Goal: Task Accomplishment & Management: Manage account settings

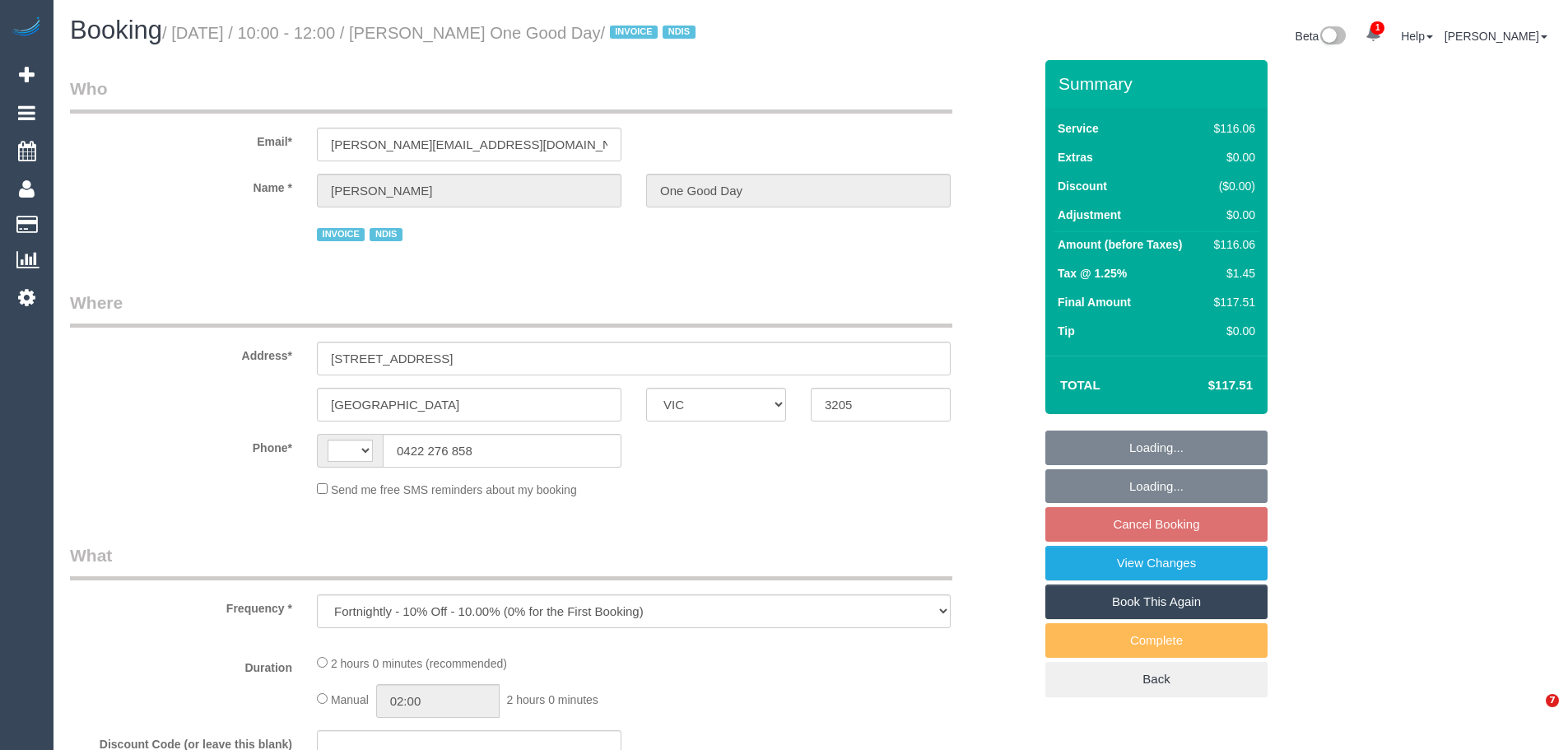
select select "VIC"
select select "string:AU"
select select "number:28"
select select "number:14"
select select "number:20"
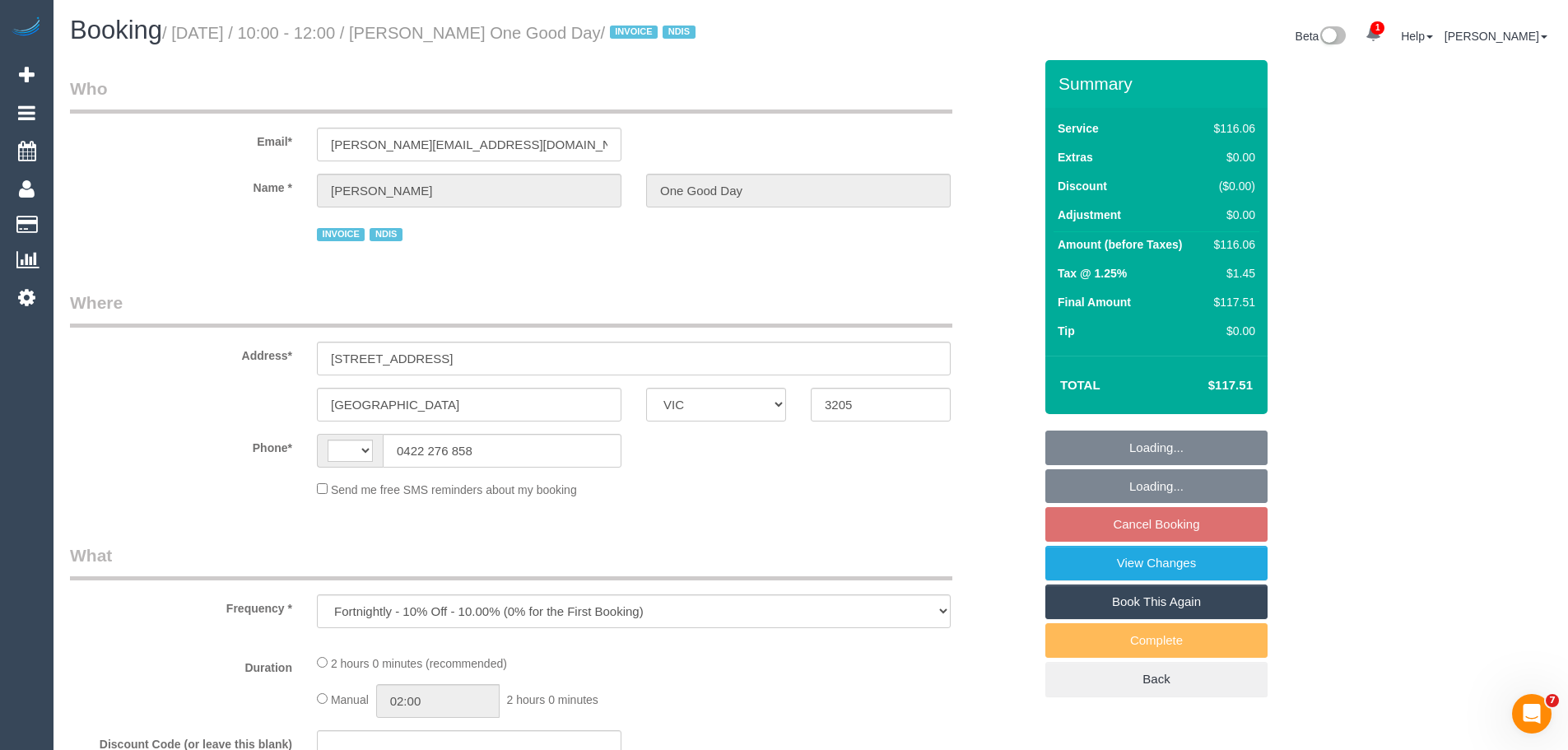
select select "number:25"
select select "number:34"
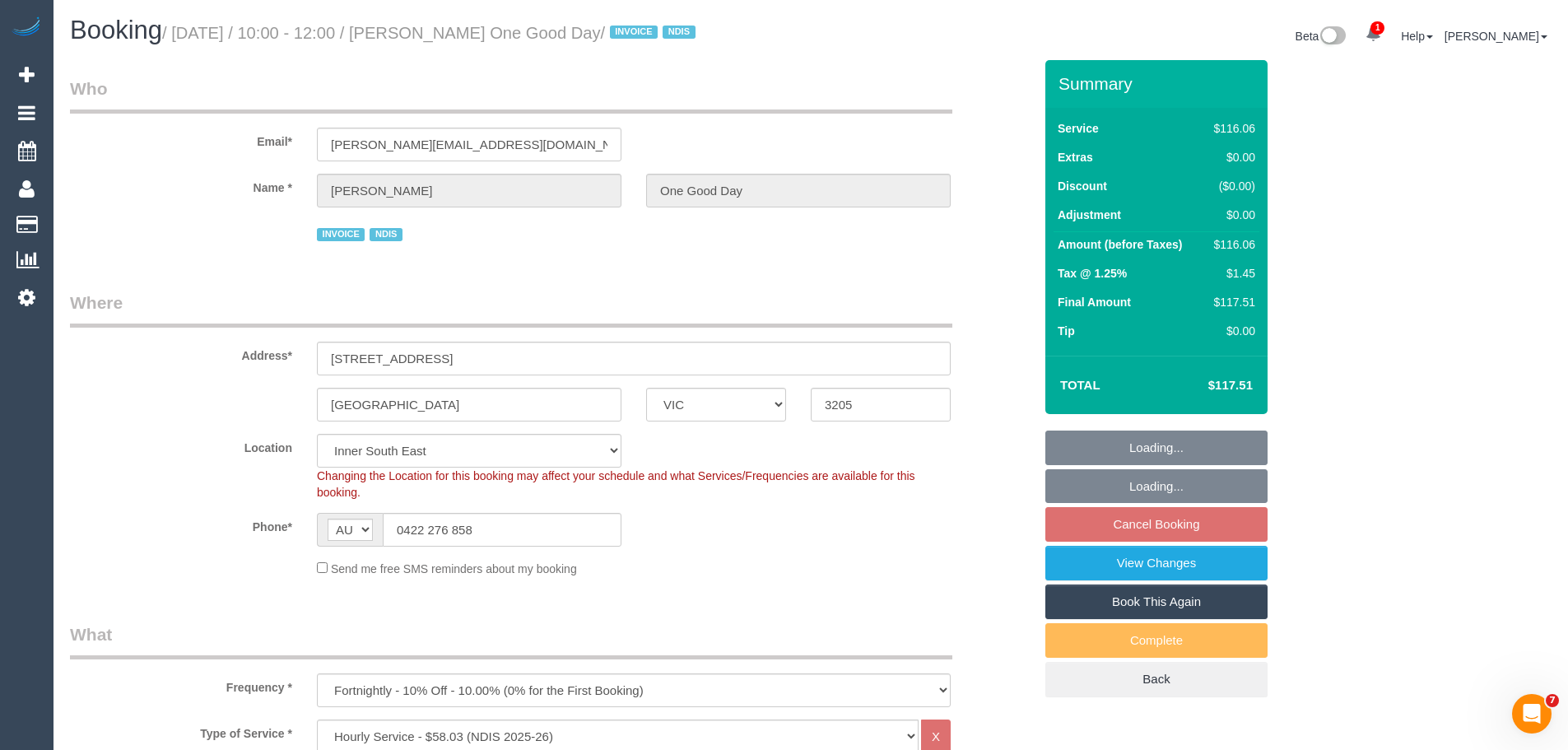
select select "object:1383"
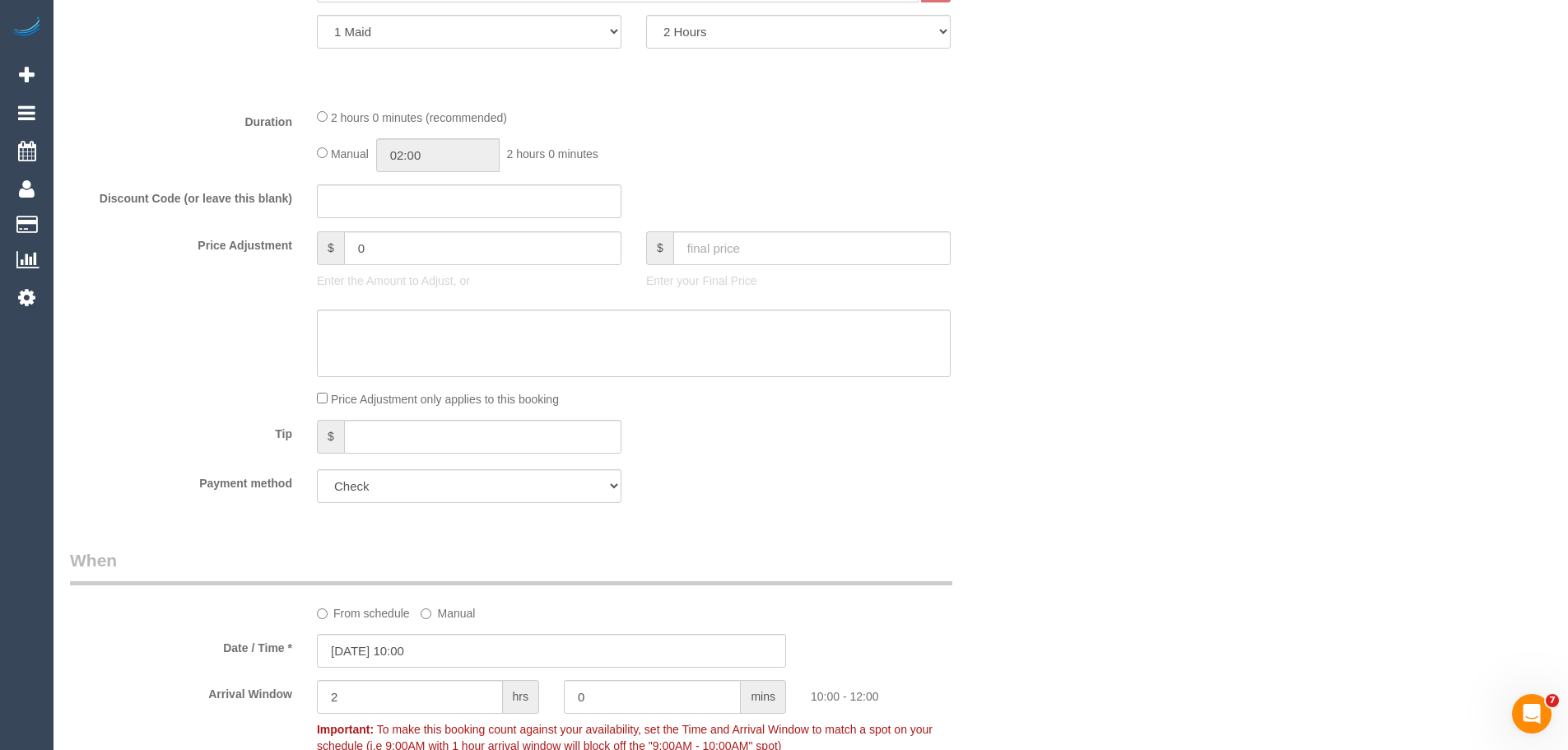
scroll to position [1071, 0]
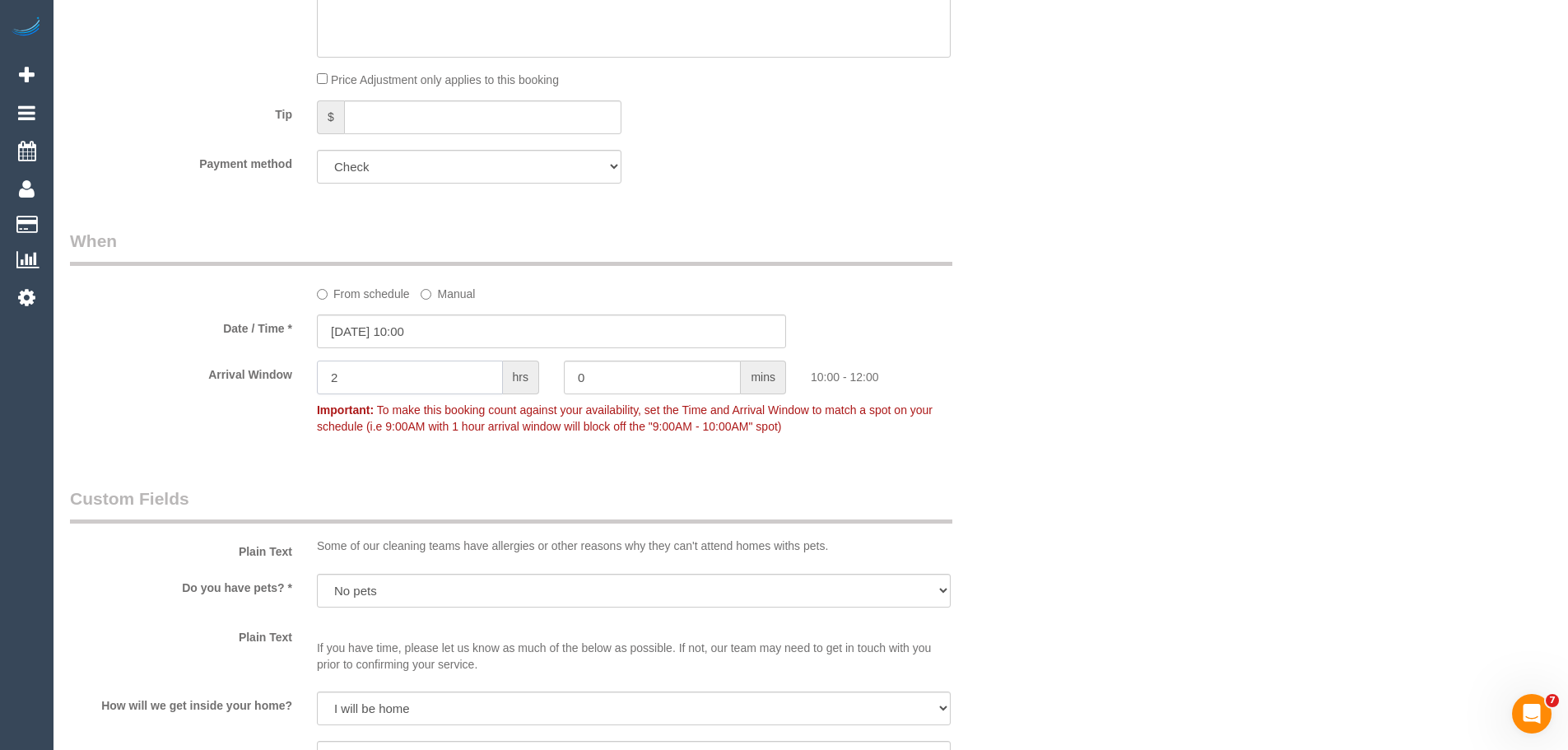
click at [444, 380] on input "2" at bounding box center [410, 377] width 186 height 33
type input "1"
click at [627, 370] on input "0" at bounding box center [653, 377] width 177 height 33
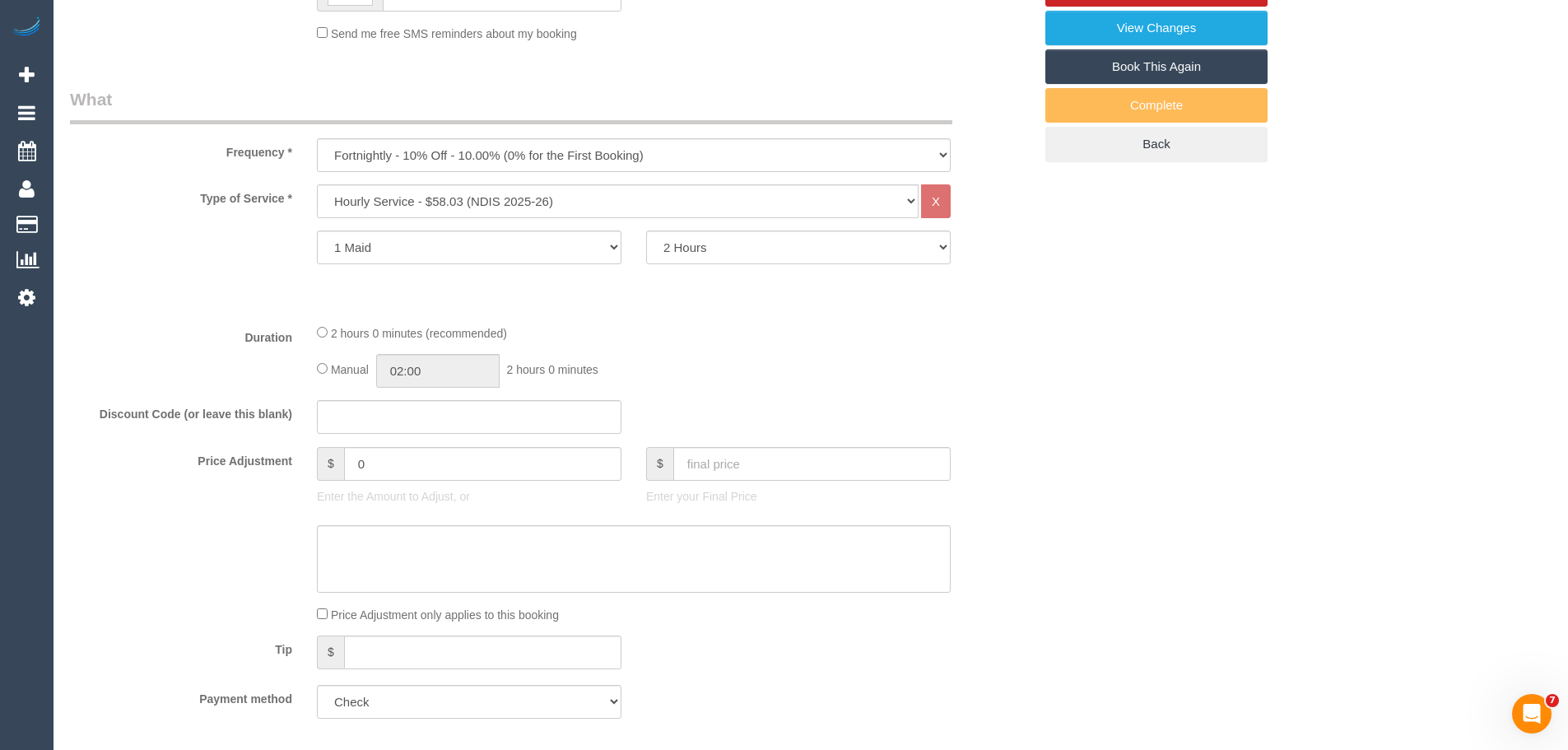
scroll to position [330, 0]
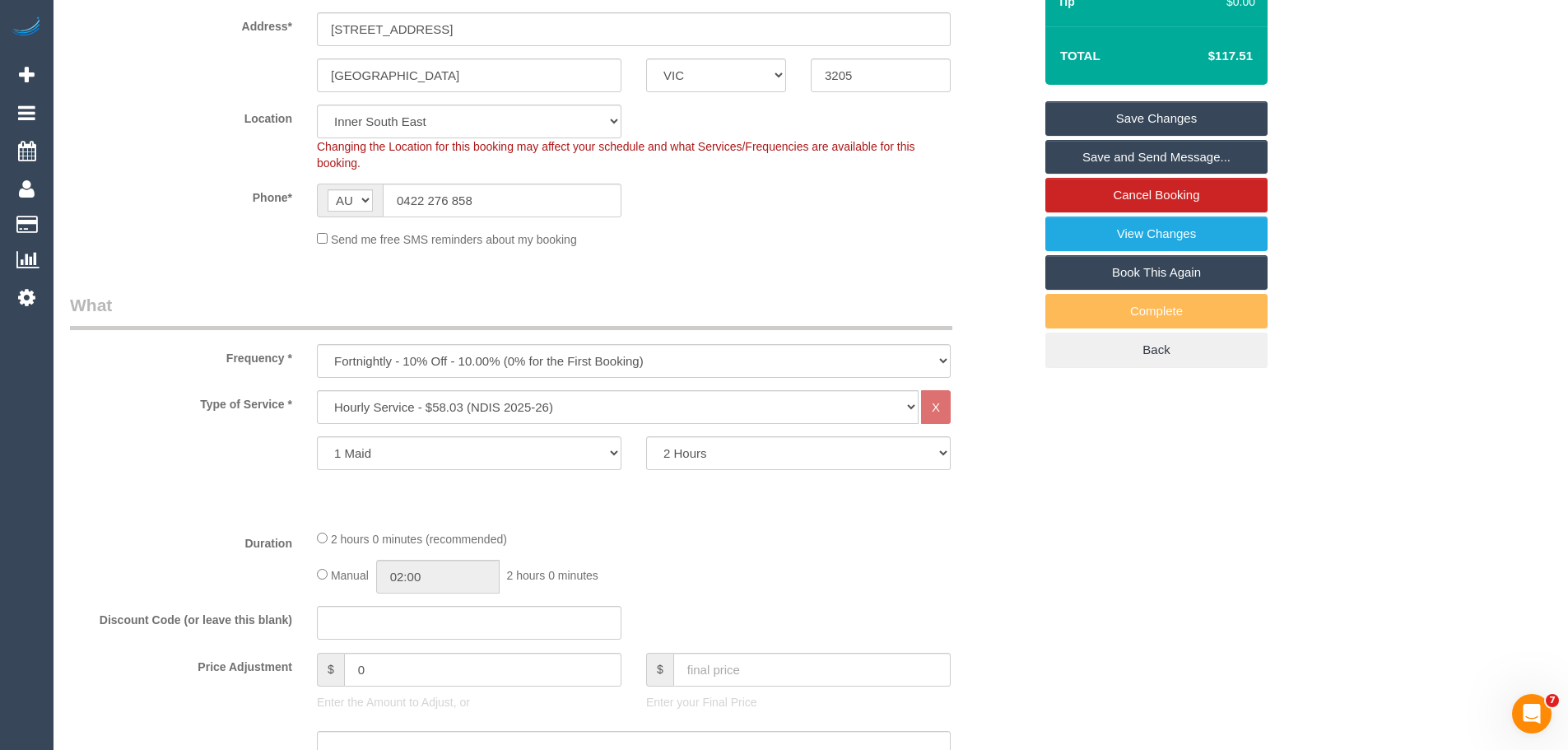
type input "30"
click at [1184, 119] on link "Save Changes" at bounding box center [1157, 118] width 223 height 34
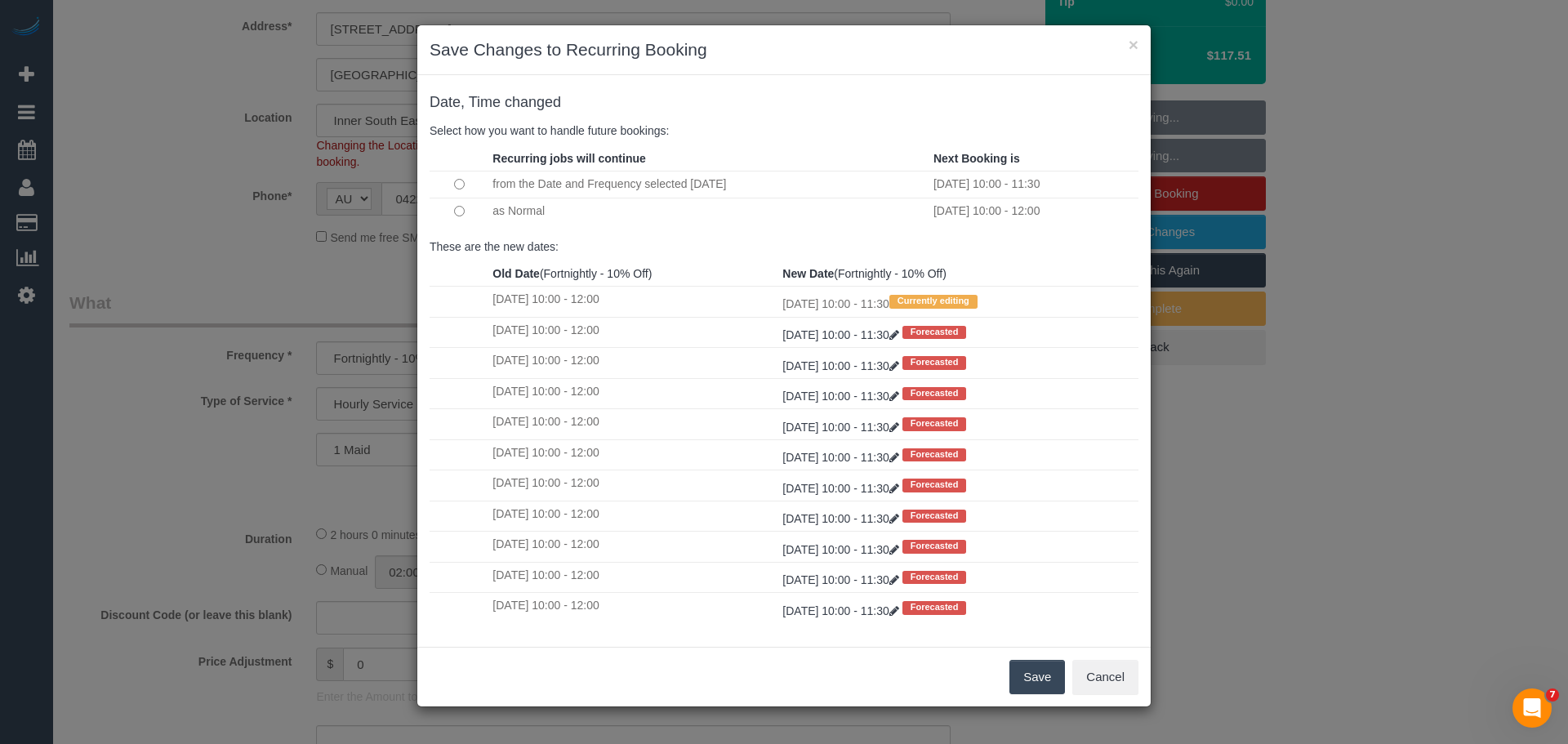
click at [451, 204] on td at bounding box center [458, 211] width 58 height 27
click at [454, 210] on td at bounding box center [458, 211] width 58 height 27
click at [1043, 676] on button "Save" at bounding box center [1037, 677] width 55 height 34
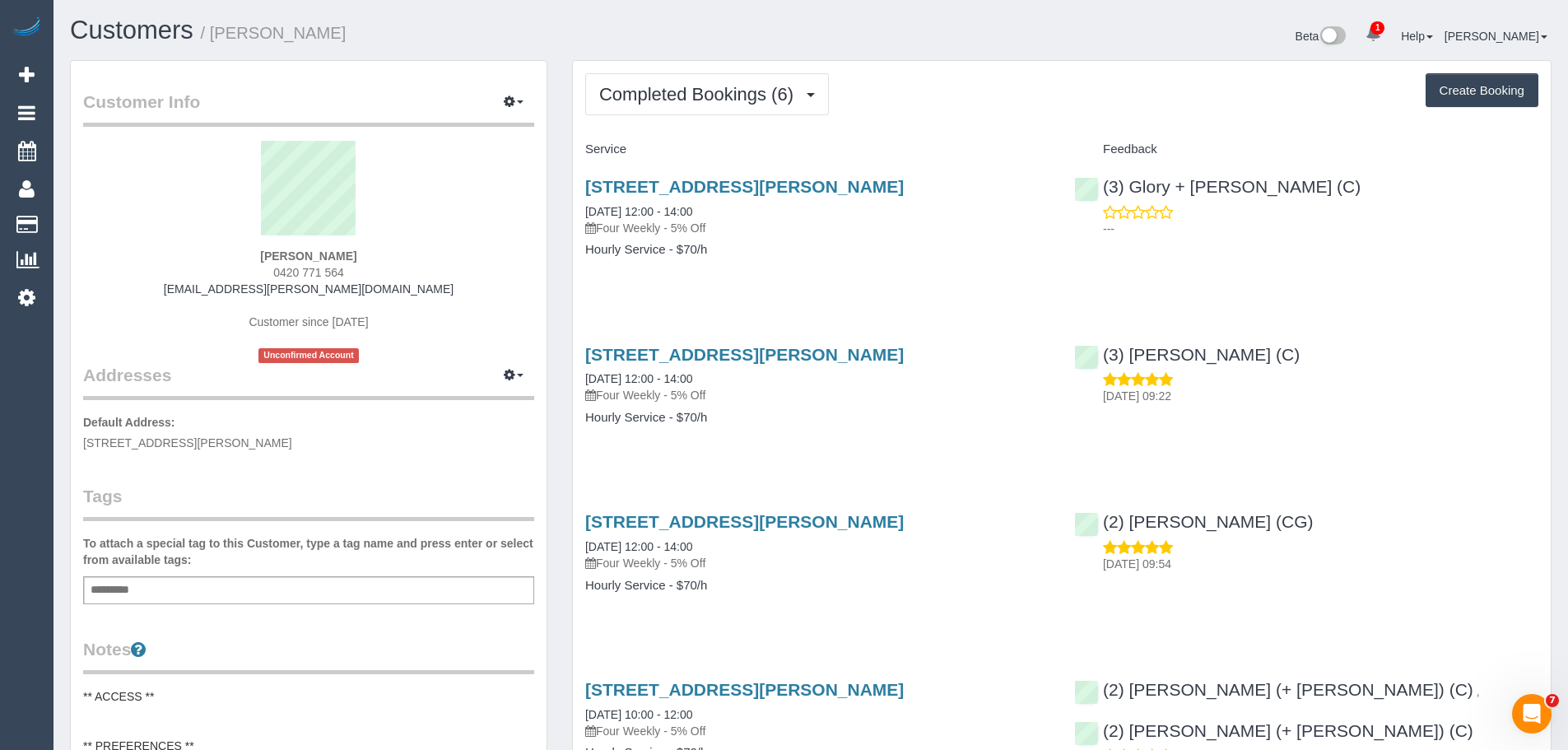
click at [705, 71] on div "Completed Bookings (6) Completed Bookings (6) Upcoming Bookings (12) Cancelled …" at bounding box center [1062, 647] width 978 height 1173
click at [706, 91] on span "Completed Bookings (6)" at bounding box center [701, 94] width 202 height 21
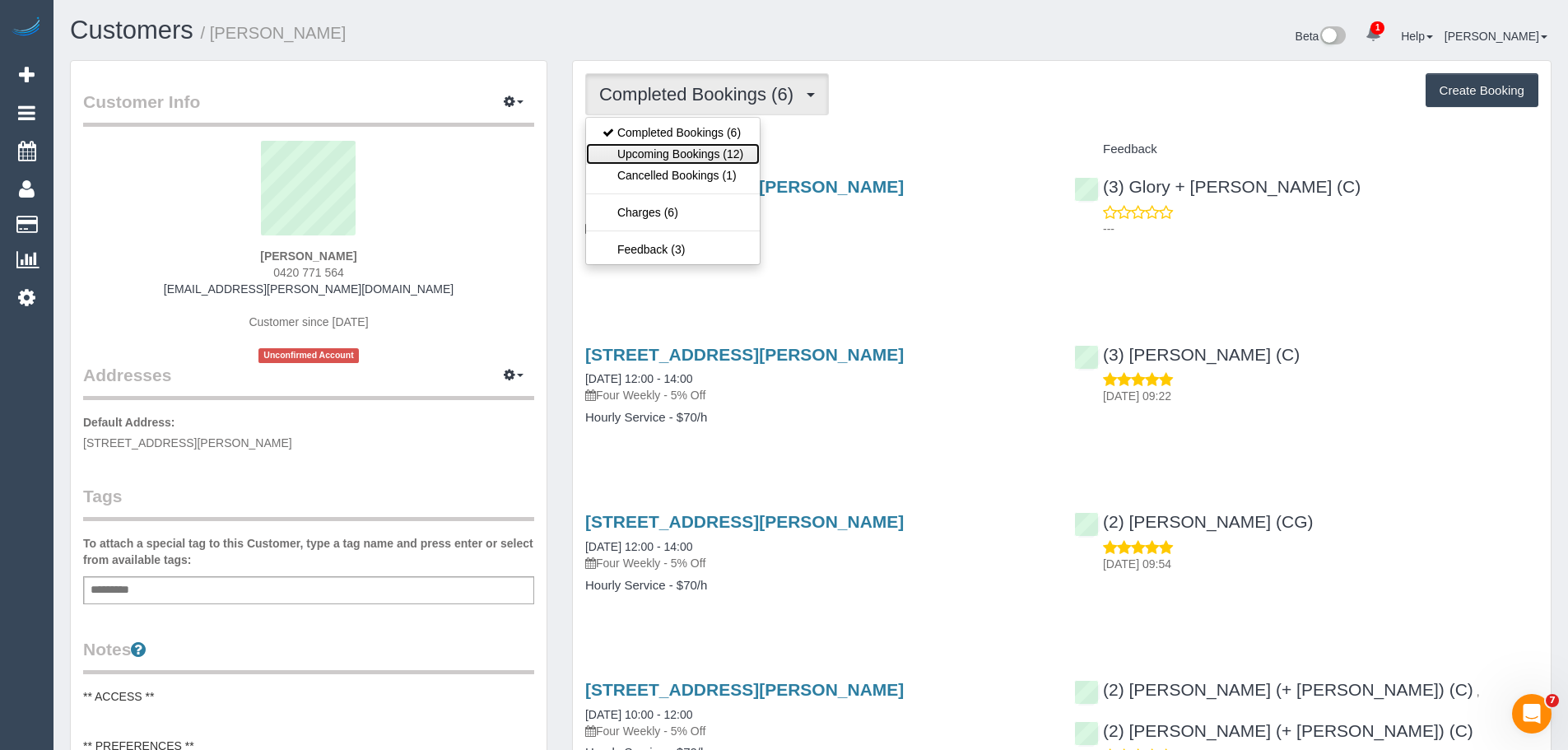
click at [713, 155] on link "Upcoming Bookings (12)" at bounding box center [672, 154] width 174 height 22
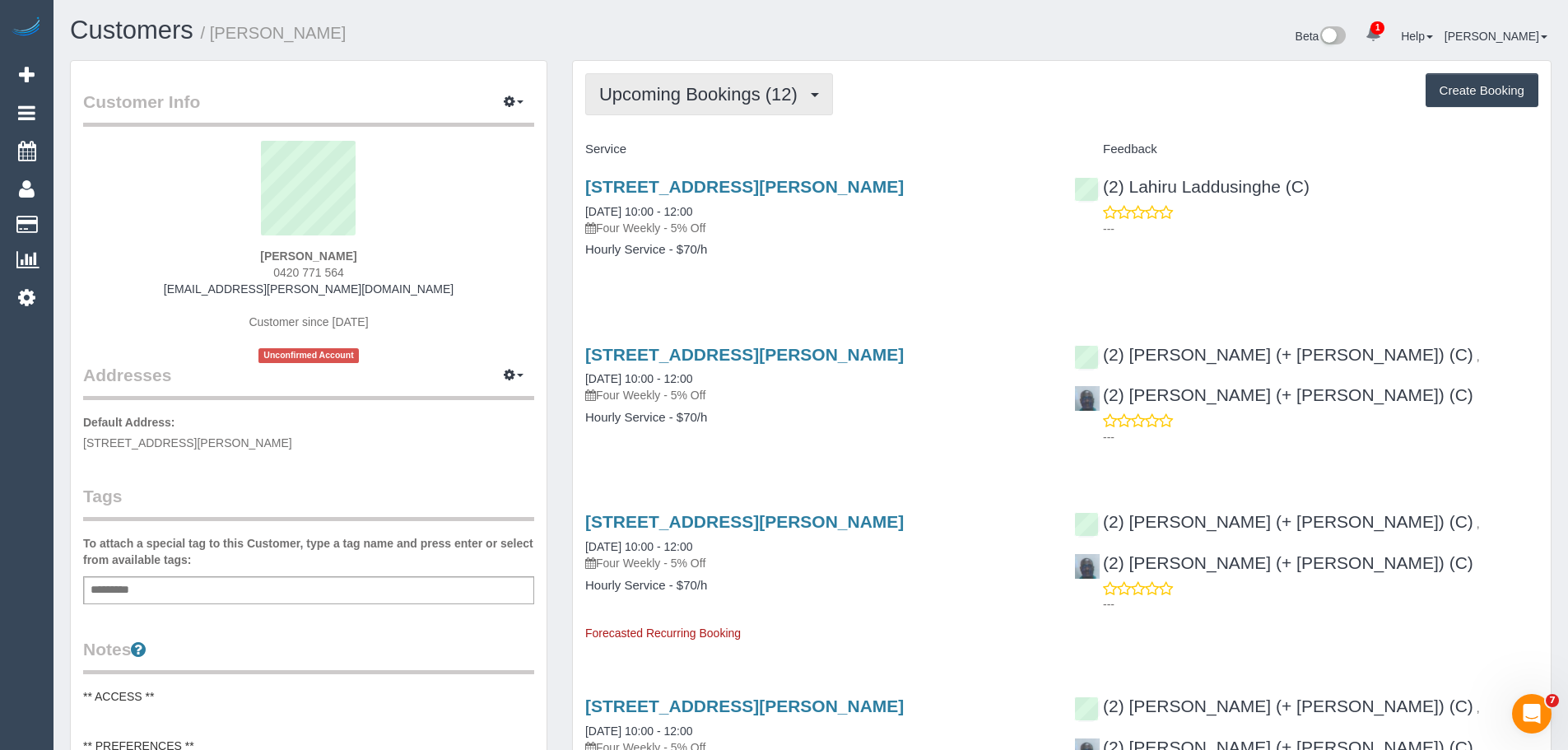
click at [706, 105] on button "Upcoming Bookings (12)" at bounding box center [709, 94] width 248 height 42
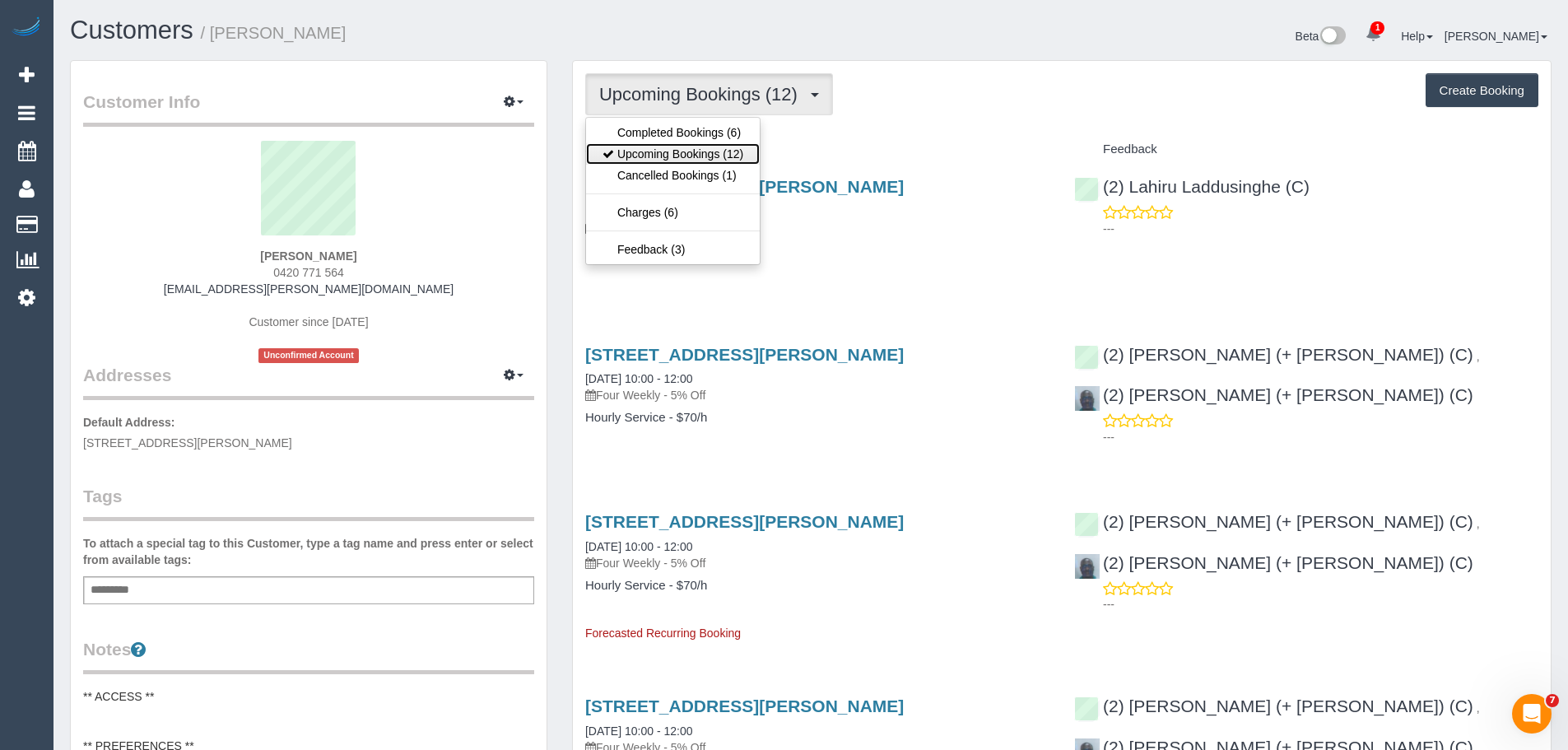
click at [703, 151] on link "Upcoming Bookings (12)" at bounding box center [672, 154] width 174 height 22
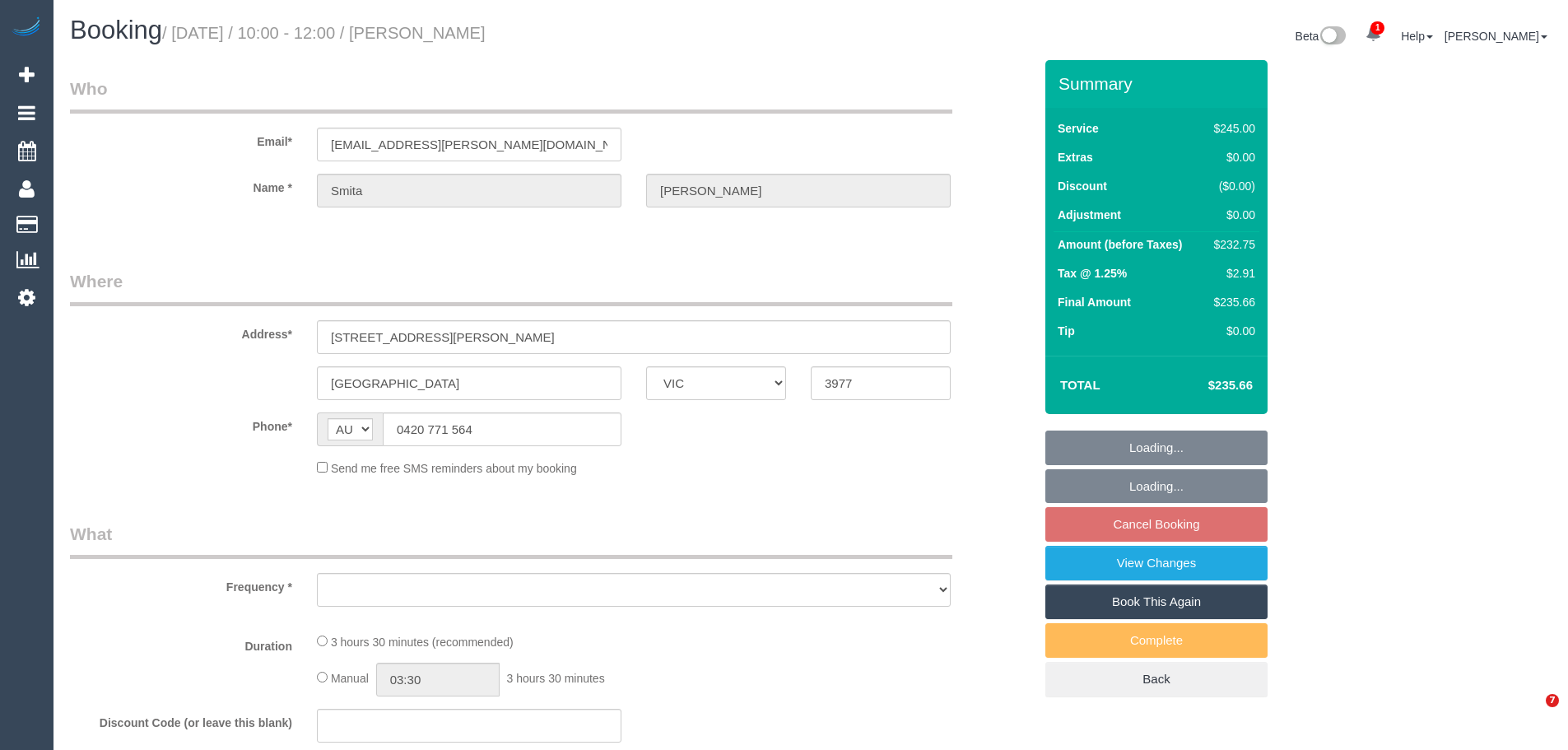
select select "VIC"
select select "210"
select select "number:27"
select select "number:14"
select select "number:18"
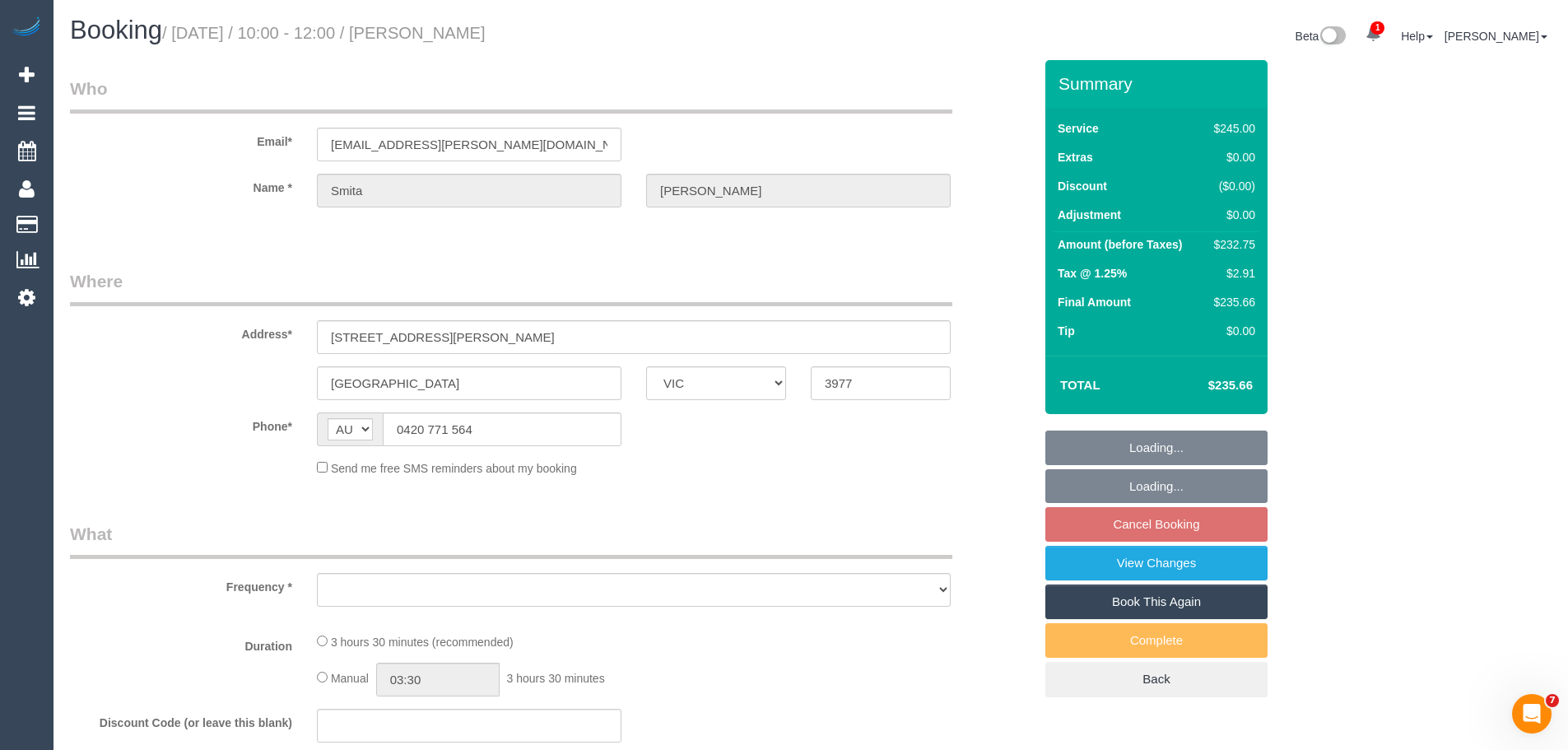
select select "number:24"
select select "number:34"
select select "number:12"
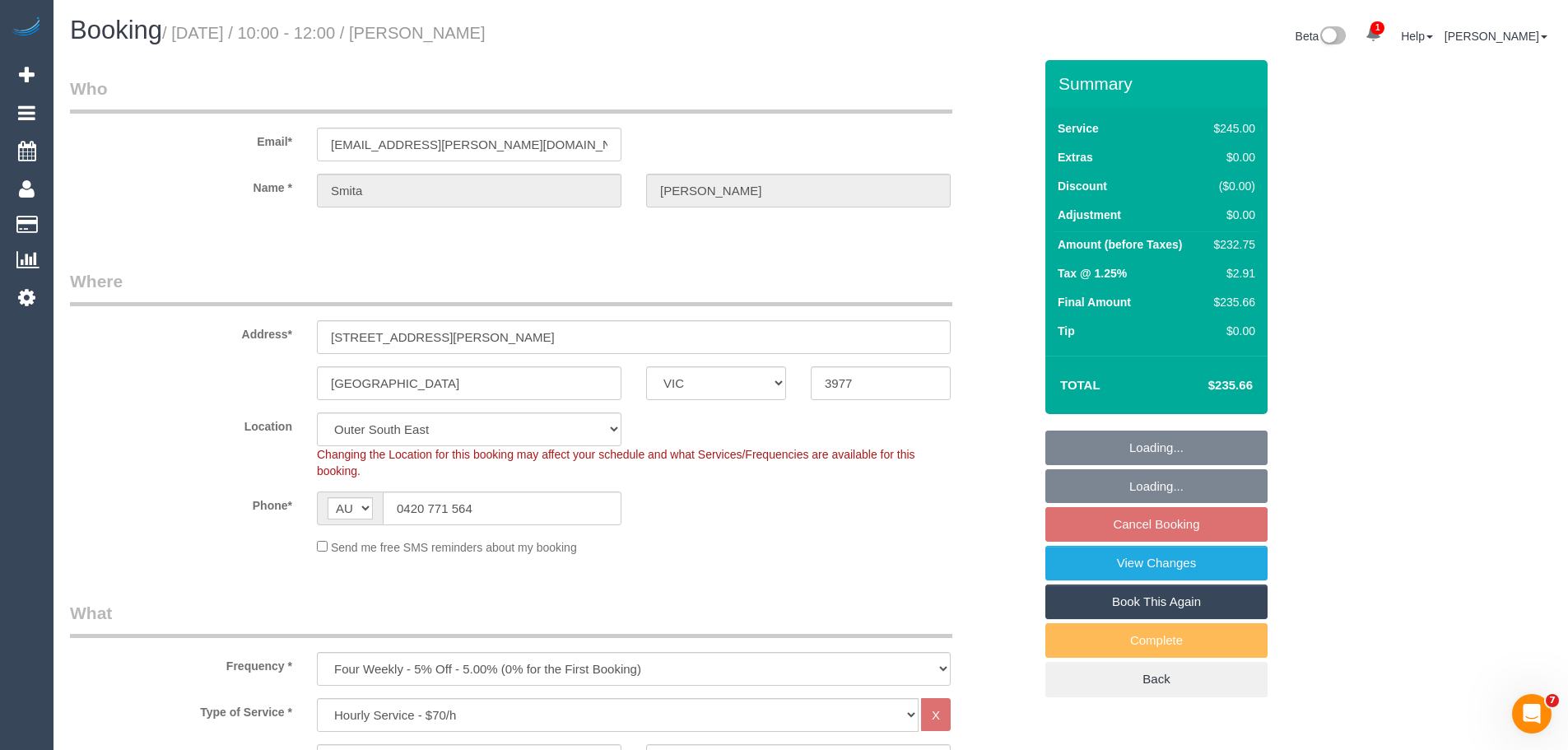
select select "object:1237"
select select "string:stripe-pm_1R8hPK2GScqysDRVFTjqHl5j"
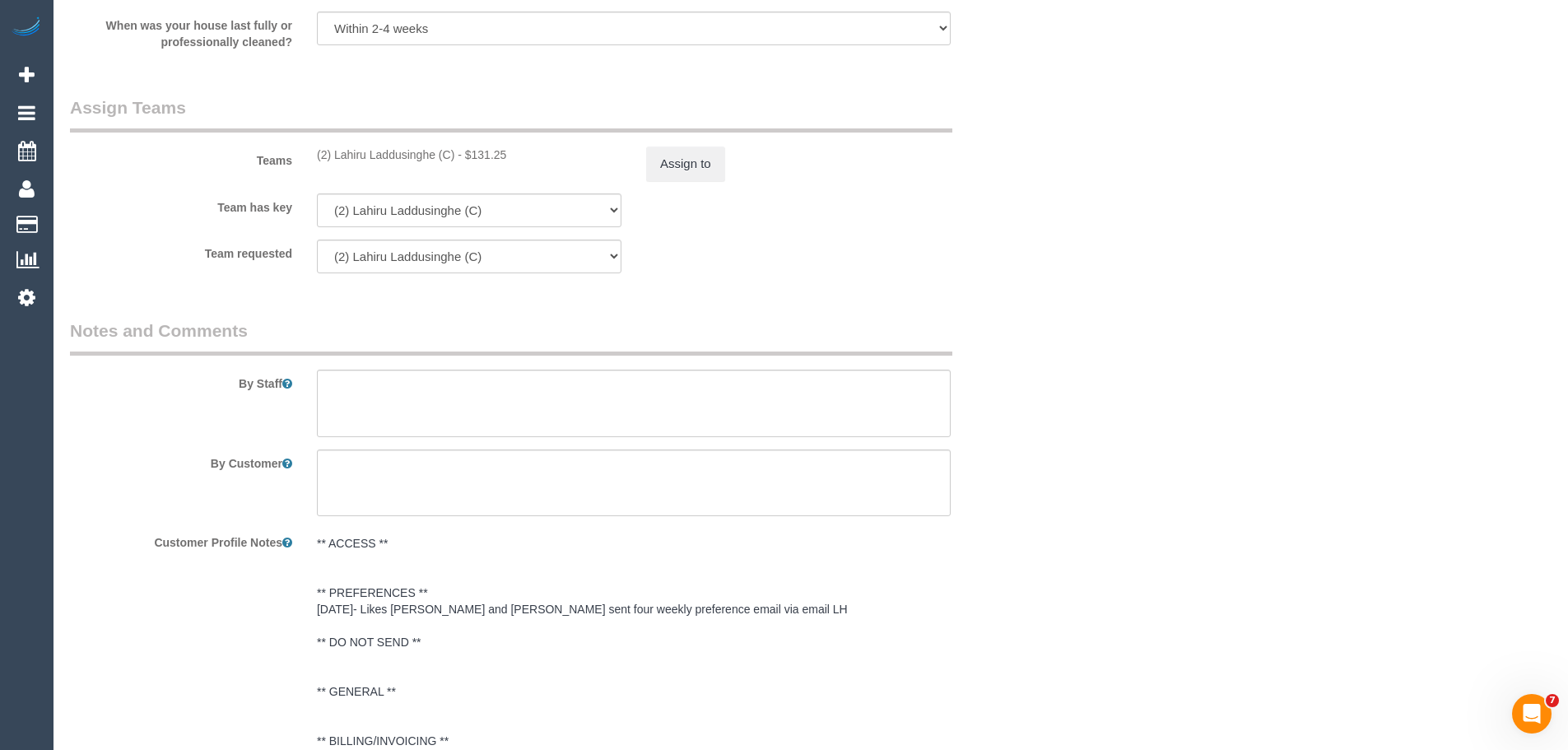
scroll to position [2553, 0]
drag, startPoint x: 455, startPoint y: 143, endPoint x: 319, endPoint y: 141, distance: 136.0
click at [319, 142] on div "(2) Lahiru Laddusinghe (C) - $131.25" at bounding box center [469, 150] width 304 height 17
copy div "(2) Lahiru Laddusinghe (C)"
click at [682, 149] on button "Assign to" at bounding box center [686, 159] width 79 height 34
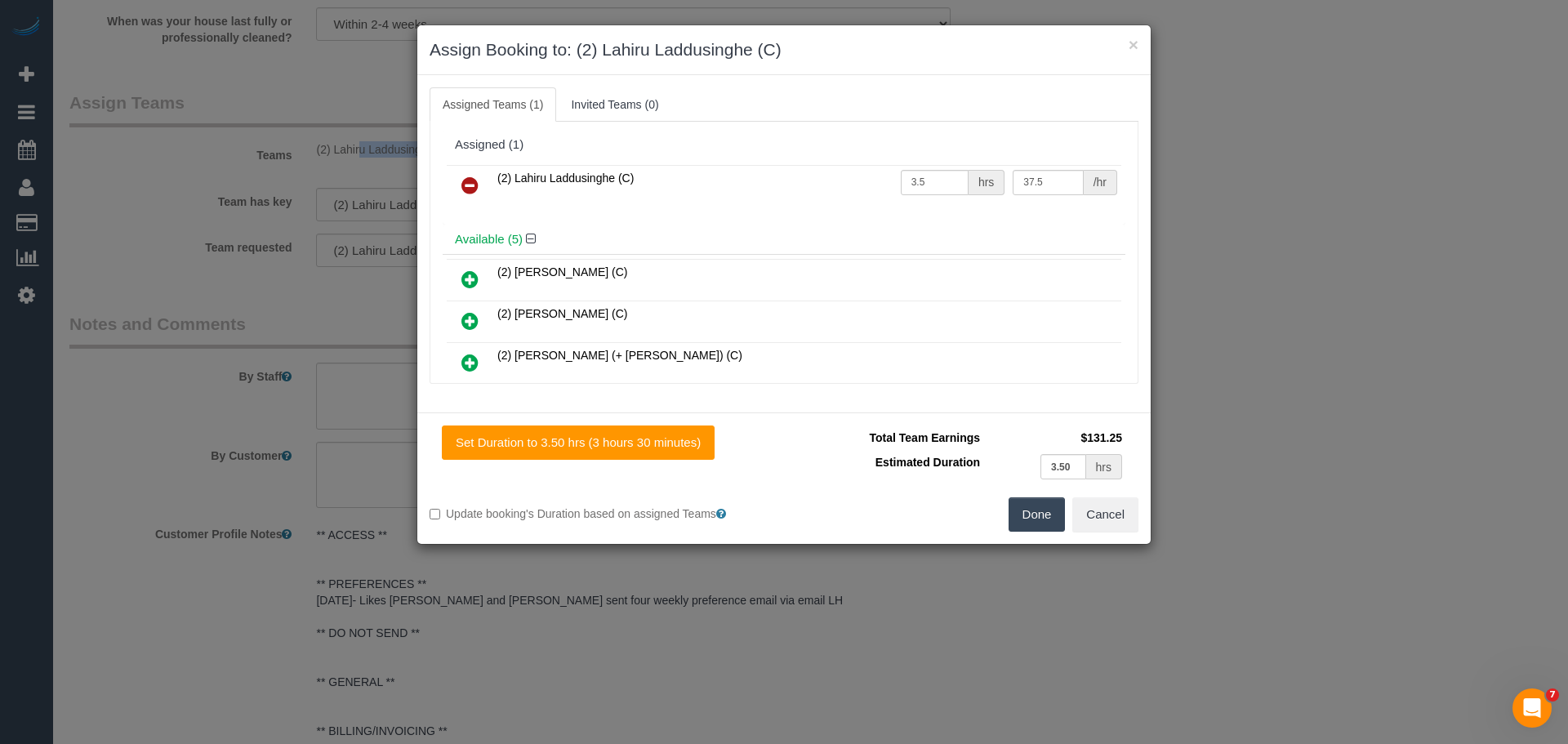
click at [469, 190] on icon at bounding box center [470, 185] width 18 height 19
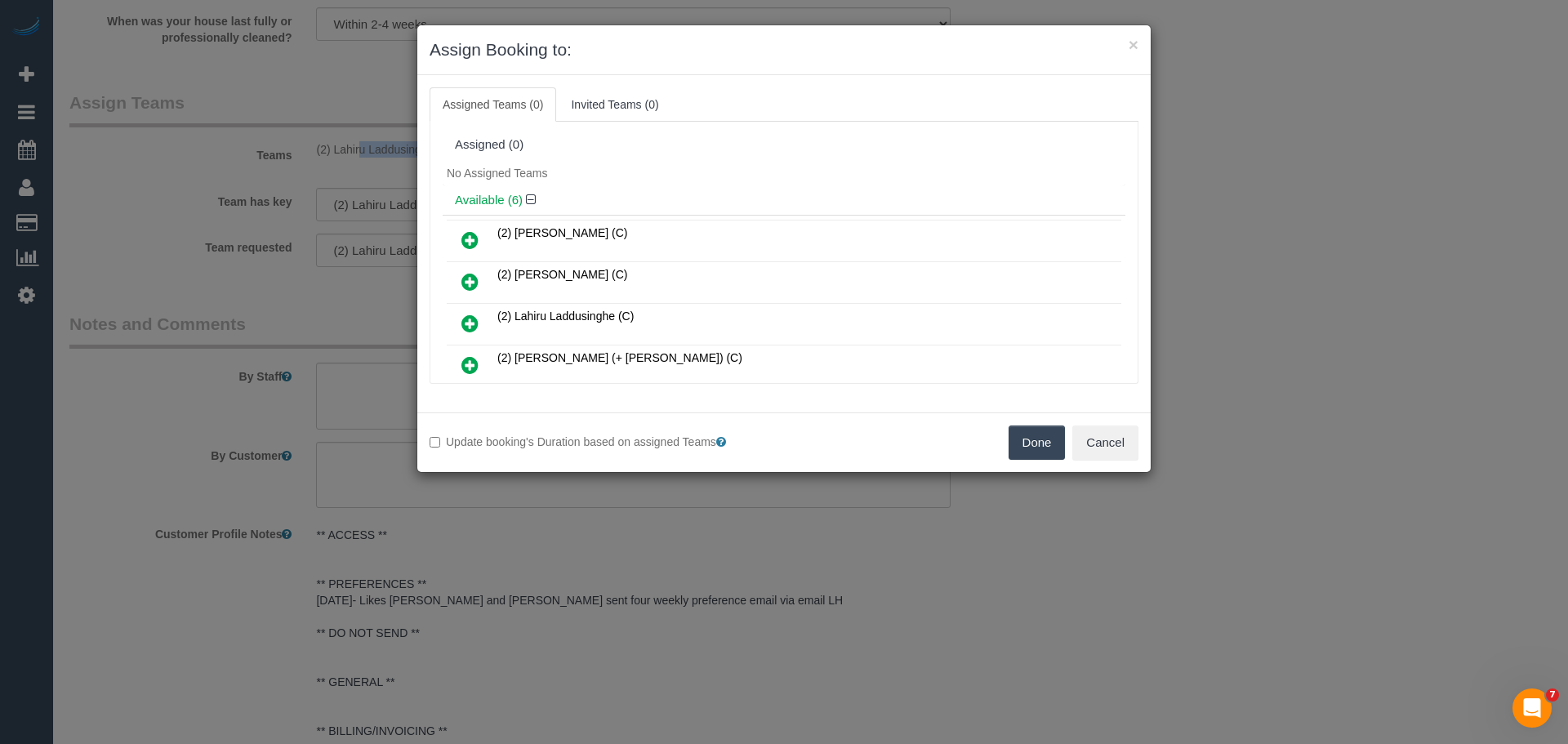
click at [1039, 455] on button "Done" at bounding box center [1037, 442] width 57 height 34
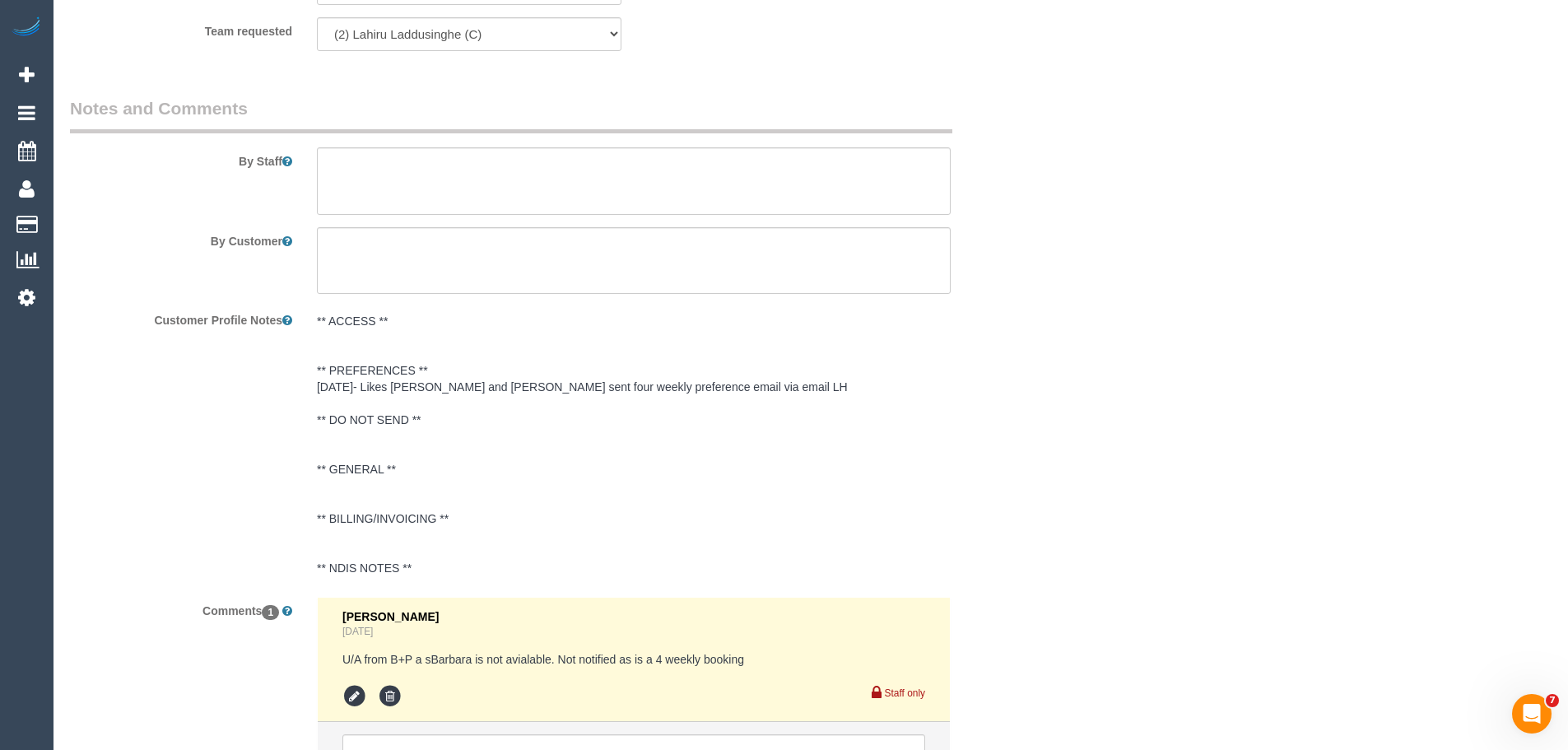
scroll to position [2940, 0]
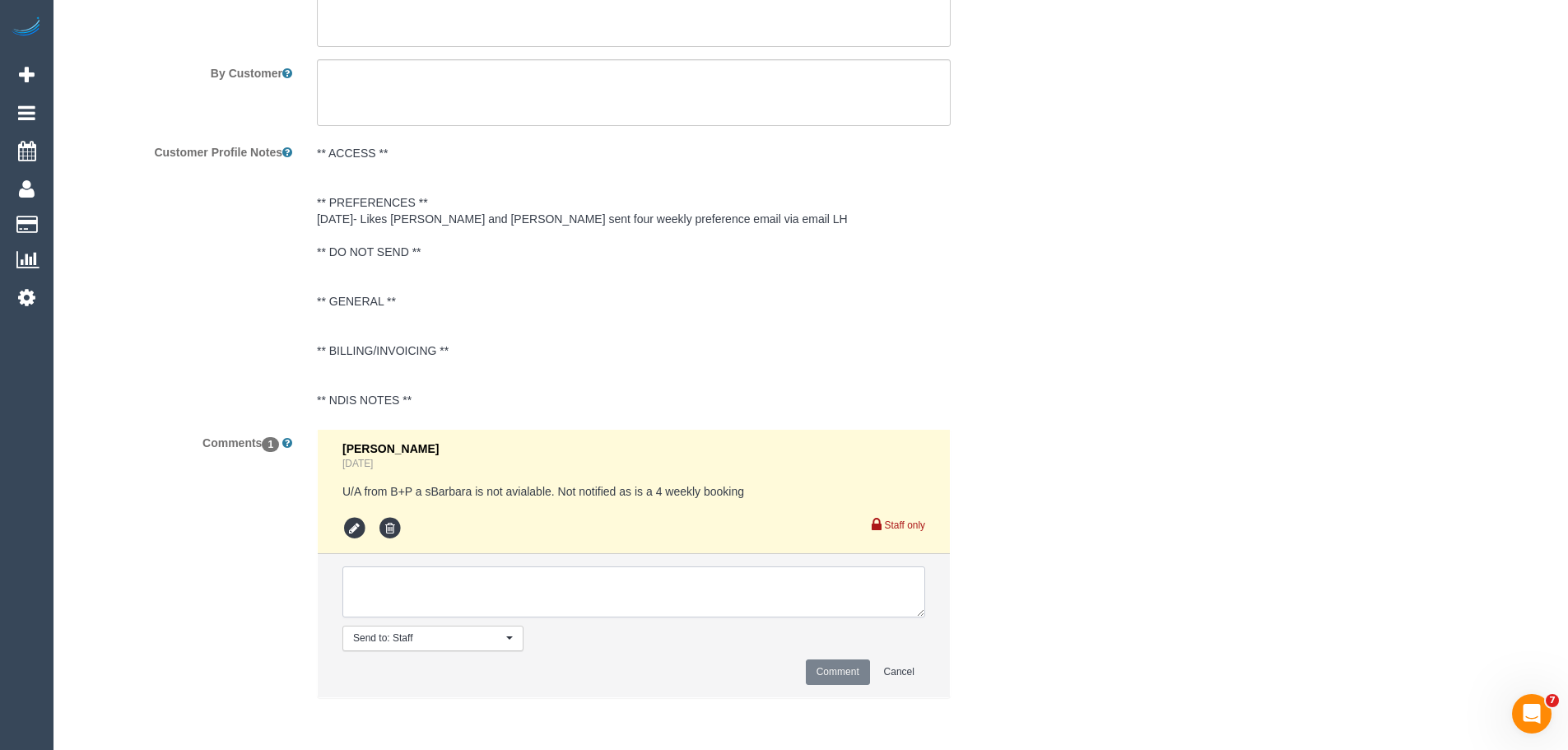
click at [579, 577] on textarea at bounding box center [634, 592] width 583 height 51
type textarea "/"
paste textarea "Cleaner(s) Unassigned: Reason Unassigned: One Off/Ongoing: Flexibility: Close a…"
drag, startPoint x: 929, startPoint y: 632, endPoint x: 1067, endPoint y: 789, distance: 209.0
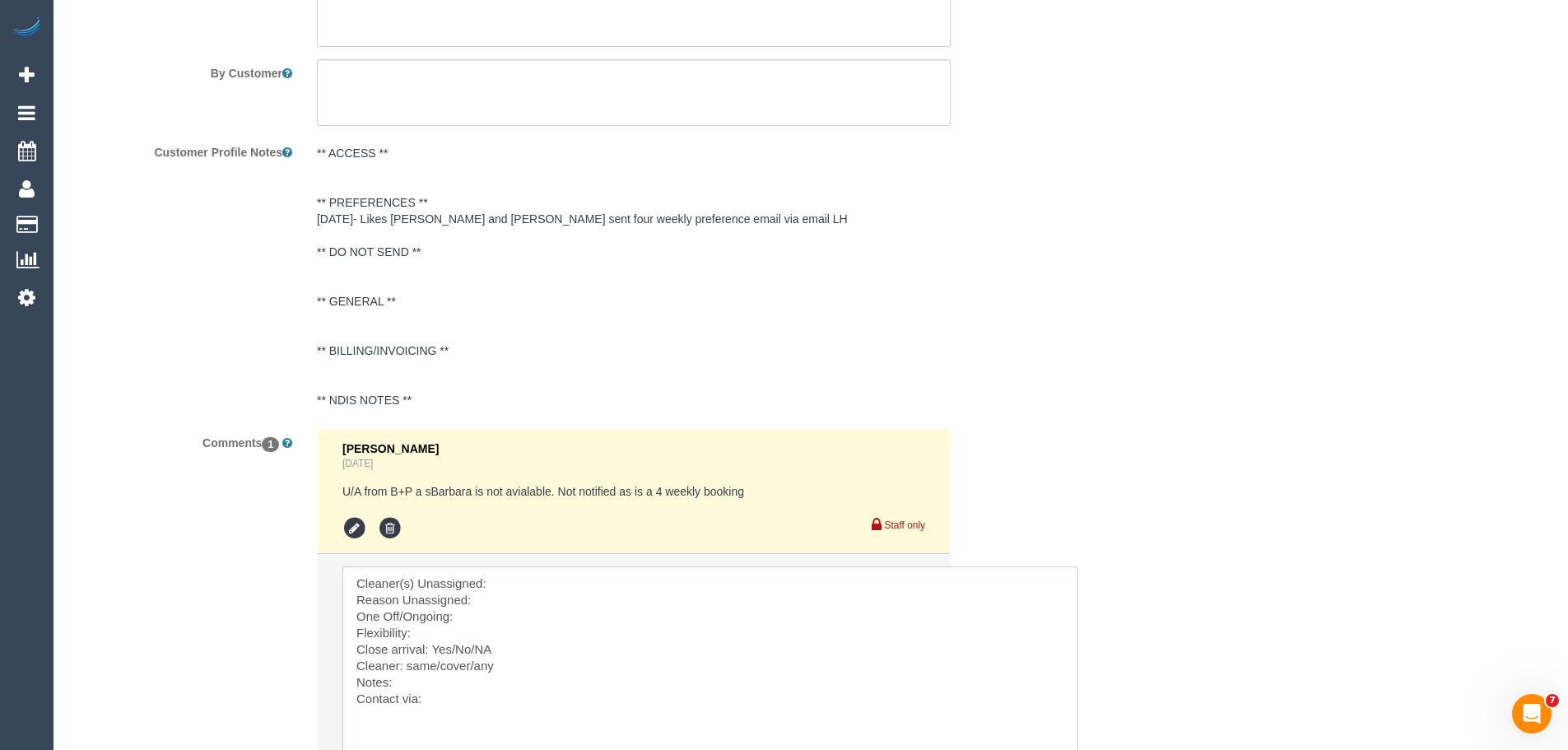
click at [521, 576] on textarea at bounding box center [710, 678] width 736 height 225
paste textarea "(2) Lahiru Laddusinghe (C)"
click at [535, 617] on textarea at bounding box center [710, 678] width 736 height 225
drag, startPoint x: 476, startPoint y: 647, endPoint x: 432, endPoint y: 648, distance: 44.0
click at [432, 648] on textarea at bounding box center [710, 678] width 736 height 225
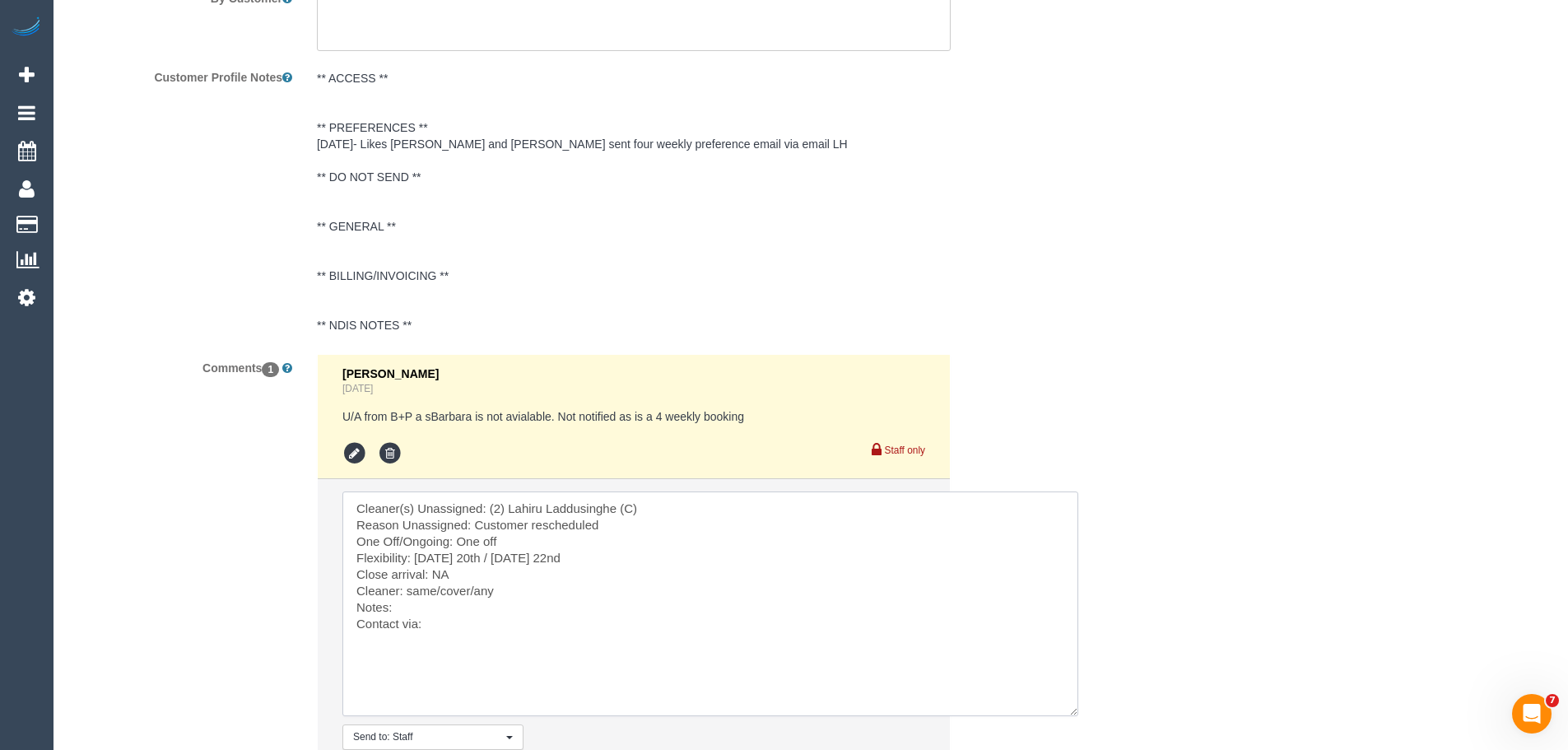
scroll to position [3022, 0]
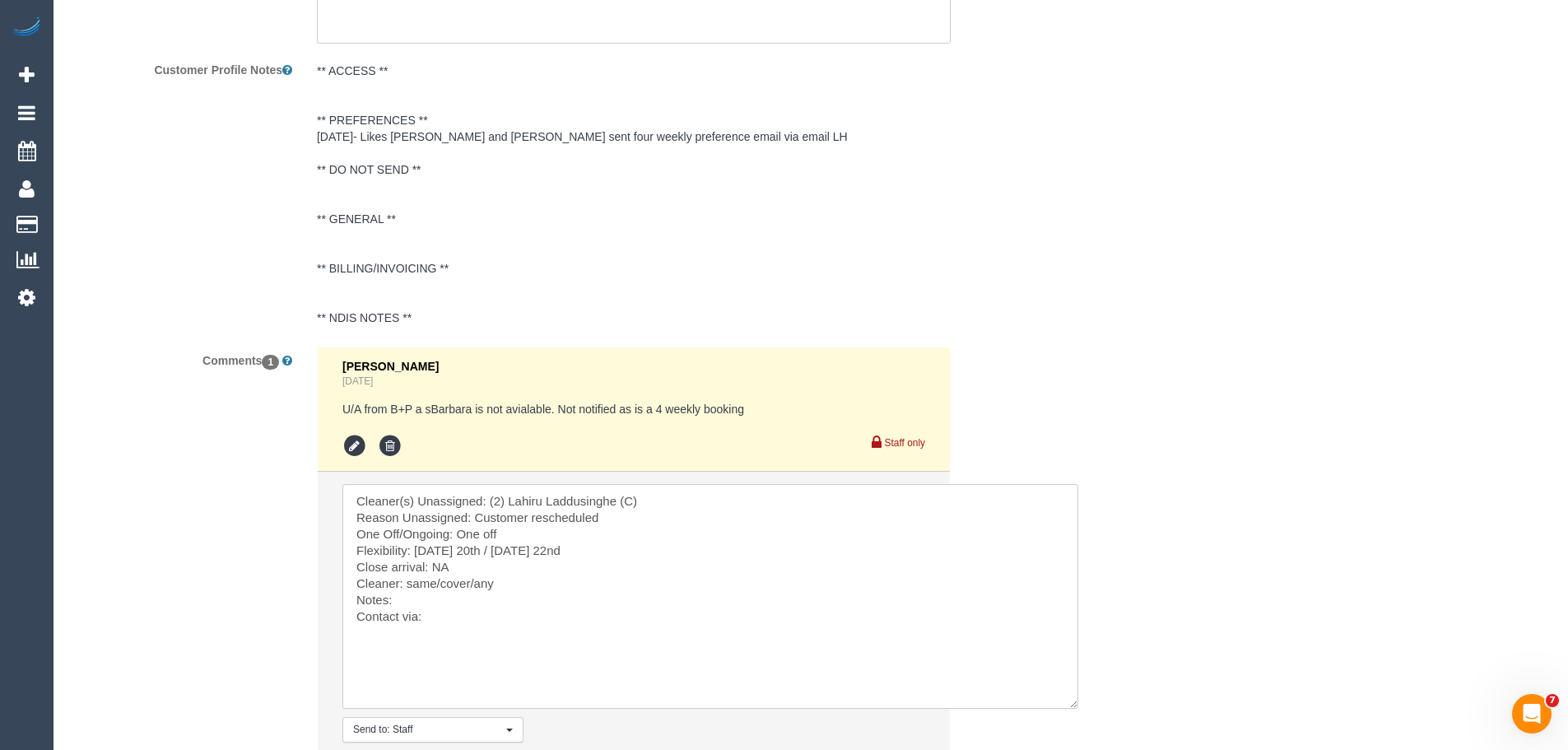
drag, startPoint x: 475, startPoint y: 586, endPoint x: 406, endPoint y: 586, distance: 69.0
click at [406, 586] on textarea at bounding box center [710, 596] width 736 height 225
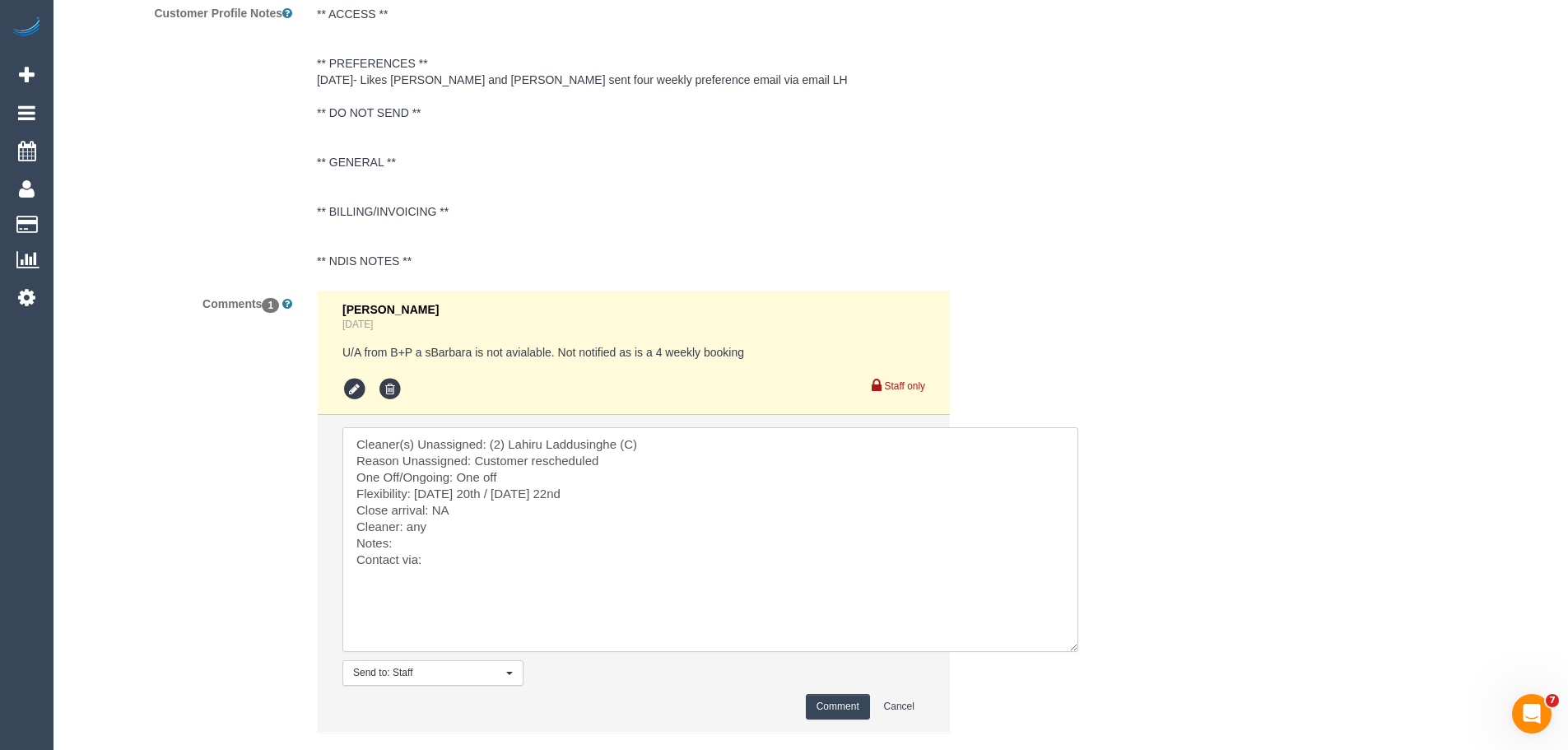
scroll to position [3104, 0]
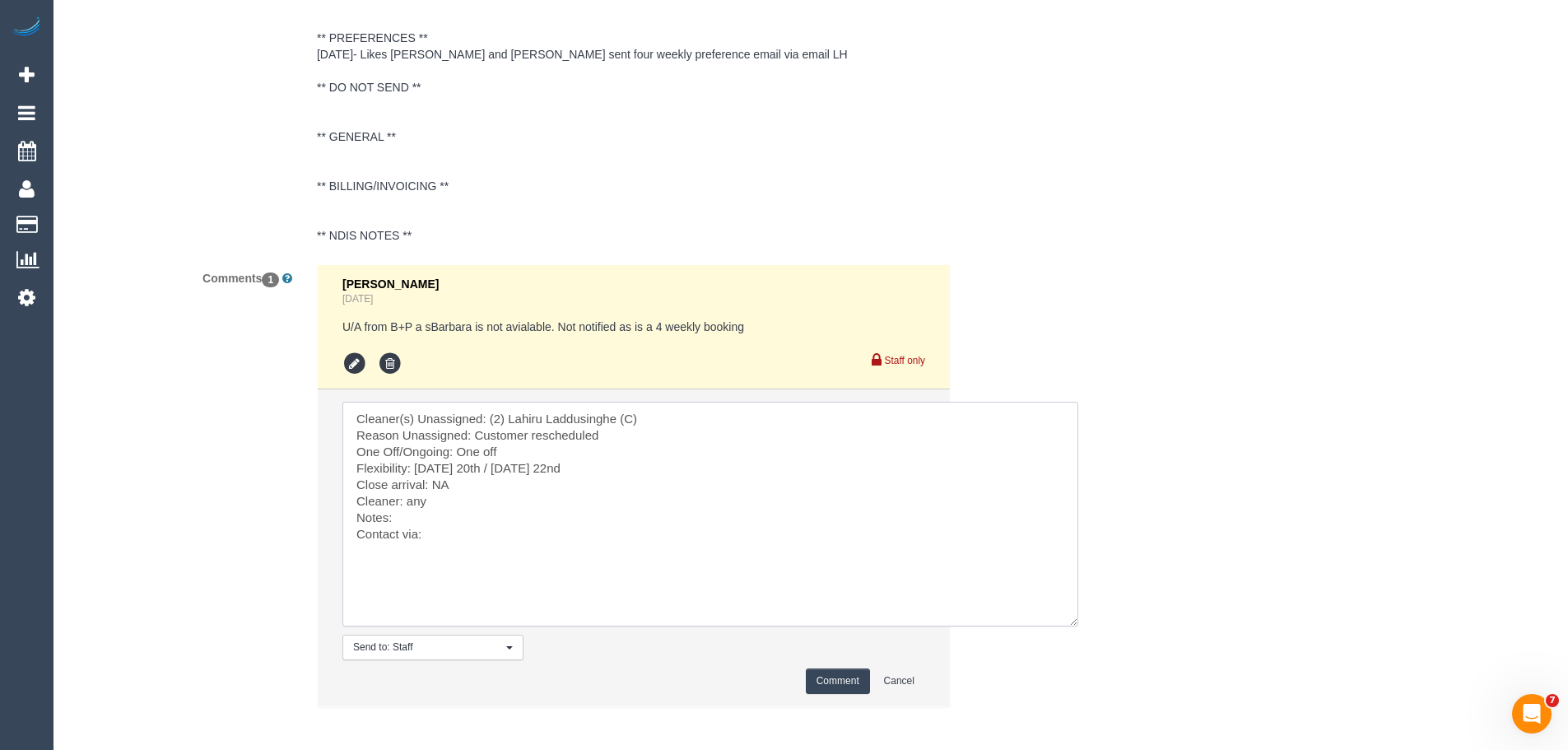
click at [501, 520] on textarea at bounding box center [710, 513] width 736 height 225
click at [511, 527] on textarea at bounding box center [710, 513] width 736 height 225
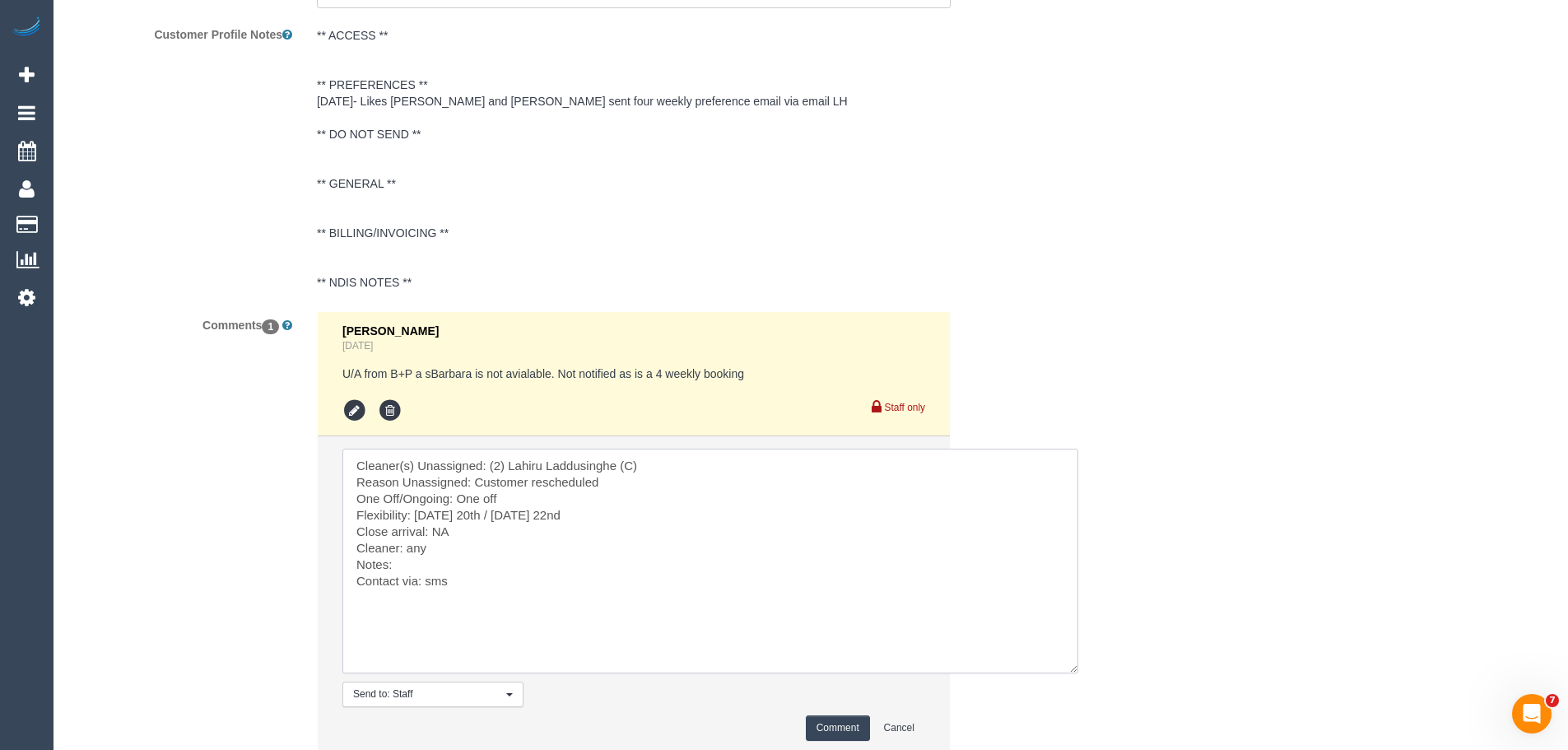
scroll to position [3181, 0]
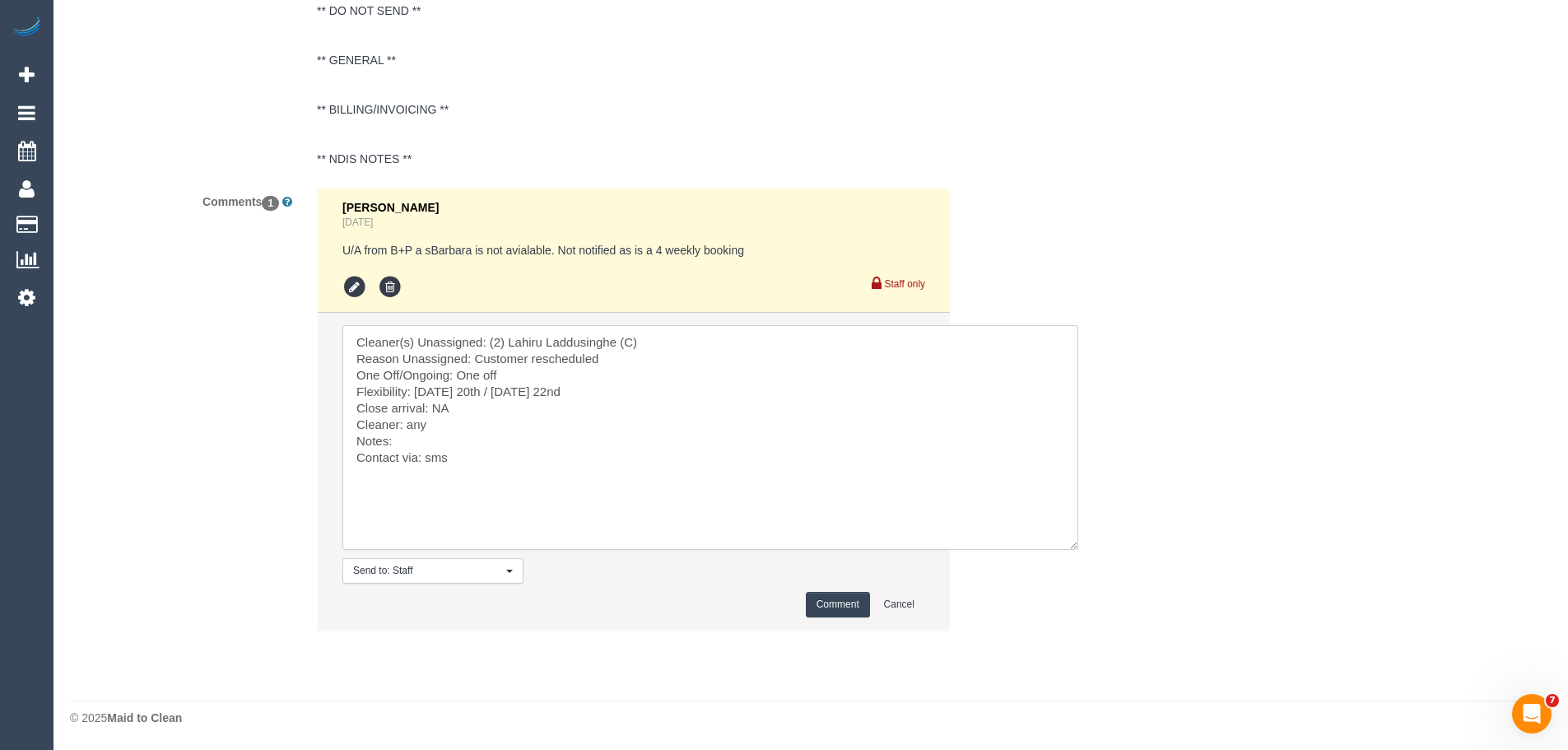
type textarea "Cleaner(s) Unassigned: (2) Lahiru Laddusinghe (C) Reason Unassigned: Customer r…"
click at [831, 602] on button "Comment" at bounding box center [837, 605] width 64 height 26
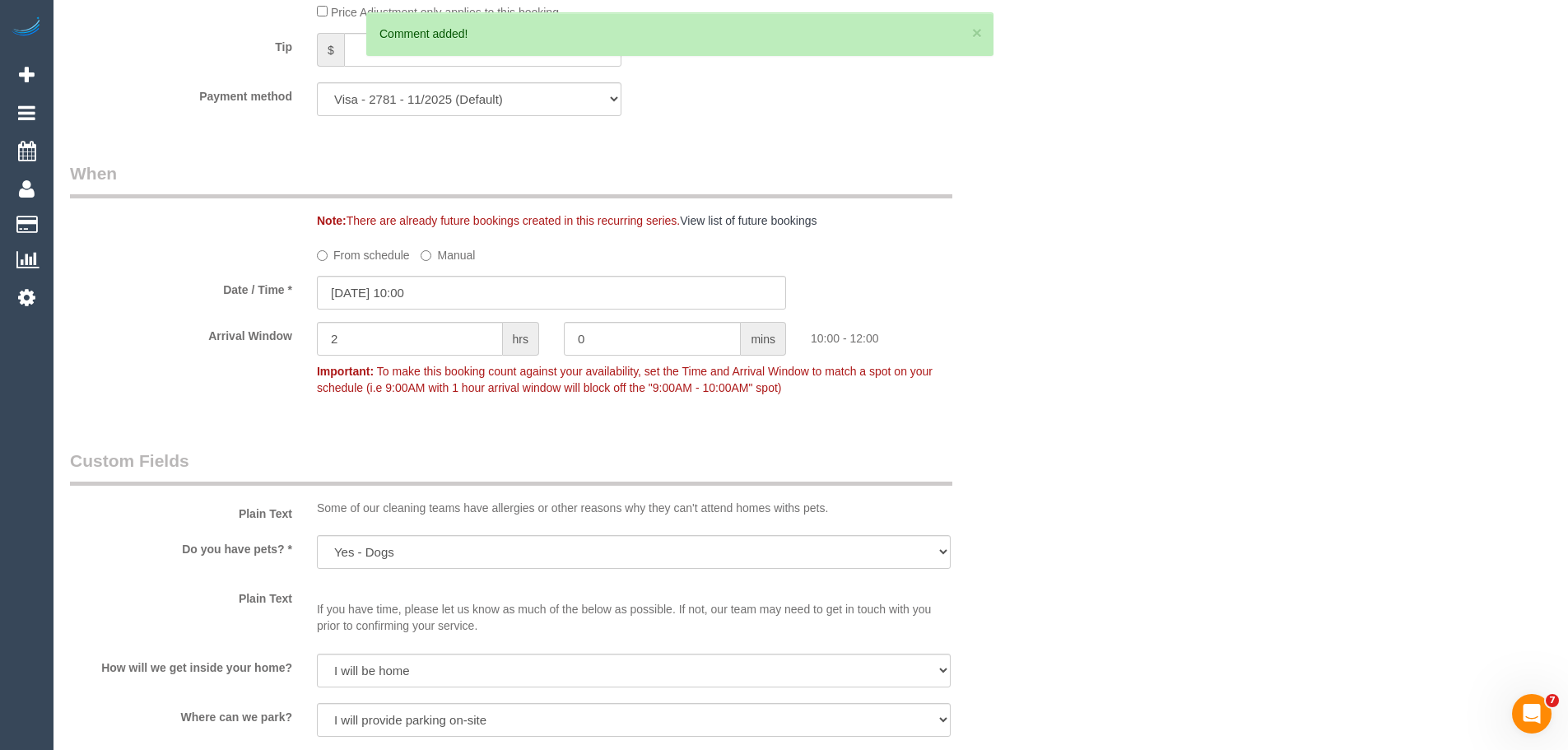
scroll to position [1616, 0]
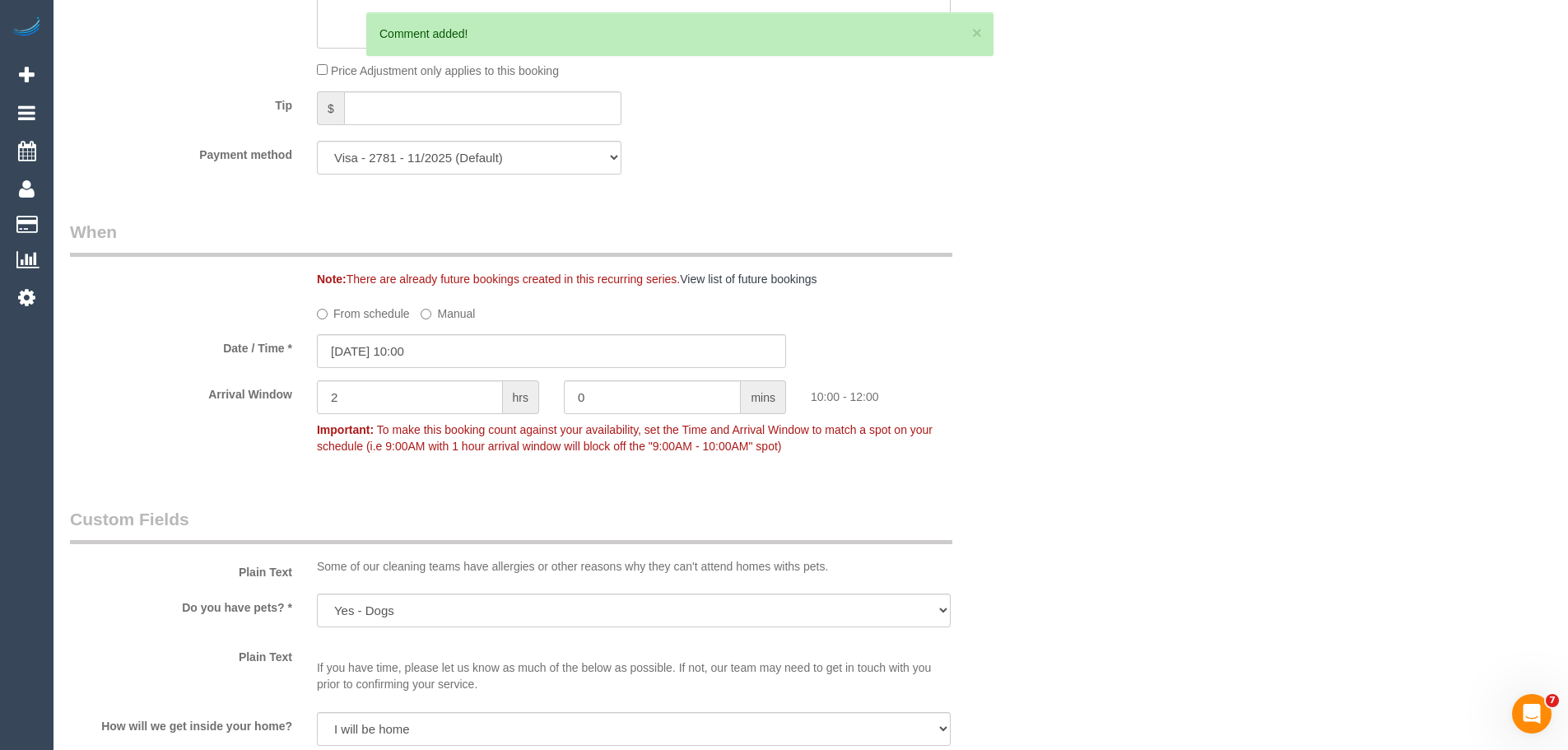
click at [355, 309] on label "From schedule" at bounding box center [363, 310] width 93 height 23
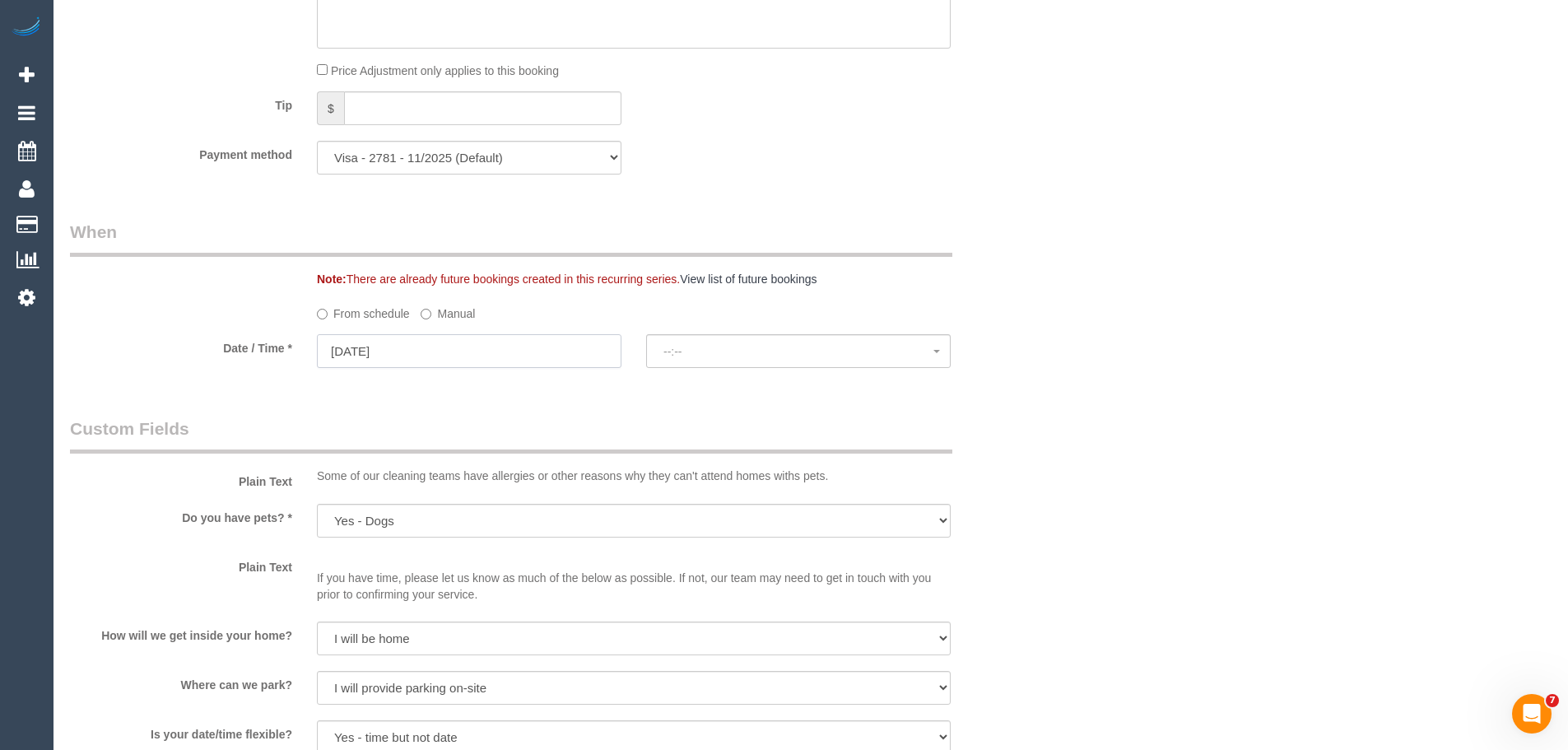
click at [382, 348] on input "16/10/2025" at bounding box center [469, 351] width 304 height 33
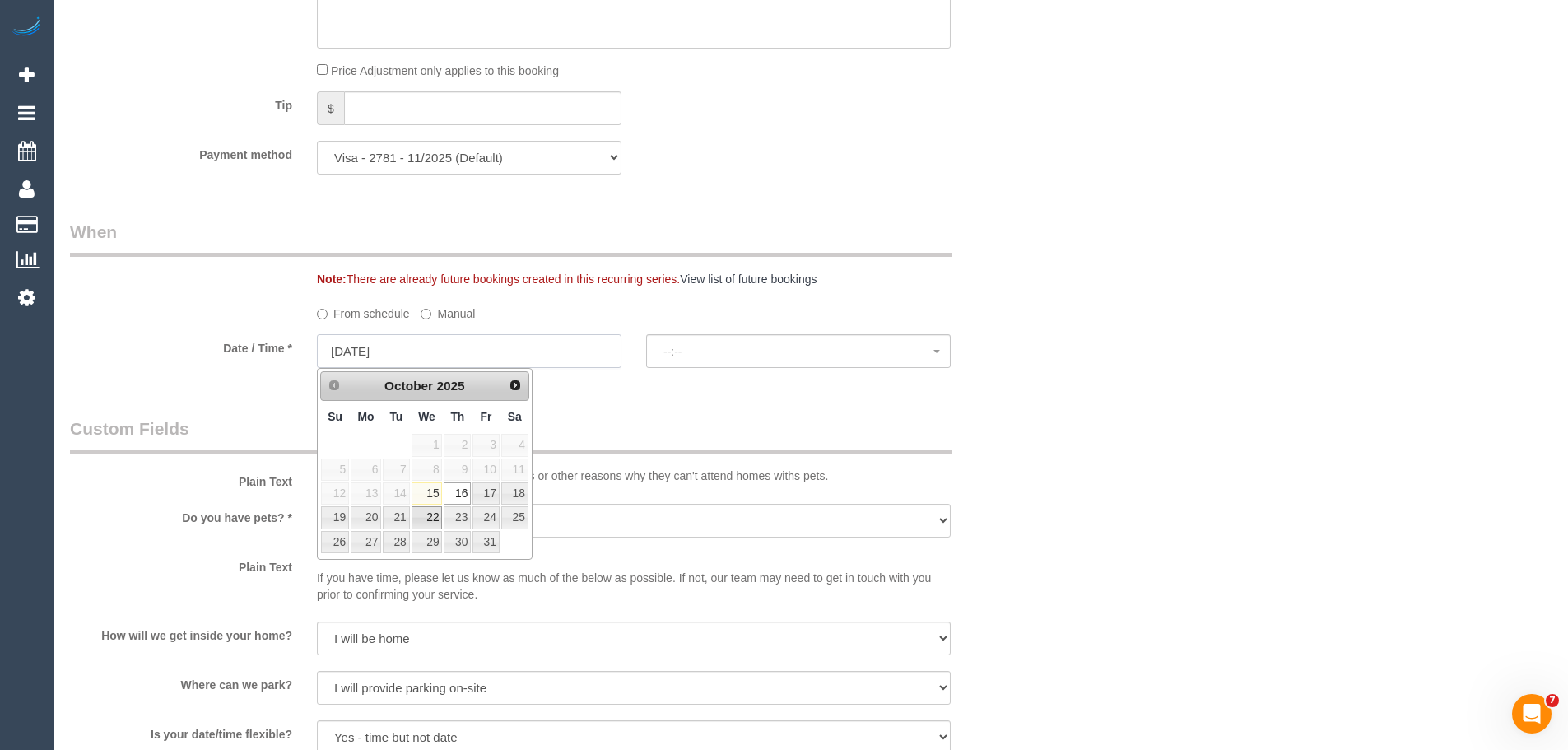
select select "spot7"
click at [365, 522] on link "20" at bounding box center [365, 517] width 30 height 23
type input "20/10/2025"
select select "spot12"
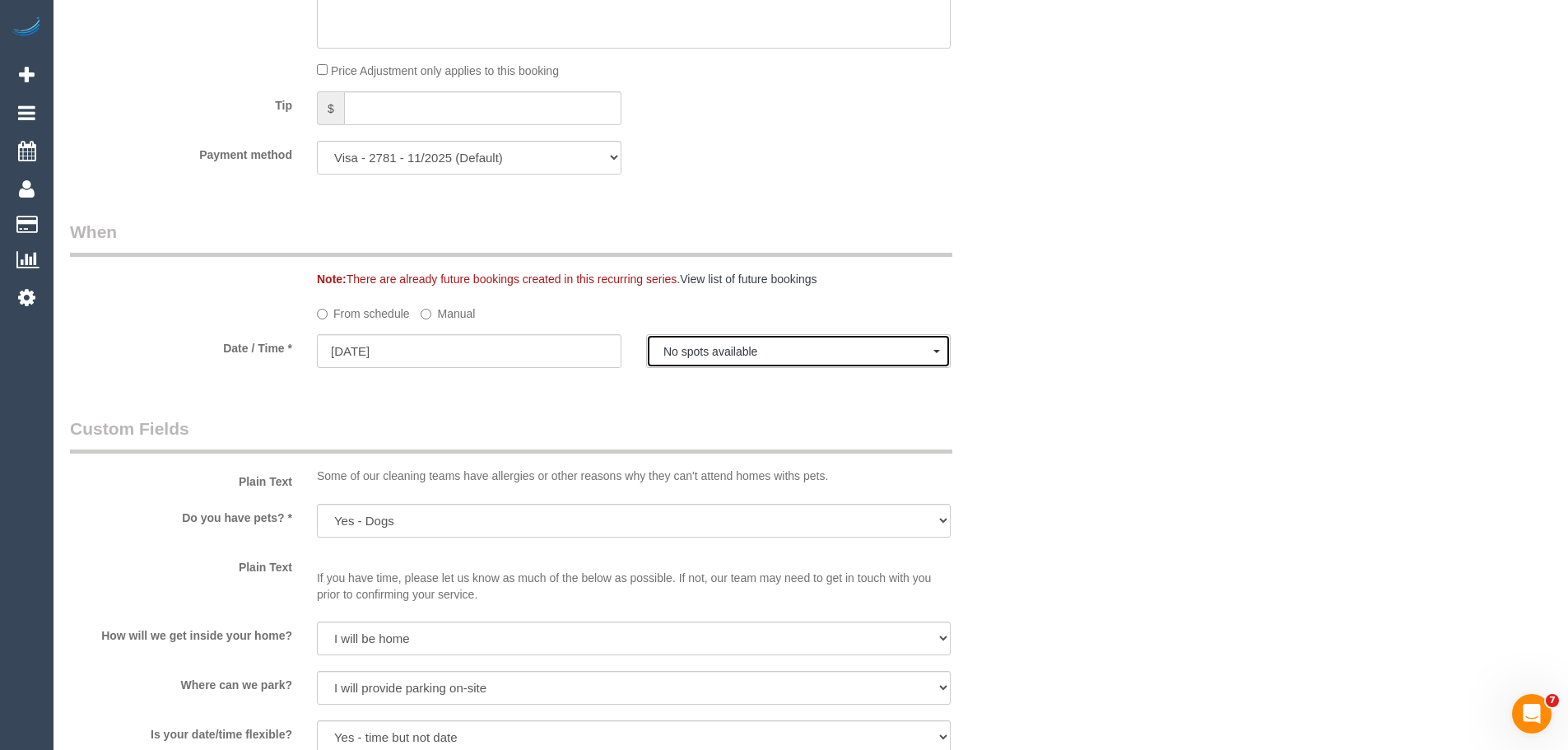
click at [672, 353] on span "No spots available" at bounding box center [798, 351] width 270 height 13
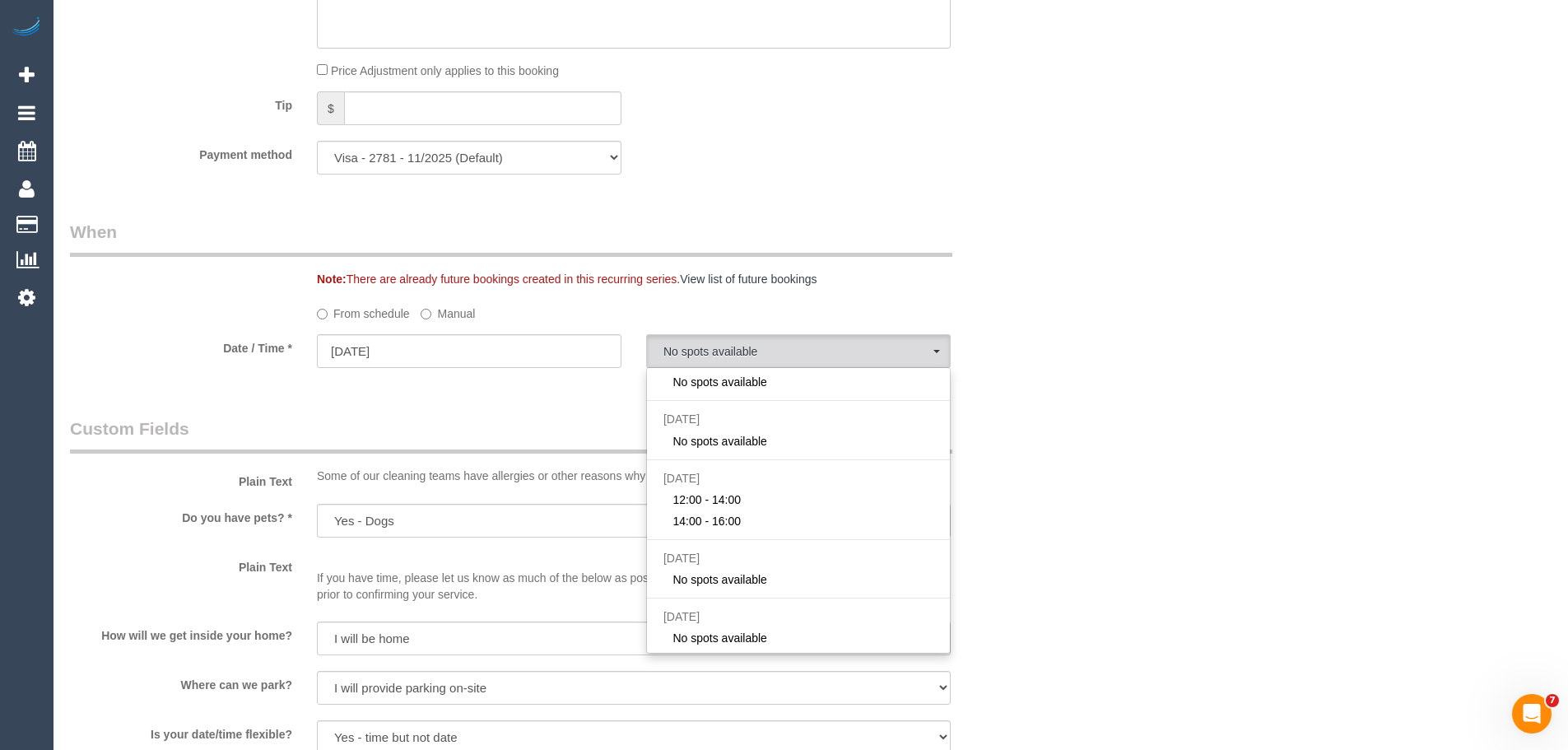
click at [356, 315] on label "From schedule" at bounding box center [363, 310] width 93 height 23
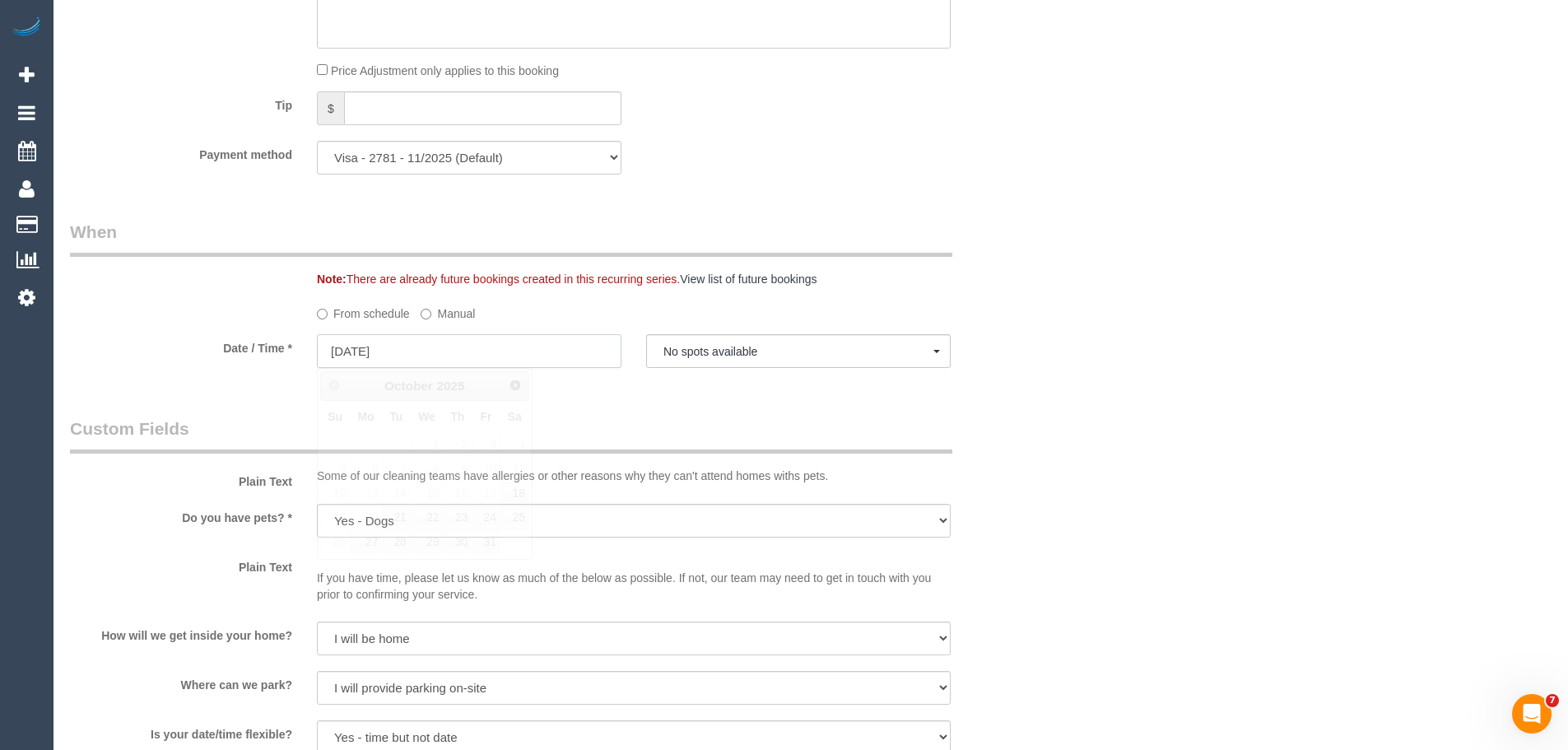
click at [361, 350] on input "20/10/2025" at bounding box center [469, 351] width 304 height 33
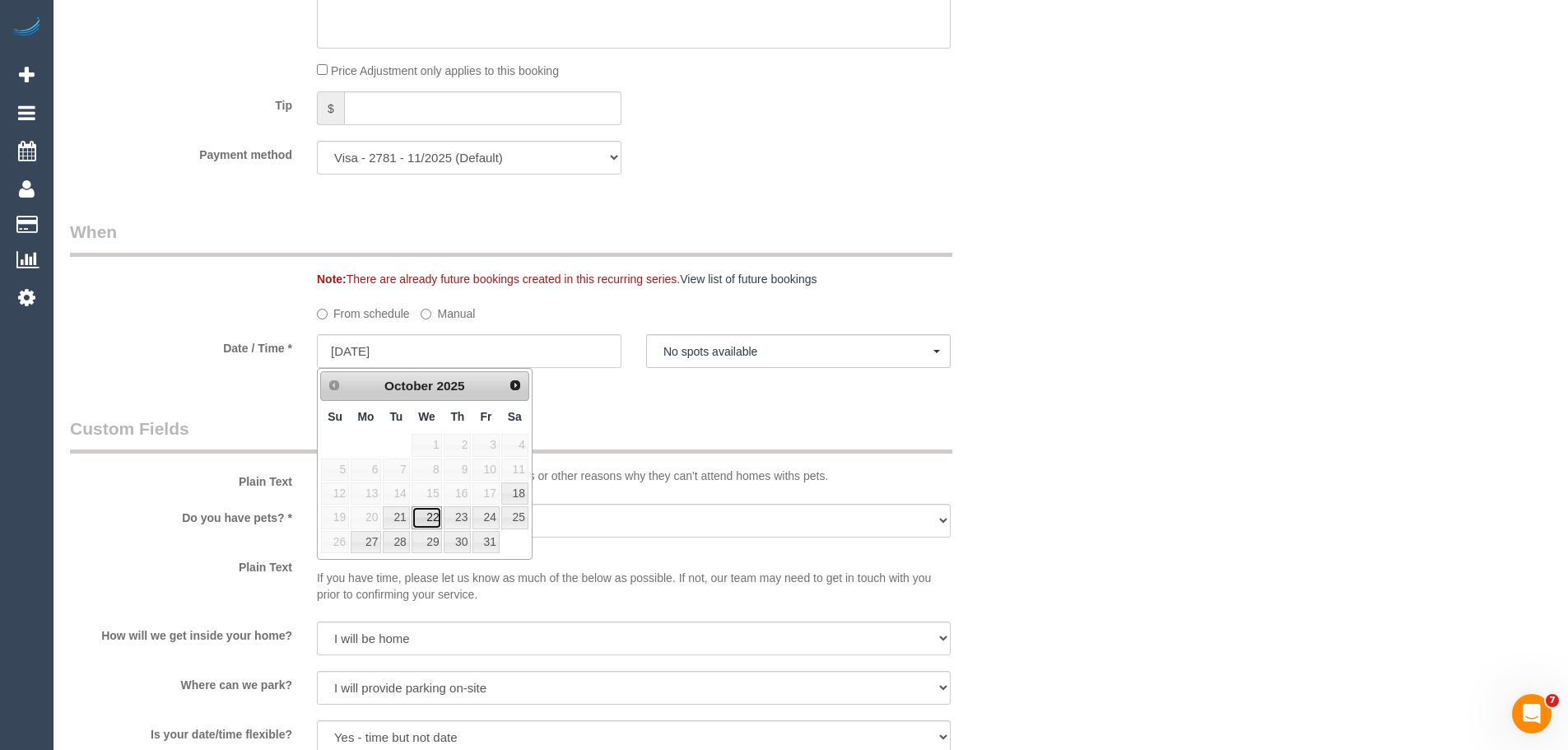
click at [428, 514] on link "22" at bounding box center [428, 517] width 31 height 23
type input "22/10/2025"
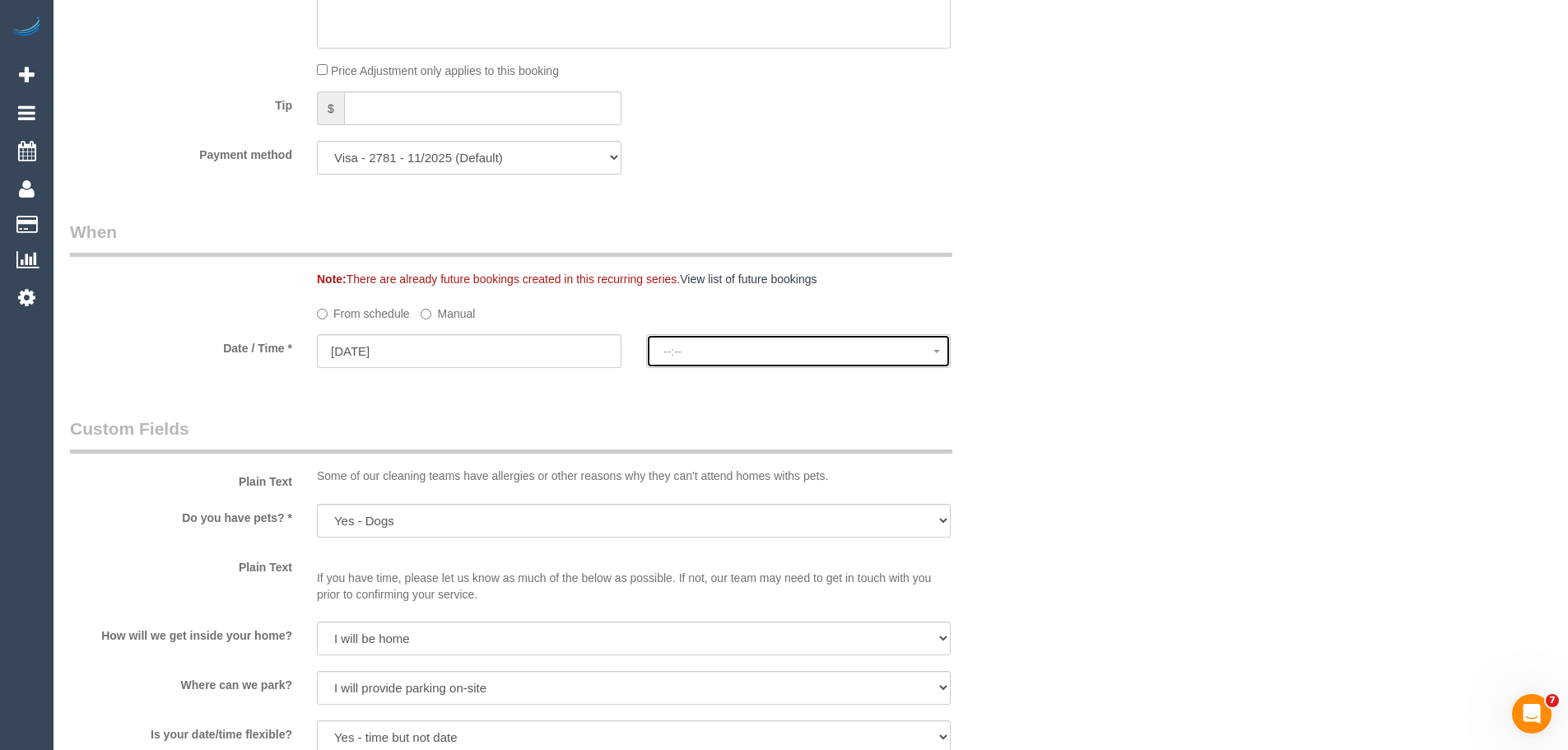
click at [720, 360] on button "--:--" at bounding box center [799, 351] width 304 height 33
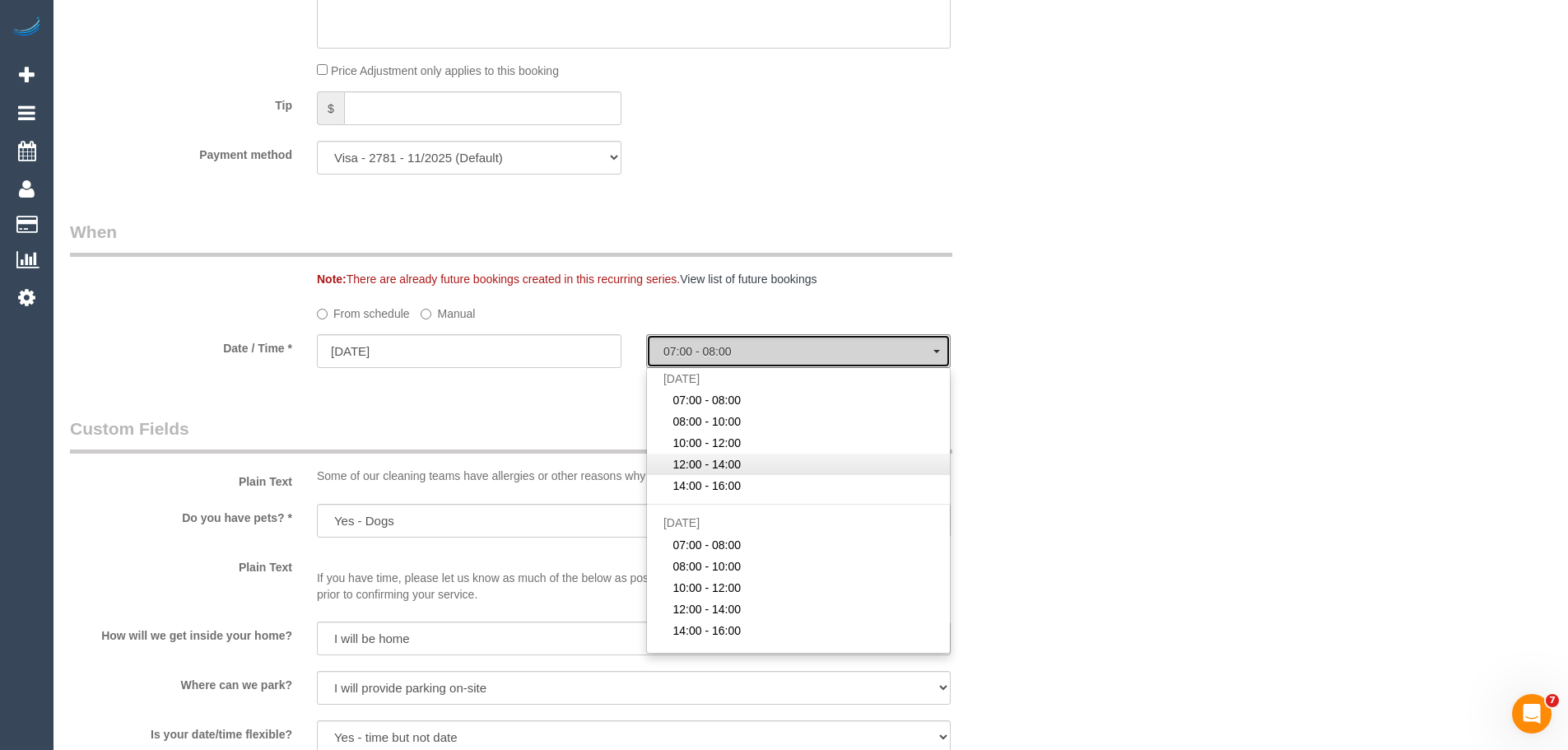
scroll to position [0, 0]
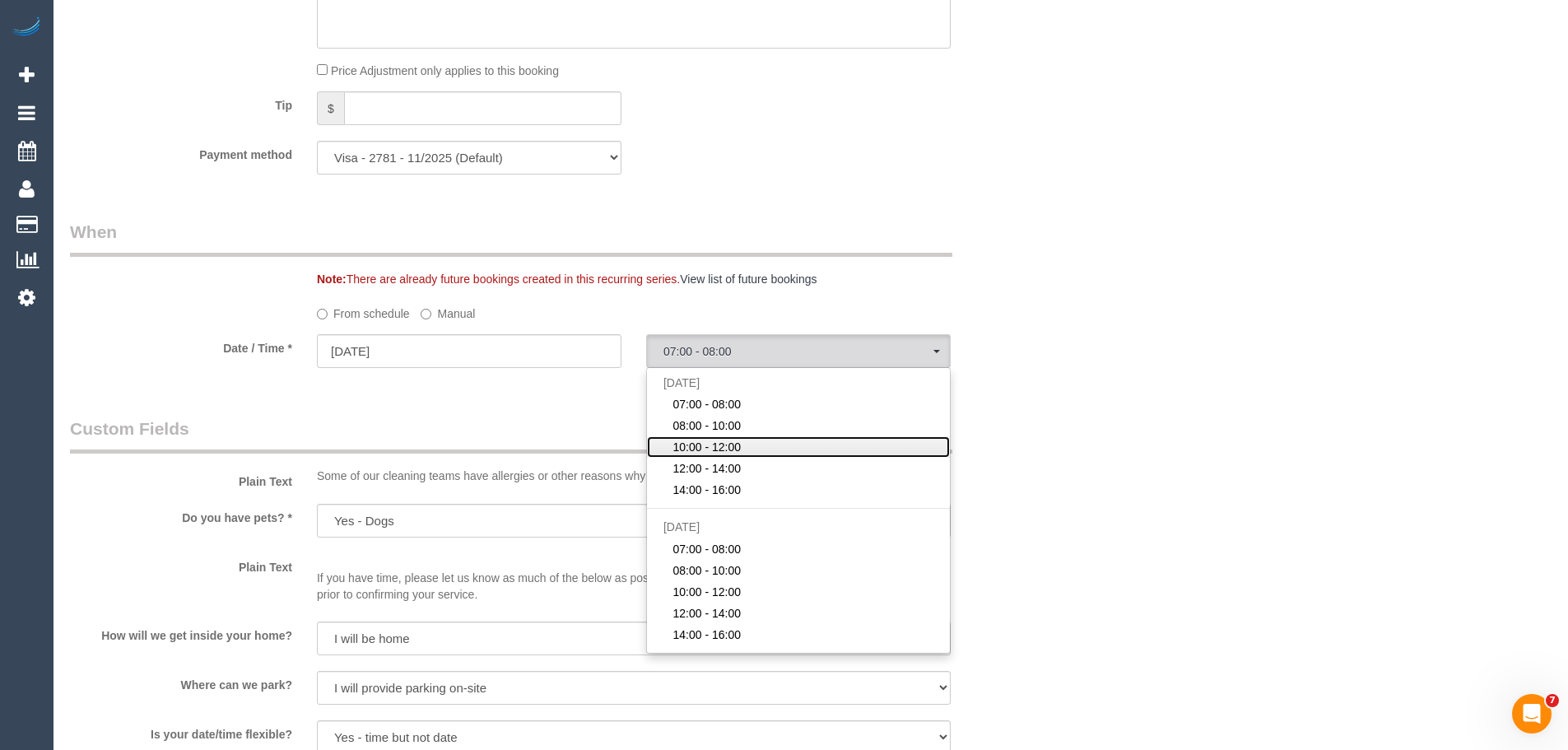
click at [714, 442] on span "10:00 - 12:00" at bounding box center [706, 447] width 69 height 17
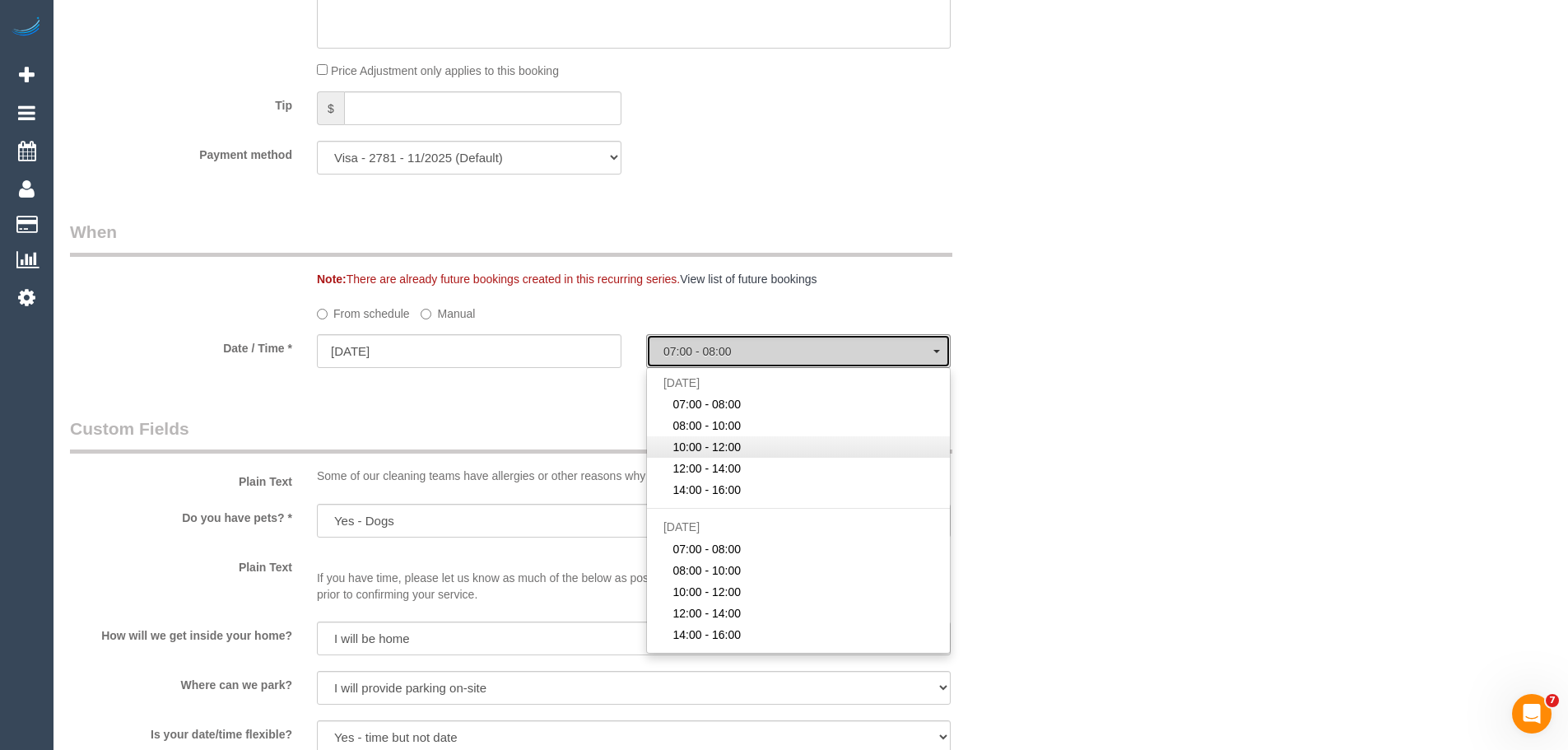
select select "spot15"
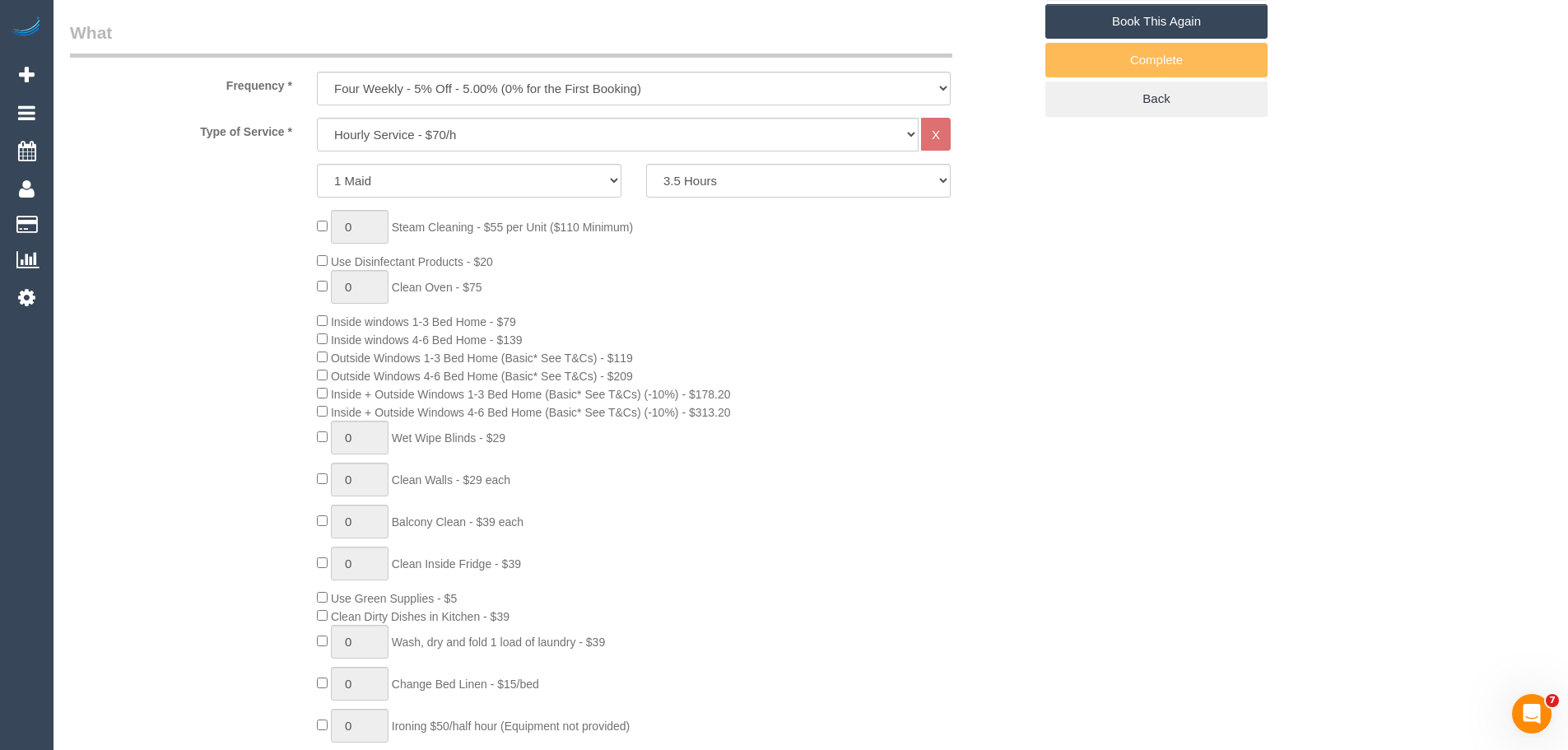
scroll to position [330, 0]
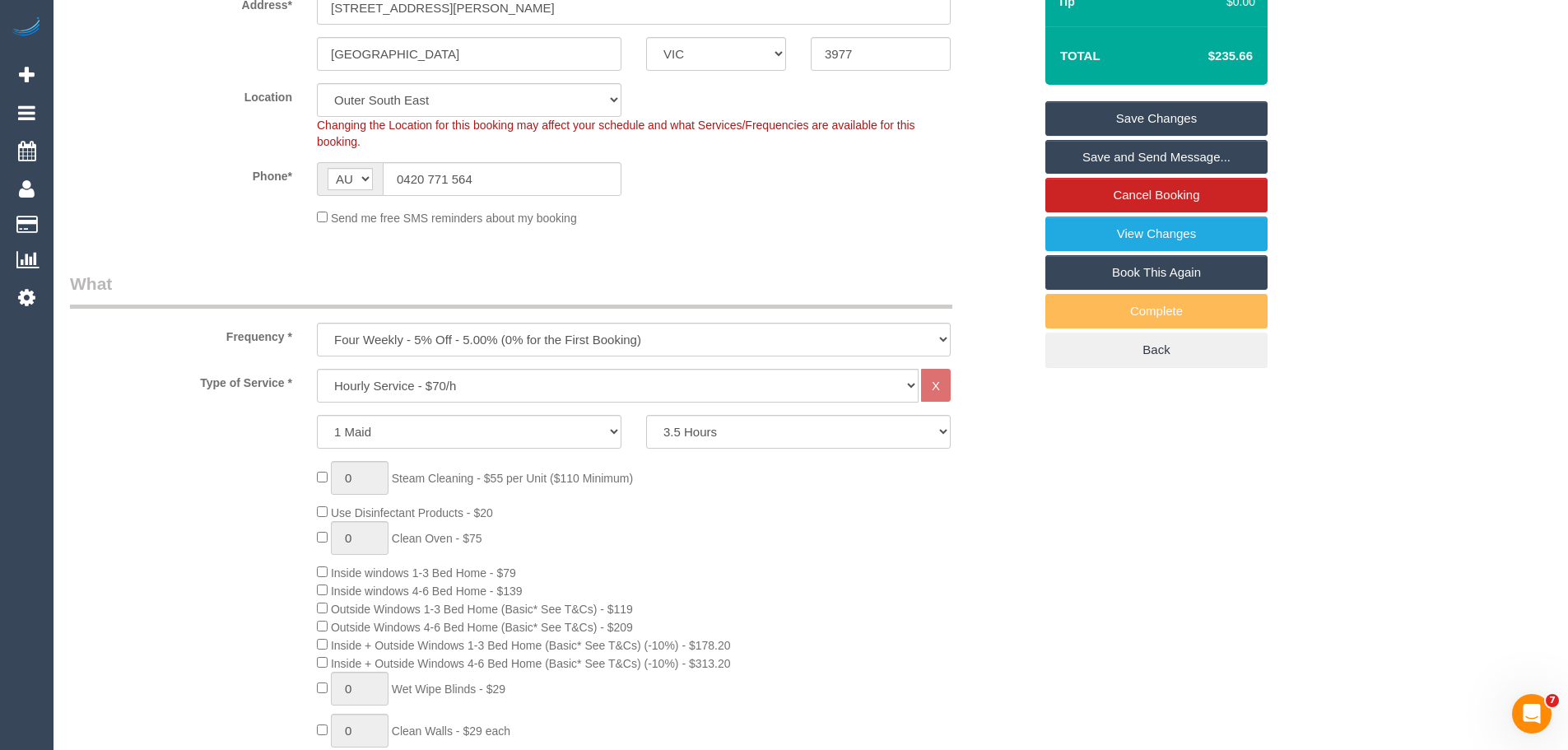
click at [1140, 111] on link "Save Changes" at bounding box center [1157, 118] width 223 height 34
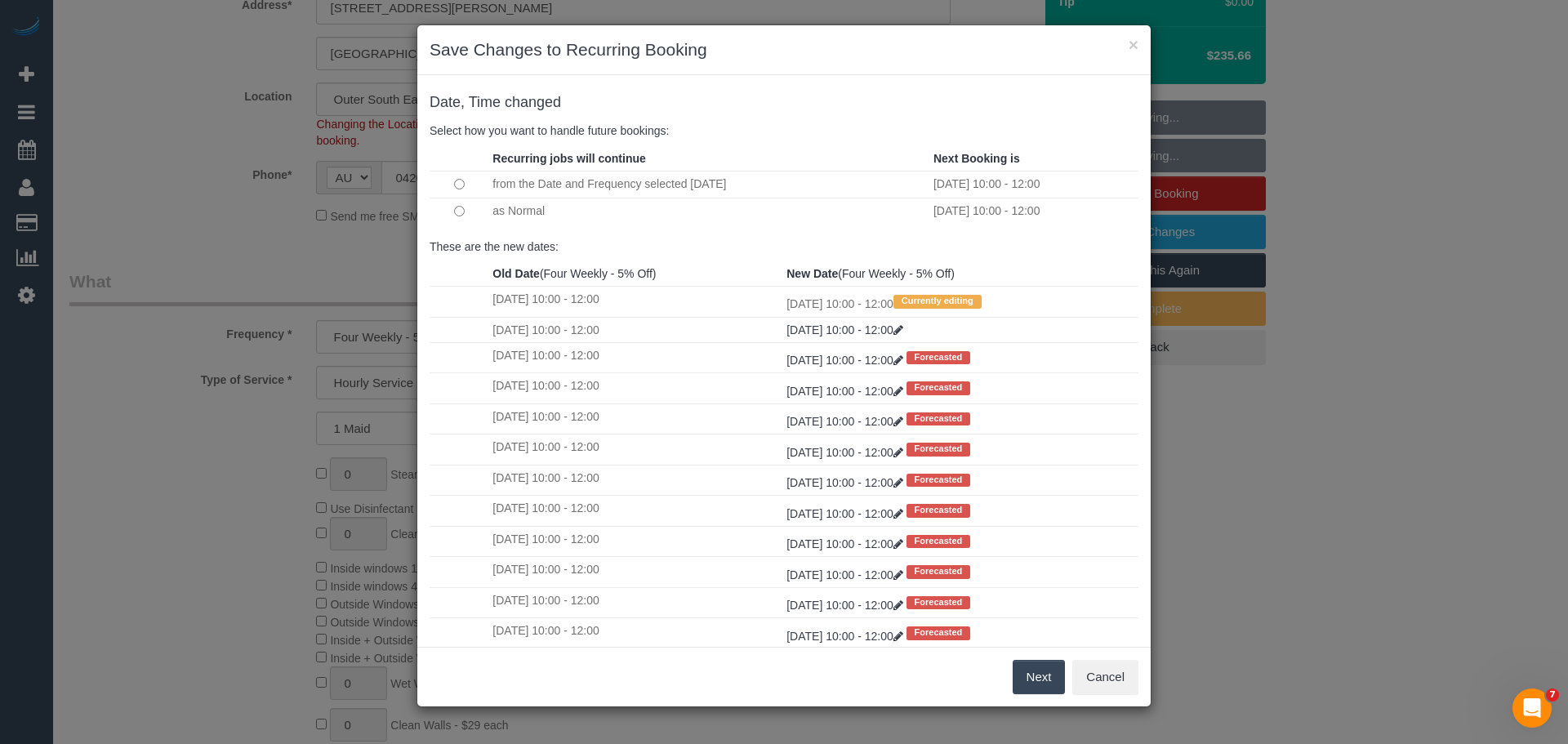
click at [1043, 670] on button "Next" at bounding box center [1039, 677] width 54 height 34
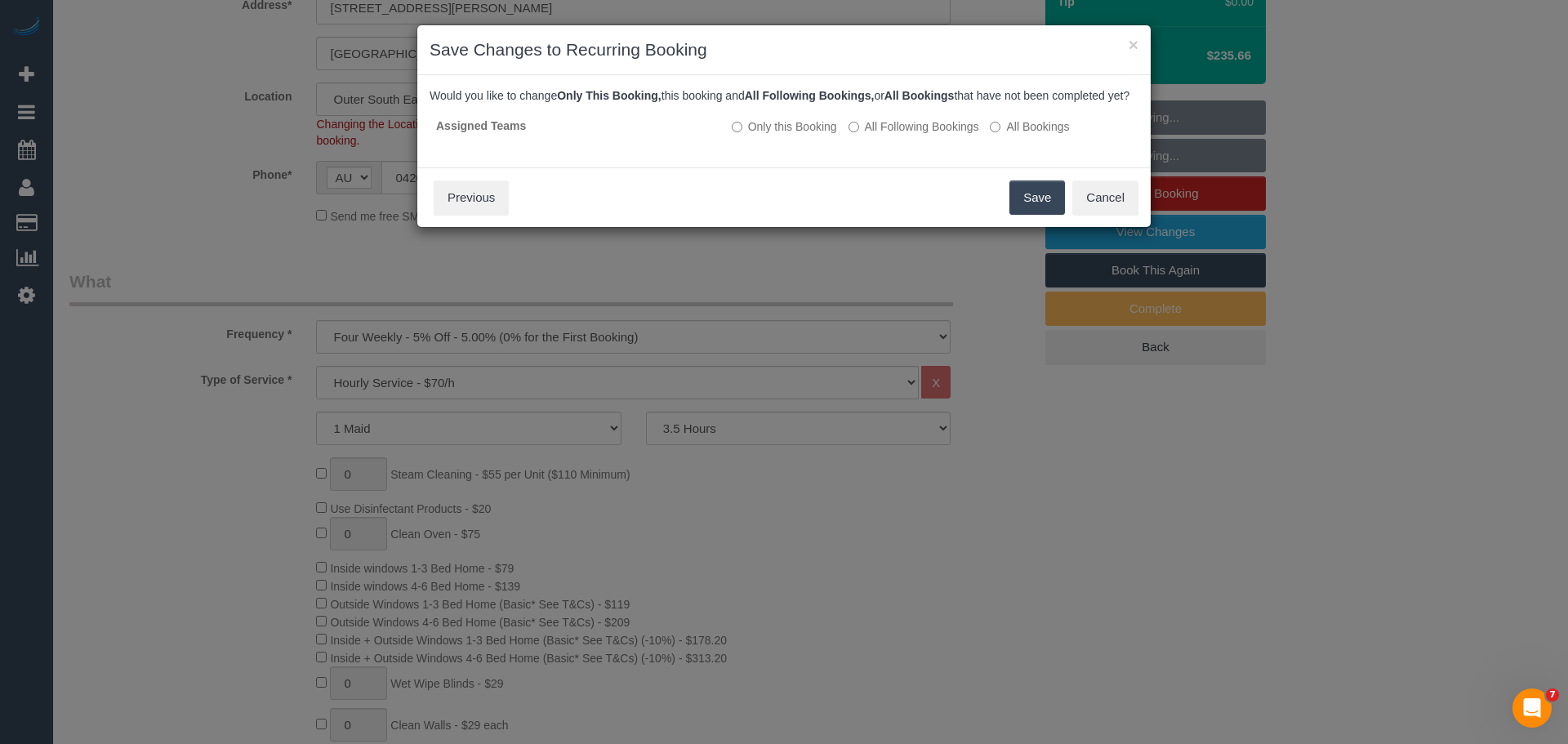
click at [1030, 215] on button "Save" at bounding box center [1037, 197] width 55 height 34
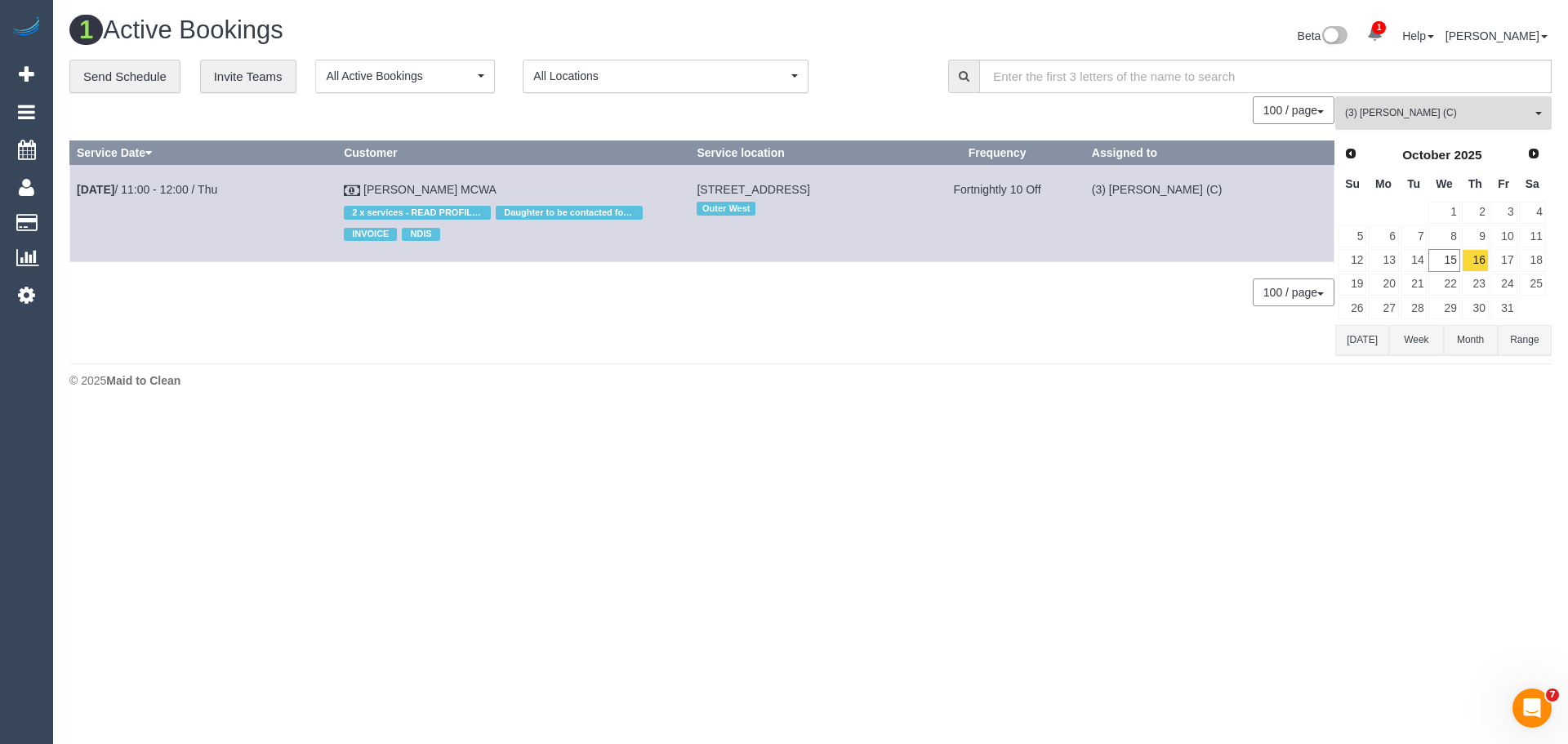
click at [1463, 107] on span "(3) Joanne Wenzlau (C)" at bounding box center [1438, 113] width 186 height 14
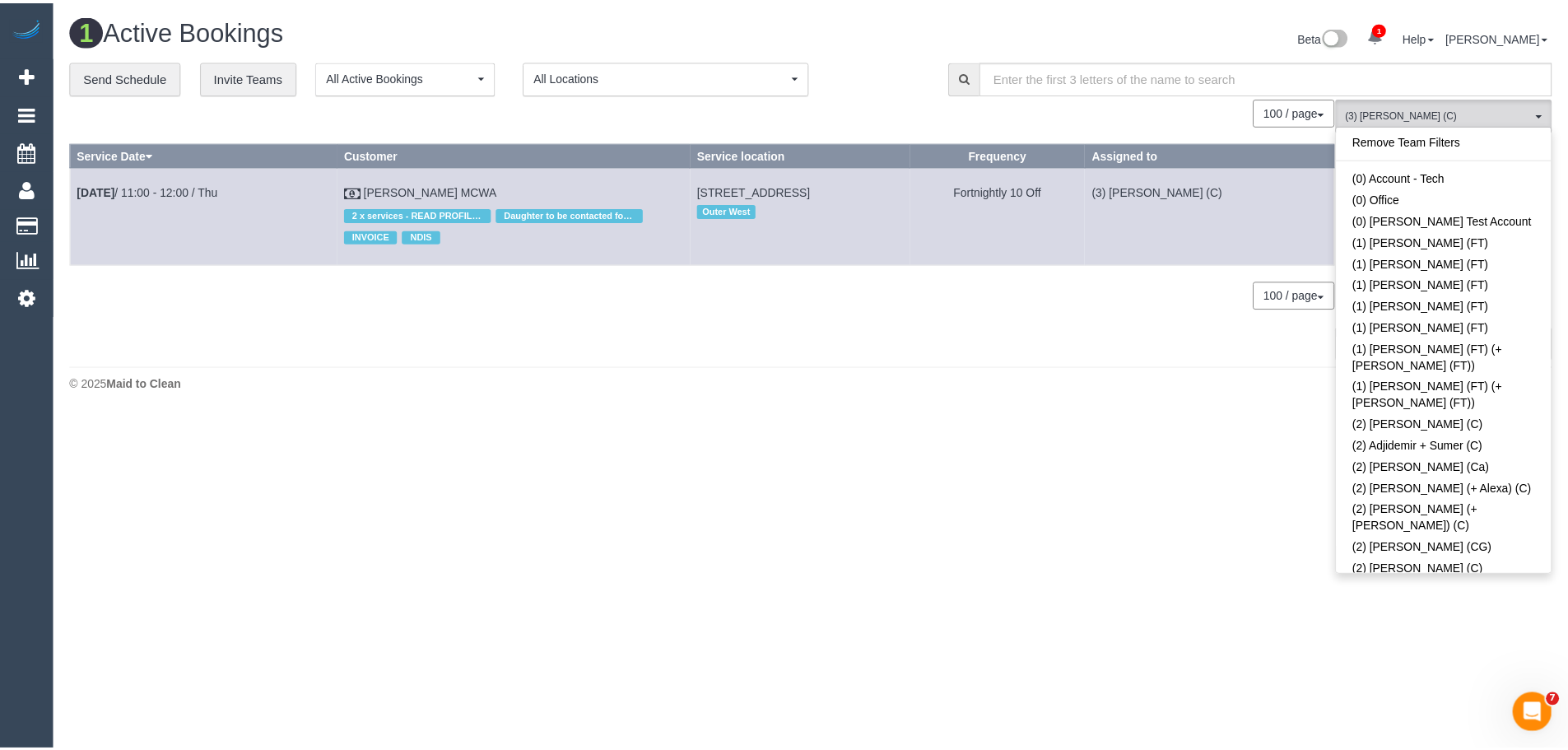
scroll to position [2826, 0]
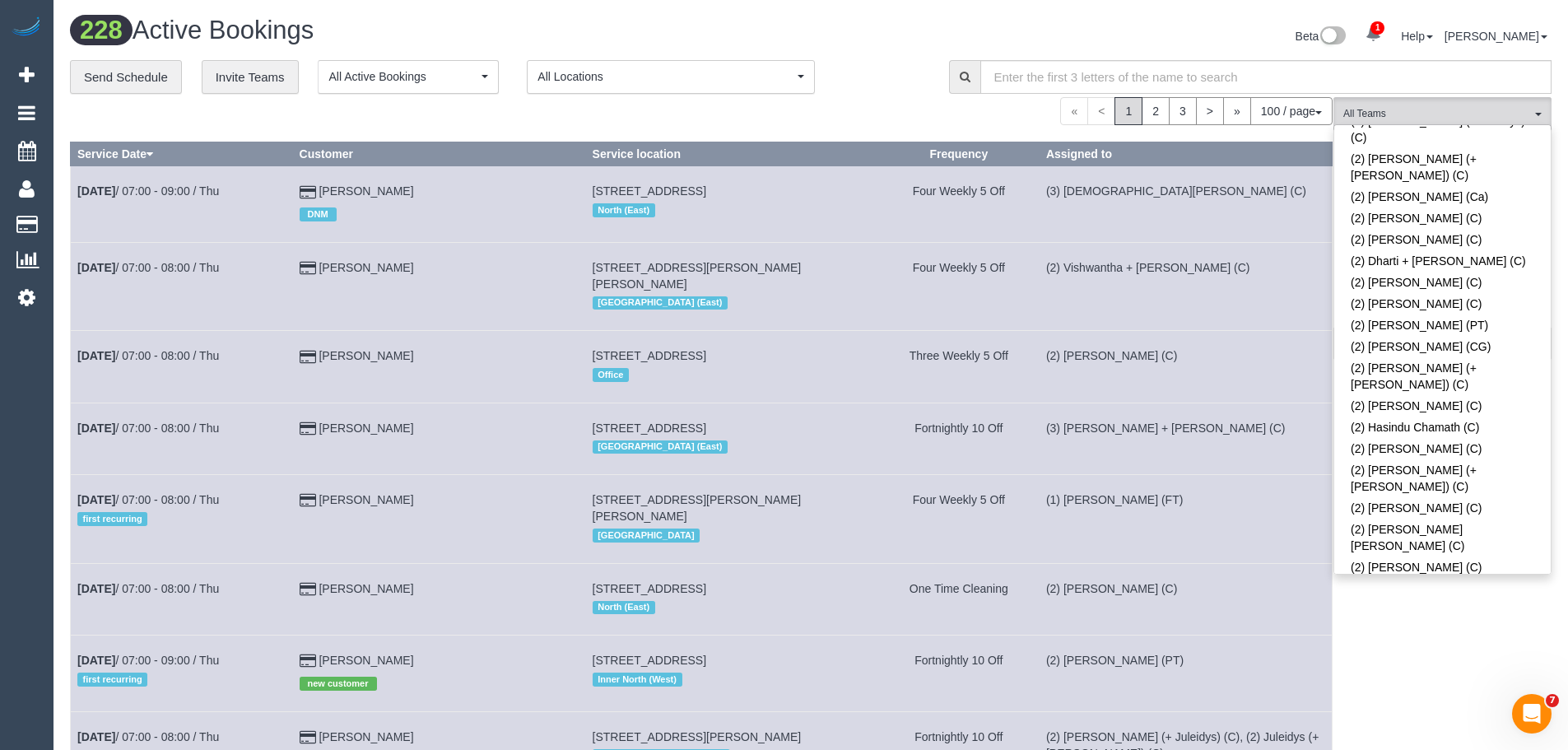
scroll to position [0, 0]
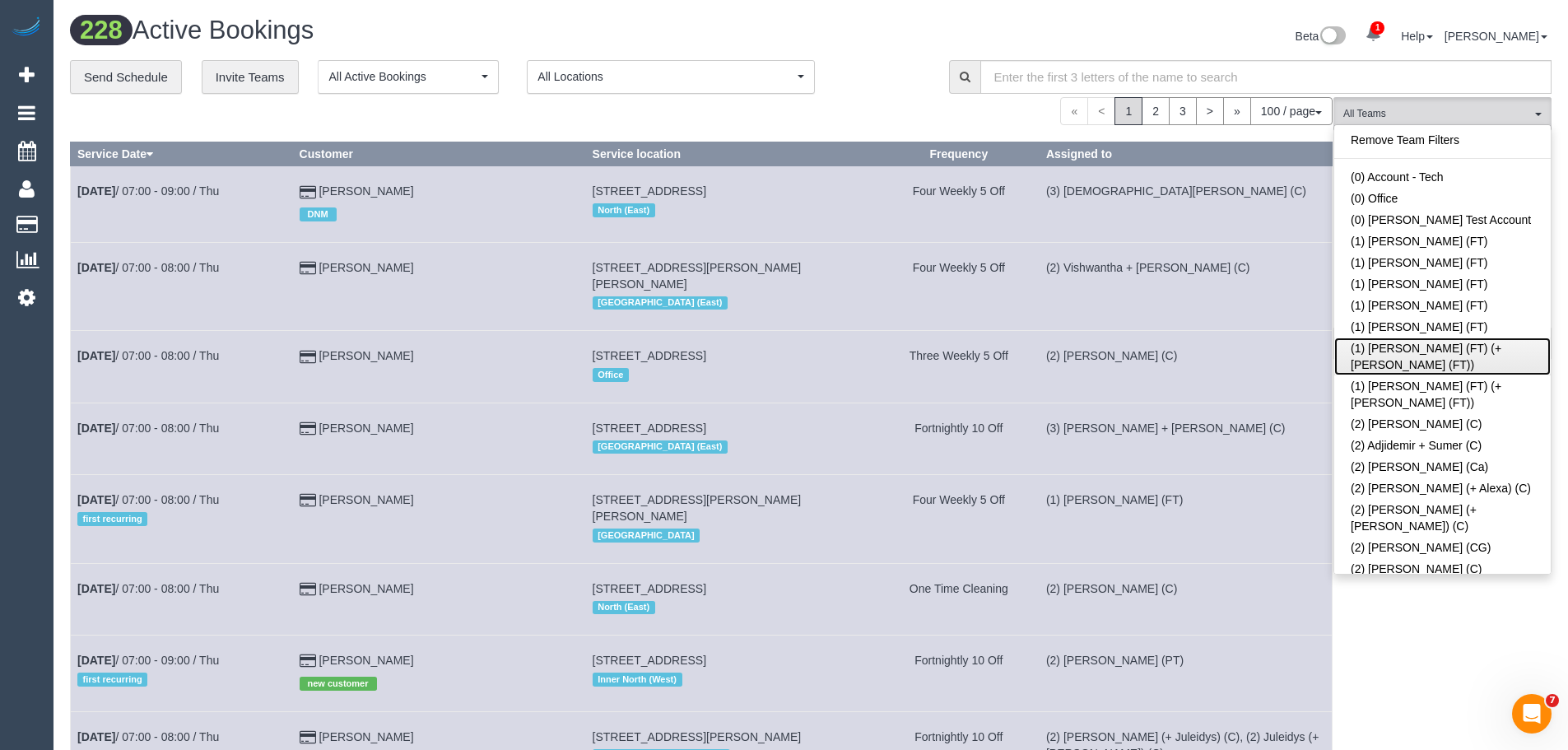
click at [1418, 350] on link "(1) [PERSON_NAME] (FT) (+[PERSON_NAME] (FT))" at bounding box center [1442, 356] width 217 height 38
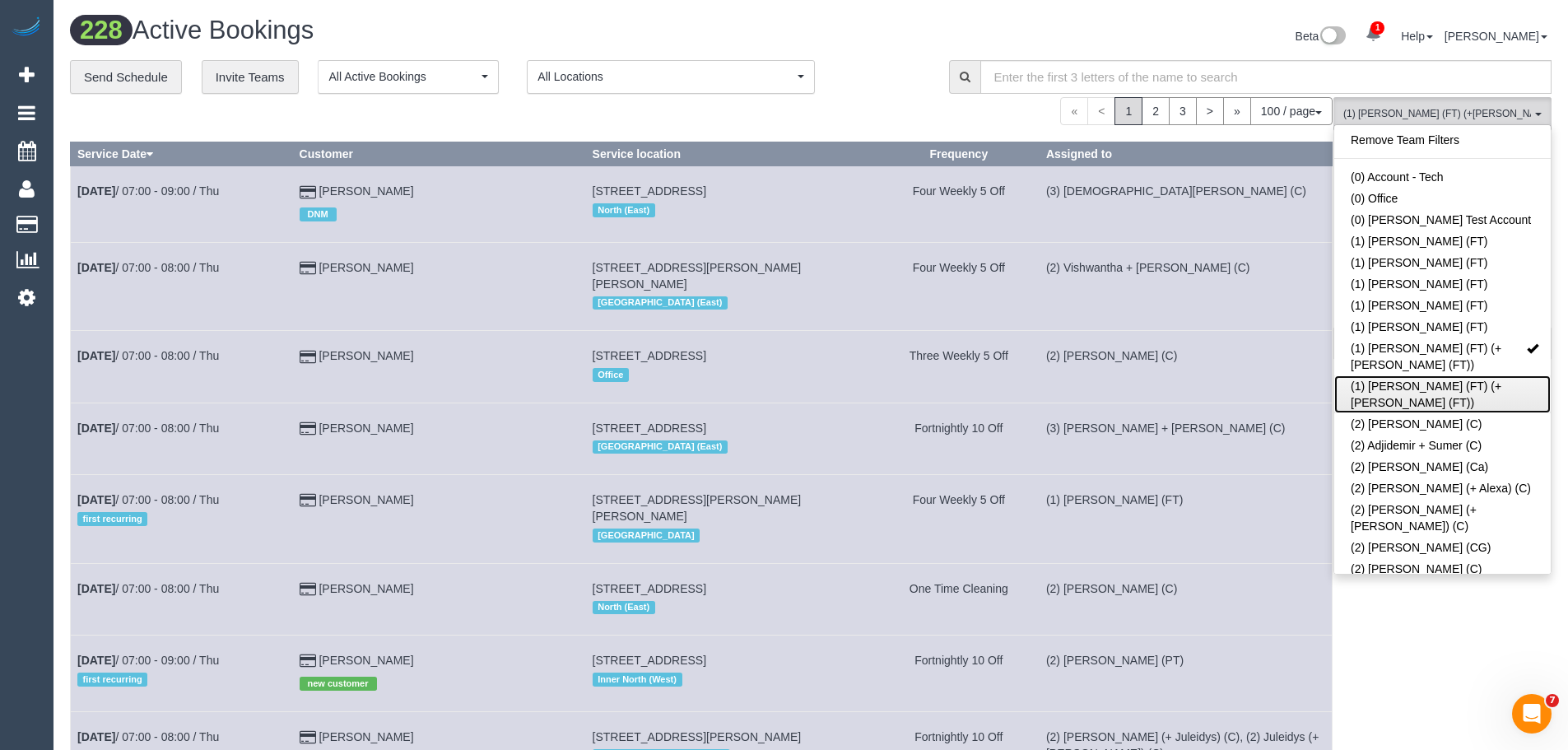
click at [1423, 376] on link "(1) [PERSON_NAME] (FT) (+[PERSON_NAME] (FT))" at bounding box center [1442, 395] width 217 height 38
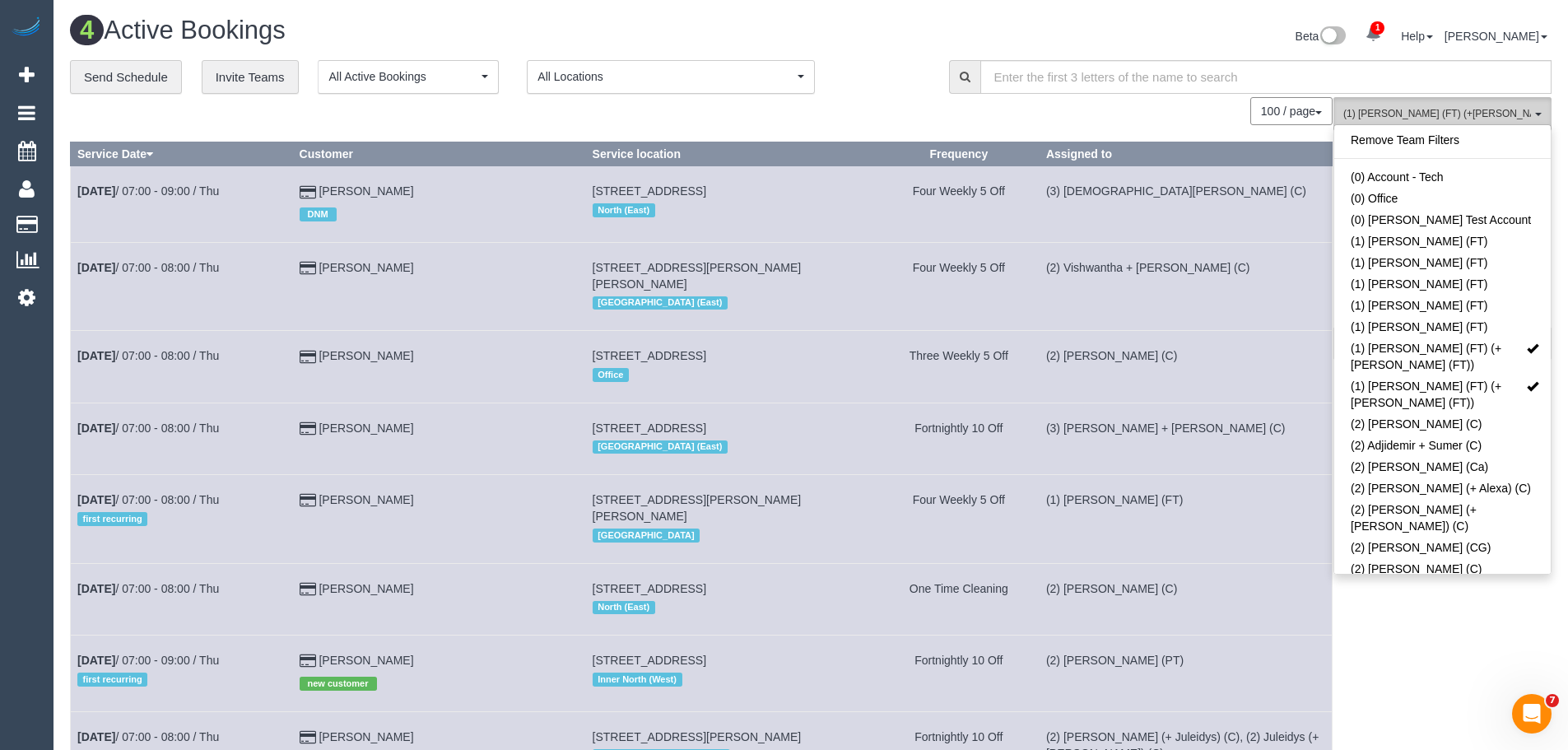
click at [1445, 120] on span "(1) Tina (FT) (+Tony (FT)) , (1) Tony (FT) (+Tina (FT))" at bounding box center [1437, 114] width 187 height 14
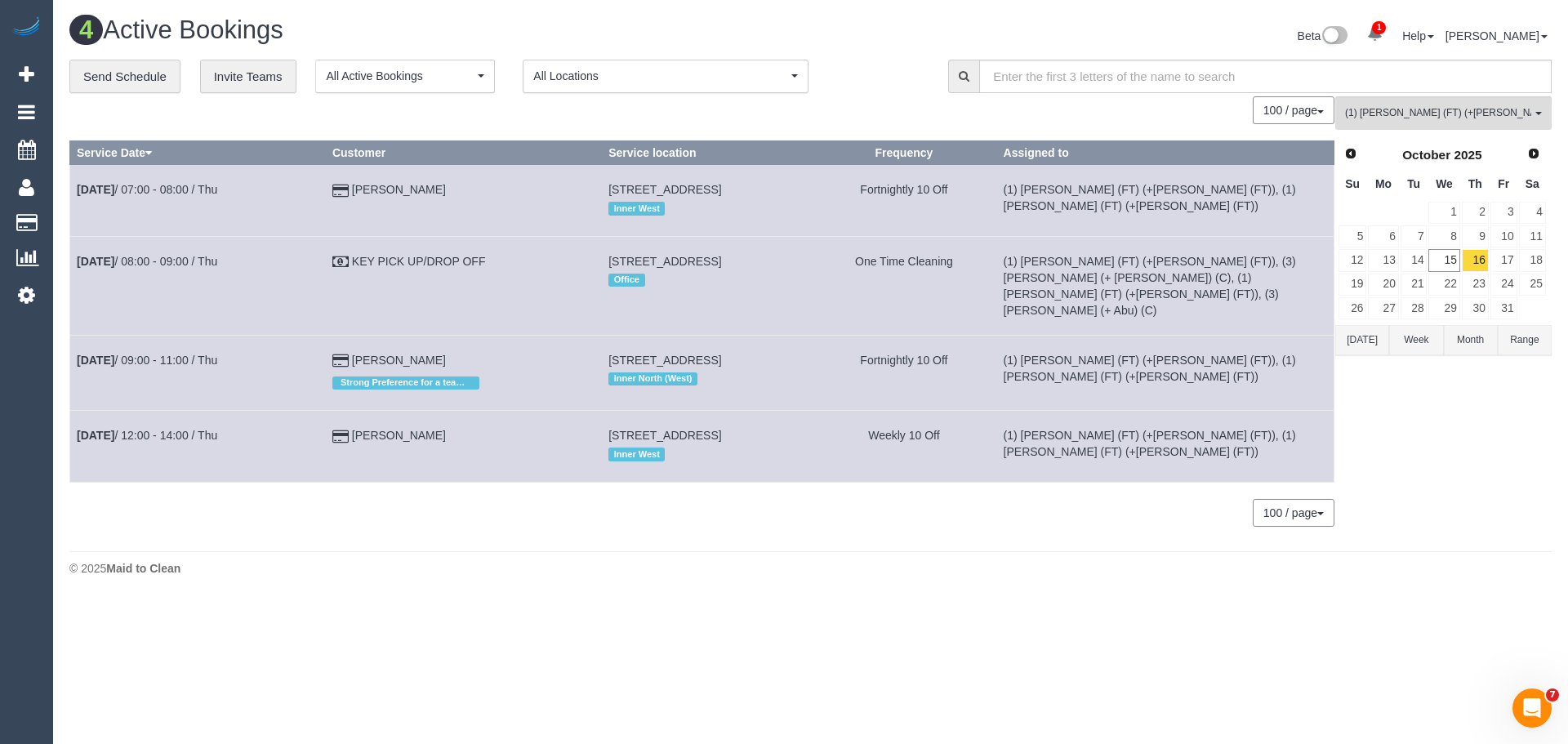
drag, startPoint x: 279, startPoint y: 196, endPoint x: 519, endPoint y: 206, distance: 240.2
click at [519, 206] on tr "Oct 16th / 07:00 - 08:00 / Thu Christine Baker 7 Belmont Road, Kensington, VIC …" at bounding box center [702, 200] width 1264 height 71
click at [481, 208] on td "Christine Baker" at bounding box center [463, 200] width 276 height 71
drag, startPoint x: 819, startPoint y: 202, endPoint x: 461, endPoint y: 199, distance: 358.0
click at [461, 199] on tr "Oct 16th / 07:00 - 08:00 / Thu Christine Baker 7 Belmont Road, Kensington, VIC …" at bounding box center [702, 200] width 1264 height 71
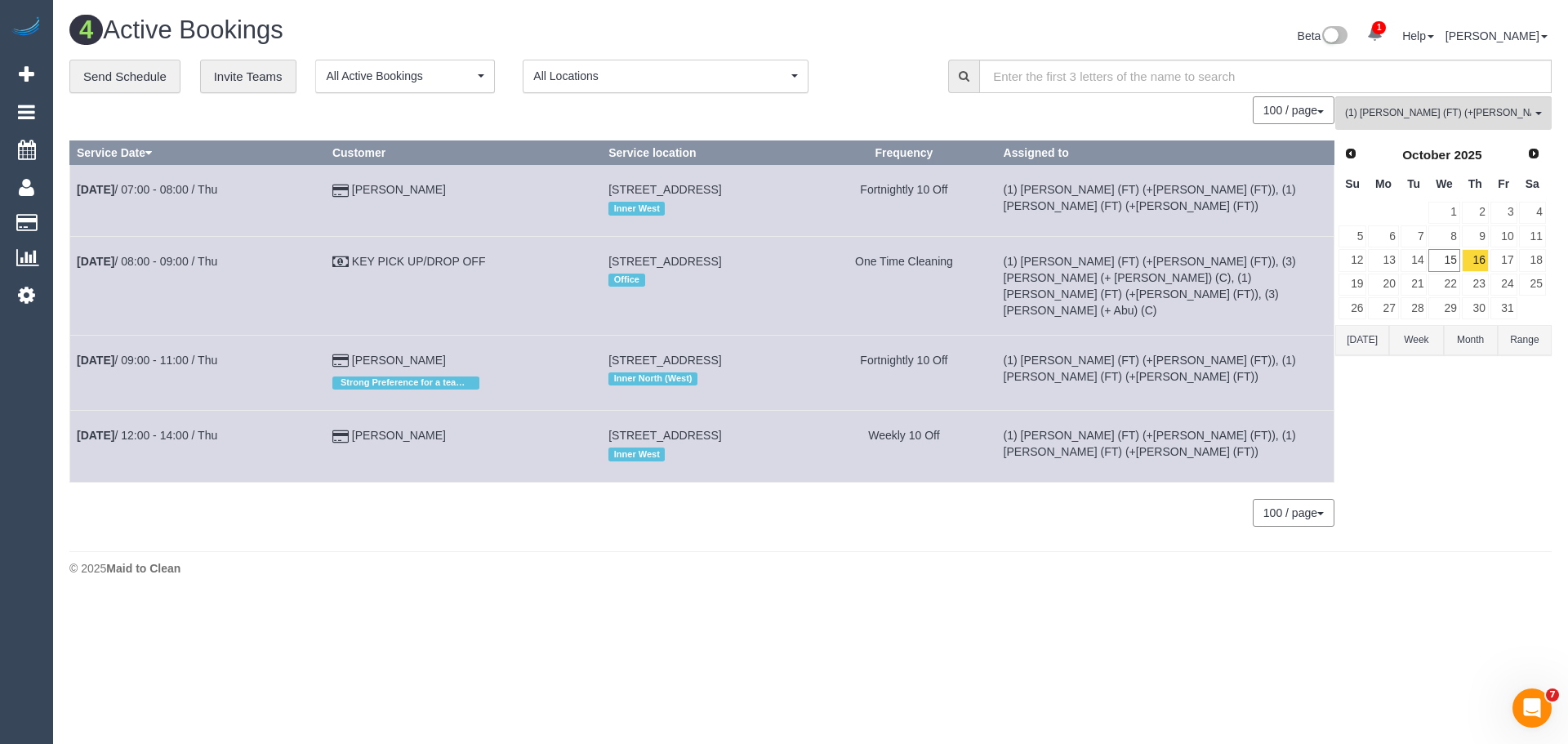
click at [461, 199] on td "Christine Baker" at bounding box center [463, 200] width 276 height 71
click at [1357, 342] on button "[DATE]" at bounding box center [1362, 340] width 54 height 30
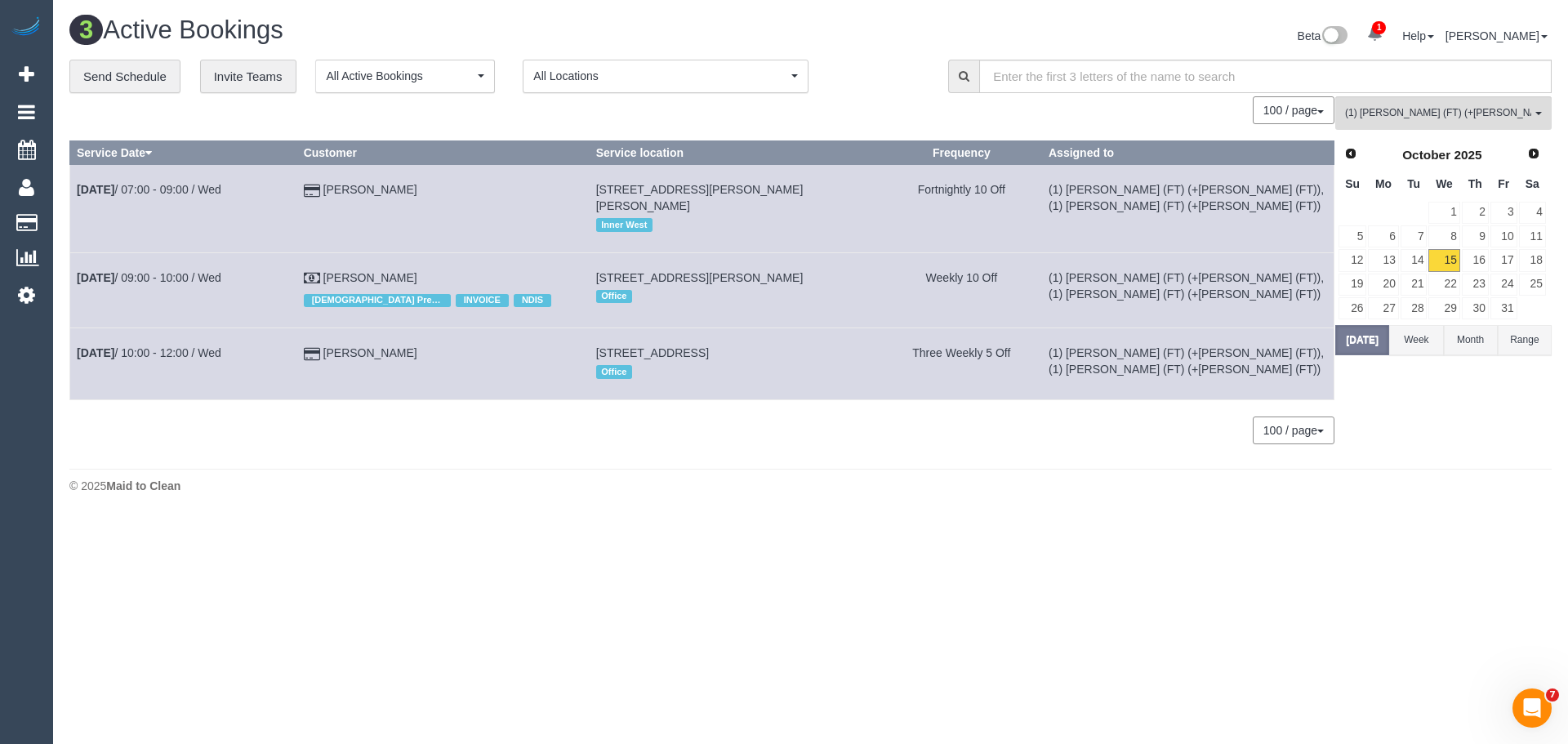
click at [505, 182] on td "[PERSON_NAME]" at bounding box center [443, 208] width 292 height 88
drag, startPoint x: 74, startPoint y: 261, endPoint x: 243, endPoint y: 277, distance: 169.8
click at [243, 277] on td "[DATE] 09:00 - 10:00 / Wed" at bounding box center [183, 289] width 227 height 75
click at [247, 284] on td "Oct 15th / 09:00 - 10:00 / Wed" at bounding box center [183, 289] width 227 height 75
click at [1472, 263] on link "16" at bounding box center [1476, 260] width 27 height 22
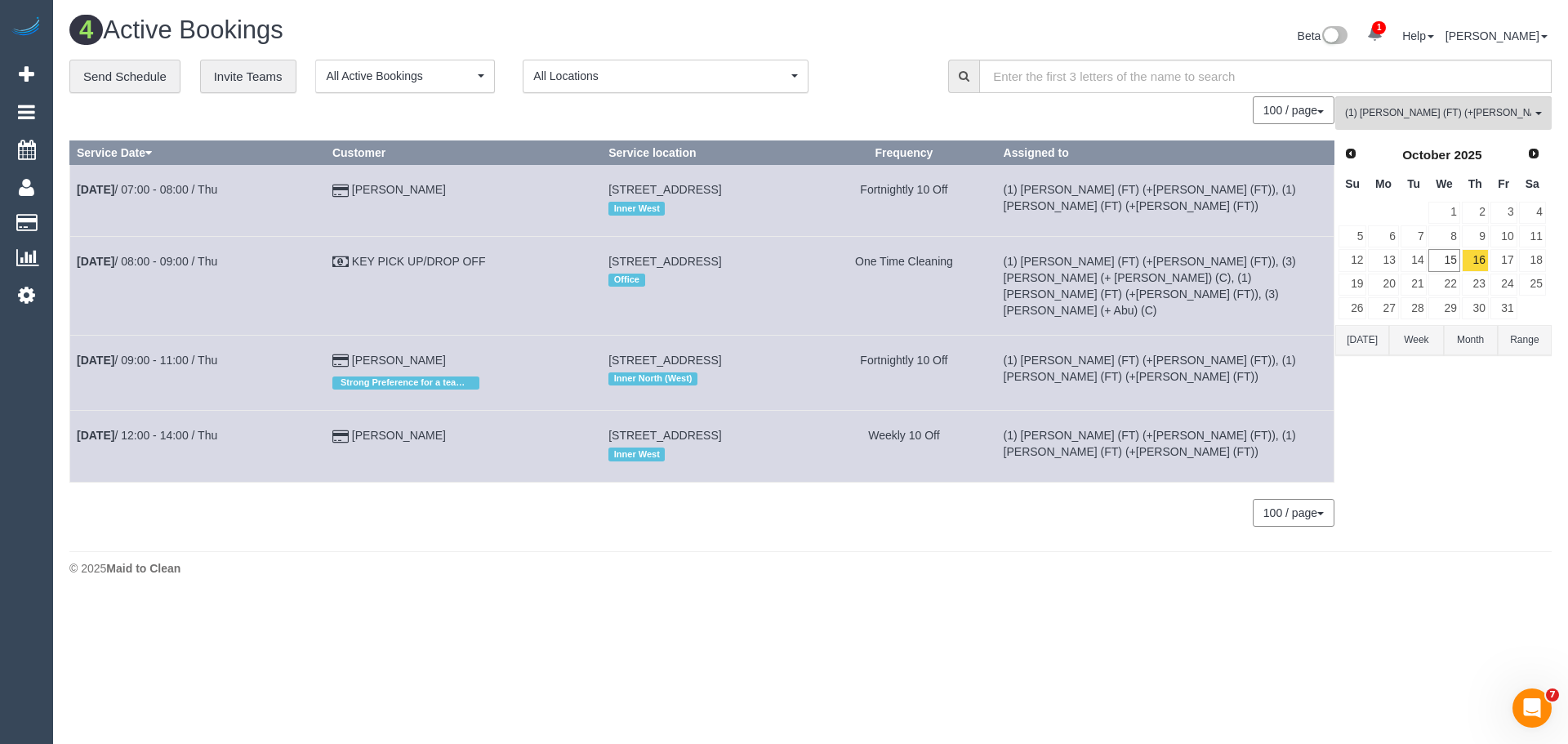
drag, startPoint x: 551, startPoint y: 403, endPoint x: 856, endPoint y: 405, distance: 305.0
click at [856, 411] on tr "Oct 16th / 12:00 - 14:00 / Thu Jeff Laurie 11 Chetwynd Place, North Melbourne, …" at bounding box center [702, 446] width 1264 height 71
click at [812, 411] on td "11 Chetwynd Place, North Melbourne, VIC 3051 Inner West" at bounding box center [707, 446] width 210 height 71
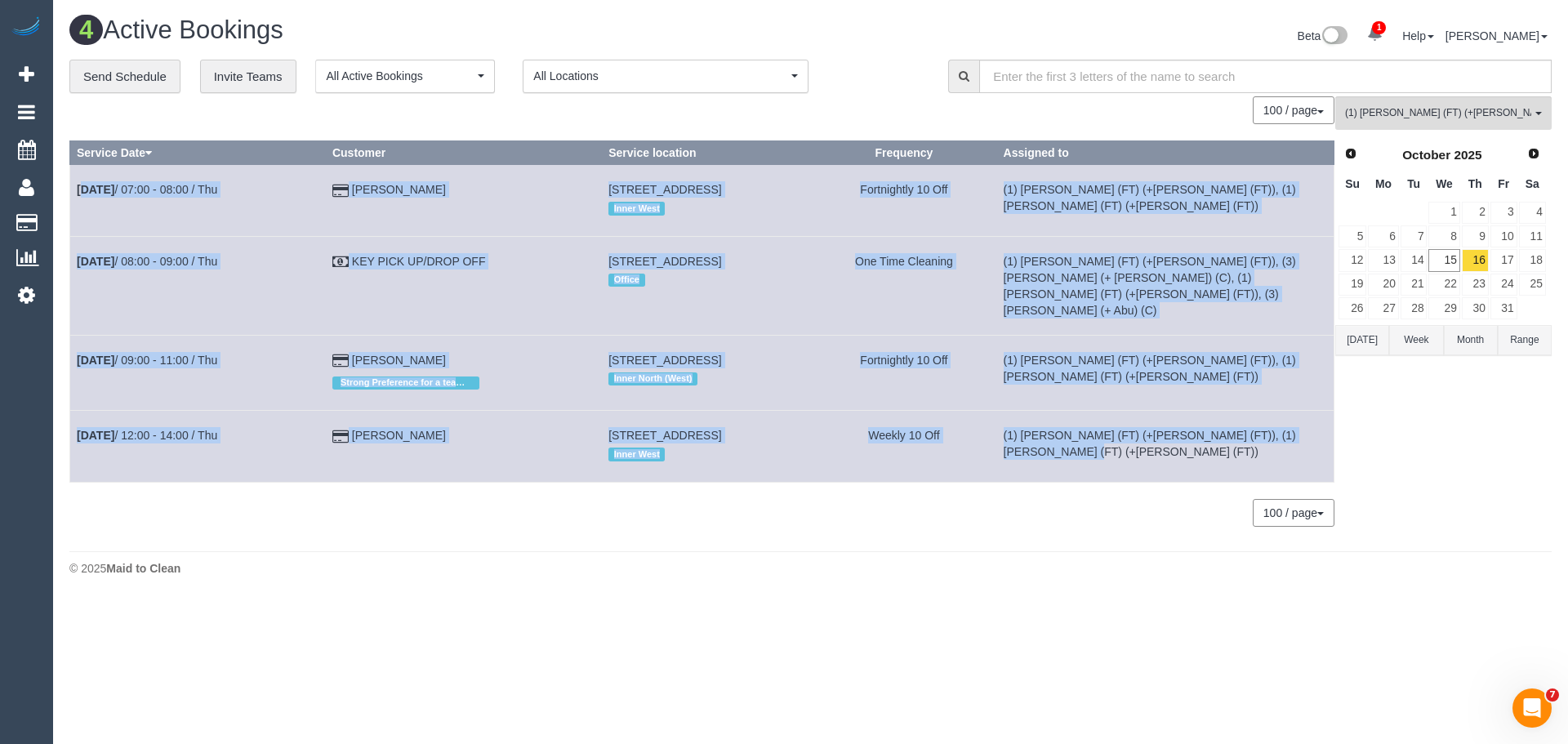
drag, startPoint x: 1330, startPoint y: 416, endPoint x: 69, endPoint y: 184, distance: 1282.2
click at [70, 184] on tbody "Oct 16th / 07:00 - 08:00 / Thu Christine Baker 7 Belmont Road, Kensington, VIC …" at bounding box center [702, 323] width 1264 height 317
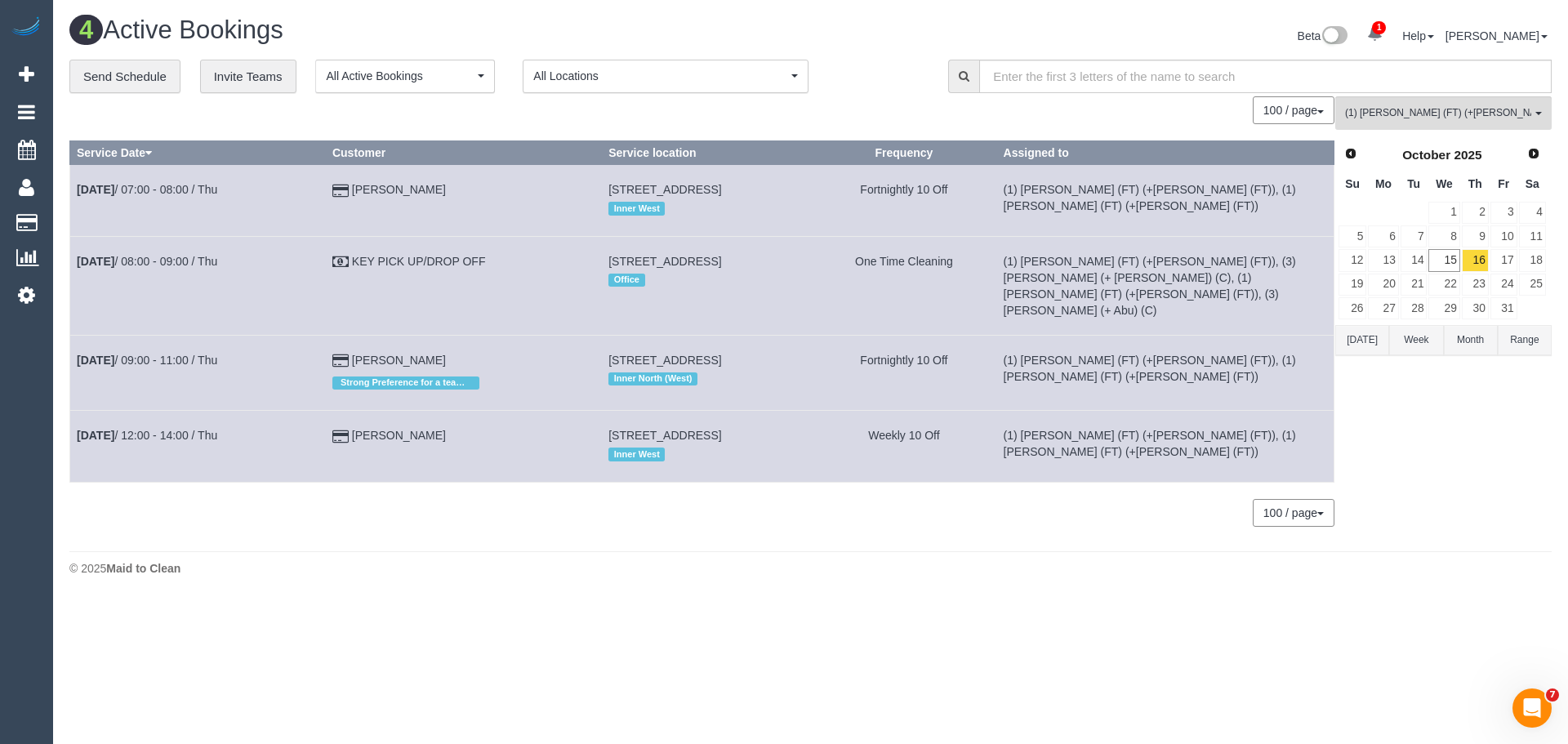
click at [62, 178] on div "**********" at bounding box center [811, 301] width 1507 height 484
drag, startPoint x: 133, startPoint y: 221, endPoint x: 228, endPoint y: 269, distance: 106.4
click at [156, 234] on div "**********" at bounding box center [811, 301] width 1507 height 484
click at [464, 571] on body "1 Beta Your Notifications You have 0 alerts × You have 1 to charge for 15/10/20…" at bounding box center [784, 372] width 1568 height 744
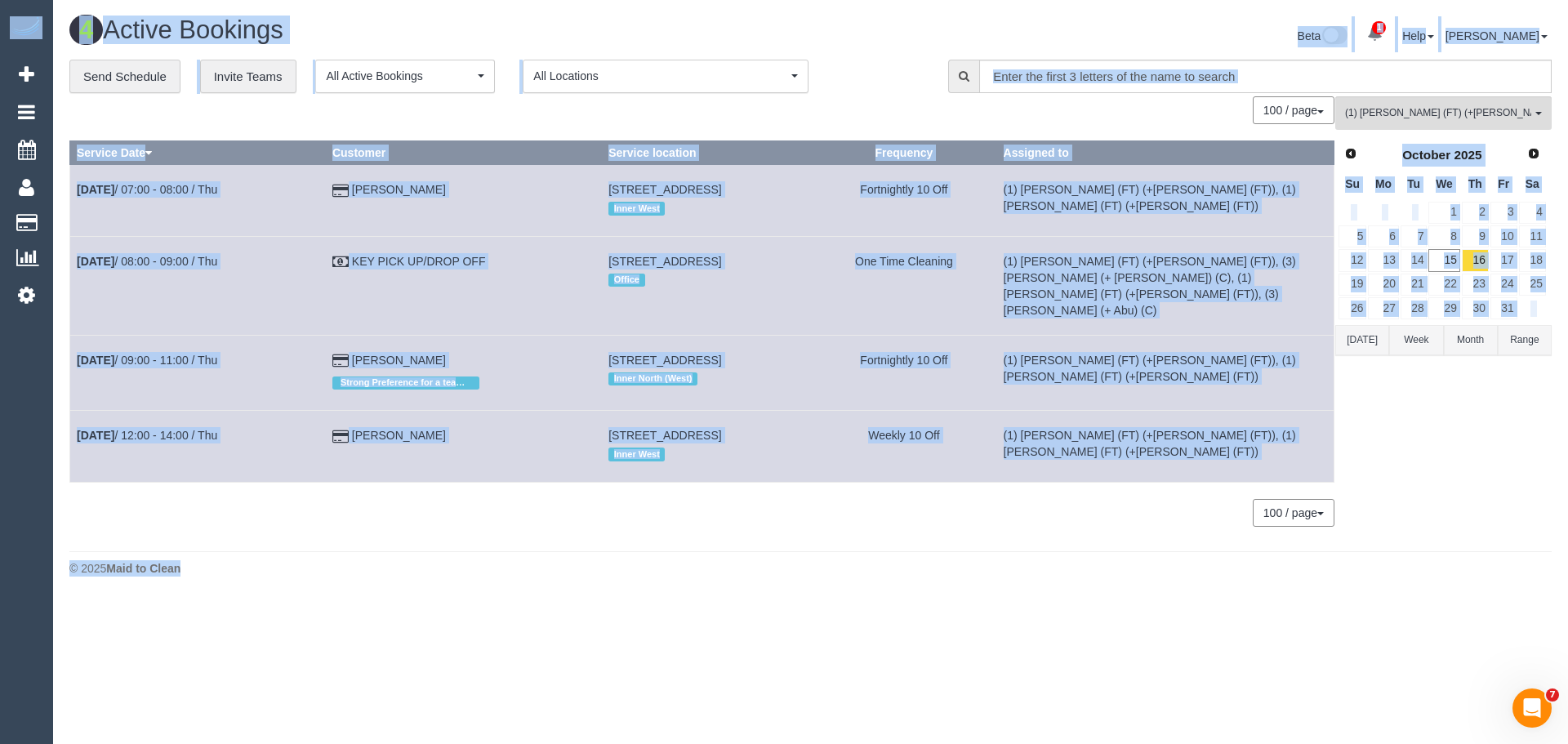
click at [459, 561] on div "© 2025 Maid to Clean" at bounding box center [810, 569] width 1482 height 17
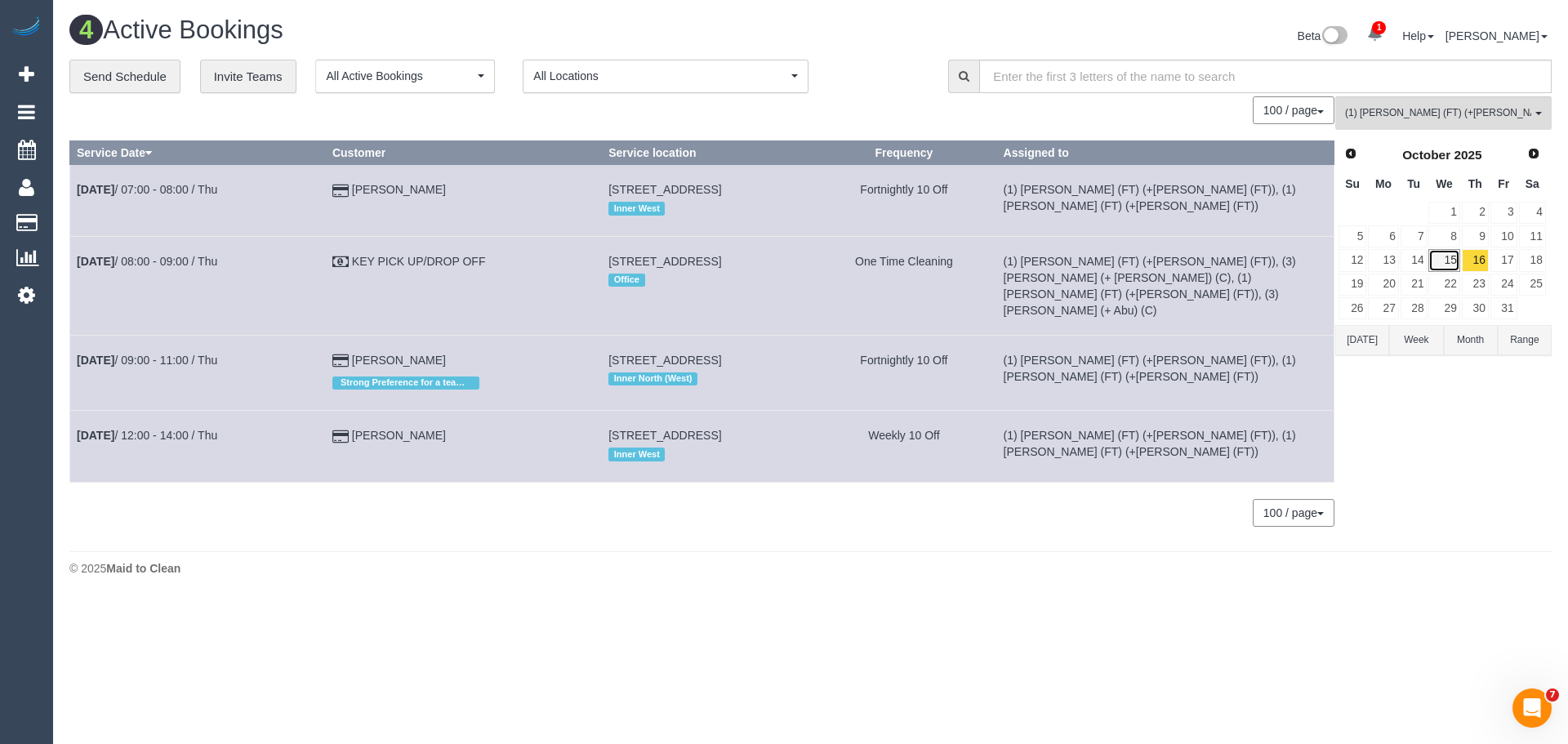
click at [1446, 256] on link "15" at bounding box center [1443, 260] width 31 height 22
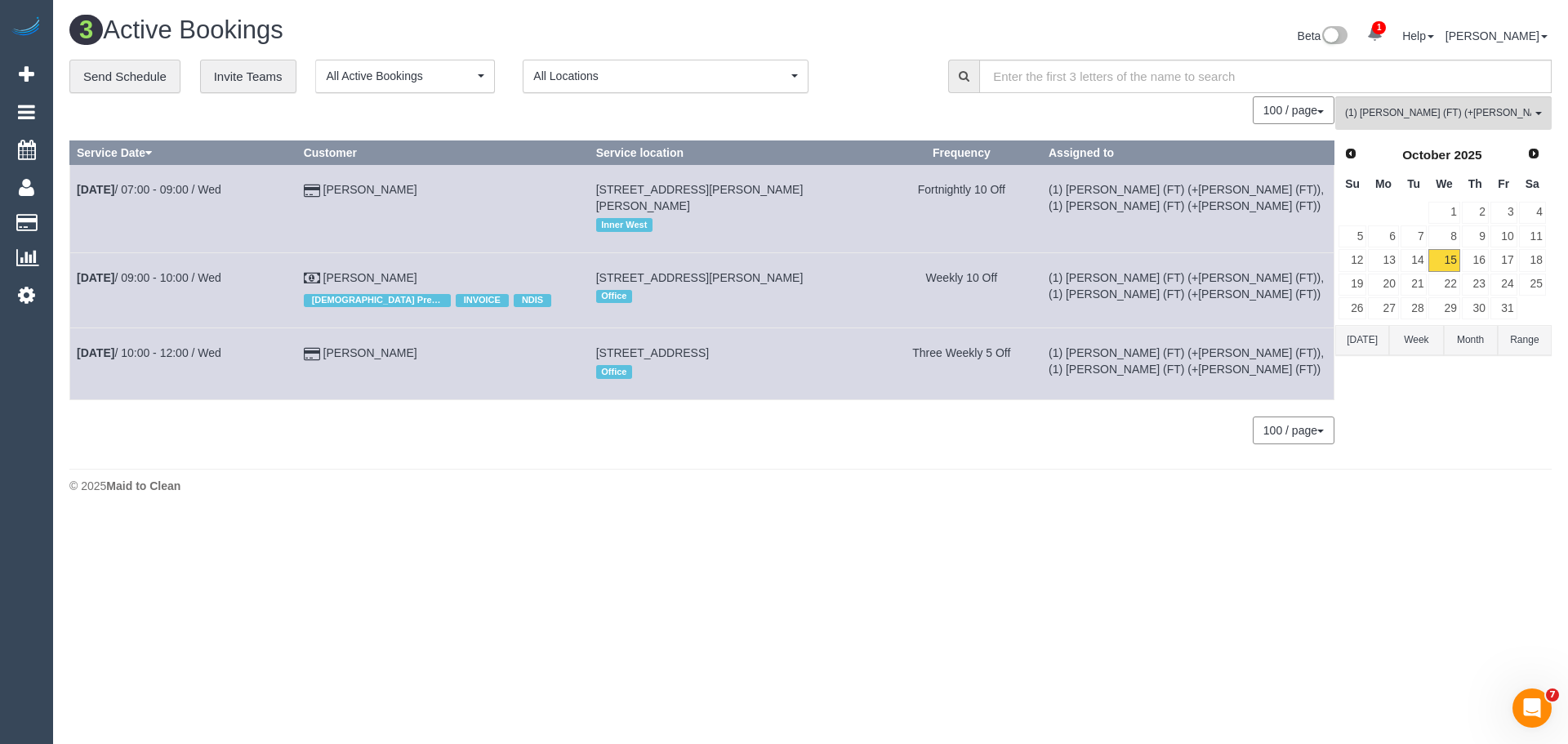
drag, startPoint x: 284, startPoint y: 278, endPoint x: 456, endPoint y: 255, distance: 173.5
click at [456, 255] on tr "Oct 15th / 09:00 - 10:00 / Wed Elizabeth Meilak Female Prefer INVOICE NDIS 13 W…" at bounding box center [702, 289] width 1264 height 75
click at [456, 255] on td "Elizabeth Meilak Female Prefer INVOICE NDIS" at bounding box center [443, 289] width 292 height 75
drag, startPoint x: 276, startPoint y: 264, endPoint x: 470, endPoint y: 263, distance: 194.0
click at [470, 263] on tr "Oct 15th / 09:00 - 10:00 / Wed Elizabeth Meilak Female Prefer INVOICE NDIS 13 W…" at bounding box center [702, 289] width 1264 height 75
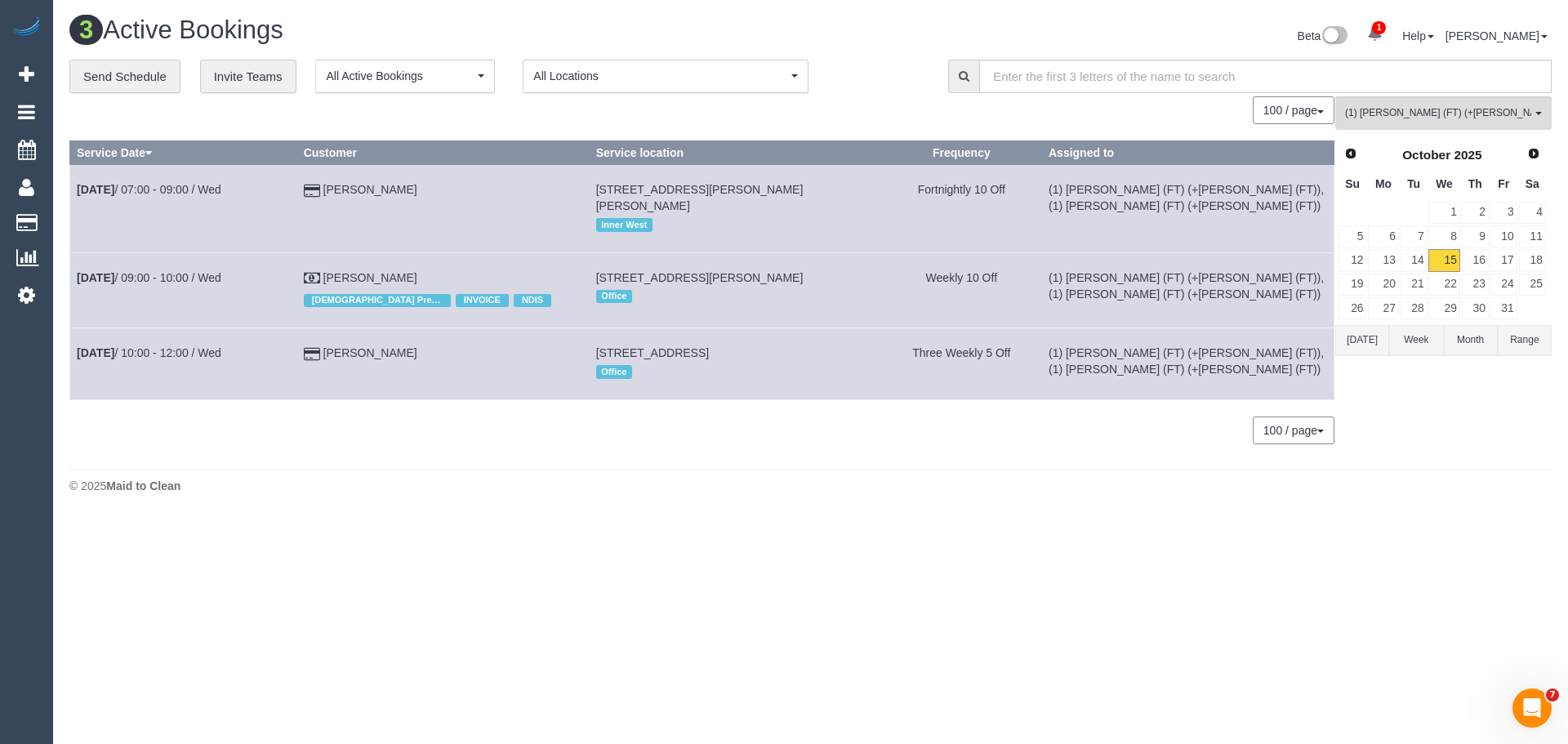
click at [470, 261] on td "Elizabeth Meilak Female Prefer INVOICE NDIS" at bounding box center [443, 289] width 292 height 75
drag, startPoint x: 481, startPoint y: 260, endPoint x: 281, endPoint y: 256, distance: 200.0
click at [281, 256] on tr "Oct 15th / 09:00 - 10:00 / Wed Elizabeth Meilak Female Prefer INVOICE NDIS 13 W…" at bounding box center [702, 289] width 1264 height 75
click at [285, 257] on td "Oct 15th / 09:00 - 10:00 / Wed" at bounding box center [183, 289] width 227 height 75
drag, startPoint x: 464, startPoint y: 343, endPoint x: 73, endPoint y: 343, distance: 391.0
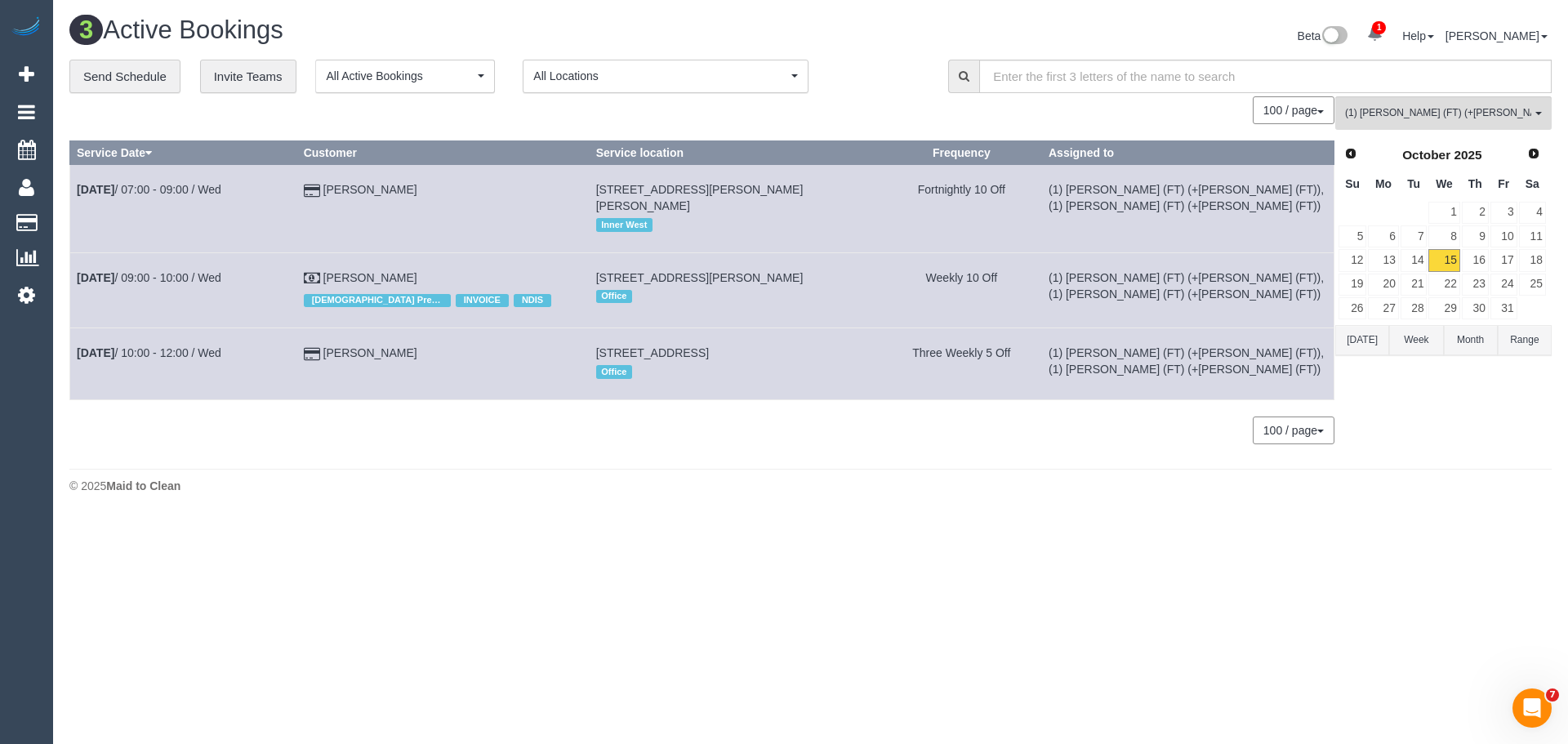
click at [73, 343] on tr "Oct 15th / 10:00 - 12:00 / Wed Luca De Angelis 58 Canonbury Circle, Seabrook, M…" at bounding box center [702, 363] width 1264 height 71
copy tr "Oct 15th / 10:00 - 12:00 / Wed Luca De Angelis"
click at [1474, 263] on link "16" at bounding box center [1476, 260] width 27 height 22
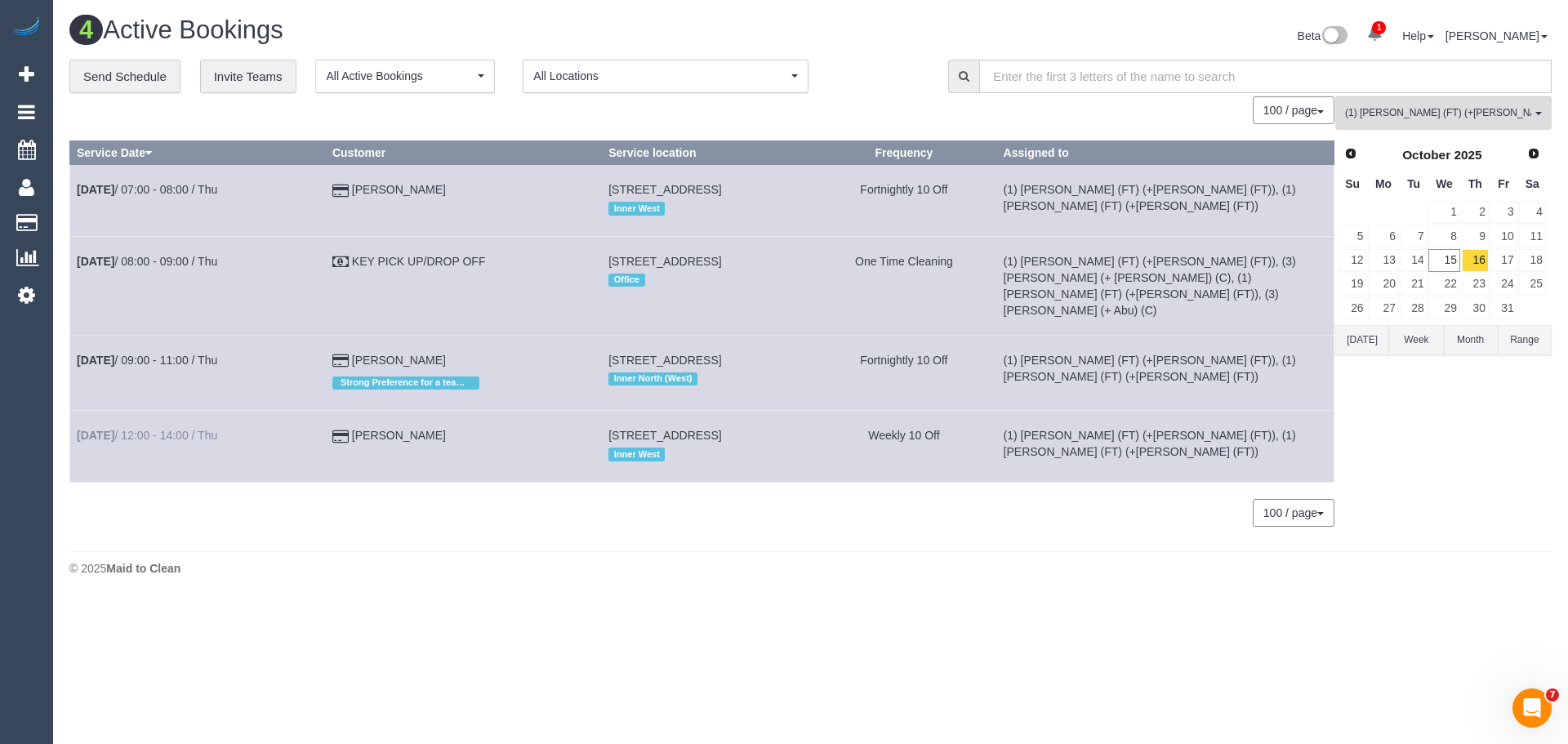
drag, startPoint x: 461, startPoint y: 398, endPoint x: 89, endPoint y: 409, distance: 372.2
click at [85, 411] on tr "Oct 16th / 12:00 - 14:00 / Thu Jeff Laurie 11 Chetwynd Place, North Melbourne, …" at bounding box center [702, 446] width 1264 height 71
drag, startPoint x: 421, startPoint y: 402, endPoint x: 428, endPoint y: 411, distance: 11.4
click at [422, 411] on td "Jeff Laurie" at bounding box center [463, 446] width 276 height 71
click at [423, 414] on td "Jeff Laurie" at bounding box center [463, 446] width 276 height 71
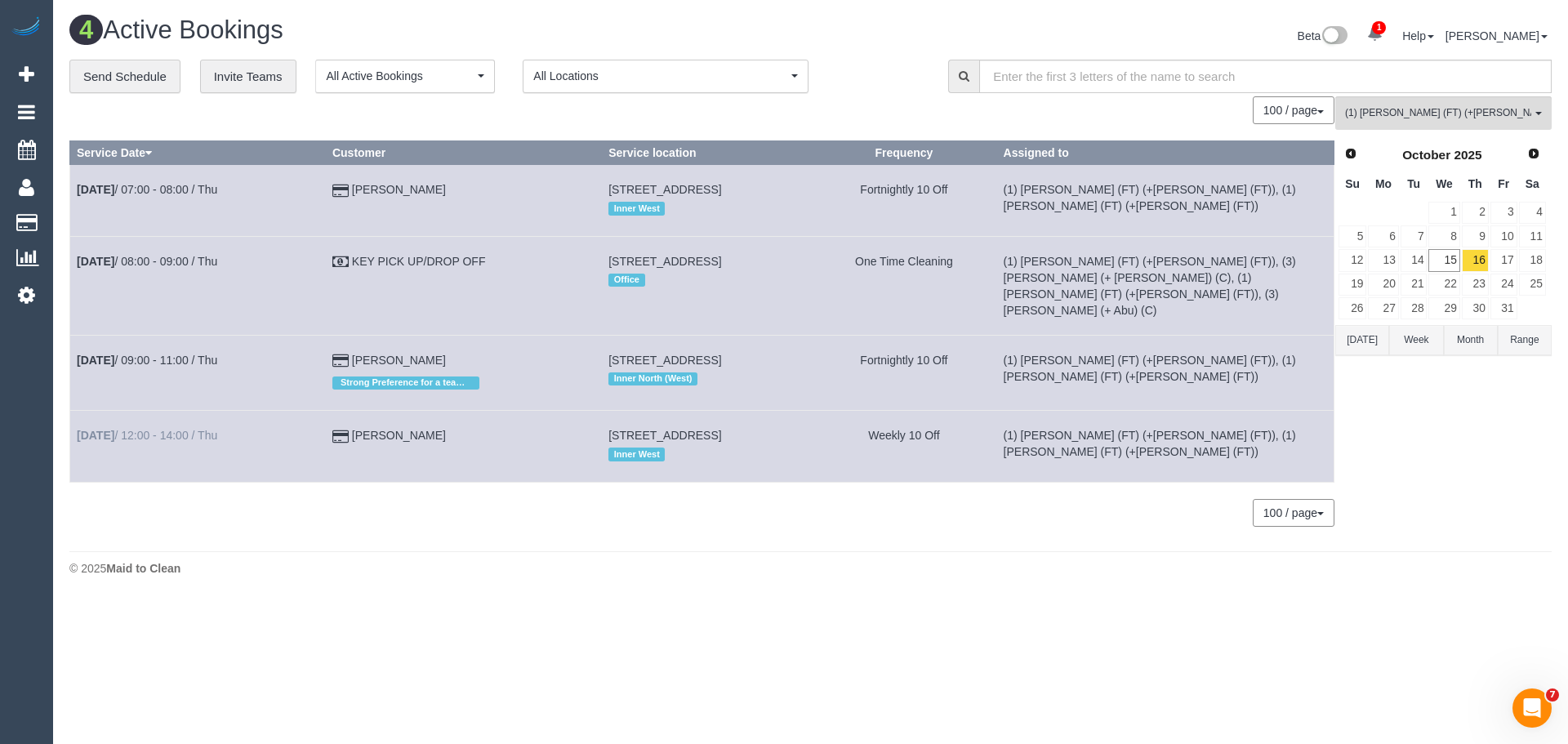
drag, startPoint x: 435, startPoint y: 412, endPoint x: 88, endPoint y: 412, distance: 347.0
click at [82, 414] on tr "Oct 16th / 12:00 - 14:00 / Thu Jeff Laurie 11 Chetwynd Place, North Melbourne, …" at bounding box center [702, 446] width 1264 height 71
copy tr "ct 16th / 12:00 - 14:00 / Thu Jeff Laurie"
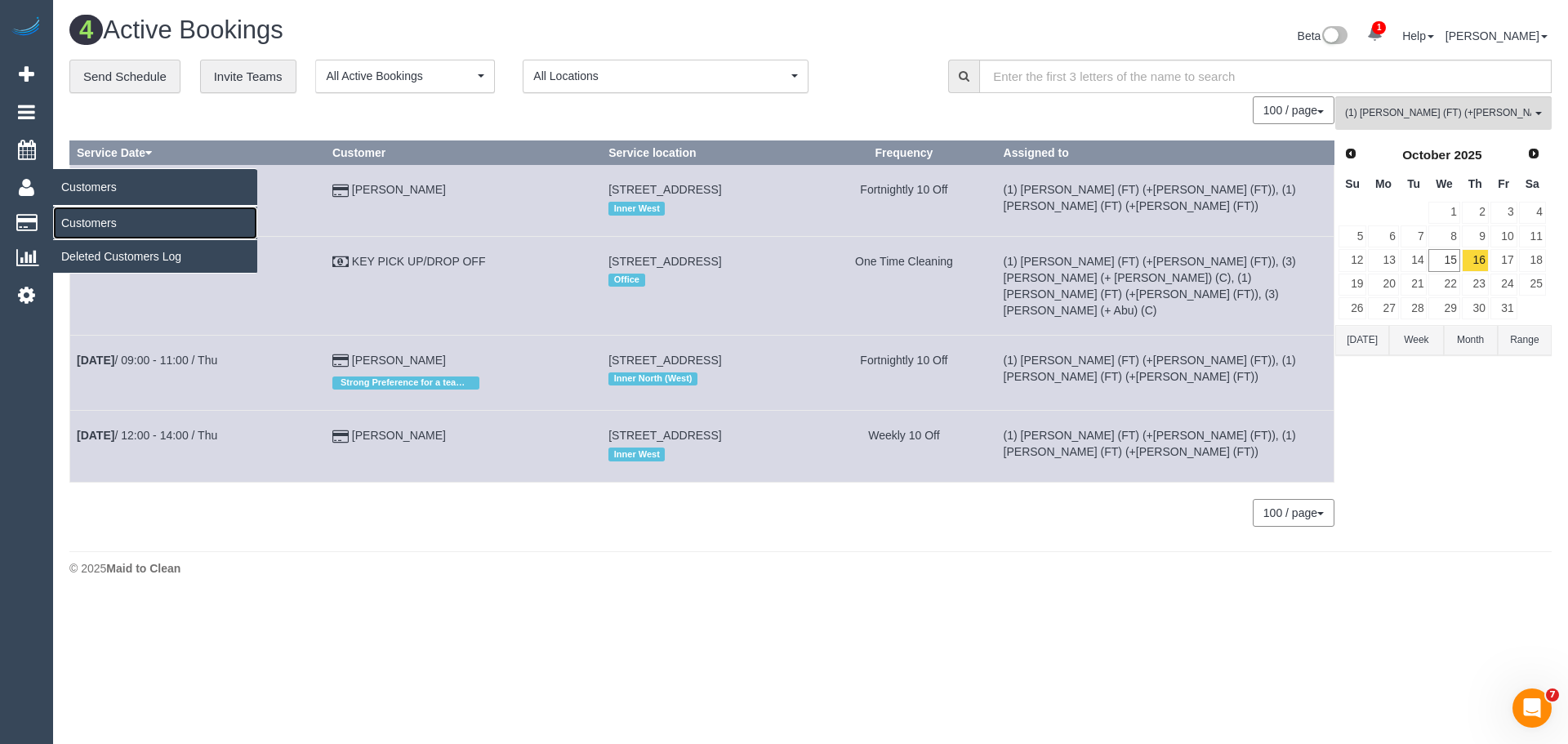
drag, startPoint x: 103, startPoint y: 226, endPoint x: 202, endPoint y: 180, distance: 109.2
click at [103, 226] on link "Customers" at bounding box center [156, 223] width 204 height 33
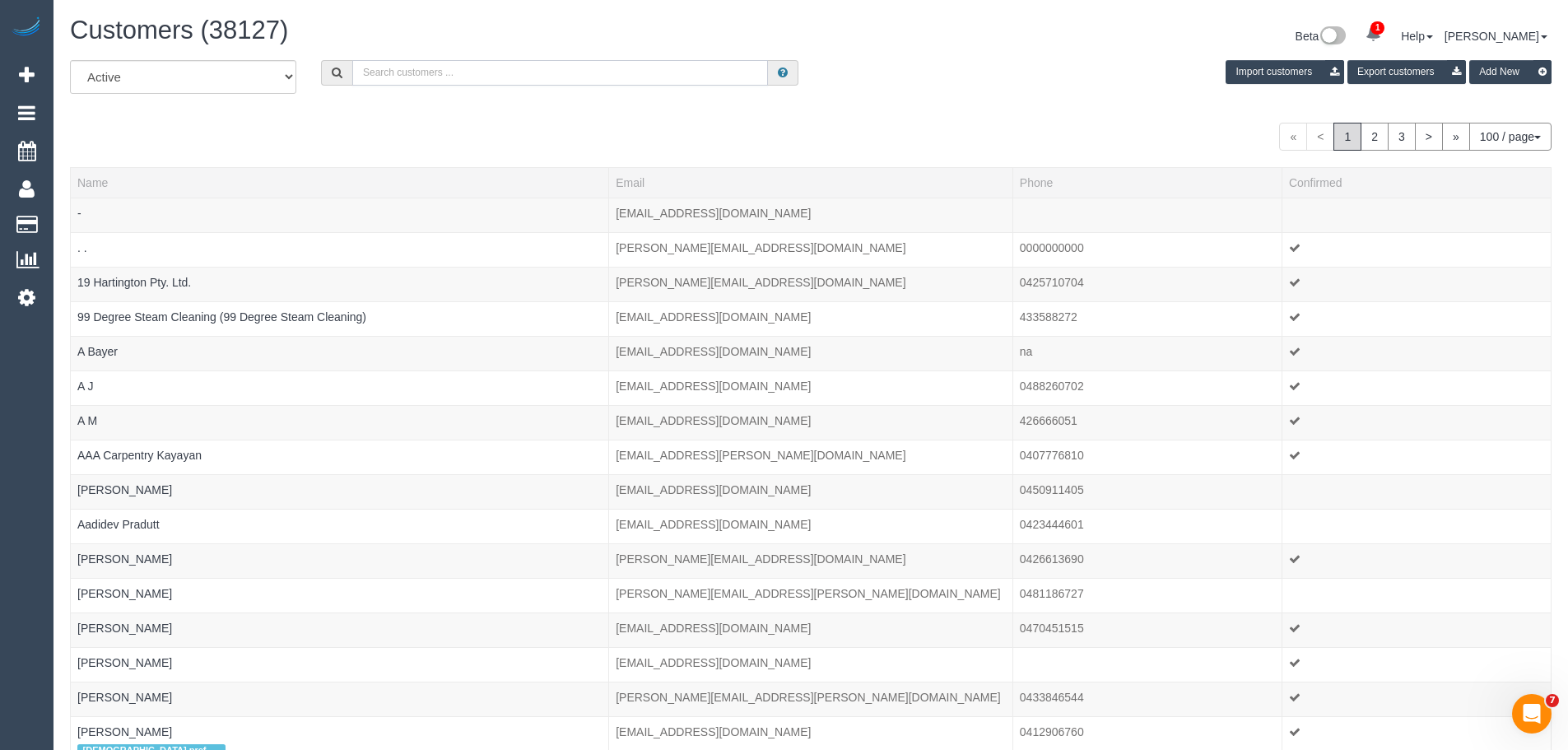
click at [476, 73] on input "text" at bounding box center [560, 73] width 416 height 26
paste input "sajeeva5@yahoo.com"
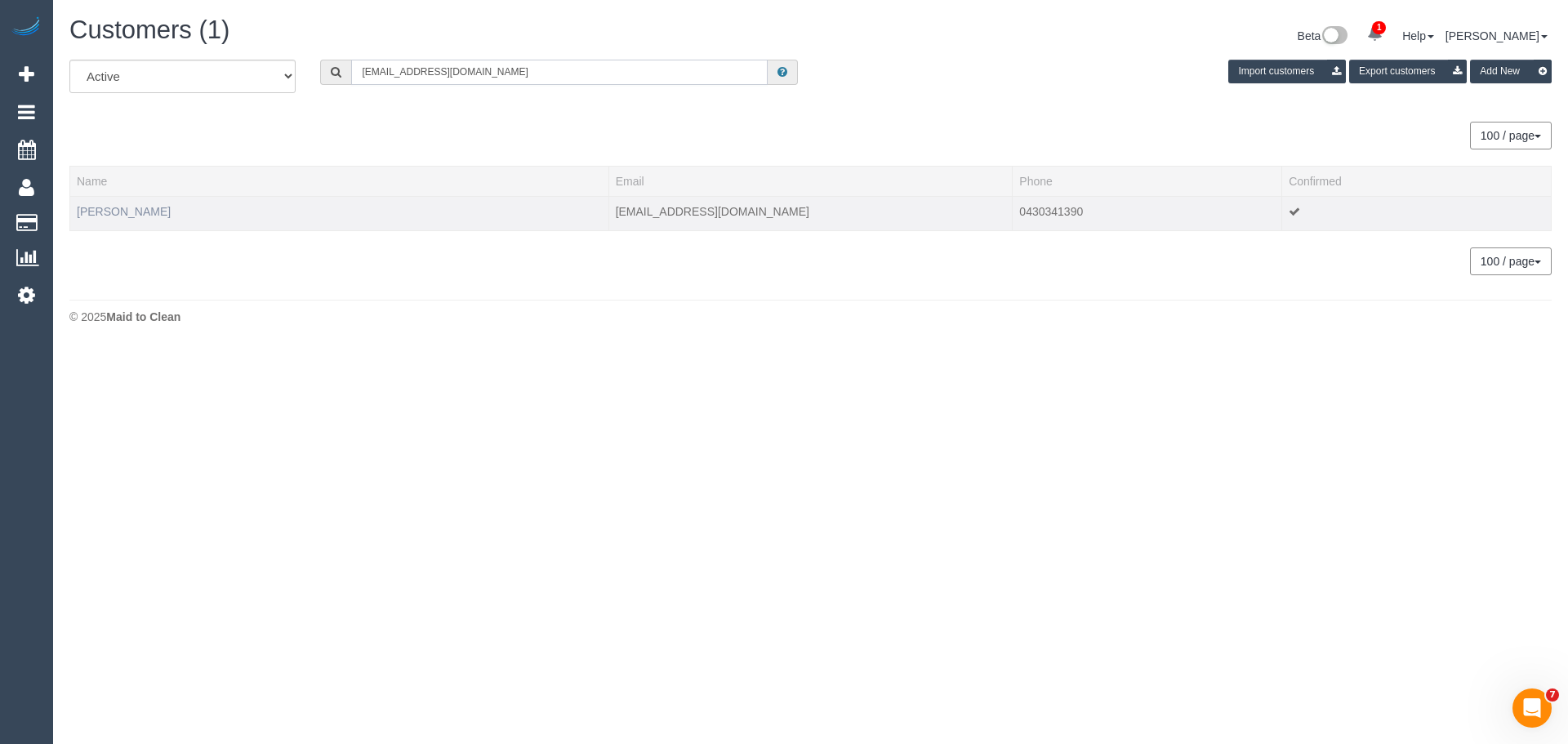
type input "sajeeva5@yahoo.com"
click at [128, 216] on link "Saj Sinniah" at bounding box center [124, 211] width 93 height 13
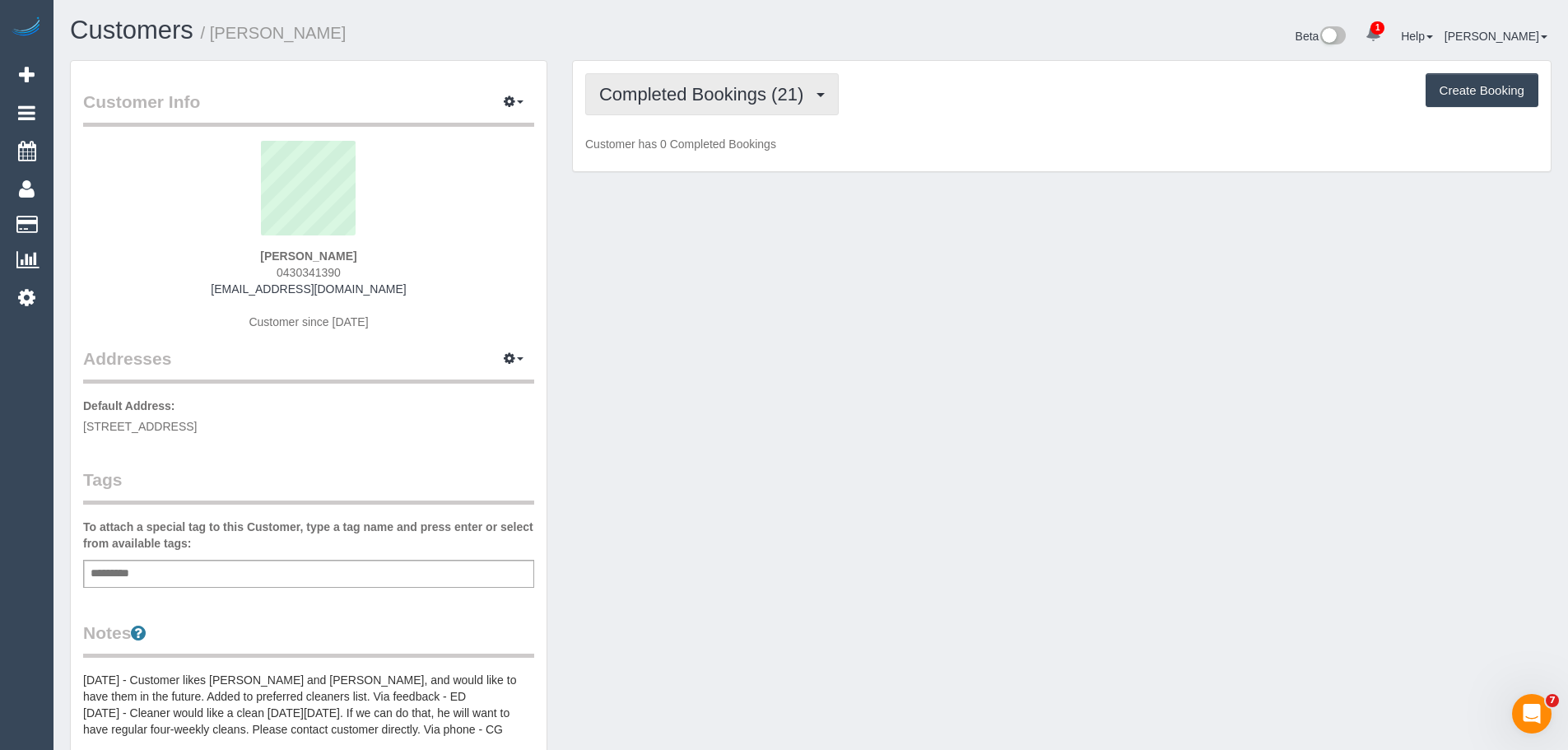
click at [647, 87] on span "Completed Bookings (21)" at bounding box center [706, 94] width 212 height 21
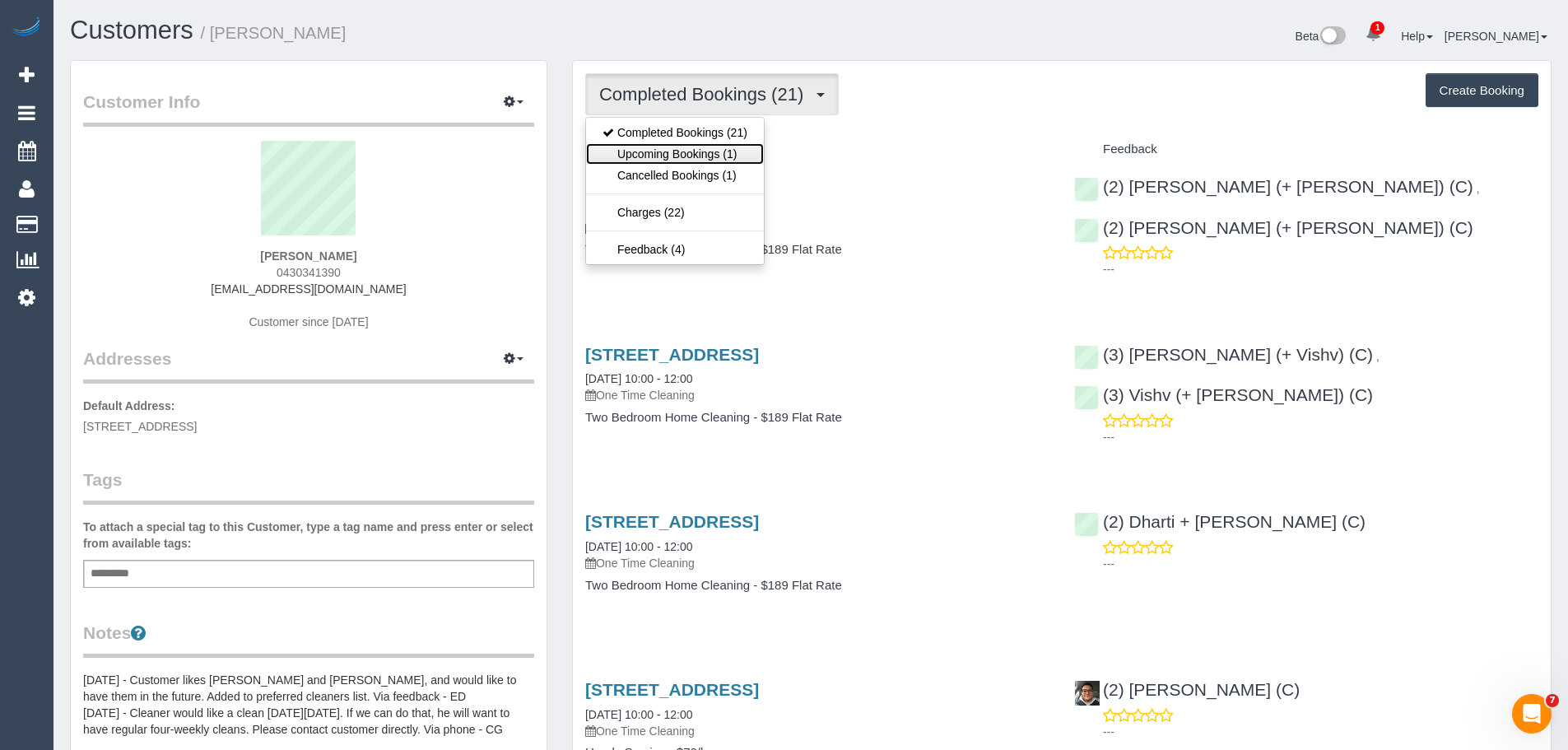
click at [672, 161] on link "Upcoming Bookings (1)" at bounding box center [674, 154] width 178 height 22
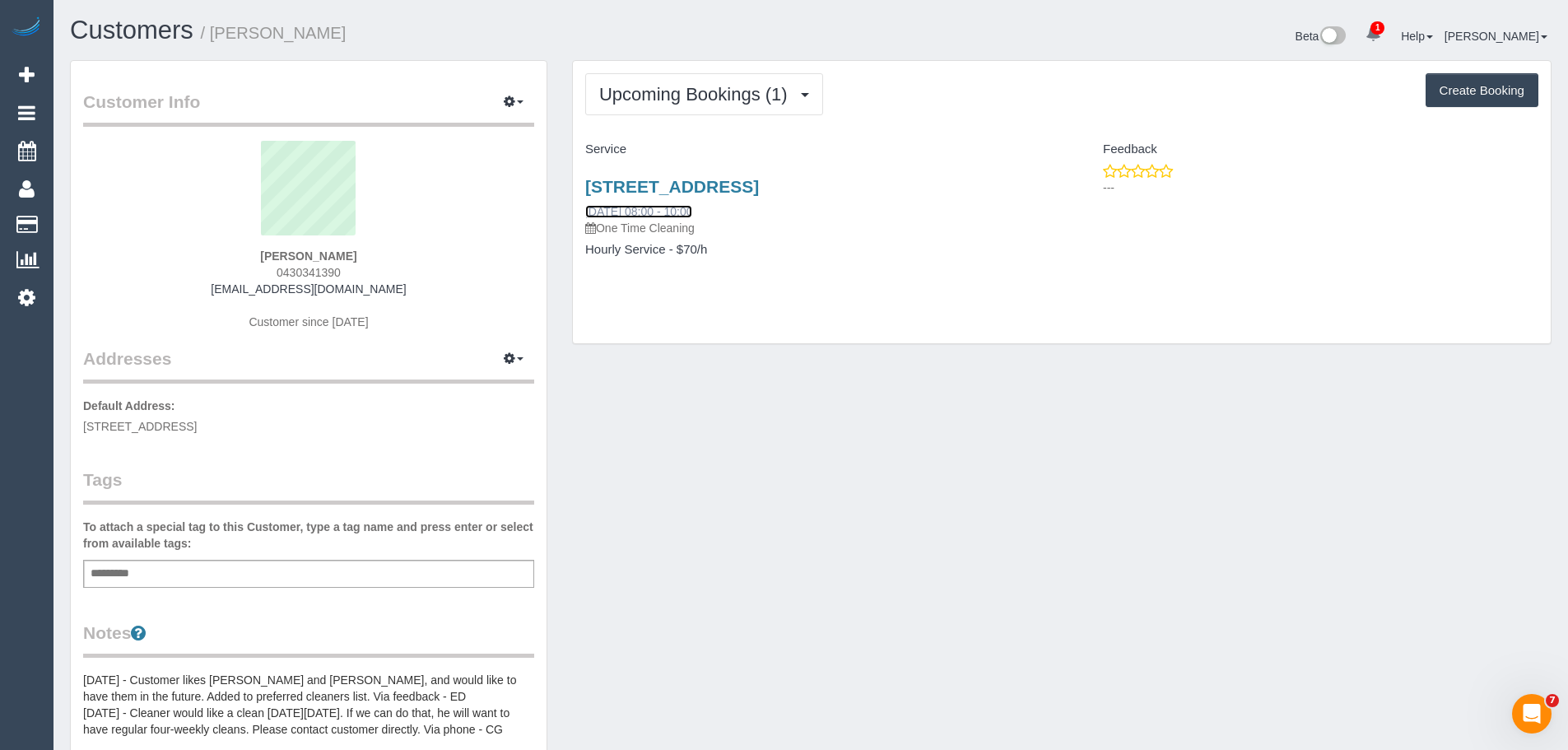
click at [684, 214] on link "24/10/2025 08:00 - 10:00" at bounding box center [639, 211] width 107 height 13
drag, startPoint x: 578, startPoint y: 178, endPoint x: 775, endPoint y: 264, distance: 215.0
click at [774, 267] on div "Unit 5, 201 Punt Road, Richmond, VIC 3121 24/10/2025 08:00 - 10:00 One Time Cle…" at bounding box center [817, 226] width 489 height 127
copy div "Unit 5, 201 Punt Road, Richmond, VIC 3121 24/10/2025 08:00 - 10:00 One Time Cle…"
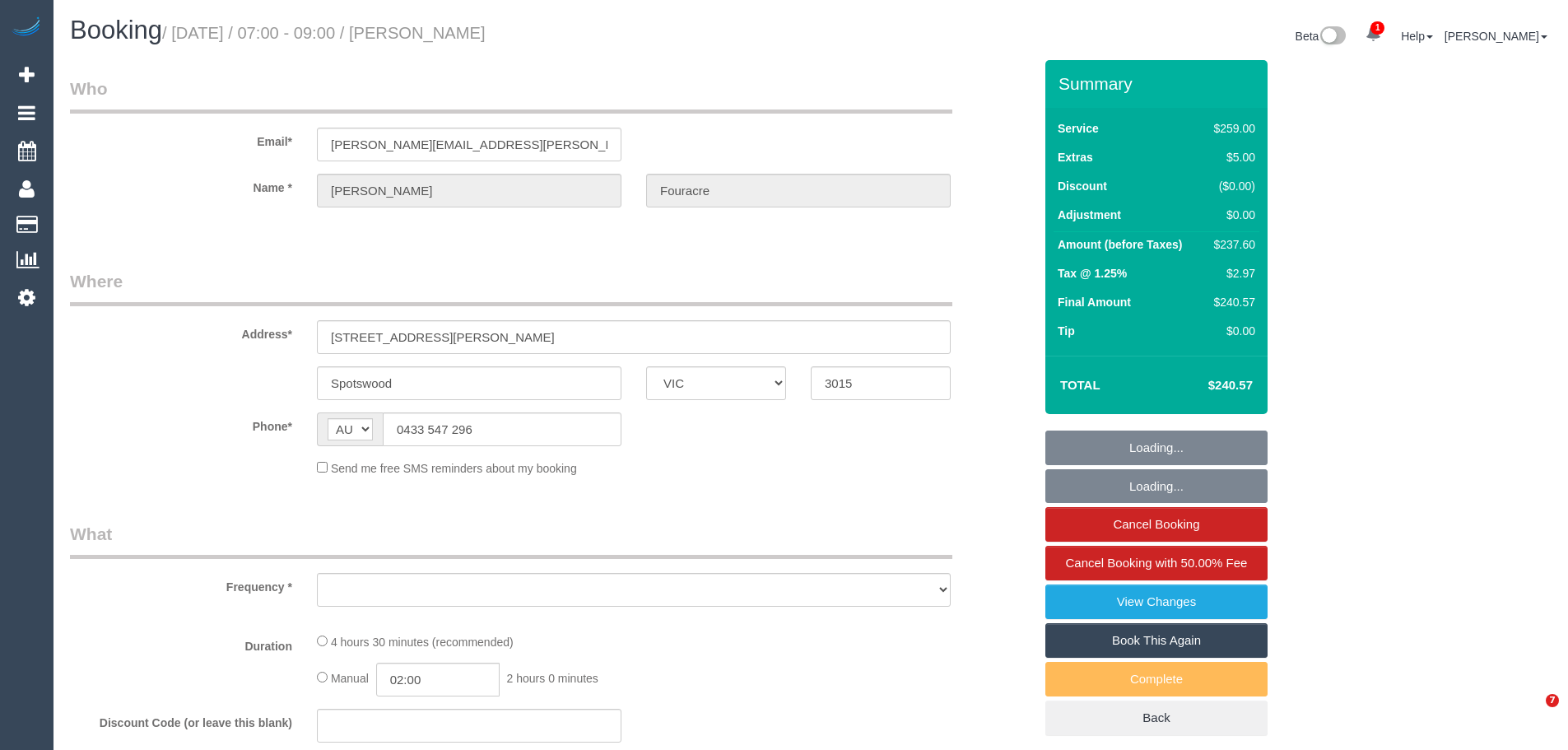
select select "VIC"
select select "string:stripe-pm_1OhIYw2GScqysDRVJ7CDgFDM"
select select "number:32"
select select "number:14"
select select "number:18"
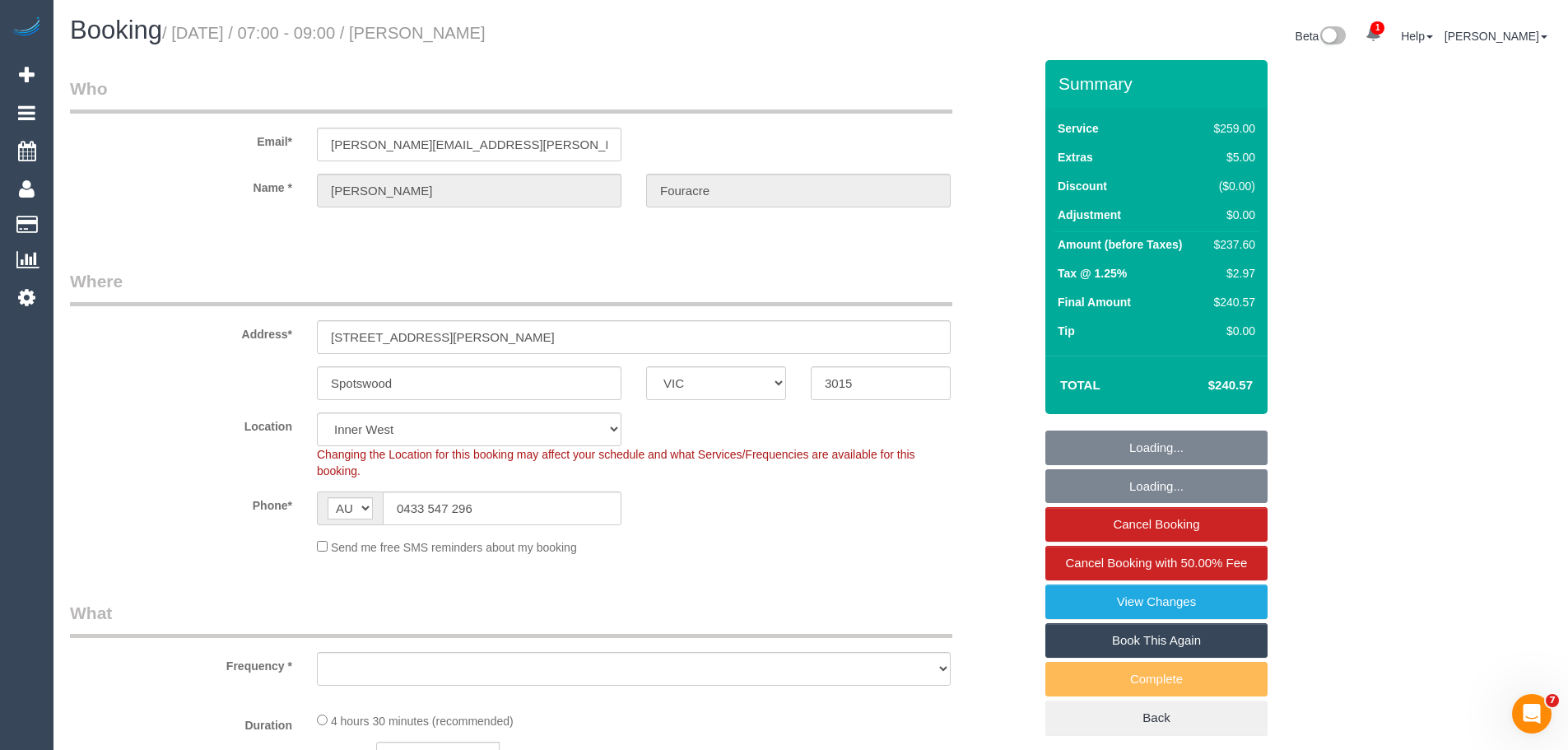
select select "object:1362"
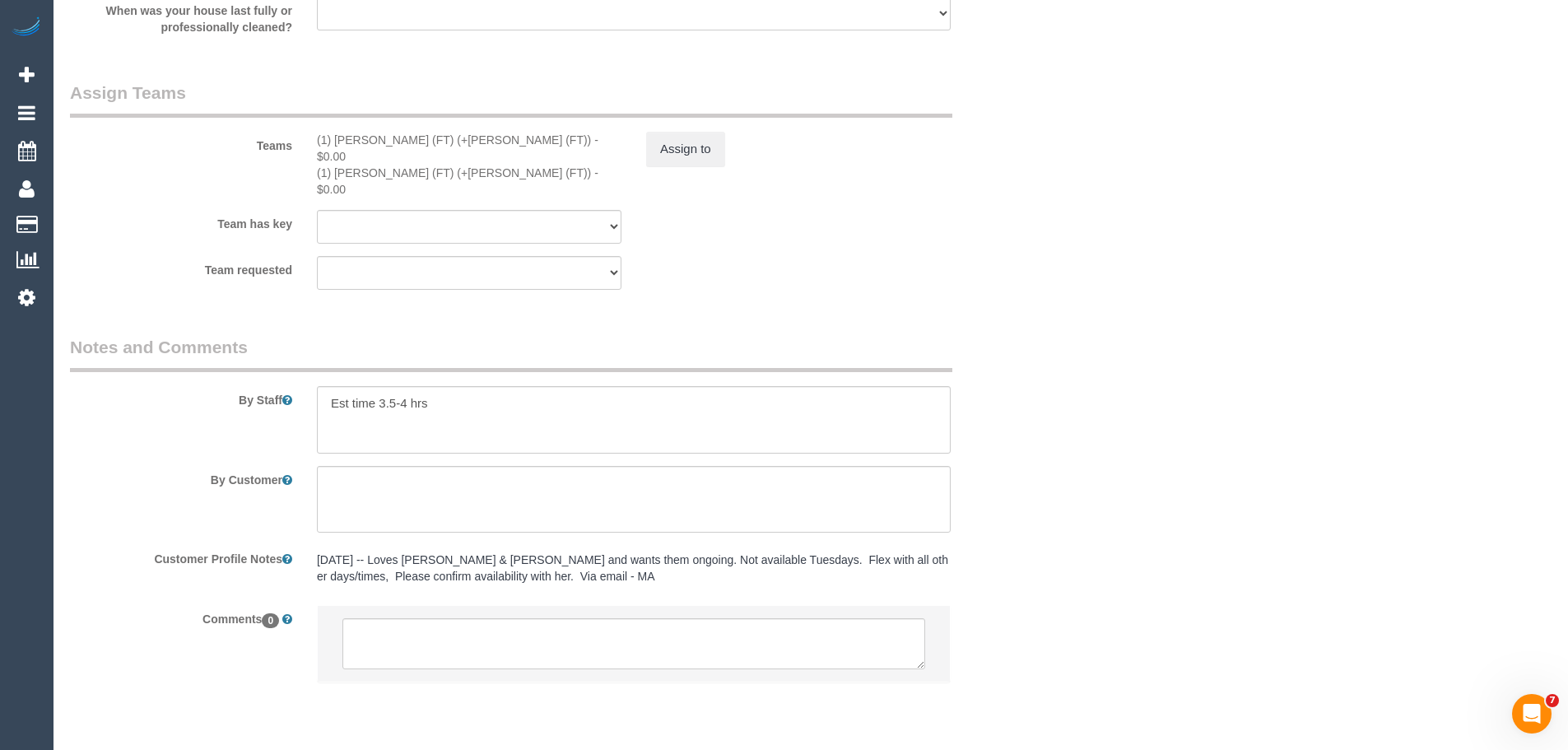
scroll to position [2613, 0]
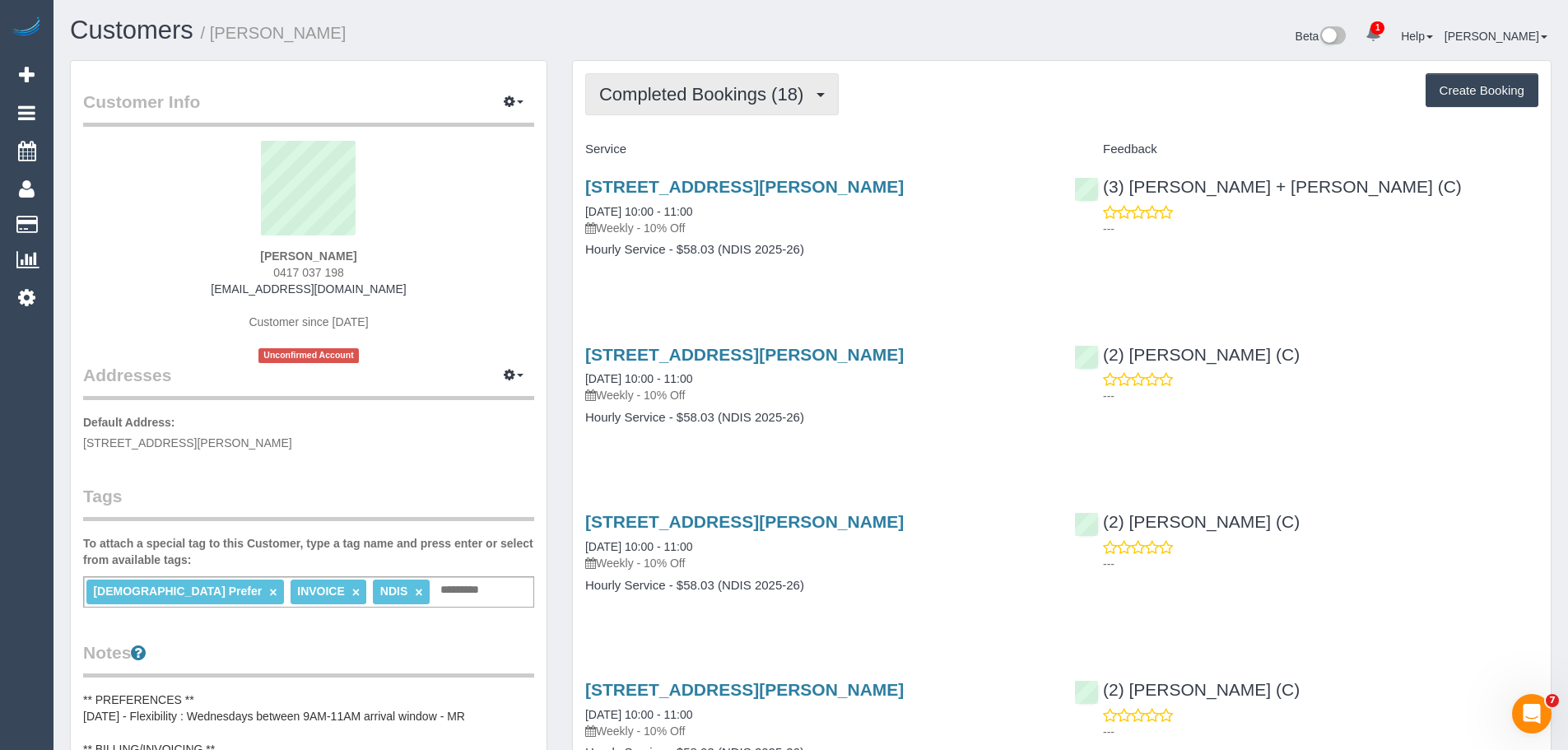
click at [727, 94] on span "Completed Bookings (18)" at bounding box center [706, 94] width 212 height 21
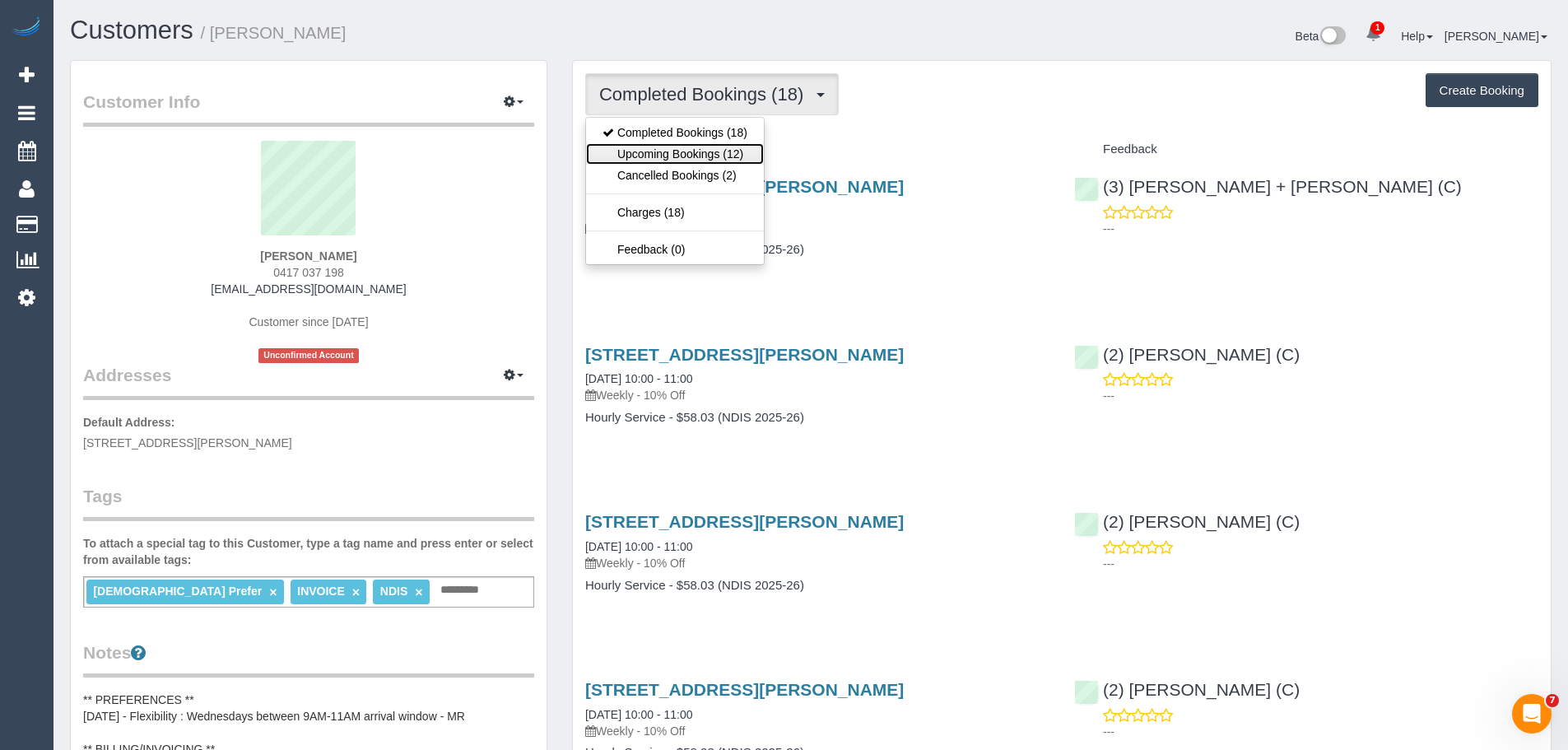
click at [715, 144] on link "Upcoming Bookings (12)" at bounding box center [674, 154] width 178 height 22
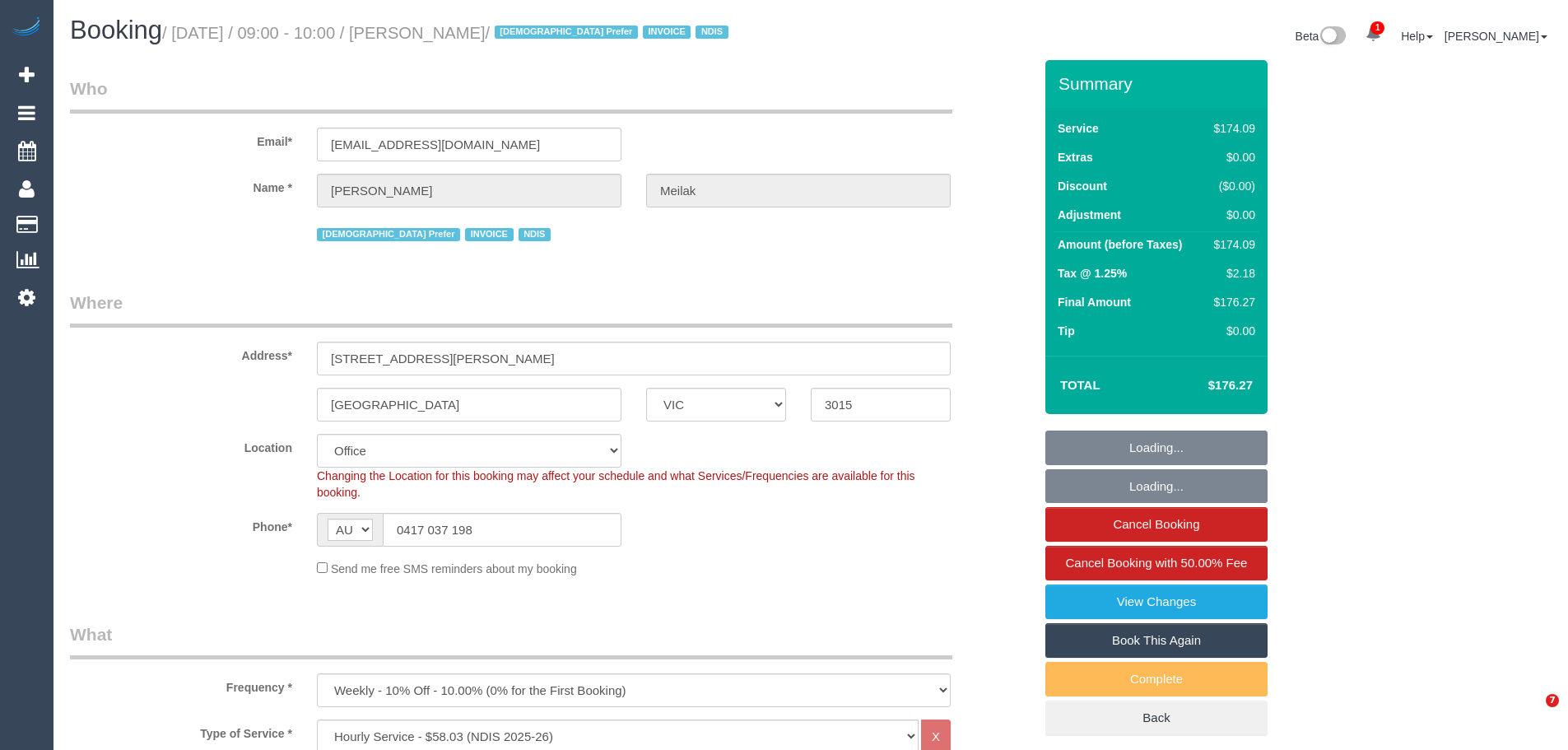
select select "VIC"
select select "180"
select select "number:28"
select select "number:14"
select select "number:19"
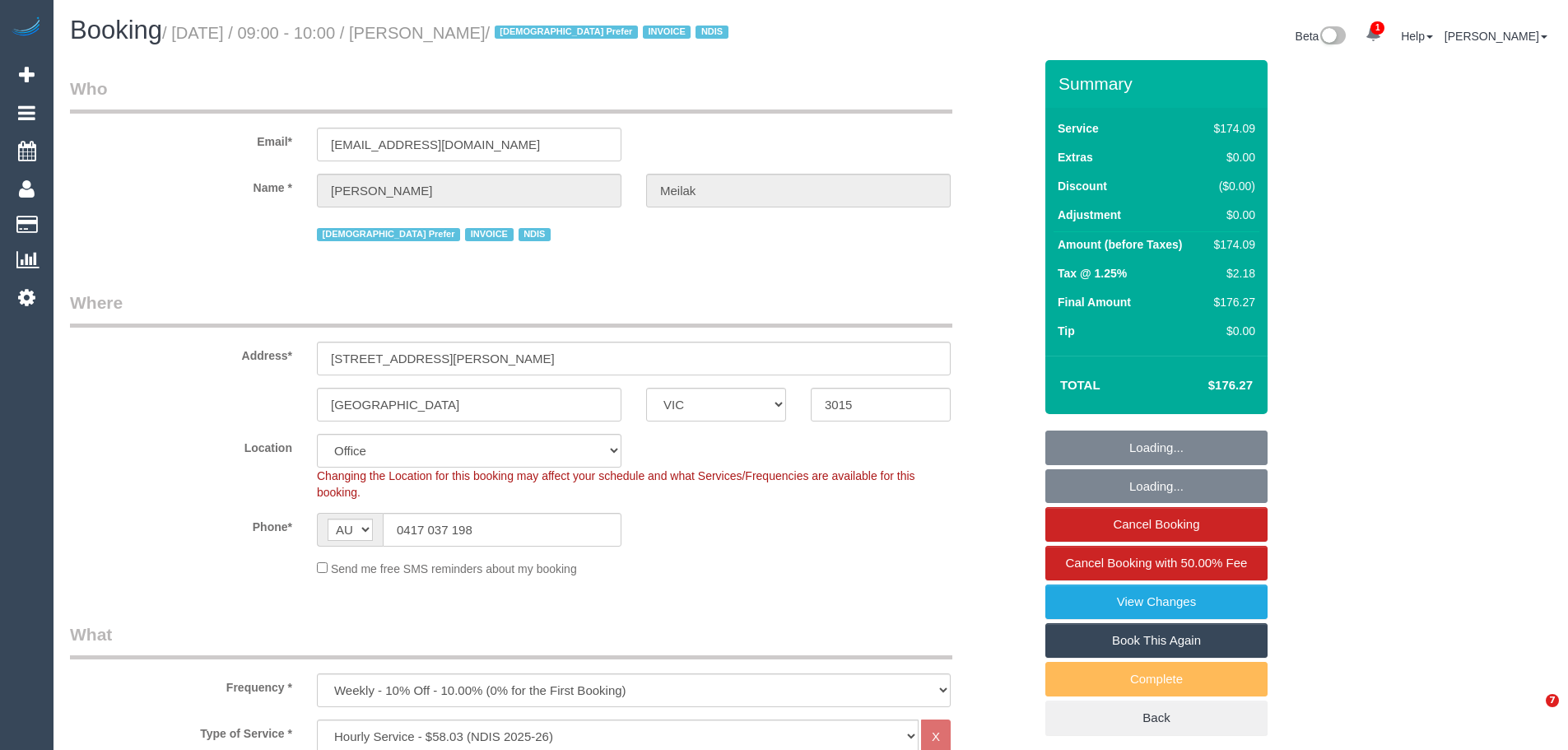
select select "number:25"
select select "number:35"
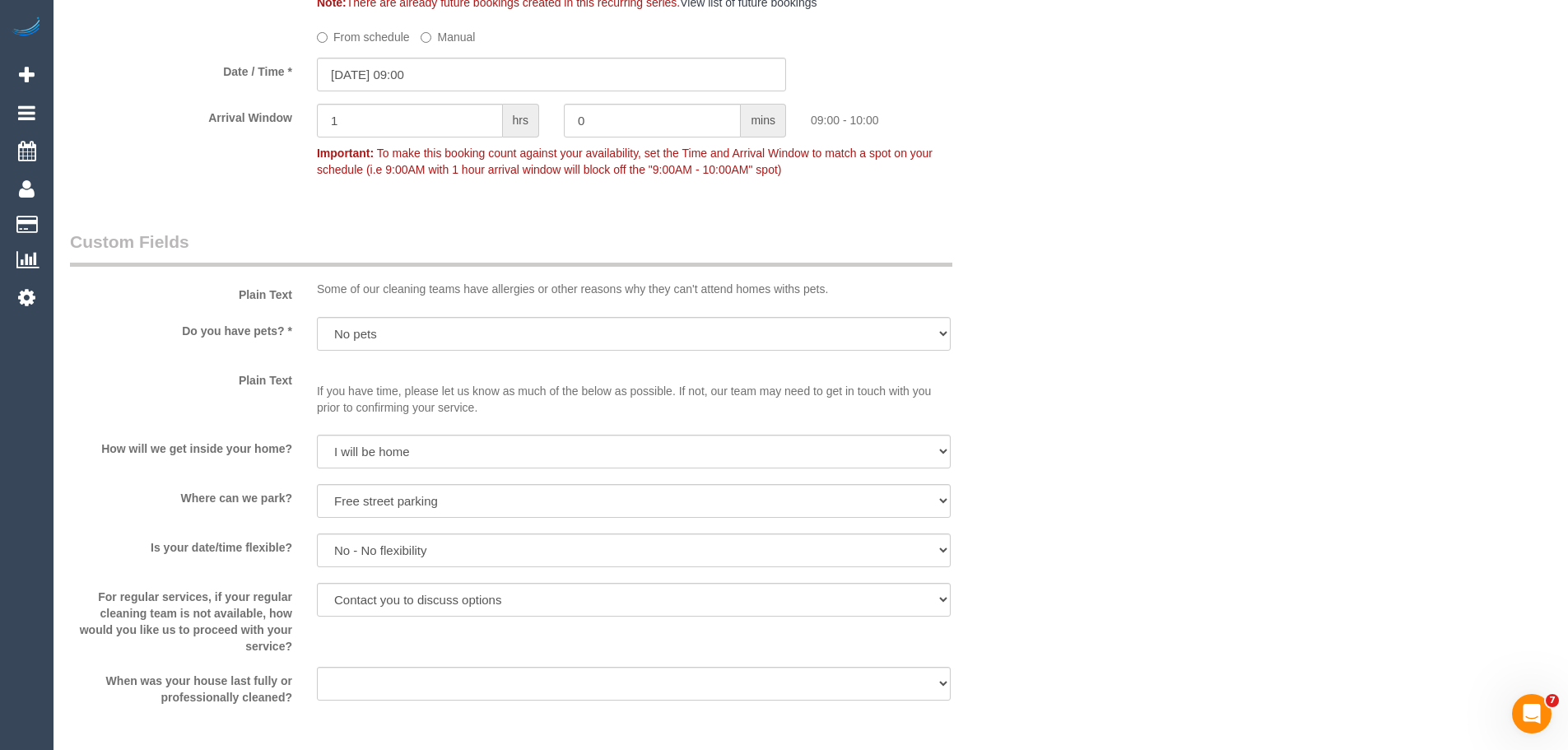
scroll to position [1071, 0]
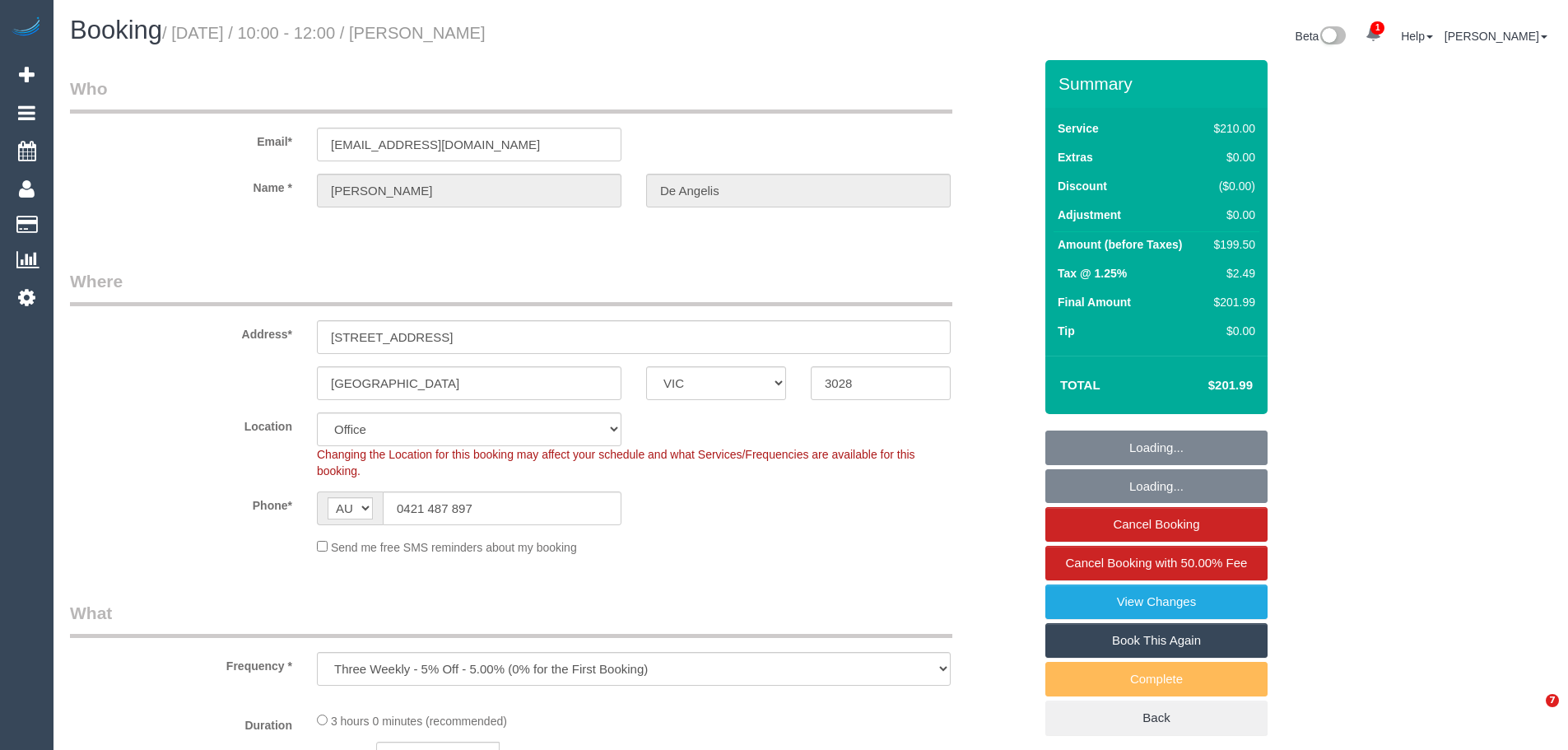
select select "VIC"
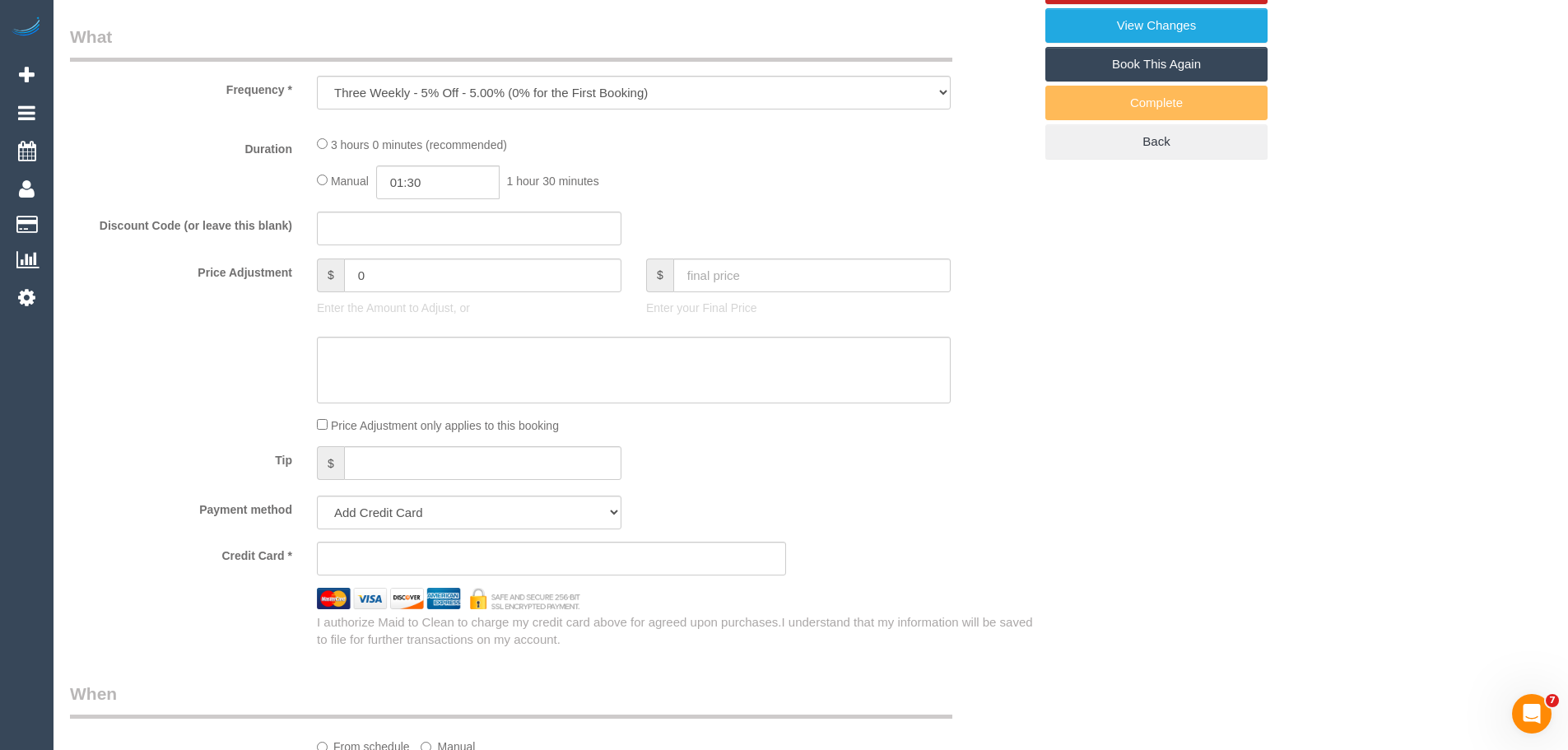
select select "object:737"
select select "string:stripe-pm_1RUHDC2GScqysDRVXo1JRMbW"
select select "number:27"
select select "number:14"
select select "number:19"
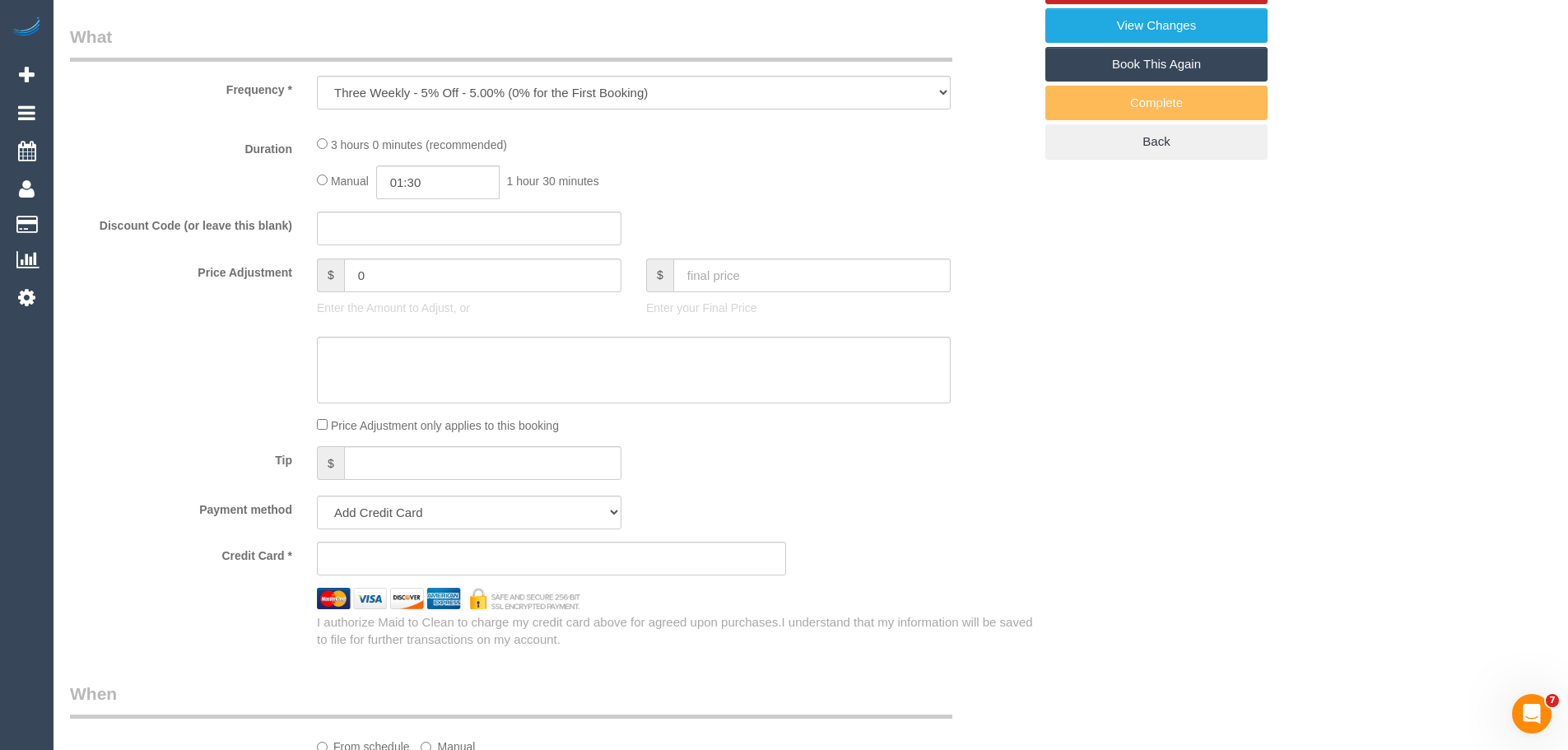
select select "number:22"
select select "number:34"
select select "number:13"
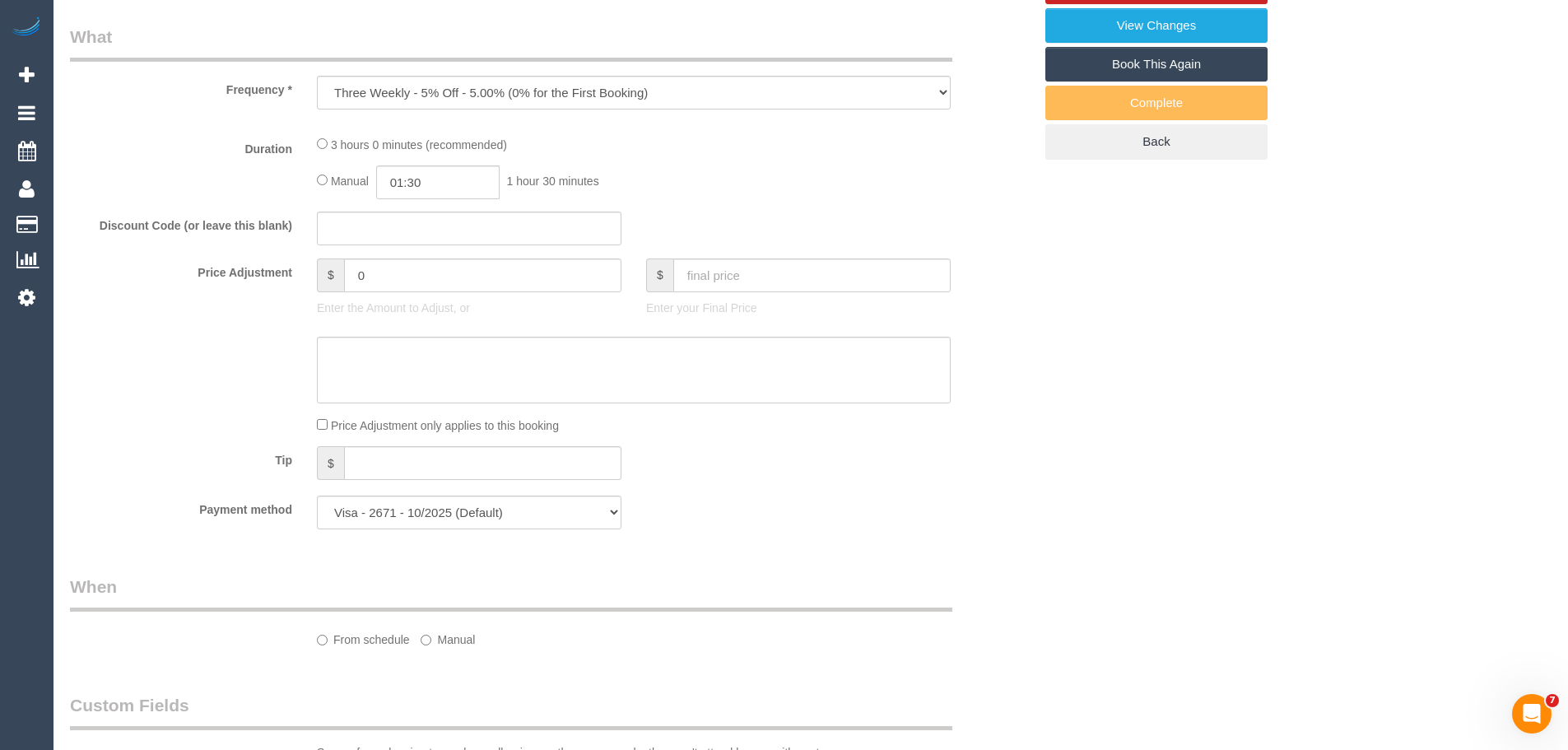
scroll to position [581, 0]
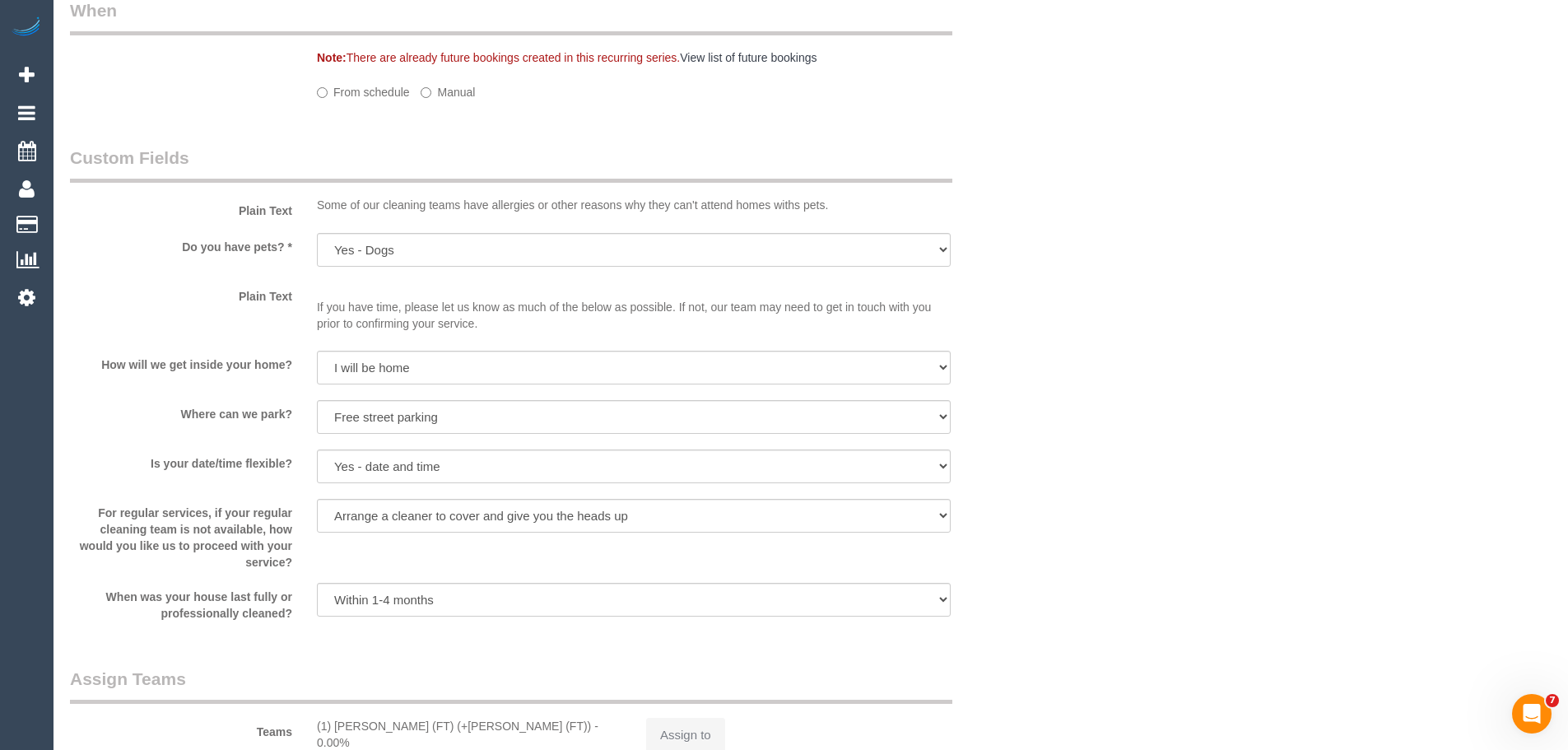
select select "180"
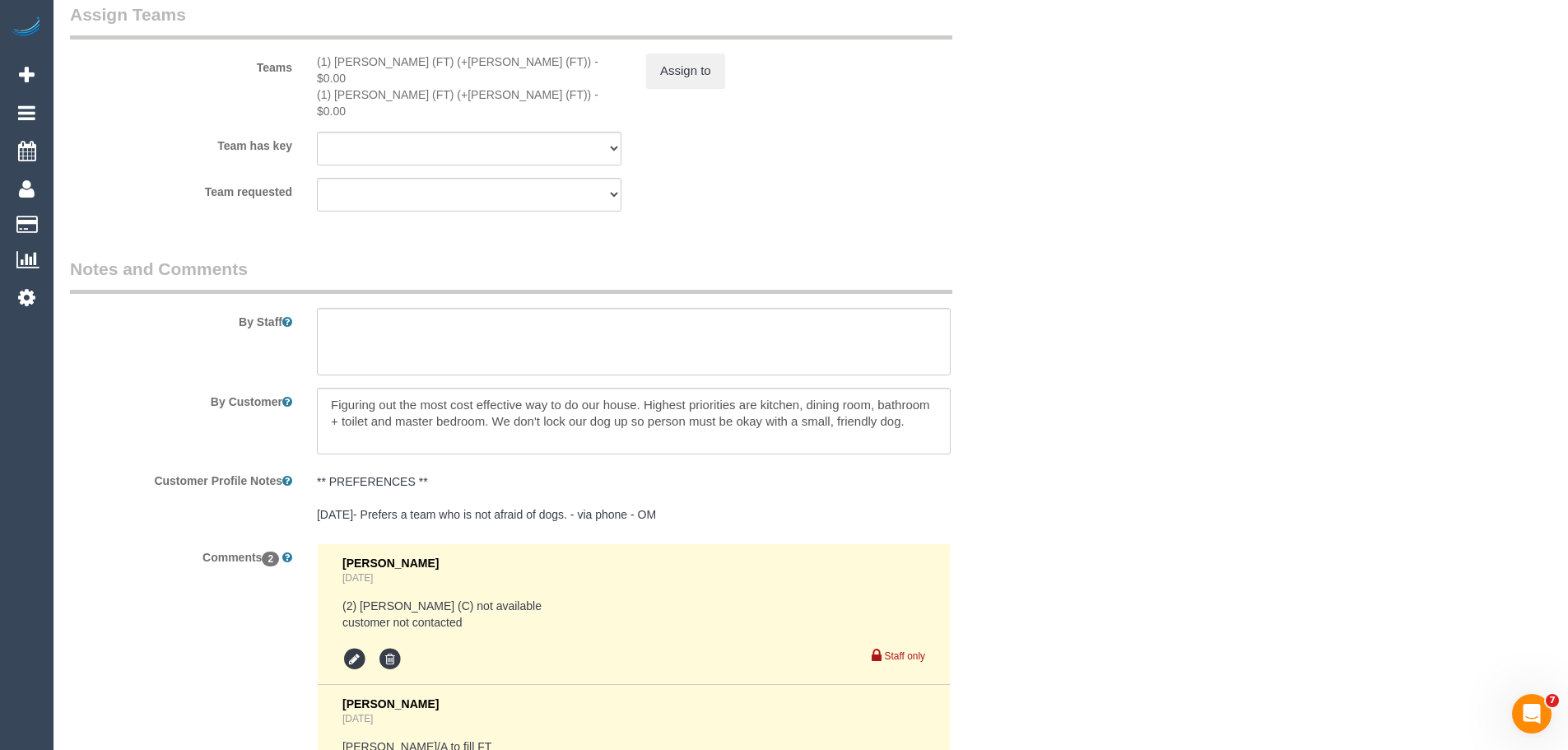
scroll to position [2744, 0]
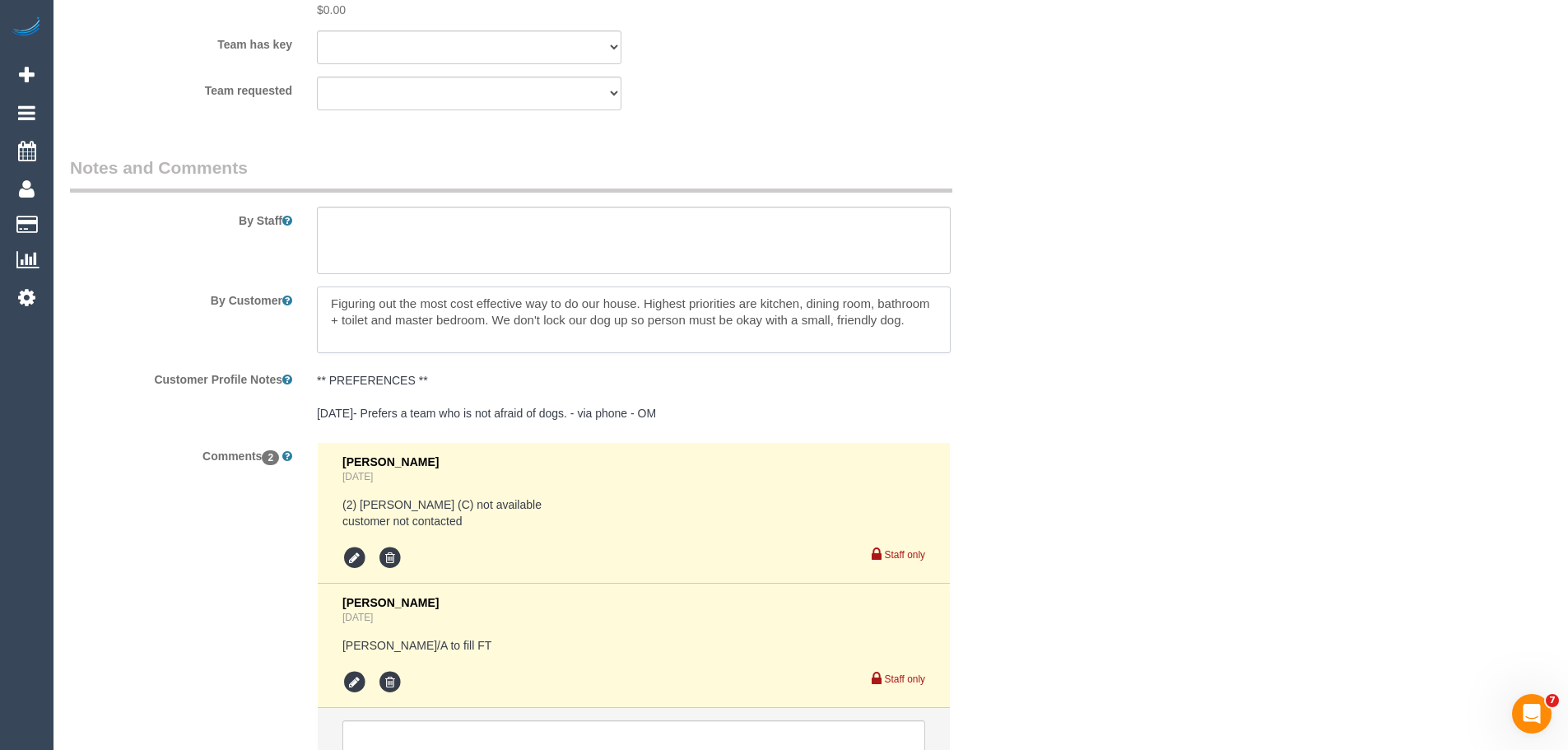
drag, startPoint x: 412, startPoint y: 285, endPoint x: 927, endPoint y: 298, distance: 515.2
click at [927, 298] on textarea at bounding box center [634, 320] width 634 height 68
click at [536, 293] on textarea at bounding box center [634, 320] width 634 height 68
drag, startPoint x: 494, startPoint y: 291, endPoint x: 918, endPoint y: 295, distance: 424.0
click at [918, 295] on textarea at bounding box center [634, 320] width 634 height 68
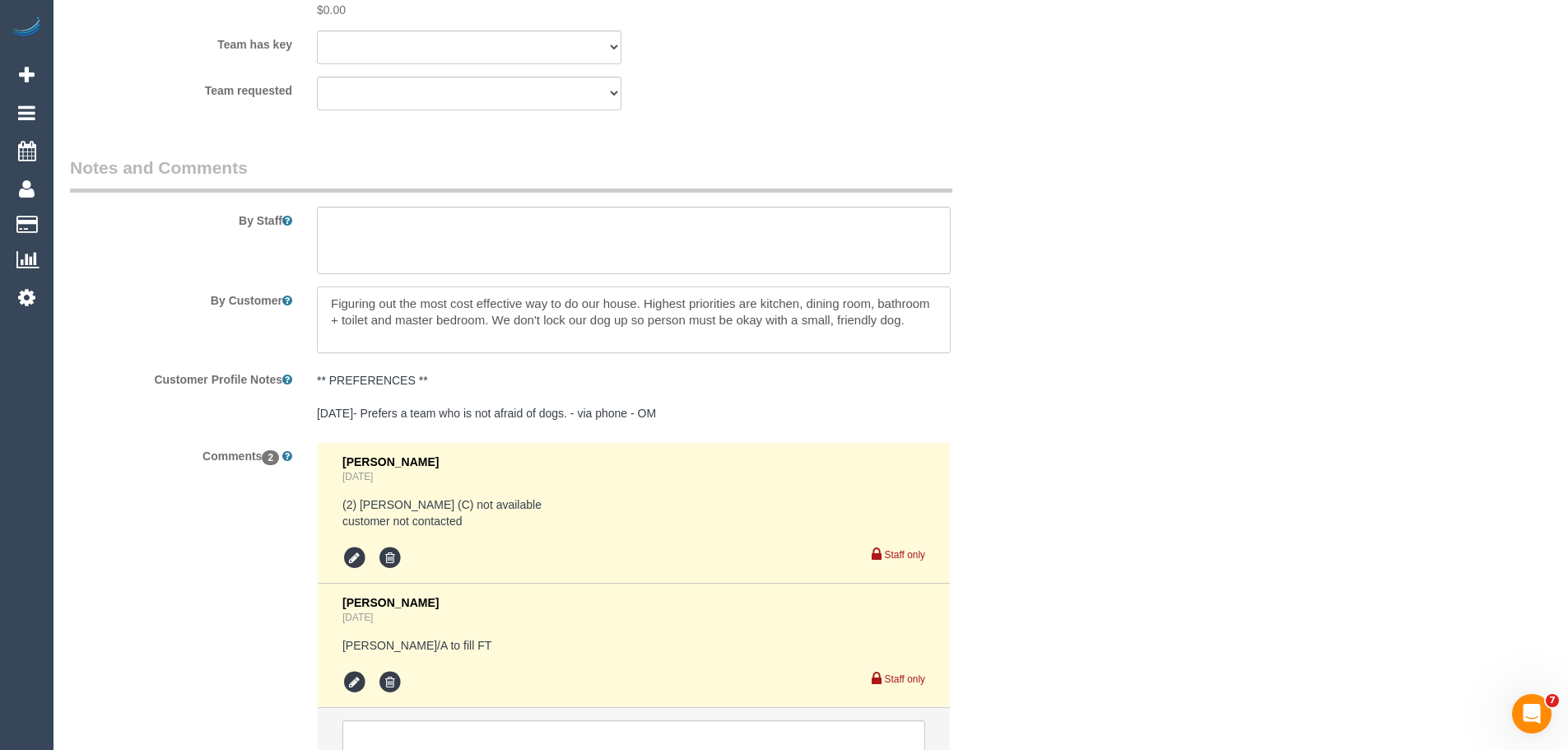
click at [918, 295] on textarea at bounding box center [634, 320] width 634 height 68
drag, startPoint x: 918, startPoint y: 295, endPoint x: 279, endPoint y: 257, distance: 640.1
click at [279, 287] on div "By Customer" at bounding box center [551, 320] width 988 height 68
click at [335, 287] on textarea at bounding box center [634, 320] width 634 height 68
drag, startPoint x: 329, startPoint y: 272, endPoint x: 1016, endPoint y: 277, distance: 687.0
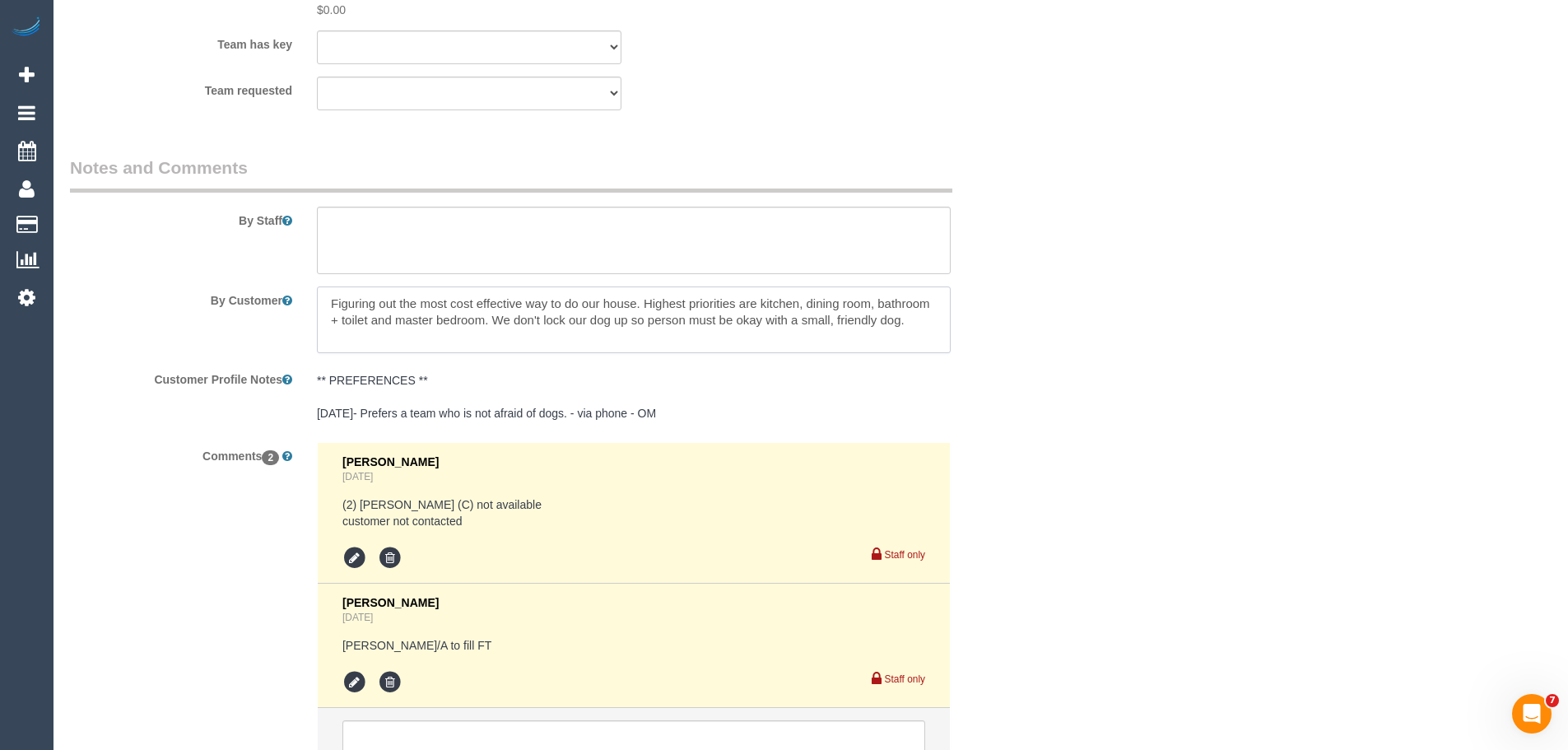
click at [996, 287] on div "By Customer" at bounding box center [551, 320] width 988 height 68
click at [439, 295] on textarea at bounding box center [634, 320] width 634 height 68
drag, startPoint x: 327, startPoint y: 270, endPoint x: 986, endPoint y: 335, distance: 662.2
click at [984, 335] on sui-booking-comments "By Staff By Customer Customer Profile Notes ** PREFERENCES ** 25/04/25- Prefers…" at bounding box center [551, 479] width 964 height 646
click at [918, 295] on textarea at bounding box center [634, 320] width 634 height 68
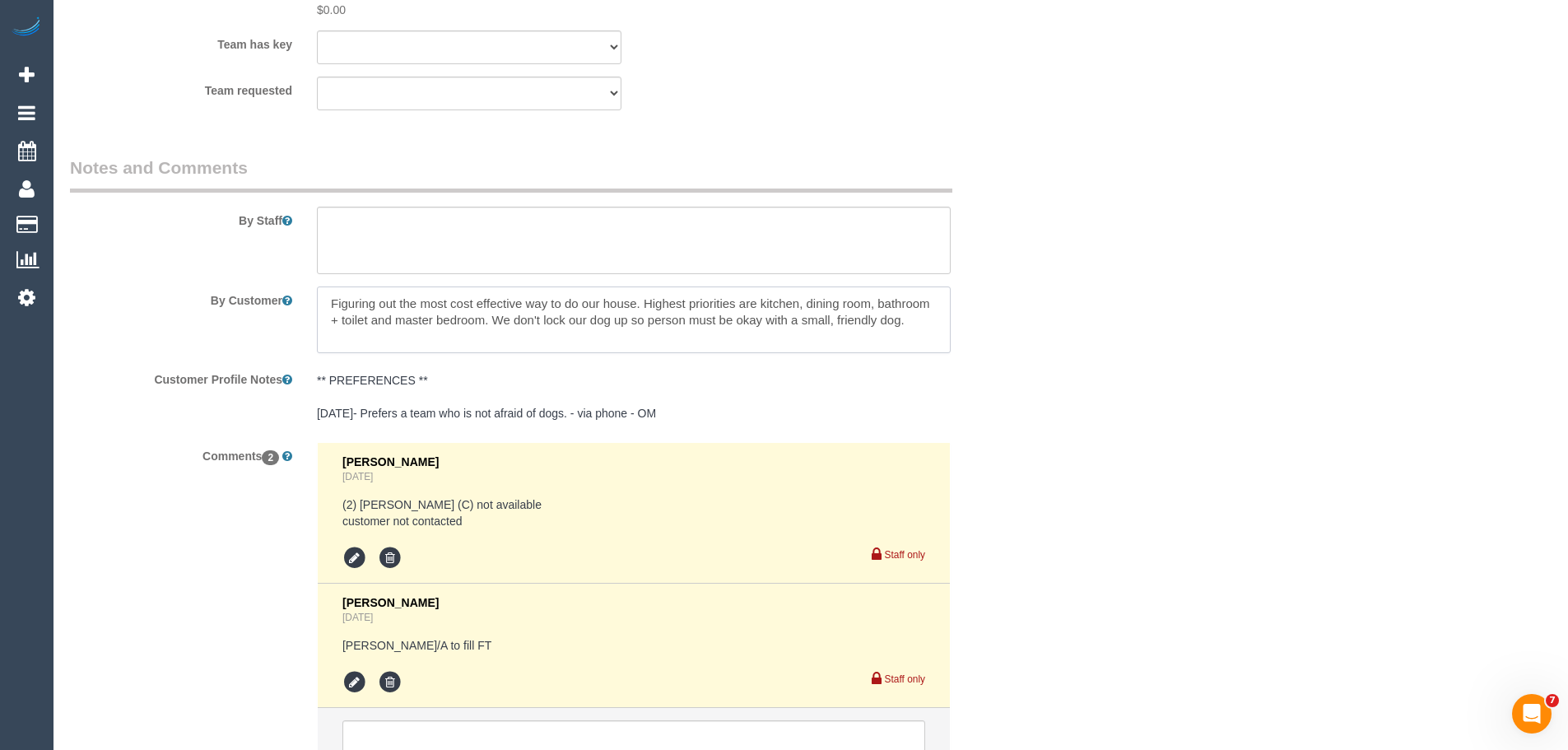
drag, startPoint x: 925, startPoint y: 306, endPoint x: 75, endPoint y: 271, distance: 850.7
click at [75, 287] on div "By Customer" at bounding box center [551, 320] width 988 height 68
click at [371, 309] on textarea at bounding box center [634, 320] width 634 height 68
drag, startPoint x: 324, startPoint y: 272, endPoint x: 1027, endPoint y: 313, distance: 704.2
click at [1027, 313] on div "By Customer" at bounding box center [551, 320] width 988 height 68
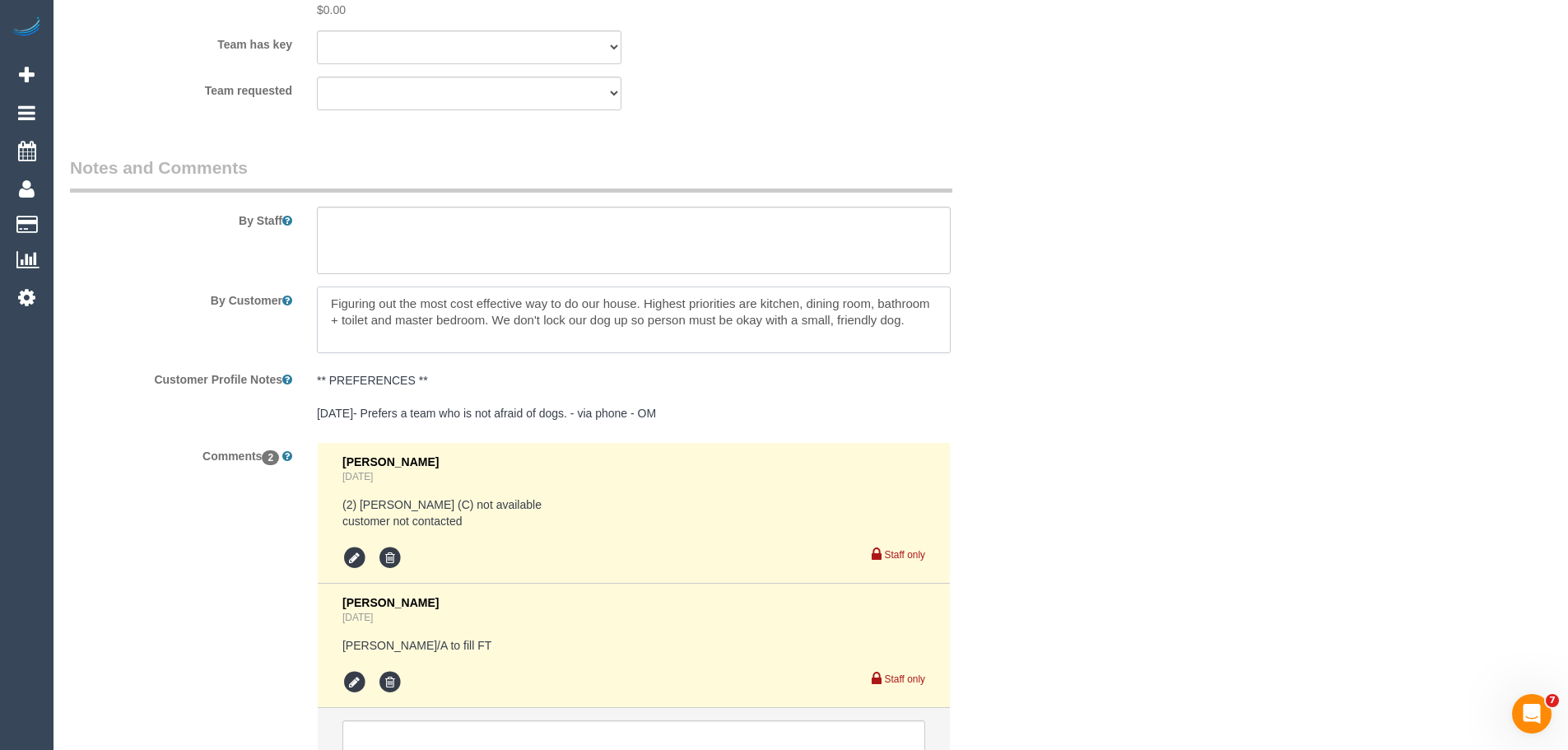
click at [907, 297] on textarea at bounding box center [634, 320] width 634 height 68
drag, startPoint x: 917, startPoint y: 303, endPoint x: 142, endPoint y: 275, distance: 775.5
click at [142, 287] on div "By Customer" at bounding box center [551, 320] width 988 height 68
click at [371, 294] on textarea at bounding box center [634, 320] width 634 height 68
drag, startPoint x: 381, startPoint y: 284, endPoint x: 881, endPoint y: 298, distance: 500.2
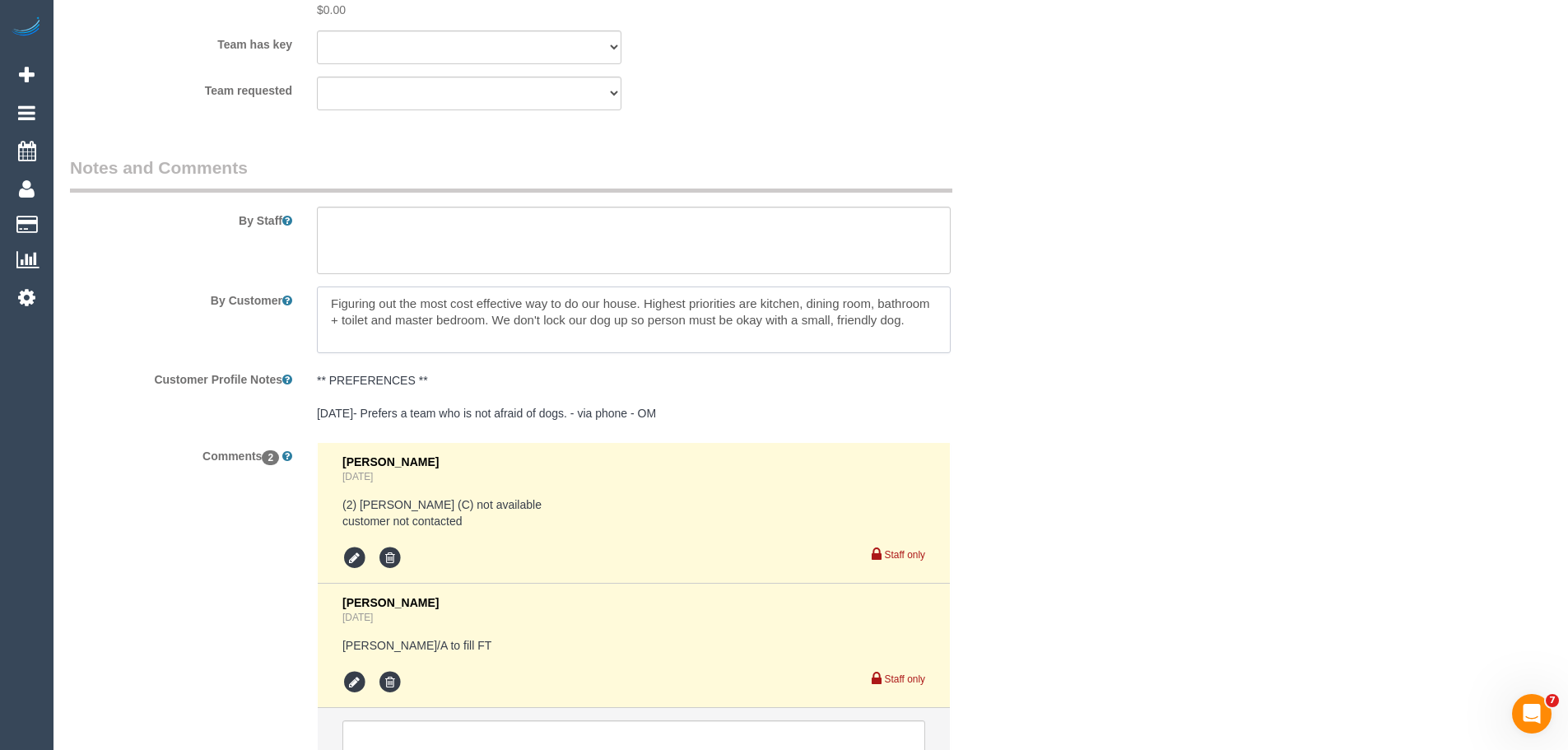
click at [876, 298] on textarea at bounding box center [634, 320] width 634 height 68
click at [924, 298] on textarea at bounding box center [634, 320] width 634 height 68
drag, startPoint x: 924, startPoint y: 300, endPoint x: 258, endPoint y: 294, distance: 666.0
click at [263, 295] on div "By Customer" at bounding box center [551, 320] width 988 height 68
click at [381, 288] on textarea at bounding box center [634, 320] width 634 height 68
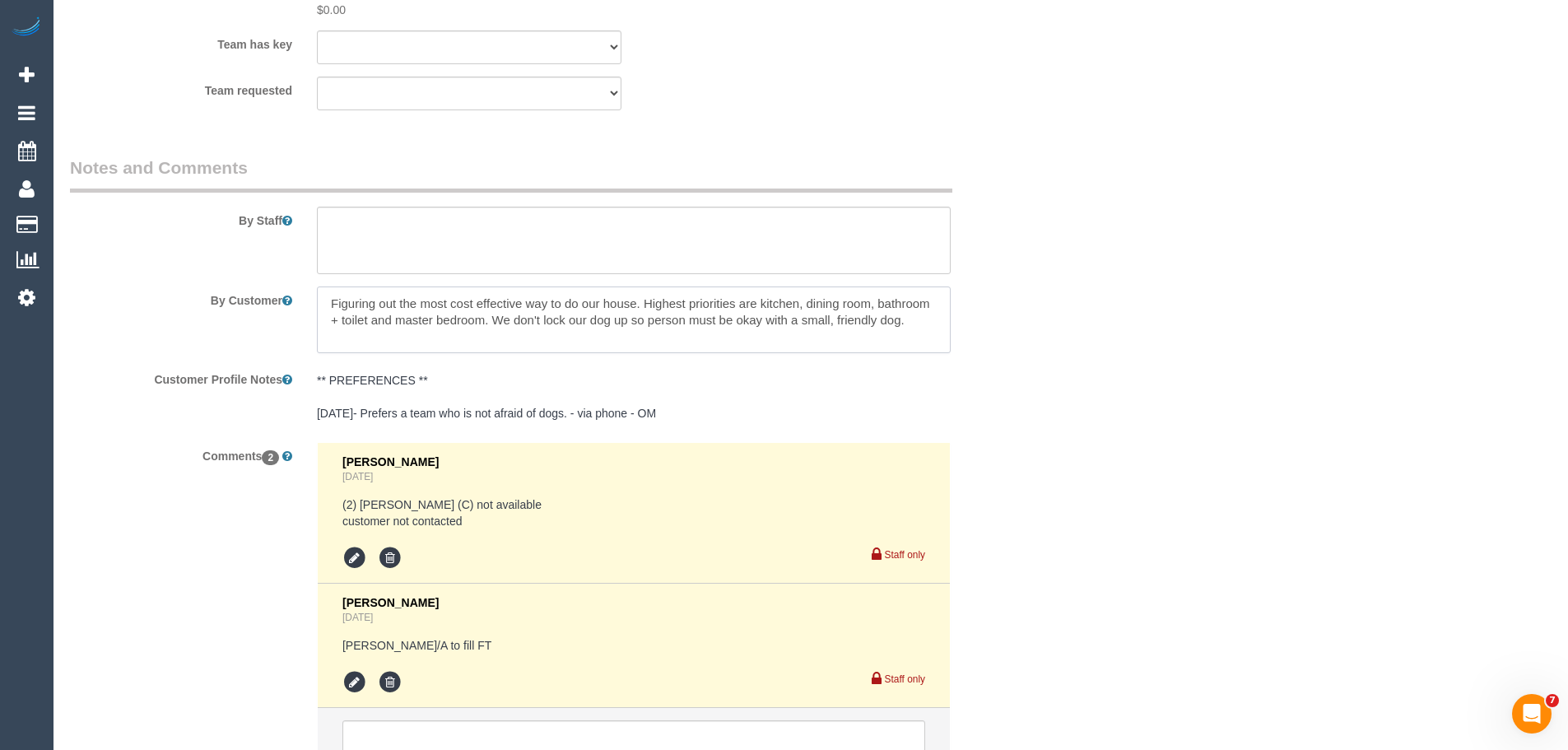
drag, startPoint x: 336, startPoint y: 274, endPoint x: 1000, endPoint y: 316, distance: 665.3
click at [1000, 316] on div "By Customer" at bounding box center [551, 320] width 988 height 68
click at [896, 294] on textarea at bounding box center [634, 320] width 634 height 68
drag, startPoint x: 904, startPoint y: 307, endPoint x: 319, endPoint y: 308, distance: 585.0
click at [320, 308] on textarea at bounding box center [634, 320] width 634 height 68
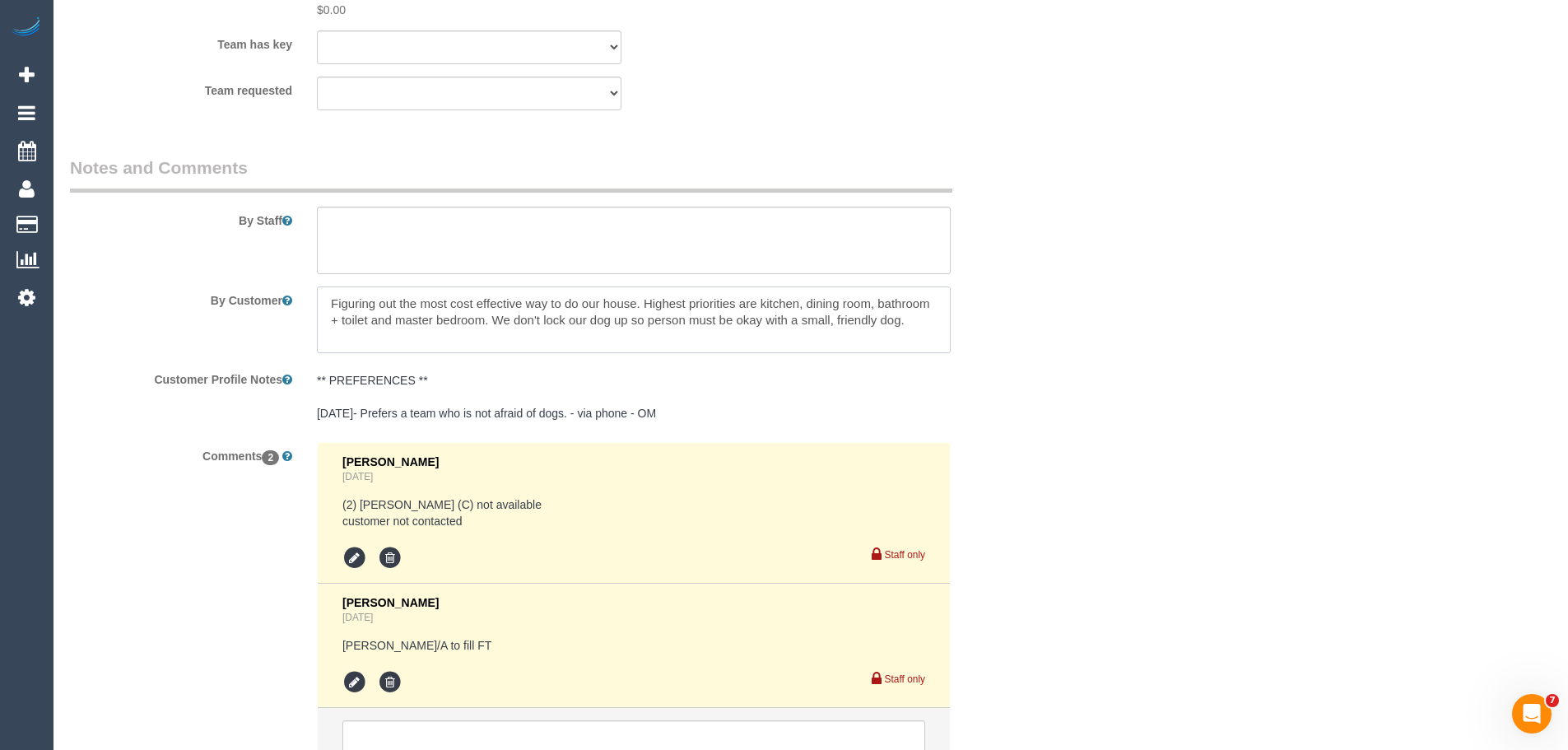
drag, startPoint x: 318, startPoint y: 265, endPoint x: 1190, endPoint y: 333, distance: 874.6
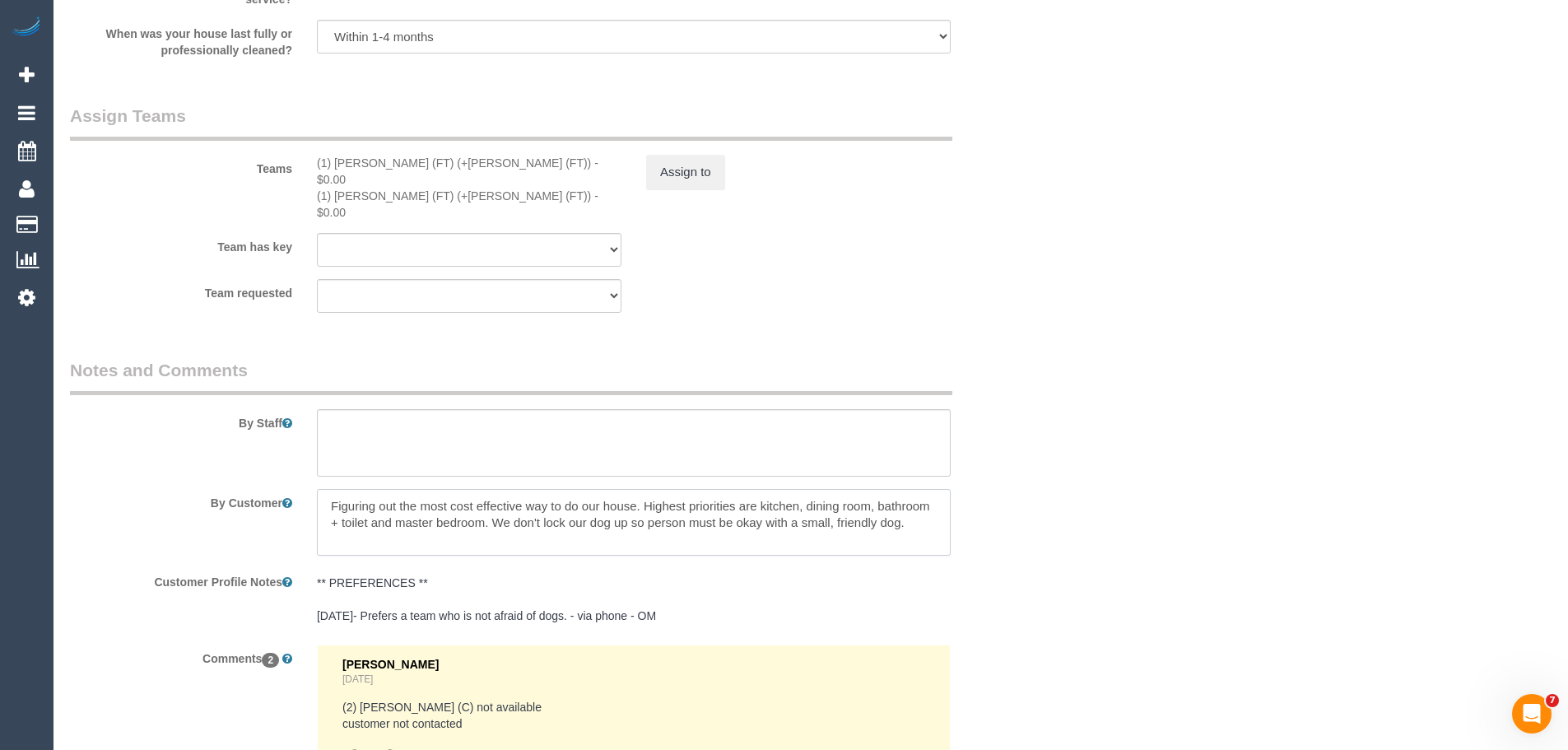
scroll to position [2553, 0]
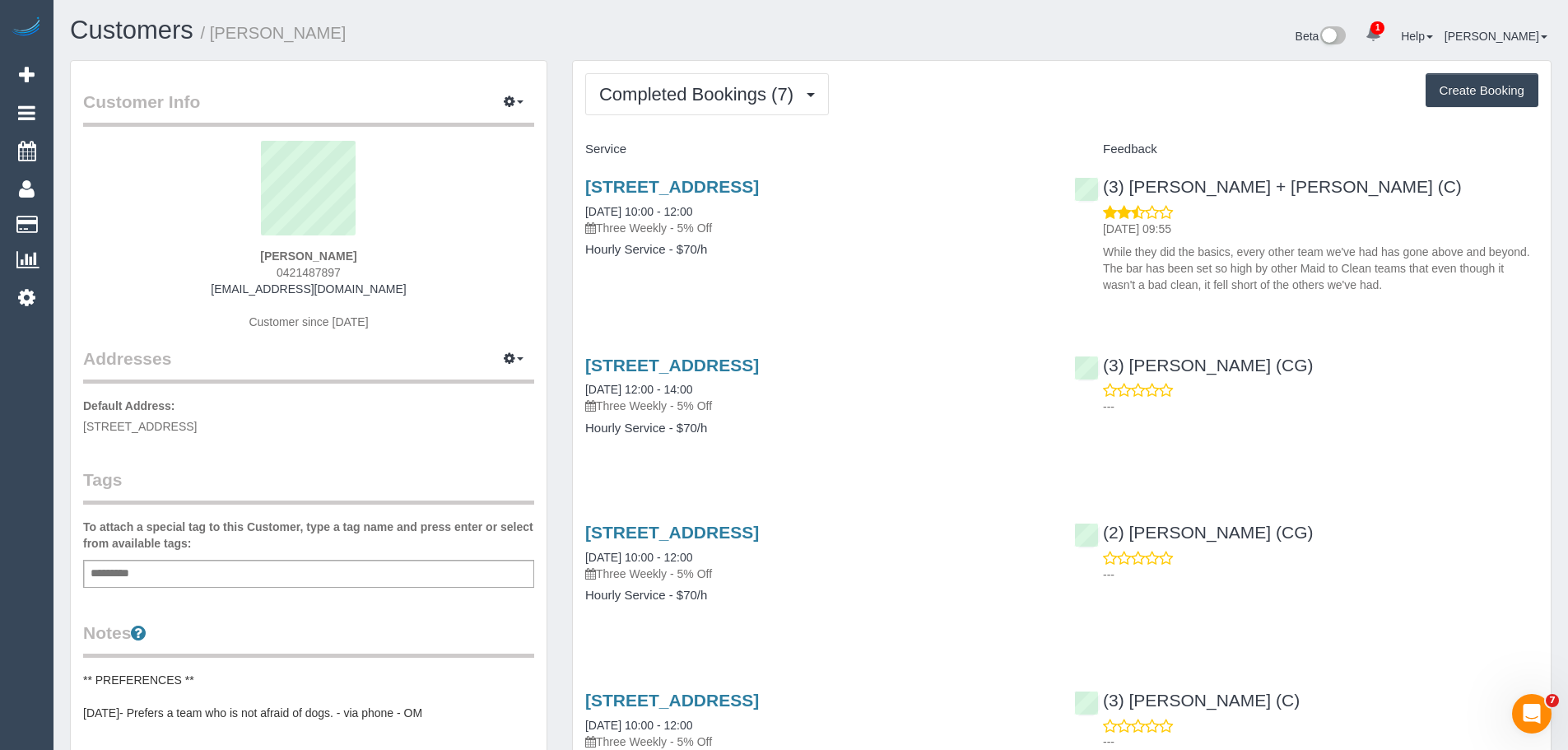
drag, startPoint x: 352, startPoint y: 274, endPoint x: 261, endPoint y: 272, distance: 91.0
click at [261, 272] on div "[PERSON_NAME] 0421487897 [EMAIL_ADDRESS][DOMAIN_NAME] Customer since [DATE]" at bounding box center [309, 243] width 451 height 206
copy span "0421487897"
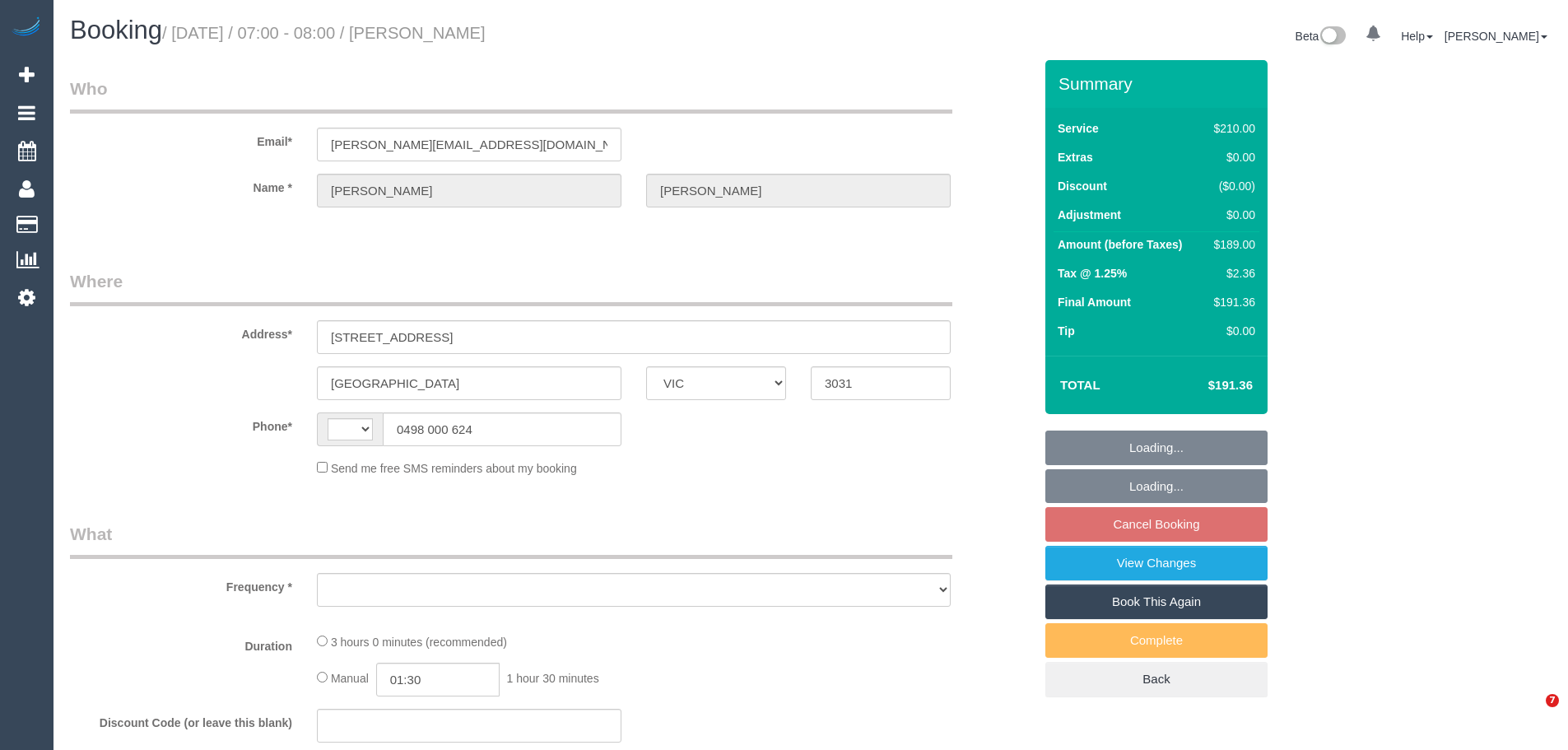
select select "VIC"
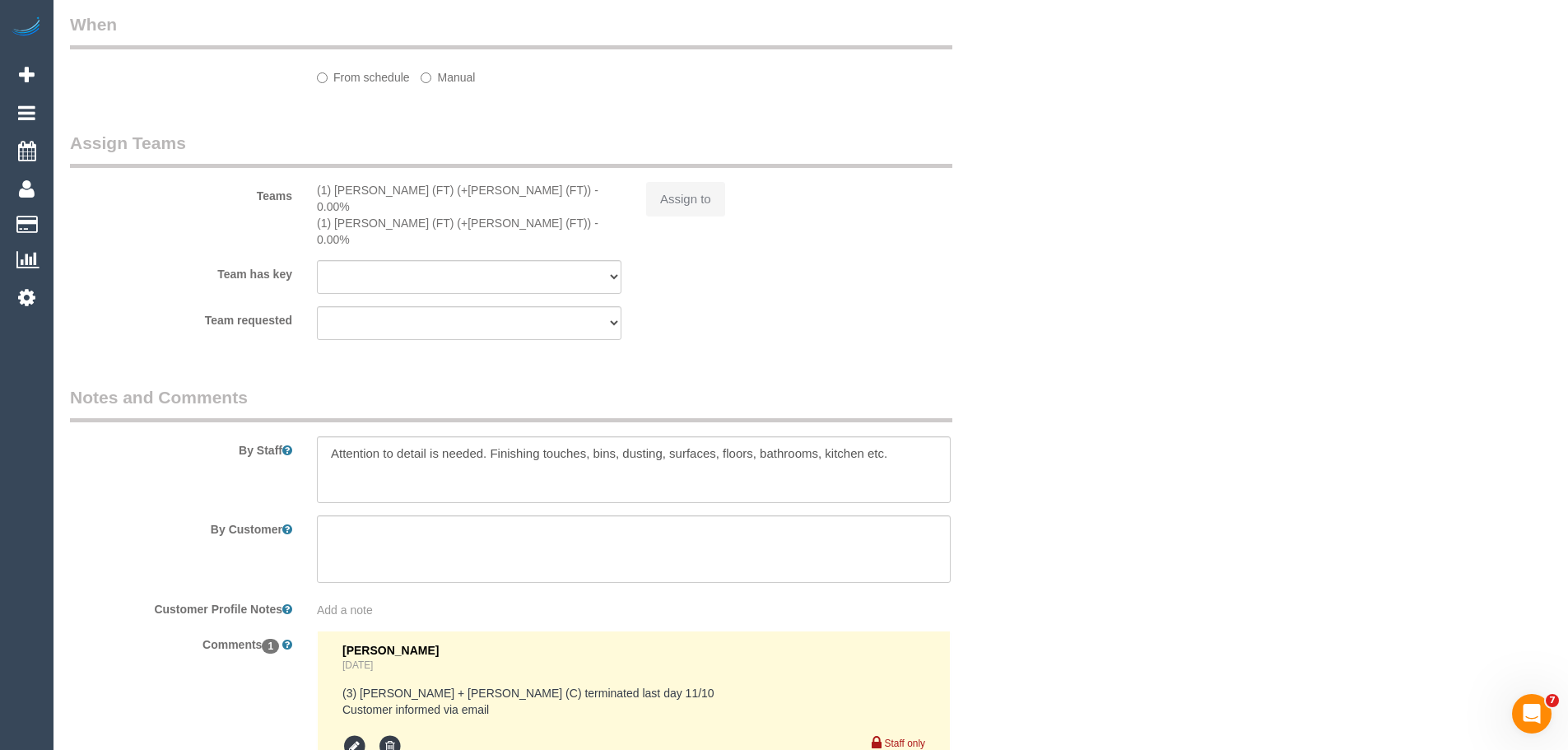
select select "string:stripe-pm_1Rqmr72GScqysDRVs99L9kAn"
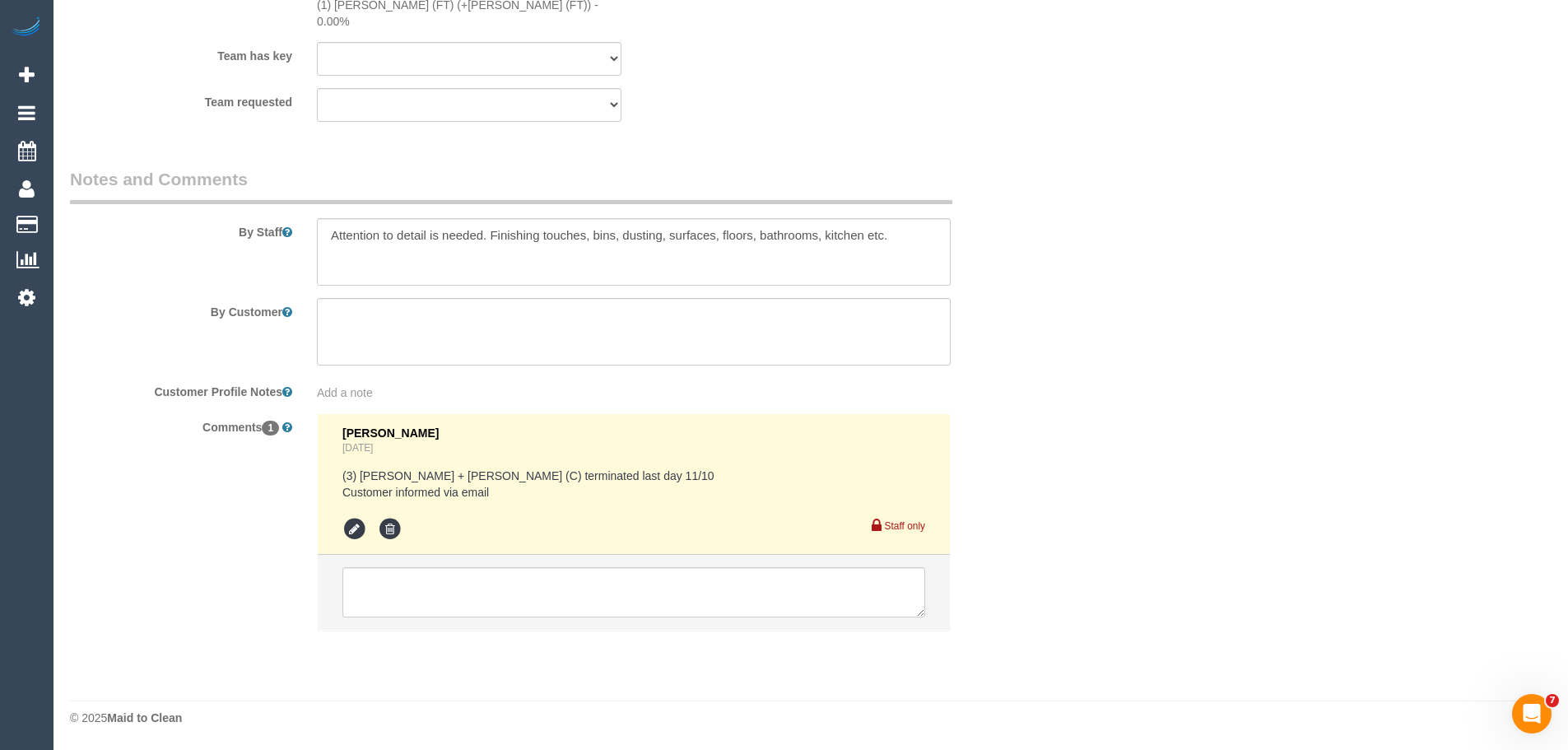
select select "string:AU"
select select "number:28"
select select "number:14"
select select "number:19"
select select "number:22"
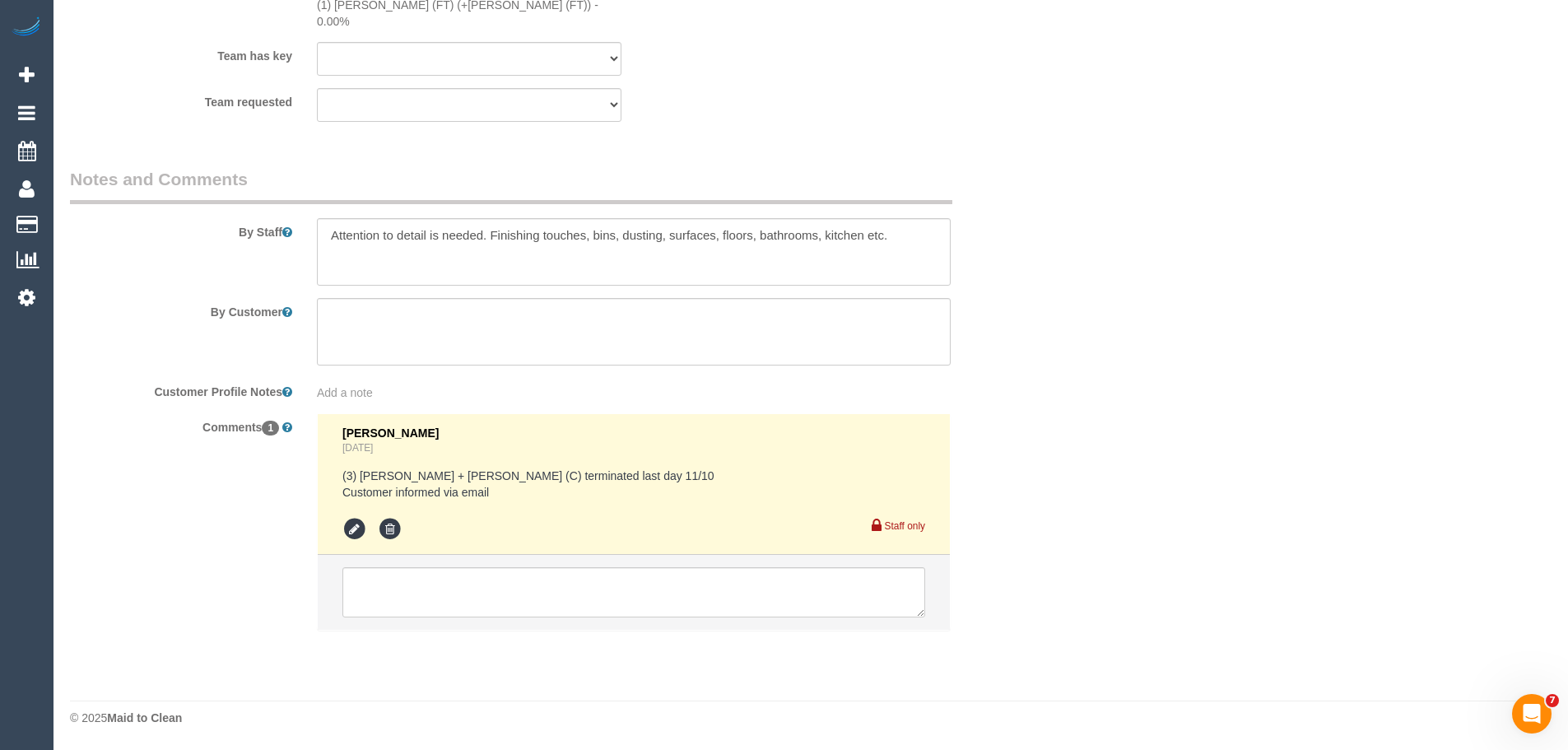
select select "number:35"
select select "number:11"
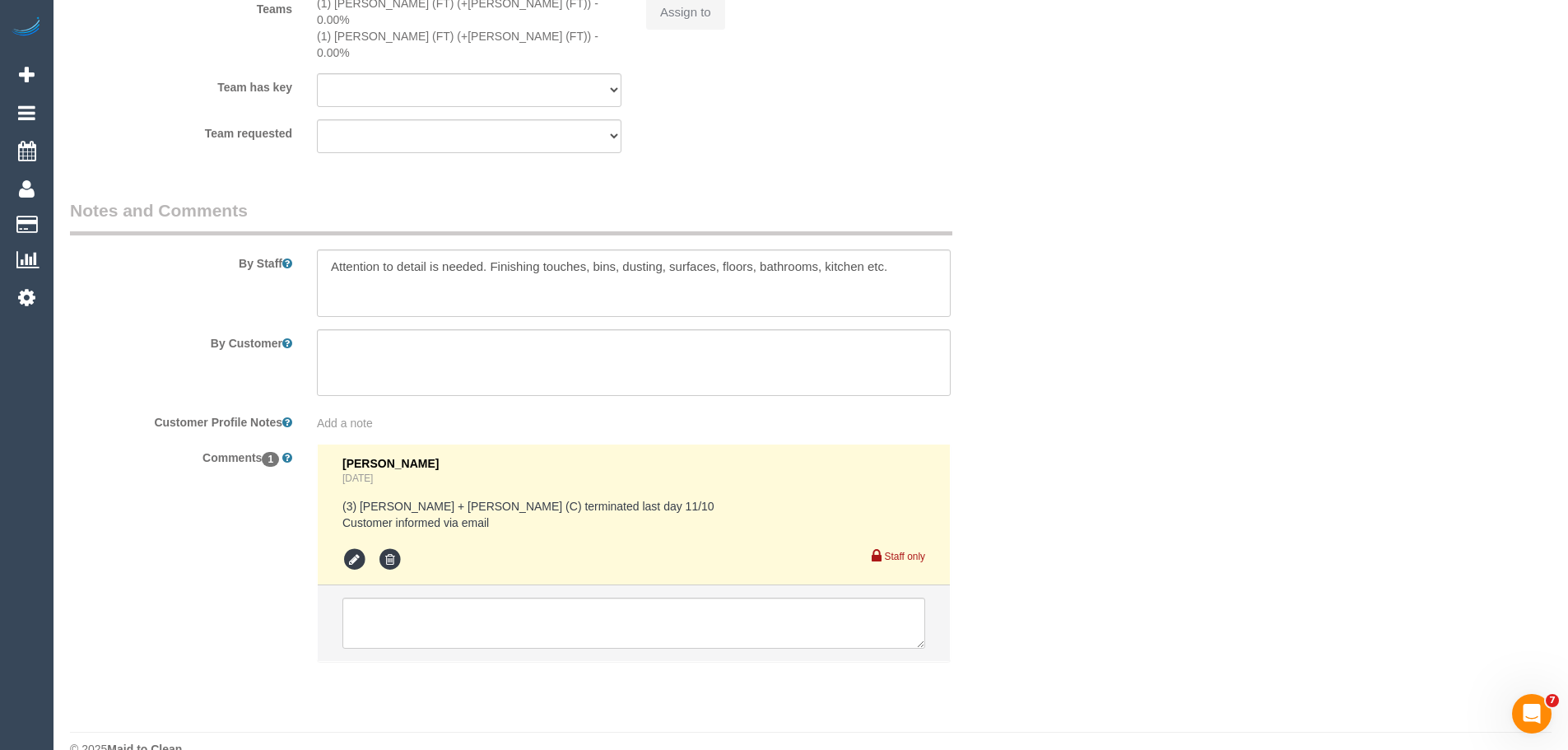
select select "180"
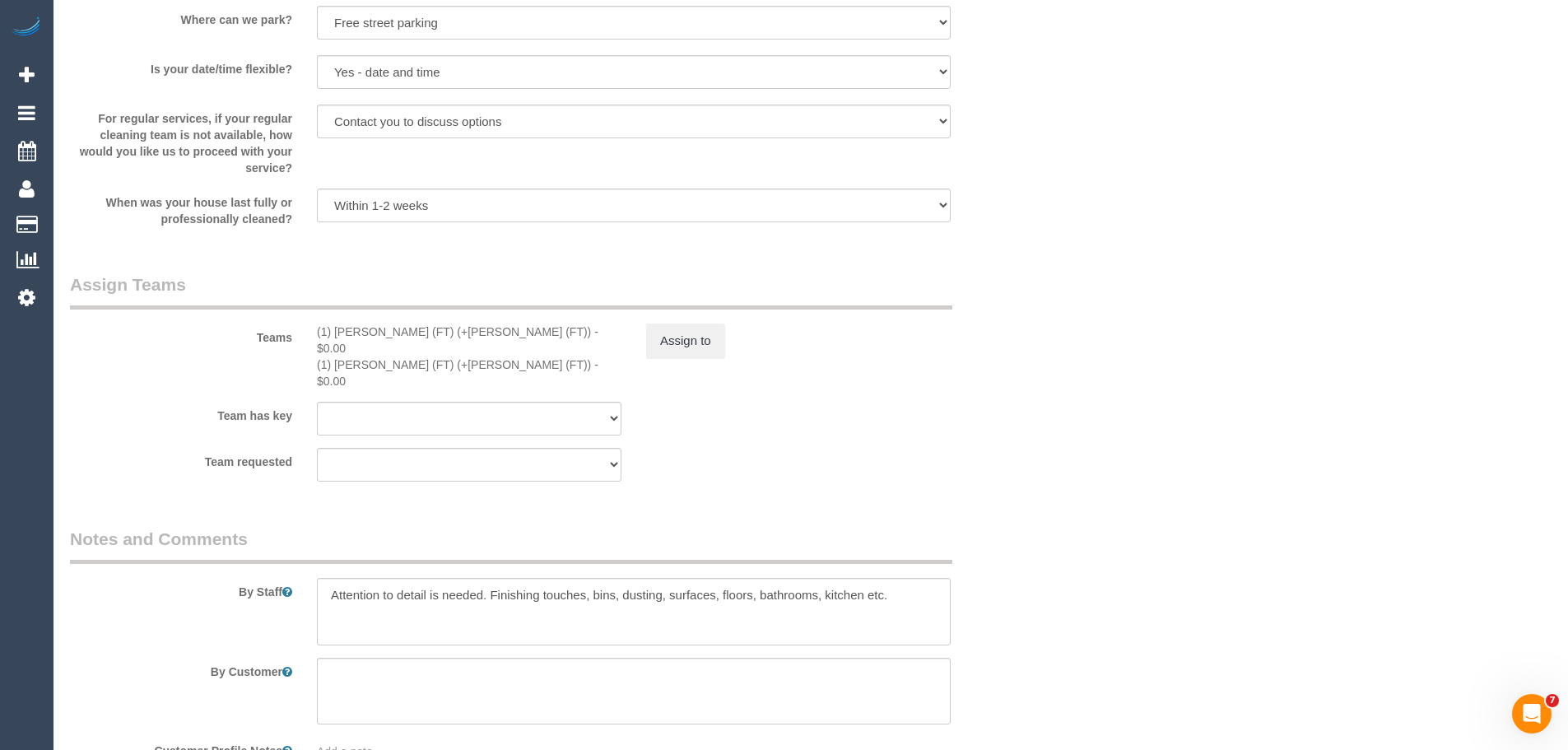
select select "object:1546"
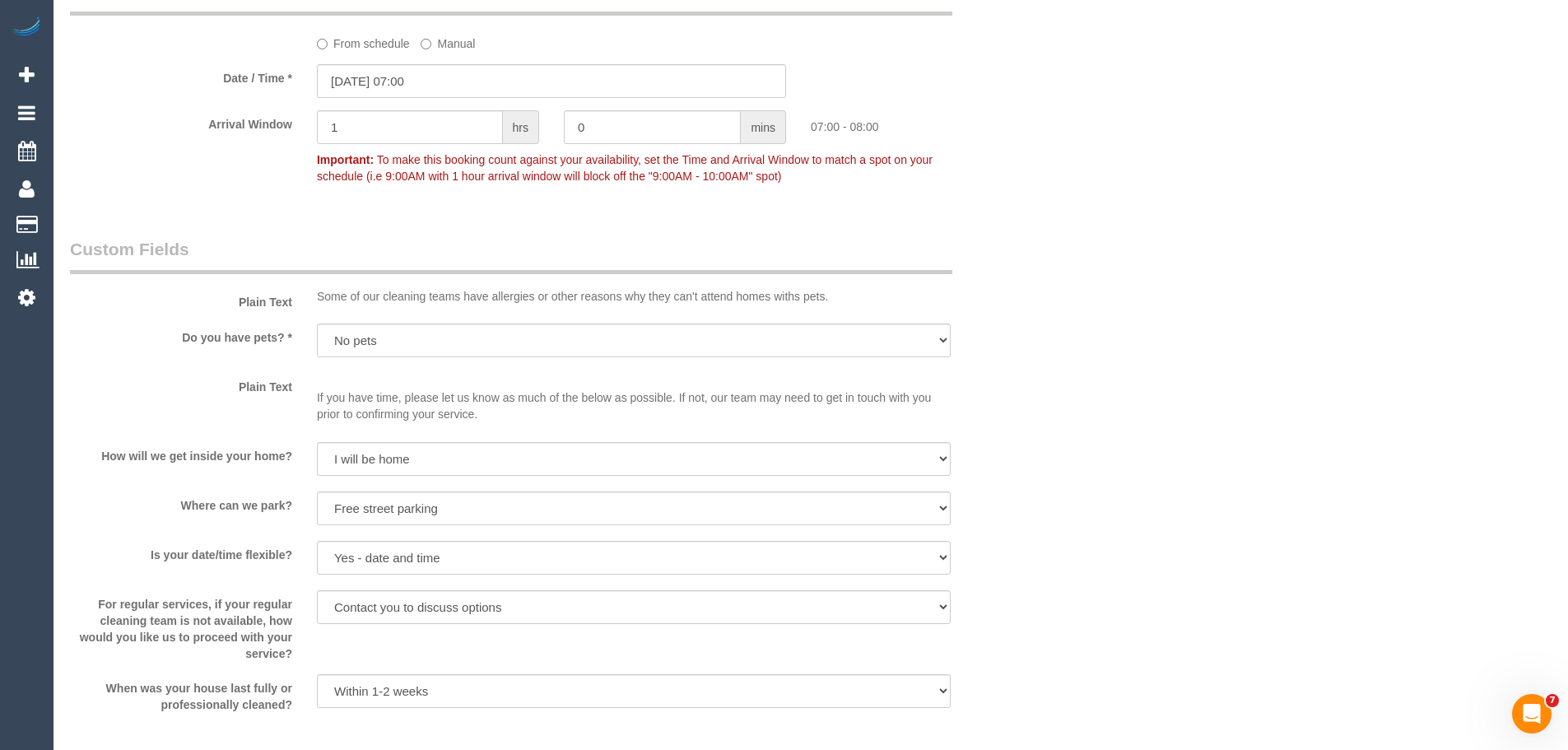
scroll to position [1848, 0]
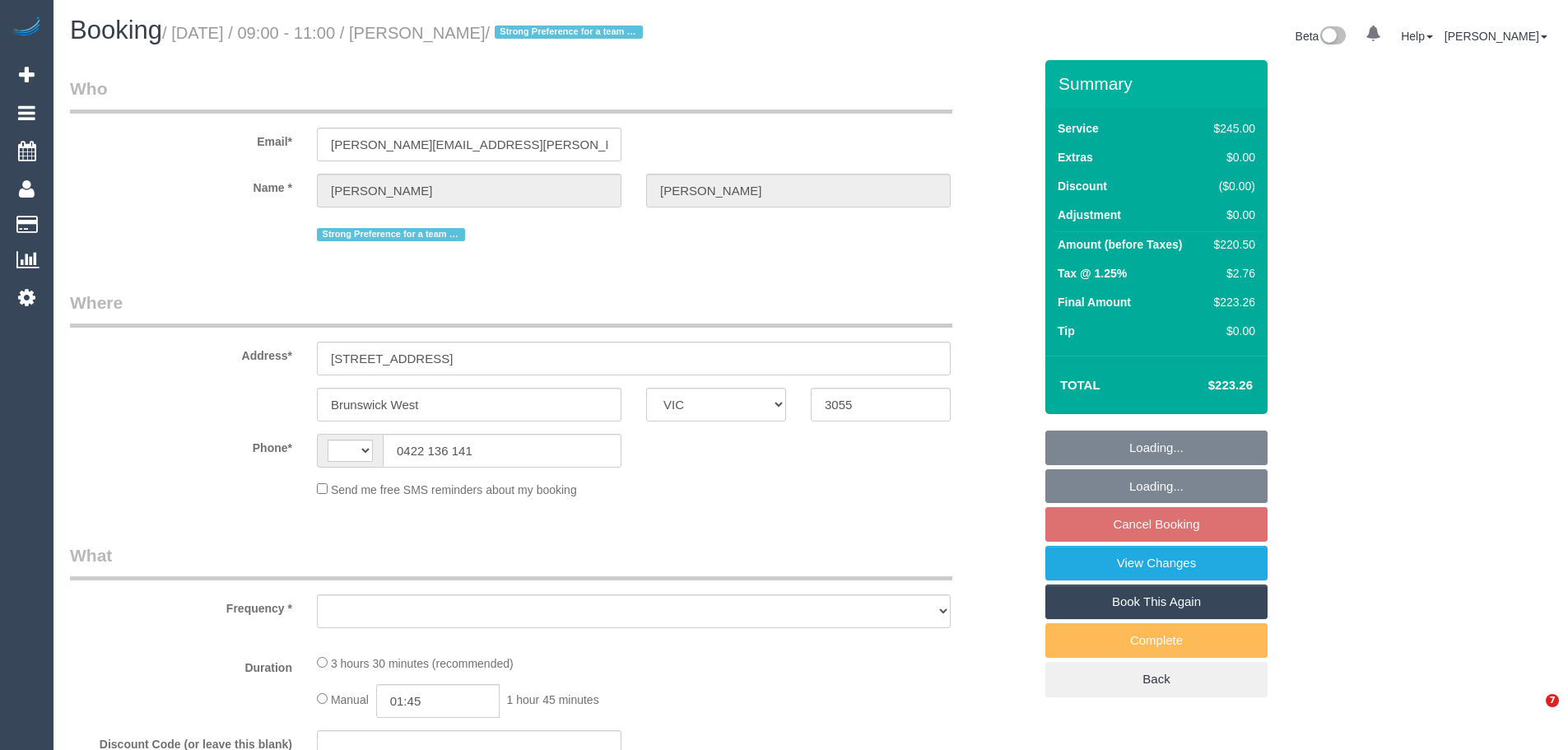
select select "VIC"
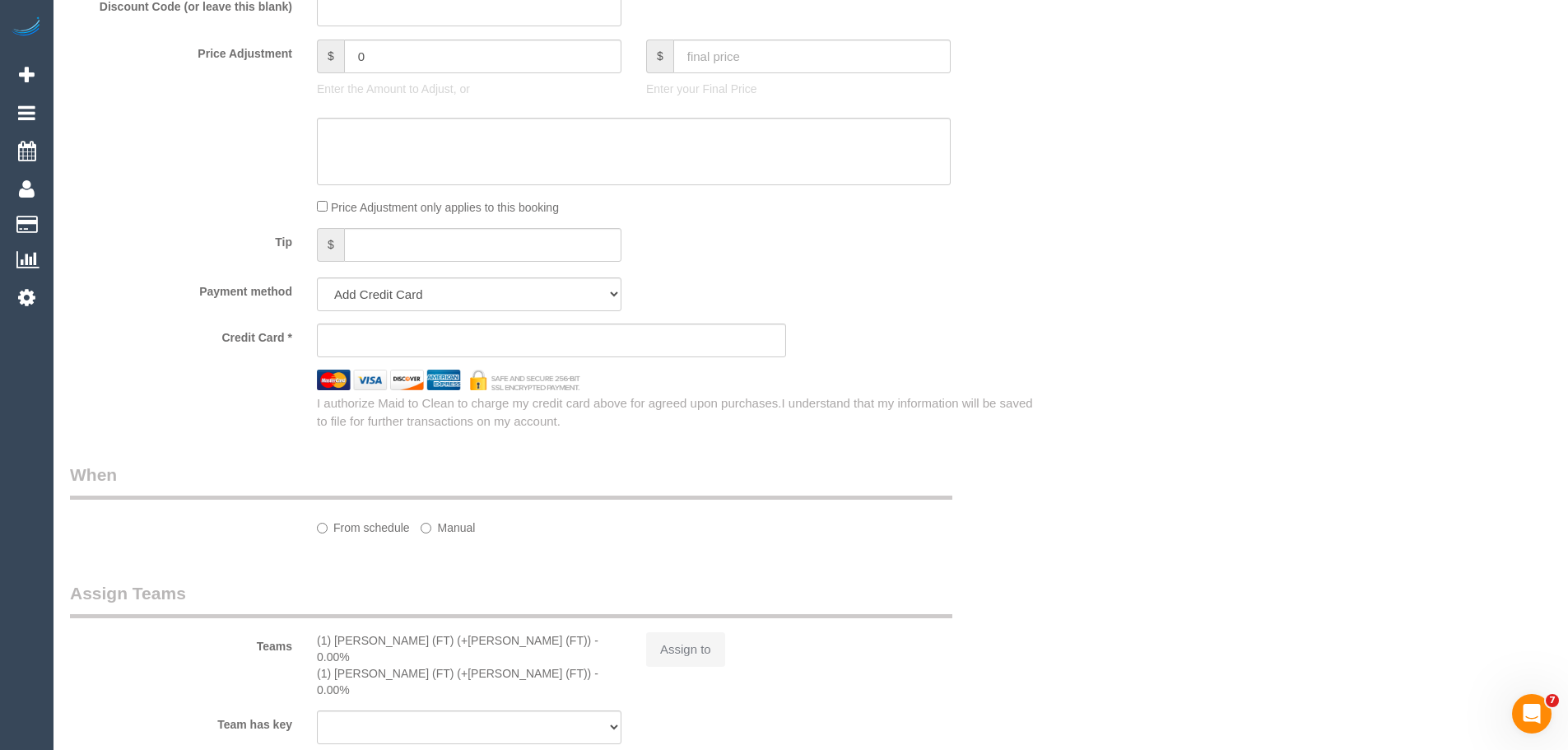
select select "210"
select select "number:28"
select select "number:17"
select select "number:19"
select select "number:22"
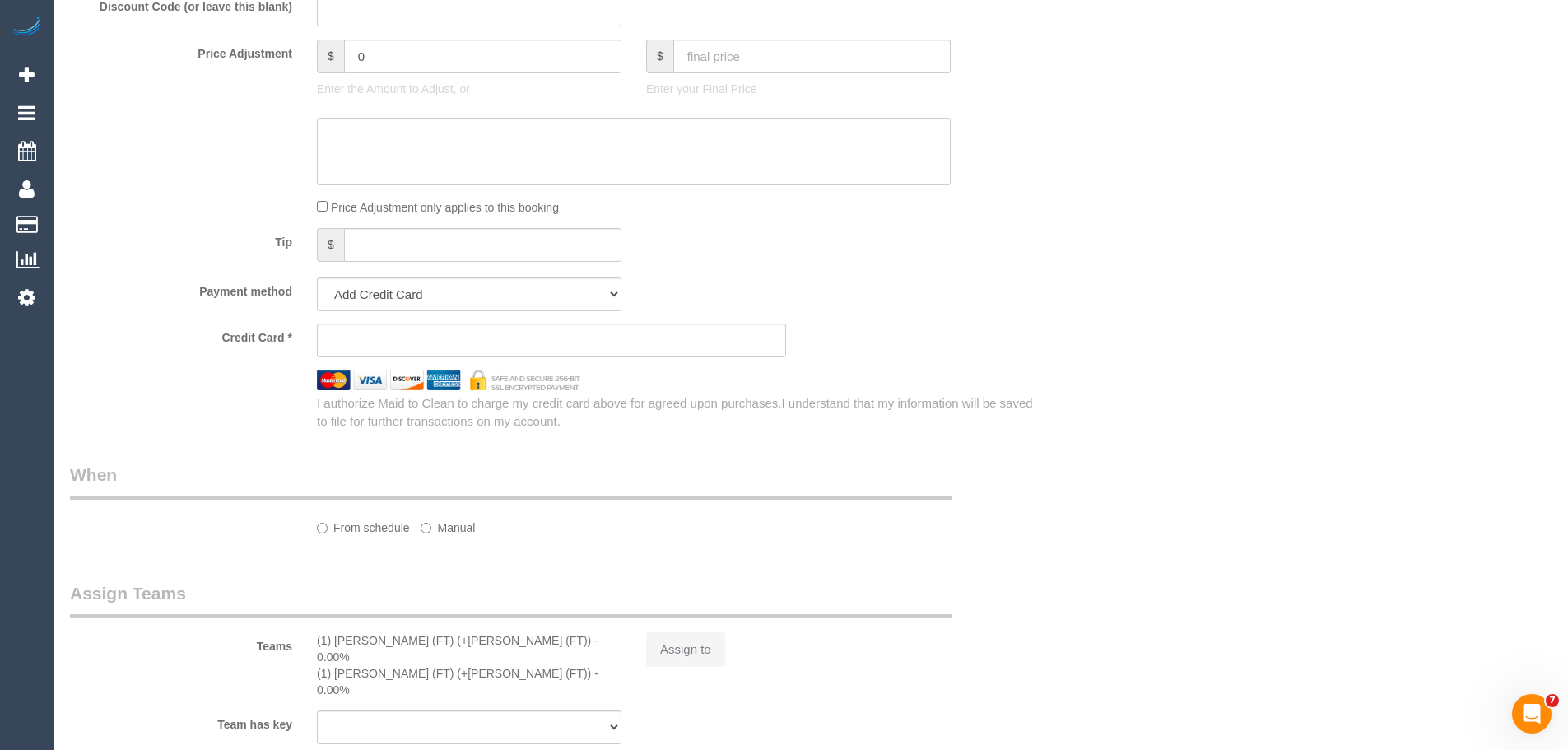
select select "number:34"
select select "number:13"
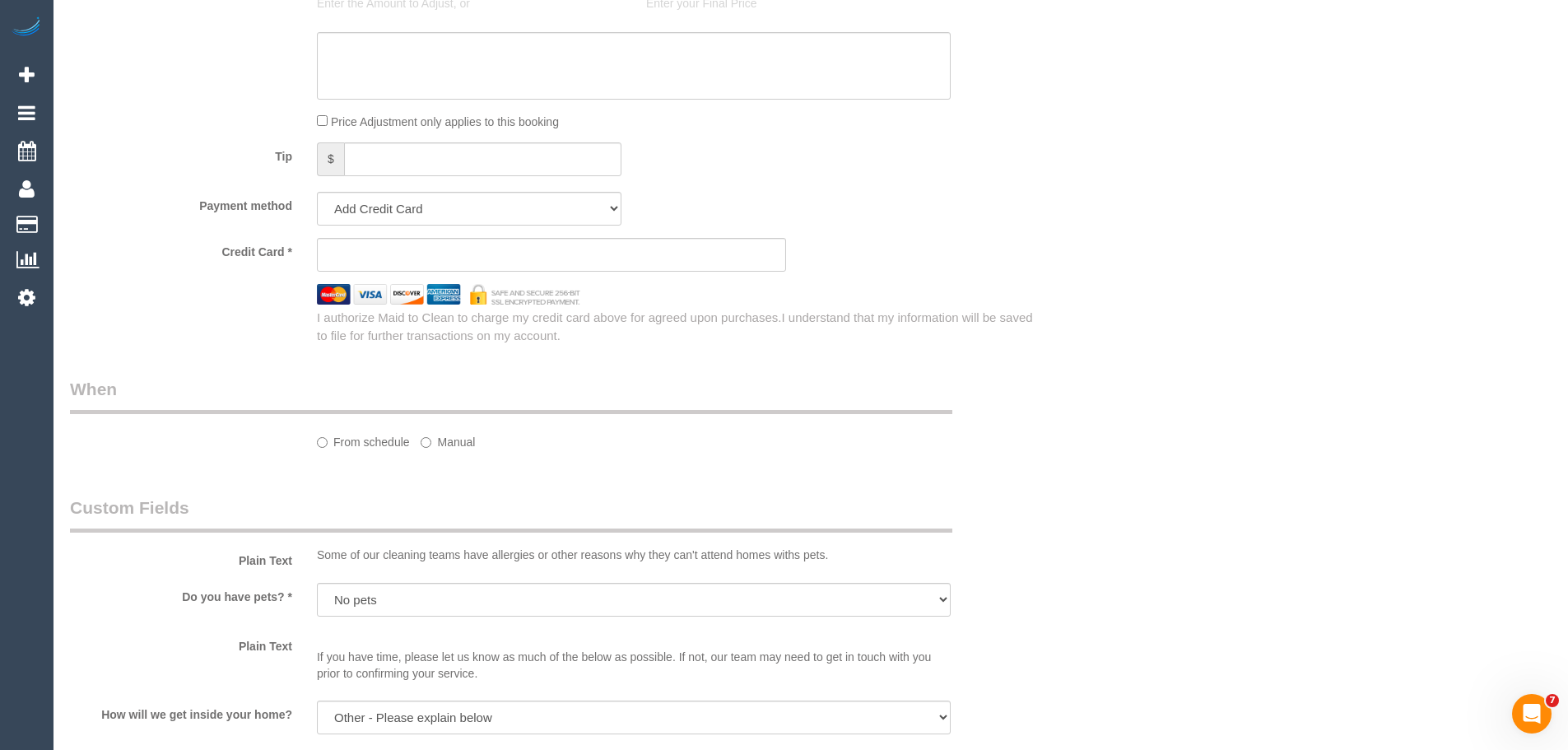
select select "string:AU"
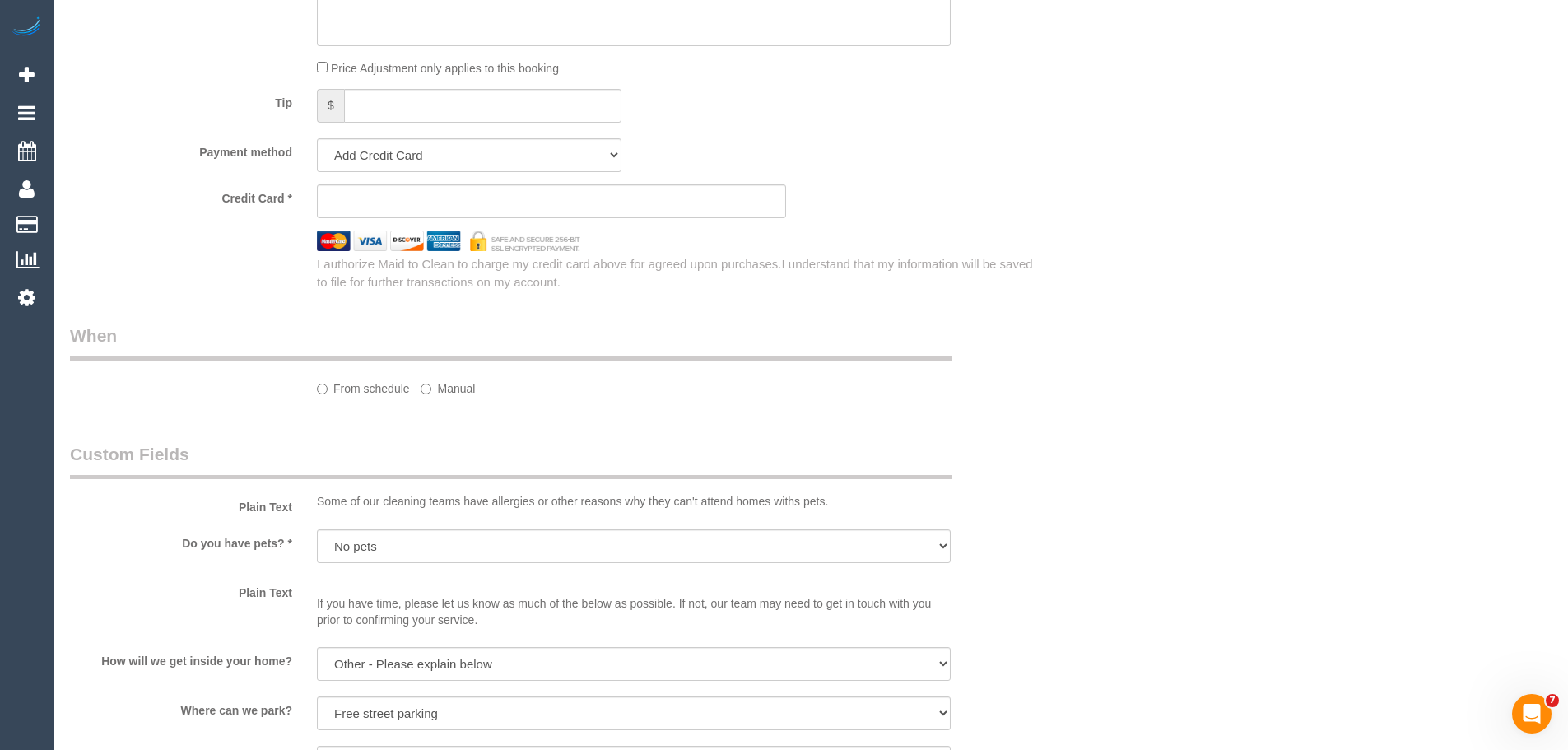
select select "object:870"
select select "string:stripe-pm_1NVQ7l2GScqysDRVEi2waHSR"
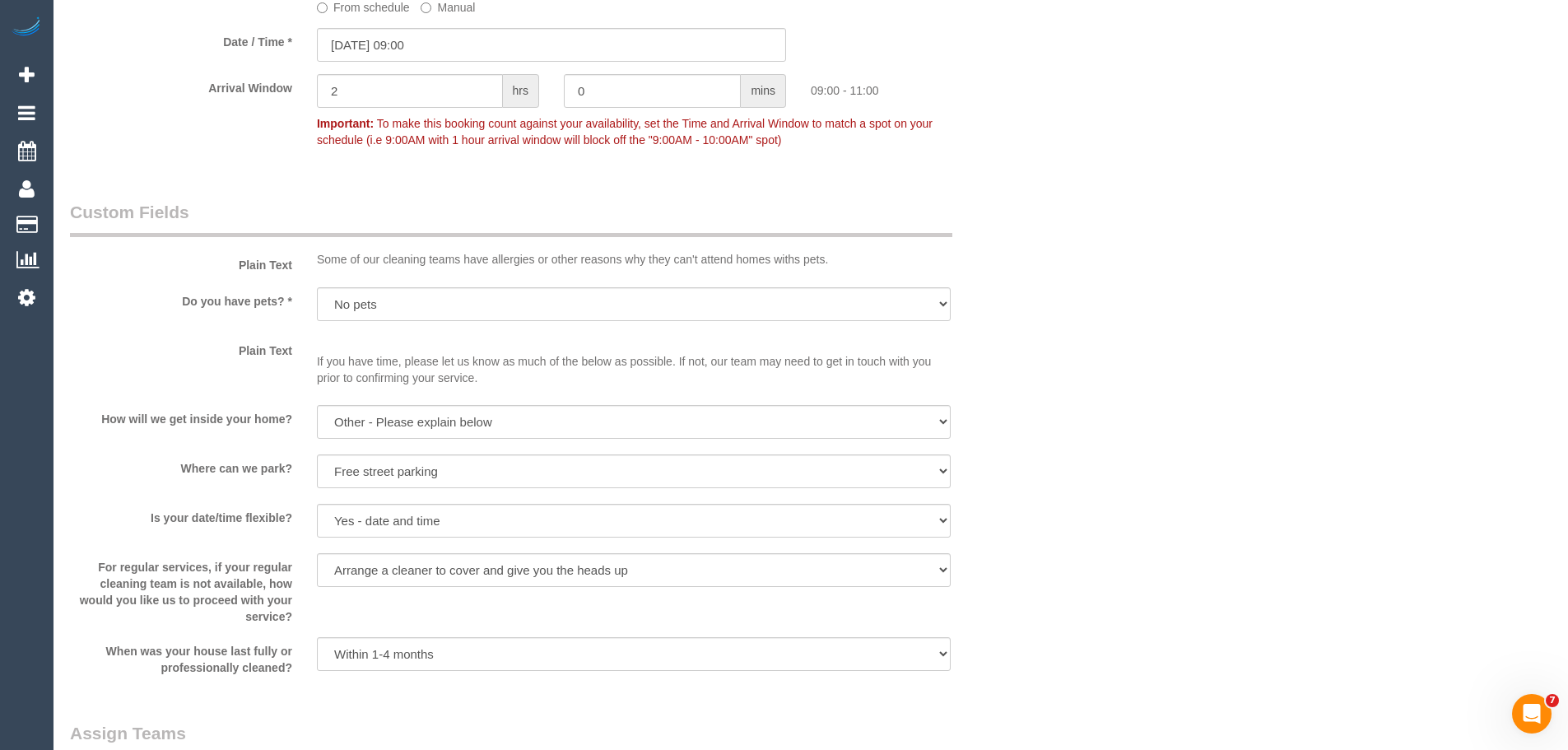
scroll to position [1916, 0]
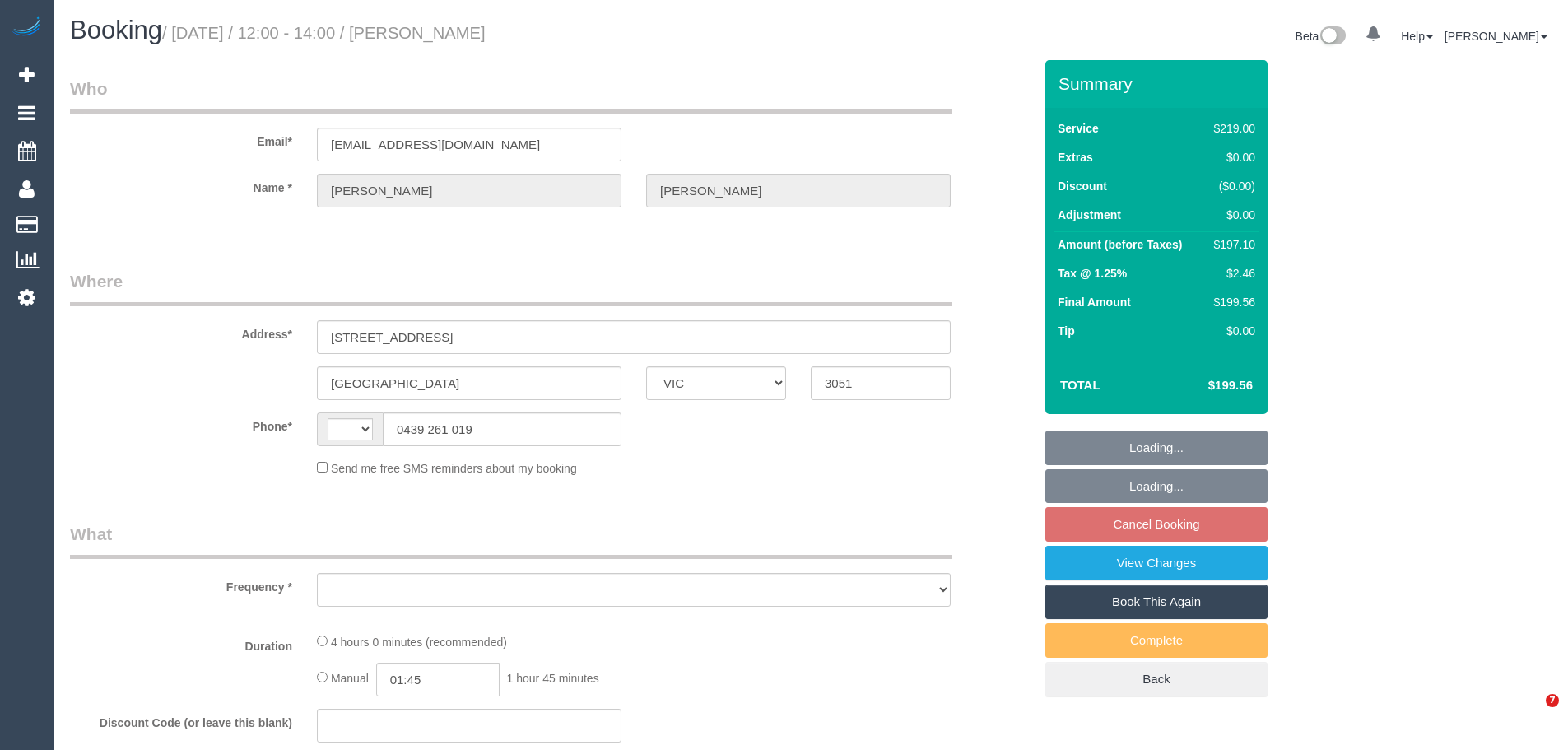
select select "VIC"
select select "string:AU"
select select "string:stripe-pm_1NQ1Cu2GScqysDRV65MZnUrf"
select select "number:27"
select select "number:14"
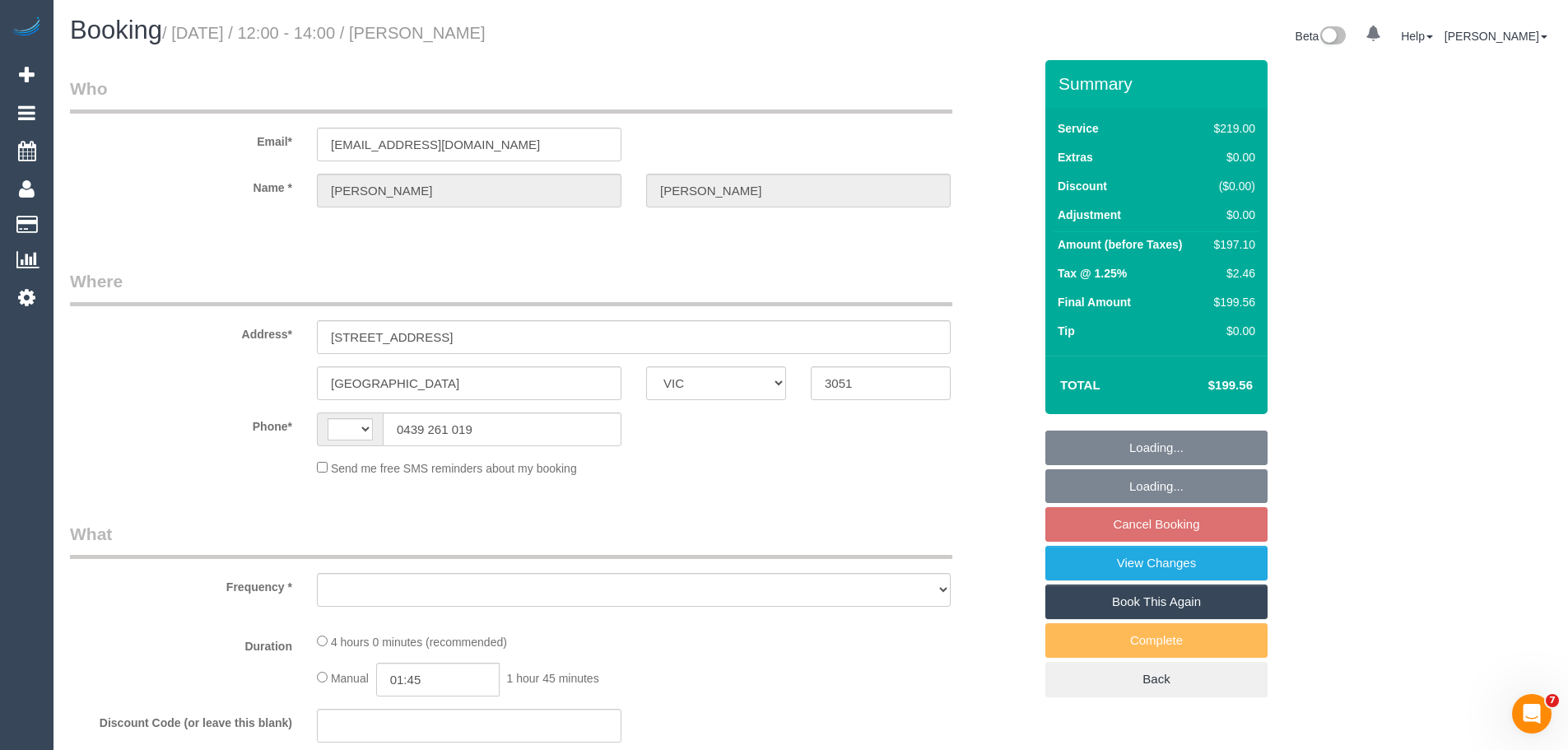
select select "number:19"
select select "number:36"
select select "number:35"
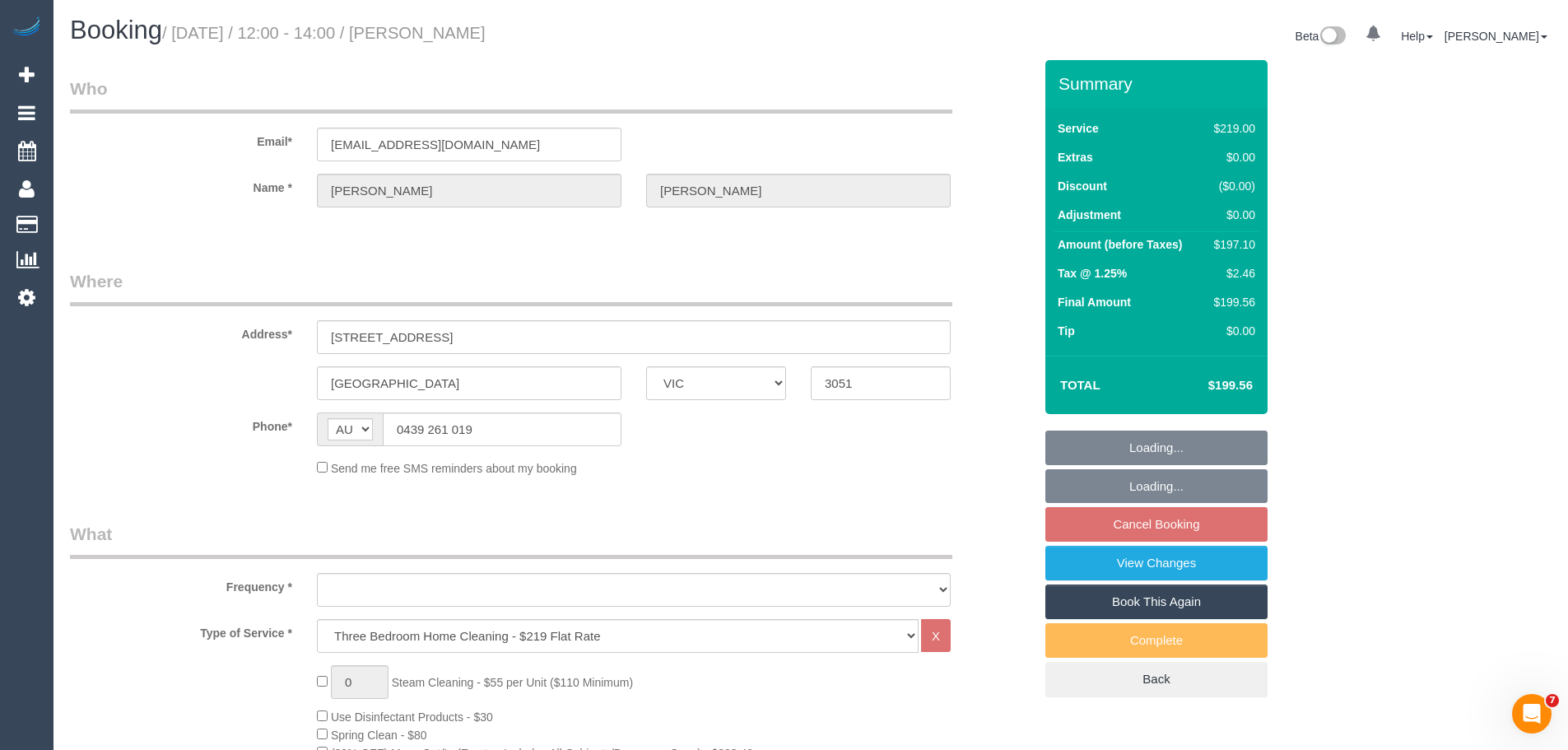
select select "object:806"
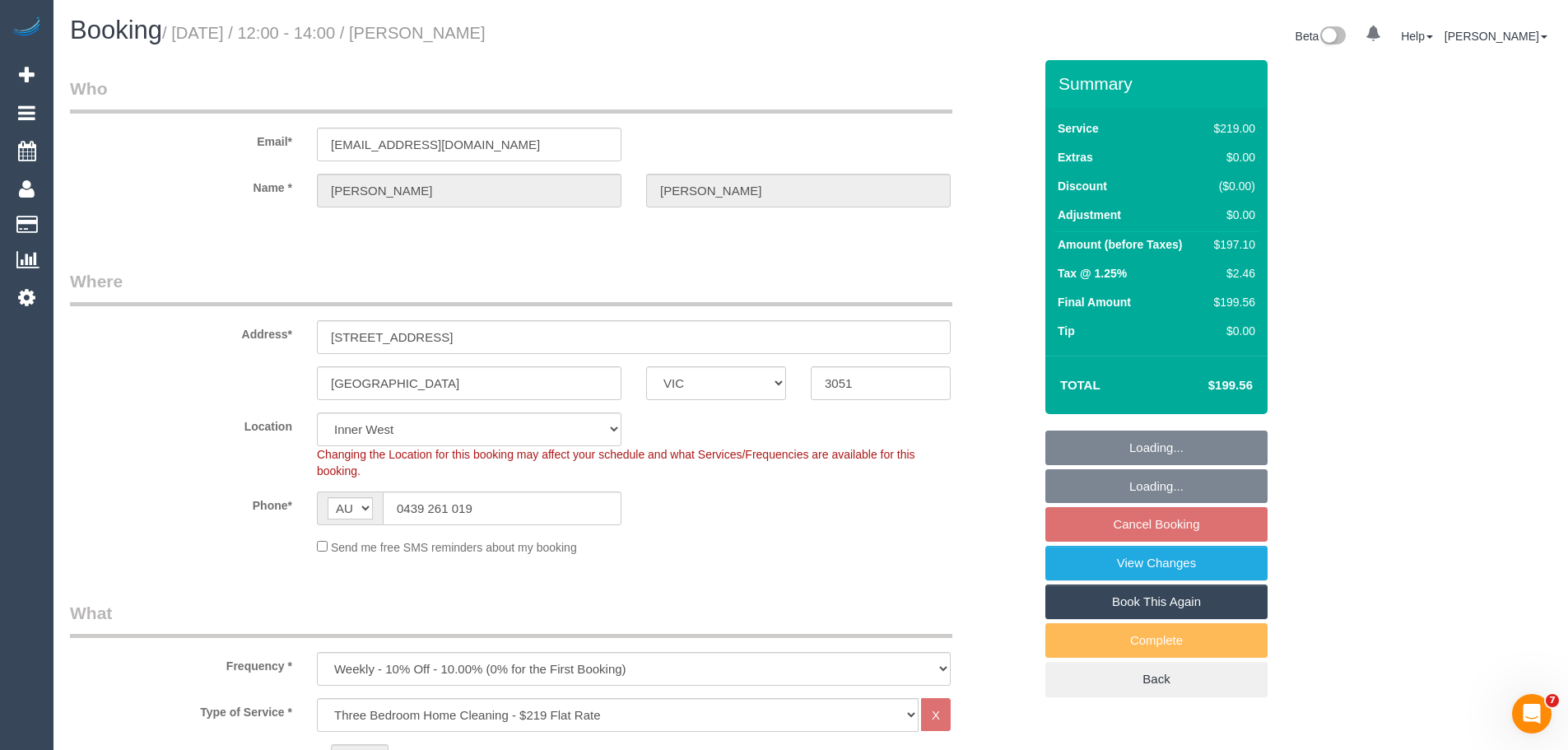
select select "26471"
select select "object:1467"
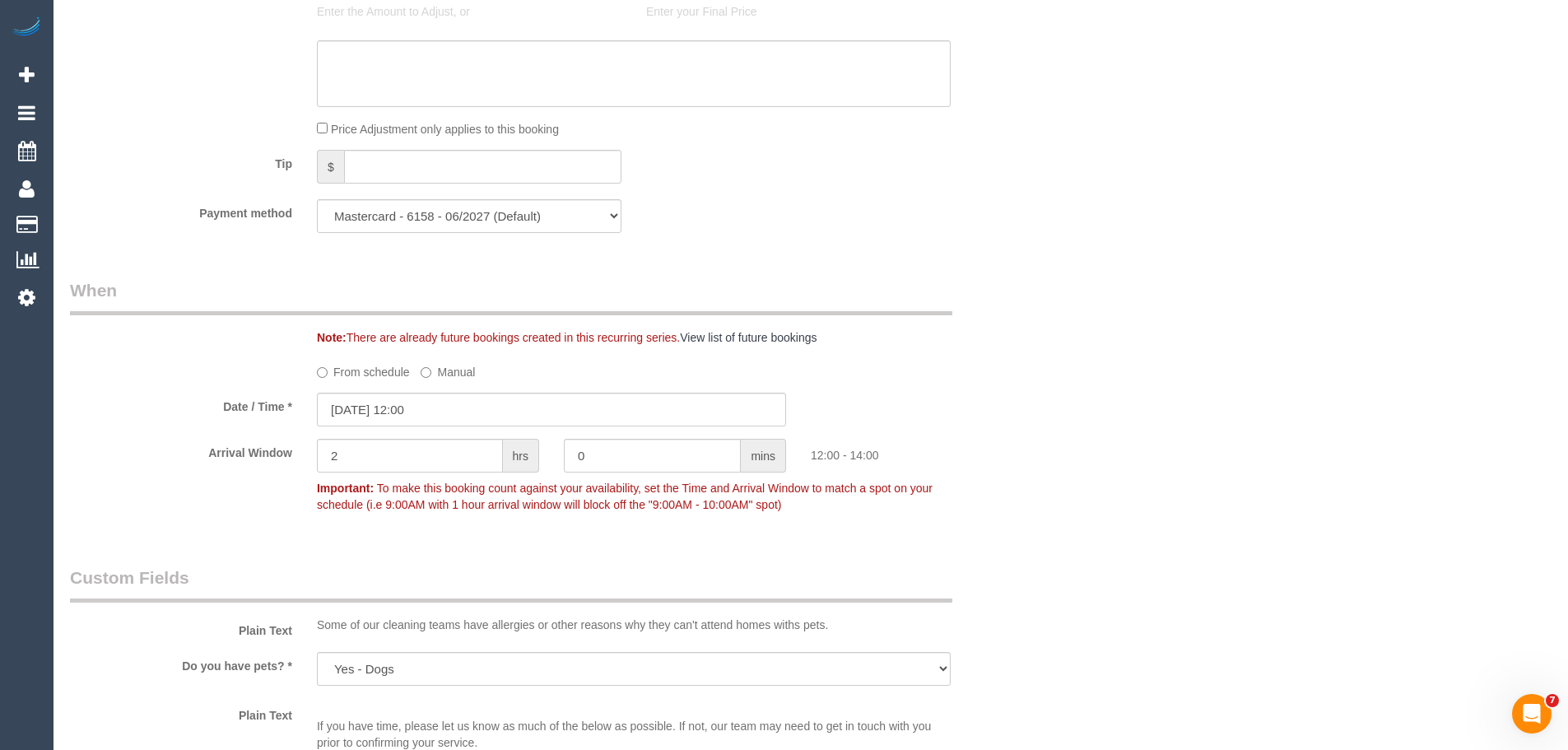
scroll to position [1730, 0]
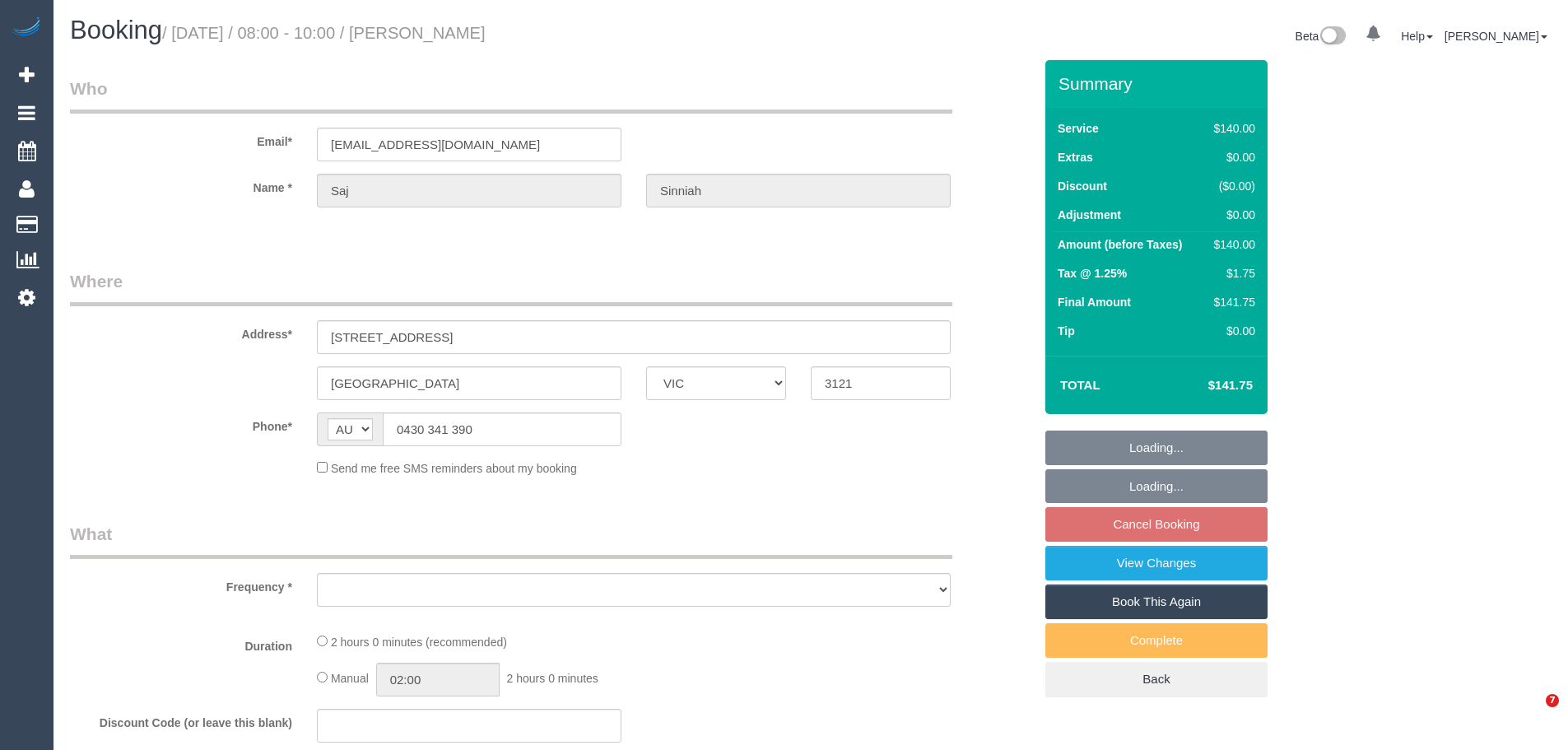
select select "VIC"
select select "object:522"
select select "string:stripe-pm_1SGtFL2GScqysDRVg0YBpPGe"
select select "number:28"
select select "number:14"
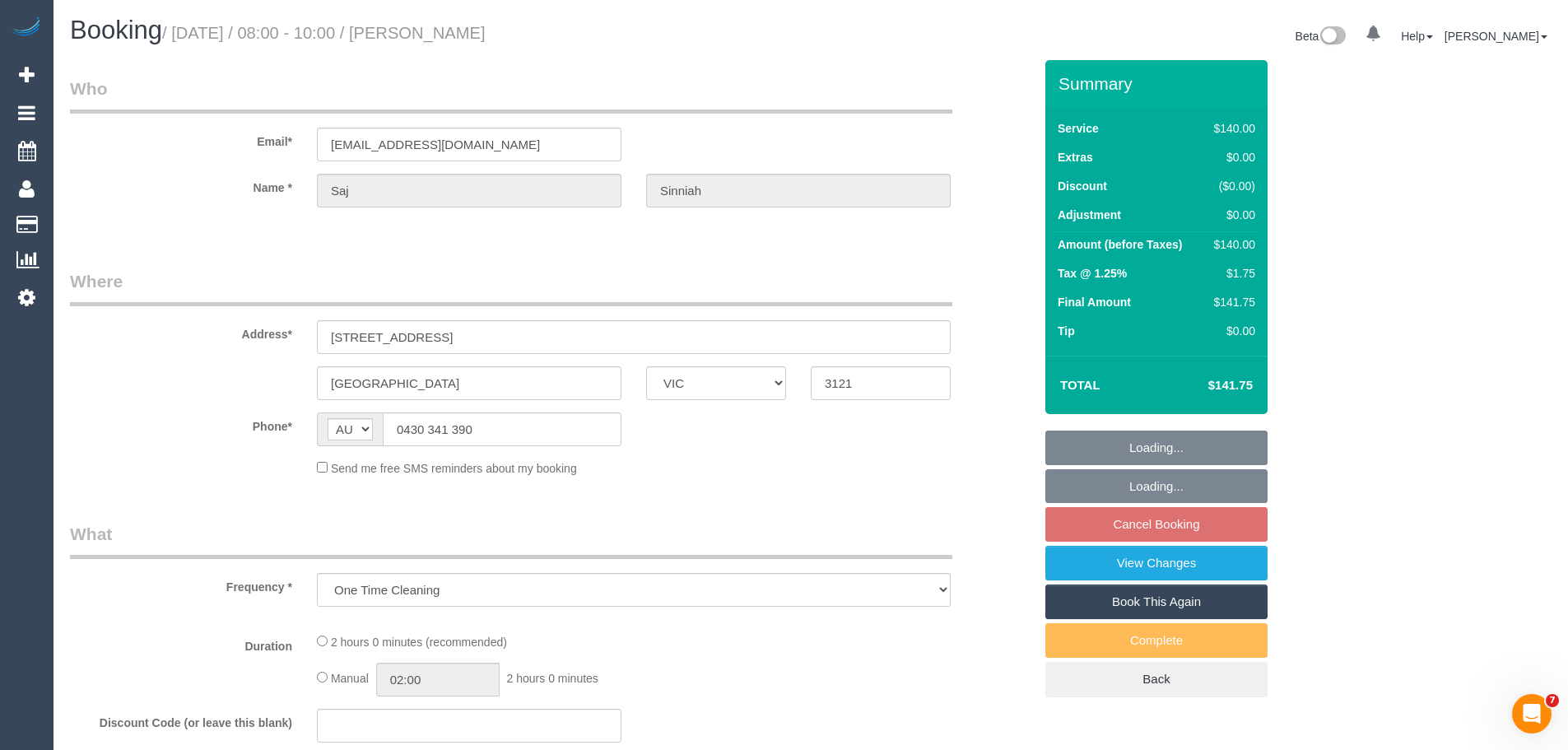
select select "number:19"
select select "number:25"
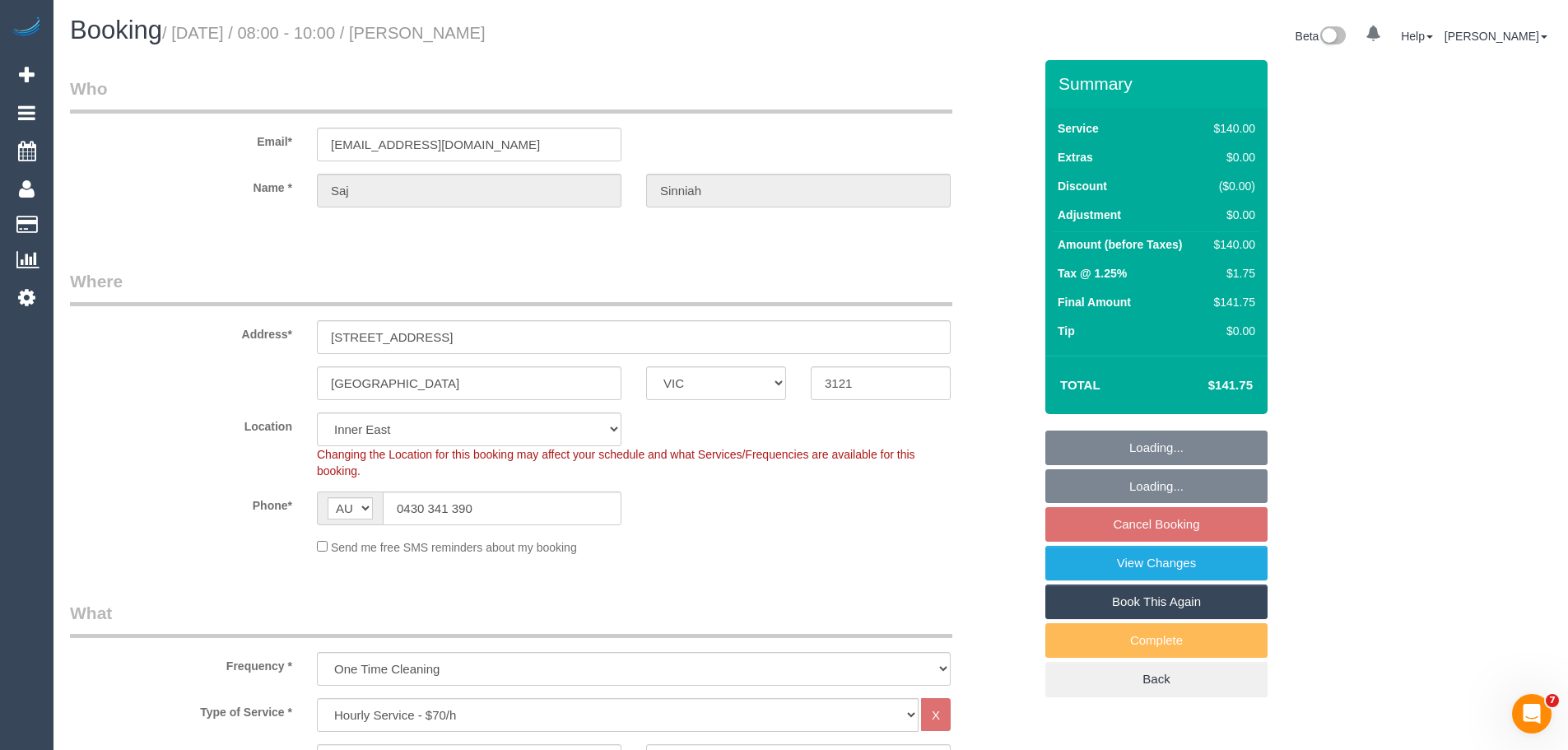
select select "object:1497"
select select "spot2"
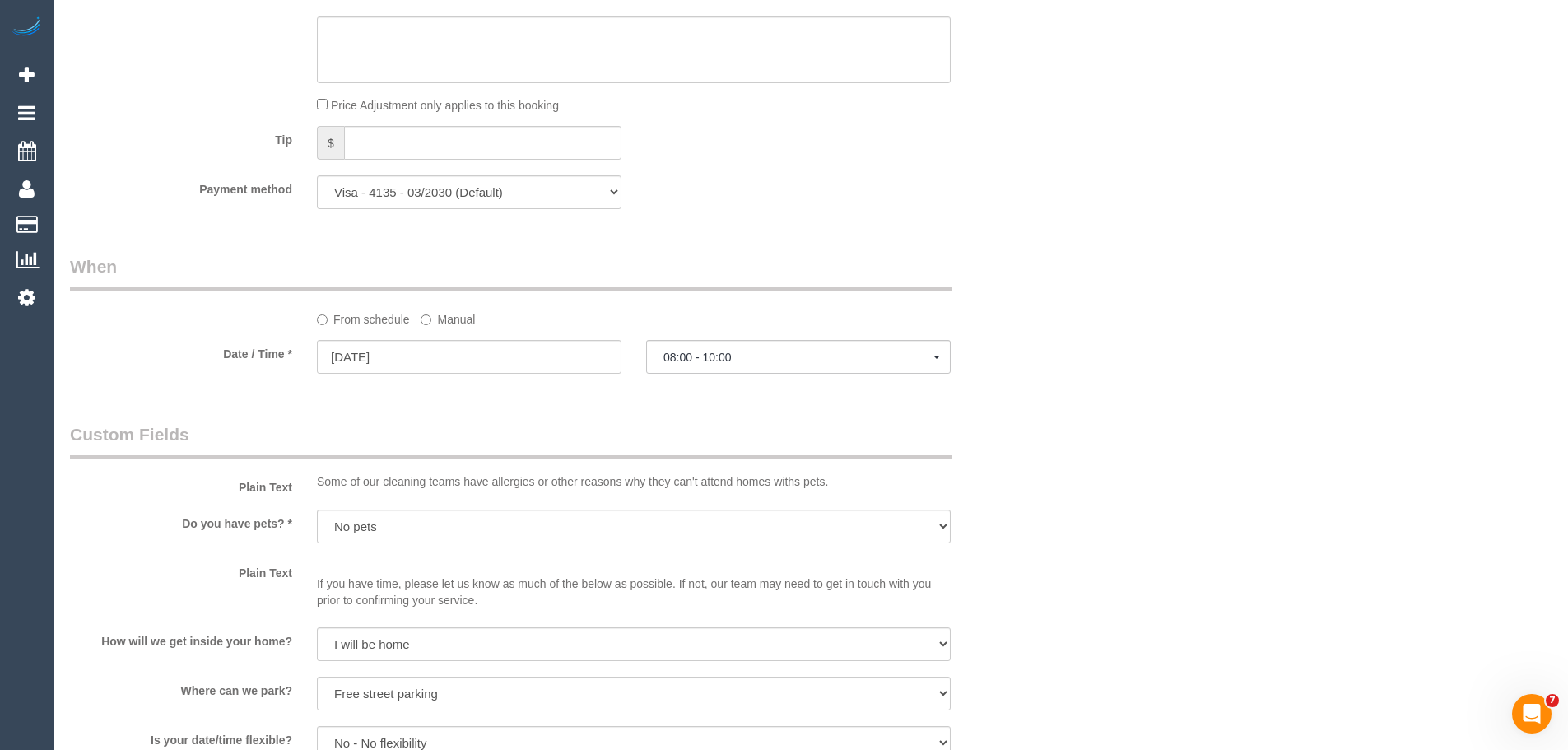
scroll to position [1647, 0]
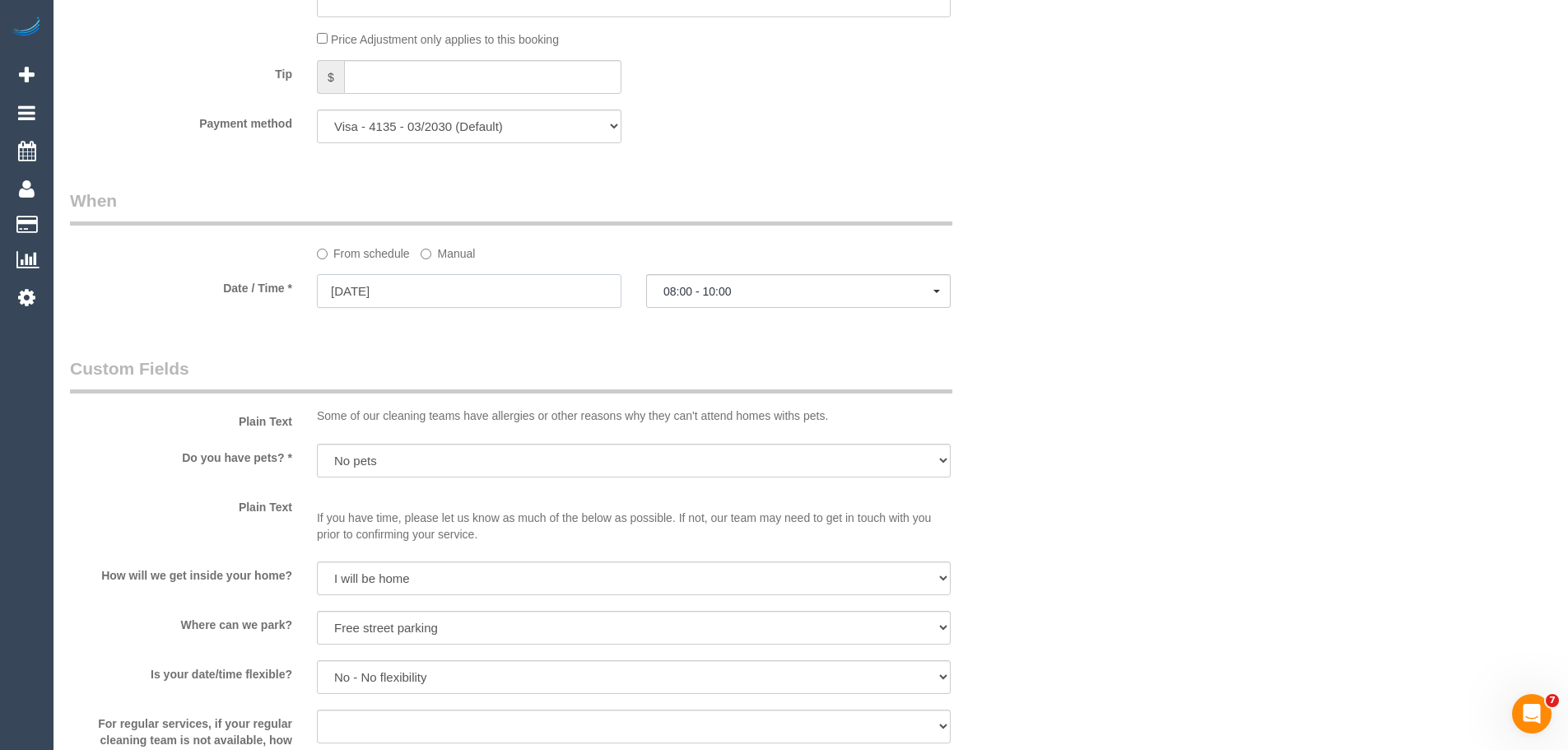
click at [406, 295] on input "24/10/2025" at bounding box center [469, 291] width 304 height 33
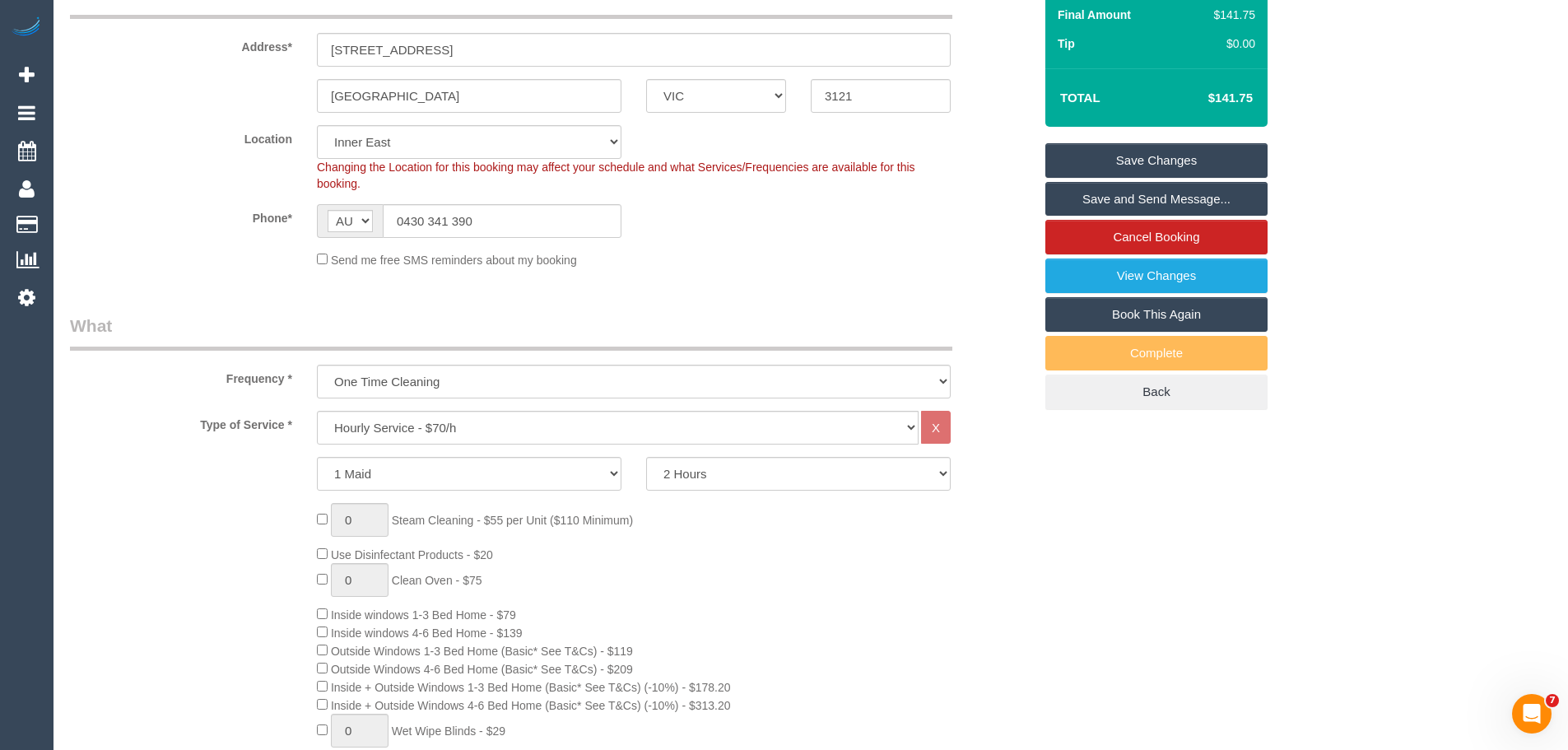
scroll to position [165, 0]
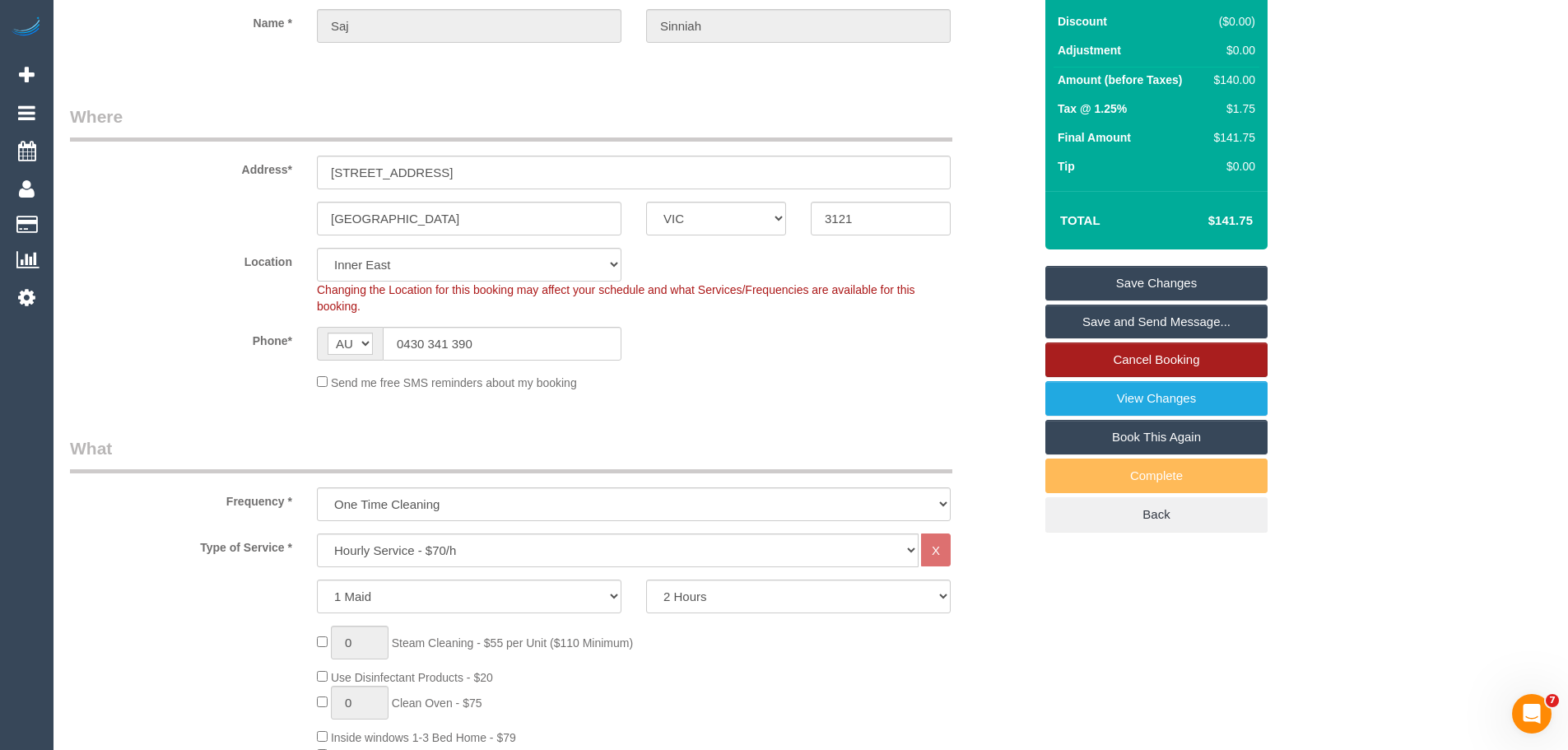
click at [1170, 352] on link "Cancel Booking" at bounding box center [1157, 359] width 223 height 34
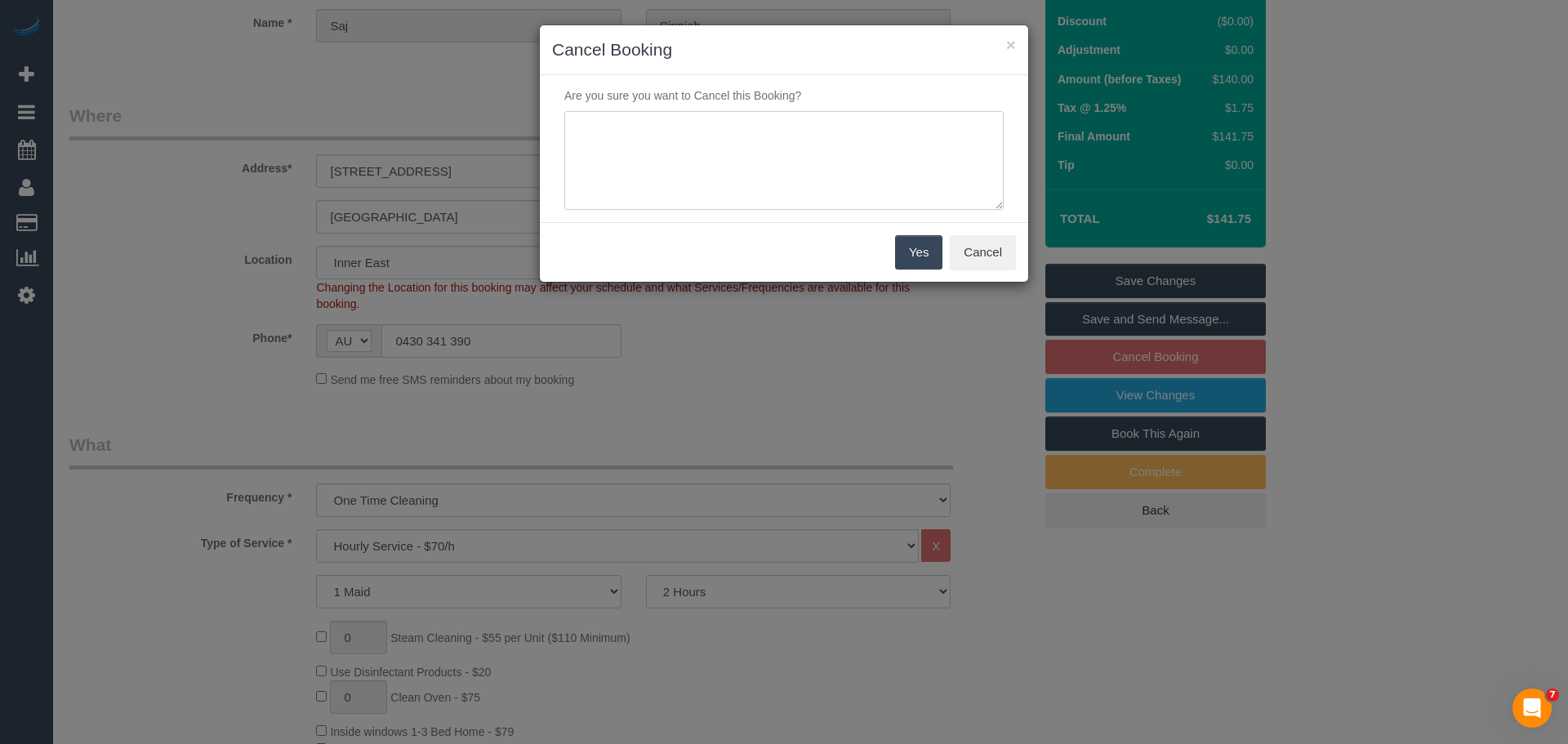
click at [695, 144] on textarea at bounding box center [784, 161] width 439 height 99
type textarea "Needed the service this week - CE"
click at [908, 256] on button "Yes" at bounding box center [919, 252] width 48 height 34
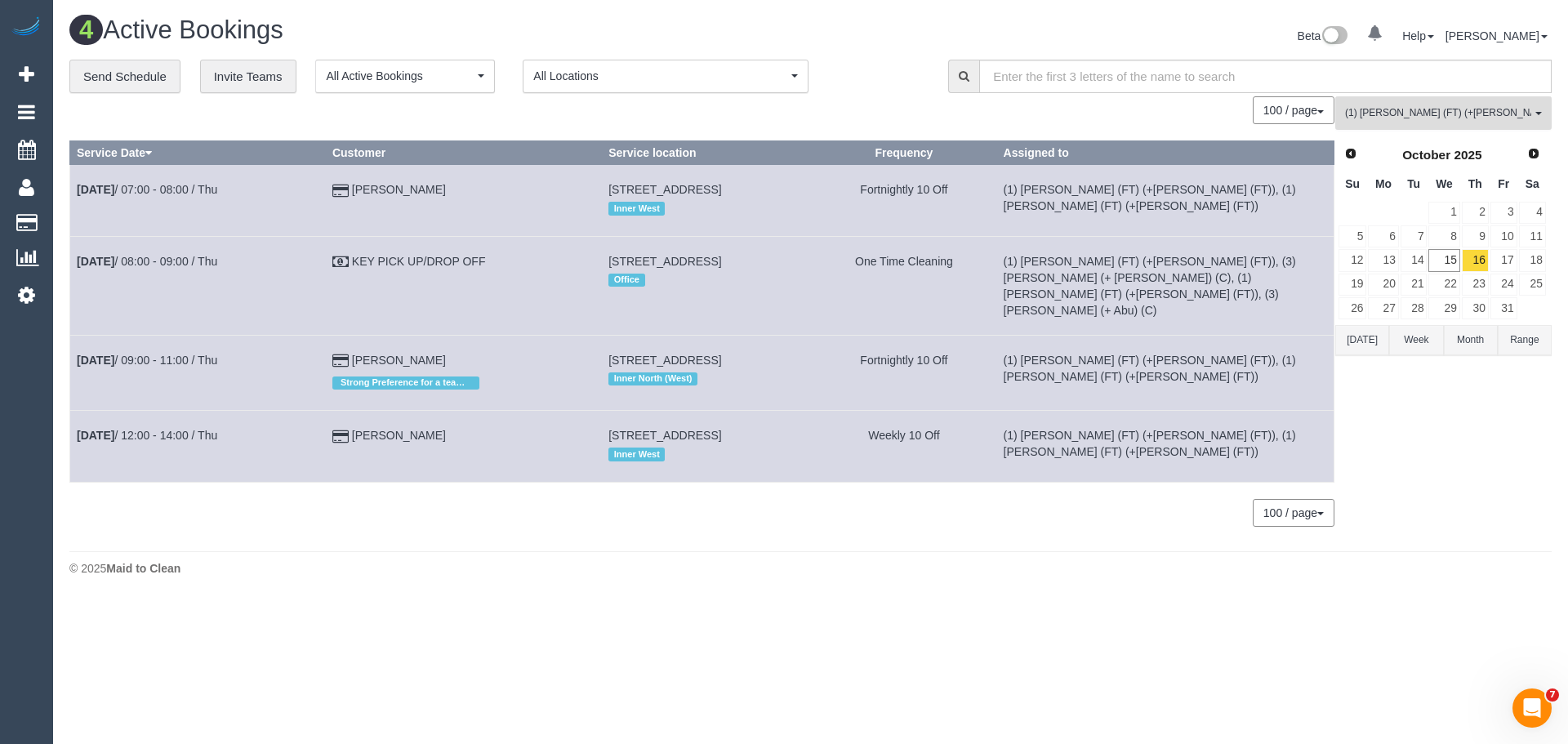
click at [1398, 119] on span "(1) Tina (FT) (+Tony (FT)) , (1) Tony (FT) (+Tina (FT))" at bounding box center [1438, 113] width 186 height 14
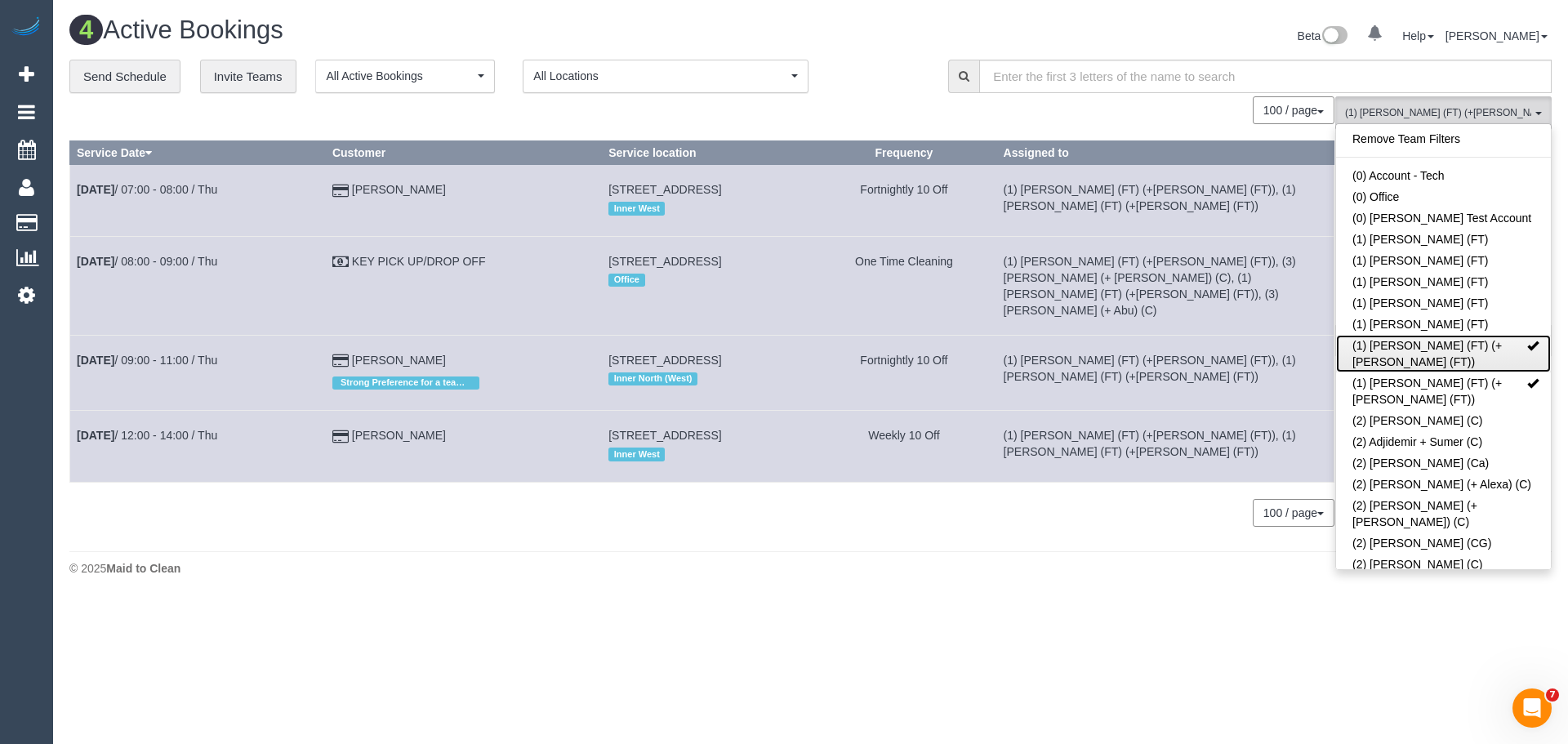
click at [1431, 343] on link "(1) Tina (FT) (+Tony (FT))" at bounding box center [1443, 353] width 215 height 38
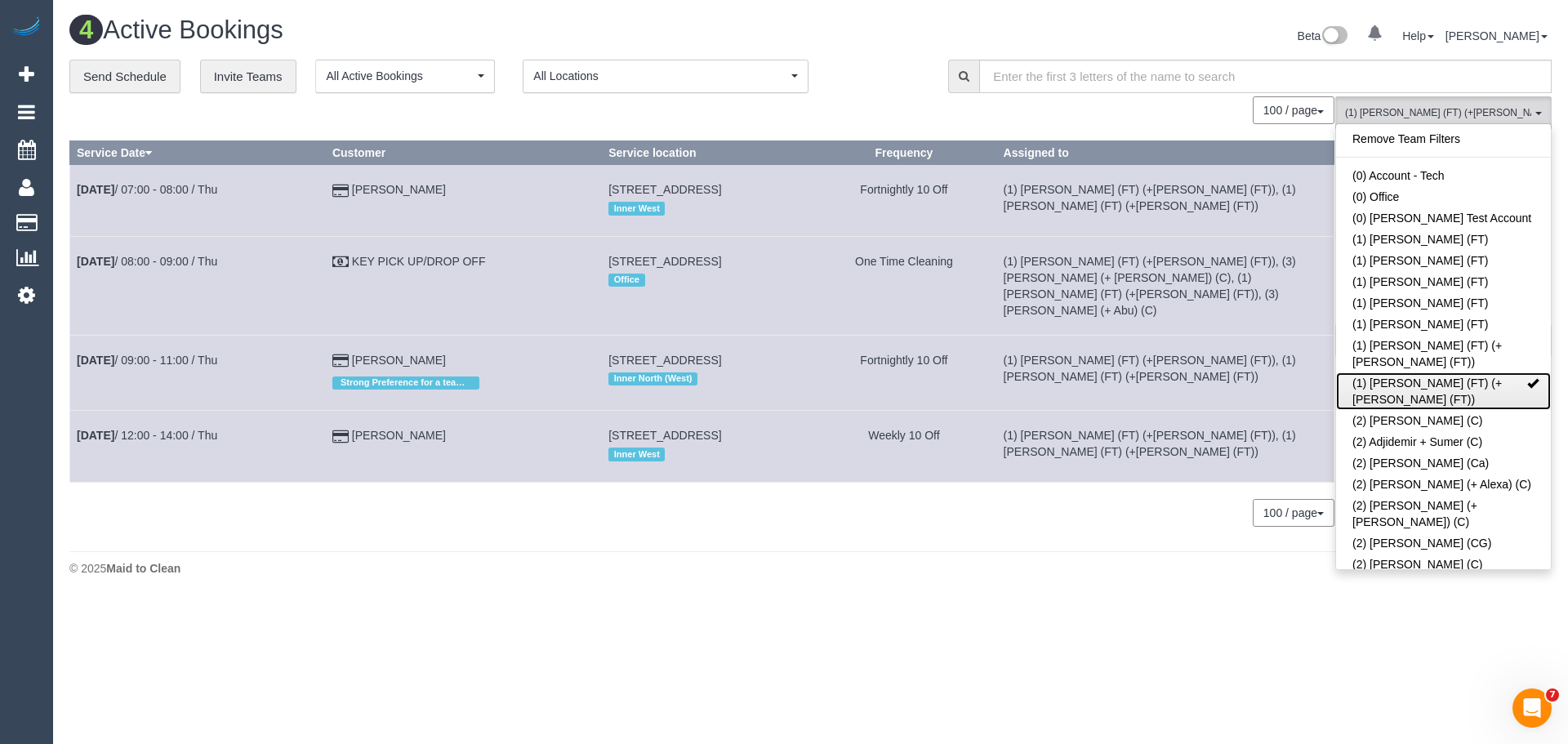
click at [1433, 373] on link "(1) Tony (FT) (+Tina (FT))" at bounding box center [1443, 391] width 215 height 38
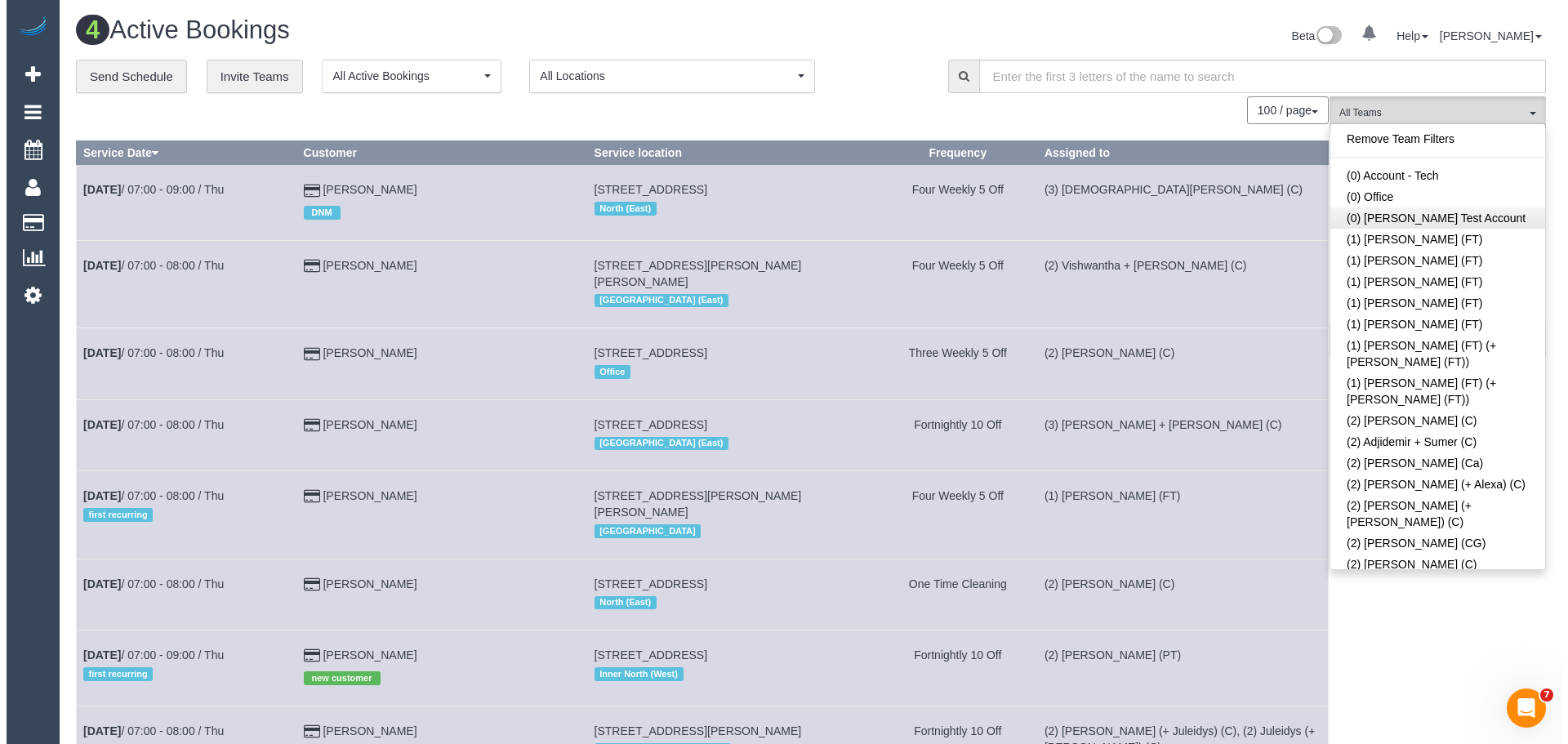
scroll to position [955, 0]
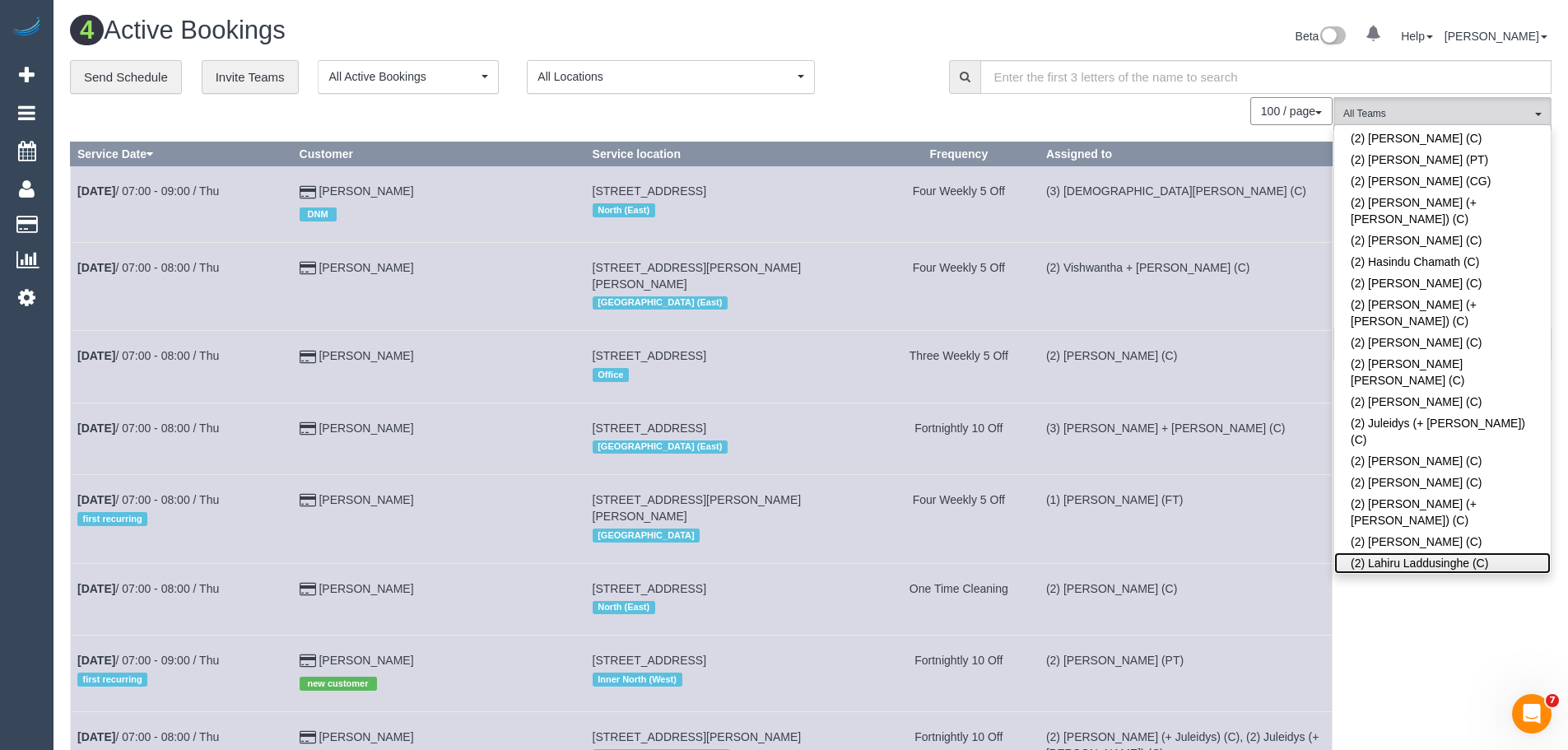
click at [1381, 553] on link "(2) Lahiru Laddusinghe (C)" at bounding box center [1442, 563] width 217 height 22
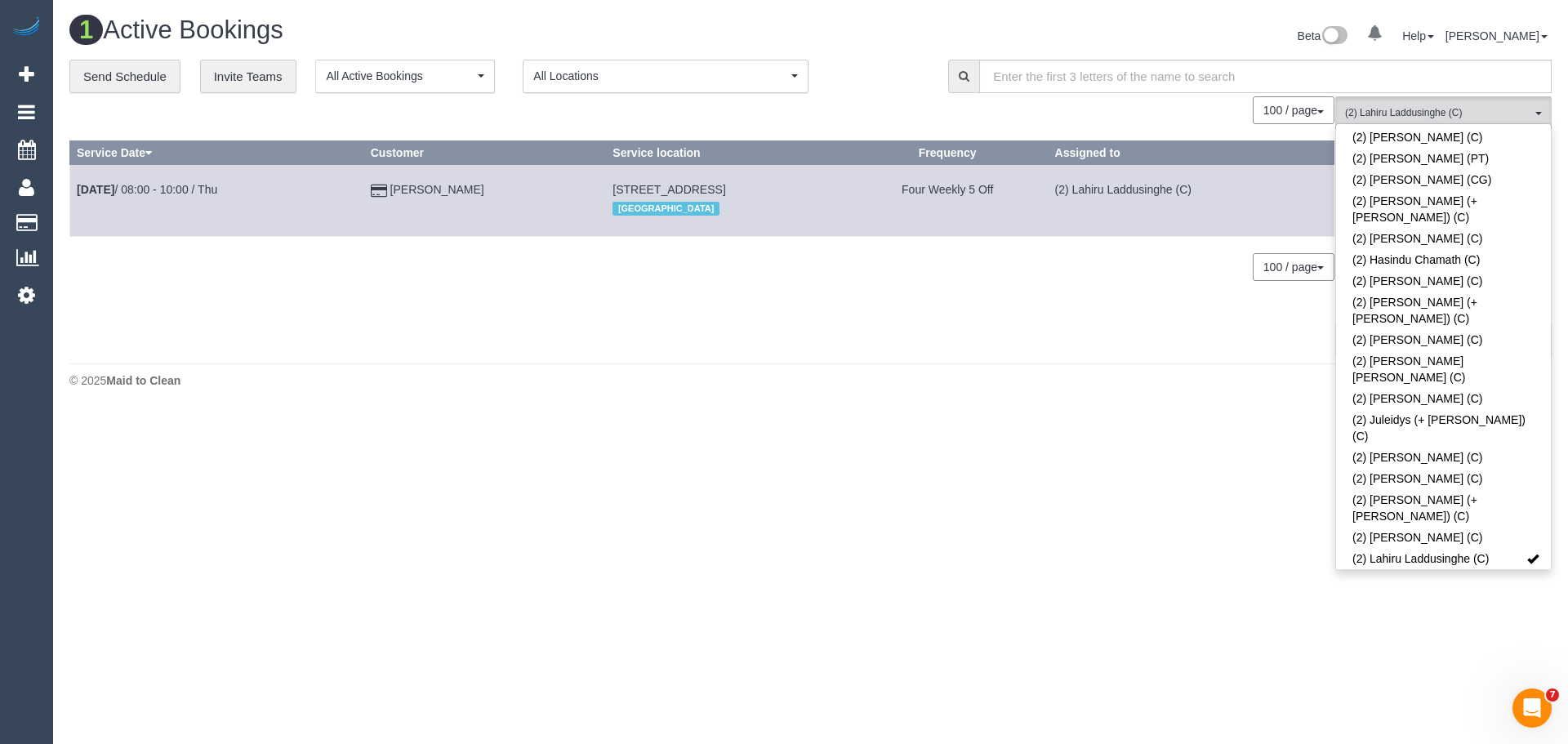
click at [488, 377] on div "© 2025 Maid to Clean" at bounding box center [810, 381] width 1482 height 17
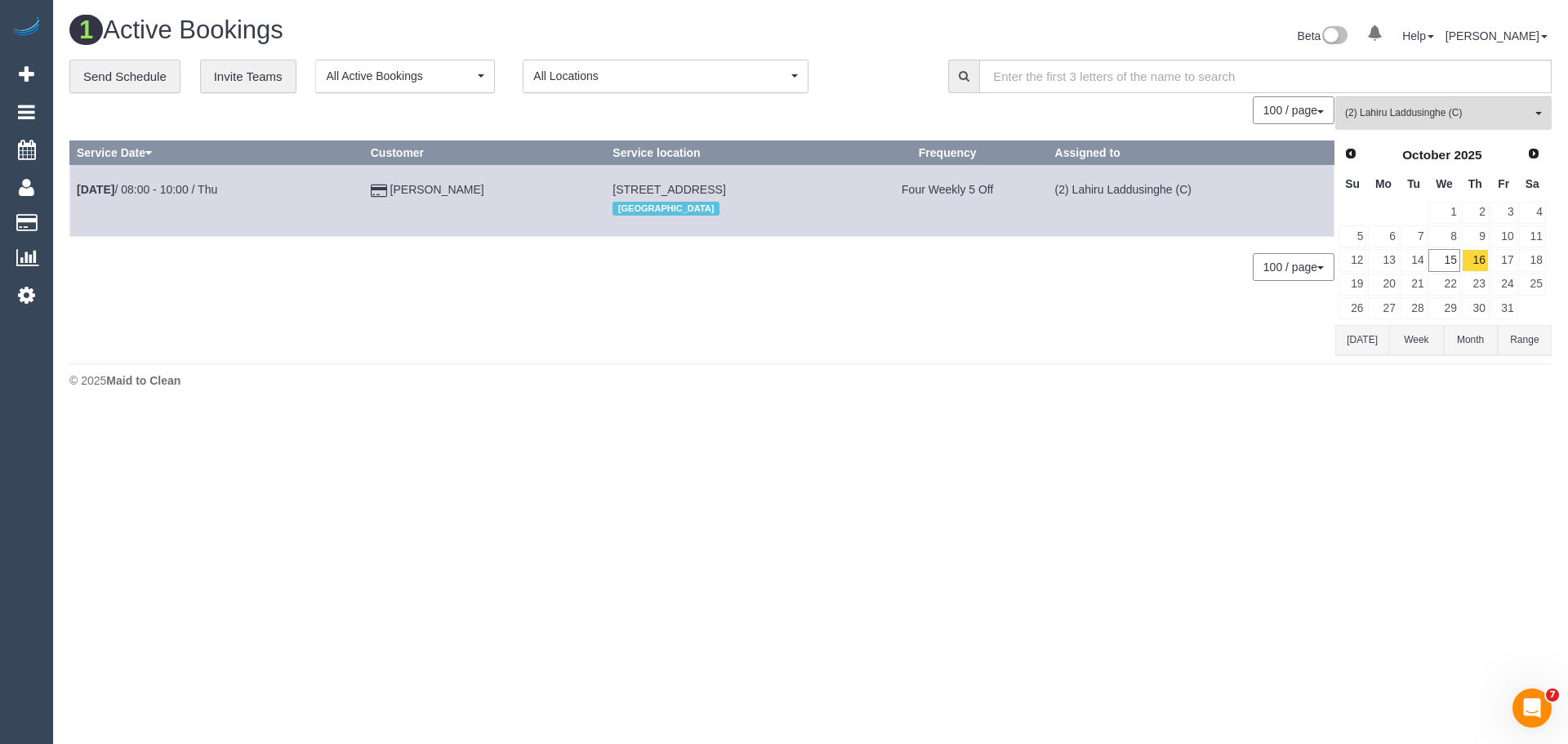
click at [1367, 343] on button "Today" at bounding box center [1362, 340] width 54 height 30
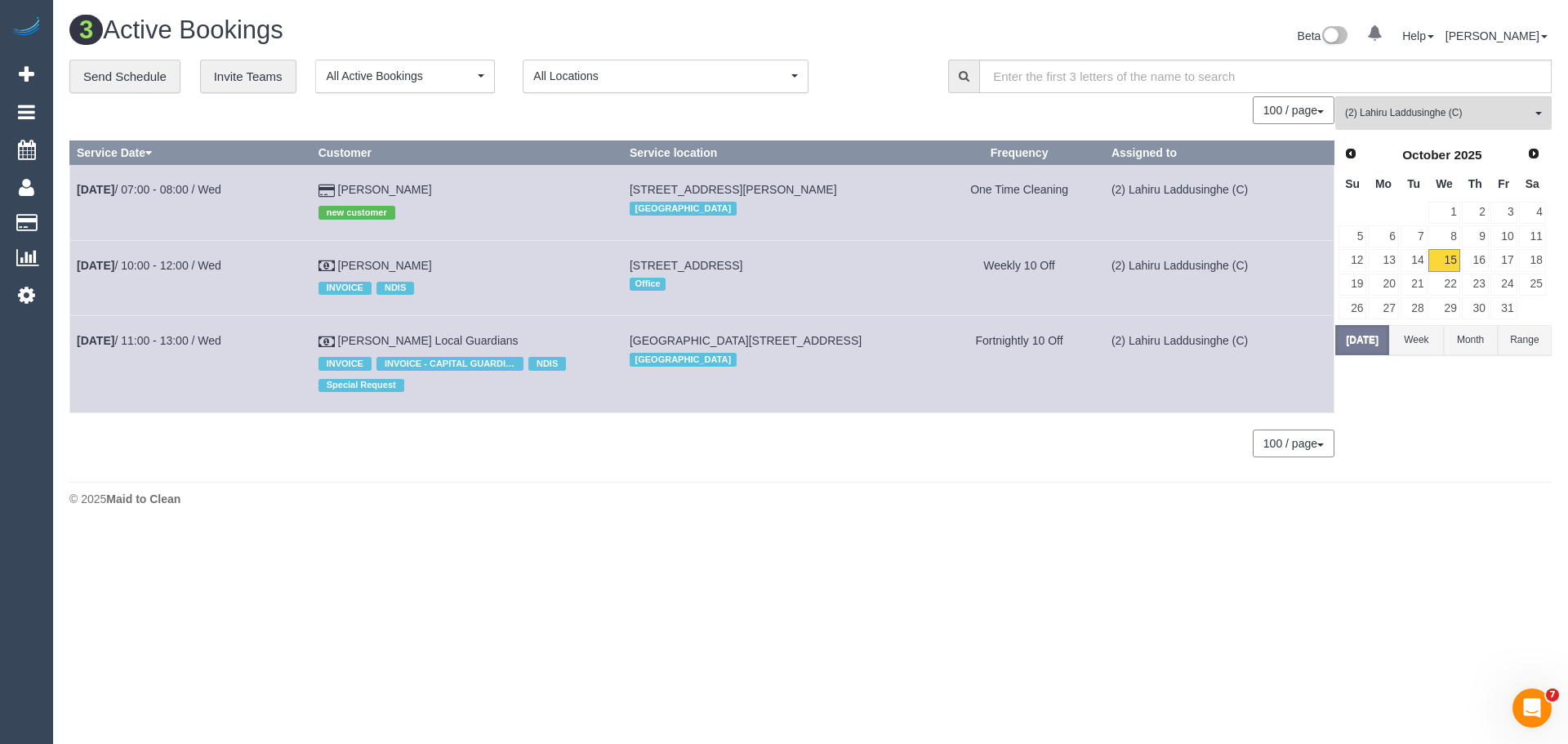
drag, startPoint x: 874, startPoint y: 189, endPoint x: 328, endPoint y: 183, distance: 546.0
click at [328, 183] on tr "Oct 15th / 07:00 - 08:00 / Wed Gillian Careem new customer 10 Sheriff Lane, Ber…" at bounding box center [702, 202] width 1264 height 75
copy tr "Gillian Careem new customer 10 Sheriff Lane, Berwick, VIC 3806"
click at [1408, 121] on button "(2) Lahiru Laddusinghe (C) All Teams" at bounding box center [1443, 113] width 216 height 33
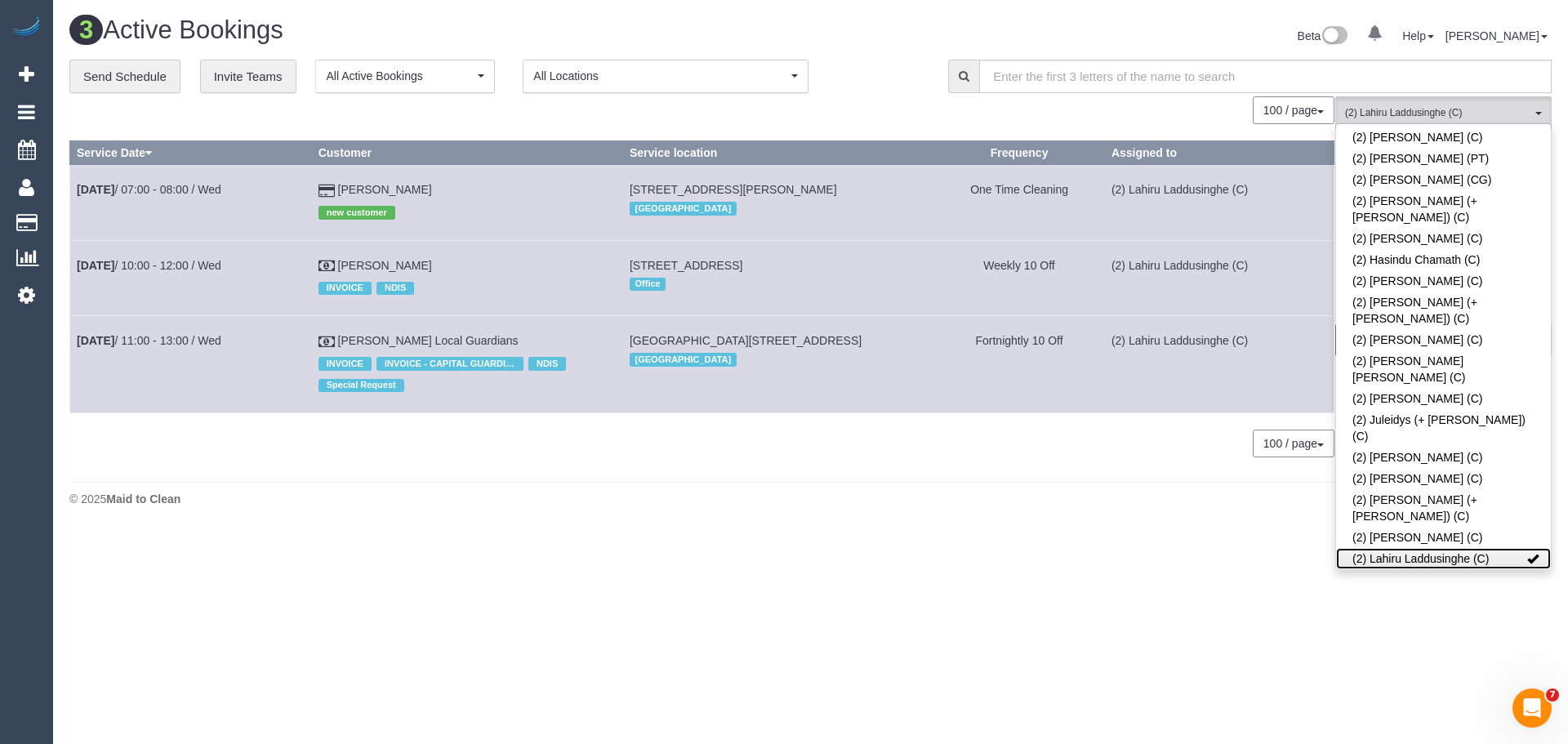
click at [1434, 548] on link "(2) Lahiru Laddusinghe (C)" at bounding box center [1443, 559] width 215 height 21
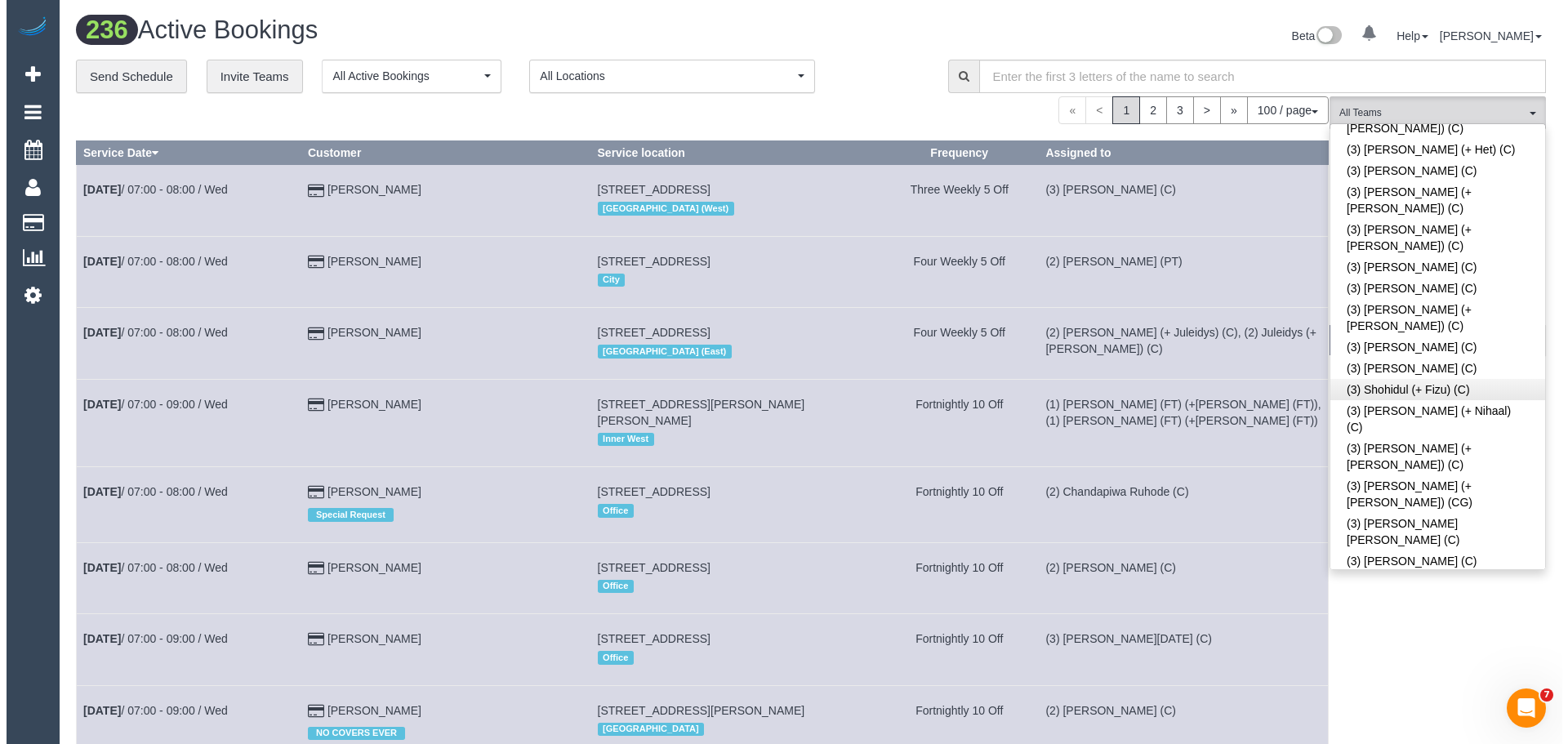
scroll to position [4877, 0]
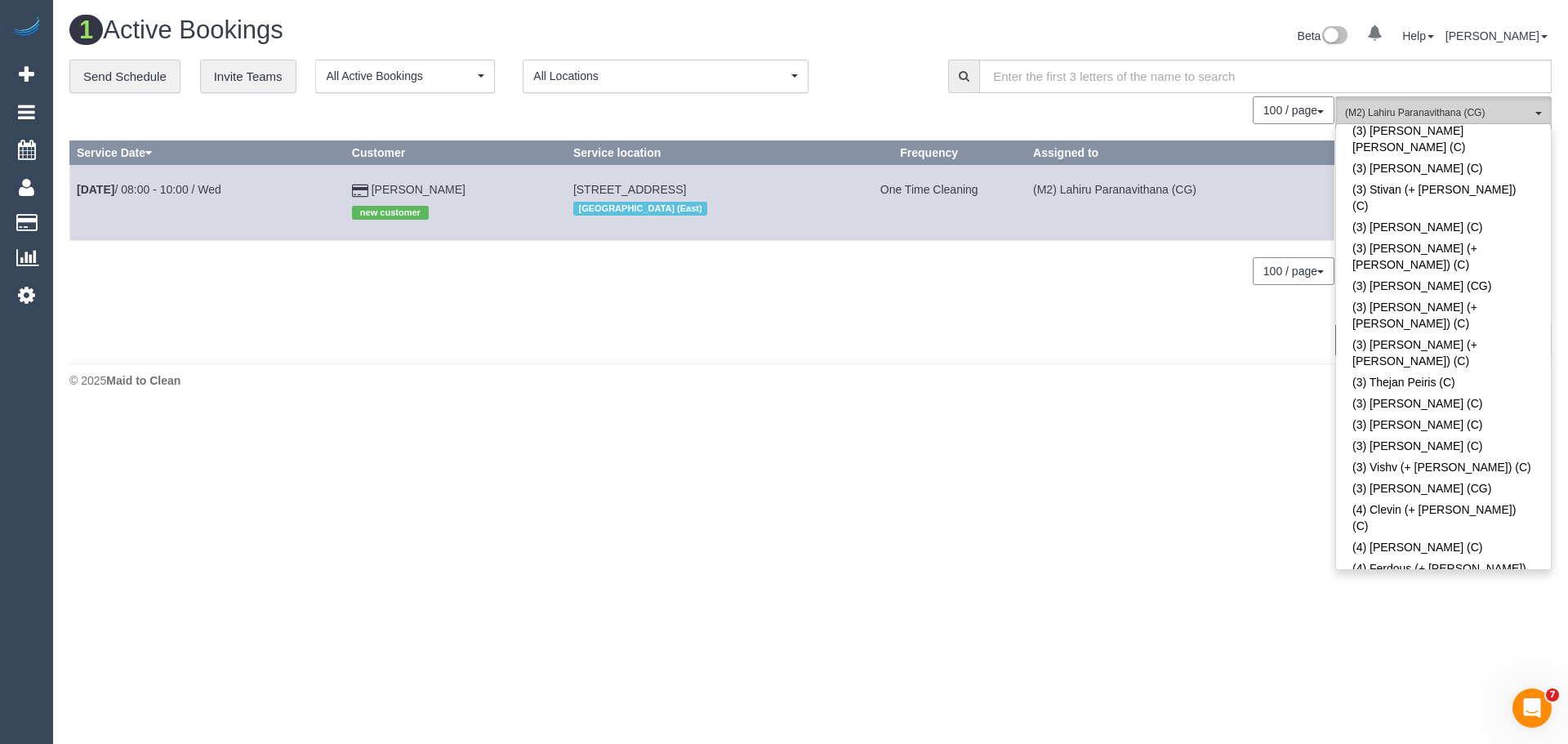
click at [1390, 101] on button "(M2) Lahiru Paranavithana (CG) All Teams" at bounding box center [1443, 113] width 216 height 33
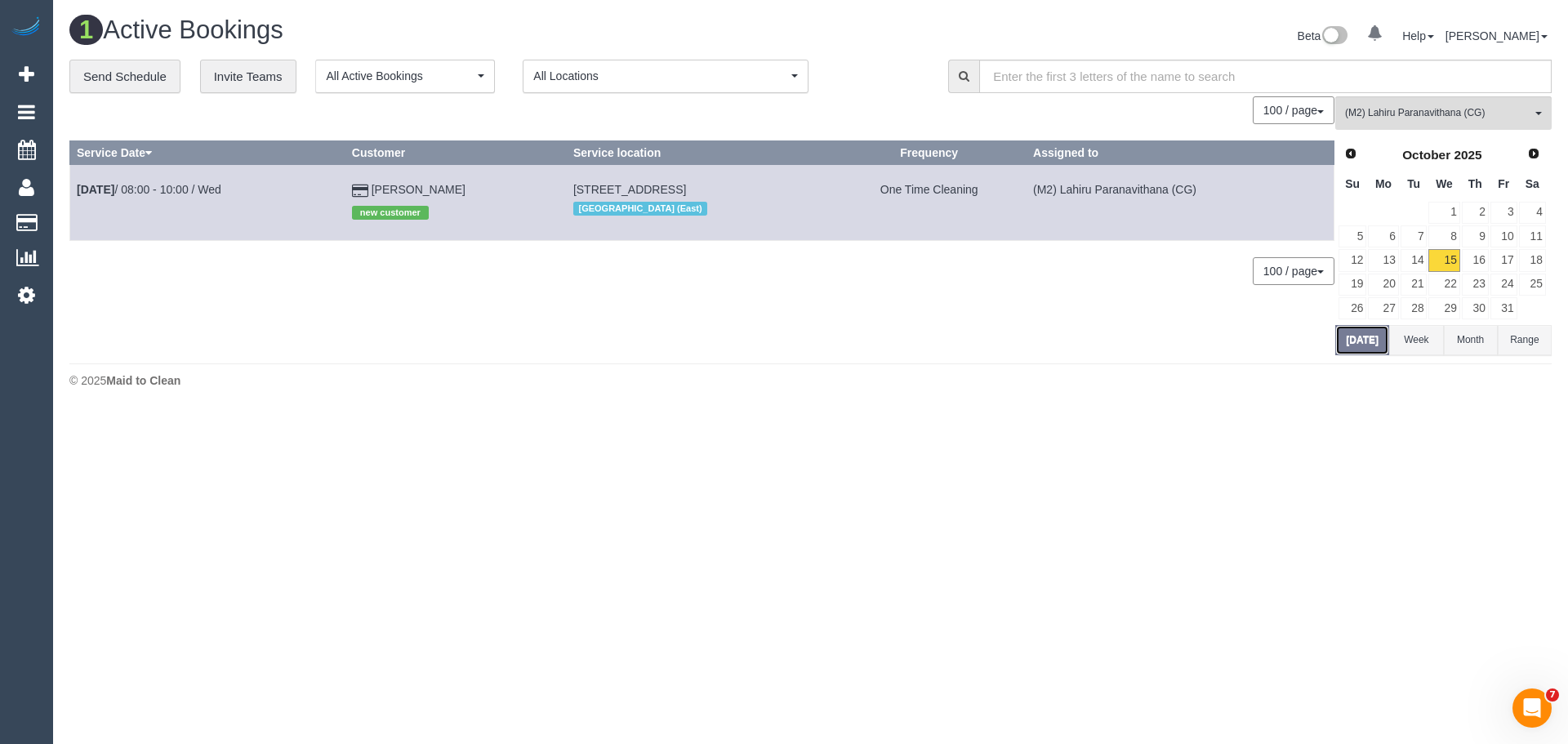
click at [1362, 341] on button "[DATE]" at bounding box center [1362, 340] width 54 height 30
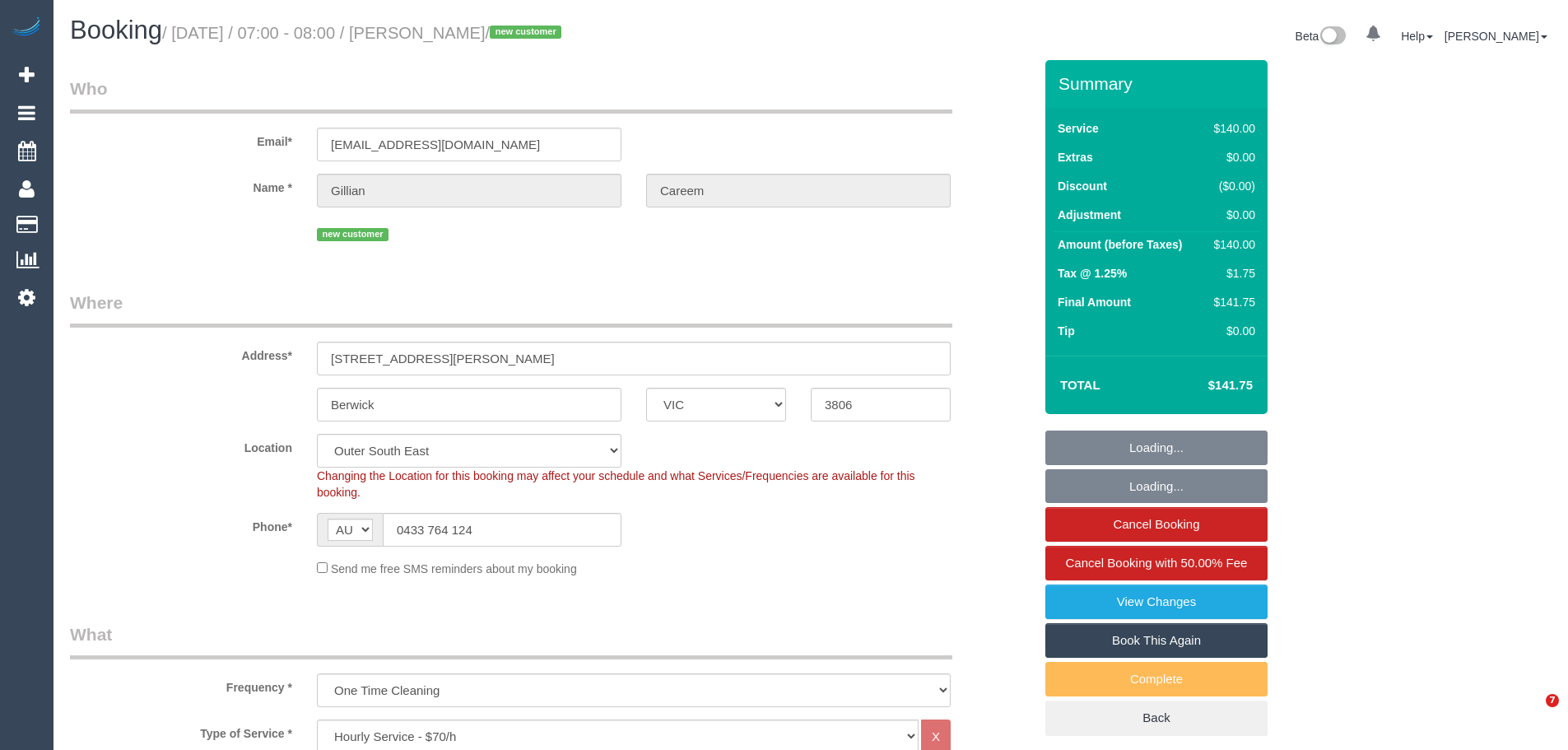
select select "VIC"
select select "number:28"
select select "number:14"
select select "number:19"
select select "number:24"
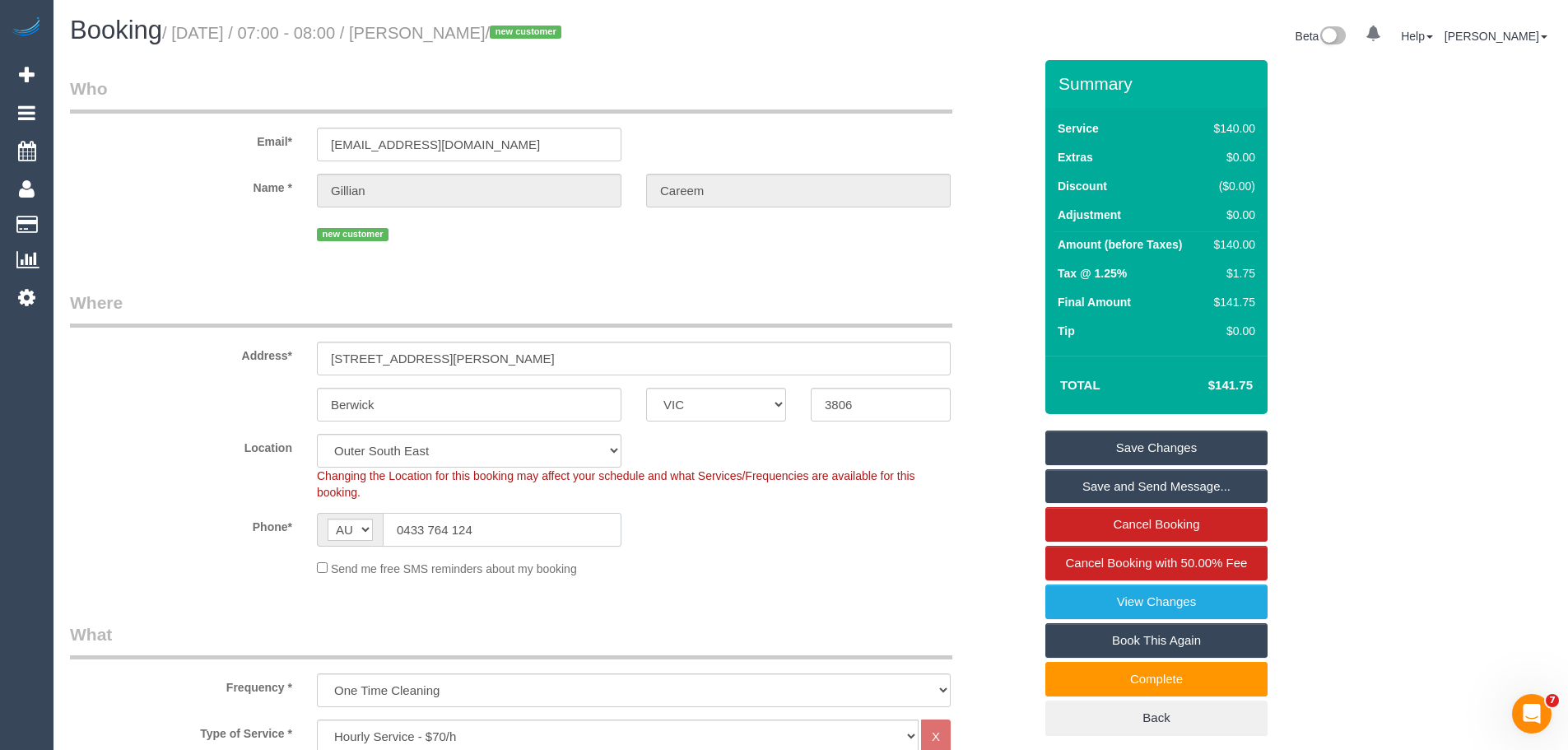
click at [473, 524] on input "0433 764 124" at bounding box center [501, 530] width 238 height 33
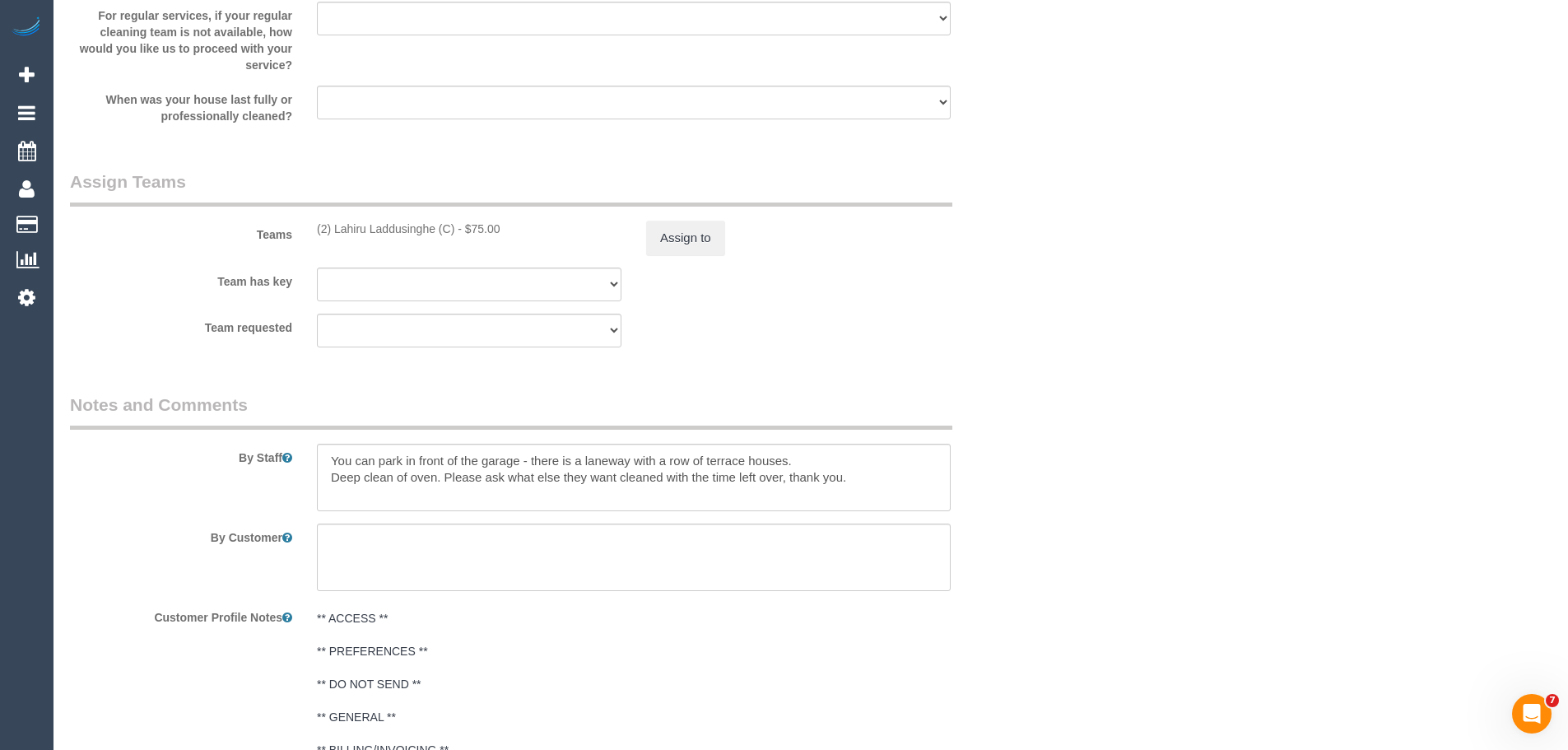
scroll to position [2471, 0]
drag, startPoint x: 328, startPoint y: 462, endPoint x: 868, endPoint y: 484, distance: 540.4
click at [868, 484] on textarea at bounding box center [634, 474] width 634 height 68
click at [452, 470] on textarea at bounding box center [634, 474] width 634 height 68
drag, startPoint x: 523, startPoint y: 459, endPoint x: 939, endPoint y: 494, distance: 417.5
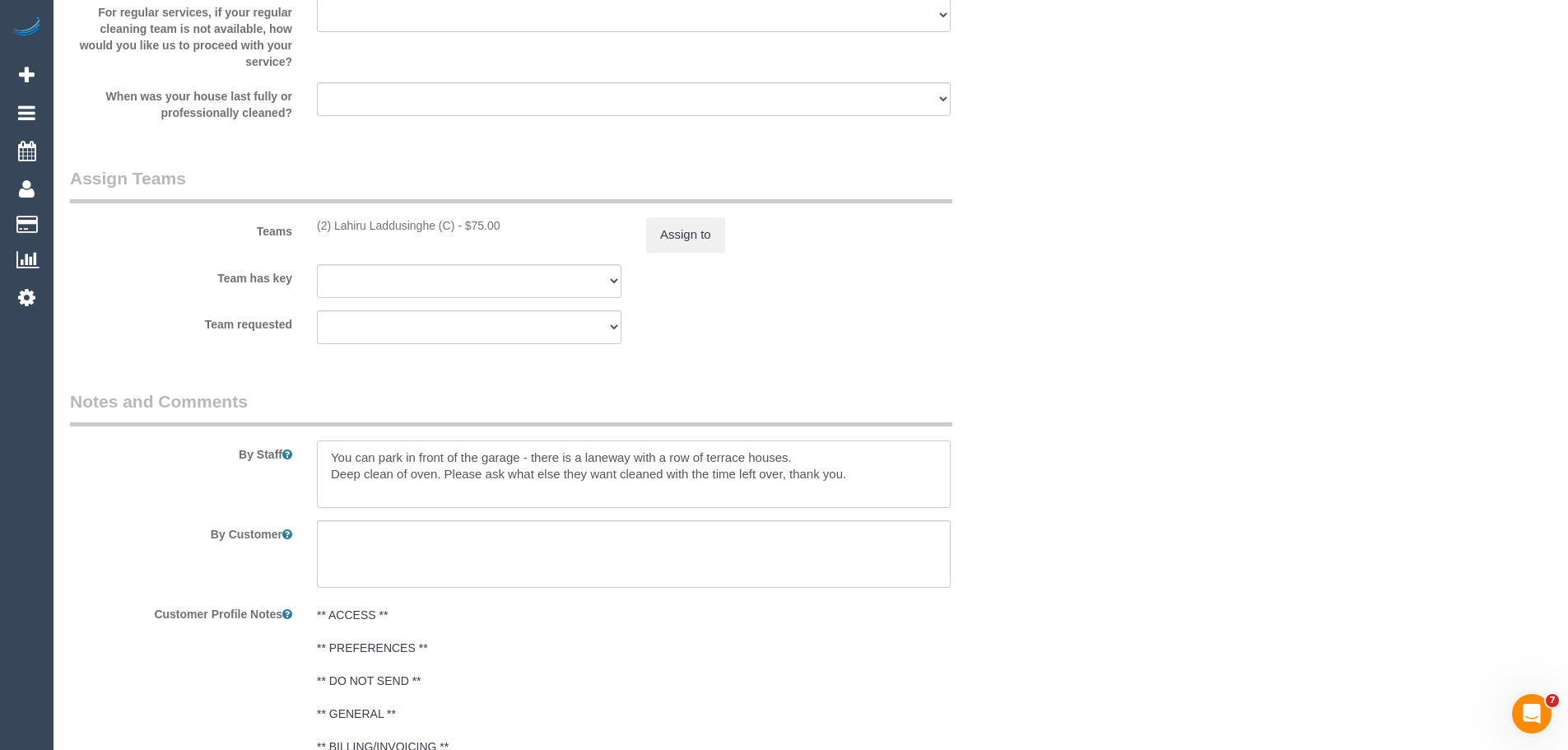
click at [939, 494] on textarea at bounding box center [634, 474] width 634 height 68
click at [934, 489] on textarea at bounding box center [634, 474] width 634 height 68
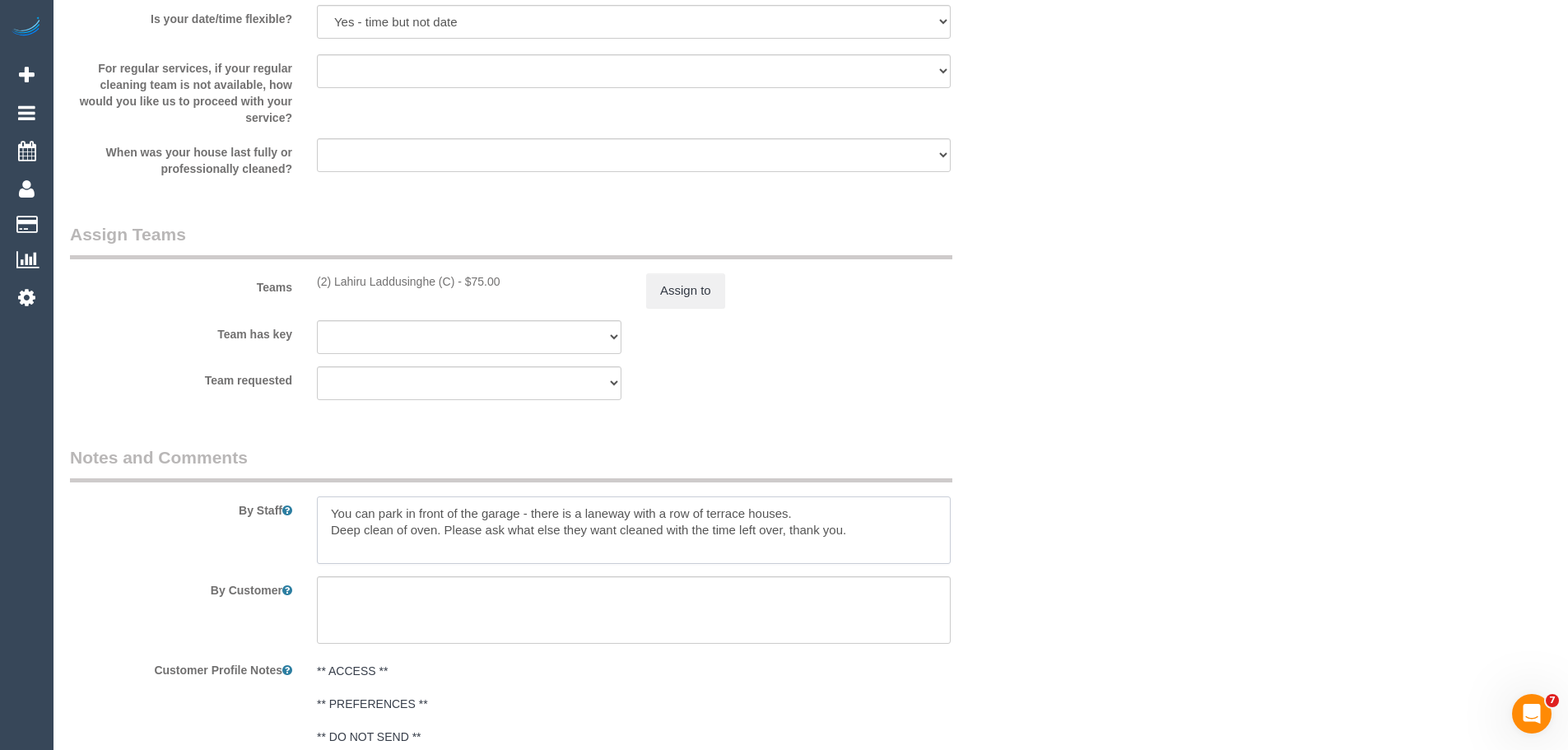
scroll to position [2388, 0]
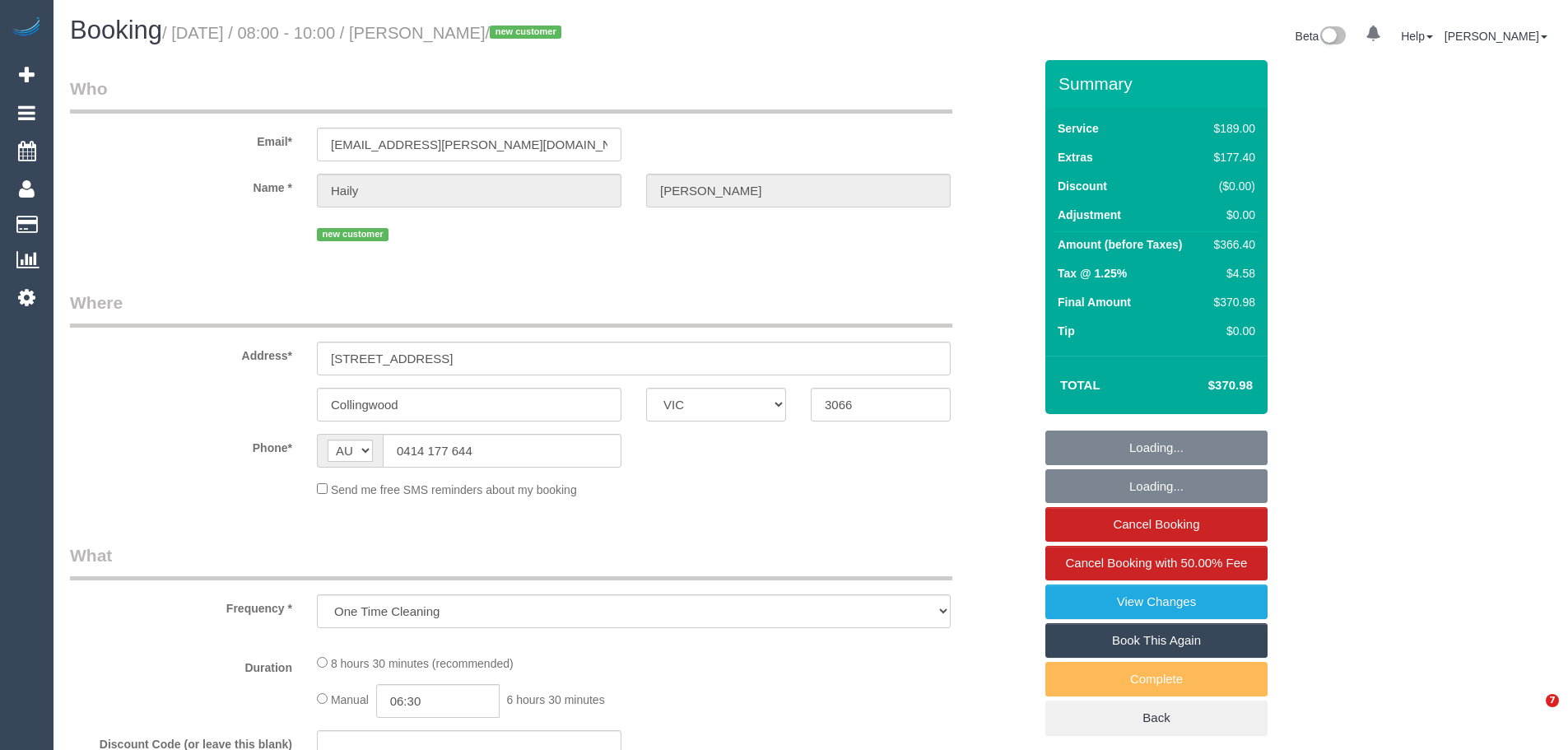
select select "VIC"
select select "string:stripe-pm_1S4uqk2GScqysDRVzs3ie70x"
select select "number:28"
select select "number:14"
select select "number:19"
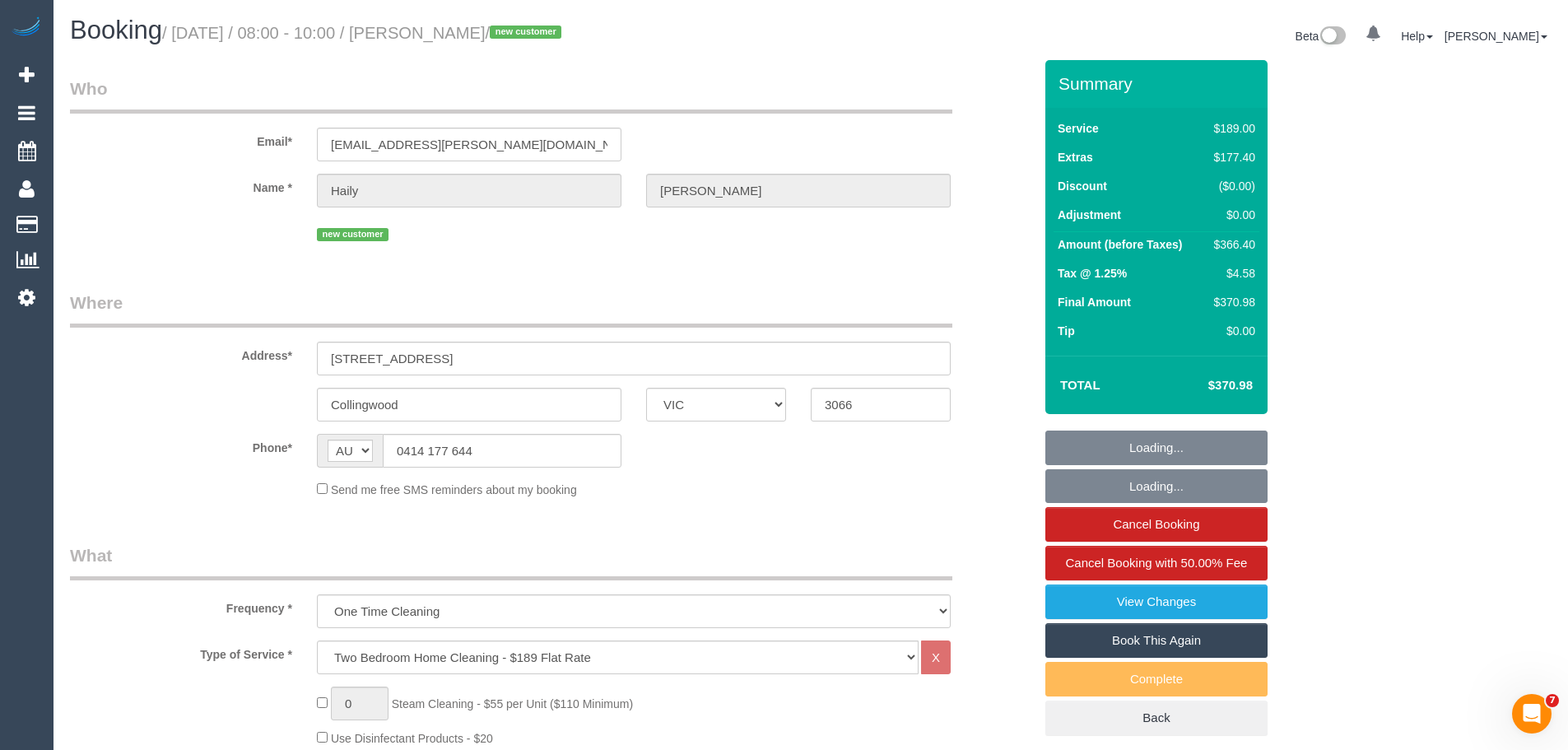
select select "number:24"
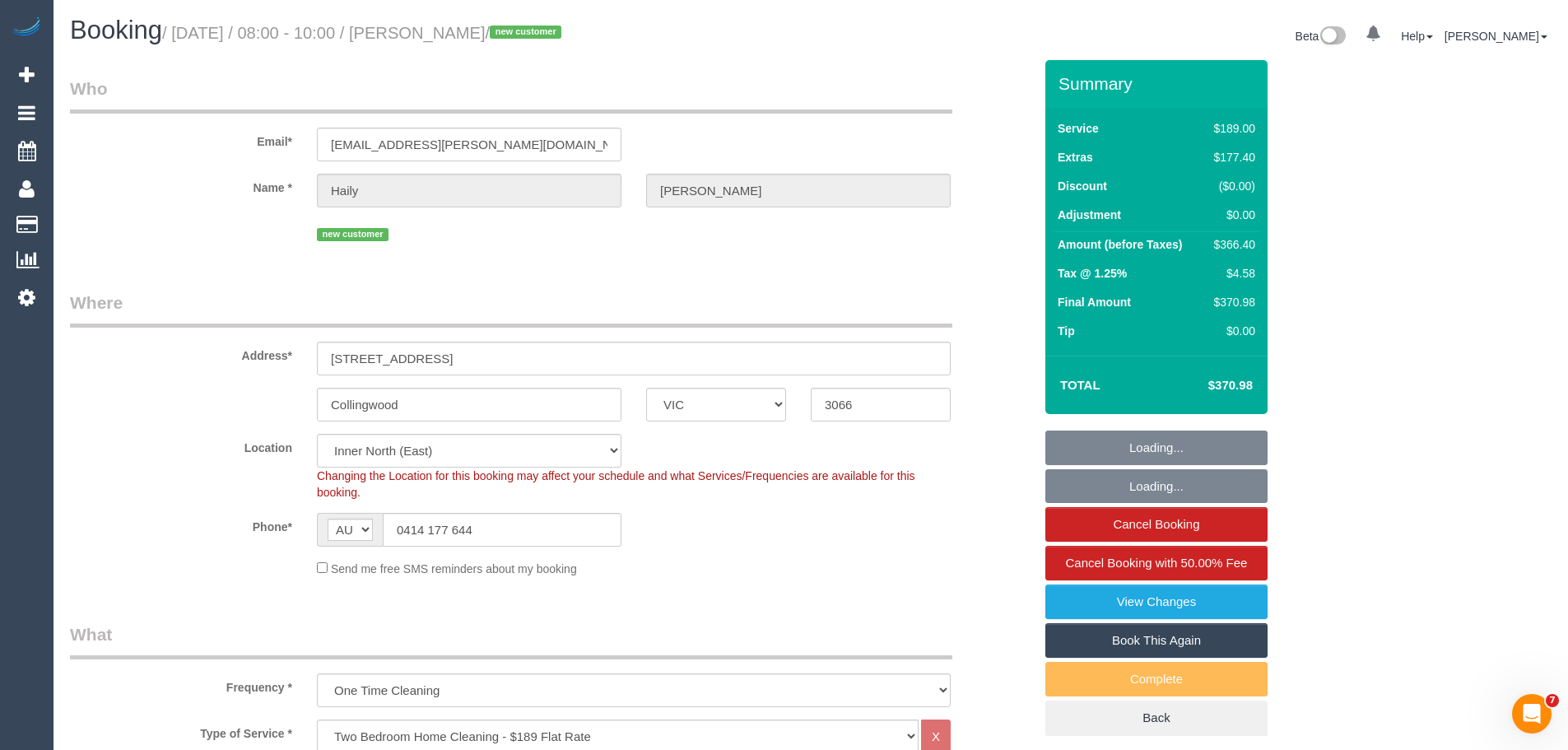
select select "object:1591"
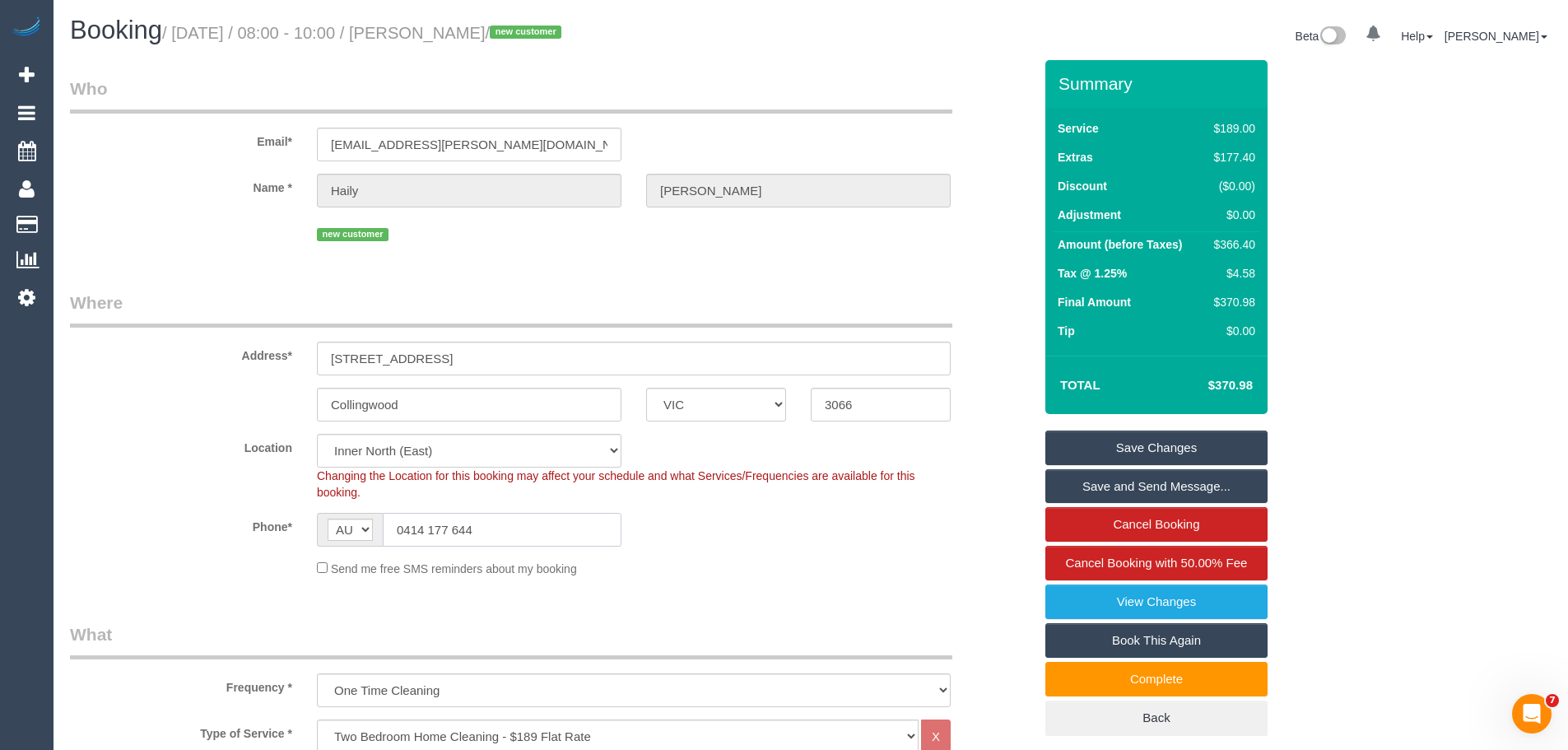
click at [488, 537] on input "0414 177 644" at bounding box center [501, 530] width 238 height 33
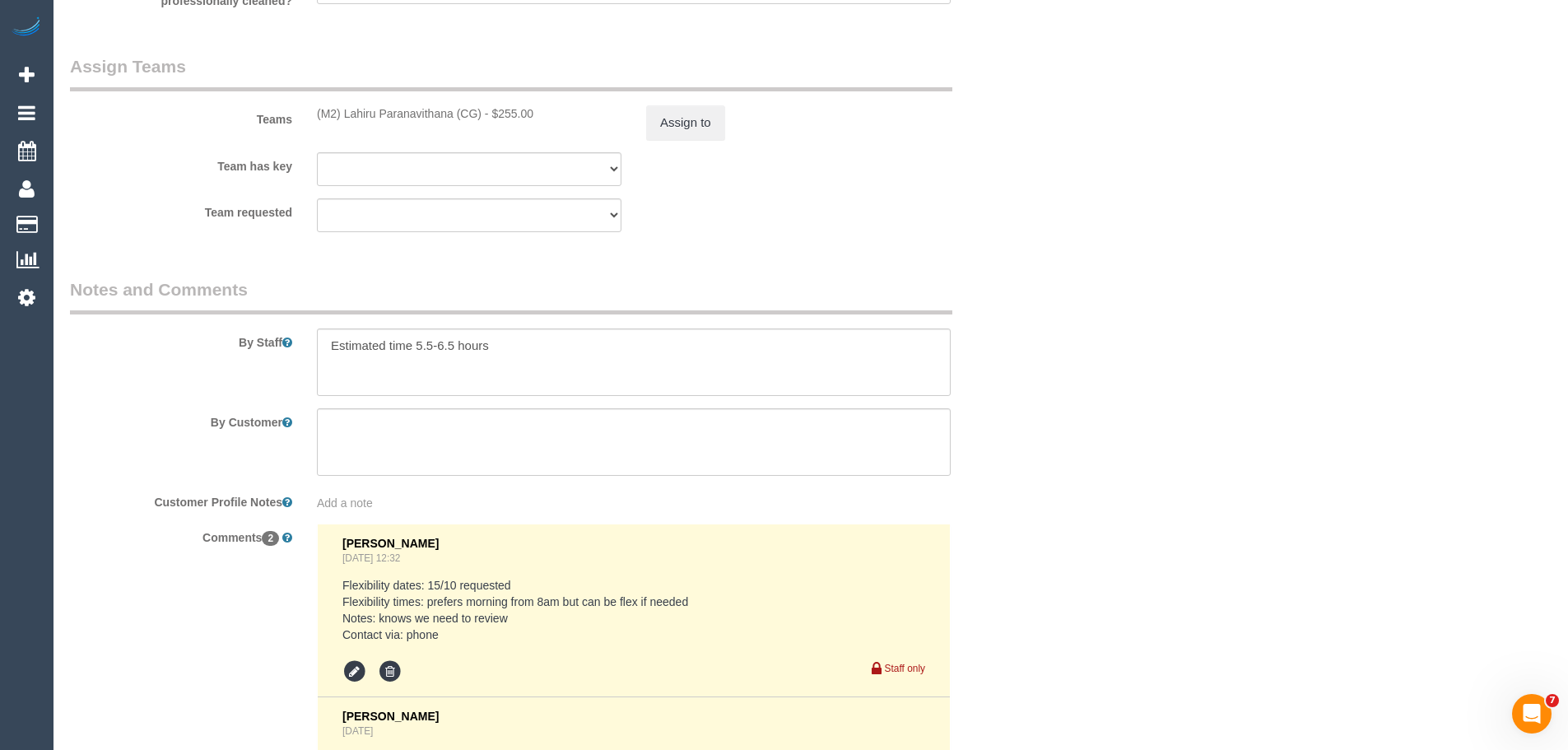
scroll to position [2636, 0]
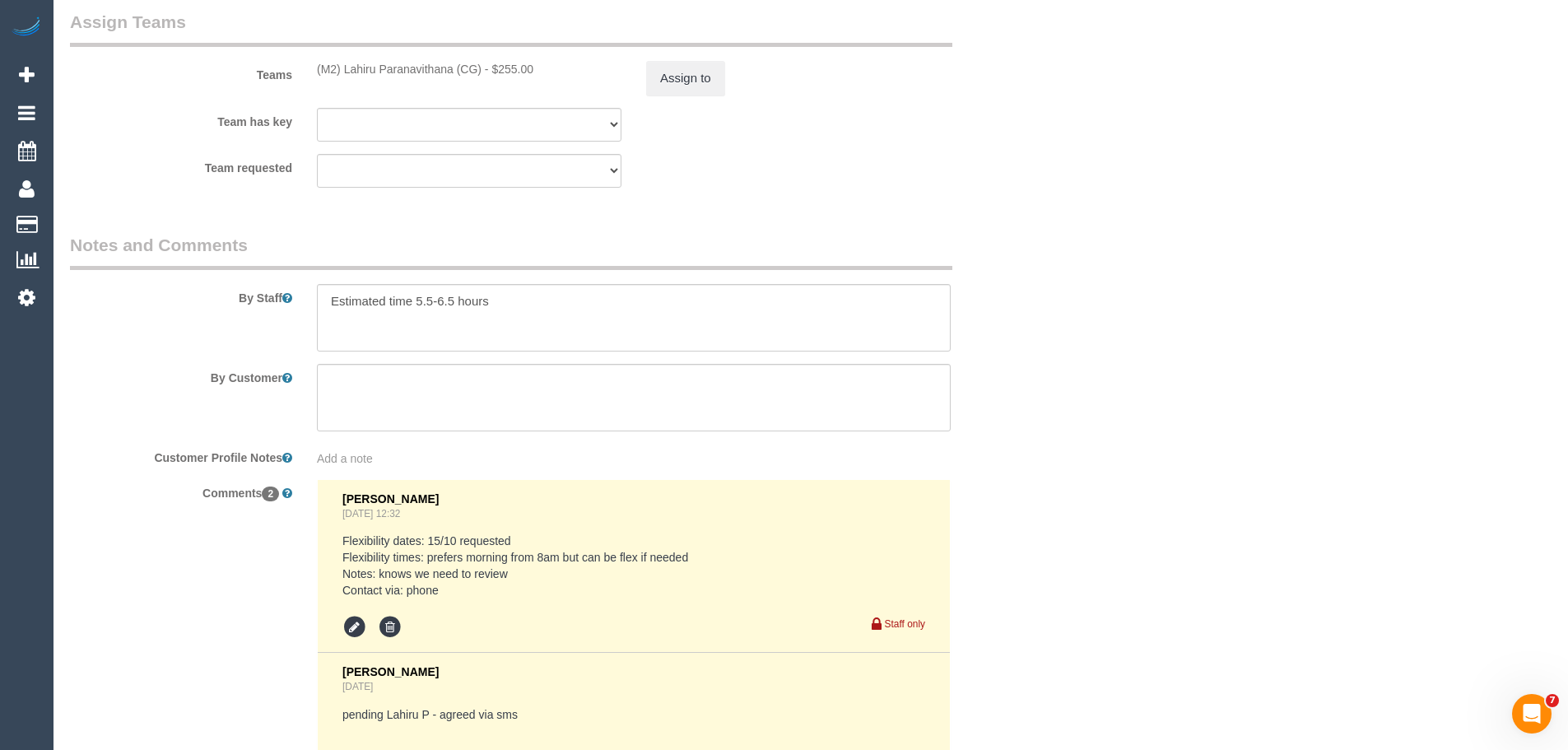
click at [193, 267] on legend "Notes and Comments" at bounding box center [510, 251] width 882 height 37
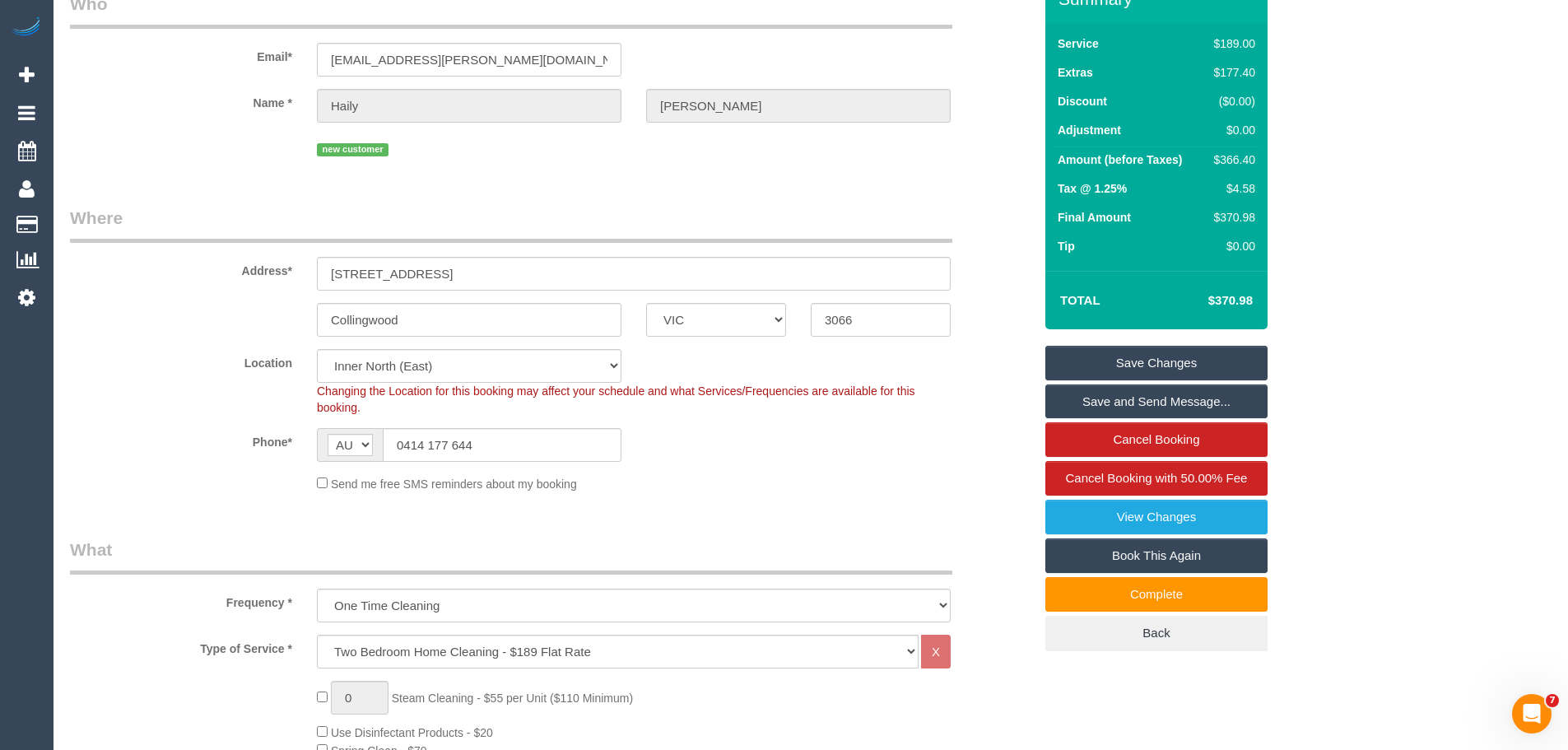
scroll to position [0, 0]
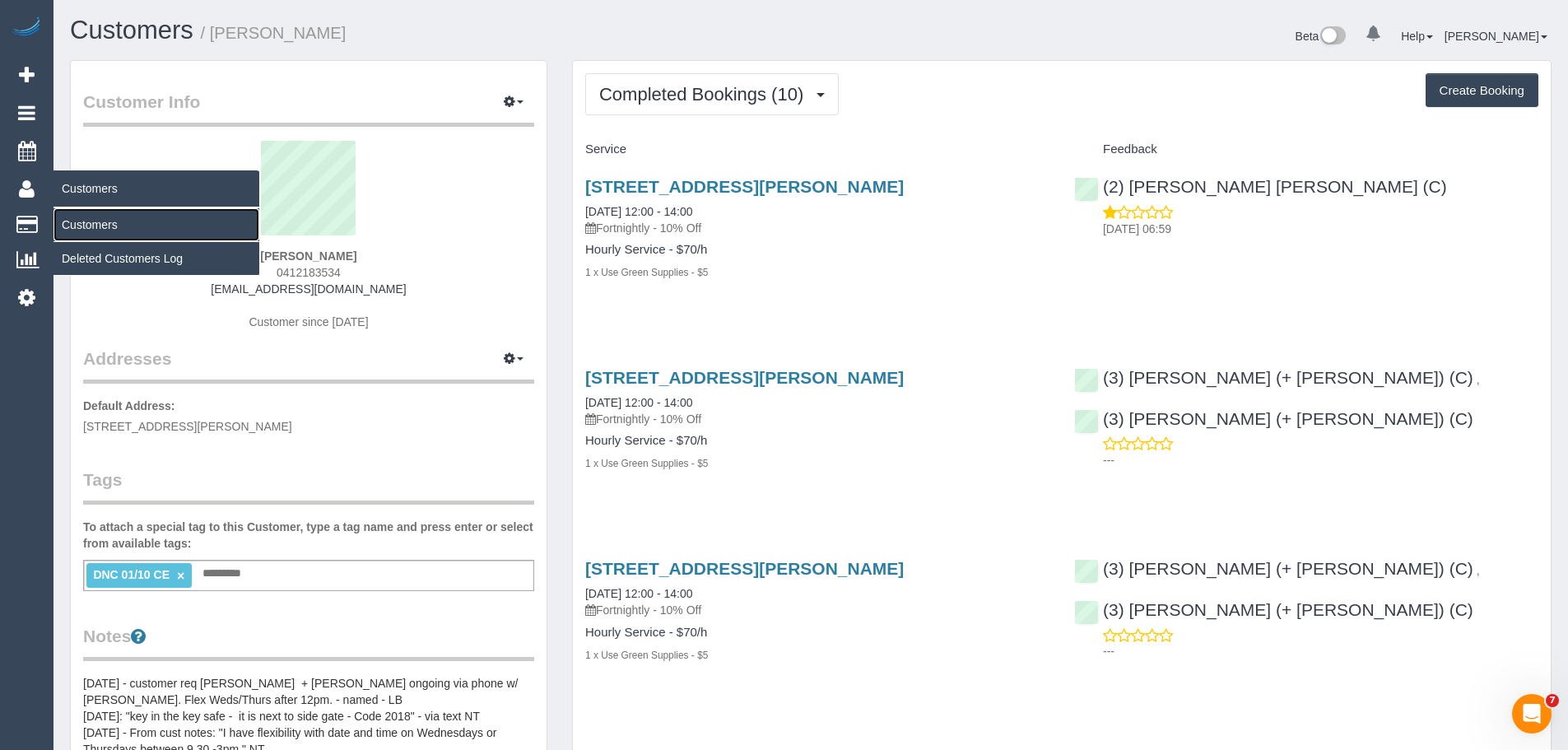
click at [102, 232] on link "Customers" at bounding box center [157, 225] width 206 height 33
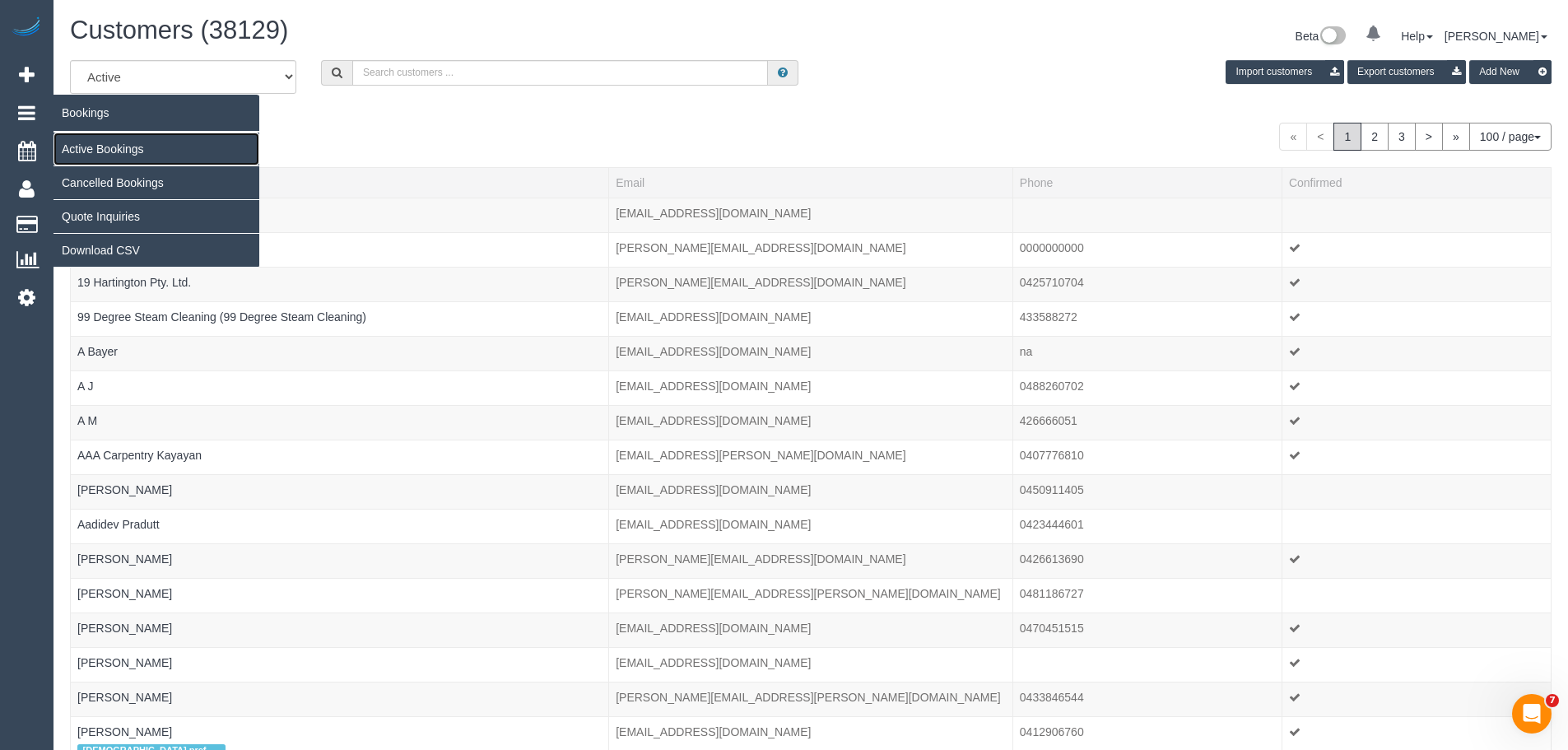
click at [100, 150] on link "Active Bookings" at bounding box center [157, 149] width 206 height 33
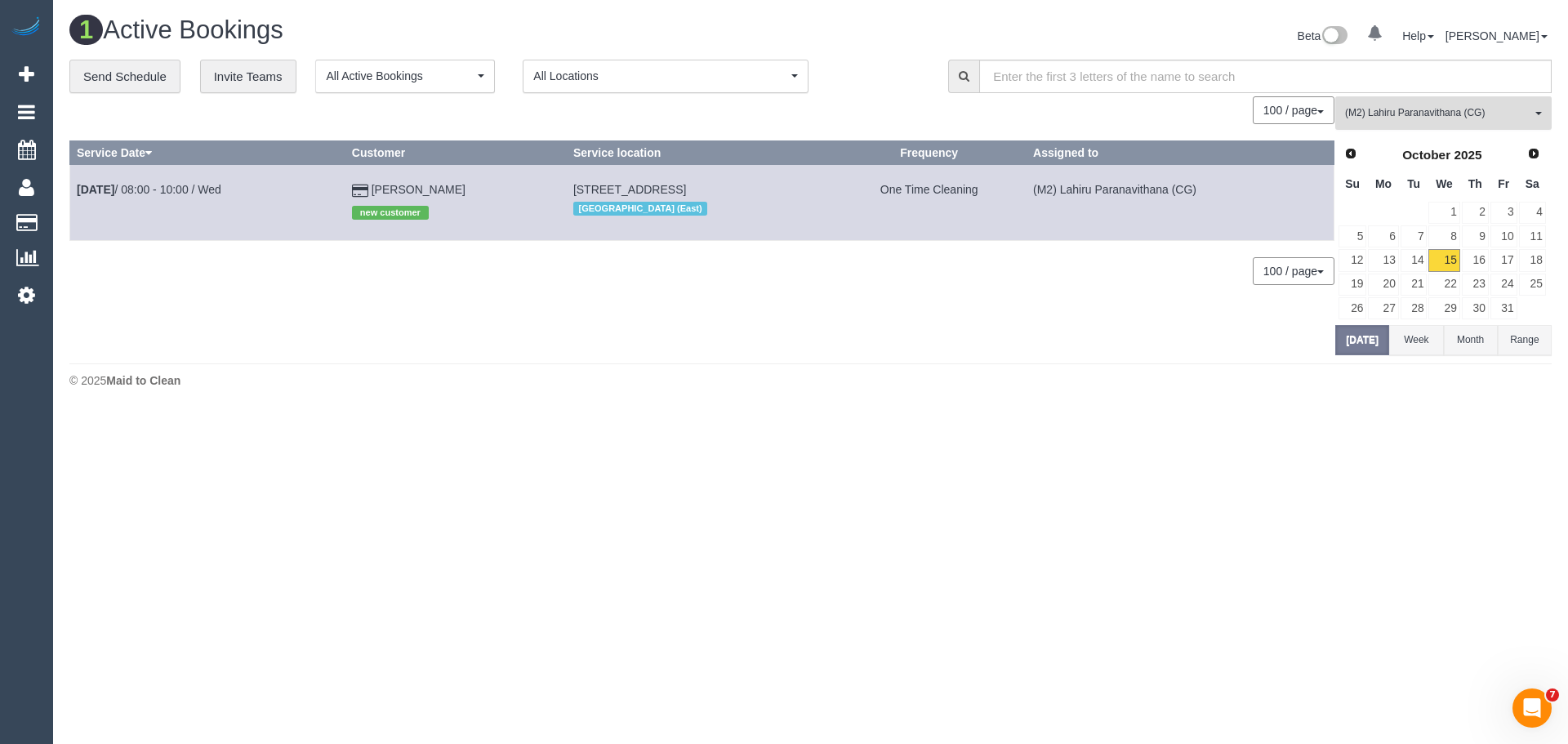
click at [1403, 118] on span "(M2) Lahiru Paranavithana (CG)" at bounding box center [1438, 113] width 186 height 14
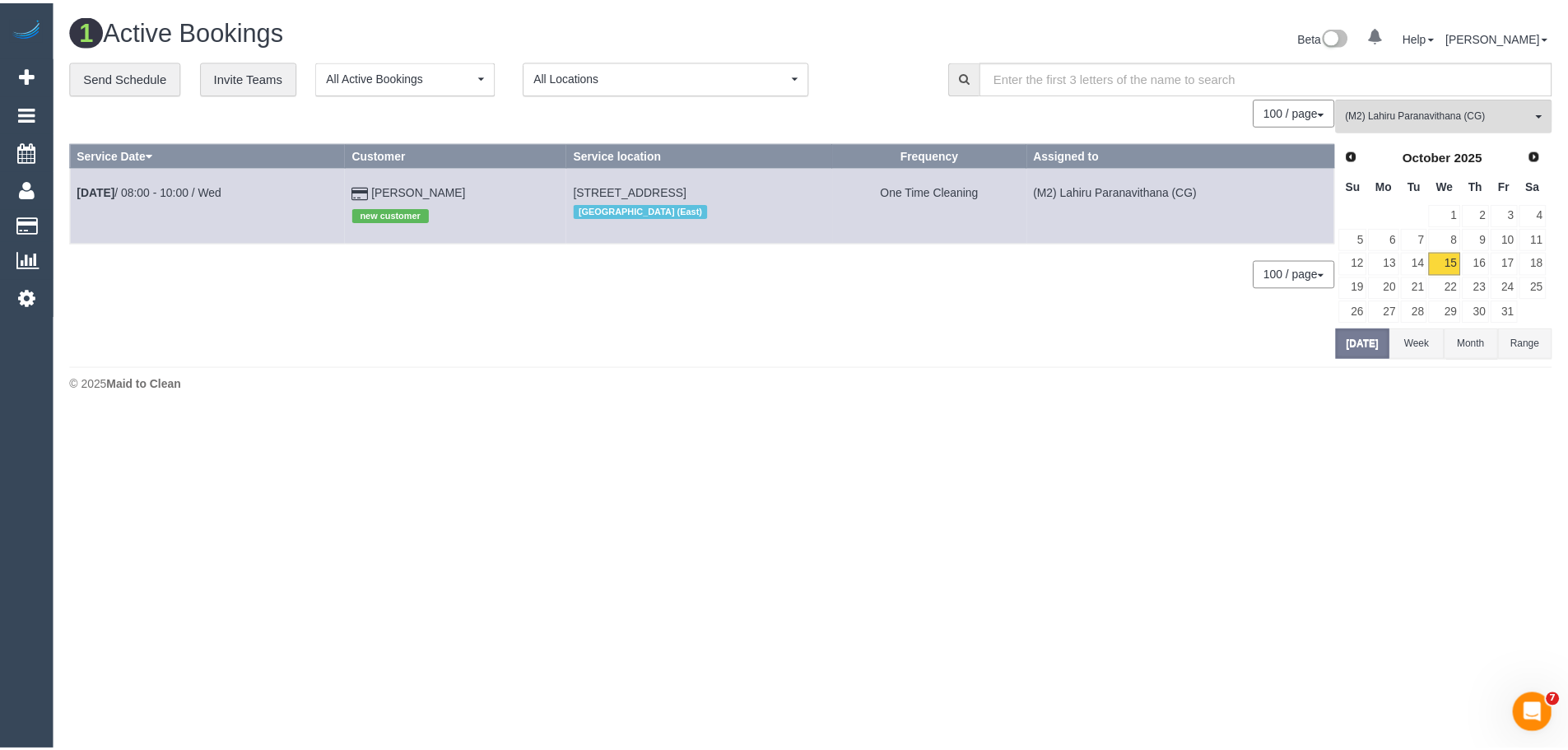
scroll to position [4839, 0]
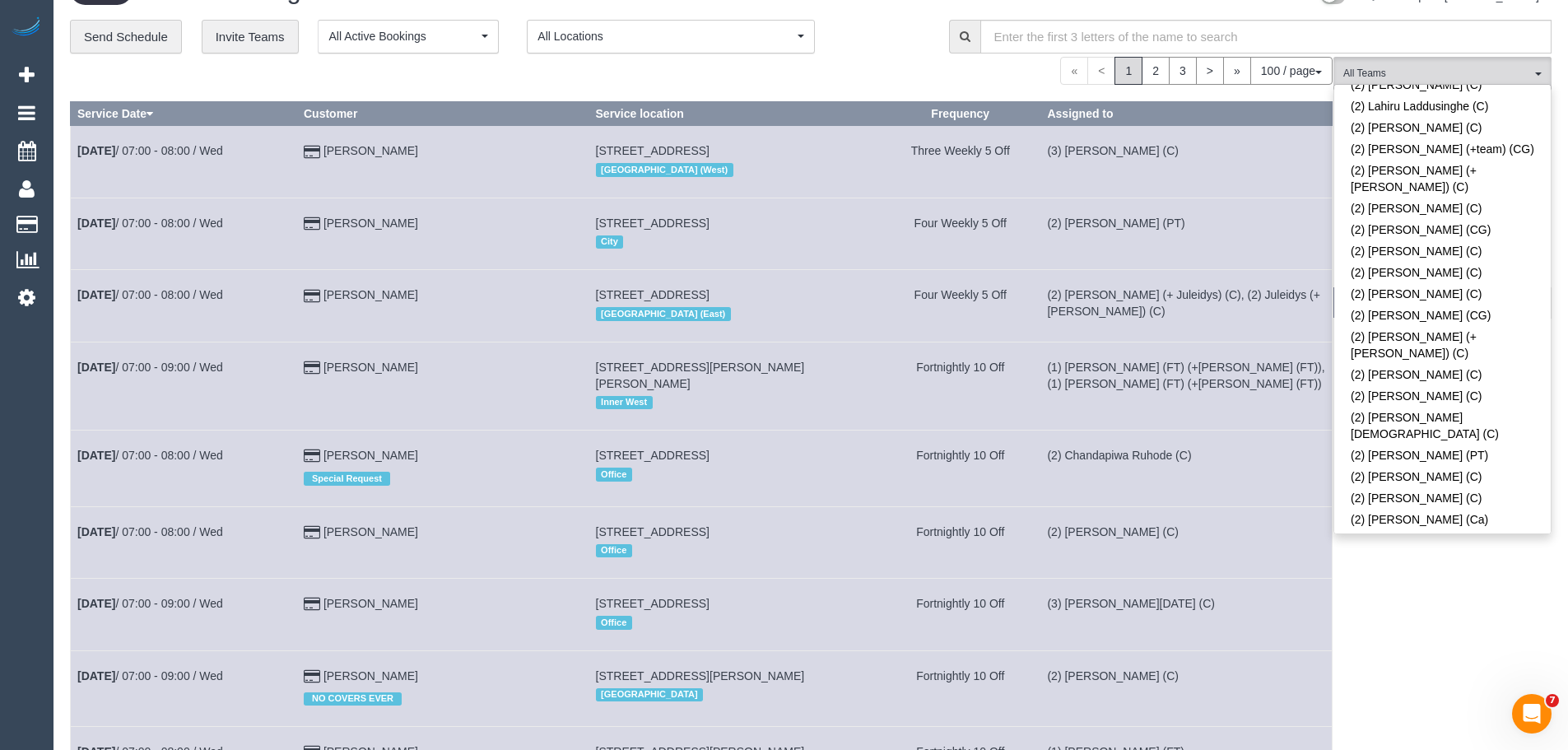
scroll to position [803, 0]
click at [1418, 613] on link "(2) [PERSON_NAME] (+ [PERSON_NAME]) (C)" at bounding box center [1442, 631] width 217 height 38
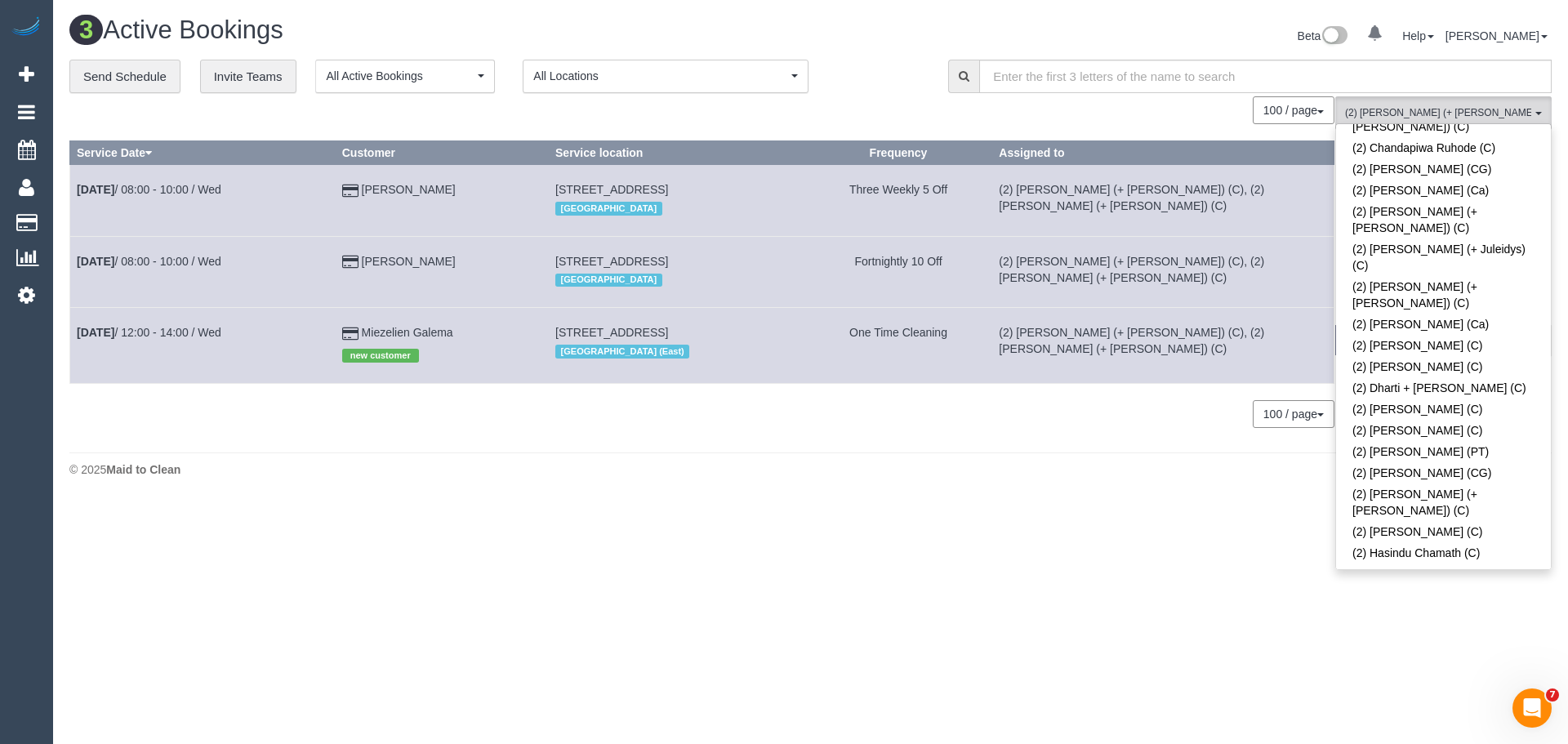
scroll to position [633, 0]
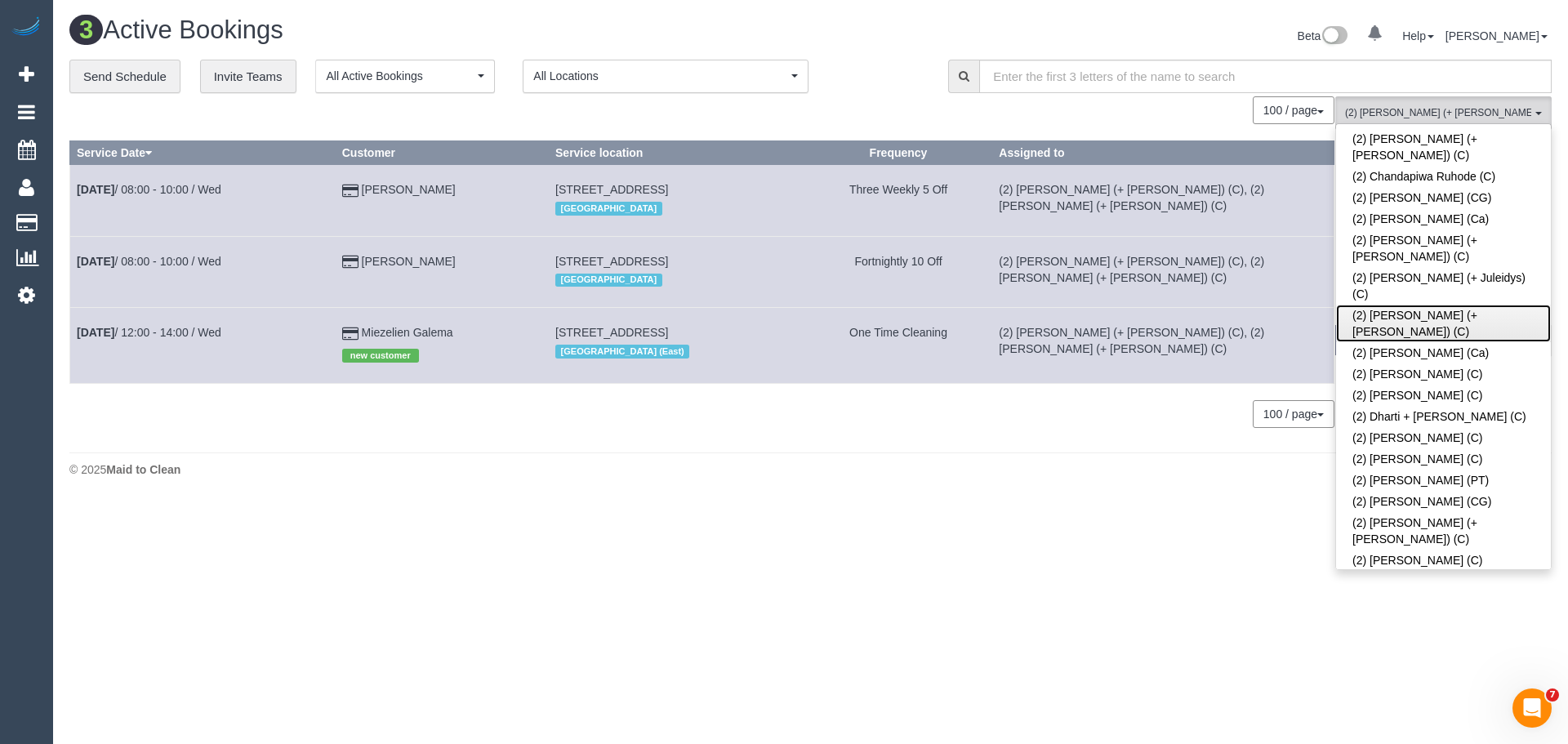
click at [1428, 305] on link "(2) [PERSON_NAME] (+ [PERSON_NAME]) (C)" at bounding box center [1443, 323] width 215 height 38
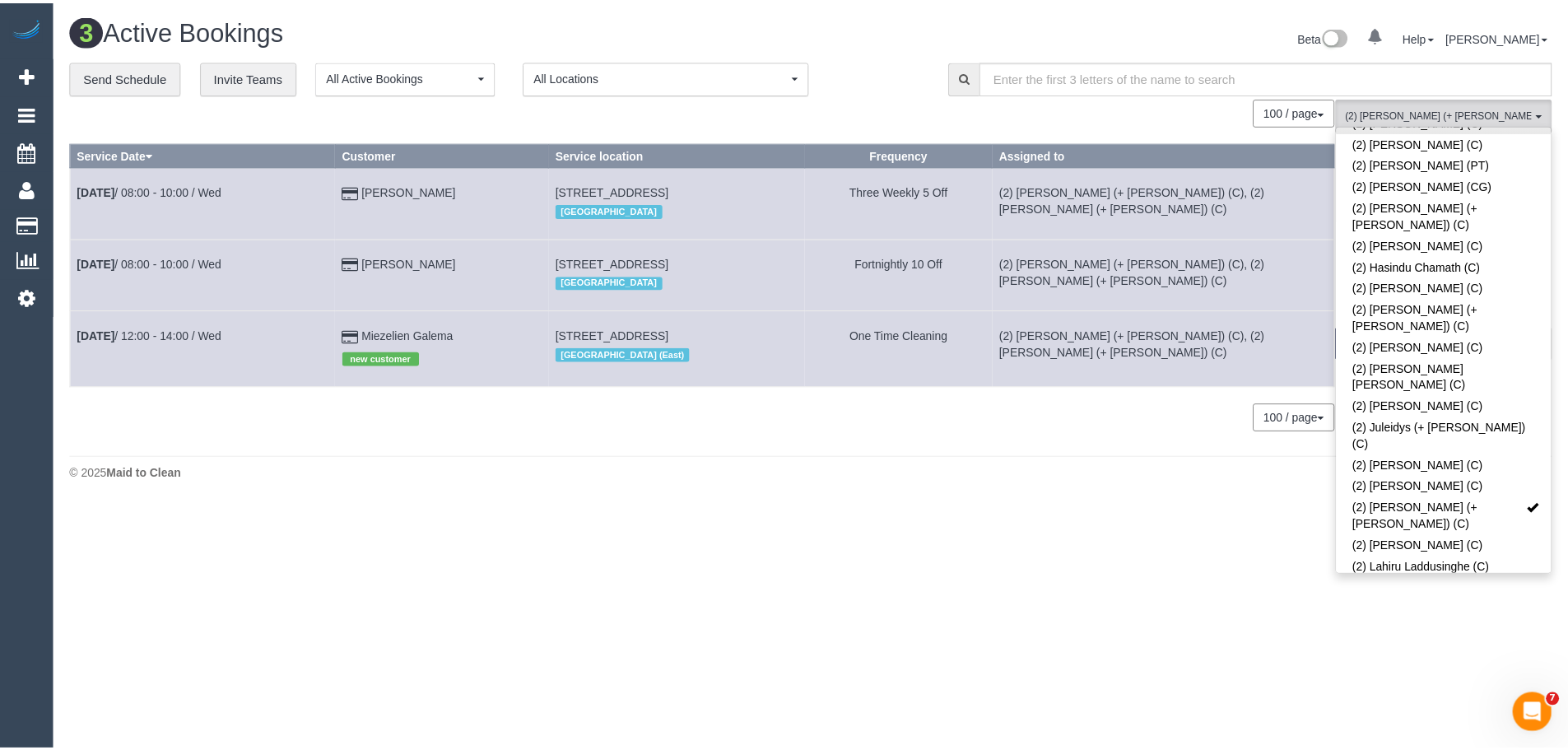
scroll to position [1133, 0]
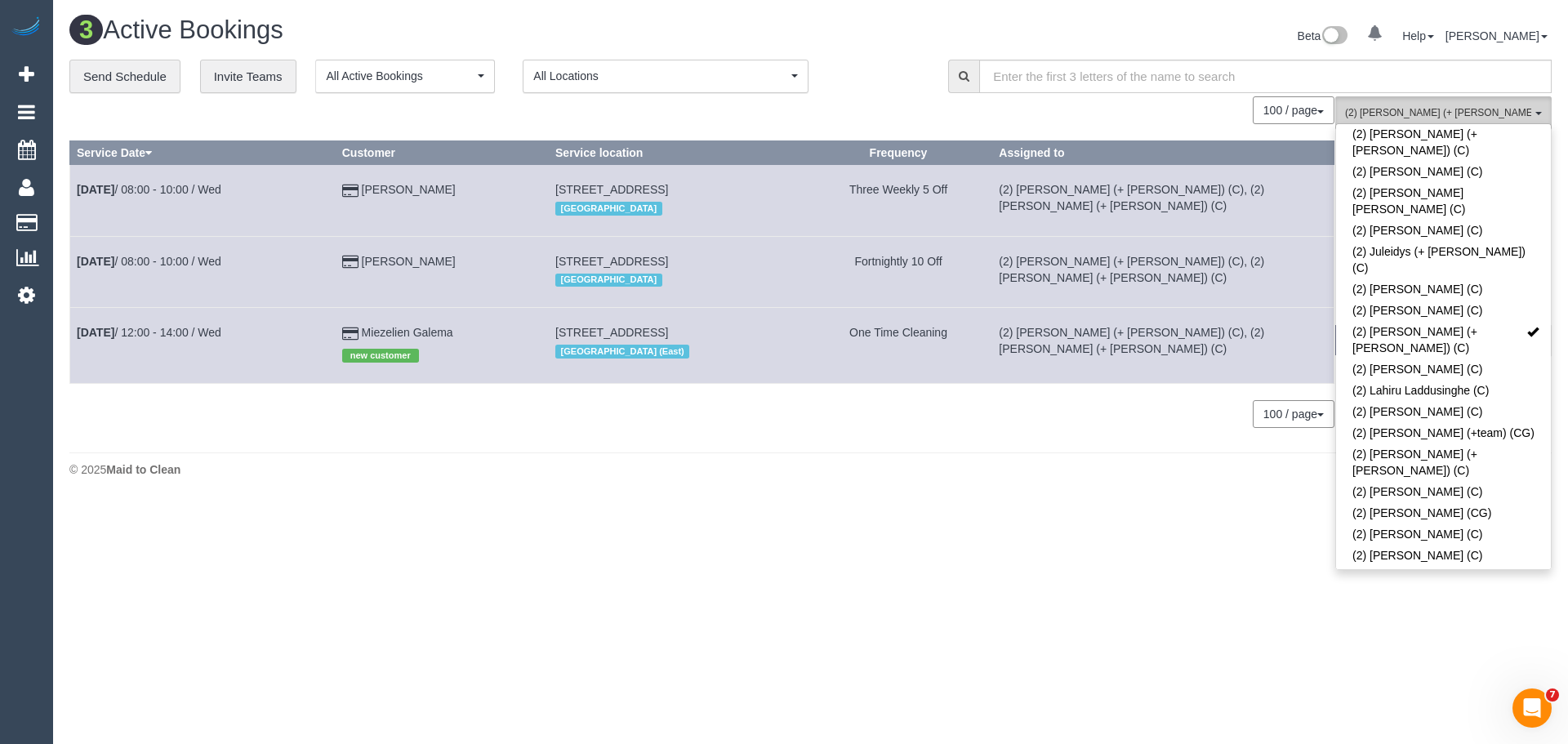
click at [1469, 104] on button "(2) Daniela (+ Kevin) (C) , (2) Kevin (+ Daniela) (C) All Teams" at bounding box center [1443, 113] width 216 height 33
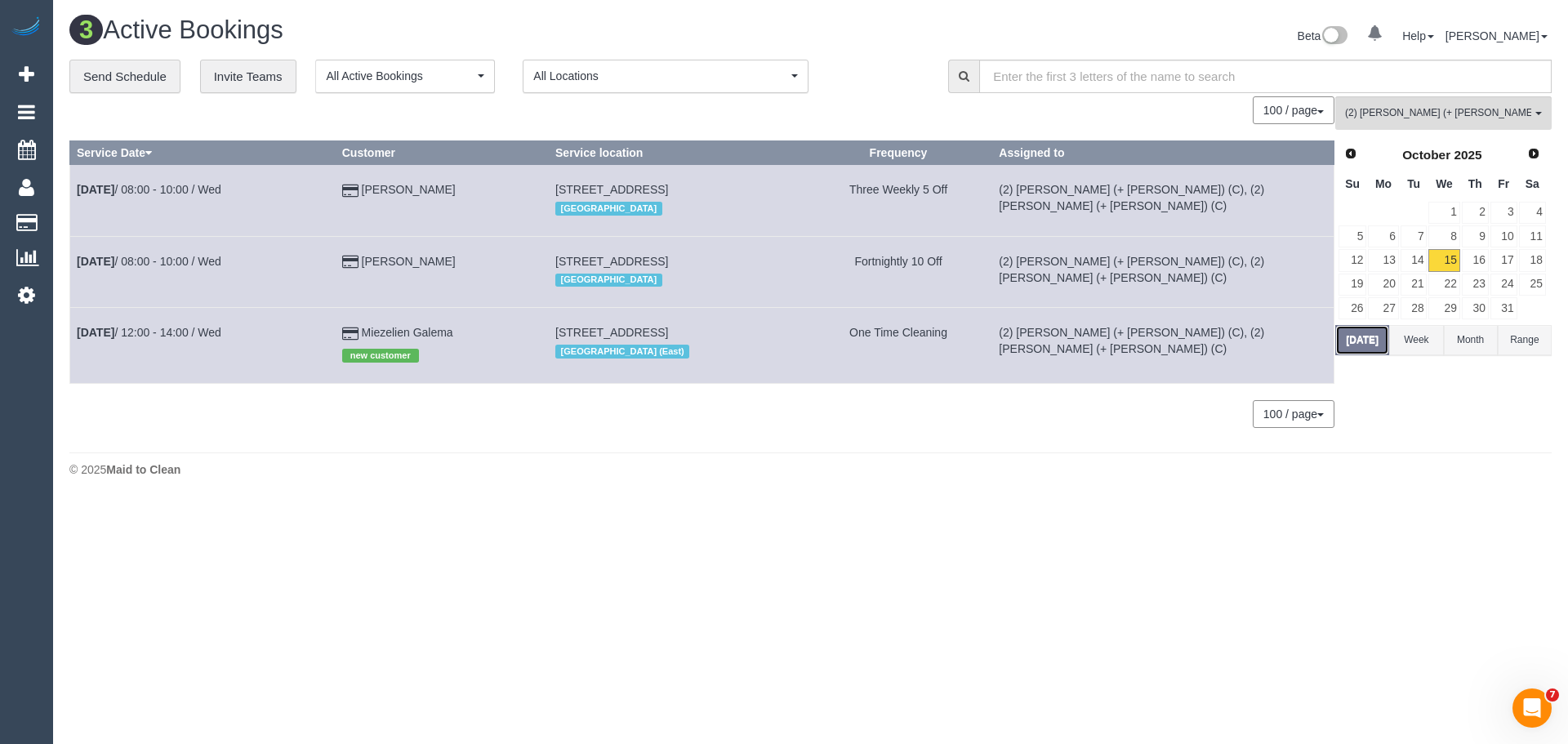
click at [1378, 338] on button "Today" at bounding box center [1362, 340] width 54 height 30
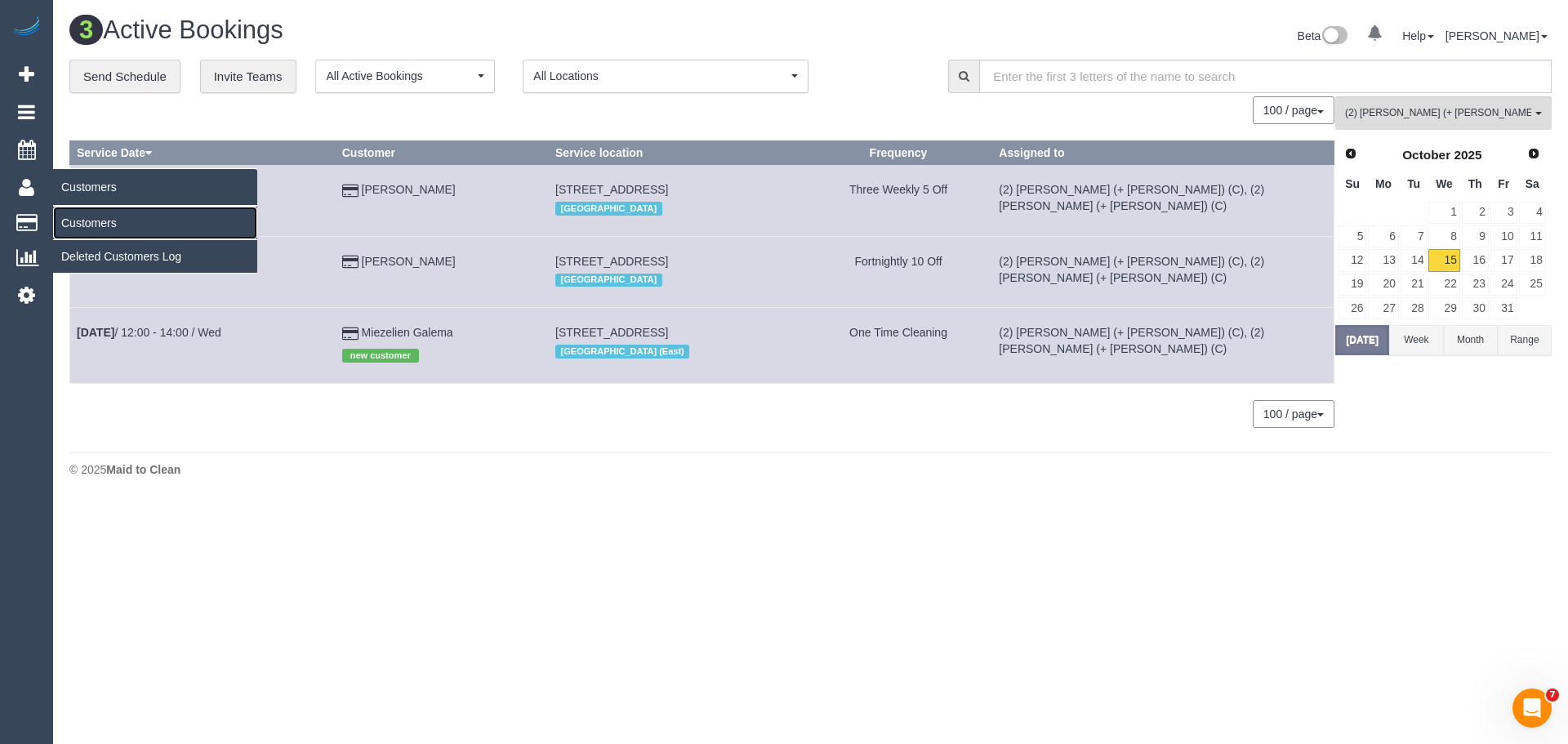
click at [119, 229] on link "Customers" at bounding box center [156, 223] width 204 height 33
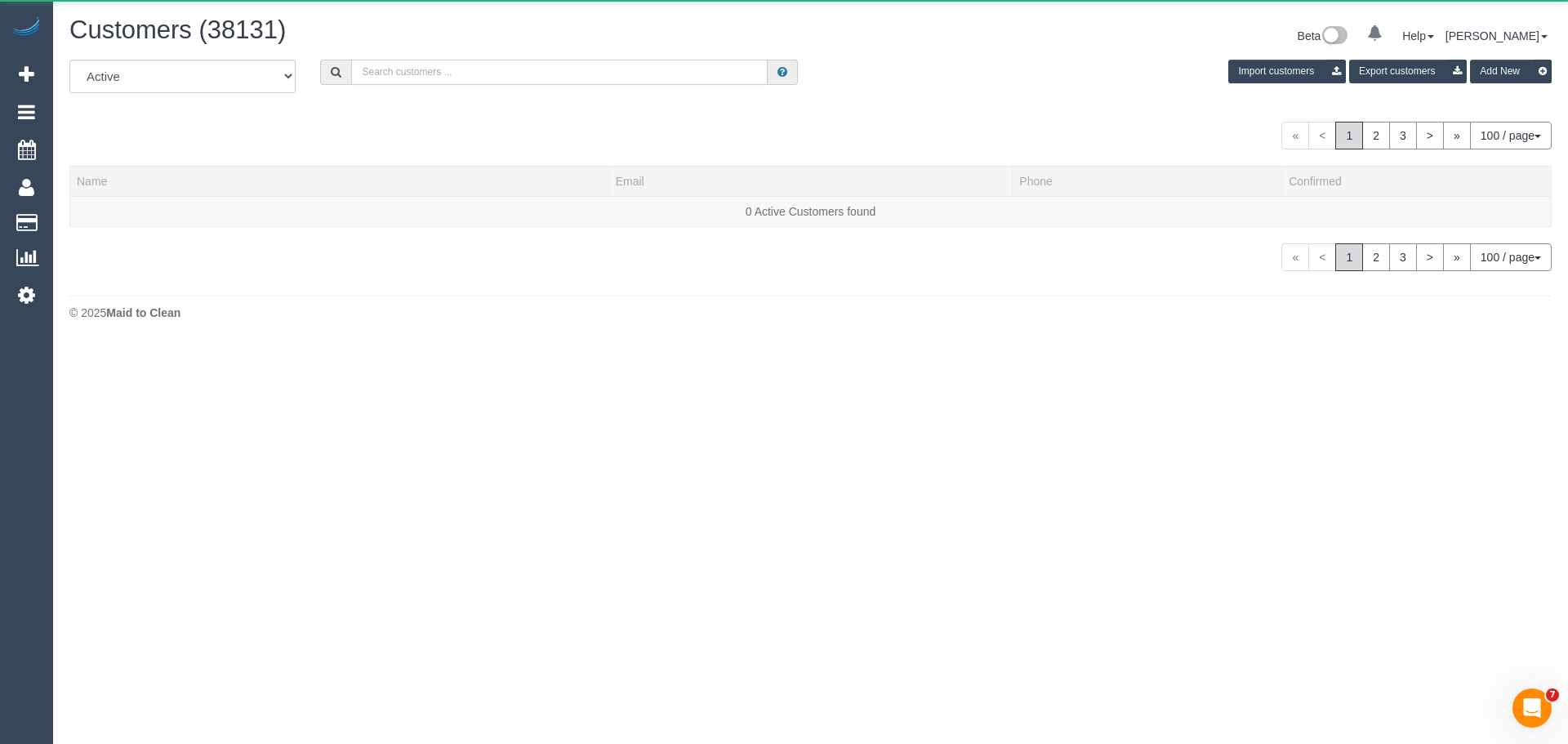
click at [530, 72] on input "text" at bounding box center [560, 72] width 417 height 25
paste input "Dave Pitman"
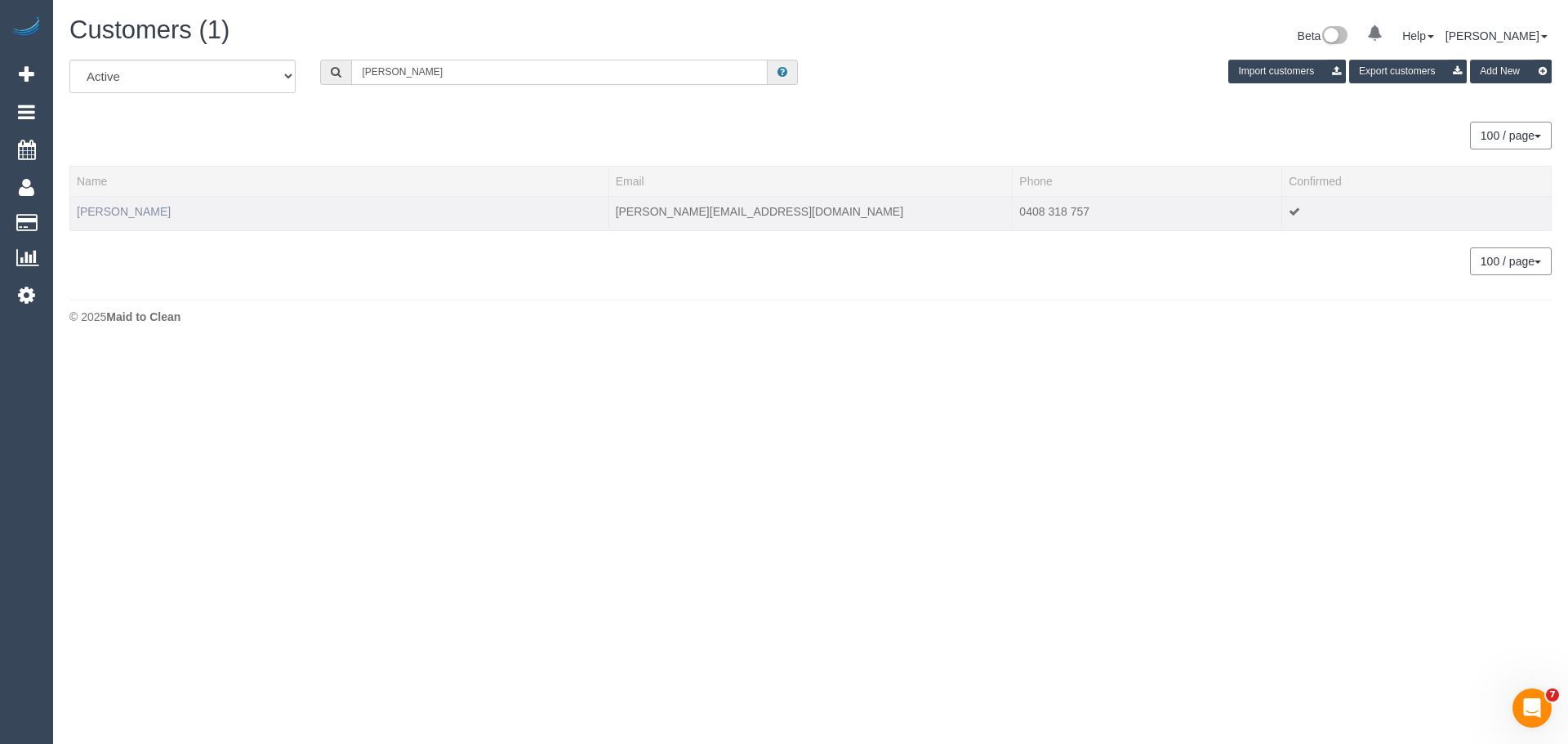
type input "Dave Pitman"
click at [136, 216] on link "Dave Pitman" at bounding box center [124, 211] width 93 height 13
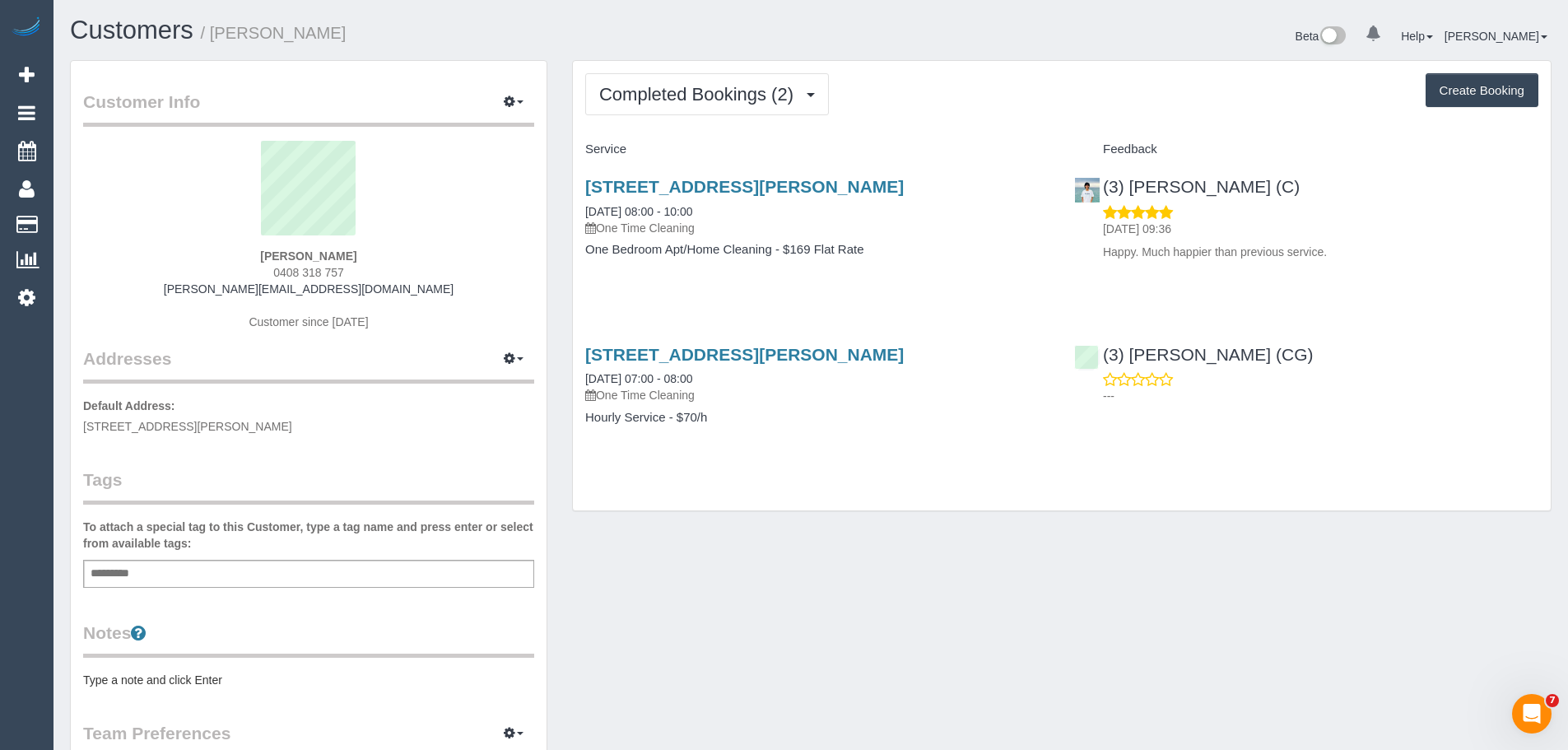
drag, startPoint x: 490, startPoint y: 361, endPoint x: 473, endPoint y: 304, distance: 59.5
click at [473, 304] on div "Dave Pitman 0408 318 757 dave@davepitman.id.au Customer since 2025" at bounding box center [309, 243] width 451 height 206
click at [683, 94] on span "Completed Bookings (2)" at bounding box center [701, 94] width 202 height 21
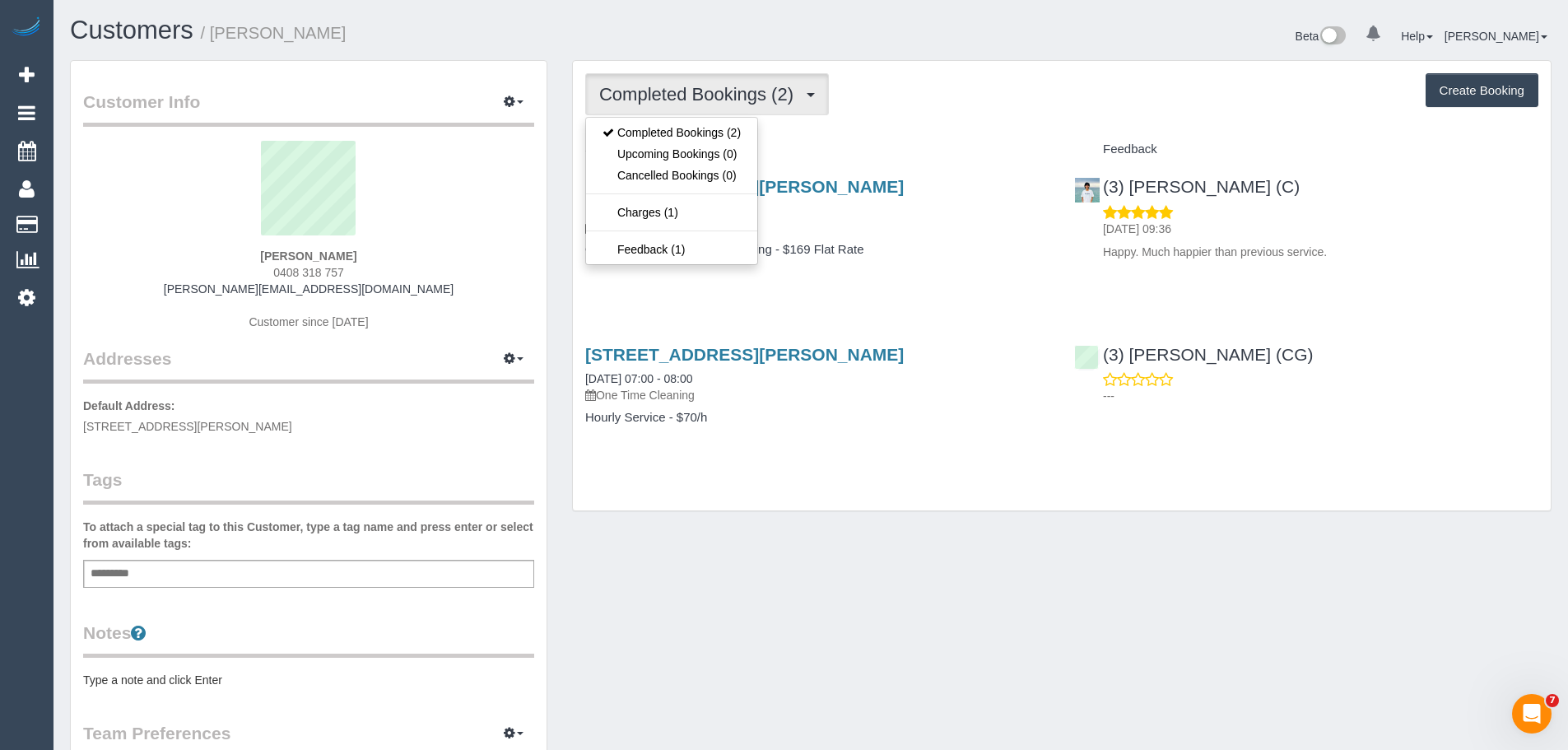
click at [1041, 117] on div "Completed Bookings (2) Completed Bookings (2) Upcoming Bookings (0) Cancelled B…" at bounding box center [1062, 286] width 978 height 451
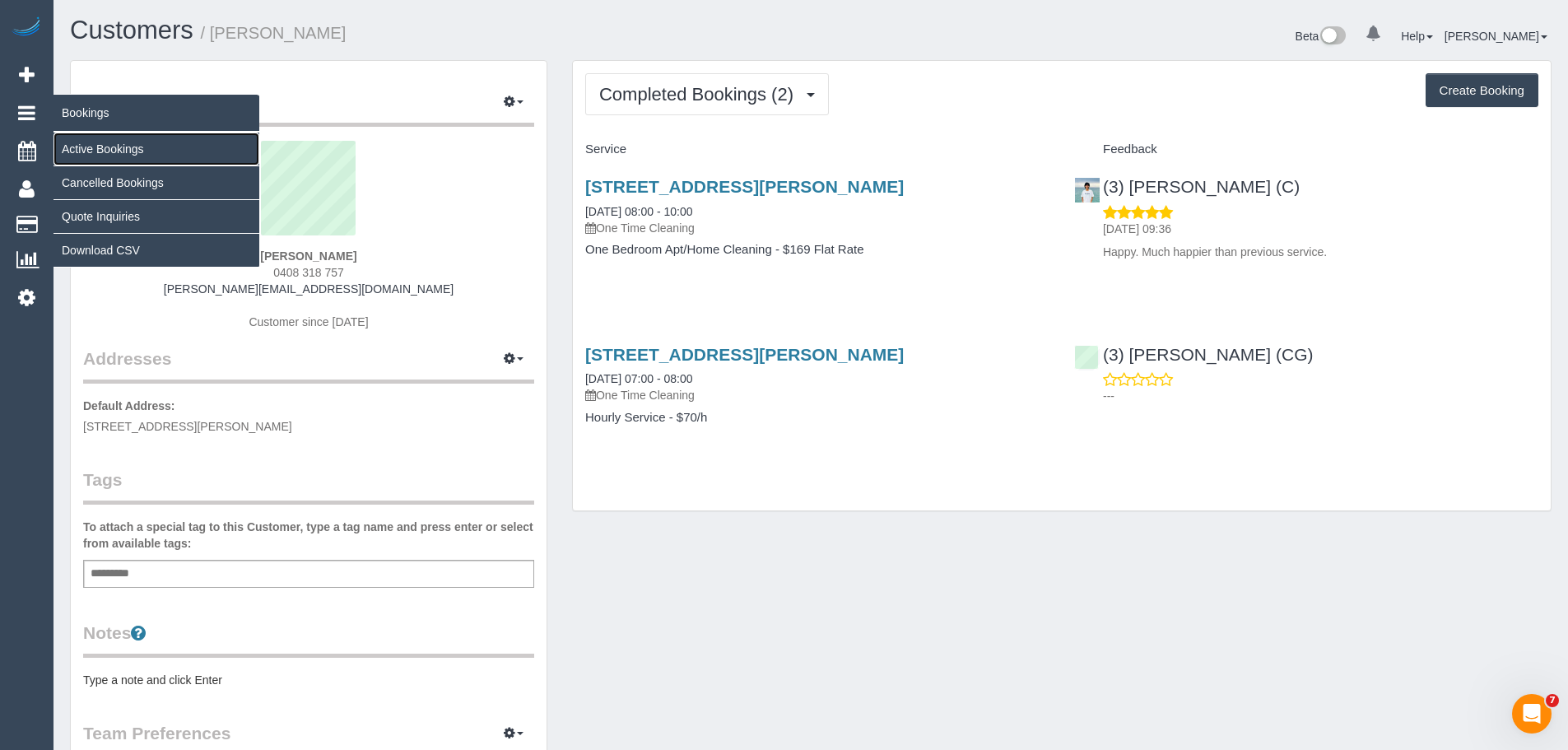
click at [82, 145] on link "Active Bookings" at bounding box center [157, 149] width 206 height 33
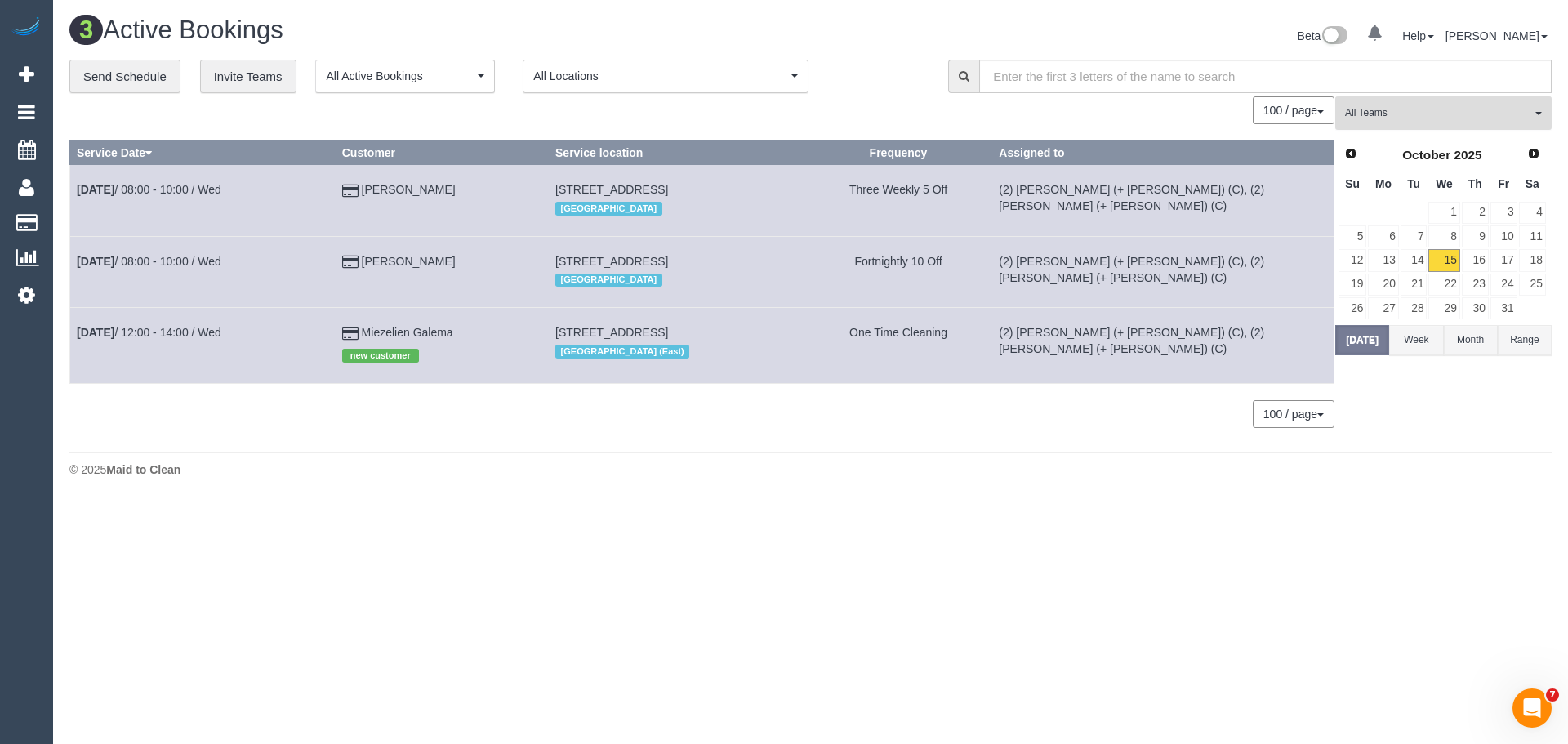
click at [1450, 116] on span "All Teams" at bounding box center [1438, 113] width 186 height 14
click at [1446, 138] on link "Remove Team Filters" at bounding box center [1443, 139] width 215 height 21
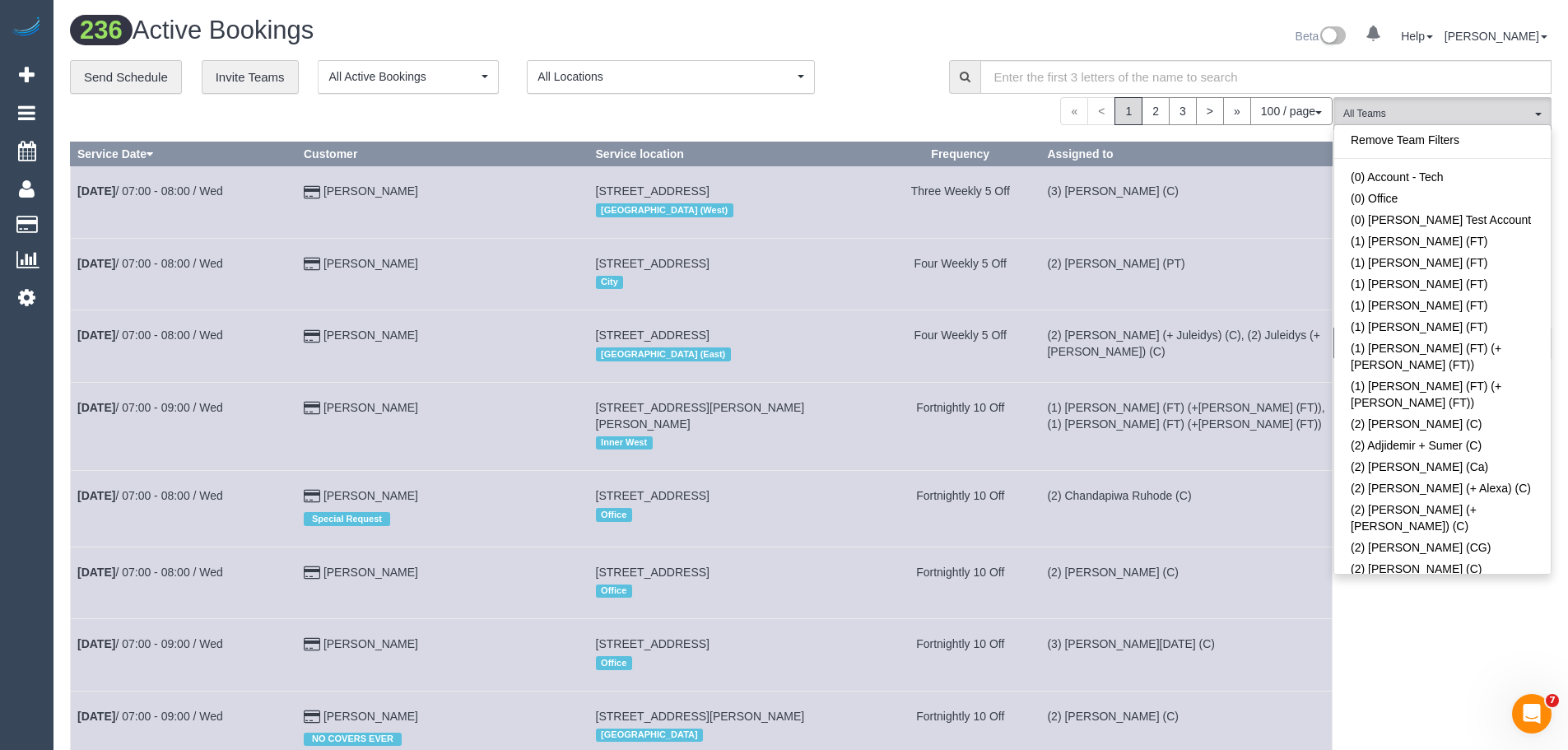
scroll to position [3575, 0]
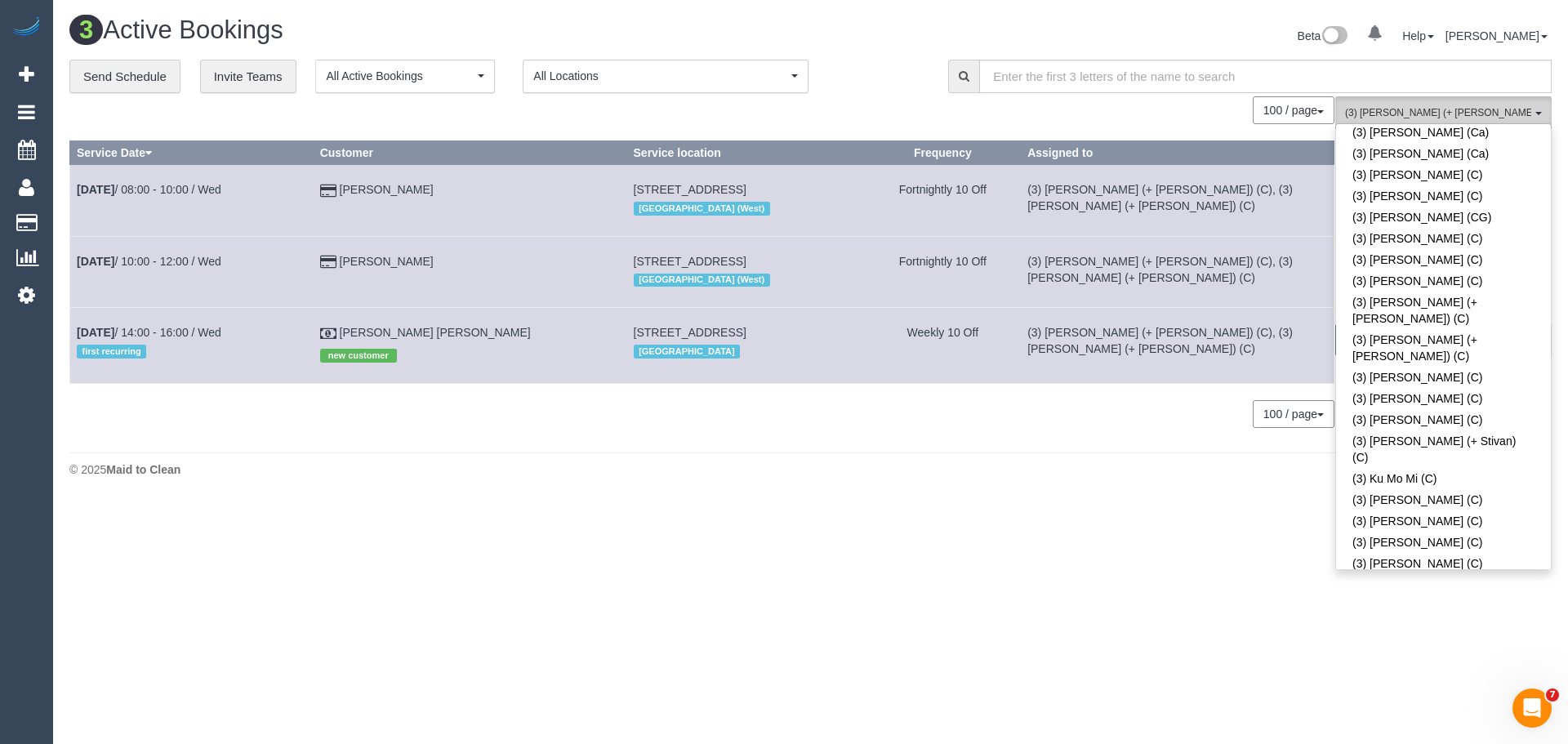
click at [1439, 118] on span "(3) Rayhan (+ Shahida) (C) , (3) Shahida (+ Rayhan) (C)" at bounding box center [1438, 113] width 186 height 14
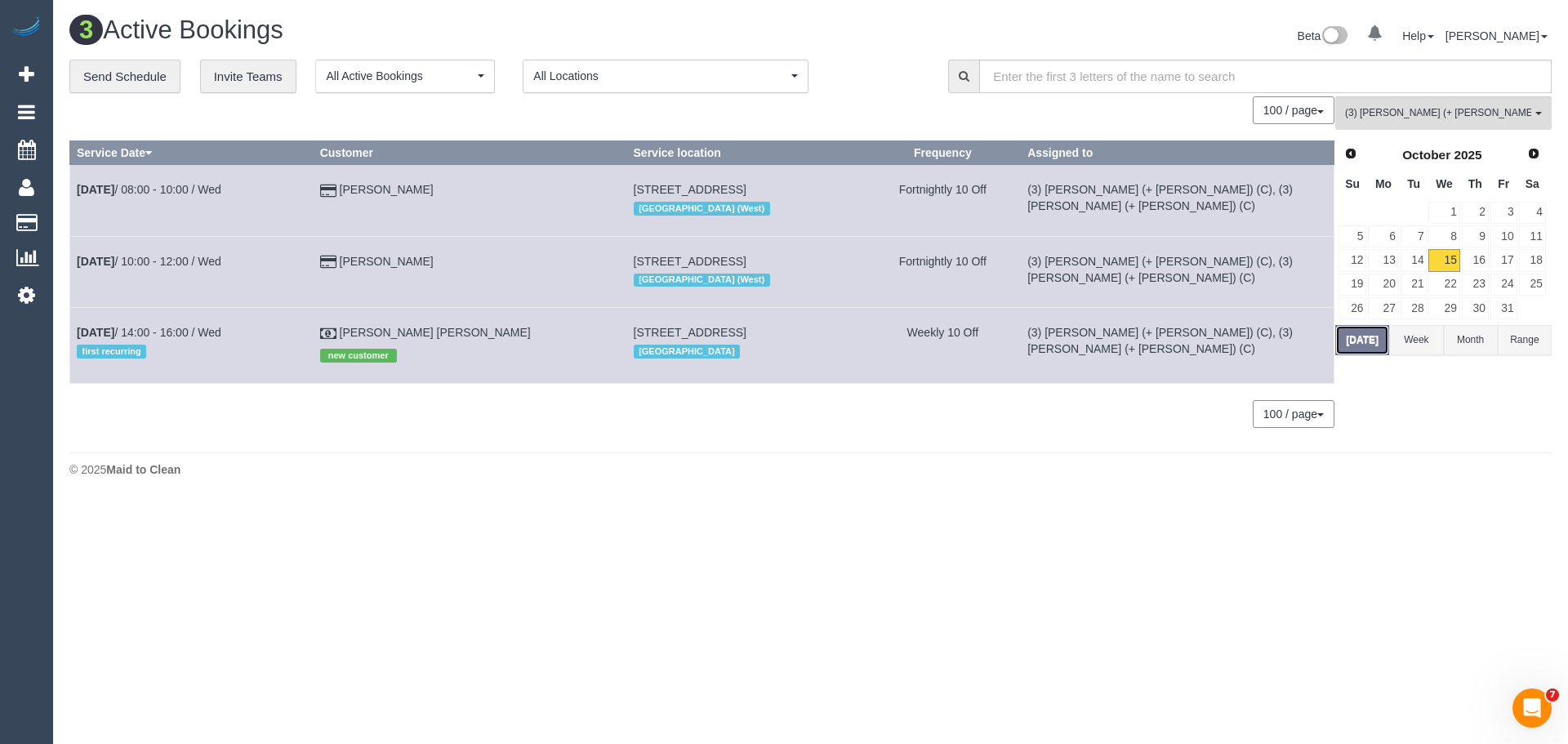
click at [1353, 342] on button "Today" at bounding box center [1362, 340] width 54 height 30
click at [1405, 130] on button "(3) Rayhan (+ Shahida) (C) , (3) Shahida (+ Rayhan) (C) All Teams" at bounding box center [1443, 113] width 216 height 33
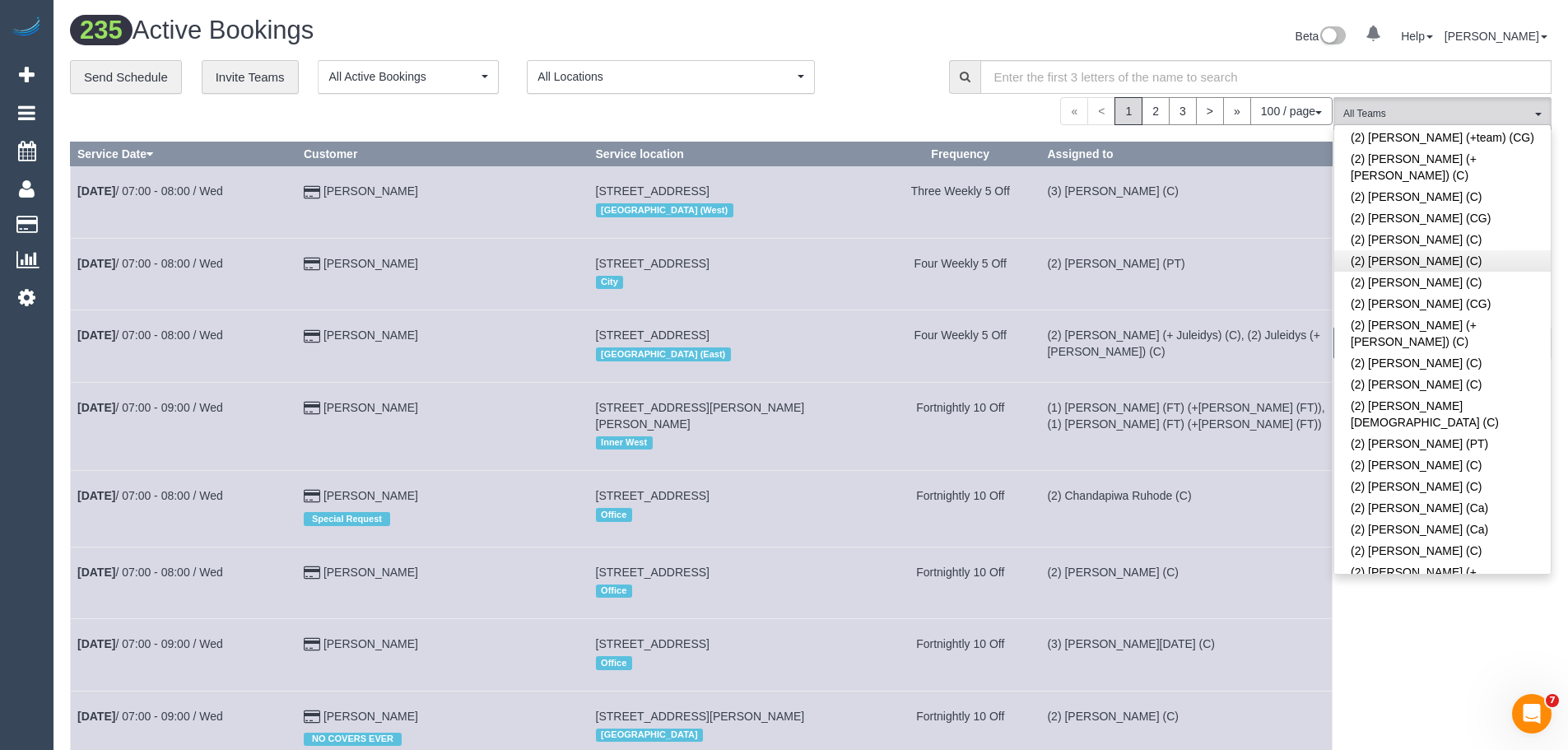
scroll to position [1723, 0]
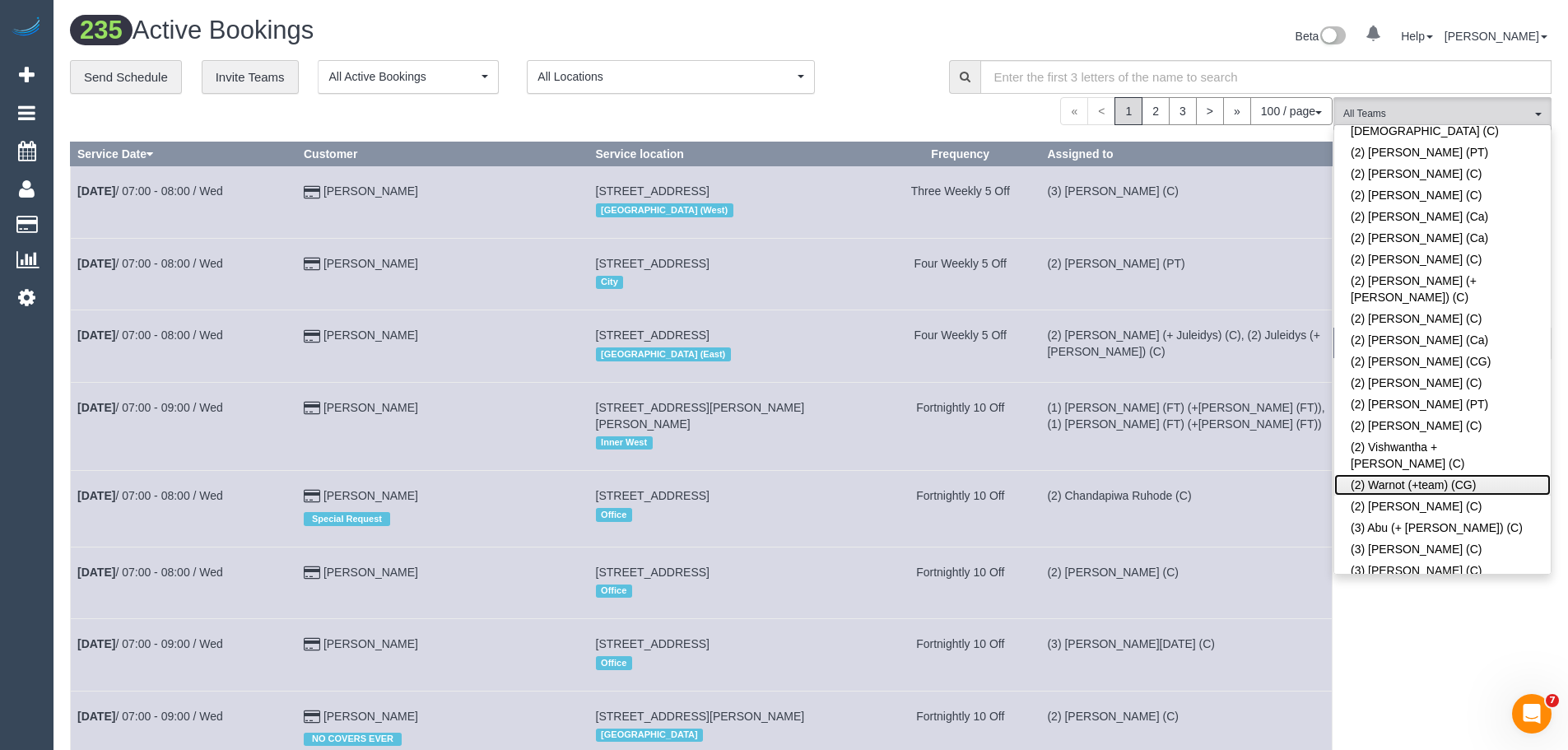
click at [1439, 474] on link "(2) Warnot (+team) (CG)" at bounding box center [1442, 485] width 217 height 22
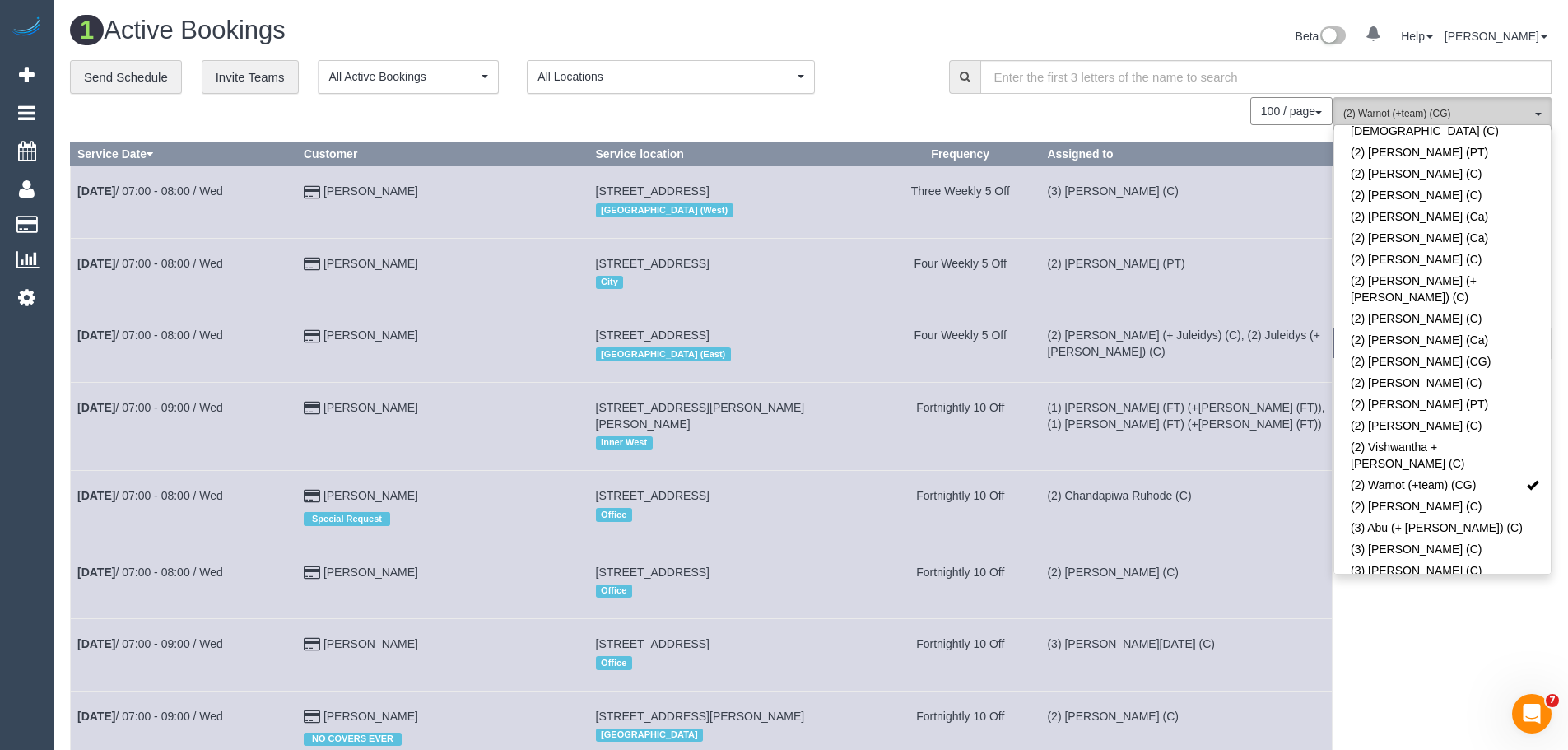
click at [1425, 102] on button "(2) Warnot (+team) (CG) All Teams" at bounding box center [1442, 114] width 218 height 33
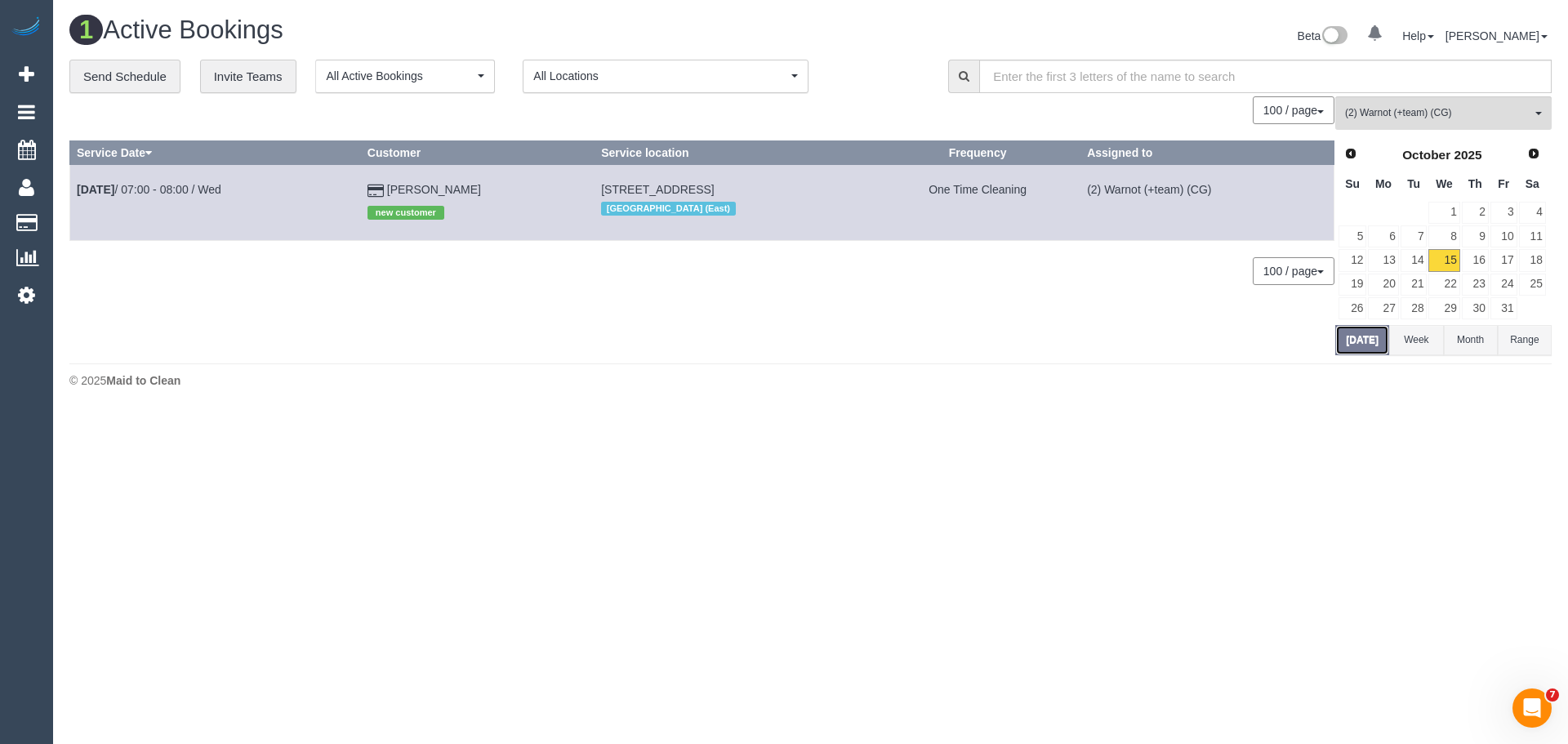
click at [1371, 340] on button "Today" at bounding box center [1362, 340] width 54 height 30
click at [1423, 109] on span "(2) Warnot (+team) (CG)" at bounding box center [1438, 113] width 186 height 14
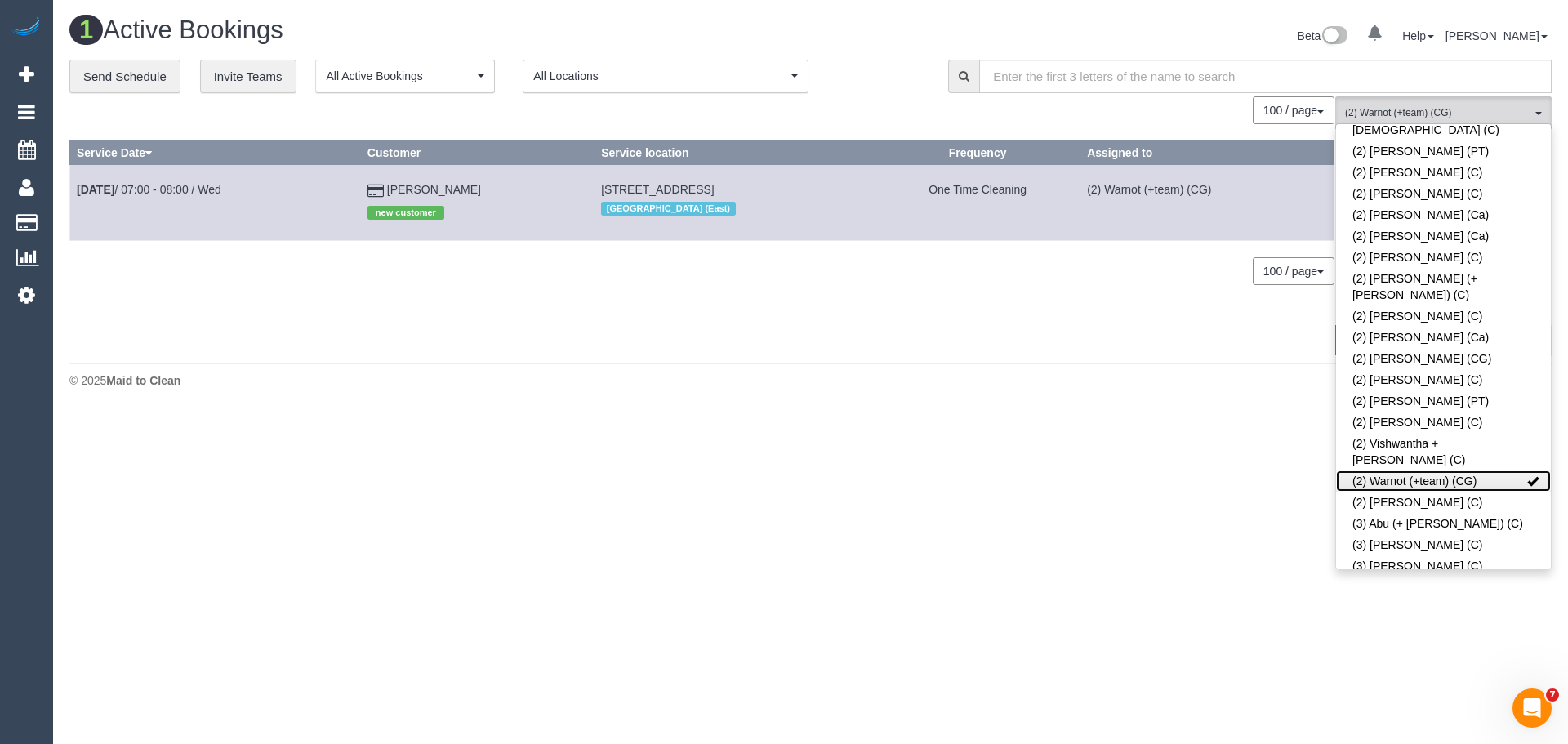
click at [1418, 470] on link "(2) Warnot (+team) (CG)" at bounding box center [1443, 481] width 215 height 21
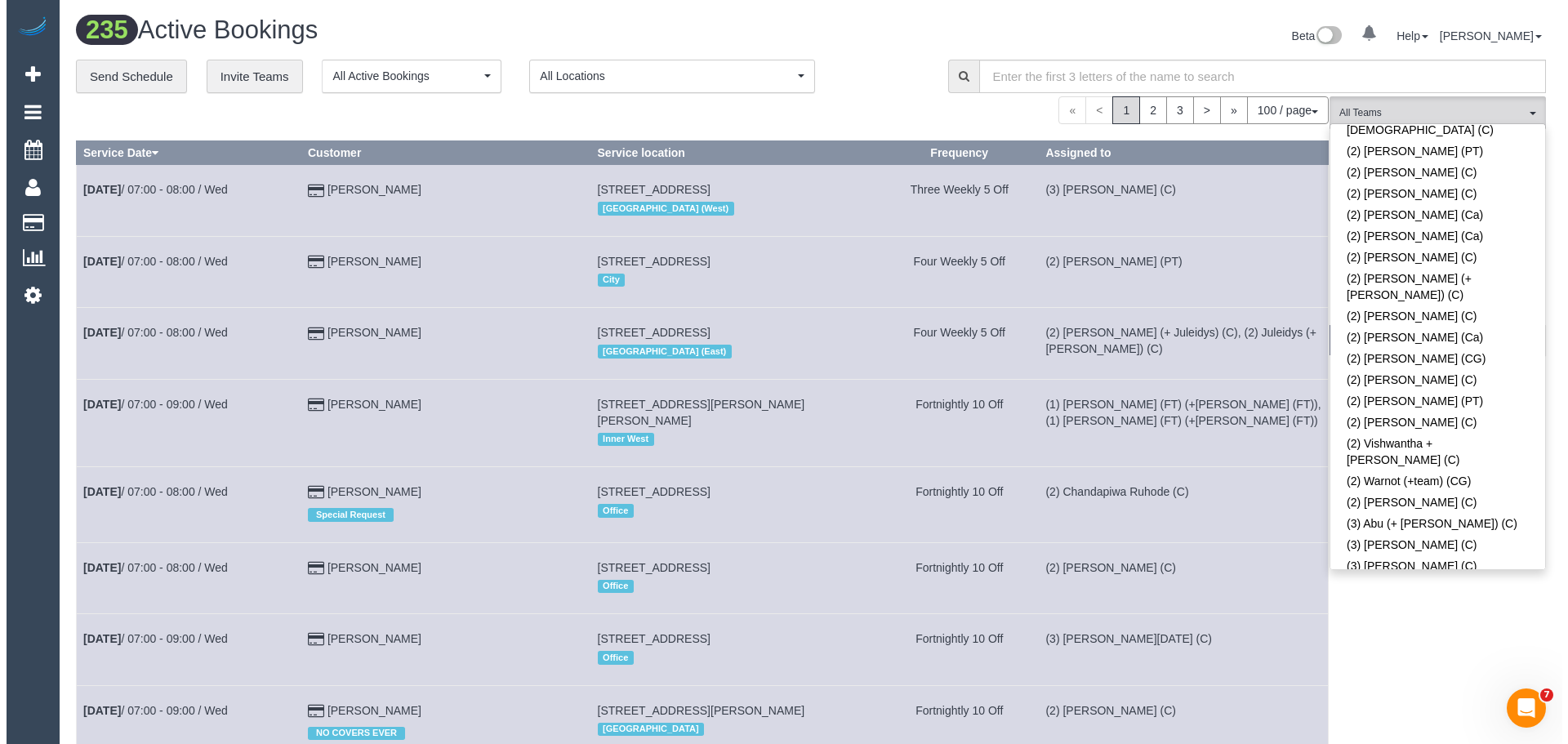
scroll to position [2336, 0]
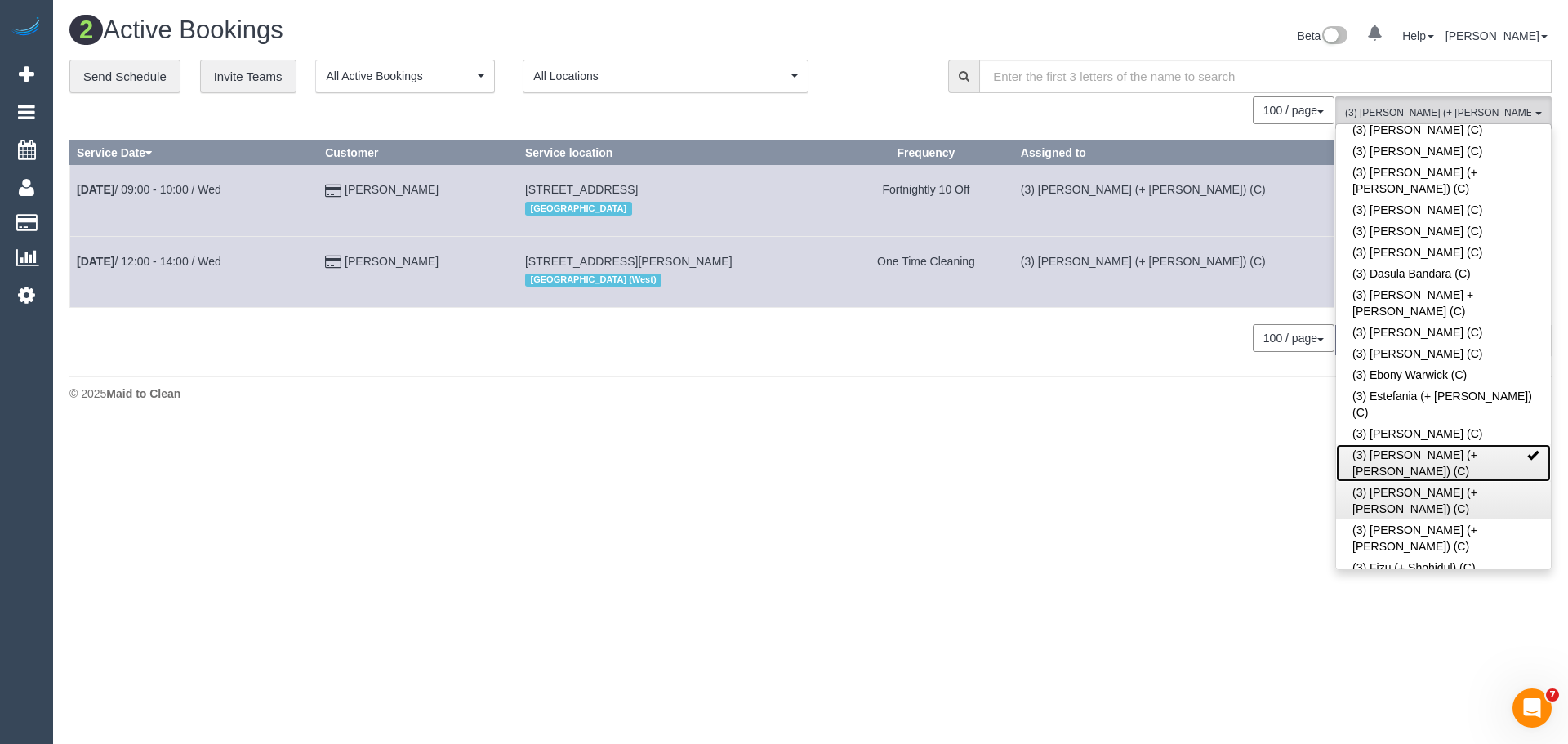
scroll to position [2744, 0]
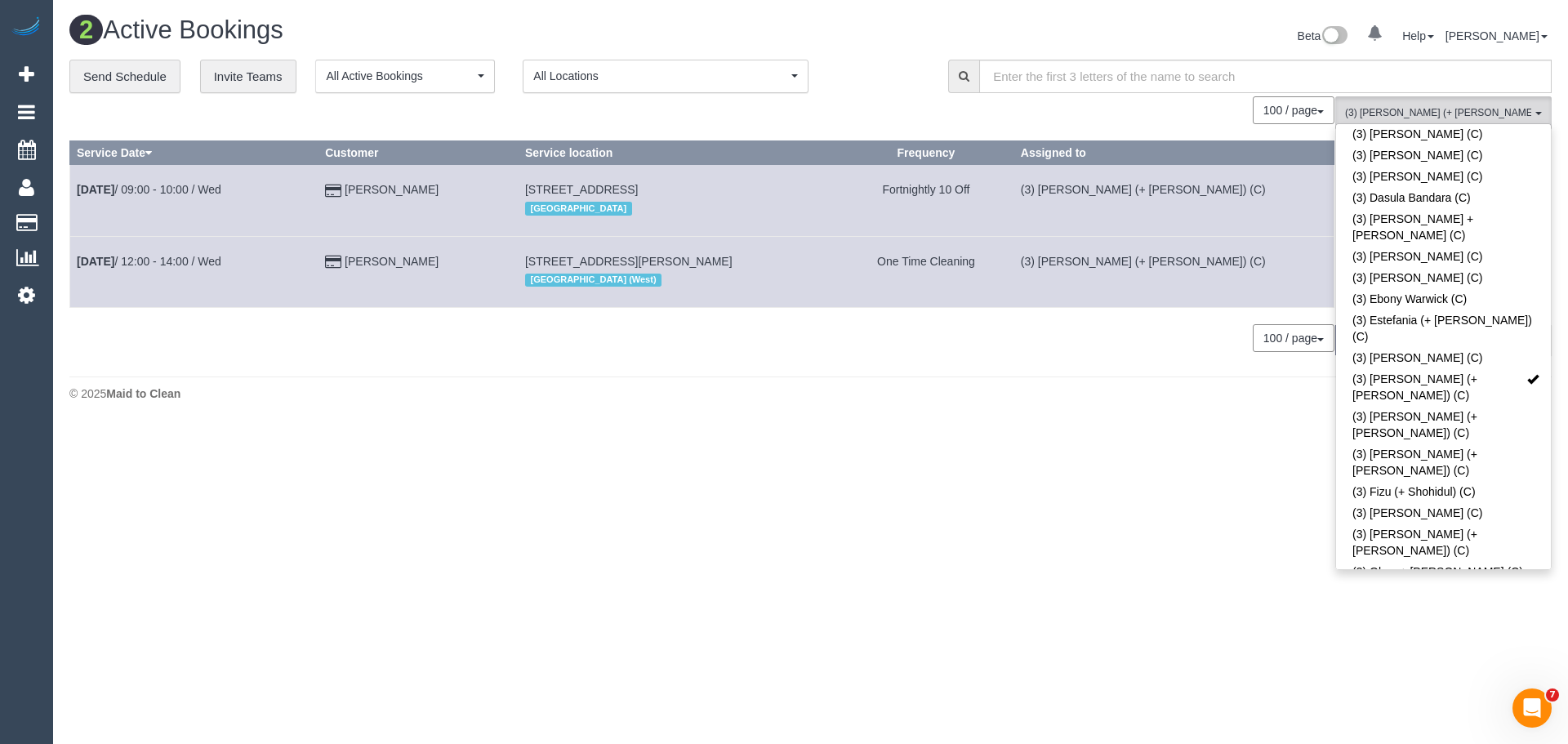
click at [1424, 111] on span "(3) [PERSON_NAME] (+ [PERSON_NAME]) (C) , (3) [PERSON_NAME] (+ [PERSON_NAME]) (…" at bounding box center [1438, 113] width 186 height 14
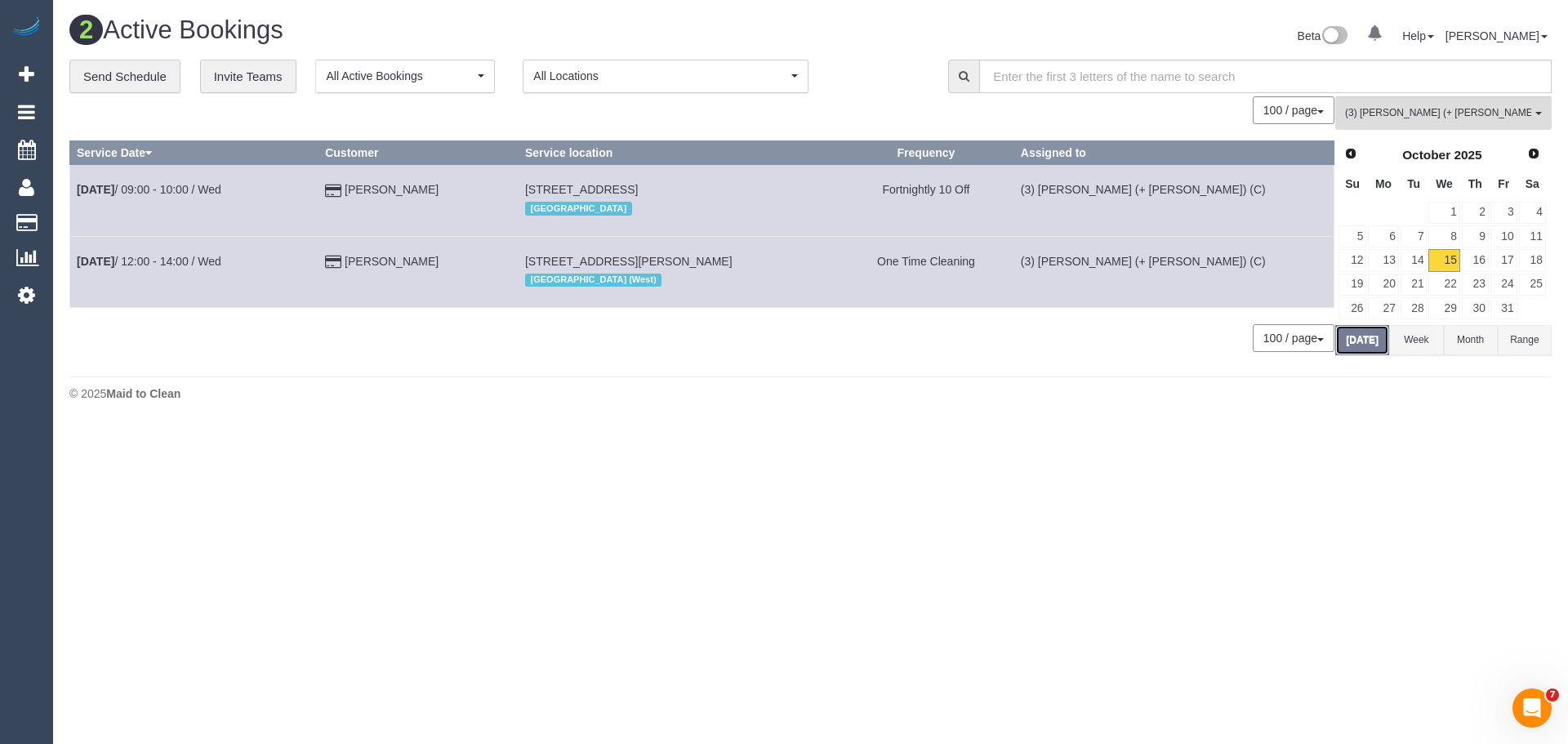
click at [1364, 338] on button "[DATE]" at bounding box center [1362, 340] width 54 height 30
click at [1367, 114] on span "(3) Farhan (+ Intisar) (C) , (3) Intisar (+ Farhan) (C)" at bounding box center [1438, 113] width 186 height 14
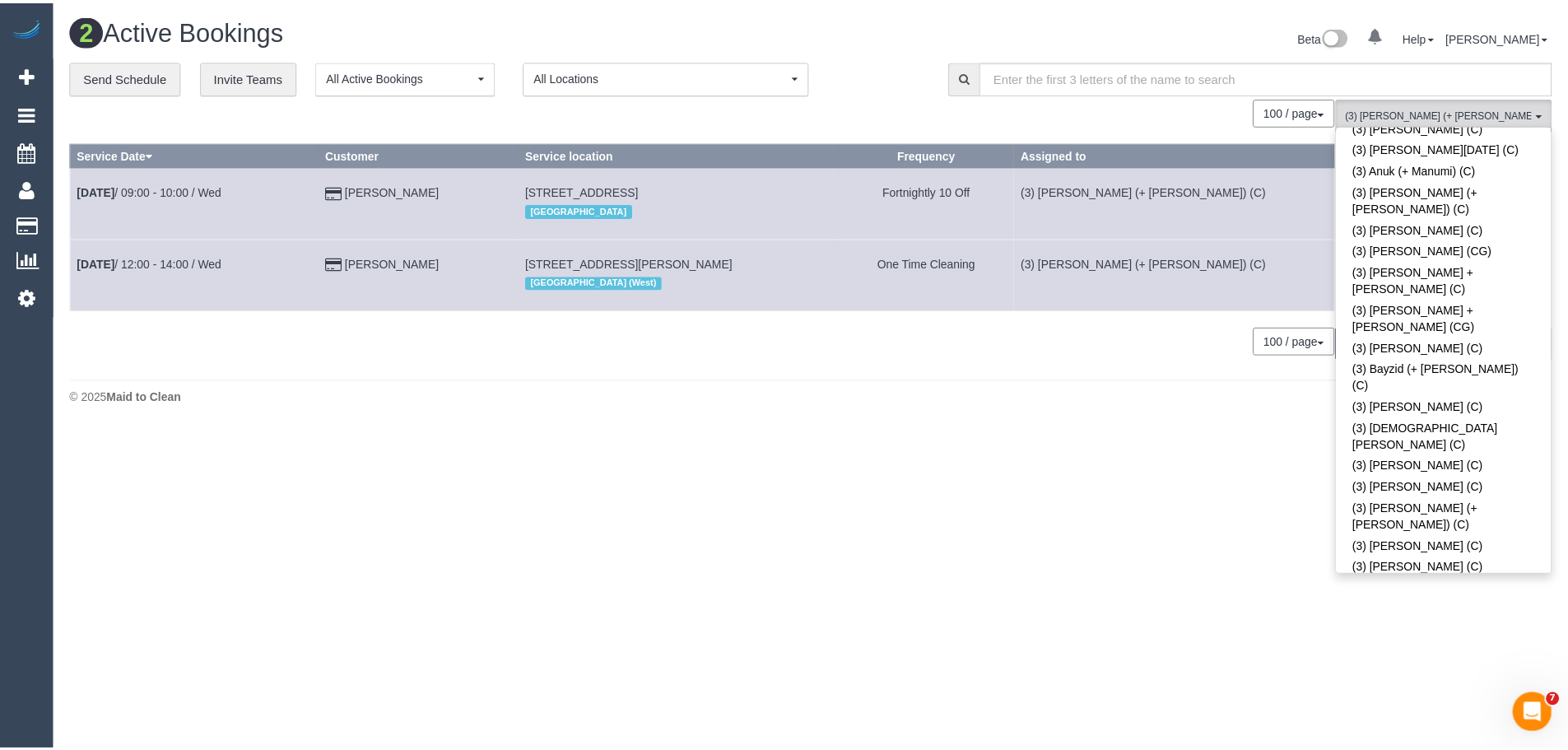
scroll to position [2766, 0]
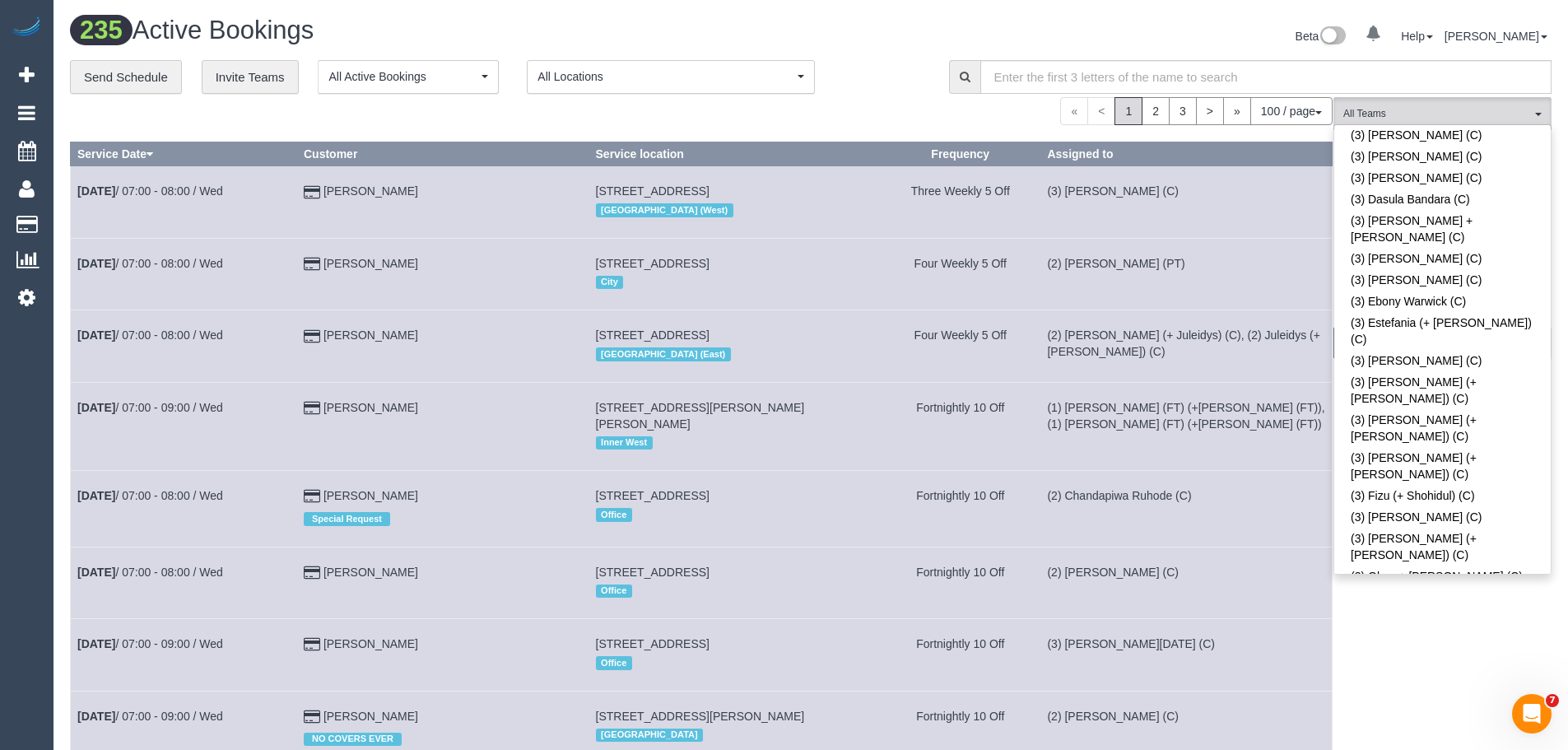
scroll to position [3597, 0]
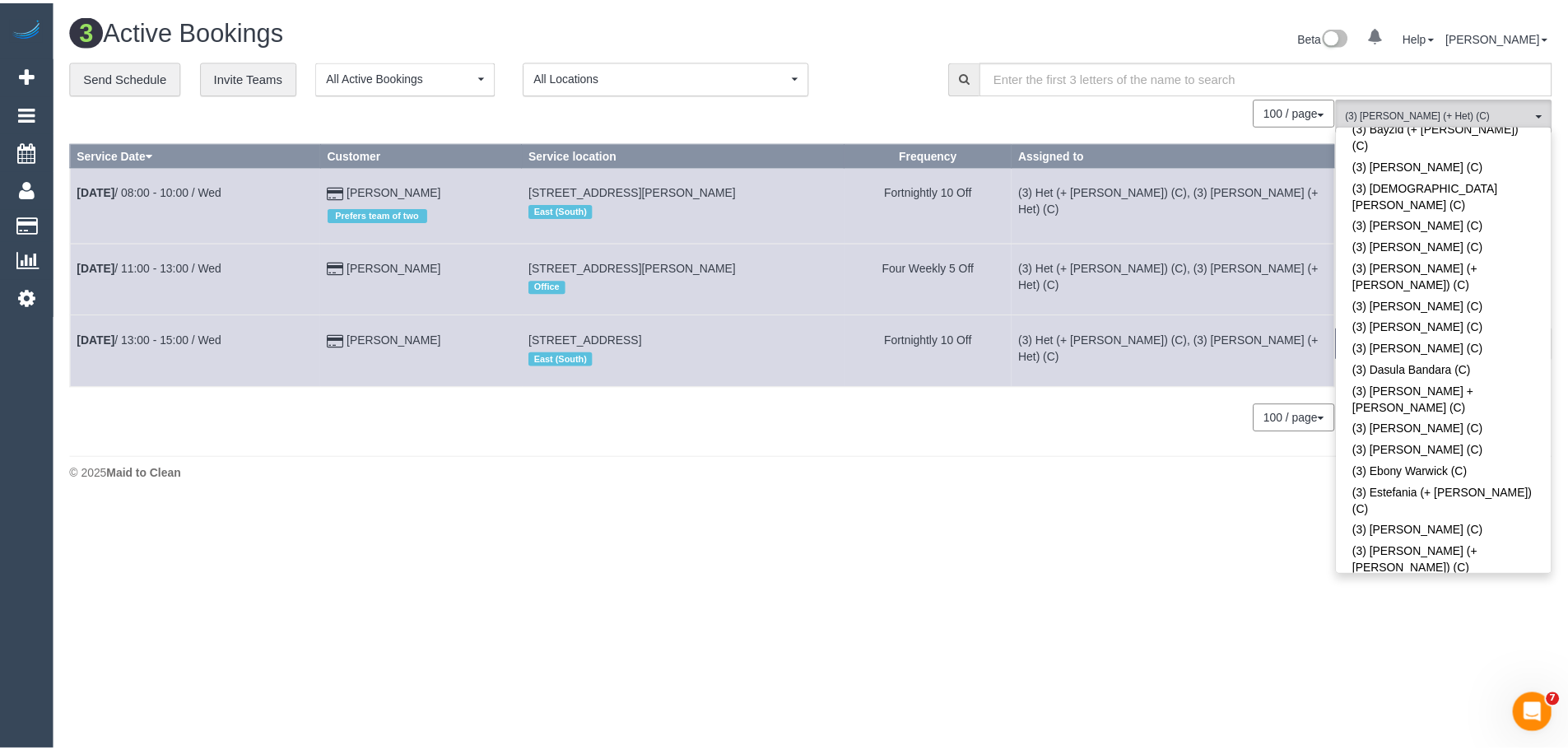
scroll to position [2608, 0]
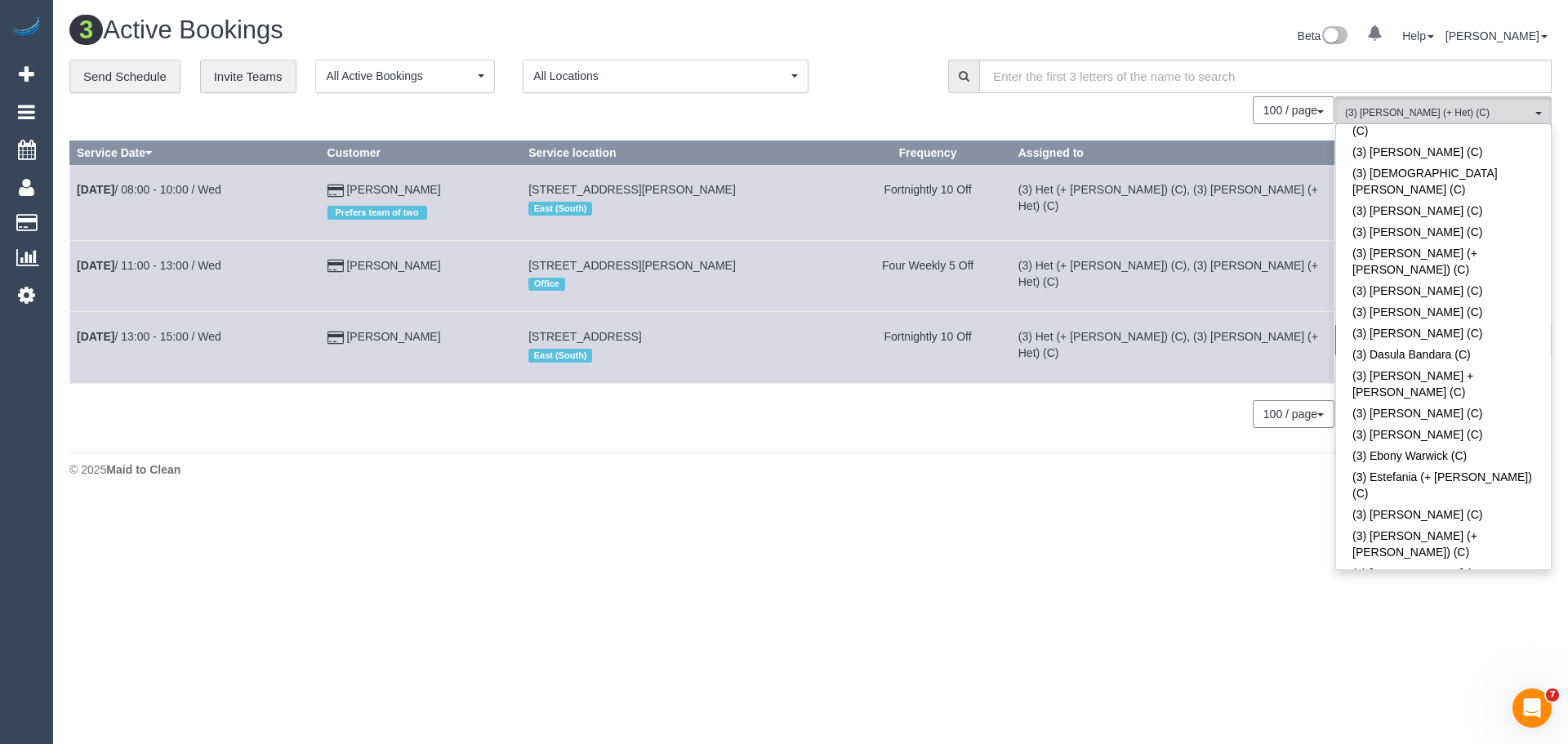
click at [1470, 109] on span "(3) Het (+ Ronak) (C) , (3) Ronak (+ Het) (C)" at bounding box center [1438, 113] width 186 height 14
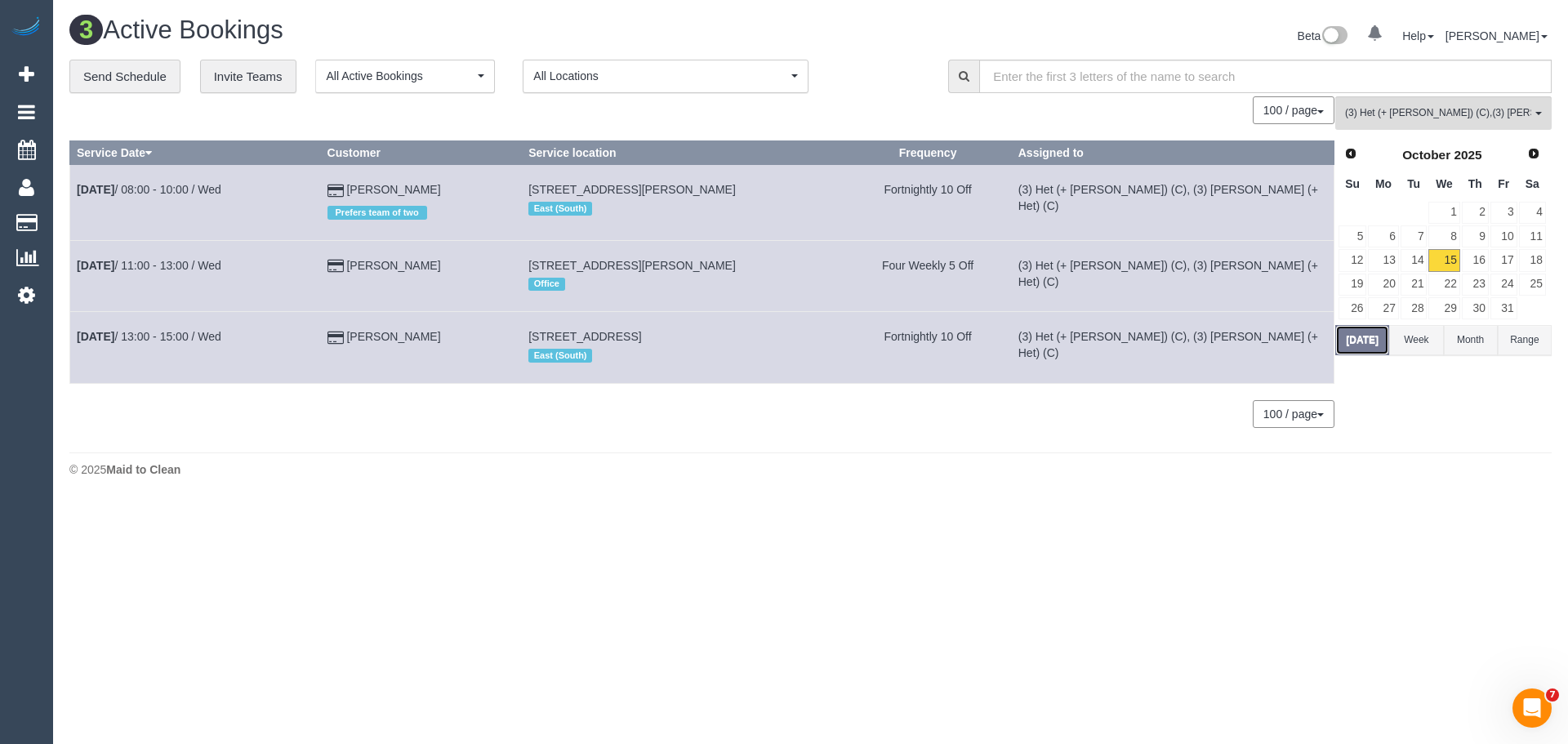
click at [1369, 349] on button "[DATE]" at bounding box center [1362, 340] width 54 height 30
click at [221, 261] on link "Oct 15th / 11:00 - 13:00 / Wed" at bounding box center [149, 265] width 145 height 13
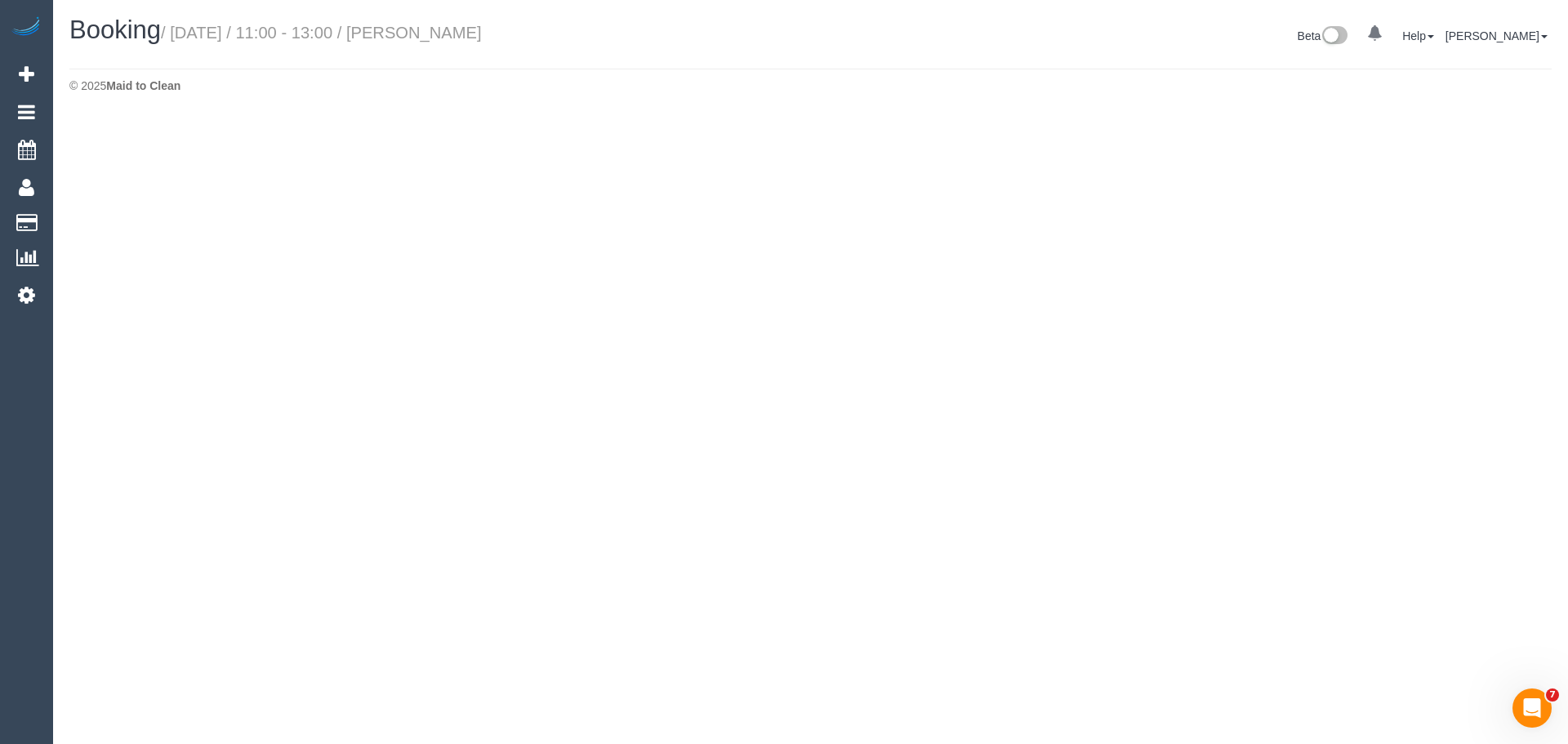
select select "VIC"
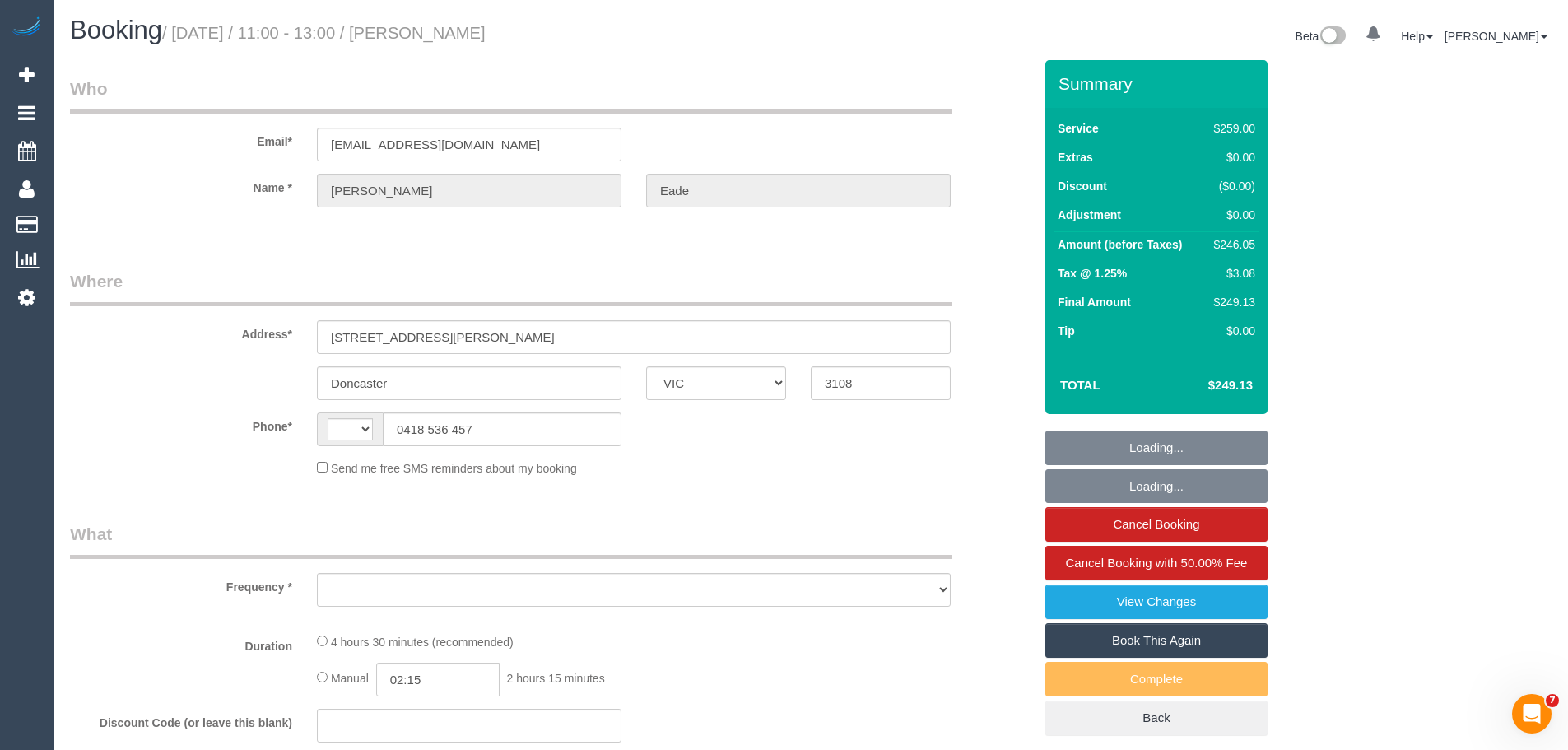
select select "string:stripe-pm_1QFMuQ2GScqysDRVZfGy2afx"
select select "number:28"
select select "number:14"
select select "number:19"
select select "number:22"
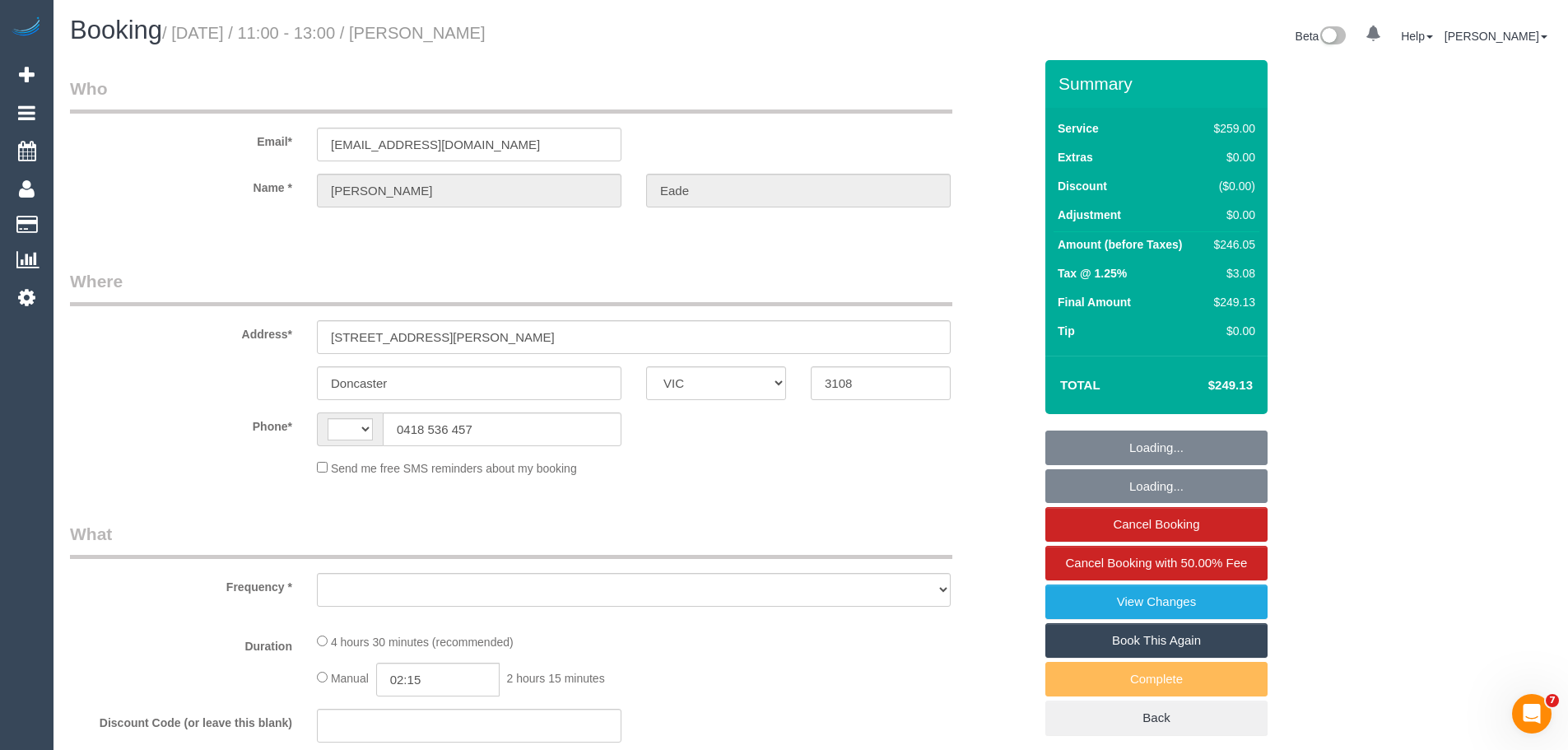
select select "number:33"
select select "number:12"
select select "string:AU"
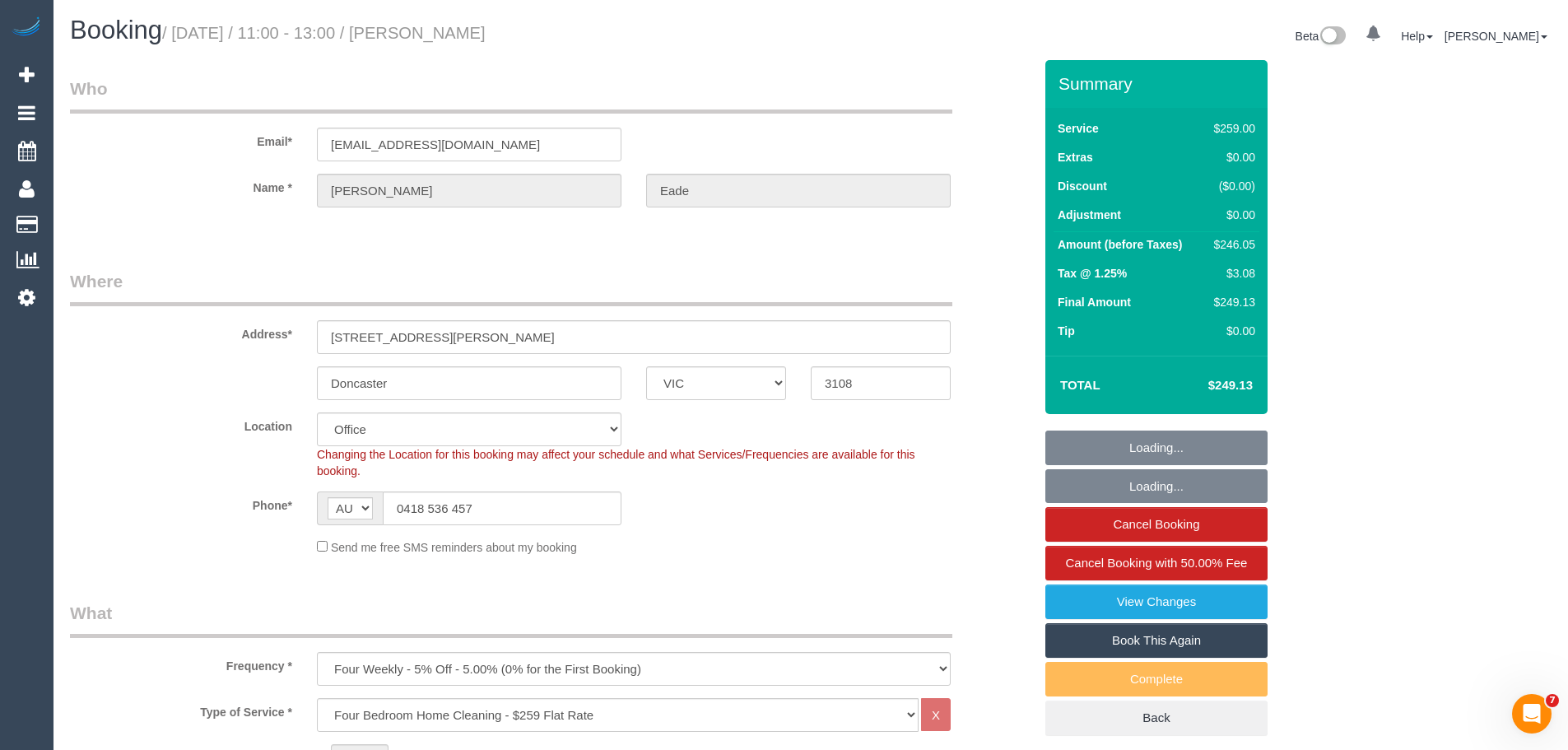
select select "object:13480"
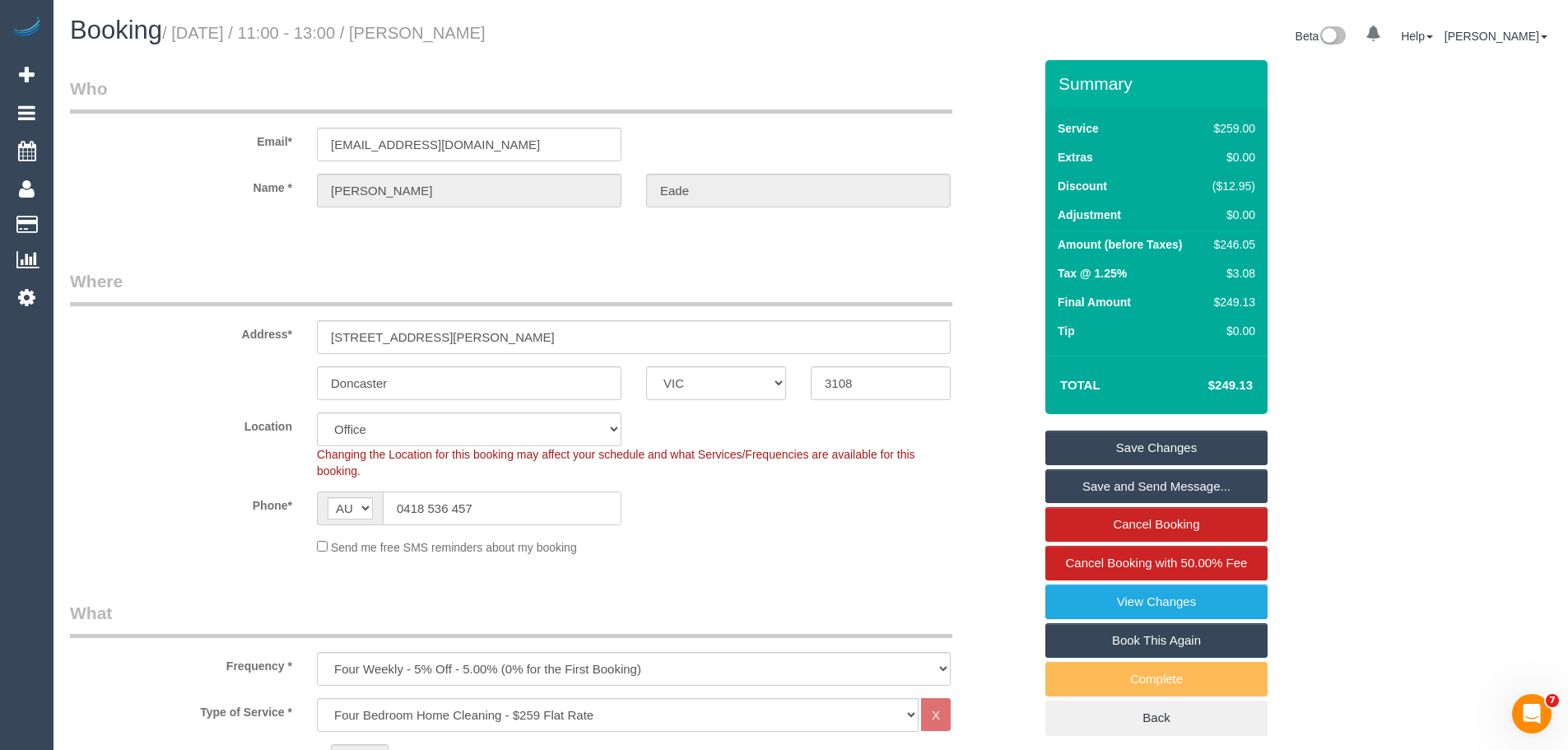
drag, startPoint x: 530, startPoint y: 507, endPoint x: 110, endPoint y: 487, distance: 420.5
click at [105, 492] on div "Phone* AF AL DZ AD AO AI AQ AG AR AM AW AU AT AZ BS BH BD BB BY BE BZ BJ BM BT …" at bounding box center [551, 509] width 988 height 33
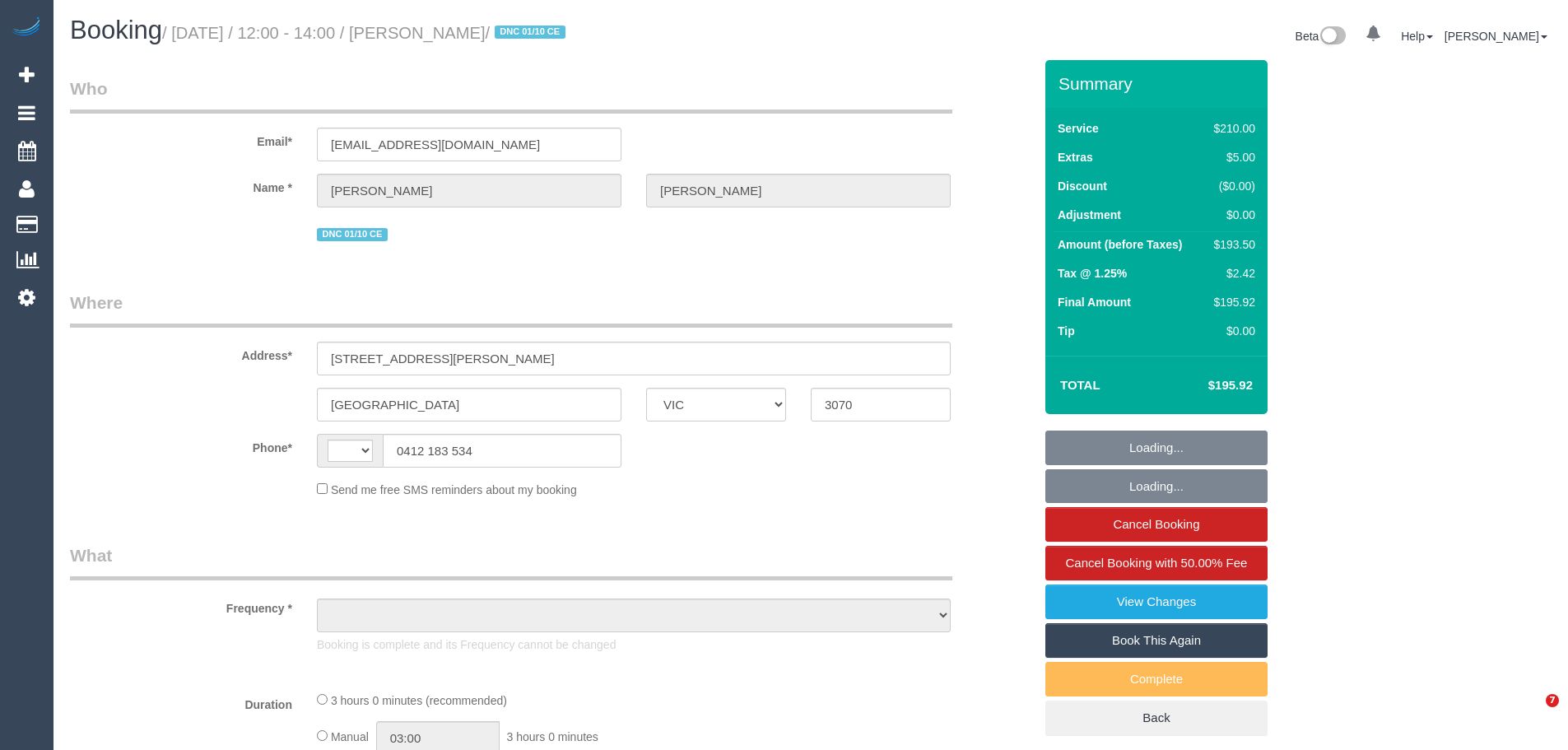
select select "VIC"
select select "object:685"
select select "string:stripe-pm_1RnqSQ2GScqysDRVh71T4XX8"
select select "180"
select select "number:27"
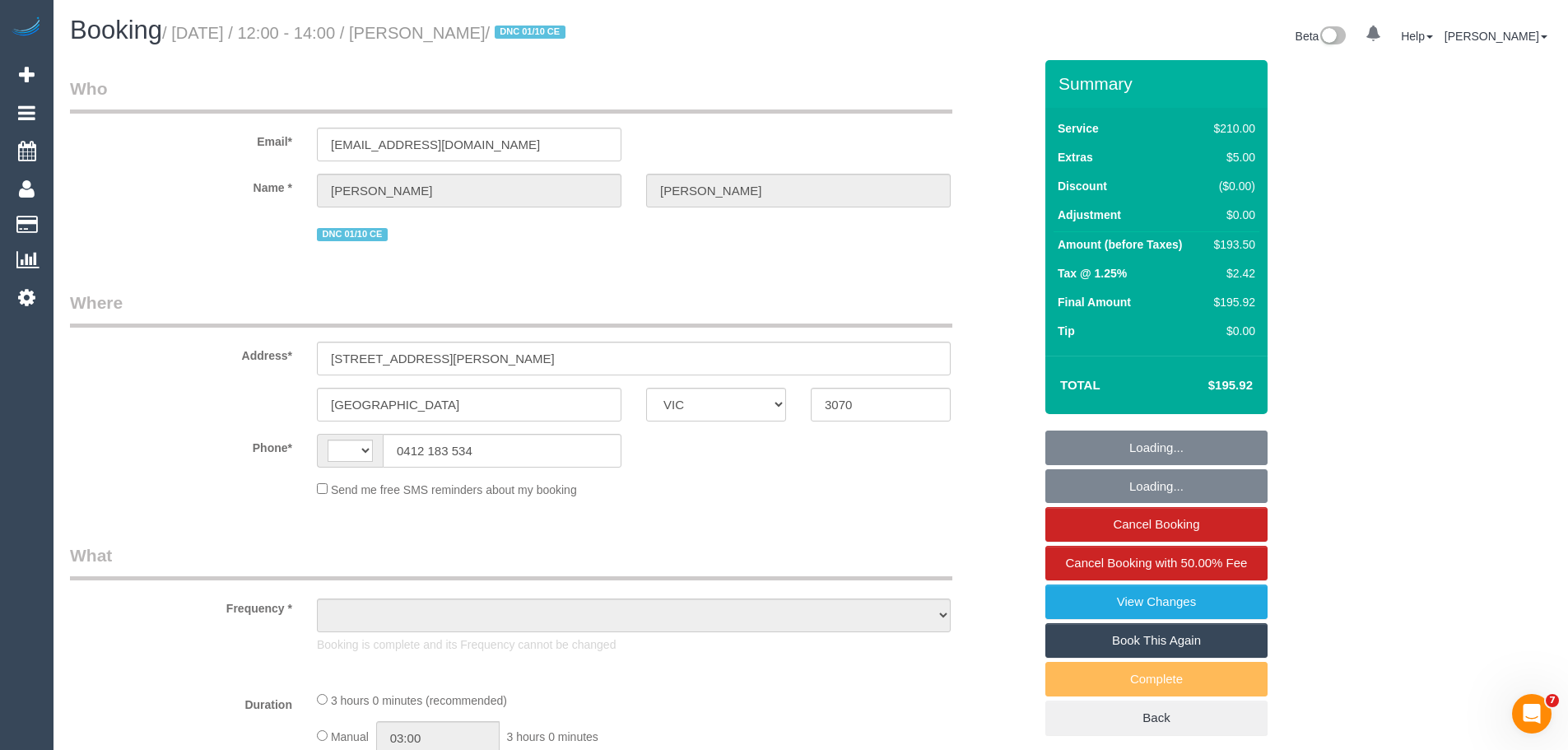
select select "number:14"
select select "number:19"
select select "number:36"
select select "number:34"
select select "number:11"
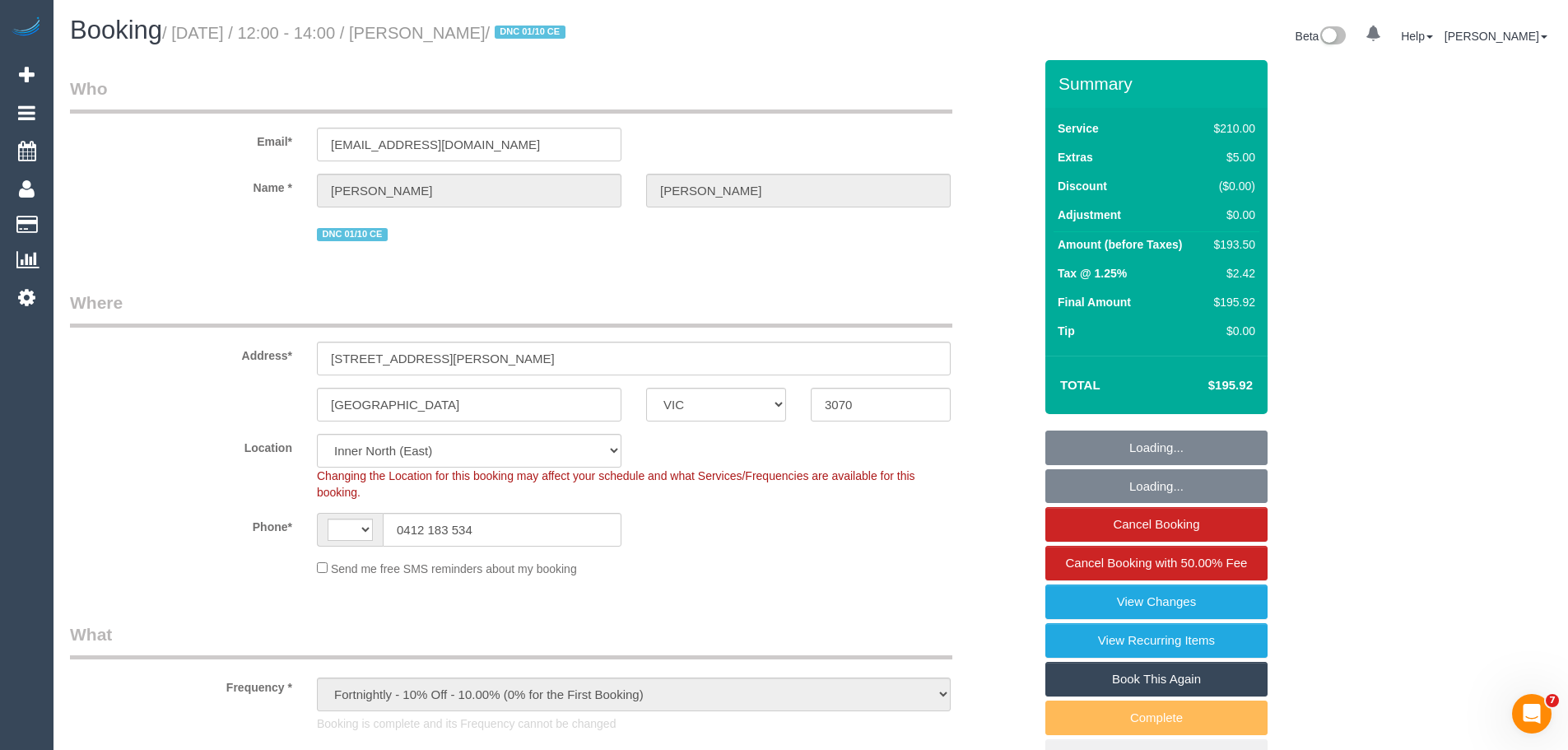
select select "string:AU"
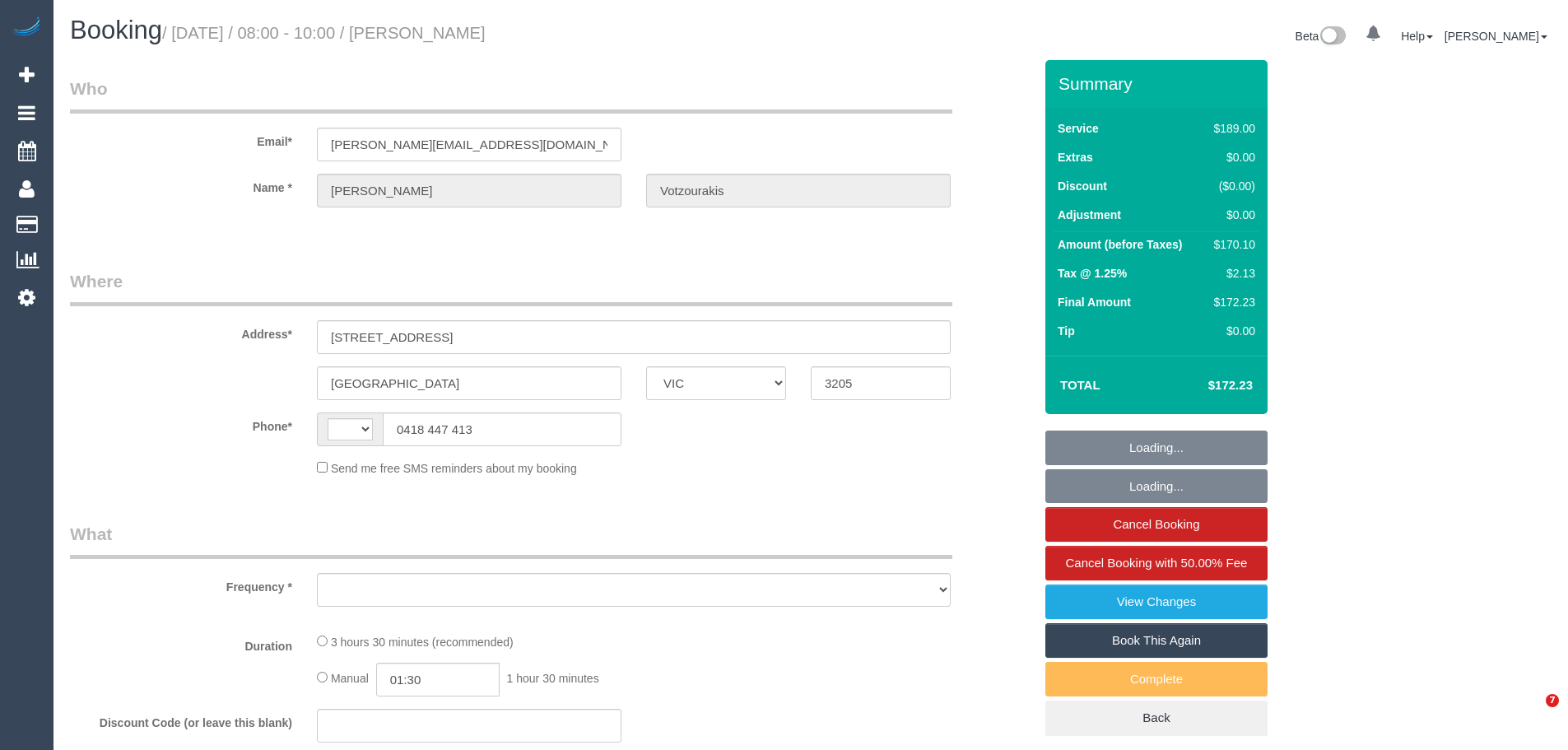
select select "VIC"
select select "string:AU"
select select "object:289"
select select "string:stripe-pm_1RQd6e2GScqysDRVuOXxeKdh"
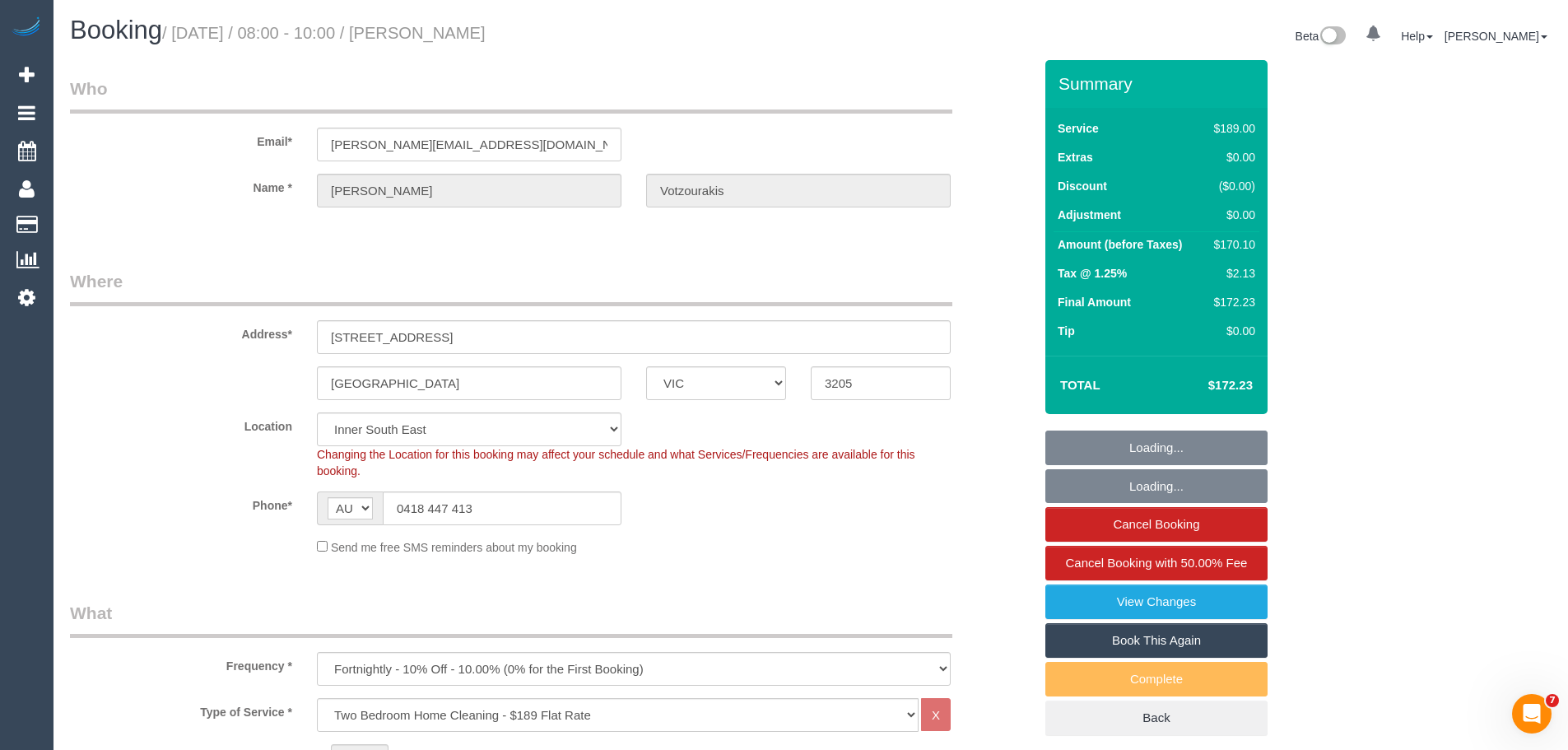
select select "number:27"
select select "number:14"
select select "object:1430"
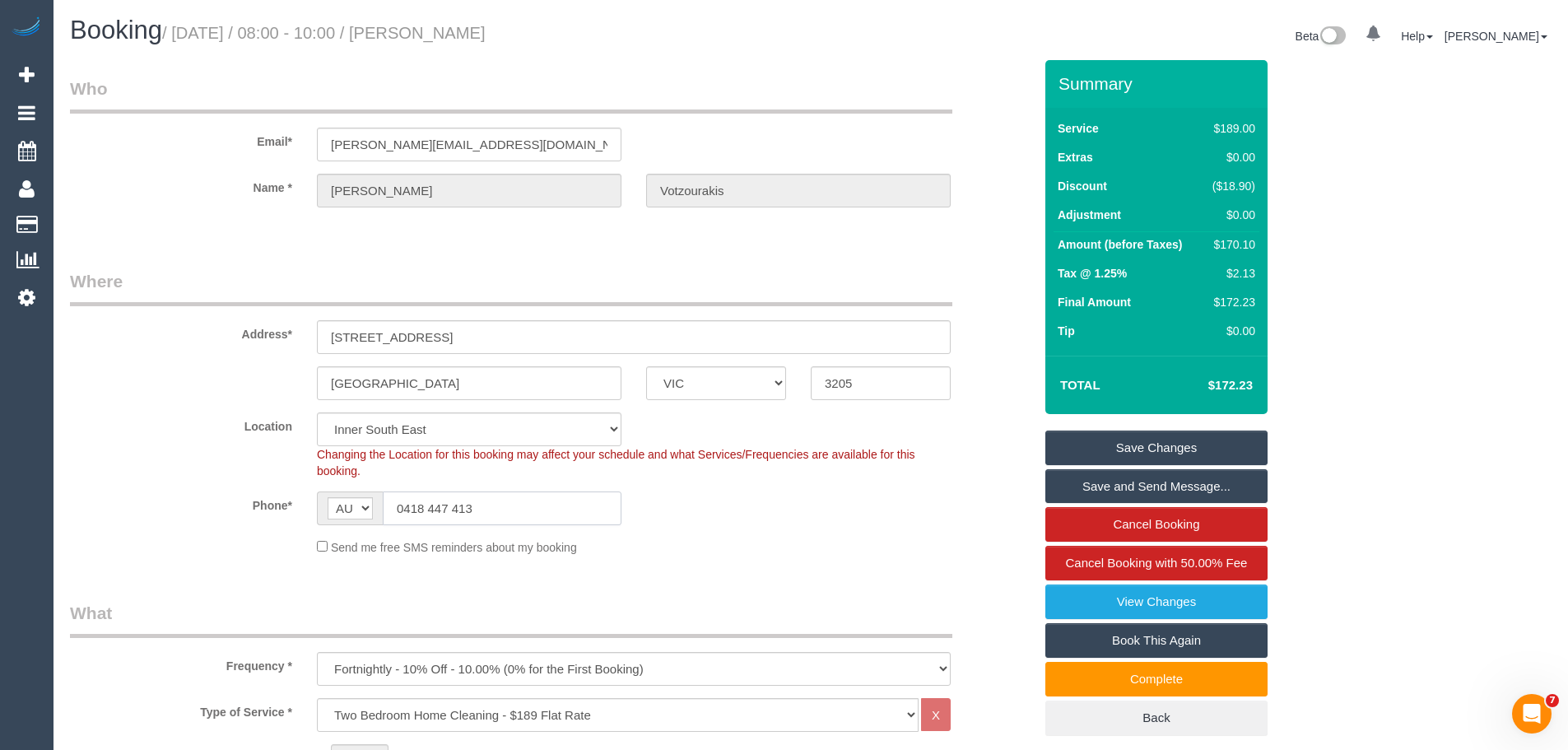
click at [542, 510] on input "0418 447 413" at bounding box center [501, 509] width 238 height 33
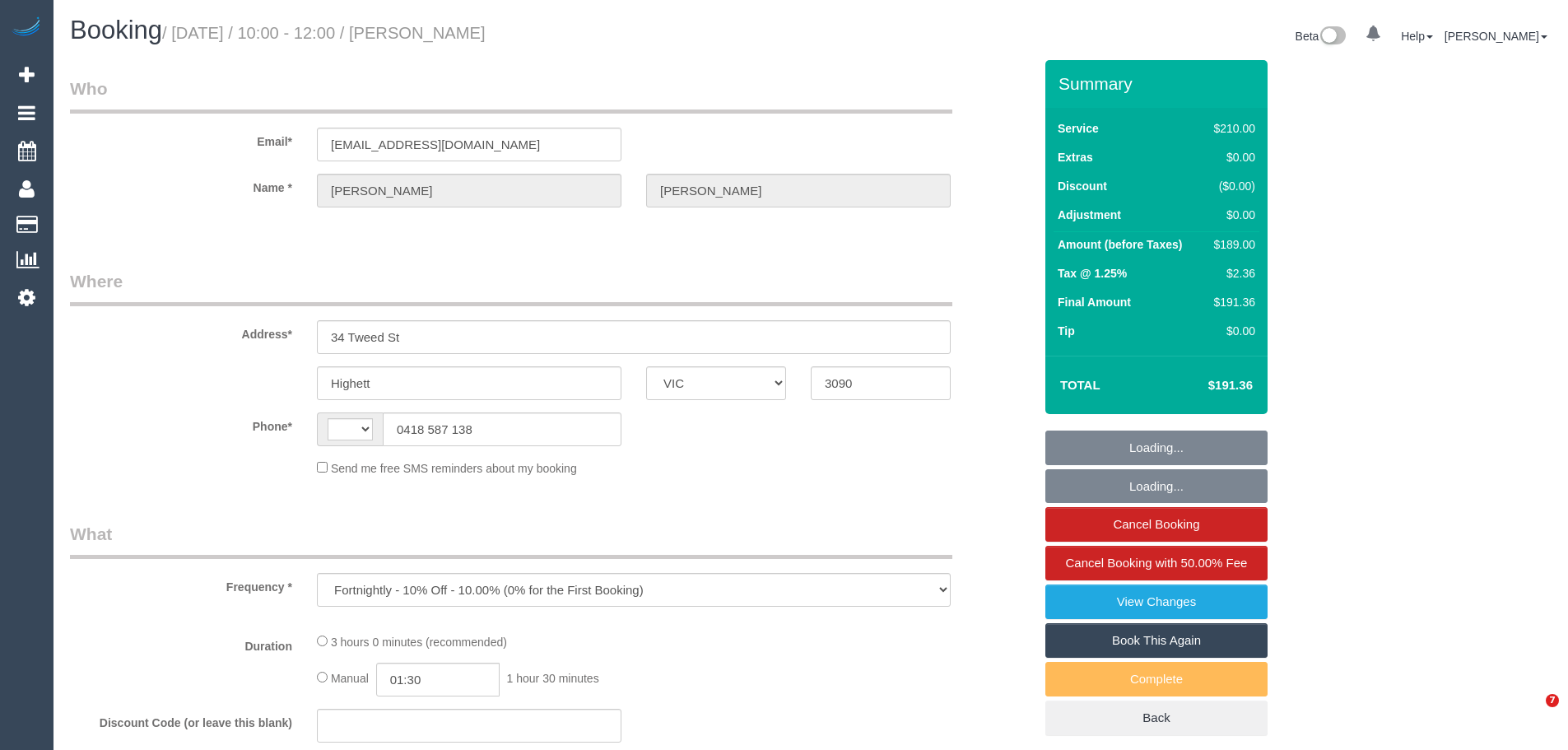
select select "VIC"
select select "string:AU"
select select "number:27"
select select "number:16"
select select "number:19"
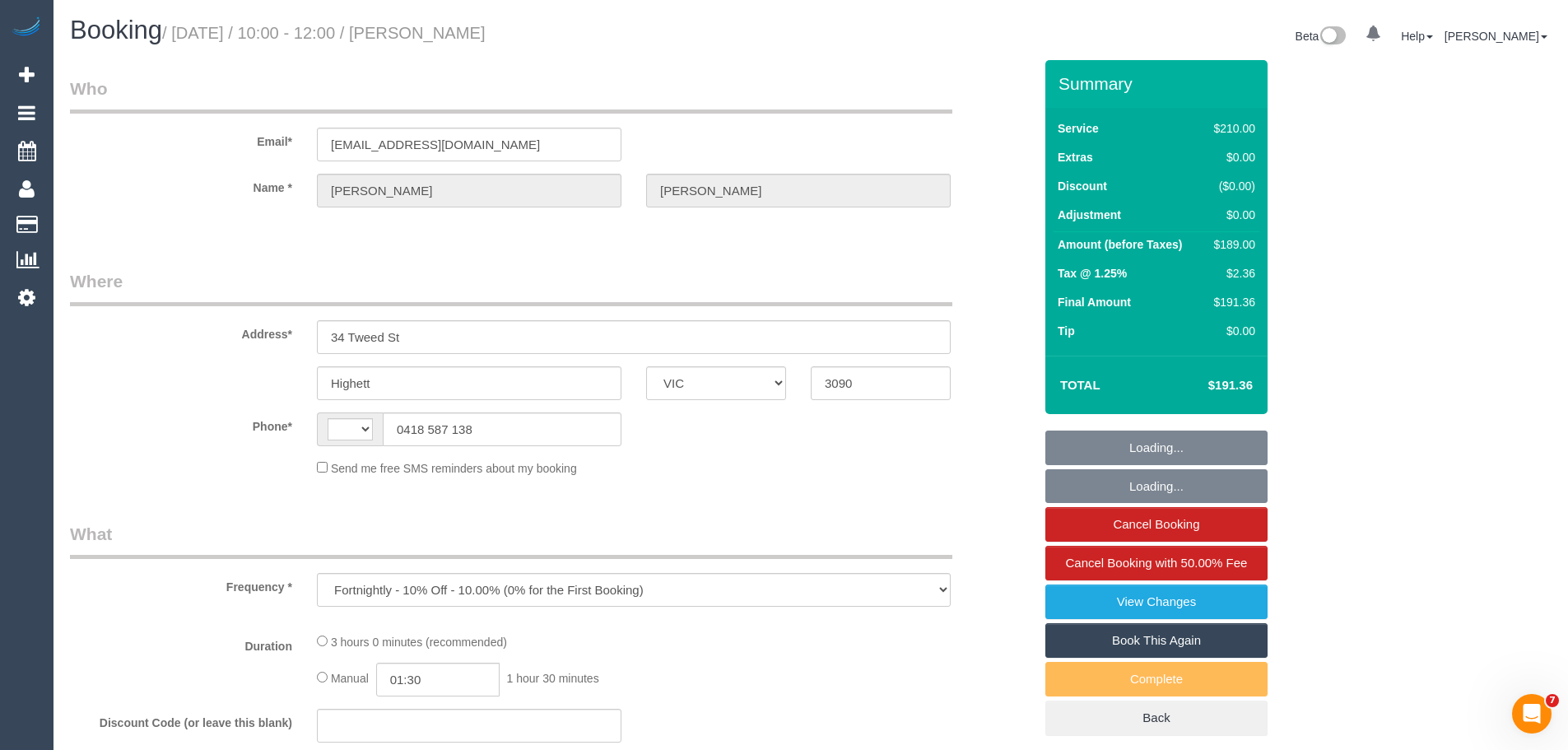
select select "number:36"
select select "number:34"
select select "string:stripe-pm_1Rp7h62GScqysDRVXAkemV4C"
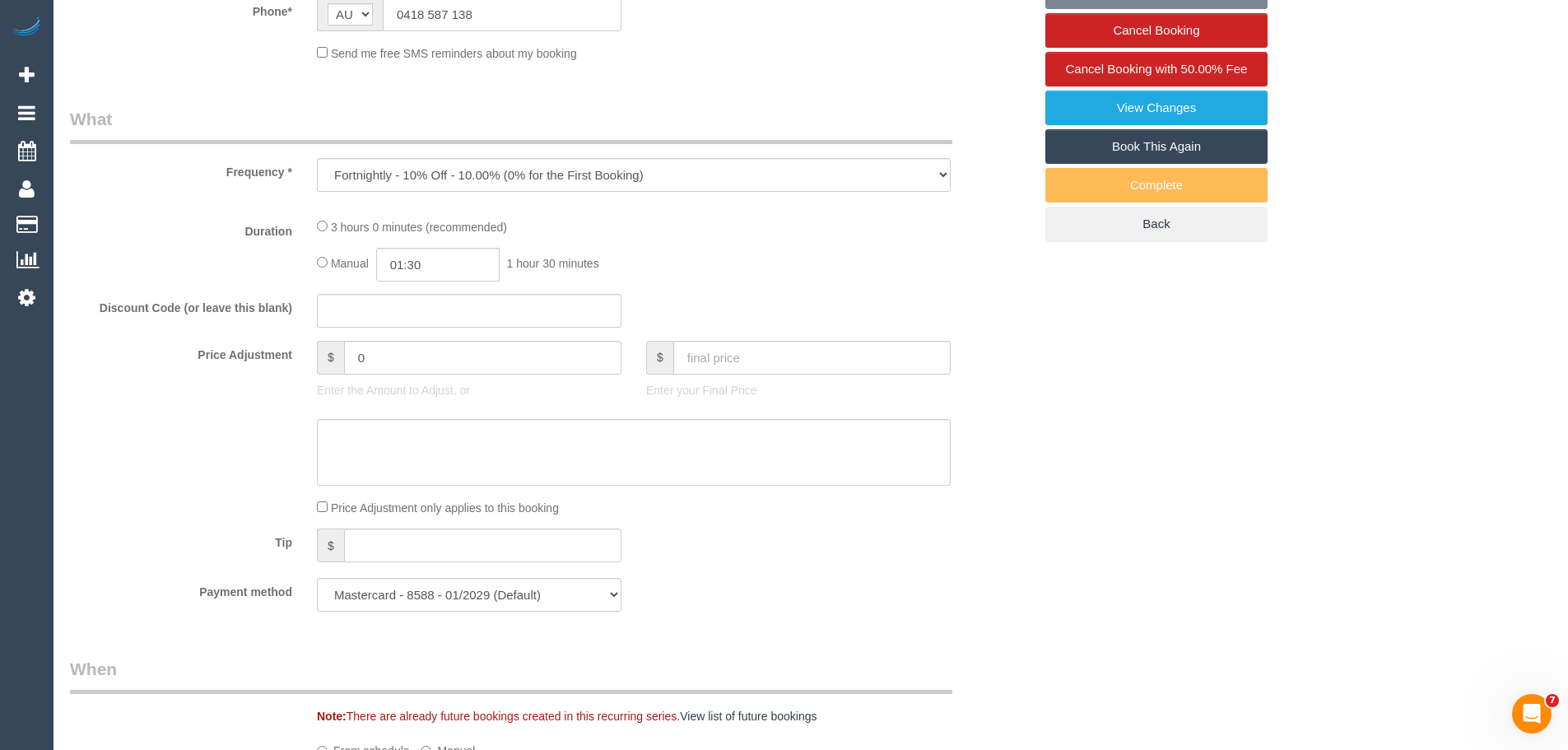
select select "object:890"
select select "180"
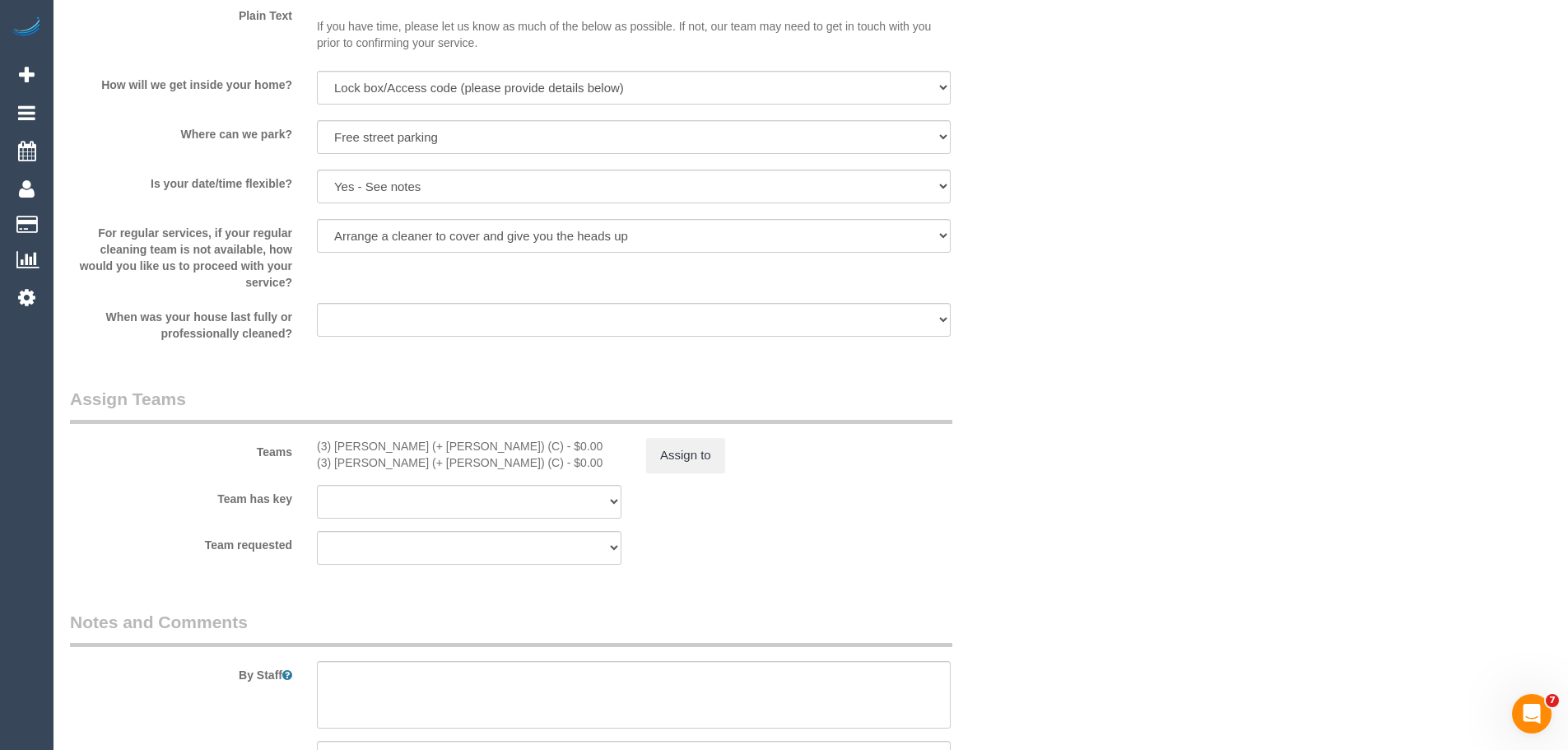
scroll to position [2553, 0]
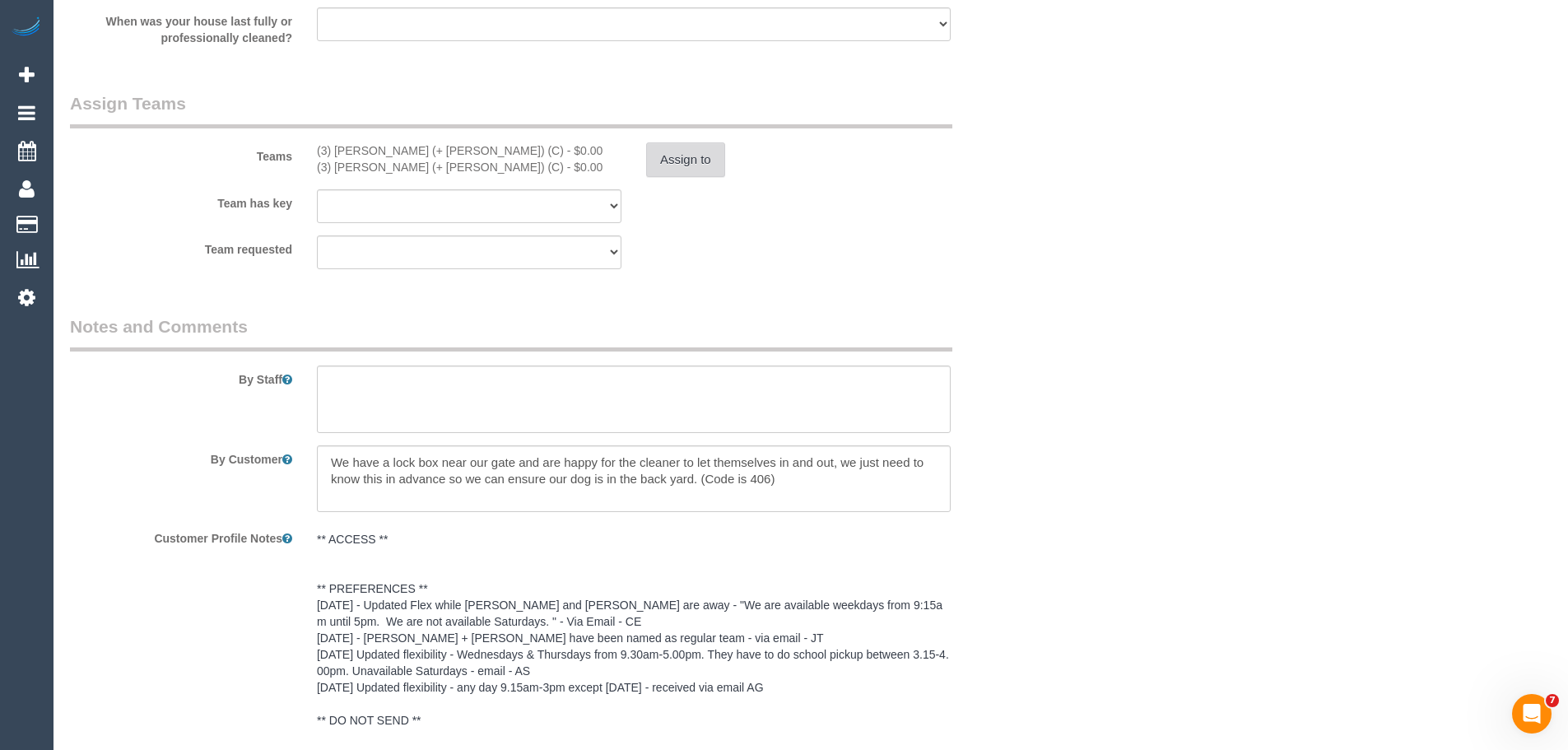
click at [672, 153] on button "Assign to" at bounding box center [686, 159] width 79 height 34
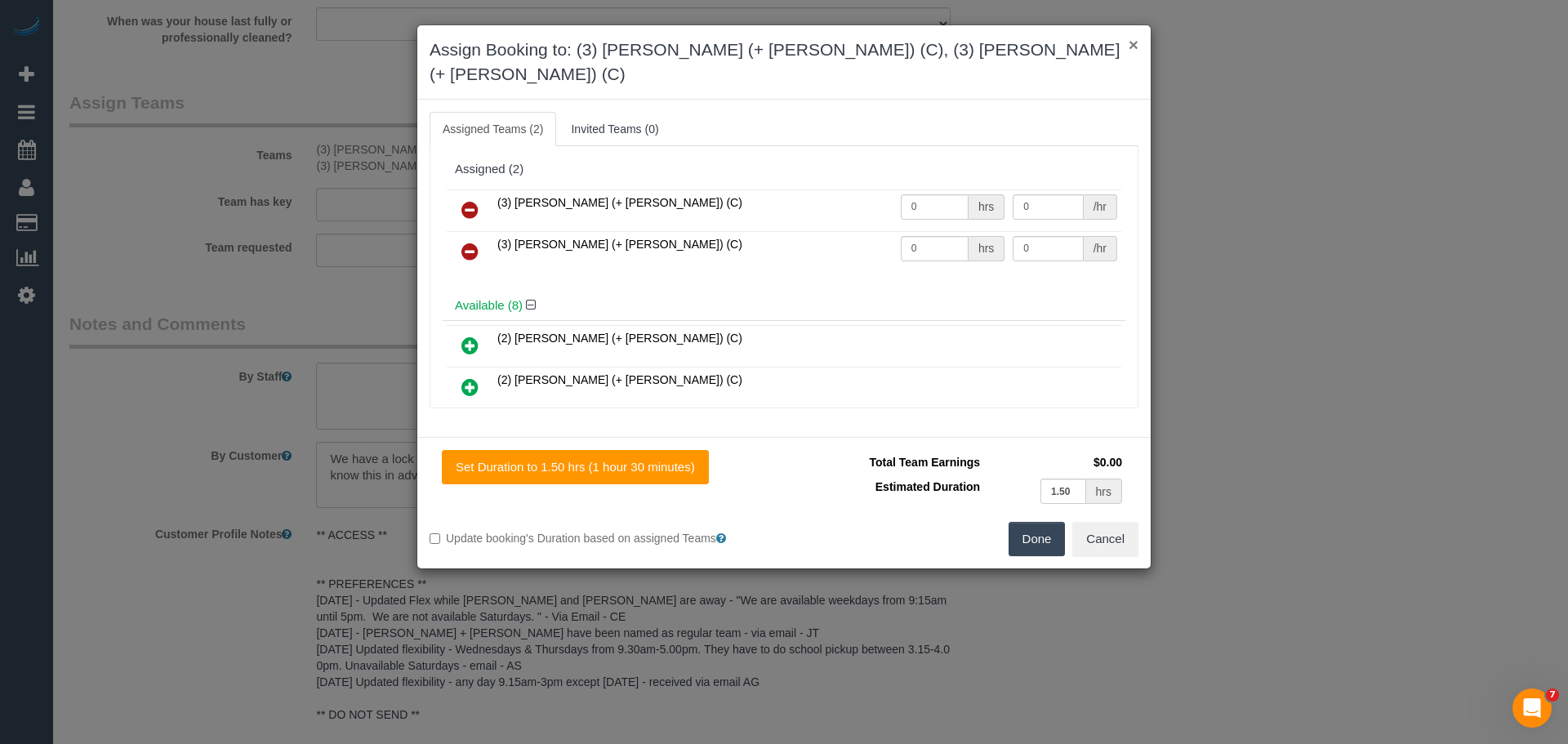
click at [1137, 47] on button "×" at bounding box center [1134, 45] width 10 height 18
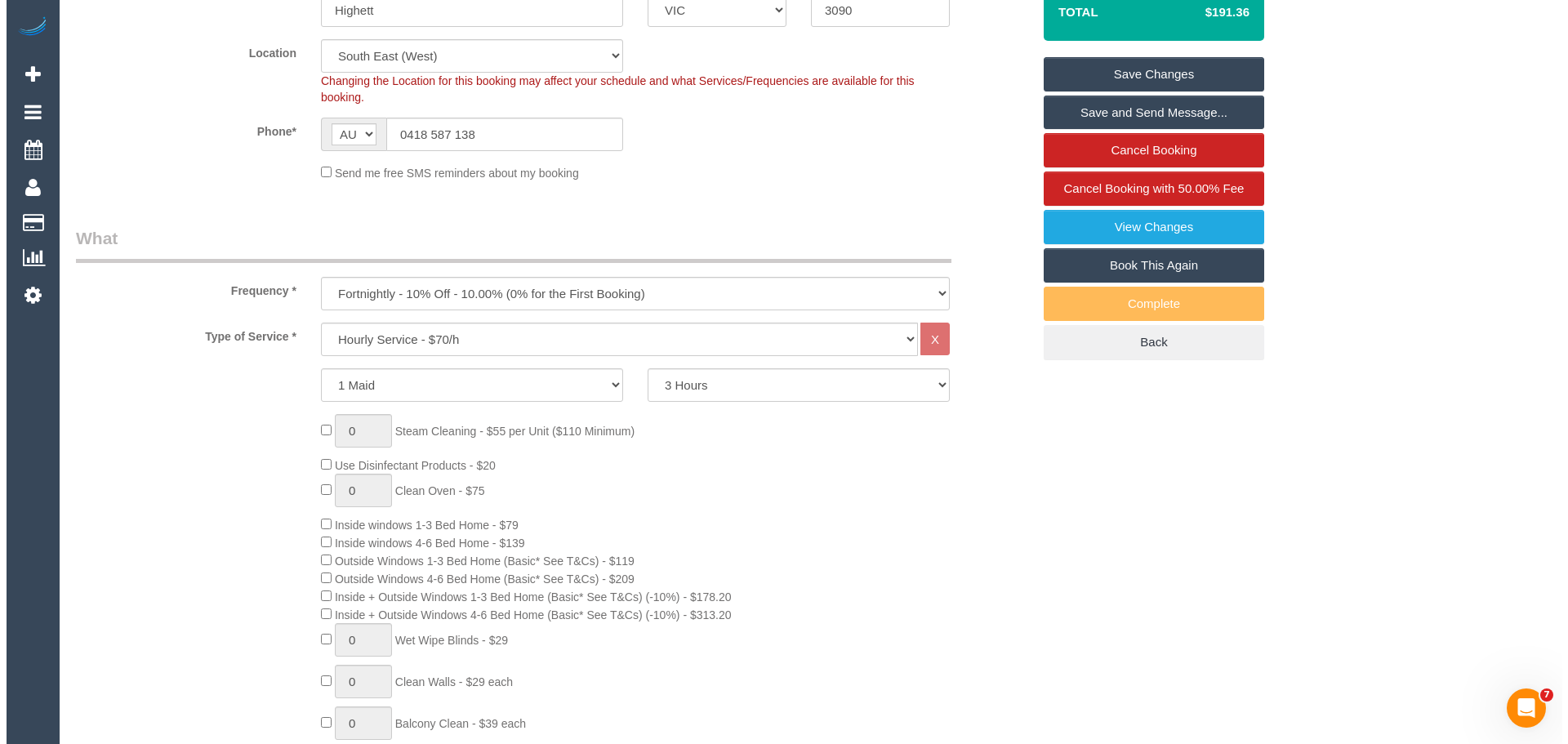
scroll to position [245, 0]
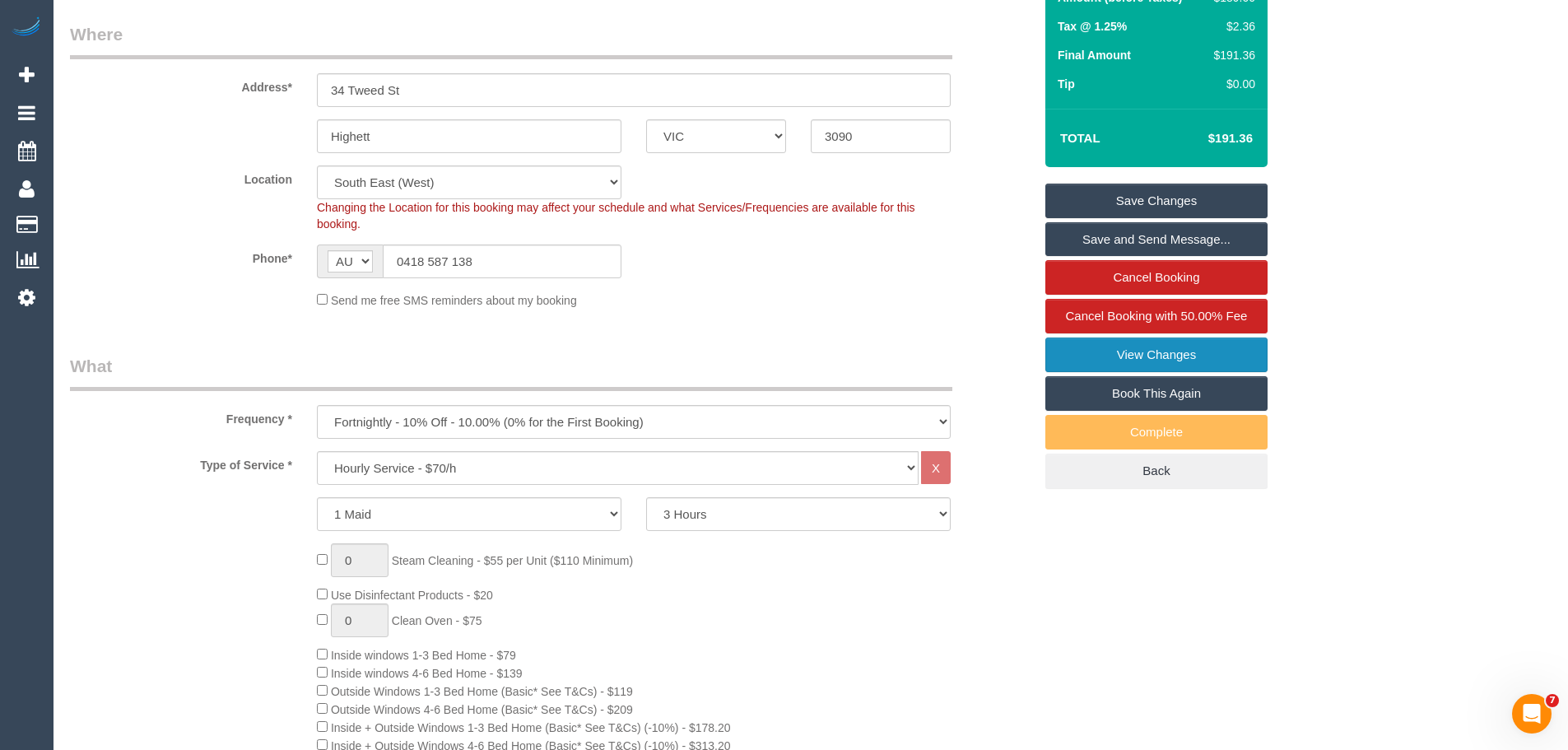
click at [1157, 351] on link "View Changes" at bounding box center [1157, 354] width 223 height 34
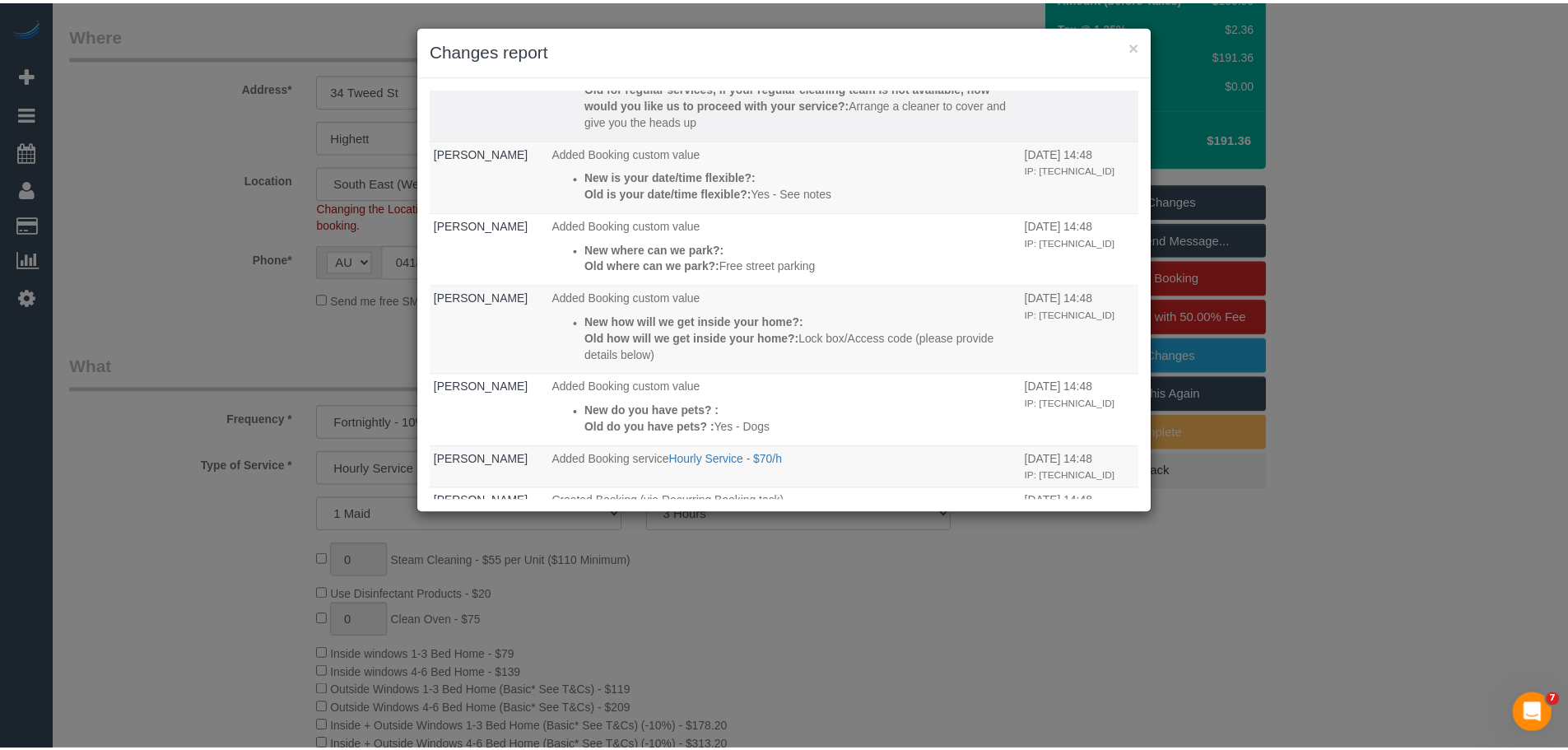
scroll to position [1058, 0]
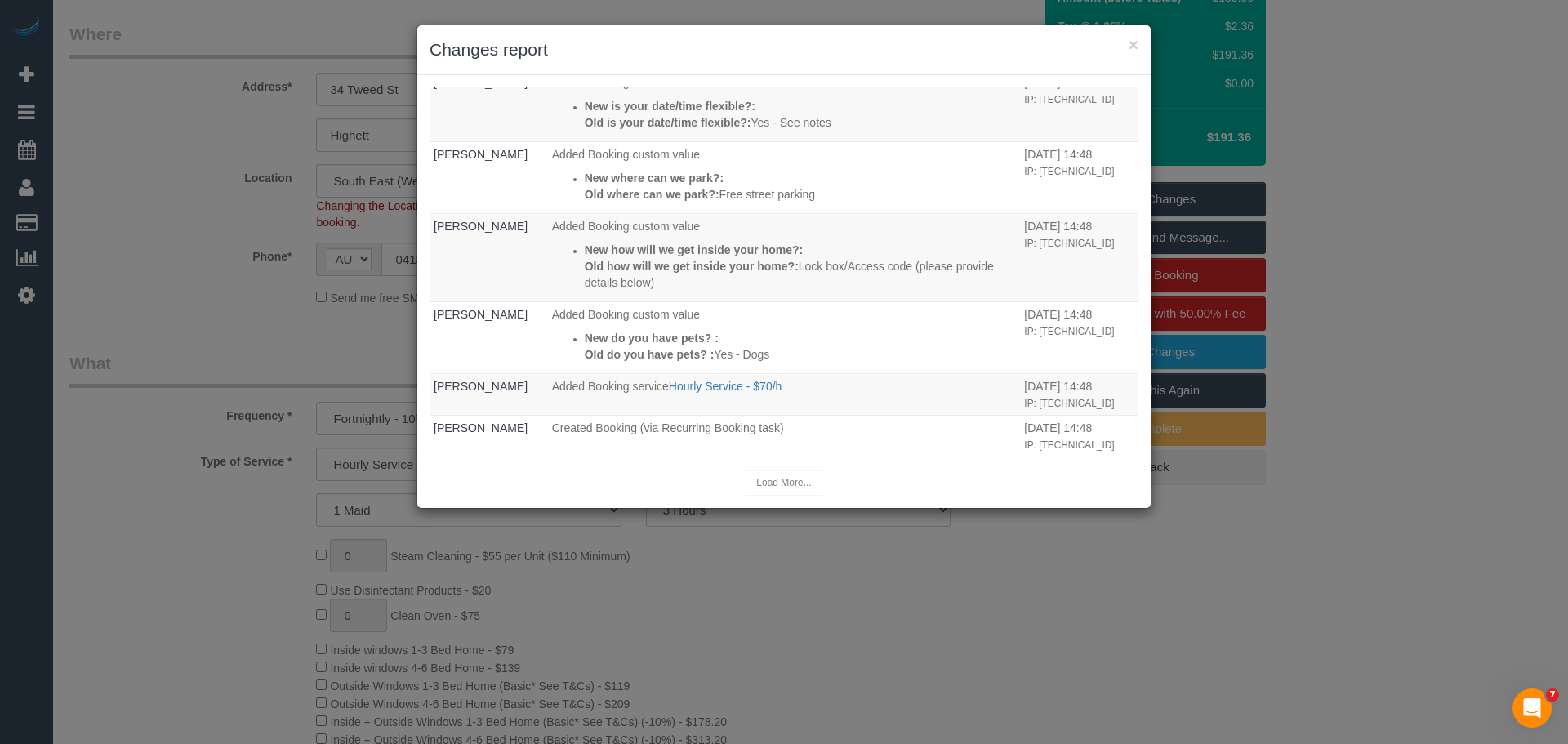
click at [1127, 44] on h3 "Changes report" at bounding box center [784, 50] width 709 height 24
click at [1130, 45] on button "×" at bounding box center [1134, 45] width 10 height 18
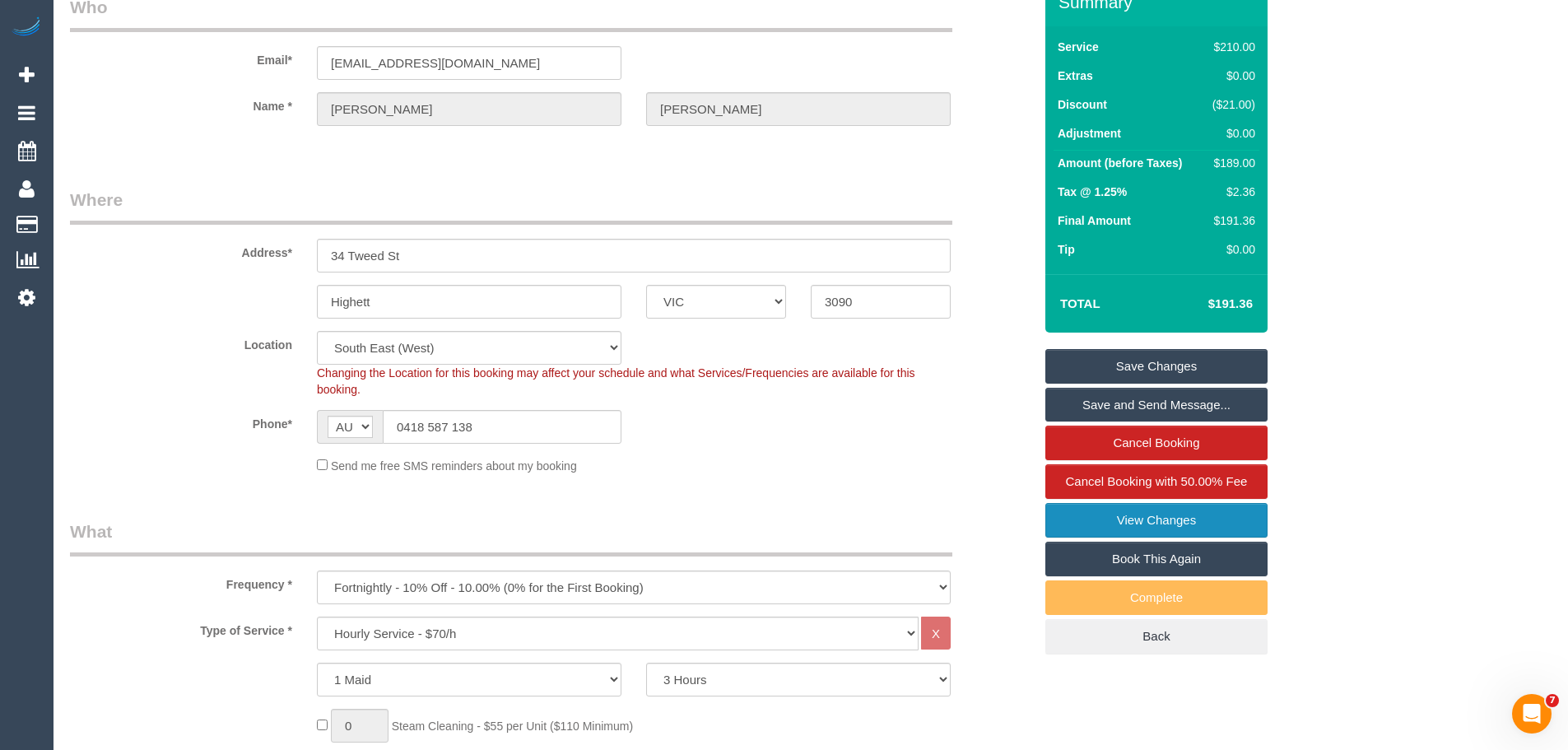
scroll to position [0, 0]
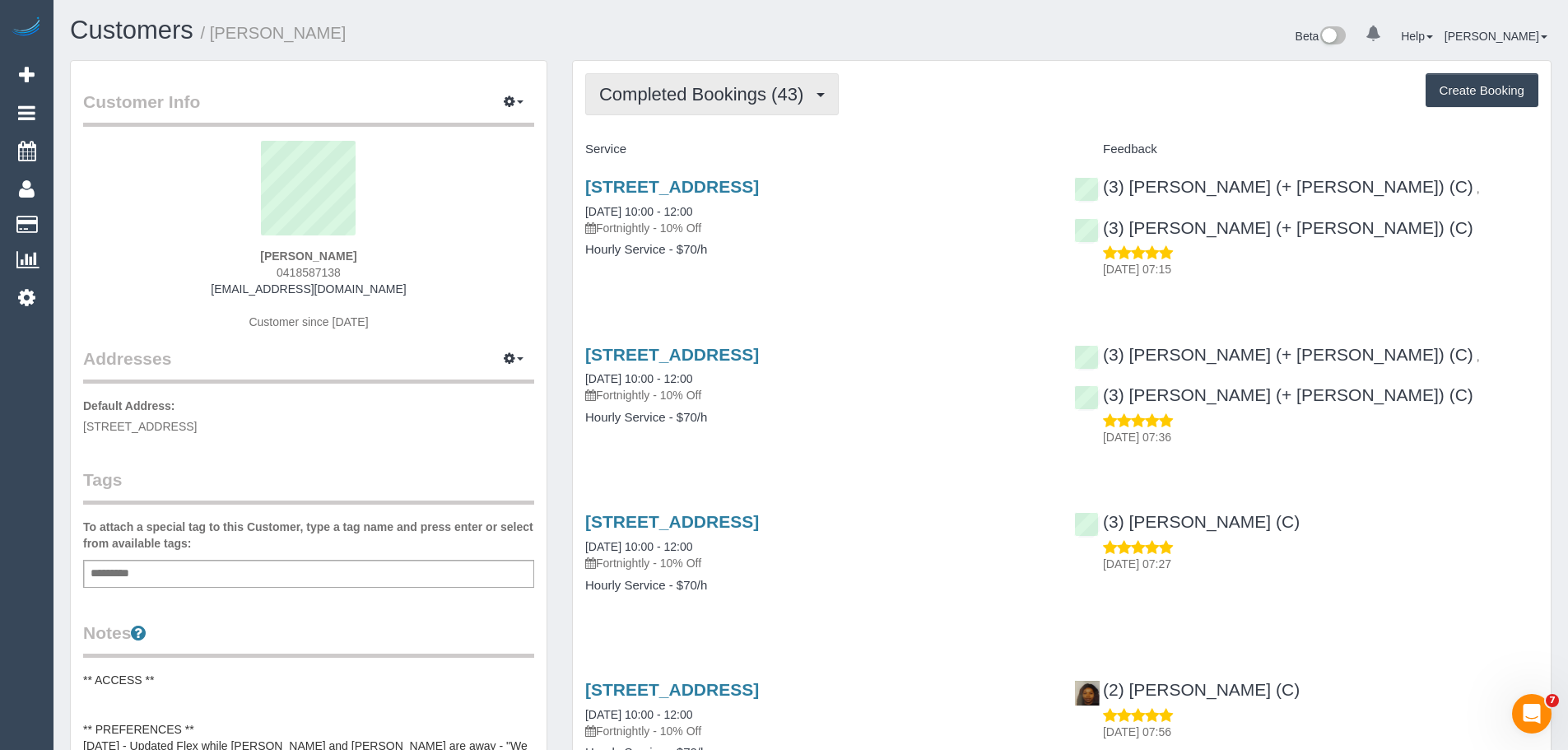
click at [726, 99] on span "Completed Bookings (43)" at bounding box center [706, 94] width 212 height 21
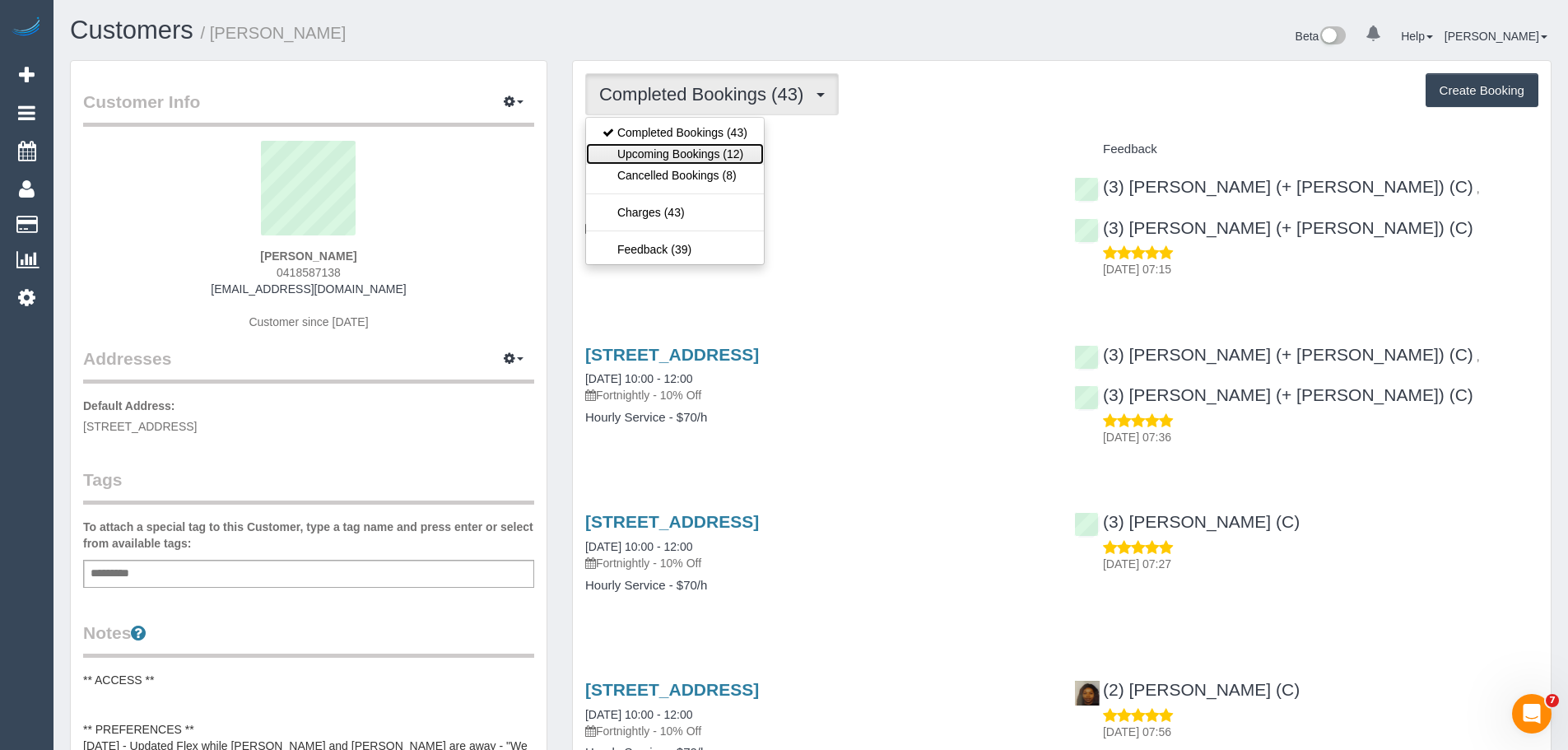
click at [726, 143] on link "Upcoming Bookings (12)" at bounding box center [674, 154] width 178 height 22
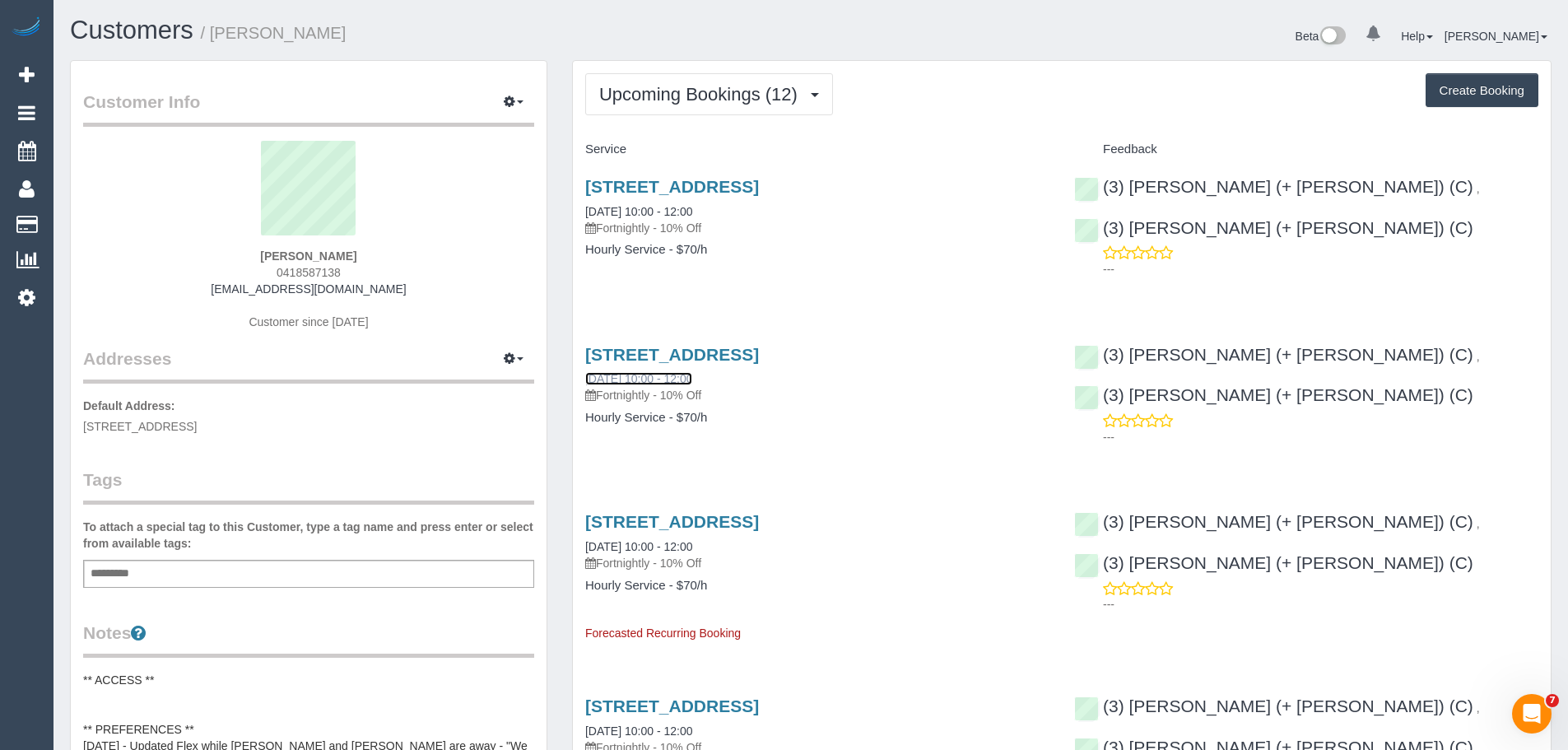
click at [647, 378] on link "[DATE] 10:00 - 12:00" at bounding box center [639, 378] width 107 height 13
drag, startPoint x: 577, startPoint y: 180, endPoint x: 794, endPoint y: 272, distance: 235.7
click at [794, 272] on div "34 Tweed St, Highett, VIC 3090 15/10/2025 10:00 - 12:00 Fortnightly - 10% Off H…" at bounding box center [817, 226] width 489 height 127
copy div "34 Tweed St, Highett, VIC 3090 15/10/2025 10:00 - 12:00 Fortnightly - 10% Off H…"
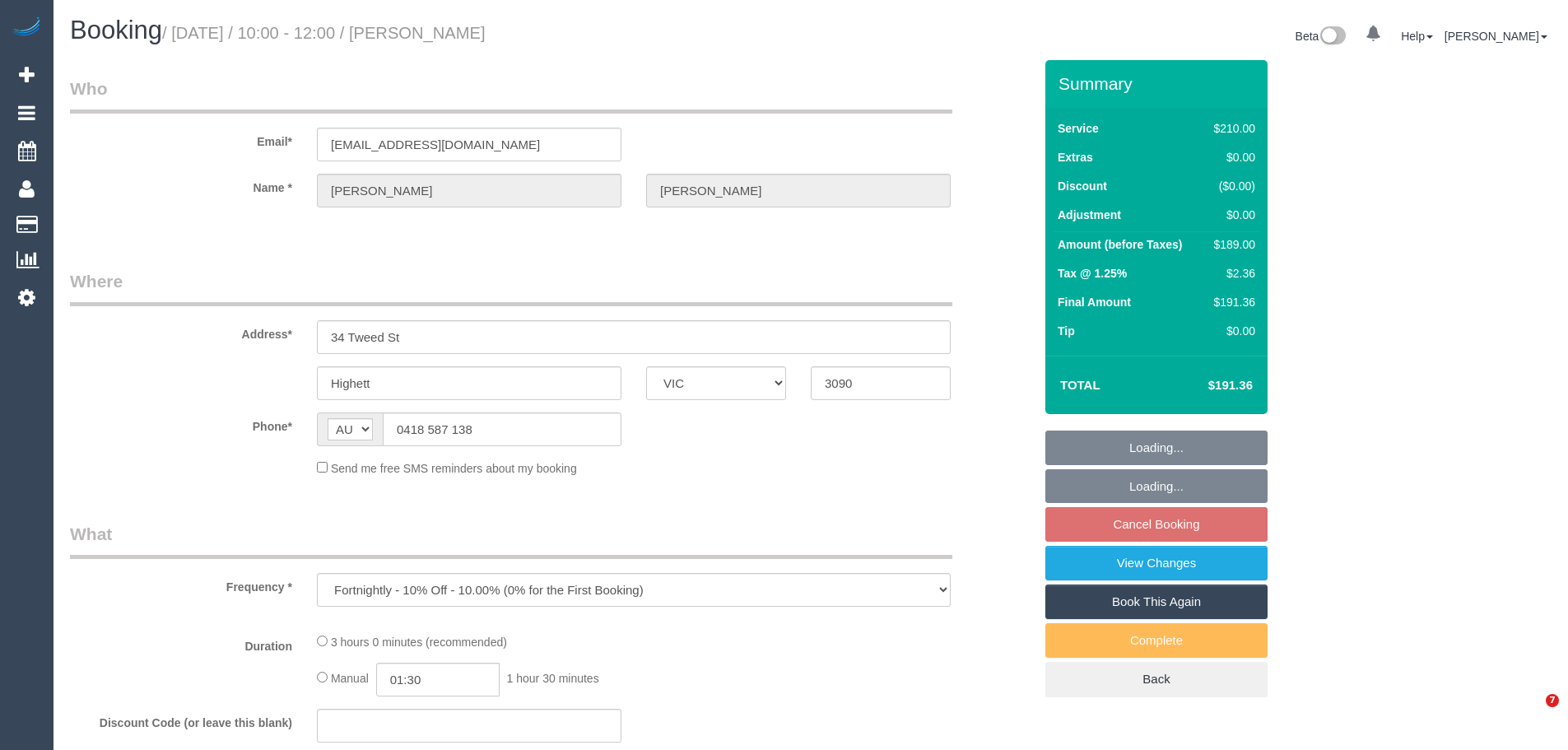
select select "VIC"
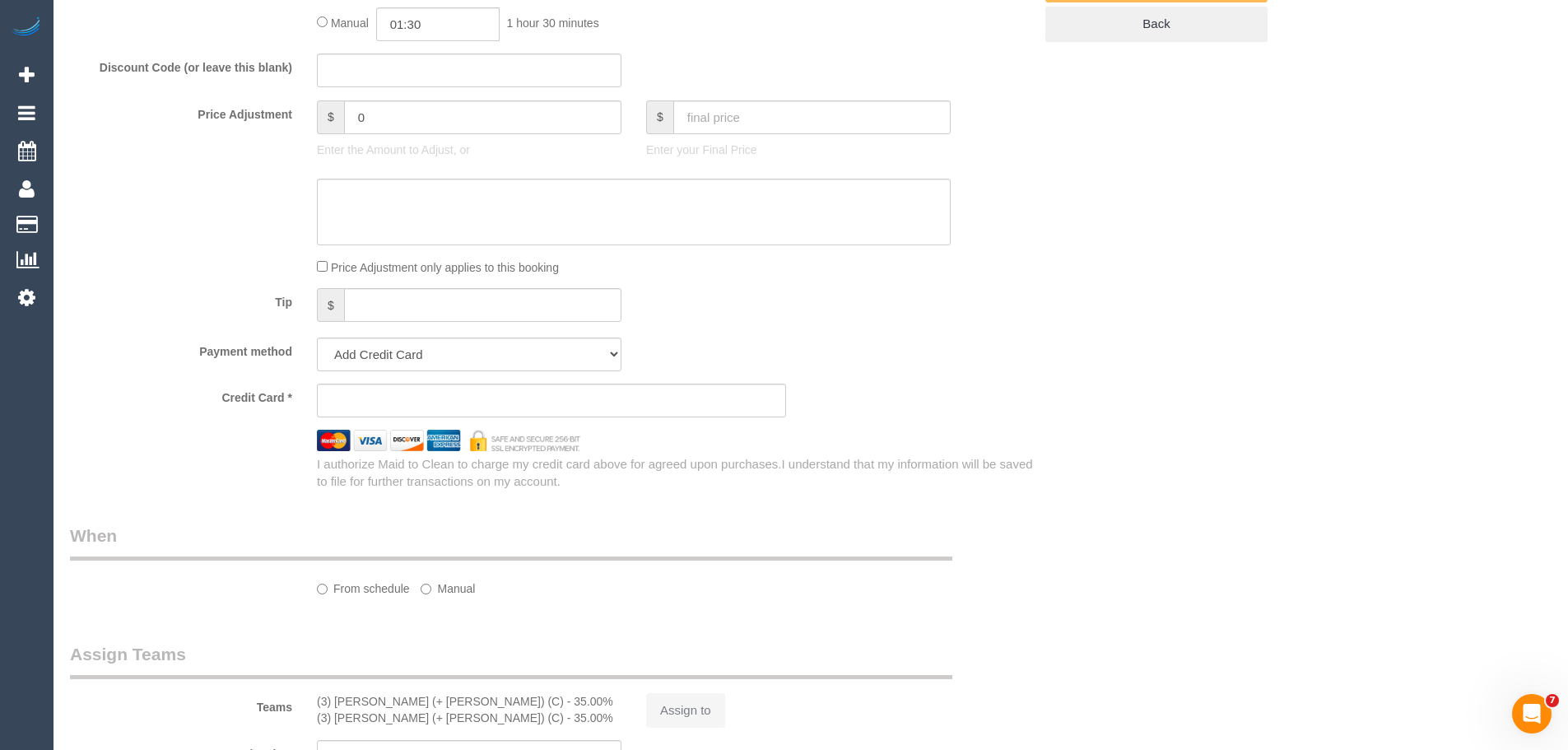
select select "string:stripe-pm_1Rp7h62GScqysDRVXAkemV4C"
select select "180"
select select "number:27"
select select "number:16"
select select "number:19"
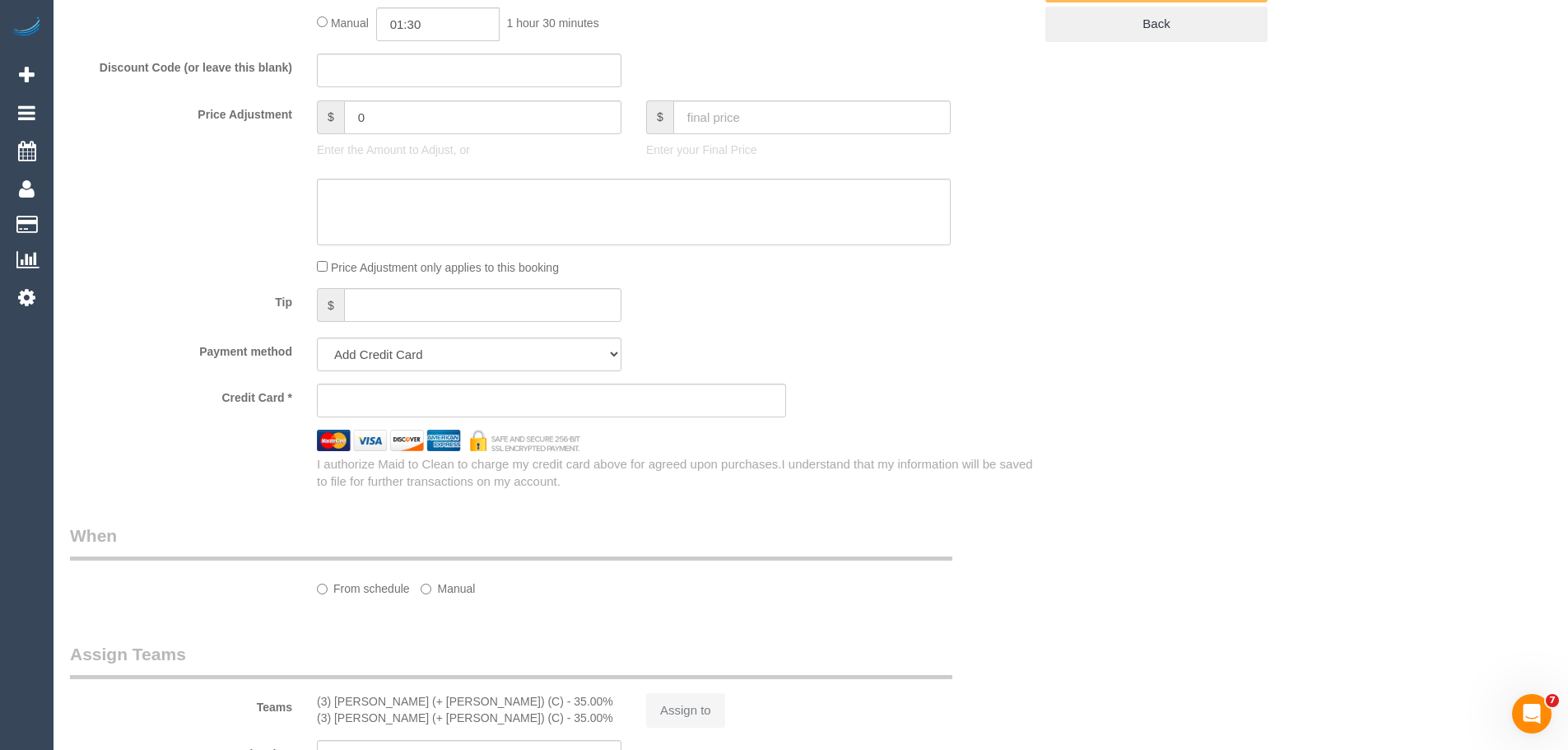
select select "number:36"
select select "number:34"
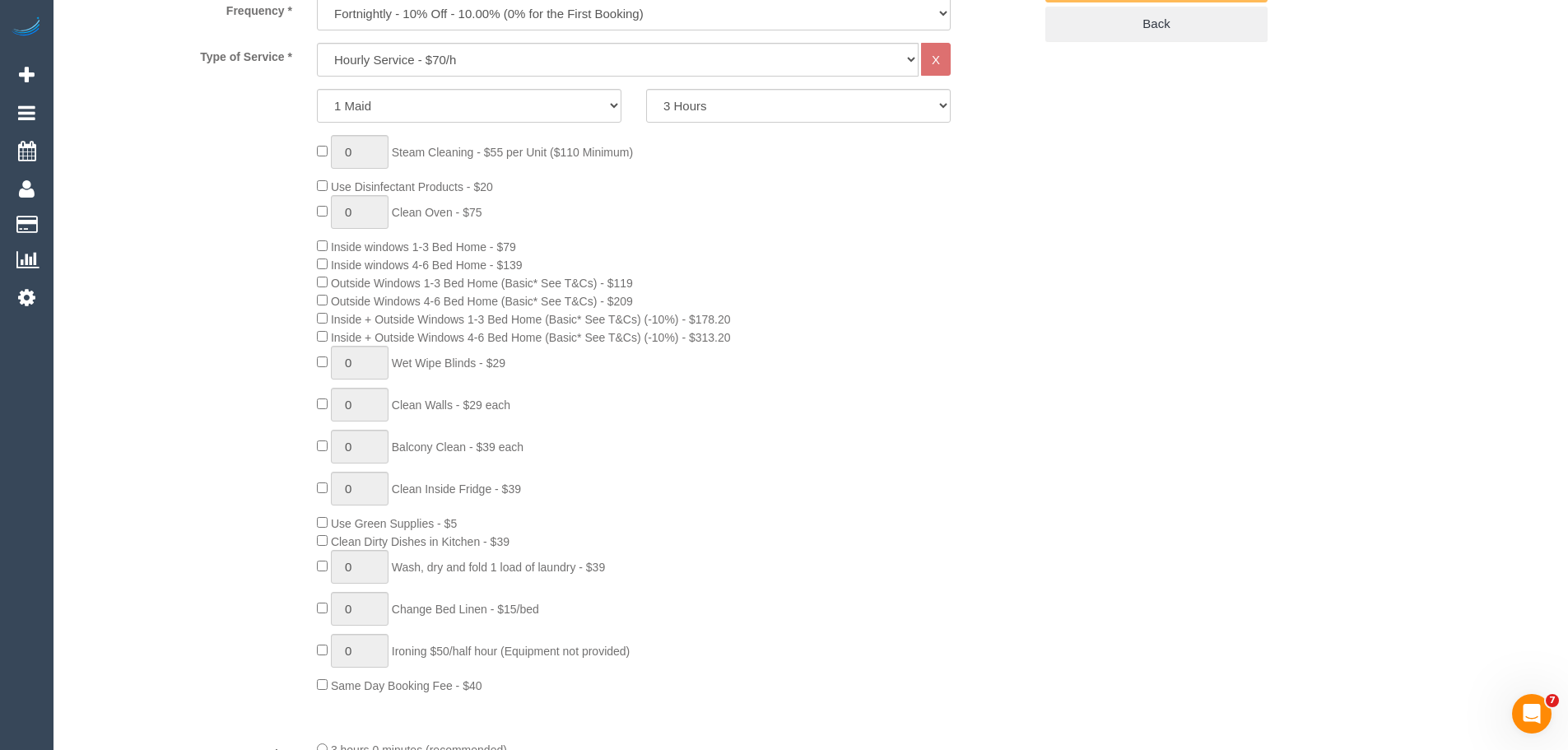
scroll to position [841, 0]
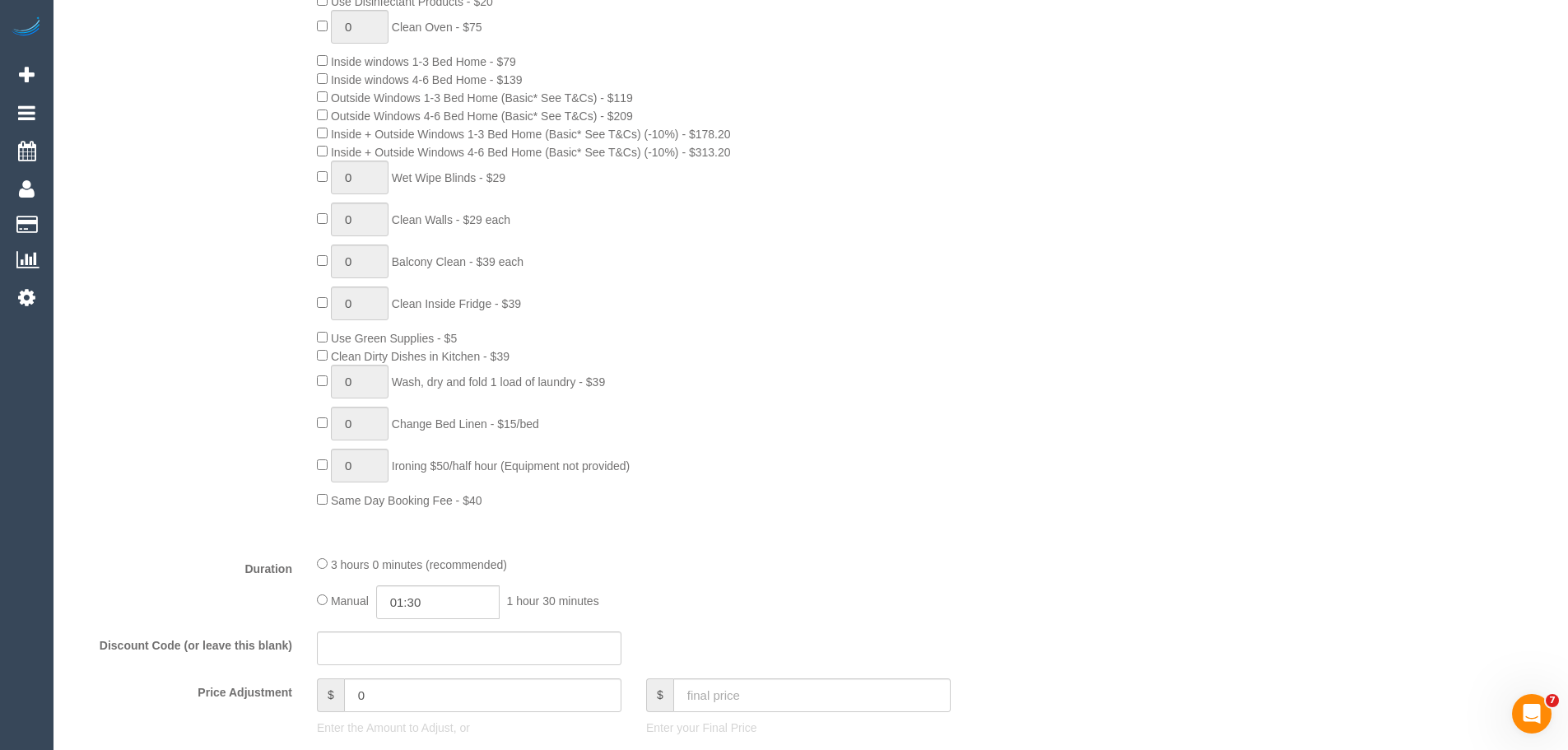
select select "object:861"
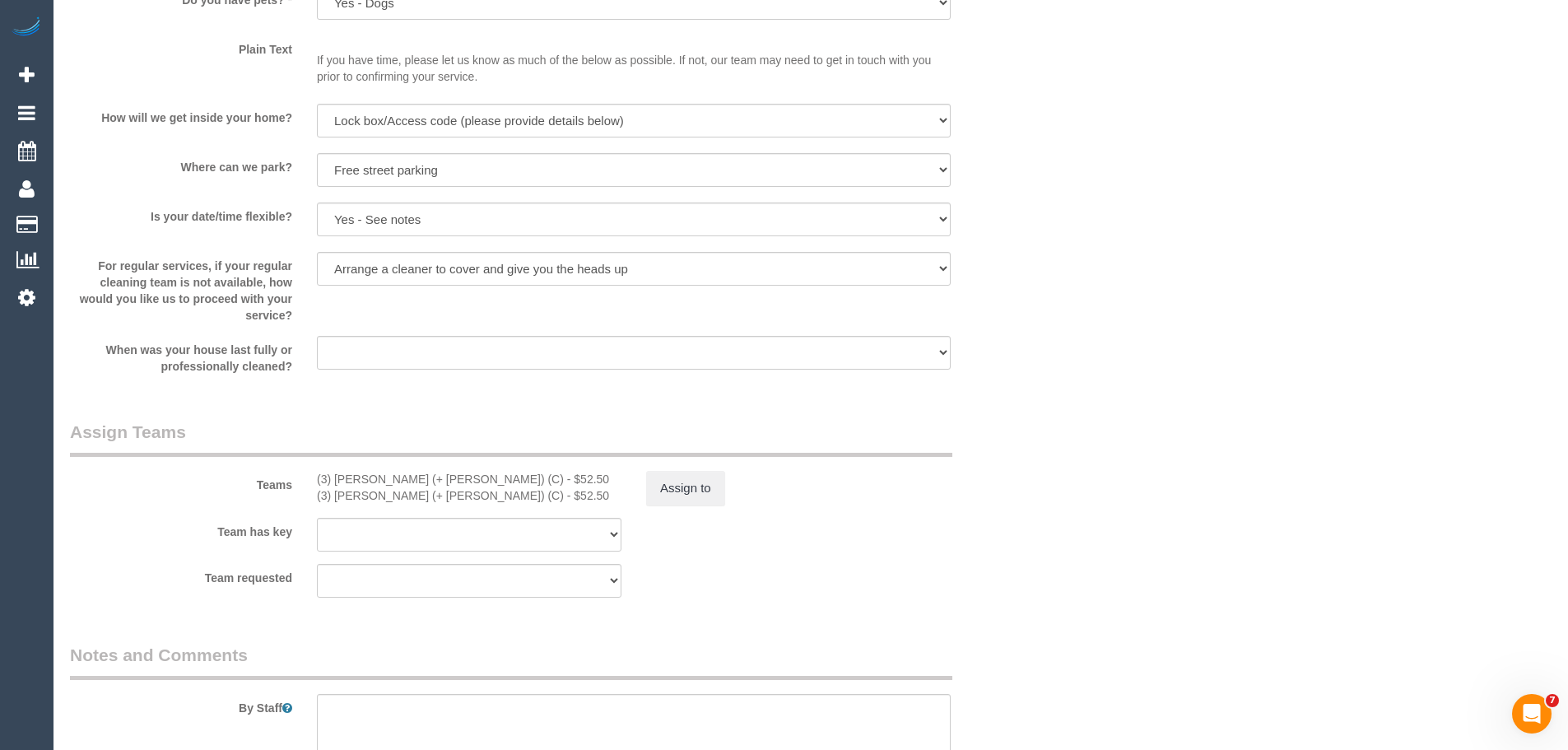
select select "spot3"
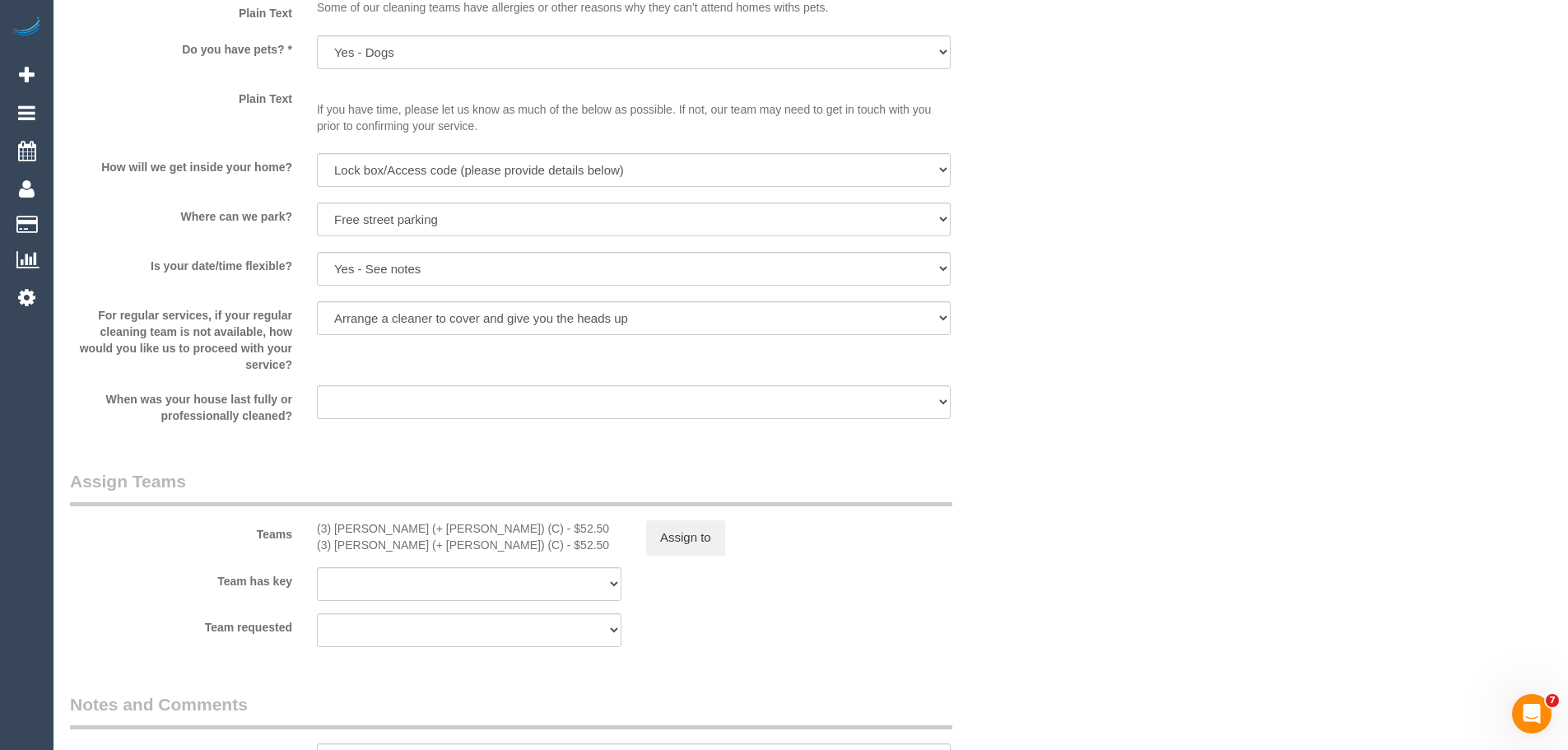
scroll to position [2106, 0]
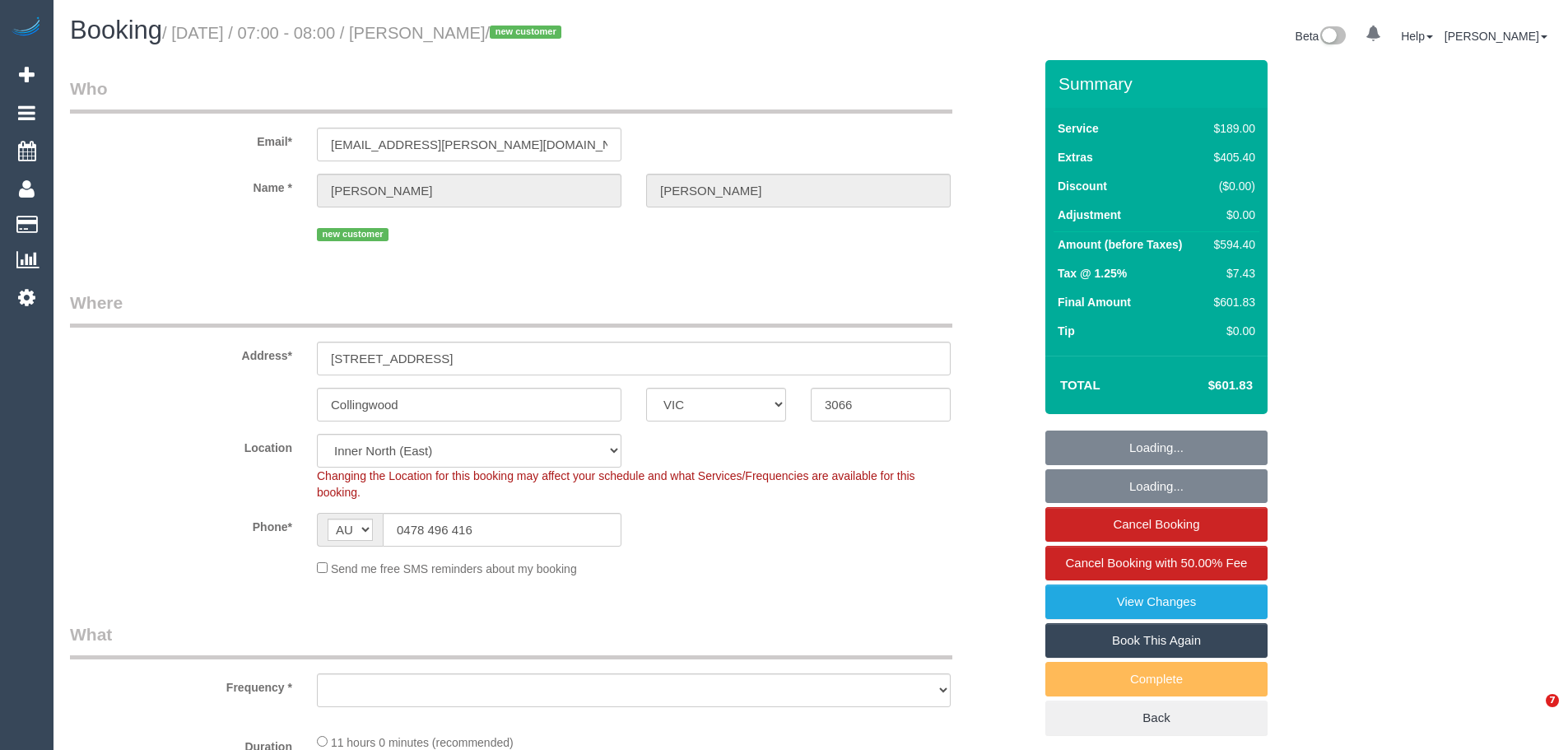
select select "VIC"
select select "number:28"
select select "number:14"
select select "number:19"
select select "number:36"
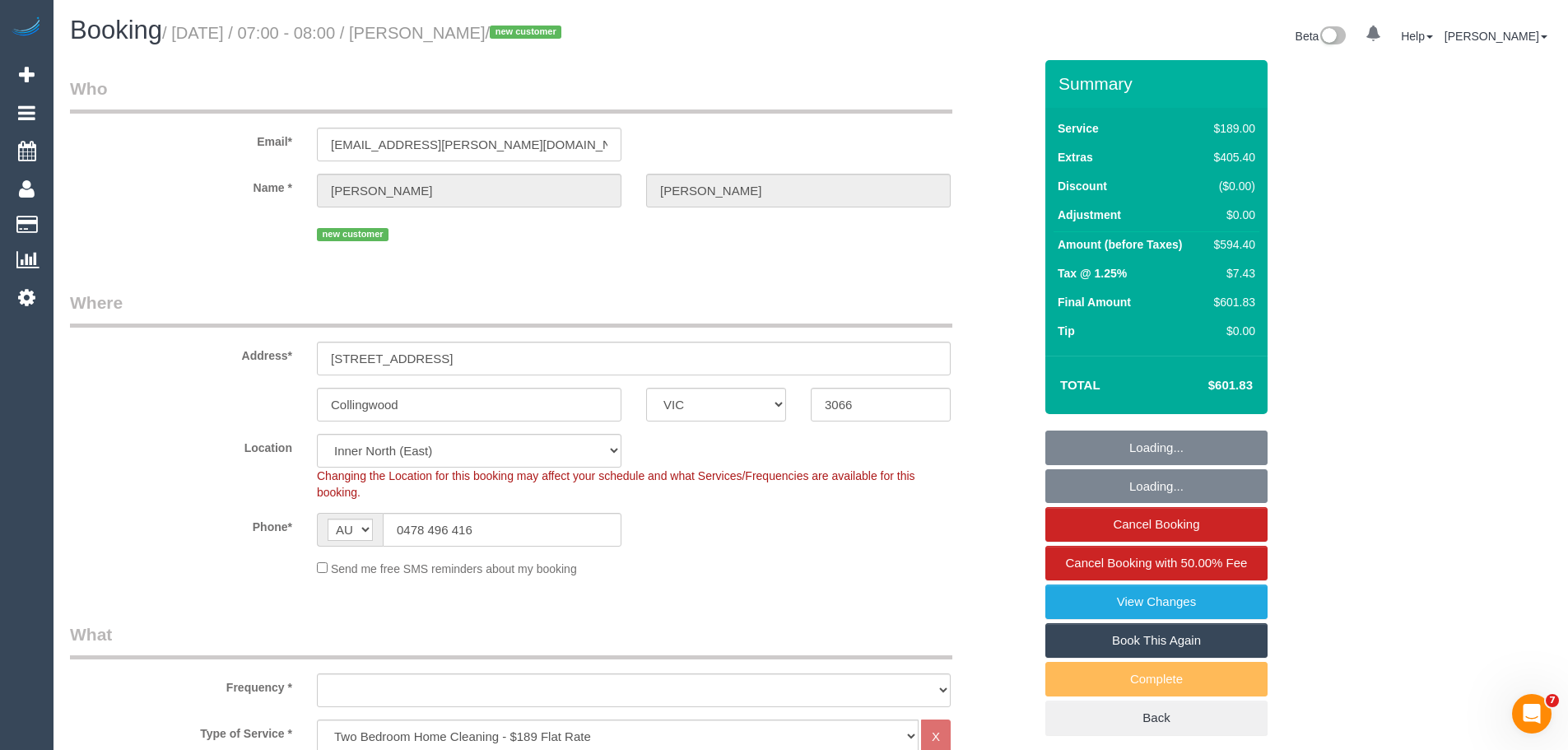
select select "object:1605"
select select "string:stripe-pm_1SF3hJ2GScqysDRVQTnB70qd"
click at [527, 524] on input "0478 496 416" at bounding box center [501, 530] width 238 height 33
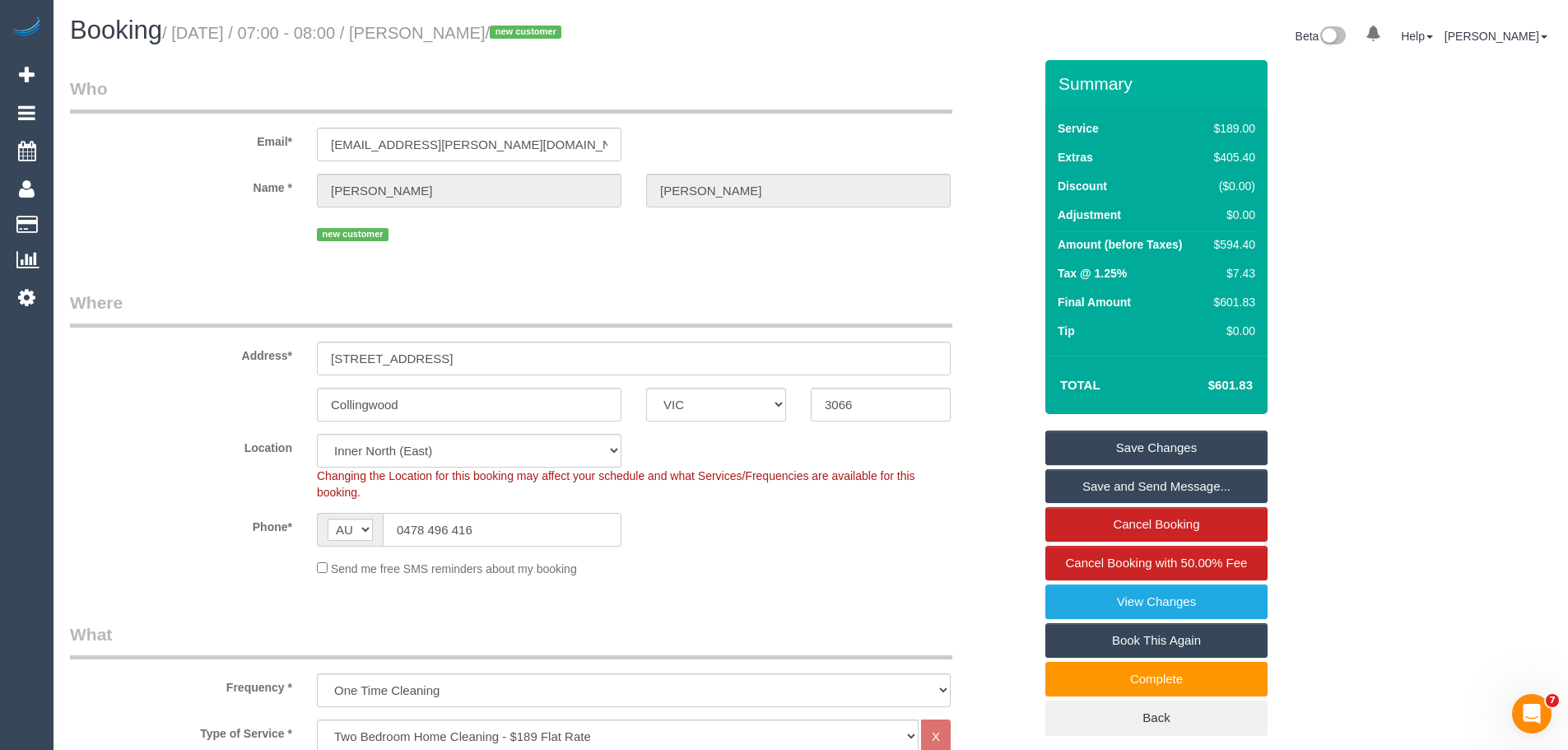
click at [537, 526] on input "0478 496 416" at bounding box center [501, 530] width 238 height 33
drag, startPoint x: 537, startPoint y: 526, endPoint x: 540, endPoint y: 516, distance: 10.4
click at [540, 516] on input "0478 496 416" at bounding box center [501, 530] width 238 height 33
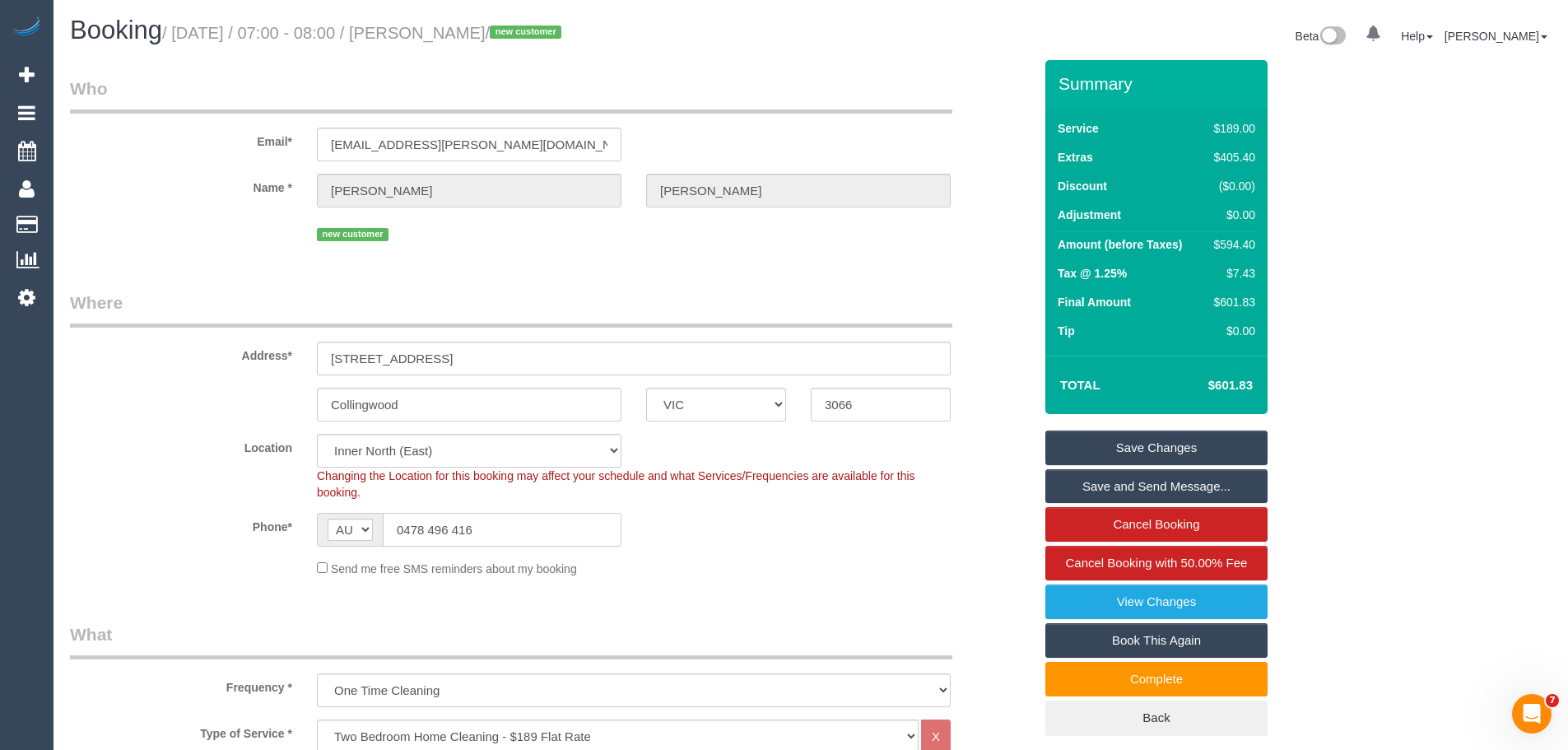
click at [540, 528] on input "0478 496 416" at bounding box center [501, 530] width 238 height 33
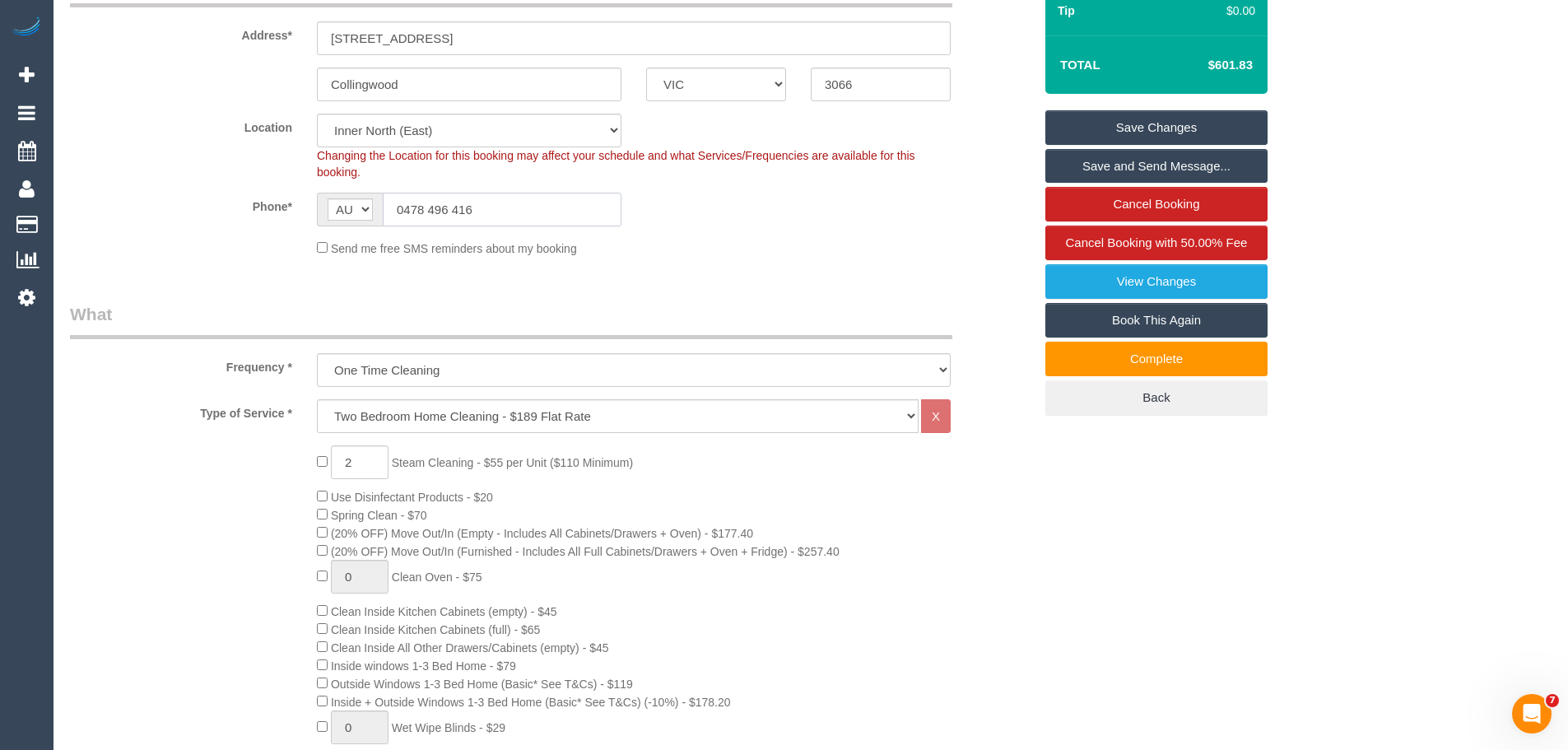
scroll to position [82, 0]
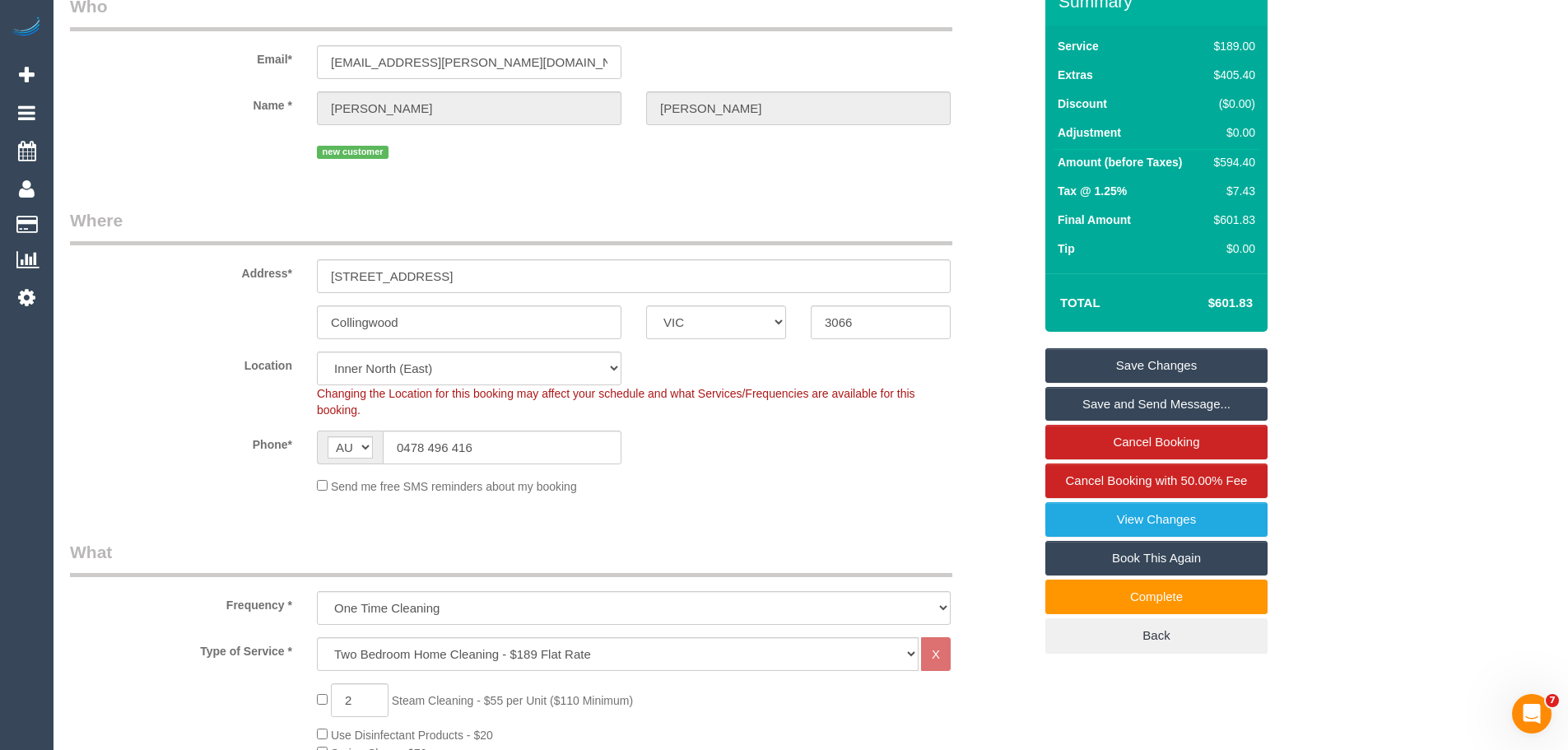
click at [816, 503] on fieldset "Where Address* 1/51 Napoleon Street Collingwood ACT NSW NT QLD SA TAS VIC WA 30…" at bounding box center [551, 357] width 964 height 299
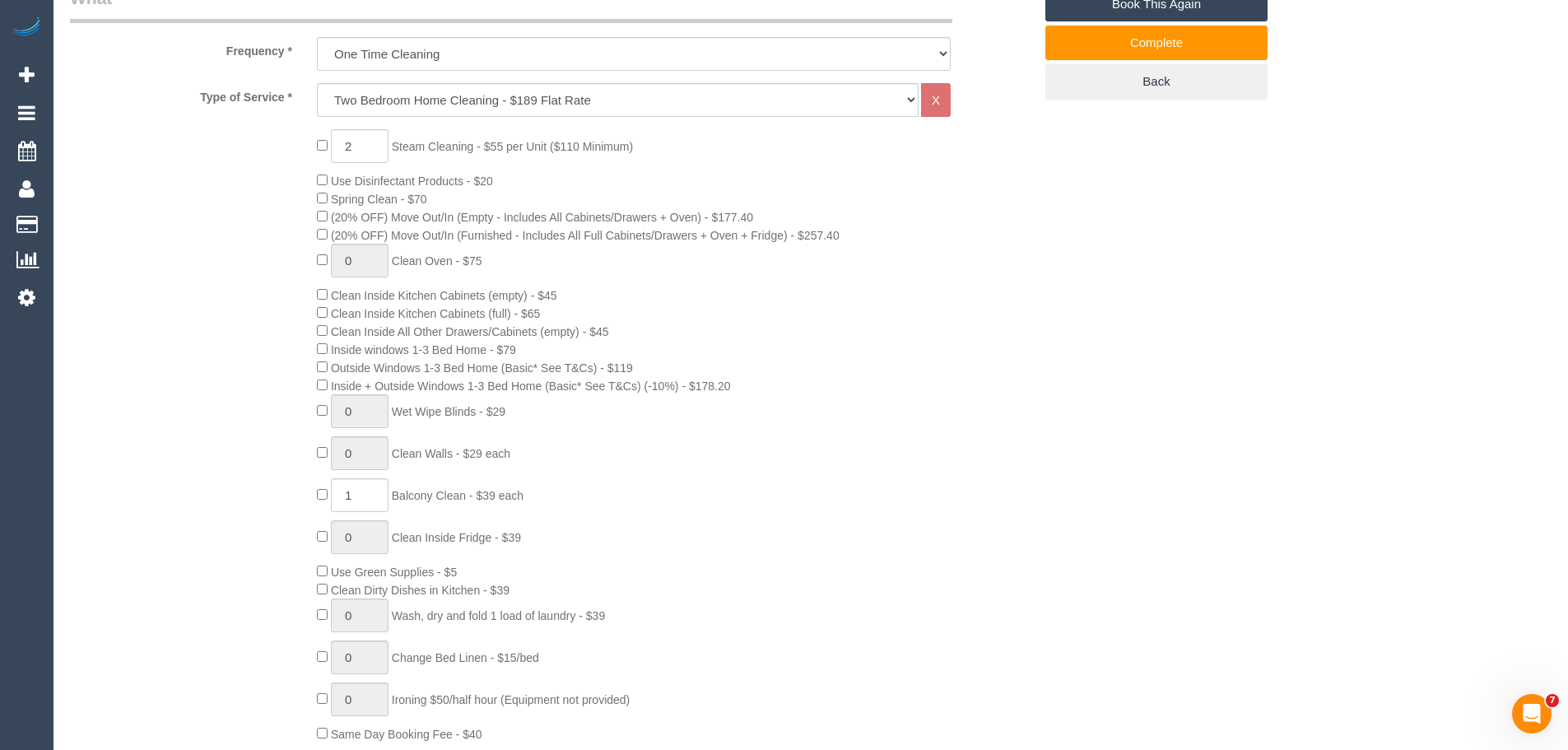
scroll to position [659, 0]
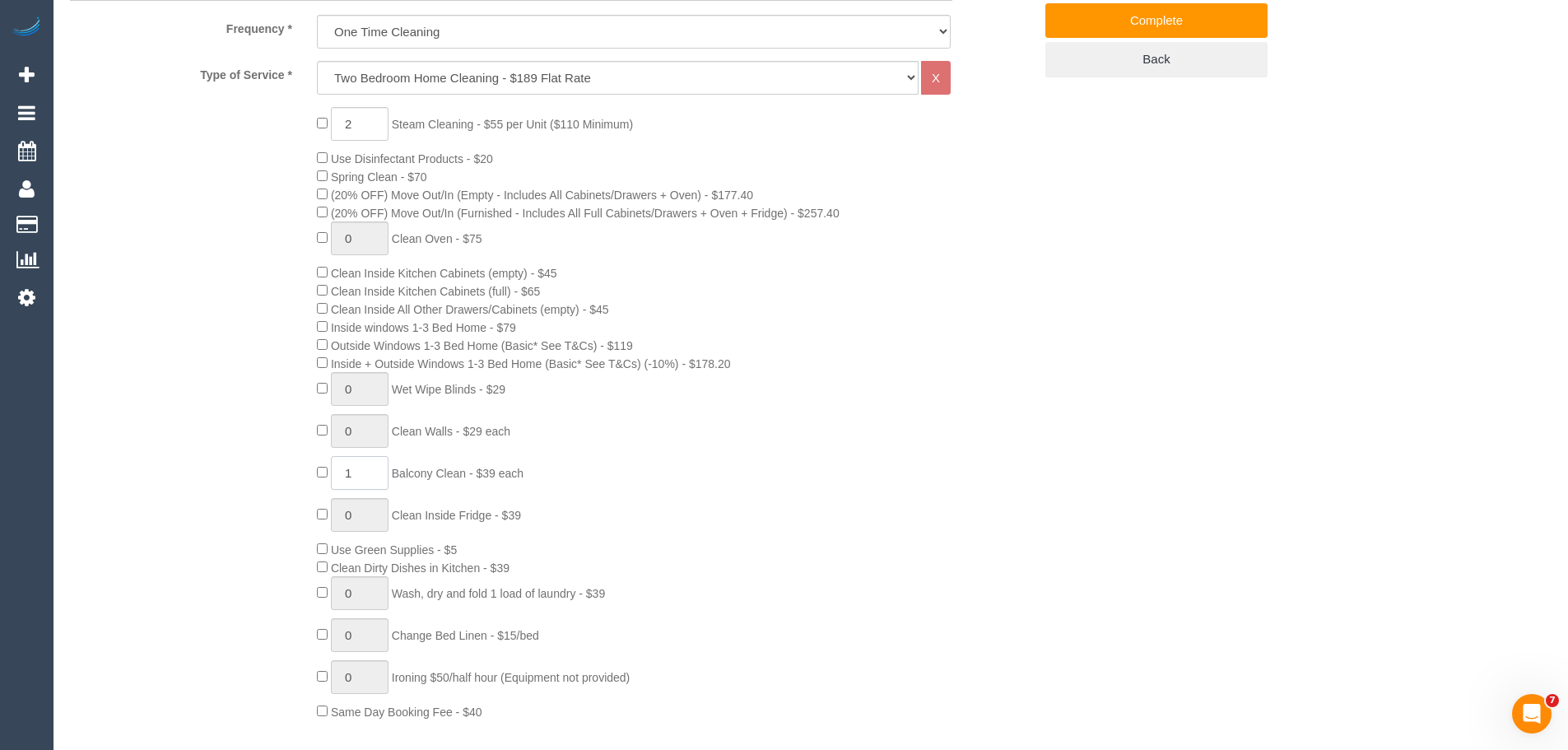
click at [359, 473] on input "1" at bounding box center [359, 473] width 58 height 33
click at [369, 479] on input "1" at bounding box center [359, 473] width 58 height 33
click at [374, 393] on input "1" at bounding box center [359, 389] width 58 height 33
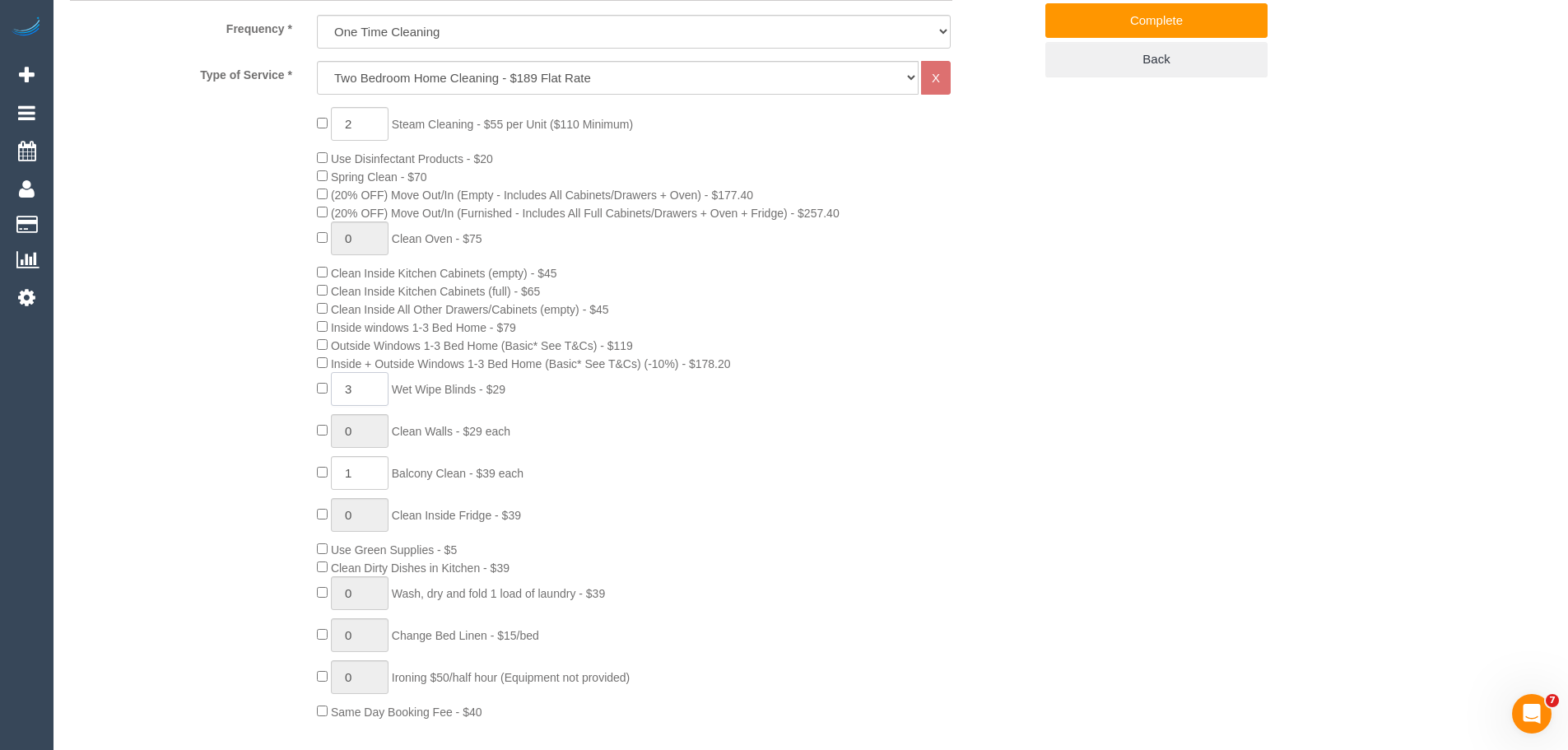
type input "3"
click at [366, 484] on input "1" at bounding box center [359, 473] width 58 height 33
type input "2"
click at [429, 467] on span "Balcony Clean - $39 each" at bounding box center [457, 473] width 131 height 13
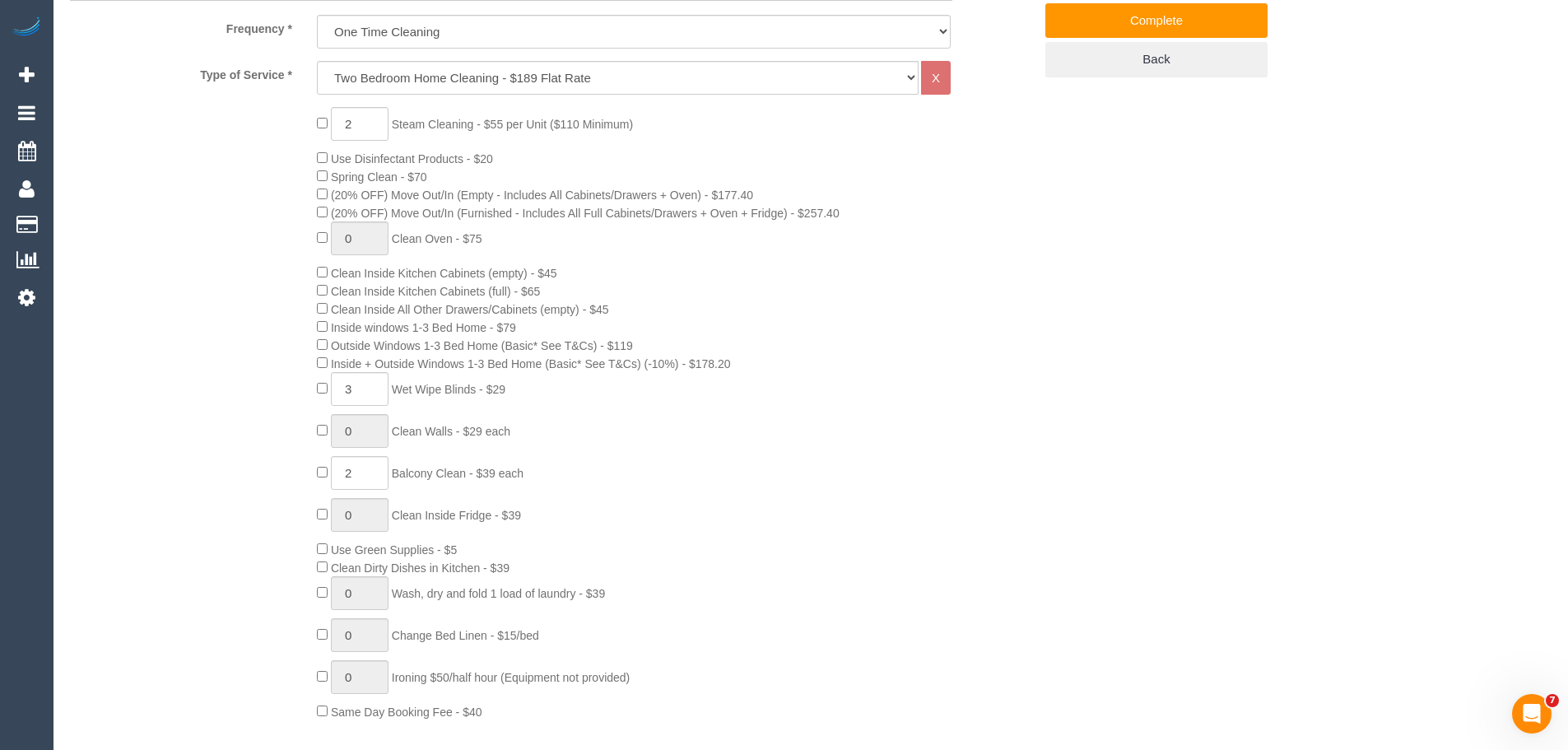
click at [549, 537] on div "2 Steam Cleaning - $55 per Unit ($110 Minimum) Use Disinfectant Products - $20 …" at bounding box center [674, 413] width 741 height 614
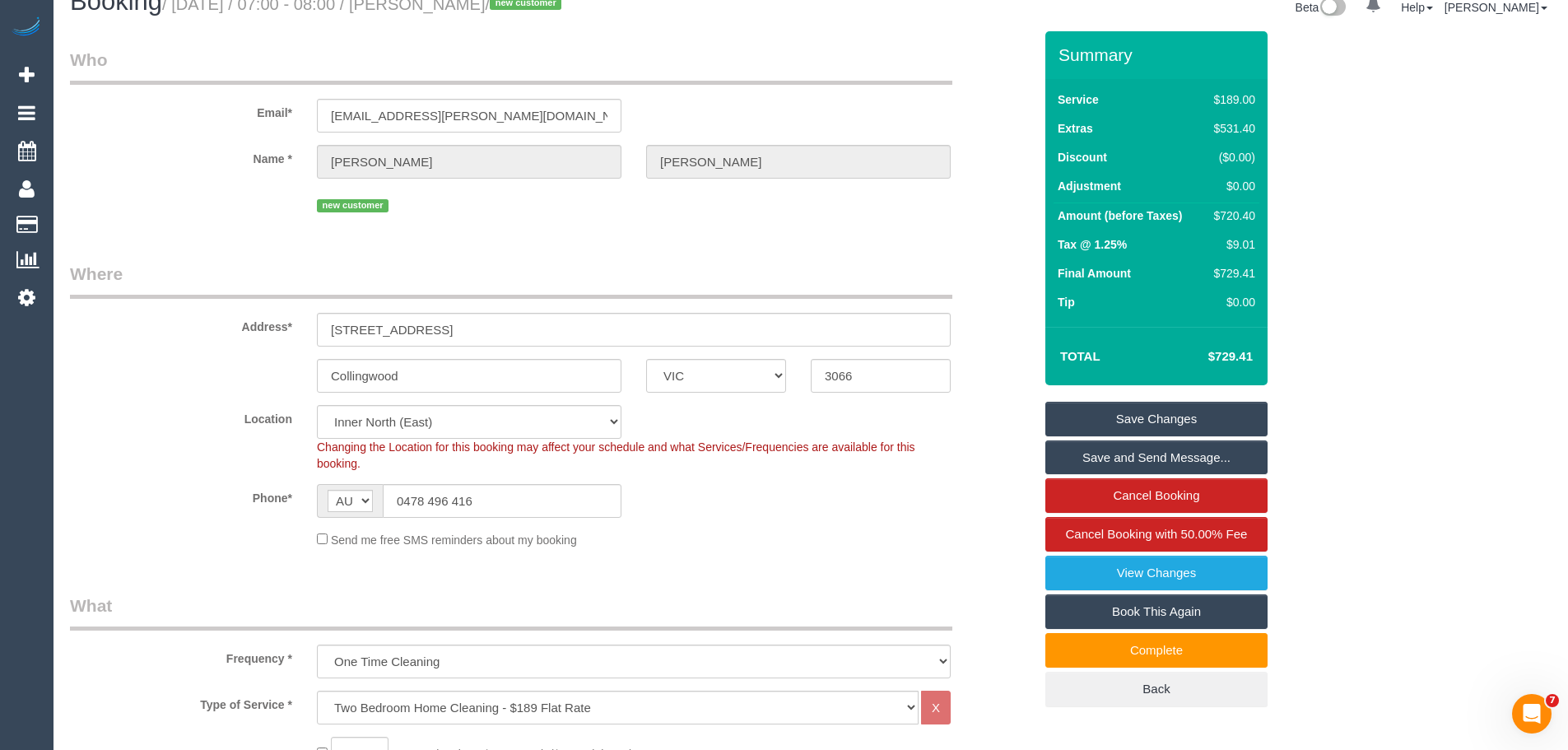
scroll to position [0, 0]
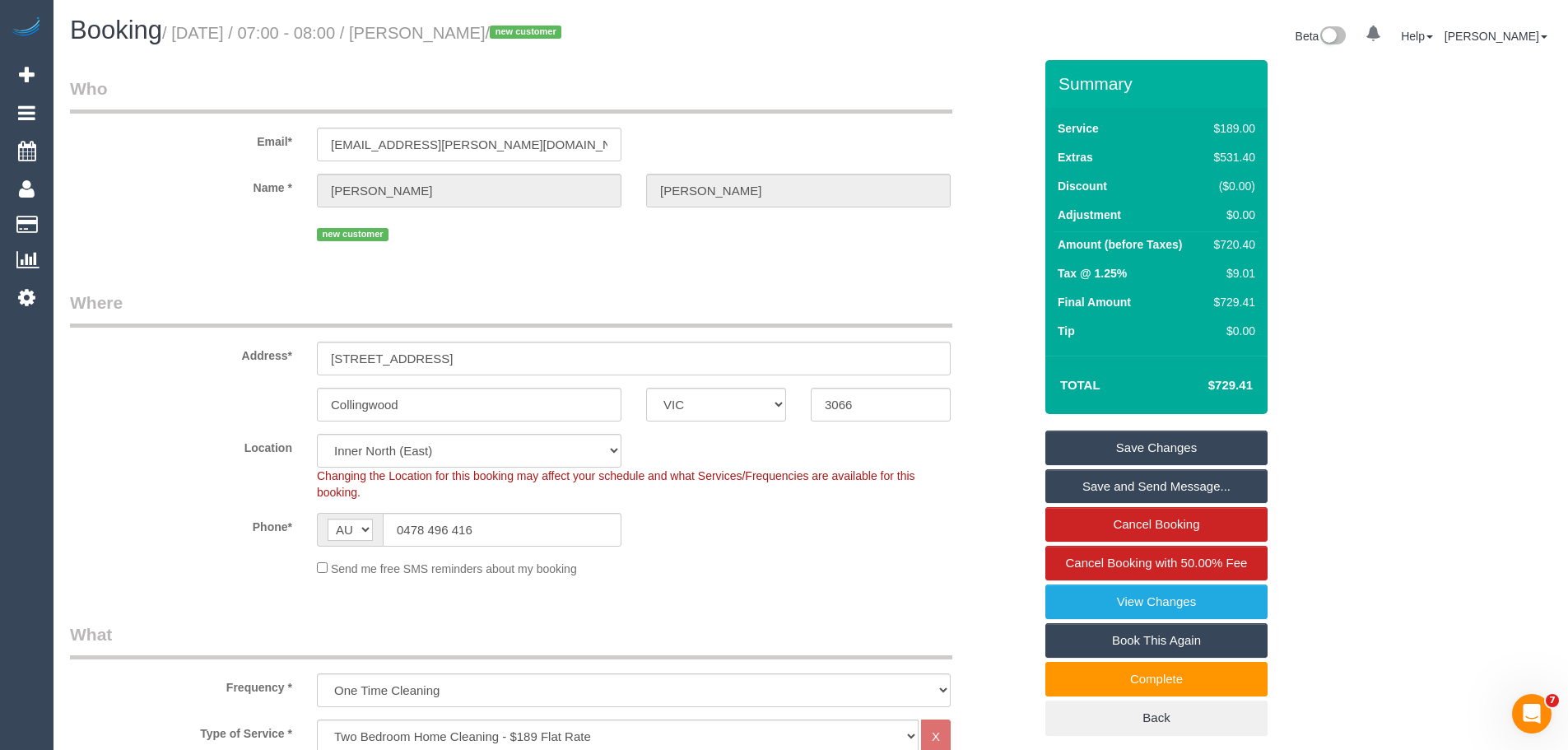
click at [1212, 304] on div "$729.41" at bounding box center [1231, 302] width 48 height 17
drag, startPoint x: 1220, startPoint y: 306, endPoint x: 1261, endPoint y: 304, distance: 41.0
click at [1263, 305] on div "Service $189.00 Extras $531.40 Discount ($0.00) Adjustment $0.00 Amount (before…" at bounding box center [1157, 232] width 223 height 248
click at [1257, 300] on td "$729.41" at bounding box center [1231, 303] width 56 height 28
drag, startPoint x: 362, startPoint y: 498, endPoint x: 299, endPoint y: 477, distance: 66.4
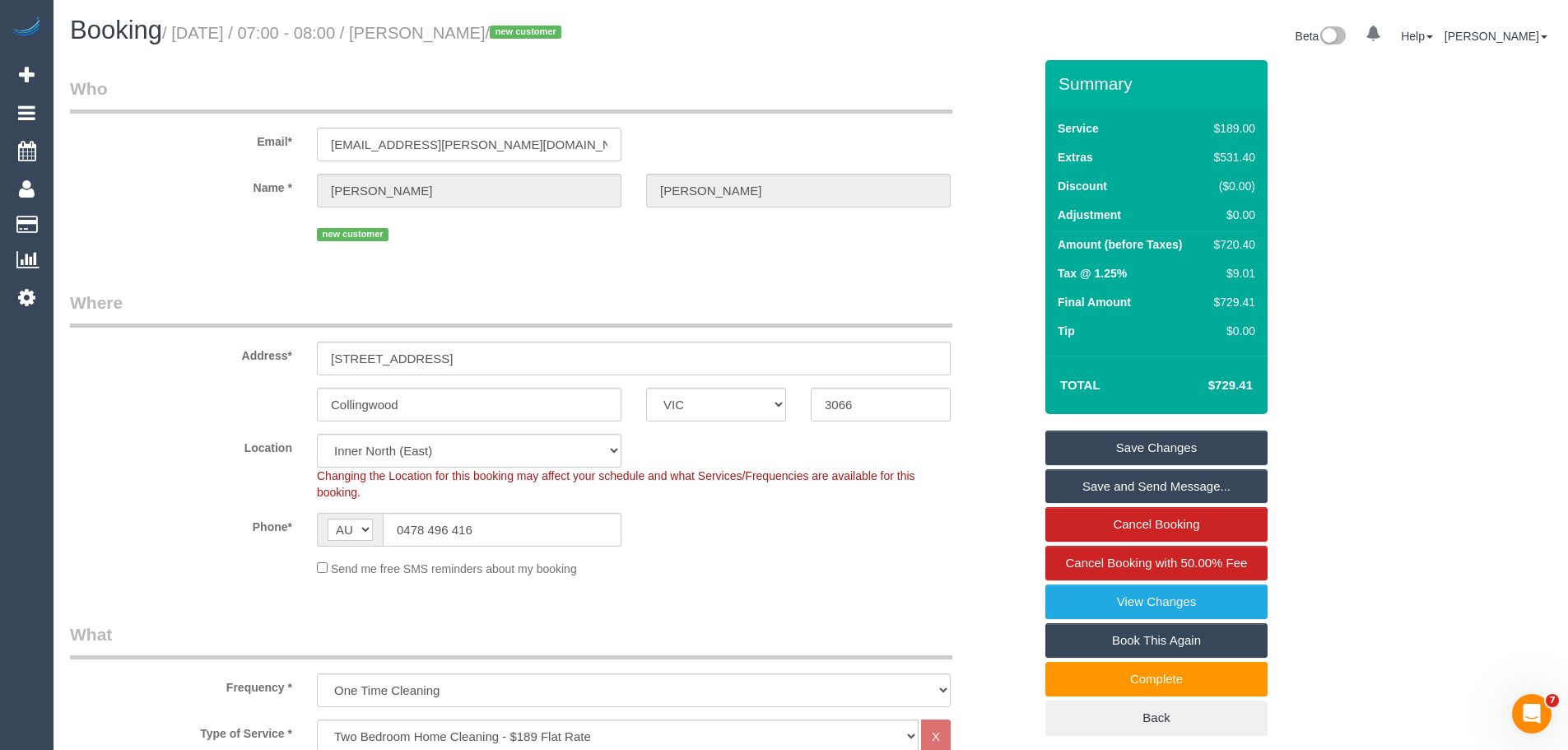
click at [299, 477] on div "Location Office City East (North) East (South) Inner East Inner North (East) In…" at bounding box center [551, 467] width 988 height 67
click at [367, 489] on div "Changing the Location for this booking may affect your schedule and what Servic…" at bounding box center [633, 485] width 658 height 33
drag, startPoint x: 371, startPoint y: 495, endPoint x: 299, endPoint y: 477, distance: 74.2
click at [299, 477] on div "Location Office City East (North) East (South) Inner East Inner North (East) In…" at bounding box center [551, 467] width 988 height 67
click at [369, 498] on div "Changing the Location for this booking may affect your schedule and what Servic…" at bounding box center [633, 485] width 658 height 33
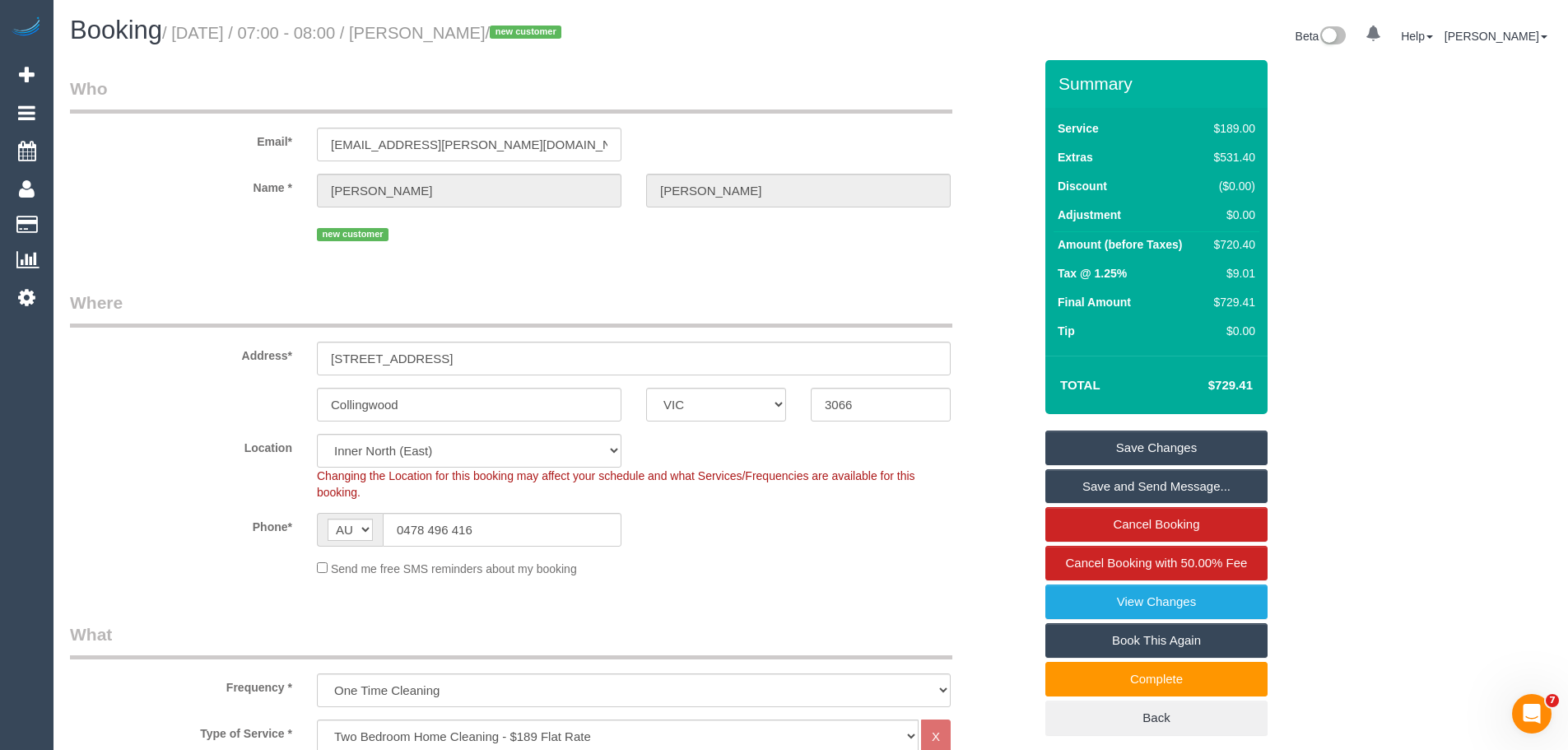
drag, startPoint x: 367, startPoint y: 494, endPoint x: 293, endPoint y: 478, distance: 75.7
click at [293, 478] on div "Location Office City East (North) East (South) Inner East Inner North (East) In…" at bounding box center [551, 467] width 988 height 67
click at [294, 477] on div "Location Office City East (North) East (South) Inner East Inner North (East) In…" at bounding box center [551, 467] width 988 height 67
drag, startPoint x: 301, startPoint y: 476, endPoint x: 371, endPoint y: 495, distance: 72.5
click at [371, 495] on div "Location Office City East (North) East (South) Inner East Inner North (East) In…" at bounding box center [551, 467] width 988 height 67
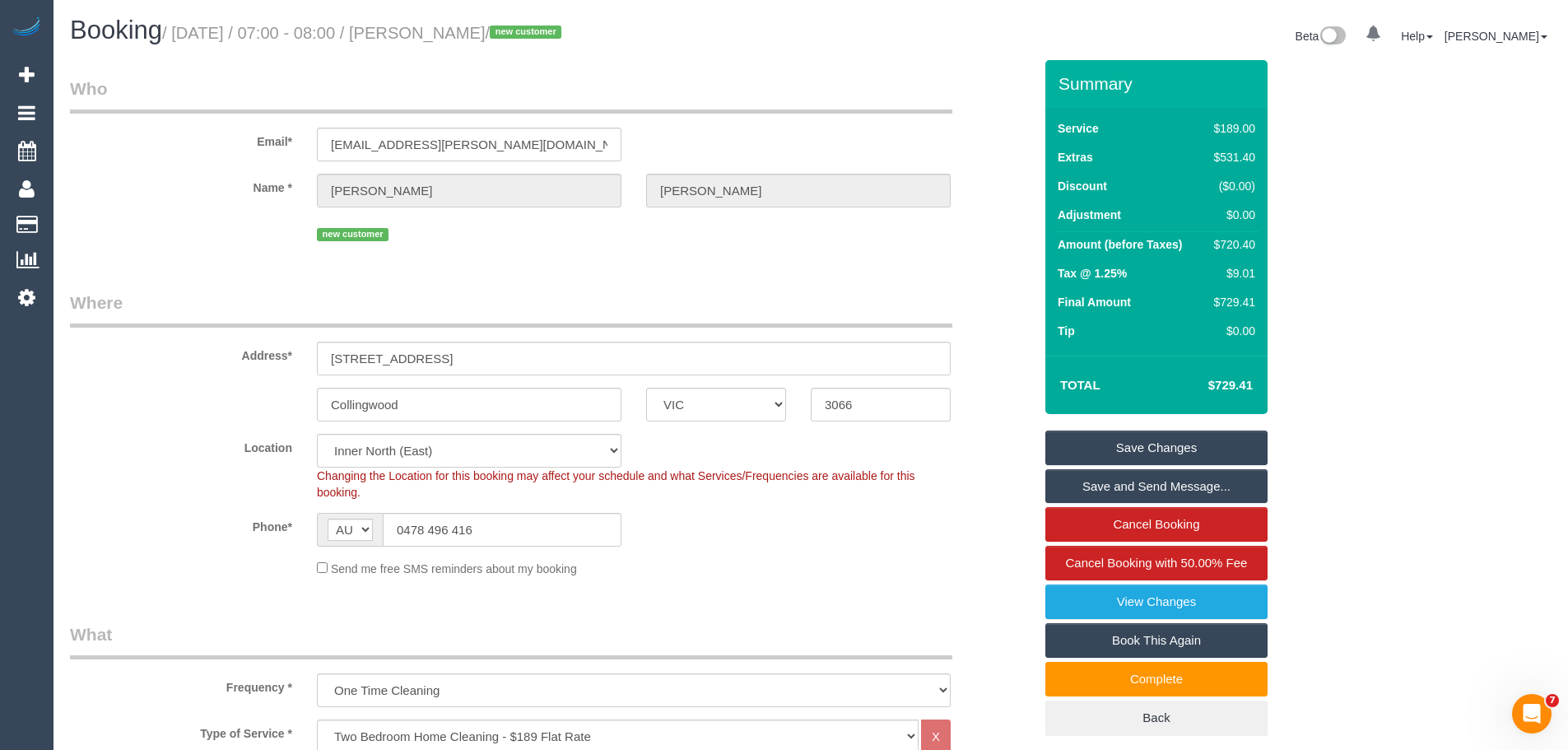
click at [366, 494] on div "Changing the Location for this booking may affect your schedule and what Servic…" at bounding box center [633, 485] width 658 height 33
drag, startPoint x: 308, startPoint y: 474, endPoint x: 372, endPoint y: 498, distance: 68.4
click at [372, 498] on div "Changing the Location for this booking may affect your schedule and what Servic…" at bounding box center [633, 485] width 658 height 33
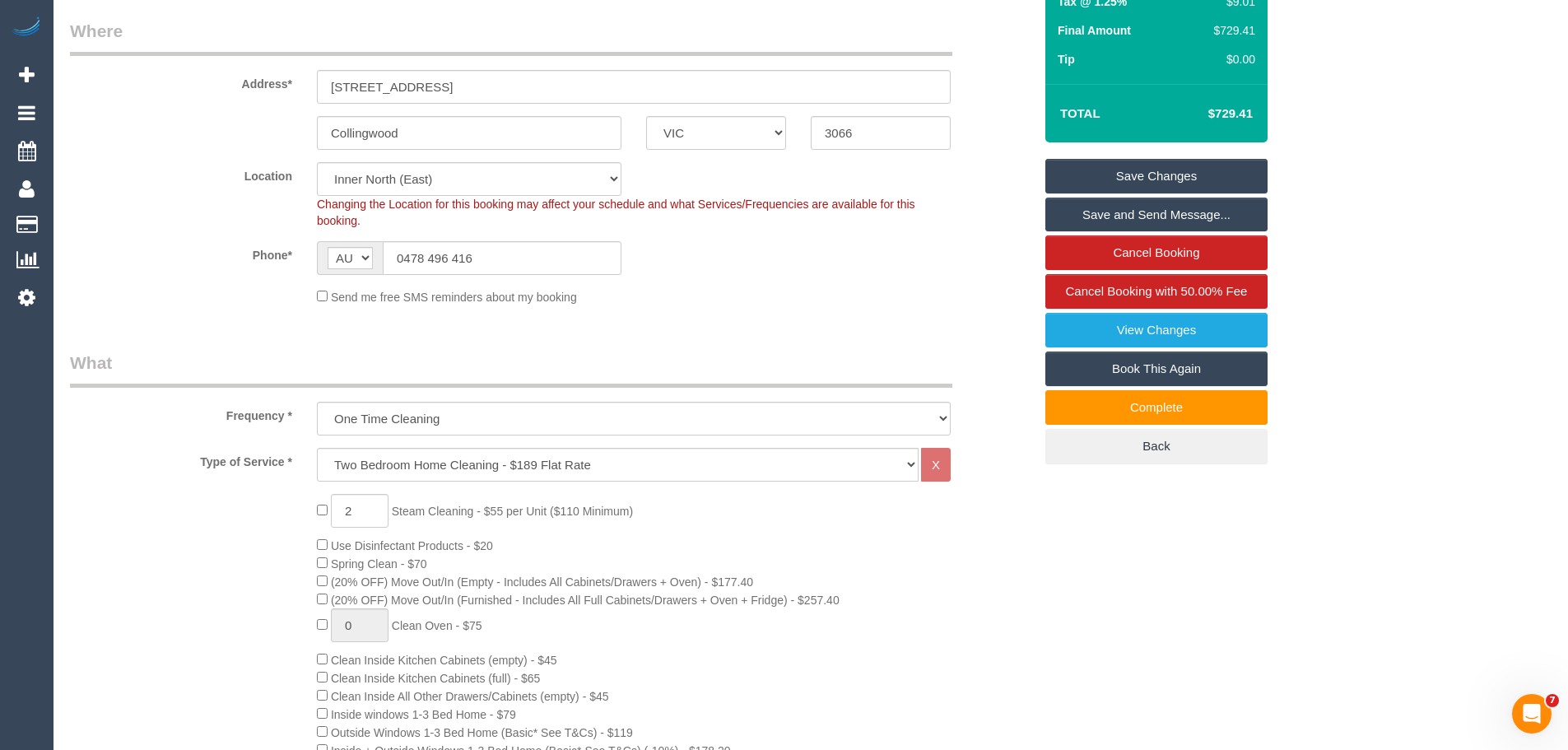
scroll to position [576, 0]
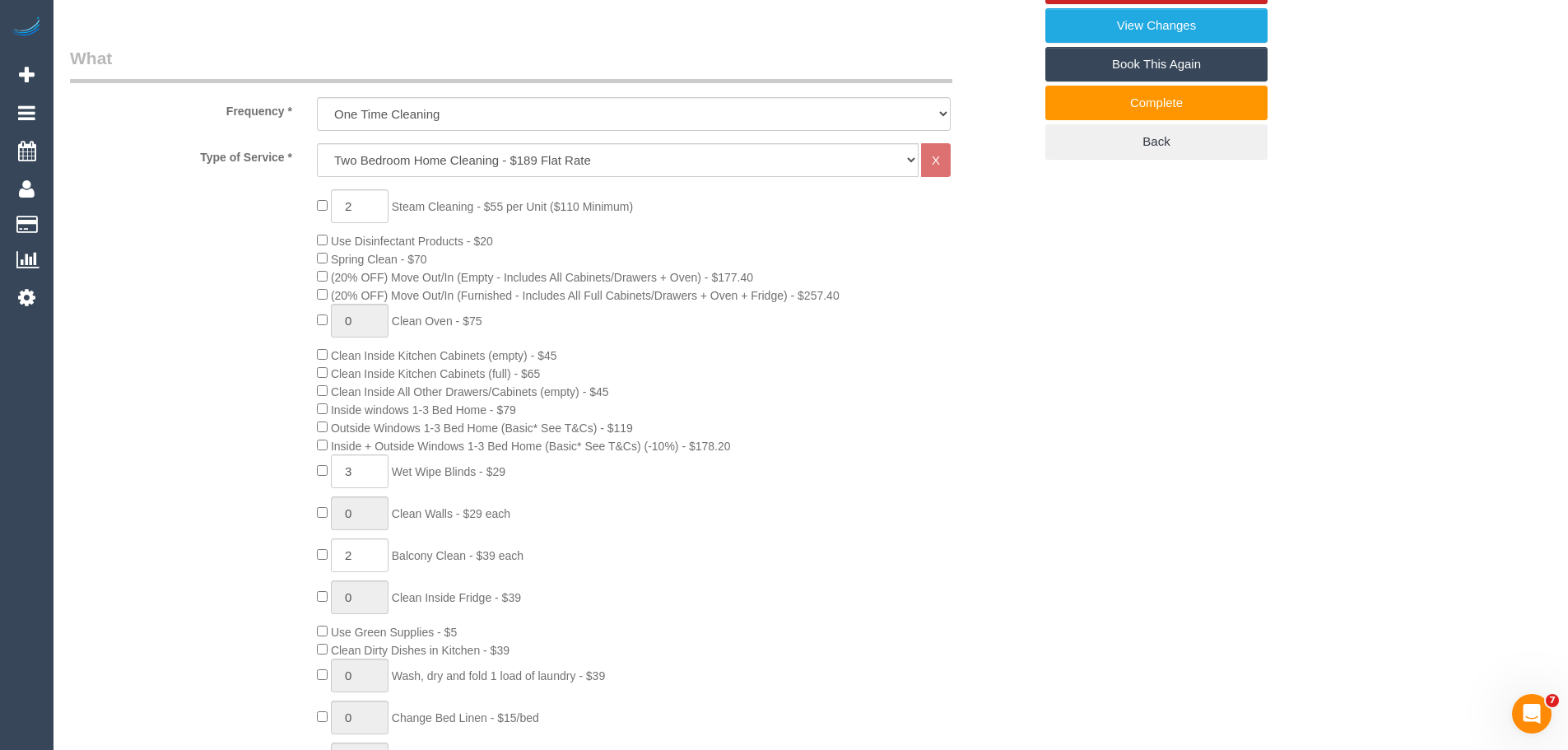
drag, startPoint x: 399, startPoint y: 205, endPoint x: 676, endPoint y: 199, distance: 277.1
click at [676, 199] on div "2 Steam Cleaning - $55 per Unit ($110 Minimum) Use Disinfectant Products - $20 …" at bounding box center [674, 496] width 741 height 614
drag, startPoint x: 340, startPoint y: 277, endPoint x: 868, endPoint y: 287, distance: 528.1
click at [868, 287] on div "2 Steam Cleaning - $55 per Unit ($110 Minimum) Use Disinfectant Products - $20 …" at bounding box center [674, 496] width 741 height 614
click at [531, 367] on span "Clean Inside Kitchen Cabinets (full) - $65" at bounding box center [435, 373] width 209 height 13
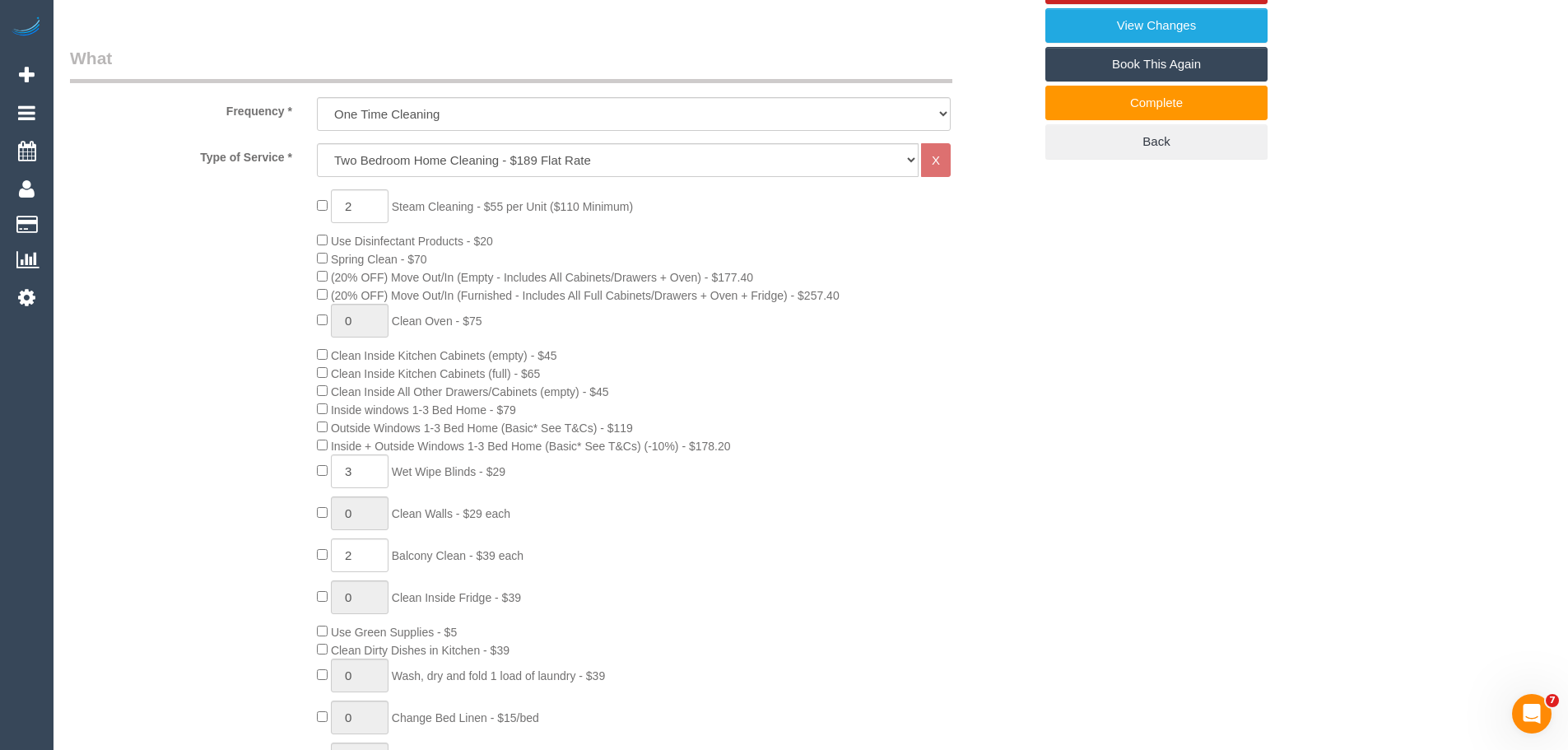
drag, startPoint x: 337, startPoint y: 409, endPoint x: 589, endPoint y: 404, distance: 252.0
click at [589, 404] on div "2 Steam Cleaning - $55 per Unit ($110 Minimum) Use Disinfectant Products - $20 …" at bounding box center [674, 496] width 741 height 614
drag, startPoint x: 399, startPoint y: 470, endPoint x: 604, endPoint y: 483, distance: 205.4
click at [609, 478] on div "2 Steam Cleaning - $55 per Unit ($110 Minimum) Use Disinfectant Products - $20 …" at bounding box center [674, 496] width 741 height 614
click at [415, 559] on span "Balcony Clean - $39 each" at bounding box center [457, 556] width 131 height 13
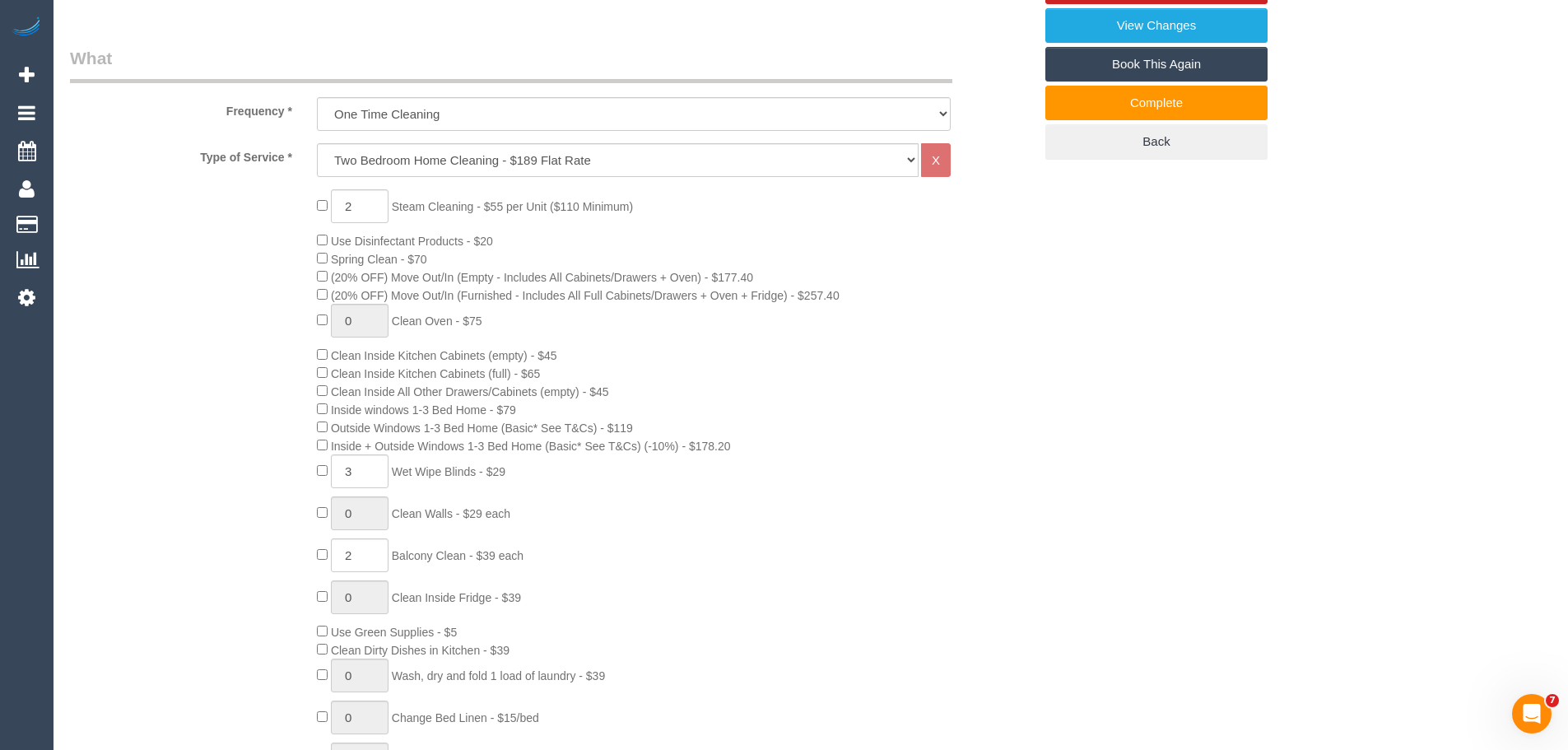
drag, startPoint x: 398, startPoint y: 555, endPoint x: 612, endPoint y: 552, distance: 214.0
click at [612, 552] on div "2 Steam Cleaning - $55 per Unit ($110 Minimum) Use Disinfectant Products - $20 …" at bounding box center [674, 496] width 741 height 614
drag, startPoint x: 611, startPoint y: 558, endPoint x: 492, endPoint y: 464, distance: 151.6
click at [492, 464] on div "2 Steam Cleaning - $55 per Unit ($110 Minimum) Use Disinfectant Products - $20 …" at bounding box center [674, 496] width 741 height 614
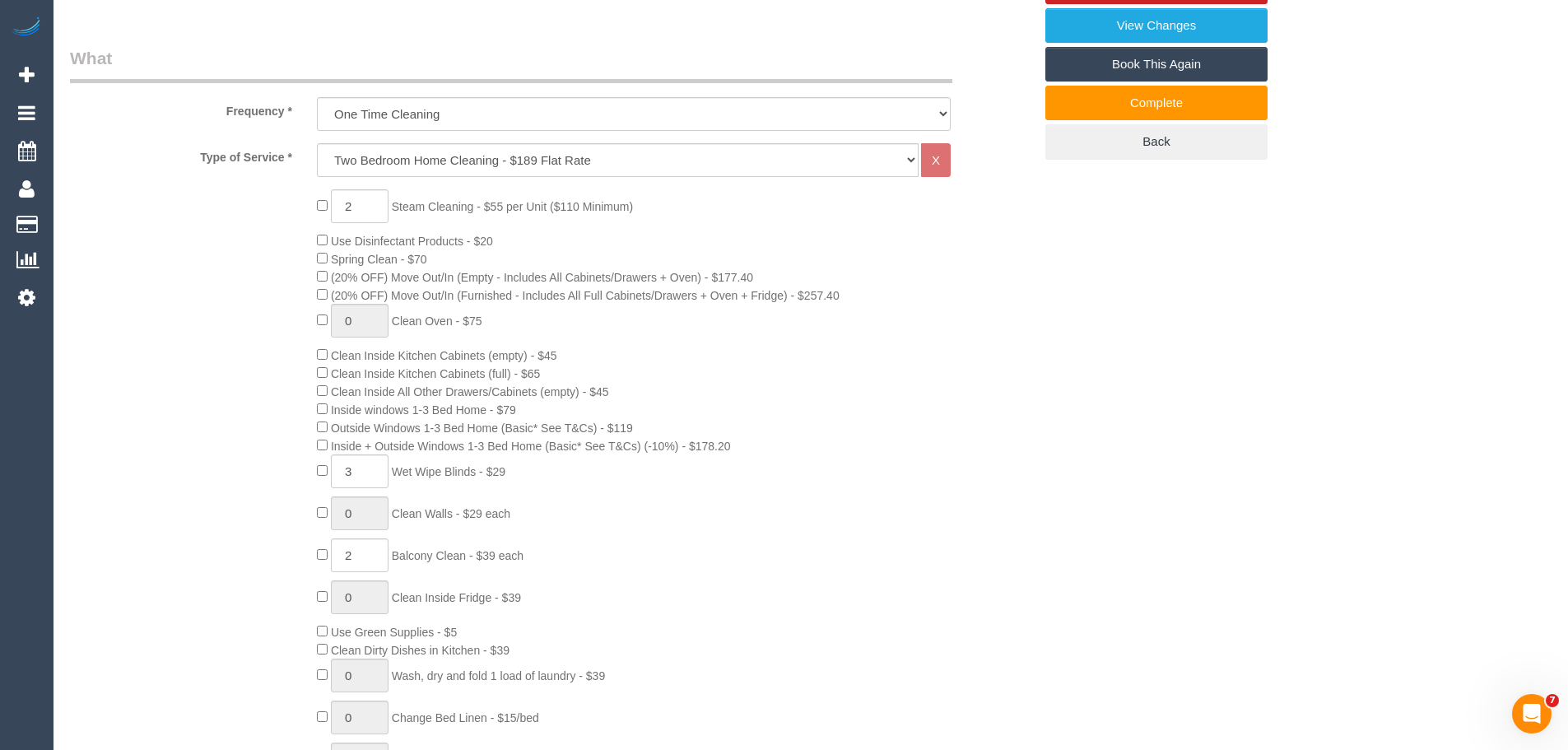
click at [492, 465] on span "Wet Wipe Blinds - $29" at bounding box center [448, 471] width 114 height 13
type input "0"
click at [365, 550] on input "2" at bounding box center [359, 556] width 58 height 33
click at [365, 556] on input "2" at bounding box center [359, 556] width 58 height 33
type input "1"
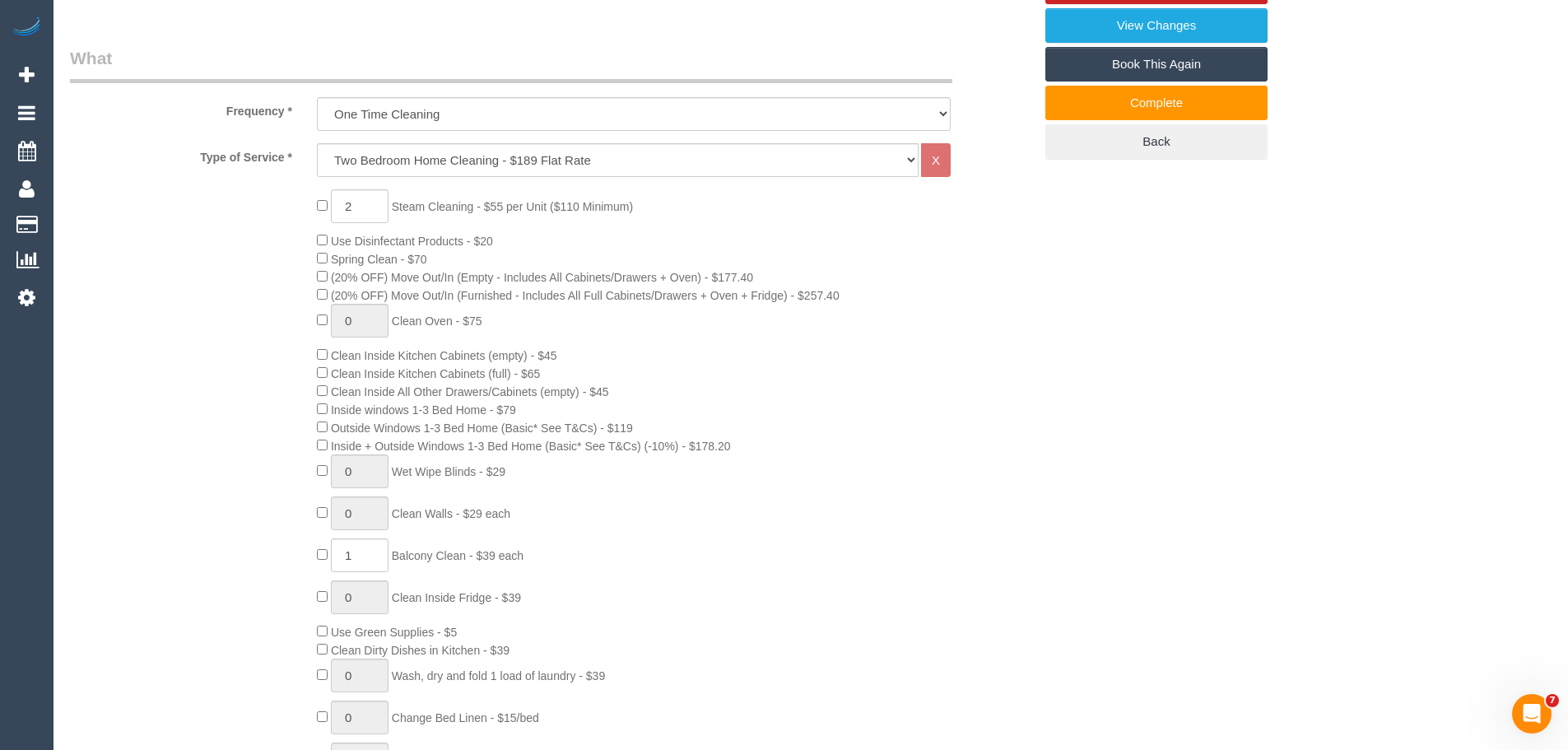
click at [520, 448] on span "Inside + Outside Windows 1-3 Bed Home (Basic* See T&Cs) (-10%) - $178.20" at bounding box center [531, 446] width 400 height 13
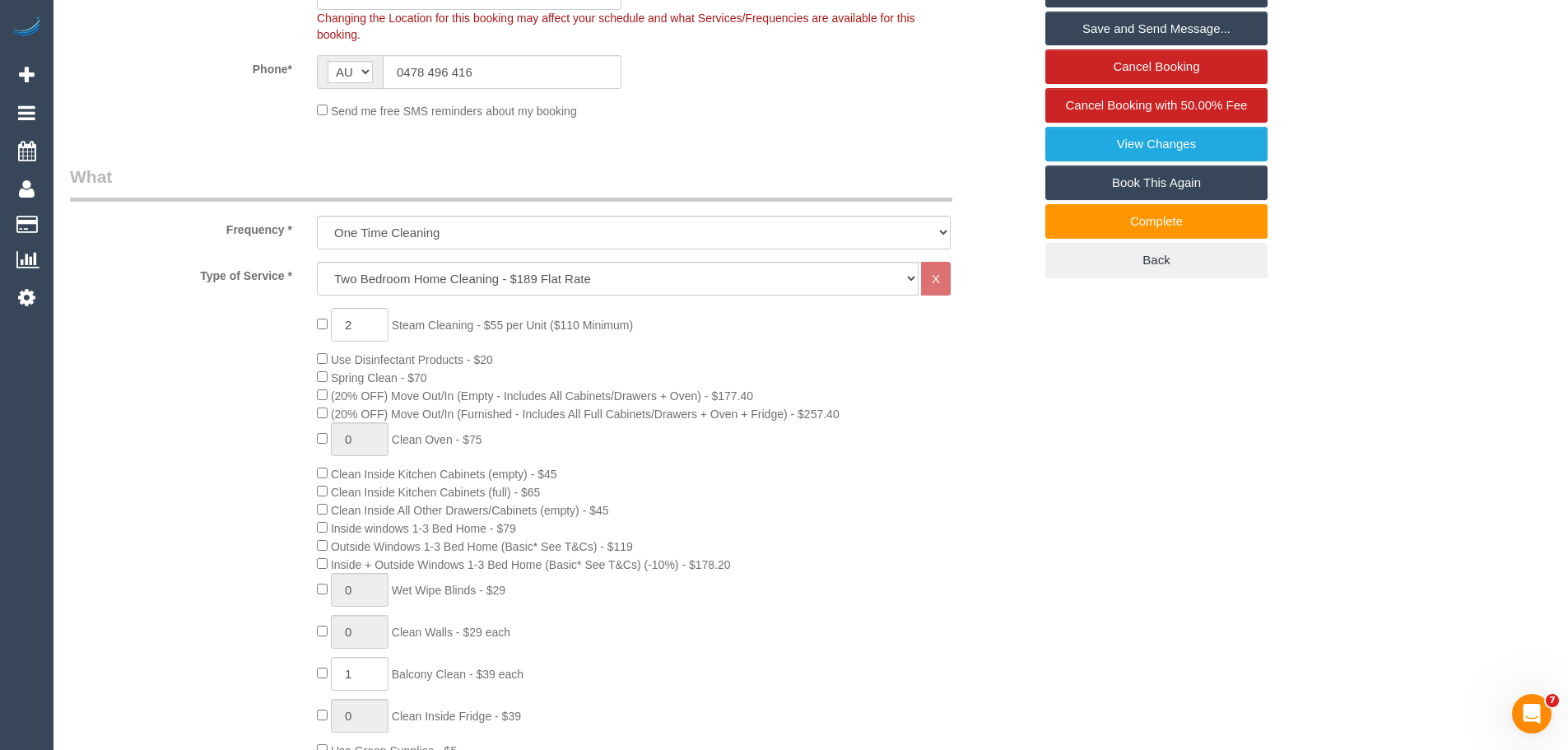
scroll to position [165, 0]
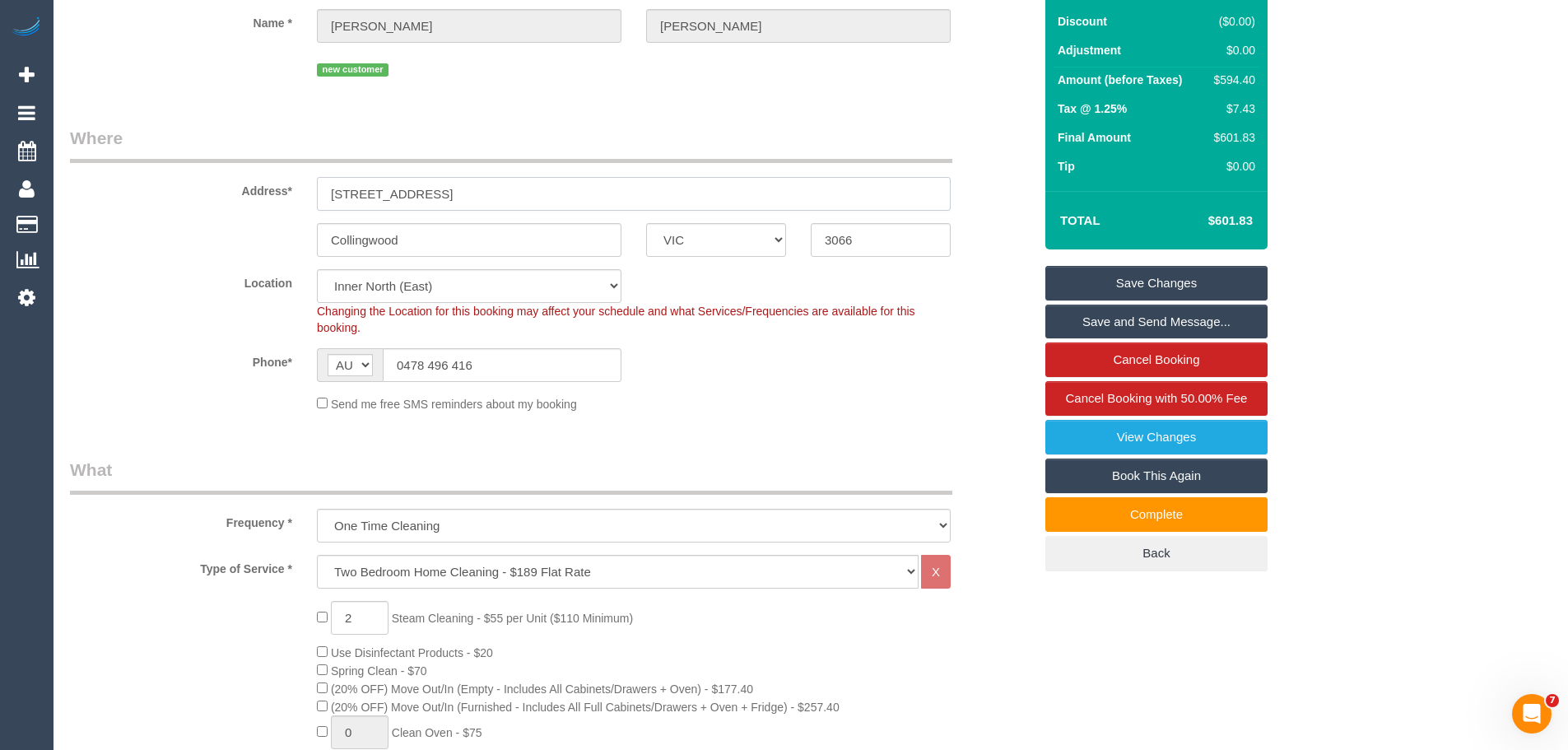
click at [717, 182] on input "1/51 Napoleon Street" at bounding box center [634, 193] width 634 height 33
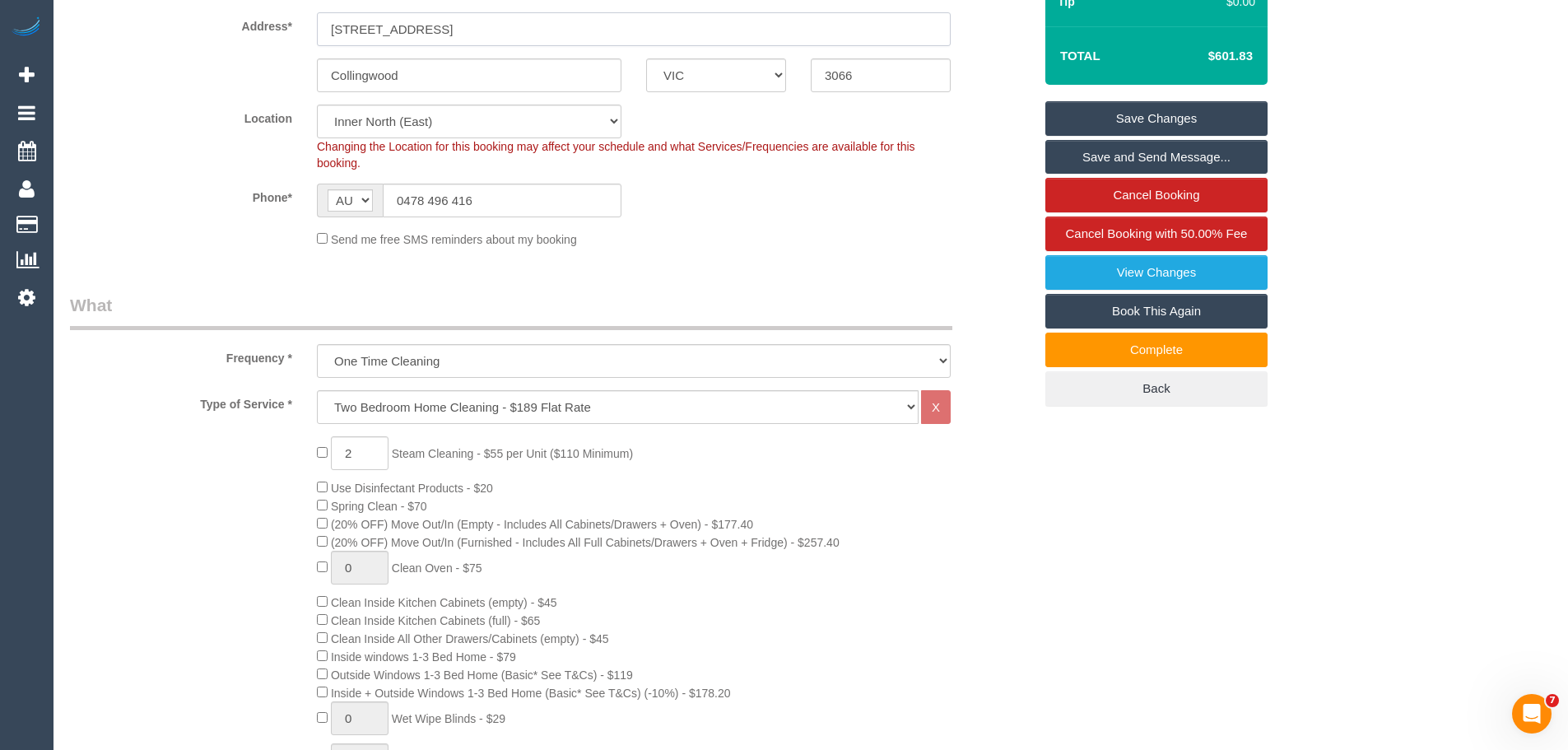
scroll to position [741, 0]
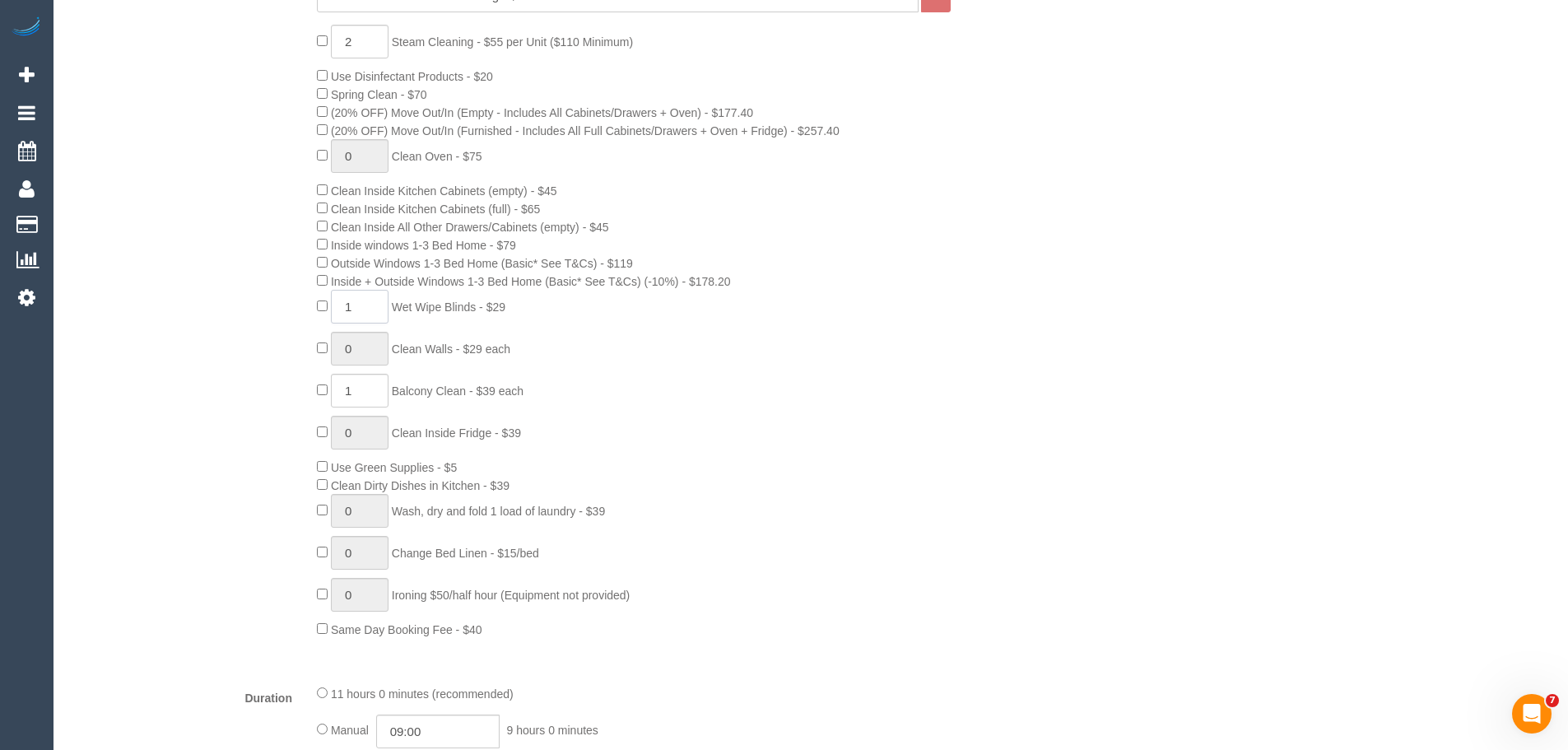
click at [360, 310] on input "1" at bounding box center [359, 306] width 58 height 33
click at [360, 311] on input "1" at bounding box center [359, 306] width 58 height 33
type input "3"
click at [370, 387] on input "1" at bounding box center [359, 391] width 58 height 33
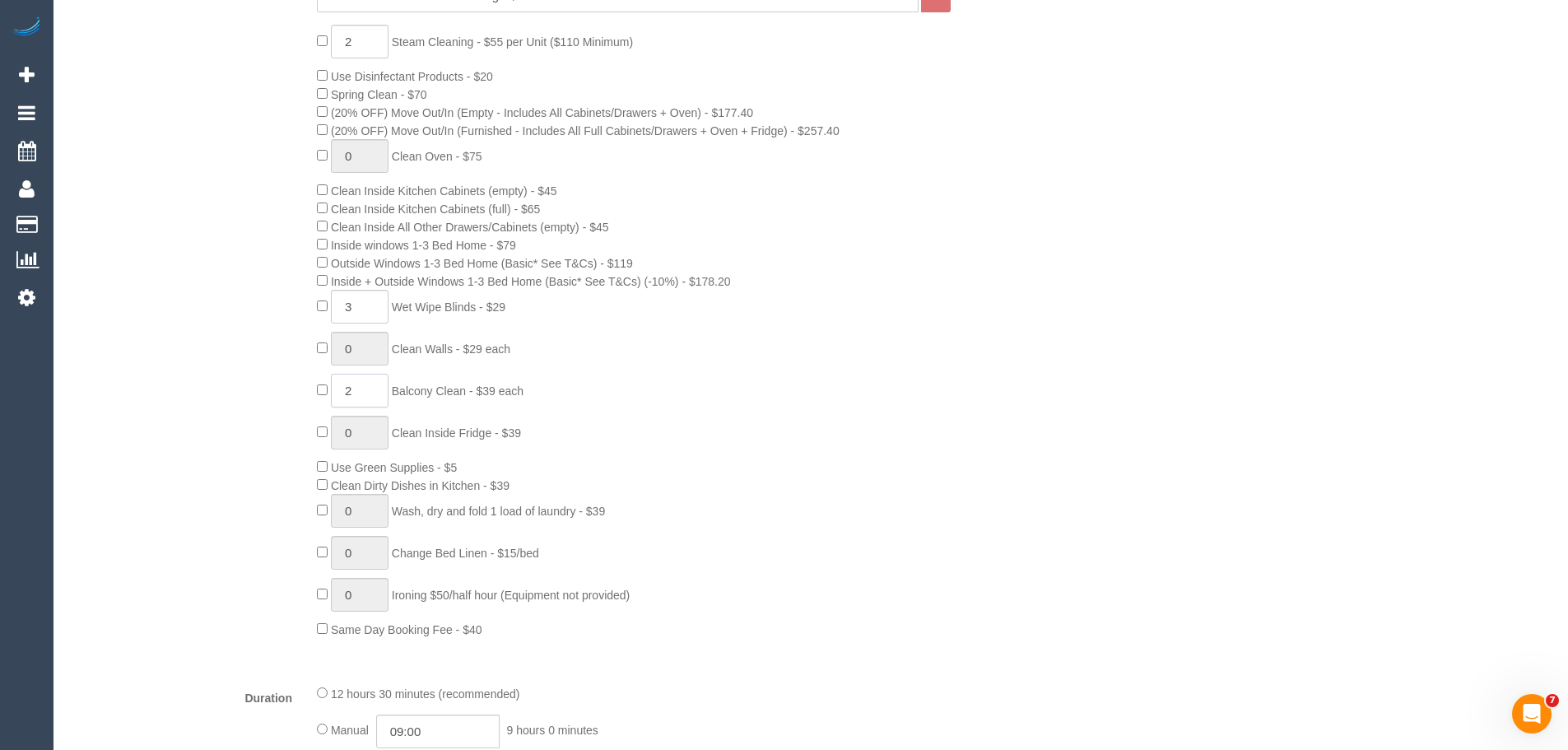
type input "2"
click at [480, 397] on span "Balcony Clean - $39 each" at bounding box center [457, 391] width 131 height 13
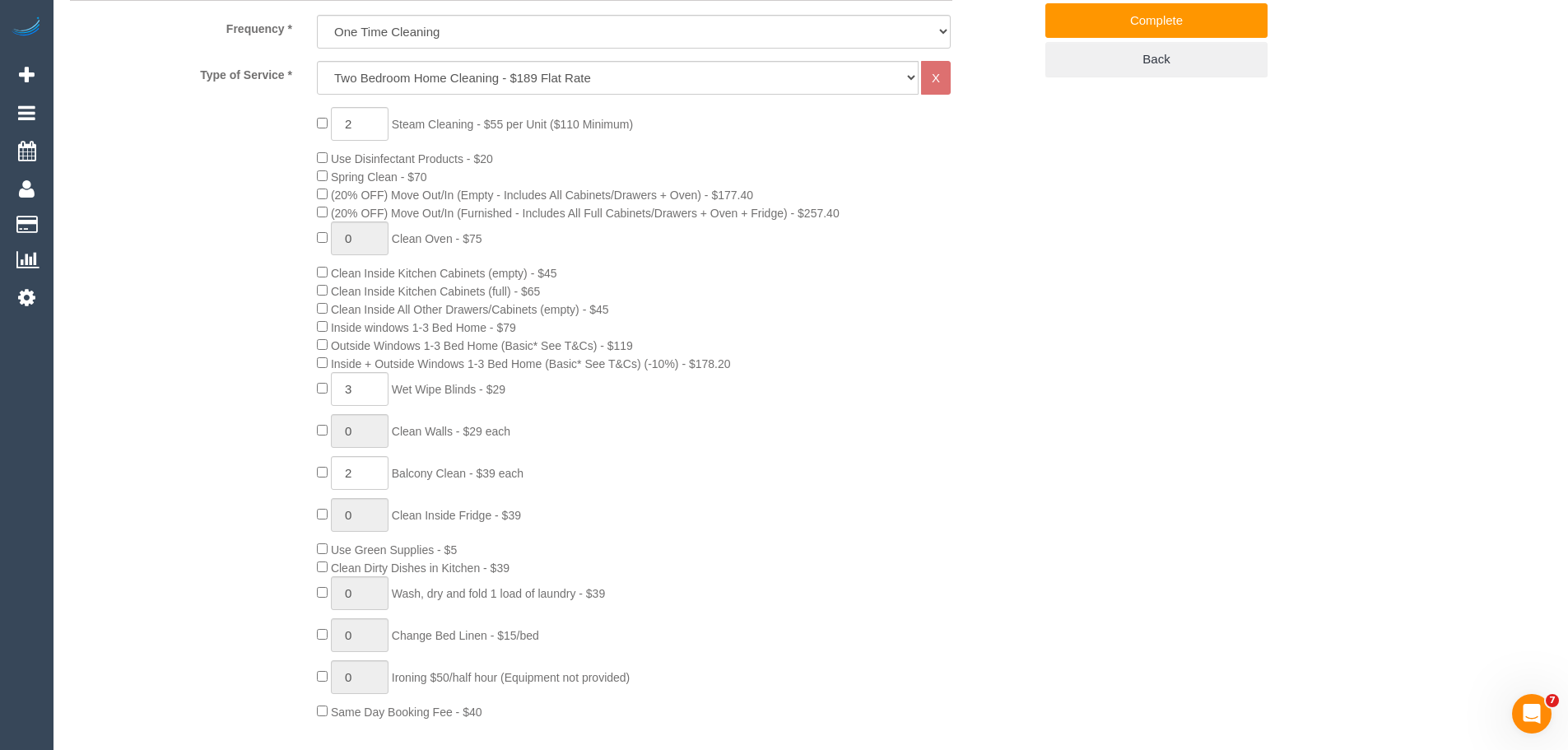
click at [517, 364] on span "Inside + Outside Windows 1-3 Bed Home (Basic* See T&Cs) (-10%) - $178.20" at bounding box center [531, 363] width 400 height 13
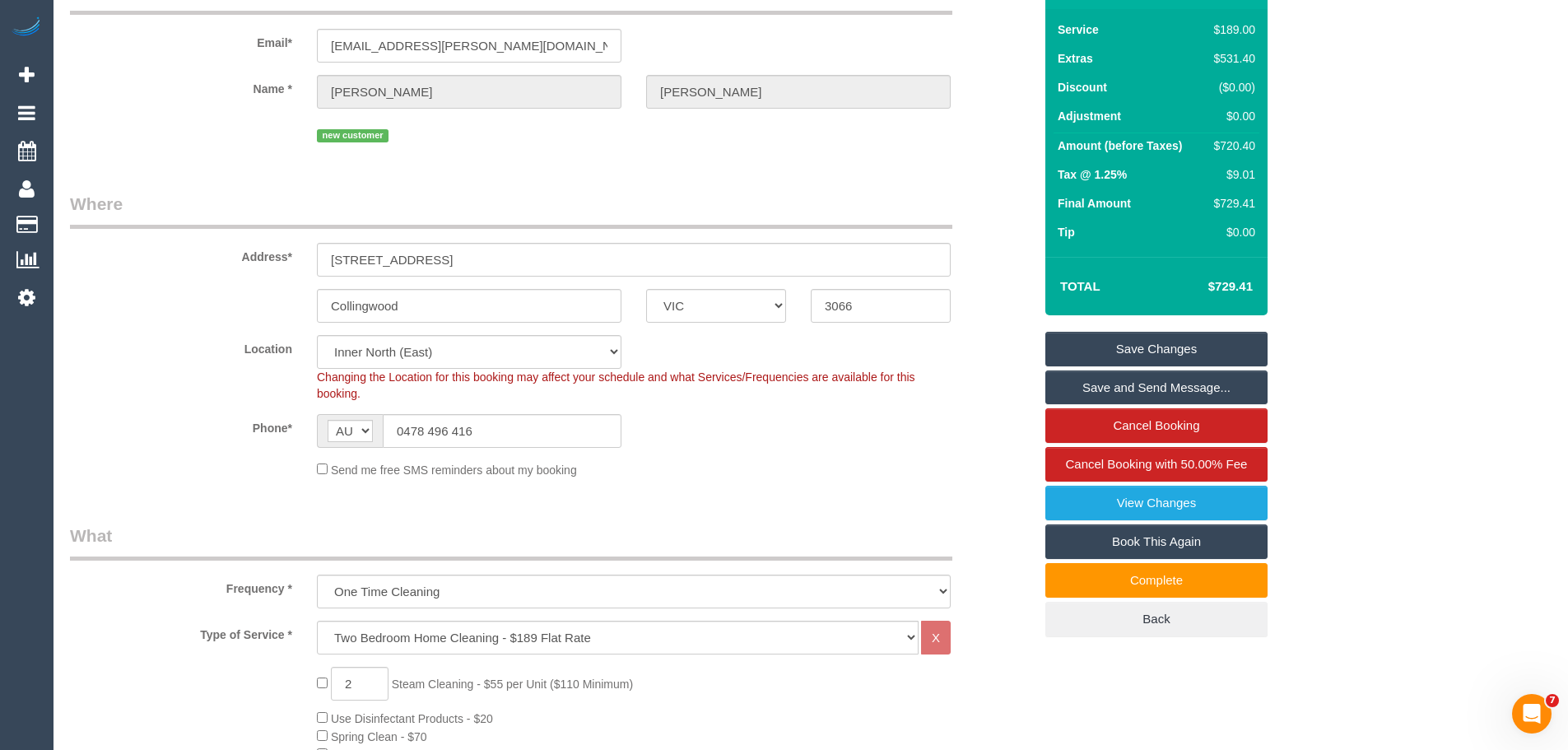
scroll to position [0, 0]
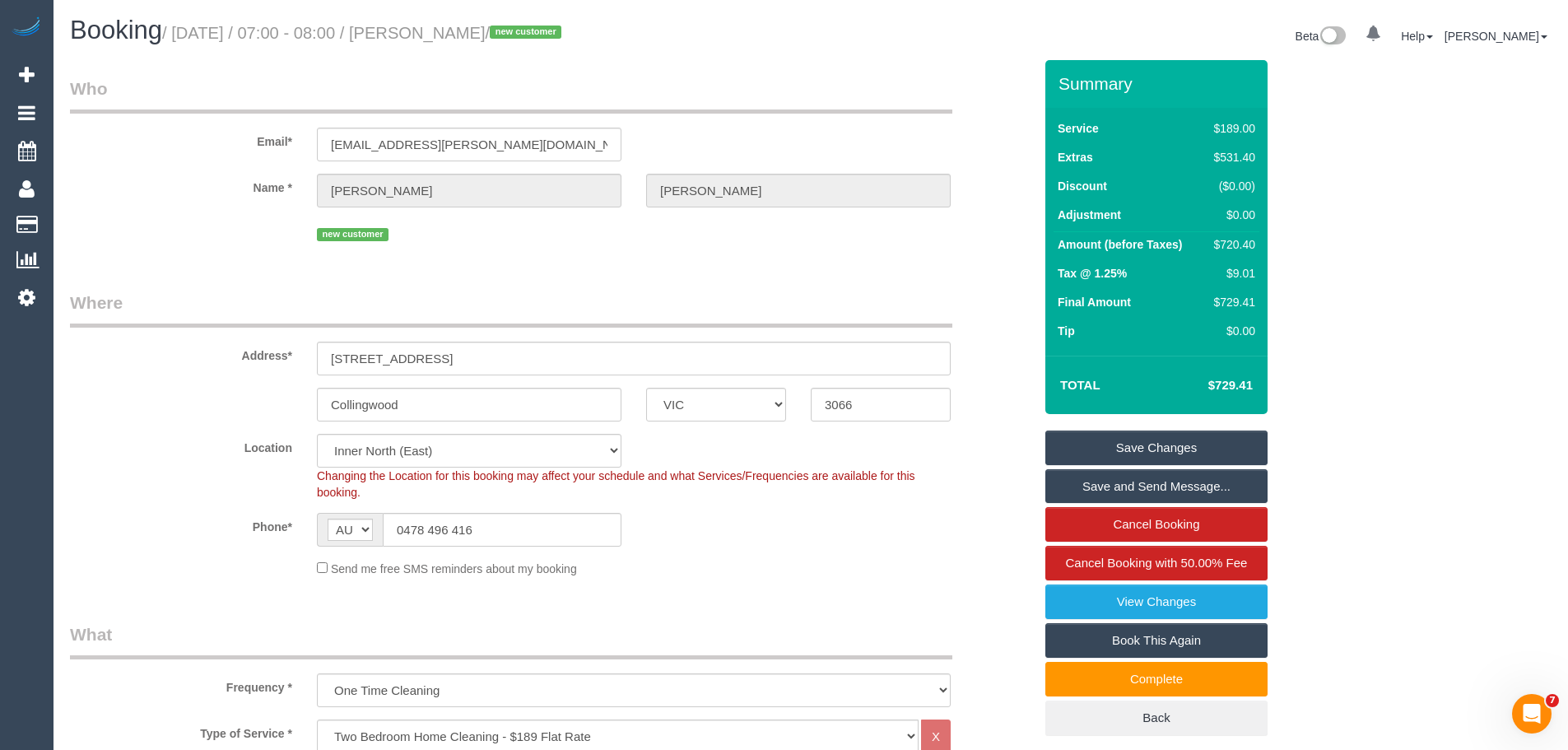
click at [1223, 295] on div "$729.41" at bounding box center [1231, 302] width 48 height 17
drag, startPoint x: 1220, startPoint y: 302, endPoint x: 1257, endPoint y: 304, distance: 37.1
click at [1257, 304] on td "$729.41" at bounding box center [1231, 303] width 56 height 28
drag, startPoint x: 1223, startPoint y: 241, endPoint x: 1256, endPoint y: 243, distance: 33.1
click at [1256, 243] on td "$720.40" at bounding box center [1231, 247] width 56 height 29
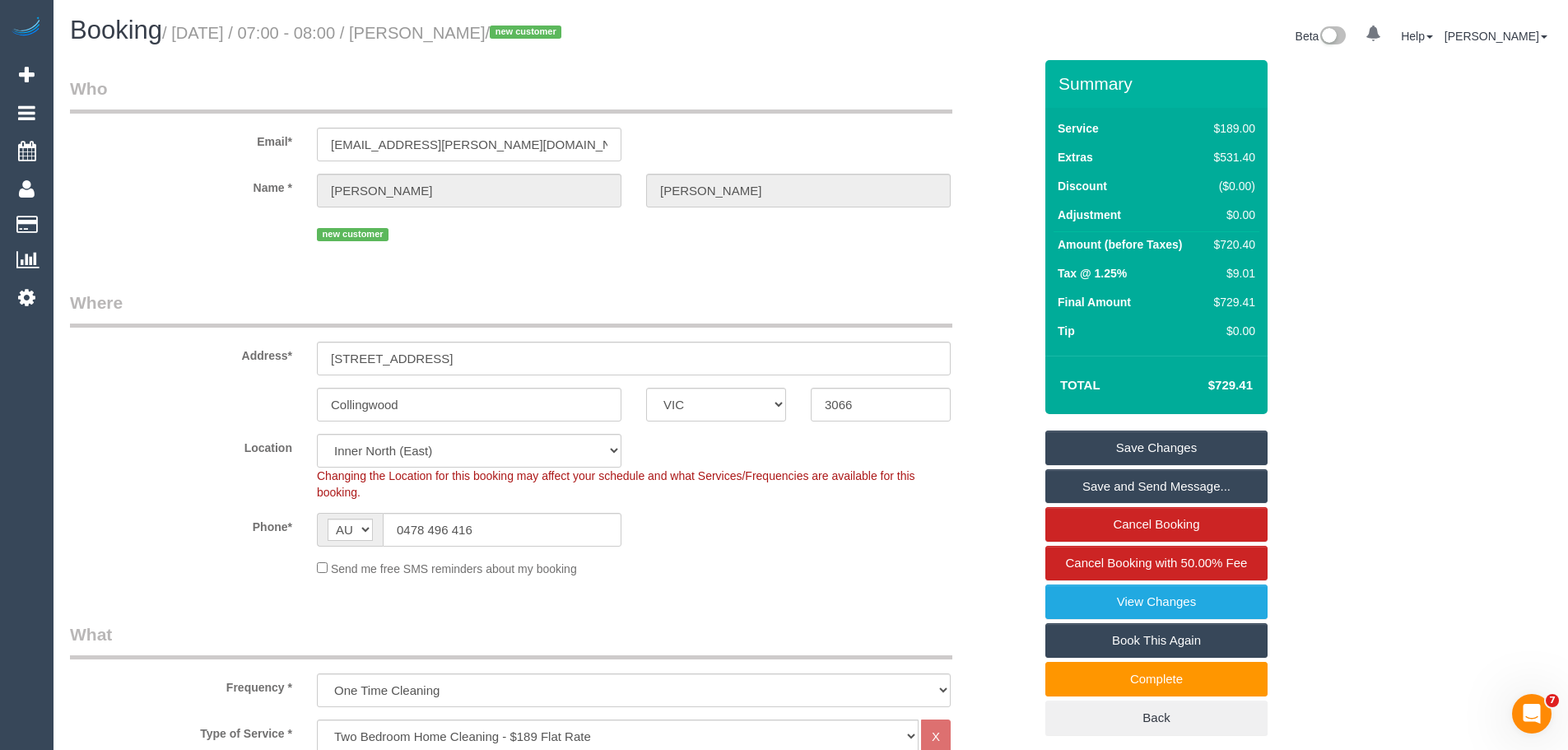
click at [1056, 271] on td "Tax @ 1.25%" at bounding box center [1128, 275] width 150 height 28
drag, startPoint x: 1061, startPoint y: 275, endPoint x: 1263, endPoint y: 272, distance: 202.0
click at [1263, 272] on div "Service $189.00 Extras $531.40 Discount ($0.00) Adjustment $0.00 Amount (before…" at bounding box center [1157, 232] width 223 height 248
click at [1244, 310] on div "$729.41" at bounding box center [1231, 302] width 48 height 17
drag, startPoint x: 1220, startPoint y: 303, endPoint x: 1264, endPoint y: 304, distance: 44.0
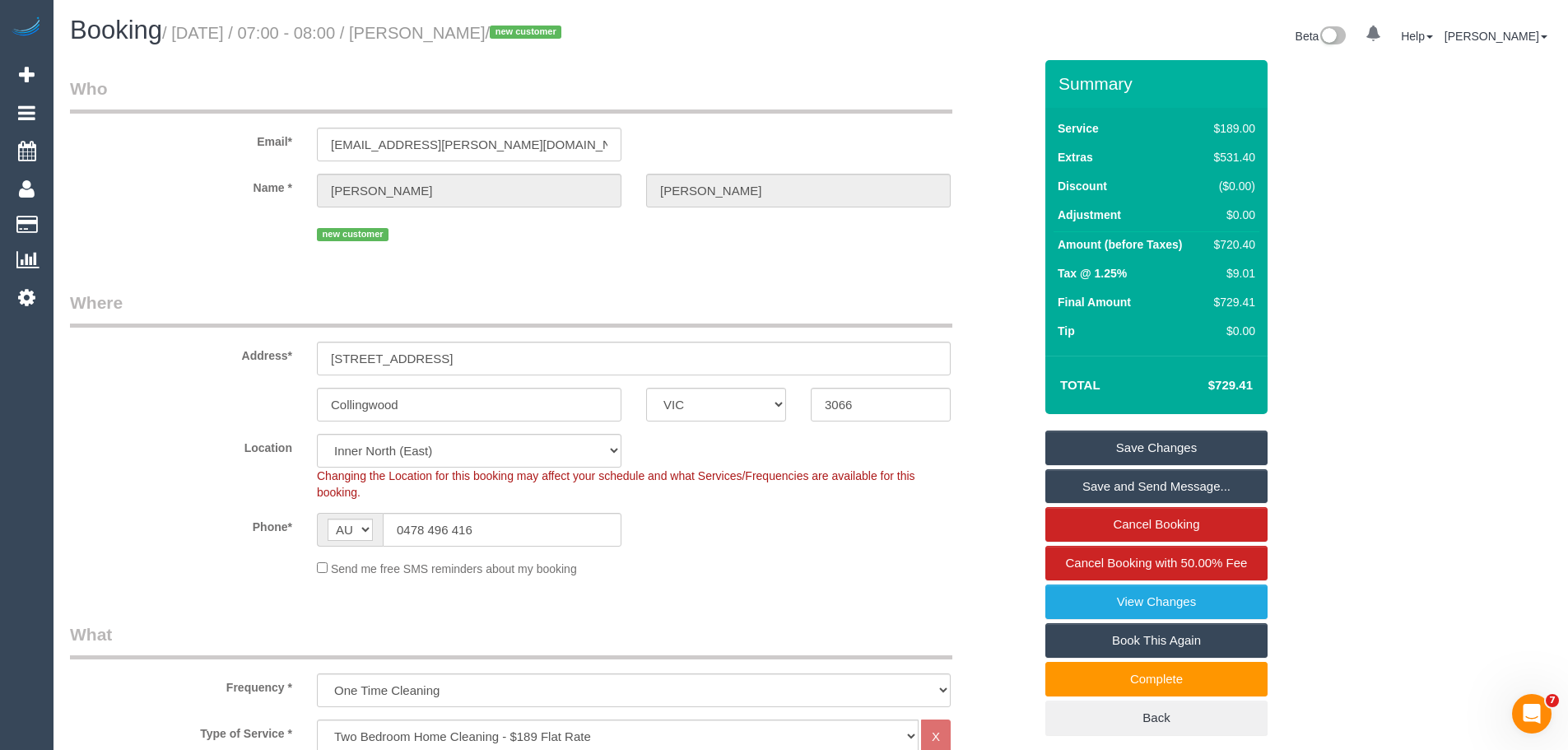
click at [1264, 304] on div "Service $189.00 Extras $531.40 Discount ($0.00) Adjustment $0.00 Amount (before…" at bounding box center [1157, 232] width 223 height 248
click at [1260, 303] on div "Service $189.00 Extras $531.40 Discount ($0.00) Adjustment $0.00 Amount (before…" at bounding box center [1157, 232] width 223 height 248
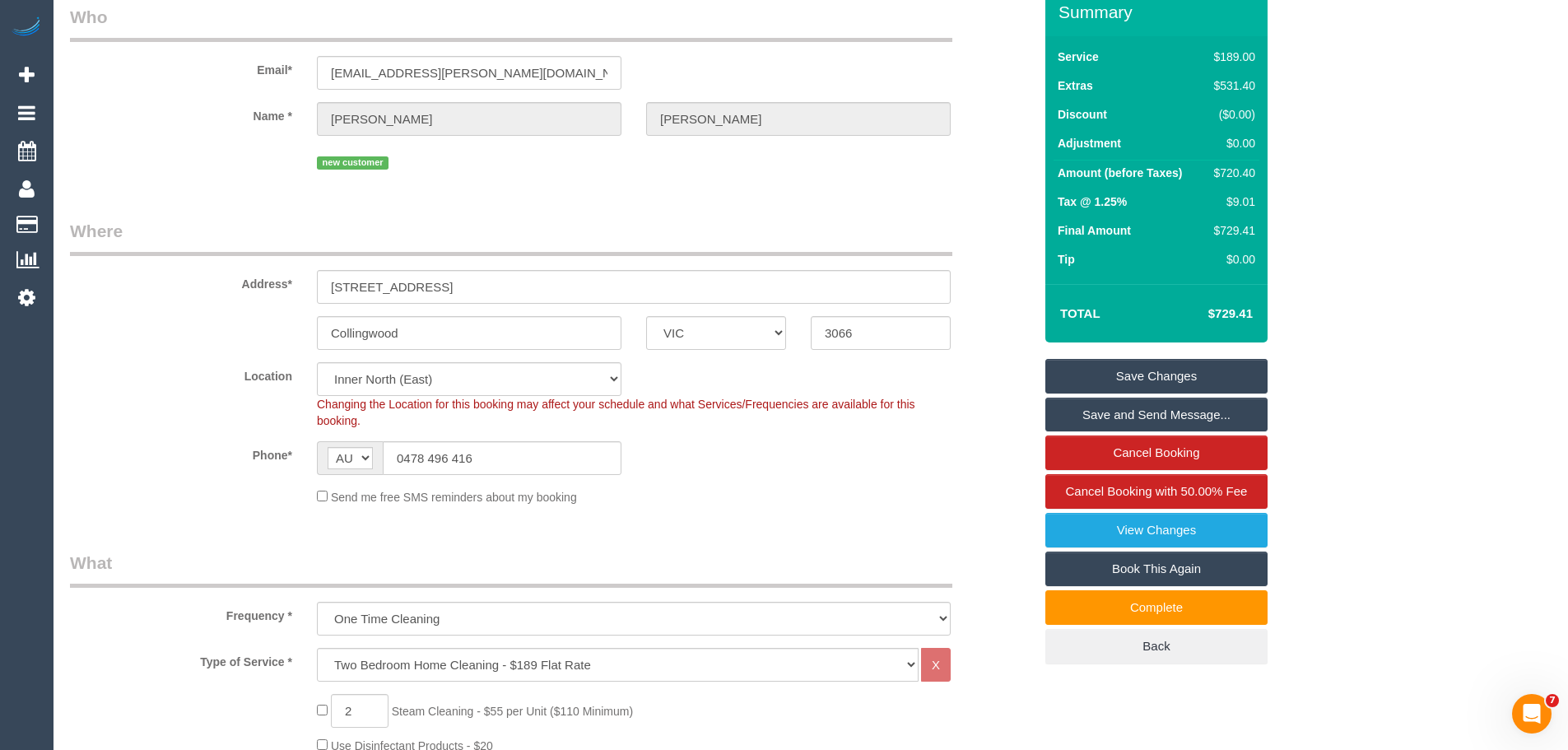
scroll to position [165, 0]
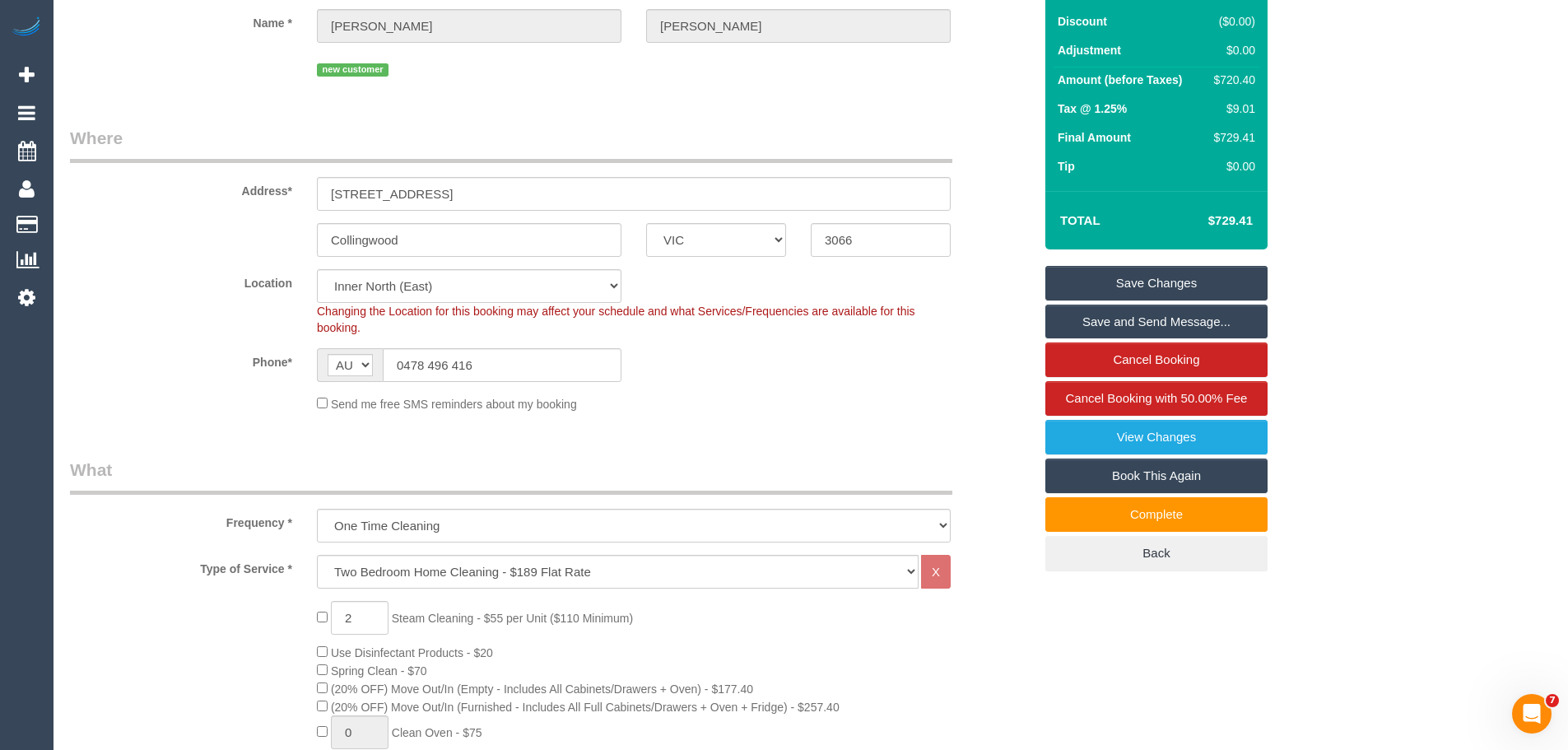
click at [1243, 82] on div "$720.40" at bounding box center [1231, 80] width 48 height 17
copy div "720.40"
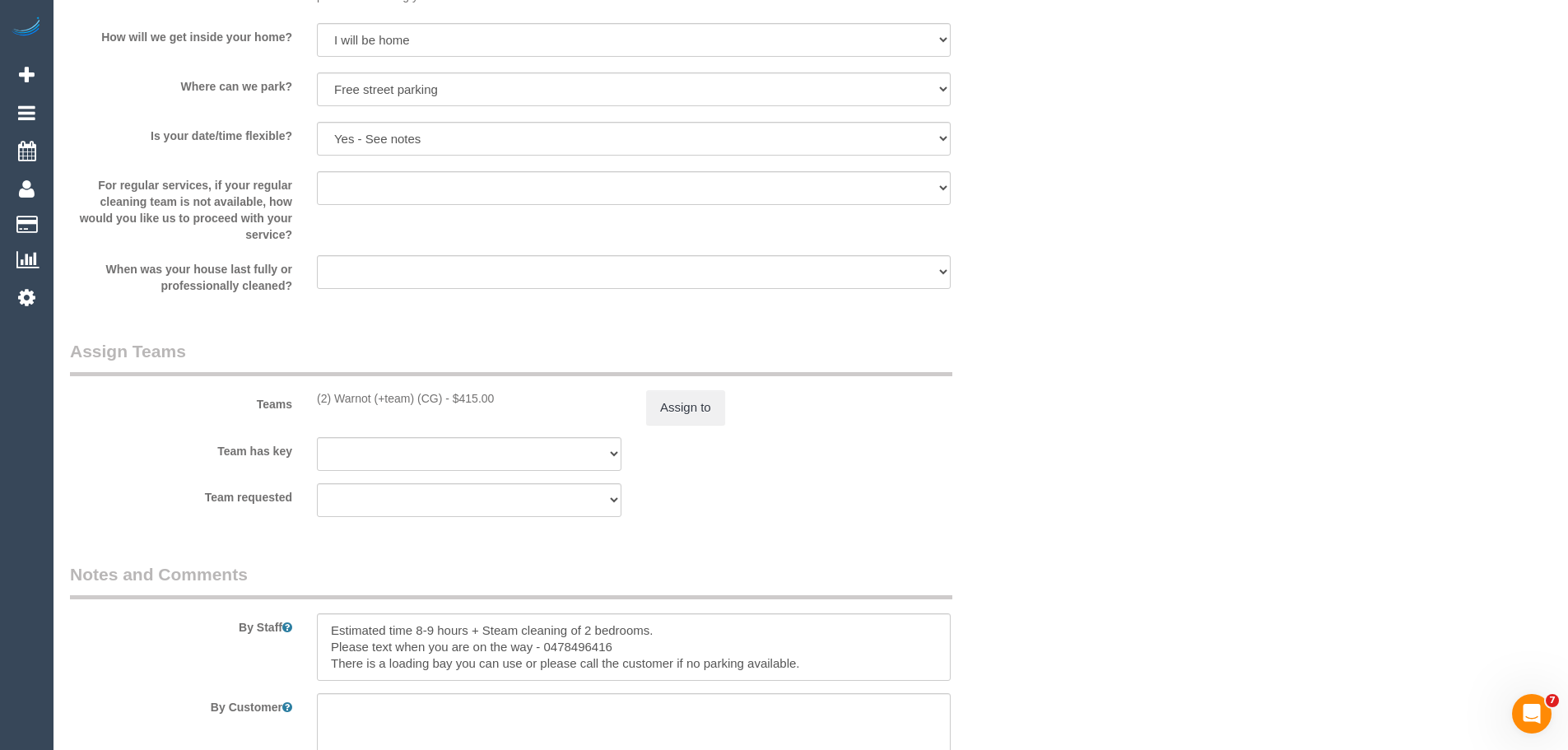
scroll to position [2388, 0]
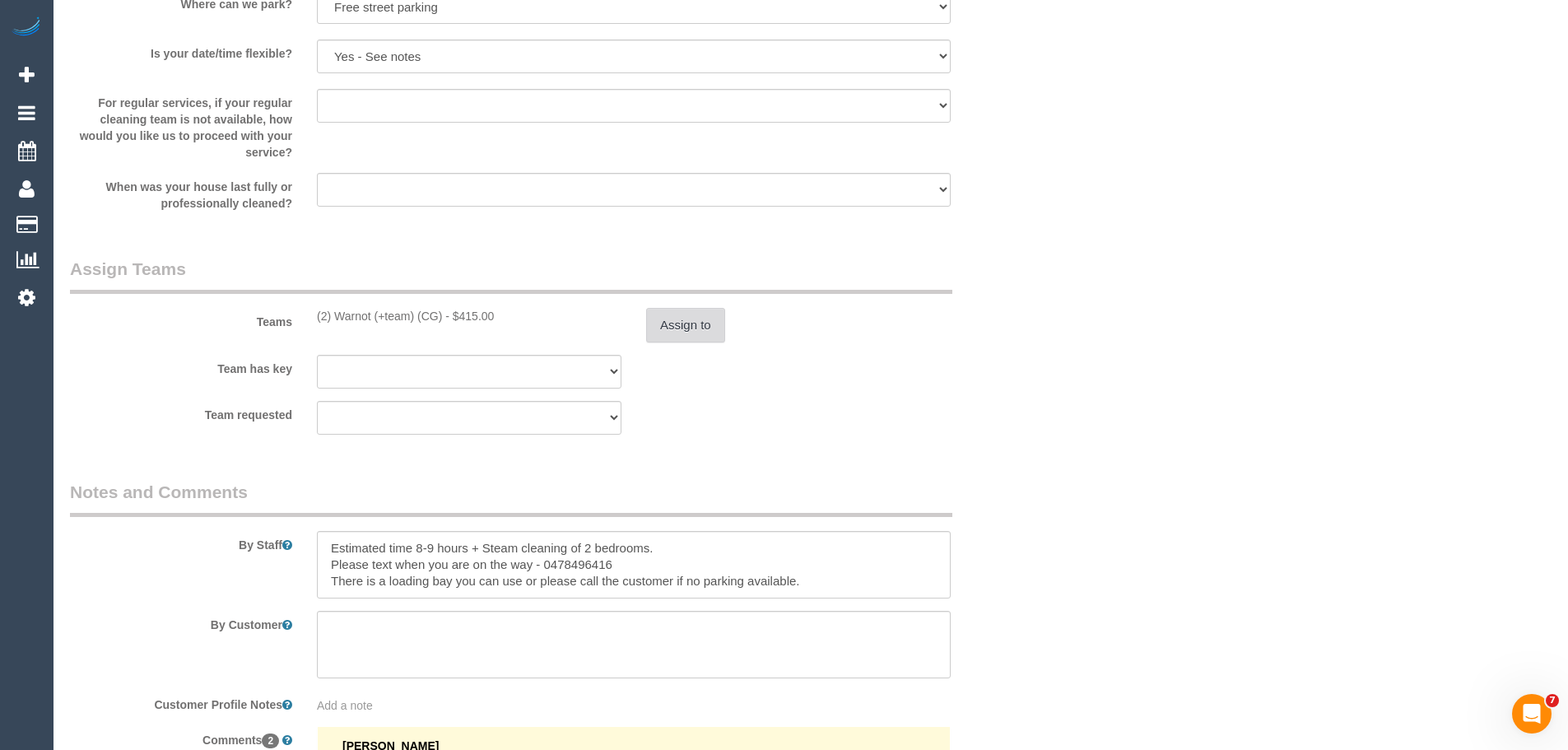
click at [686, 321] on button "Assign to" at bounding box center [686, 325] width 79 height 34
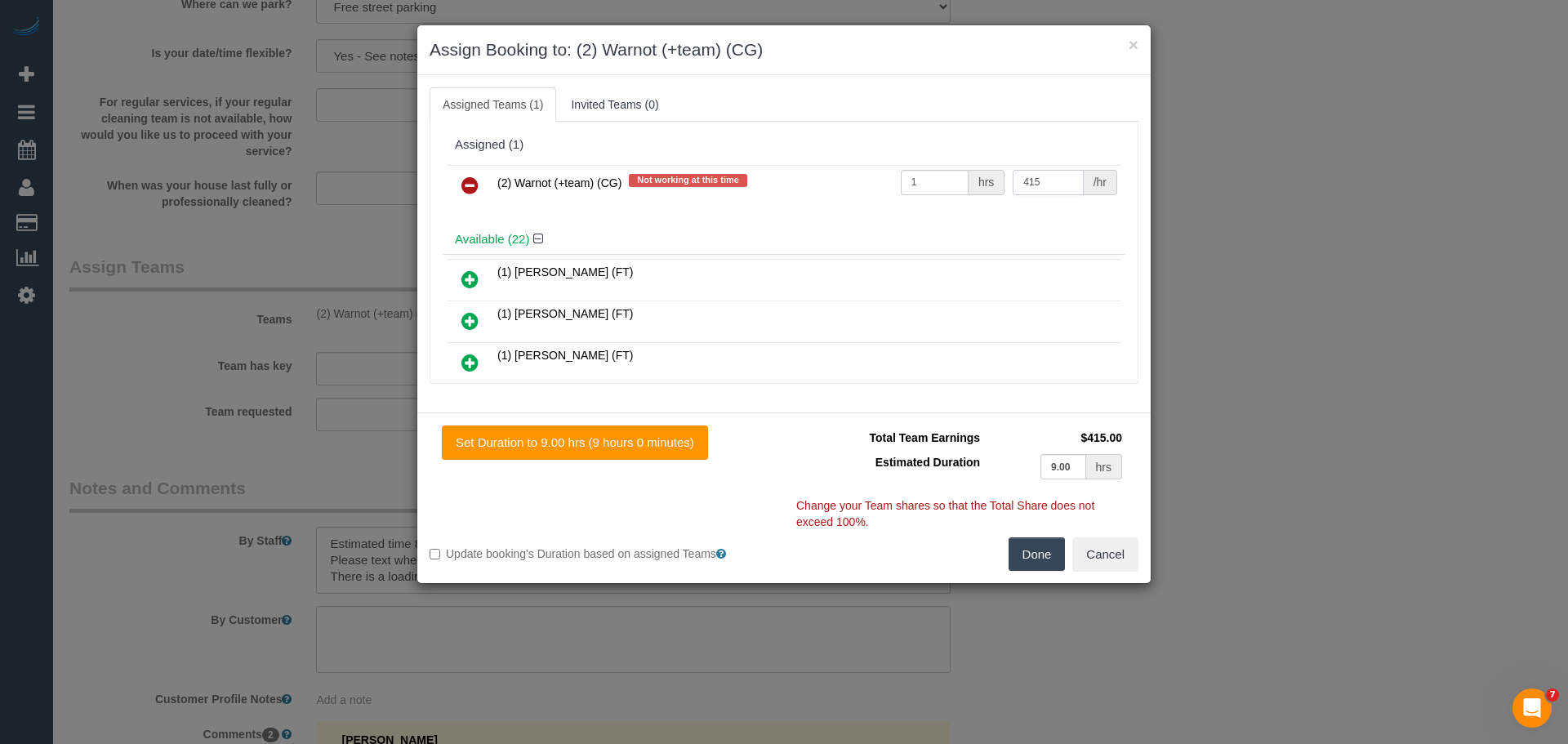
click at [1052, 175] on input "415" at bounding box center [1047, 183] width 70 height 25
type input "505"
click at [1045, 549] on button "Done" at bounding box center [1037, 554] width 57 height 34
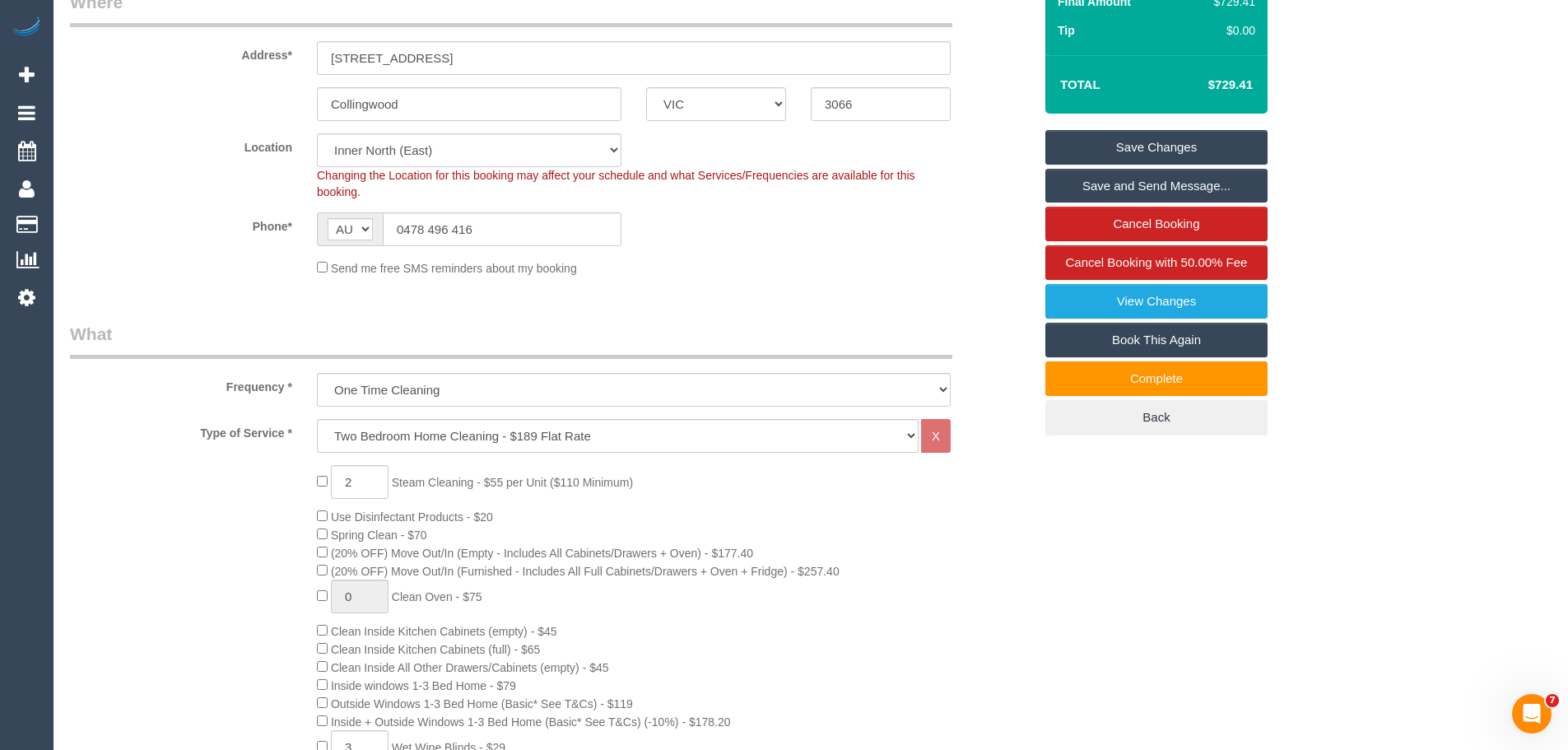
scroll to position [198, 0]
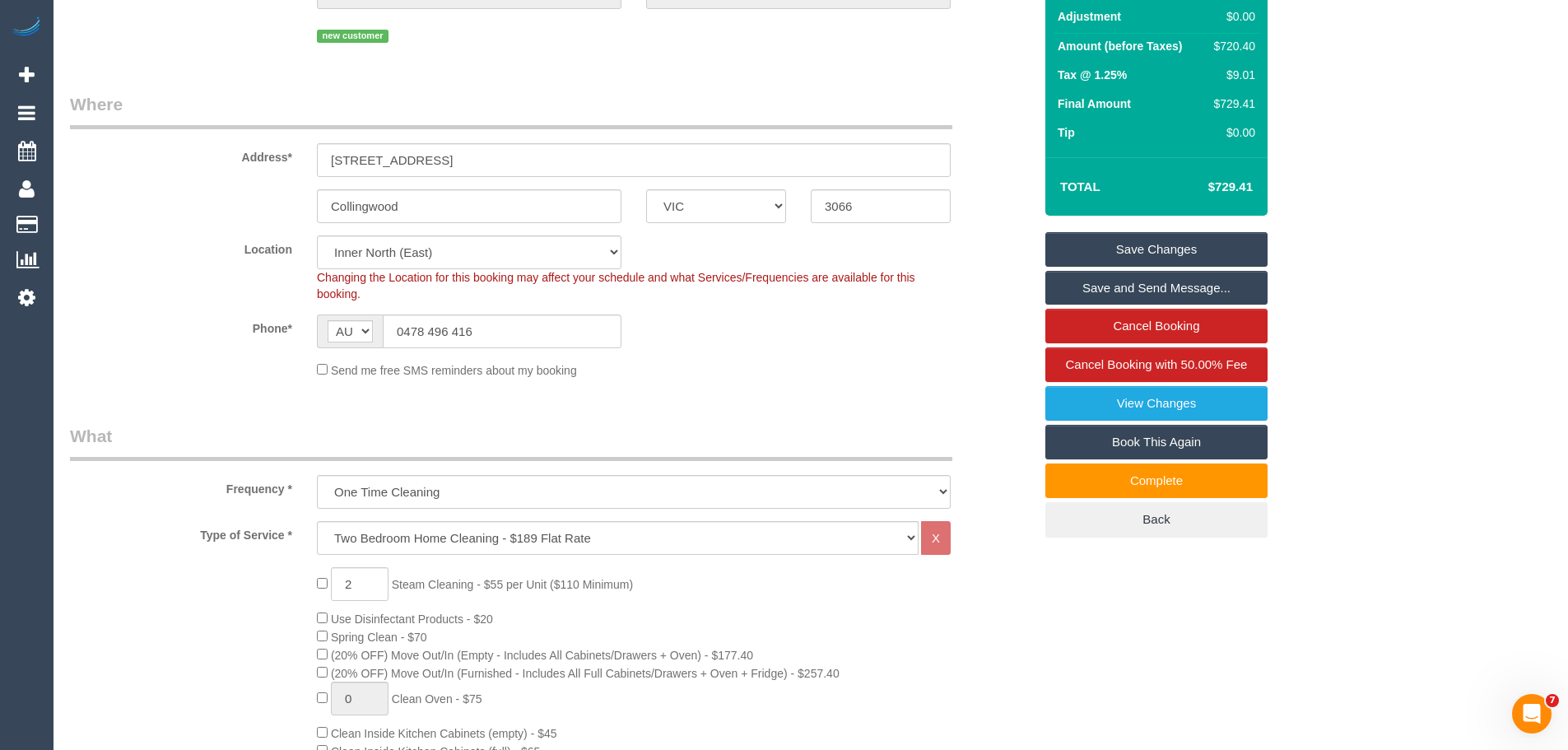
click at [1171, 246] on link "Save Changes" at bounding box center [1157, 249] width 223 height 34
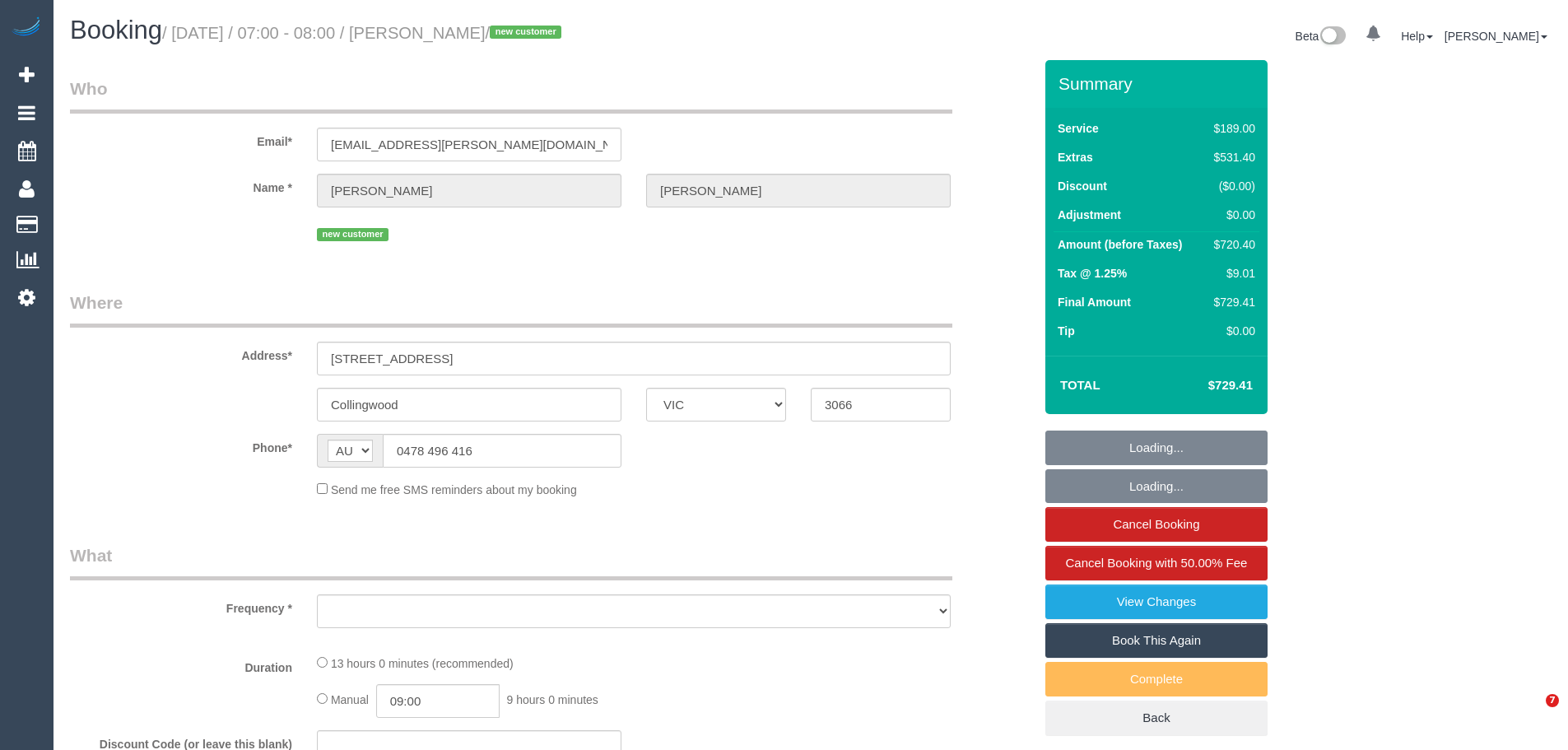
select select "VIC"
select select "string:stripe-pm_1SF3hJ2GScqysDRVQTnB70qd"
select select "number:28"
select select "number:14"
select select "number:19"
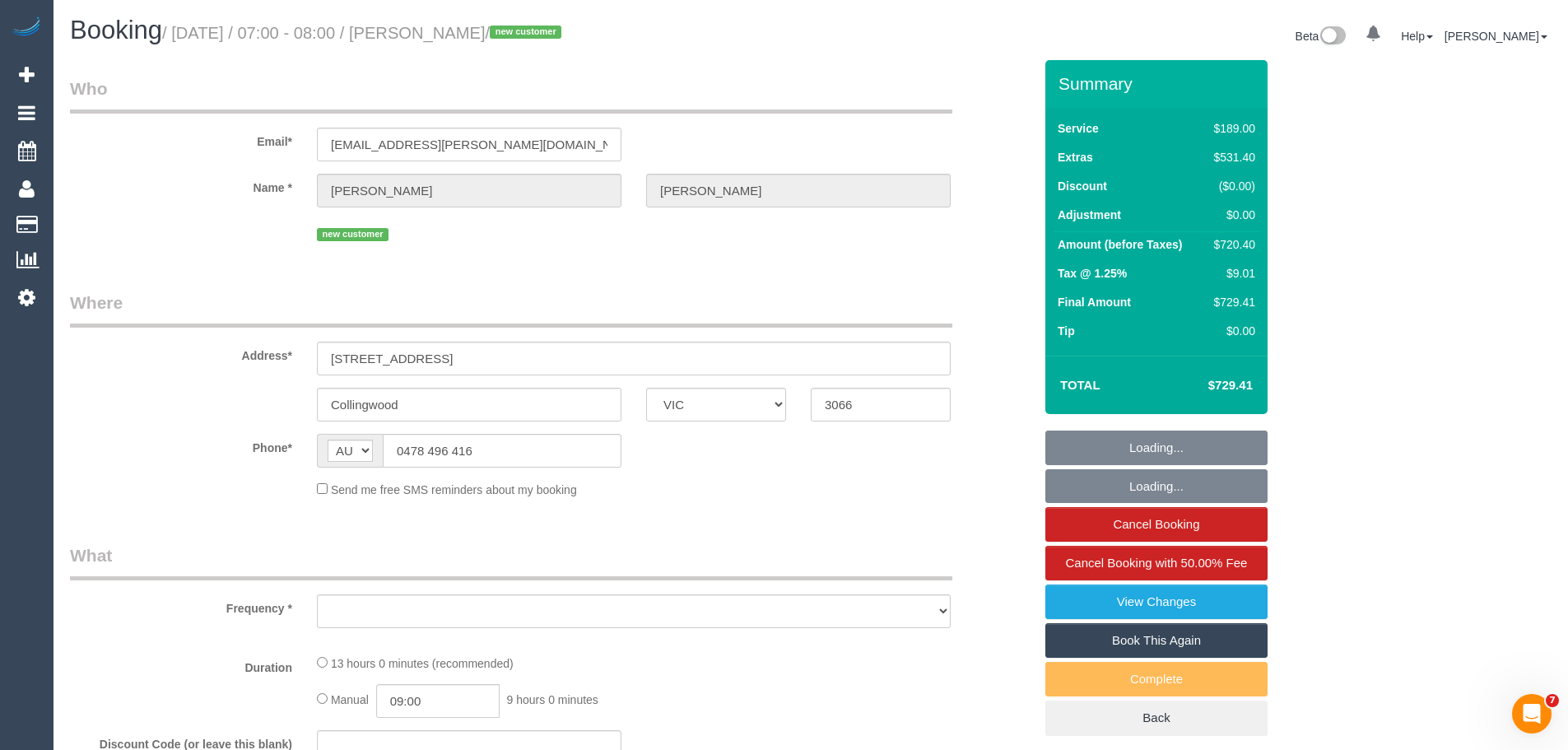
select select "number:36"
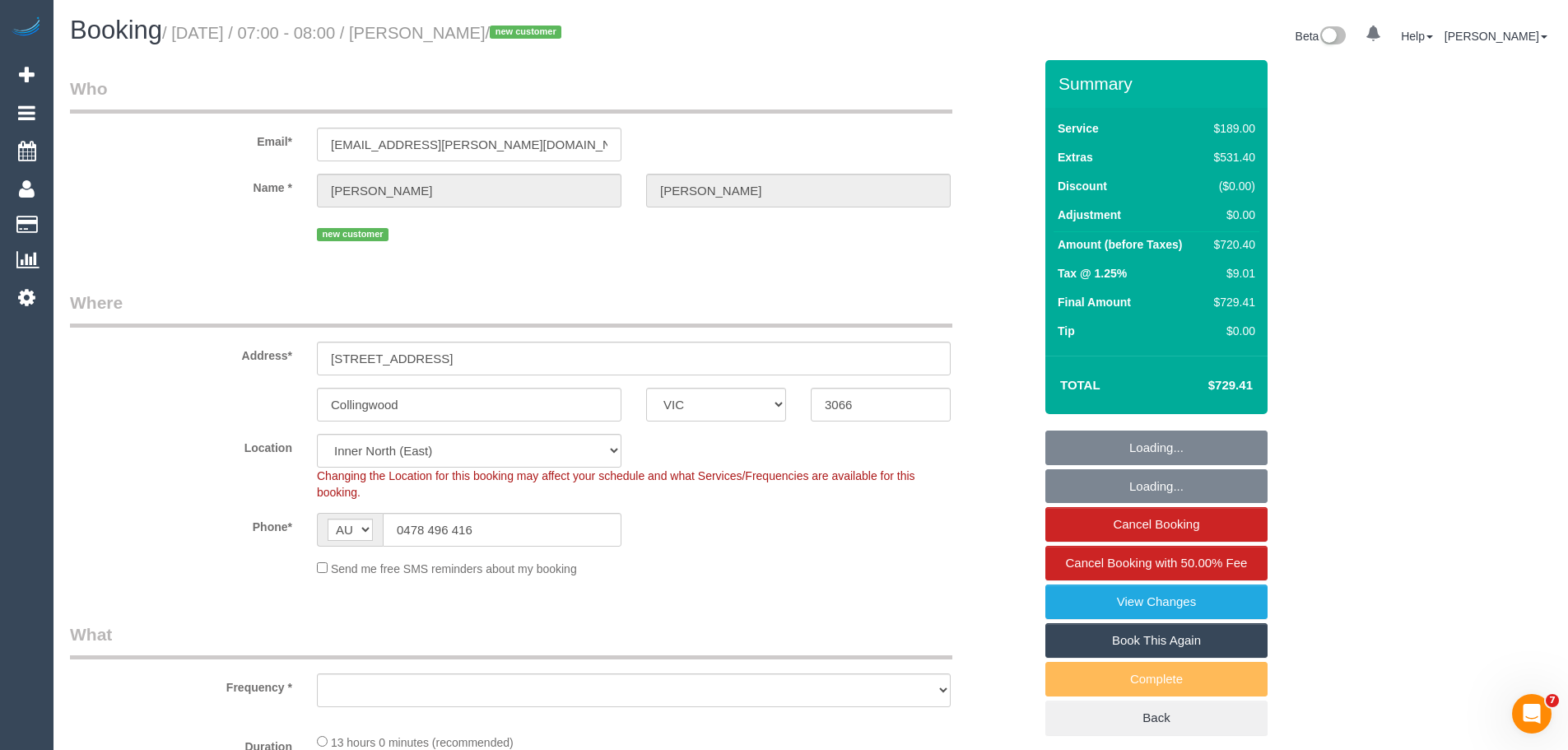
select select "object:1605"
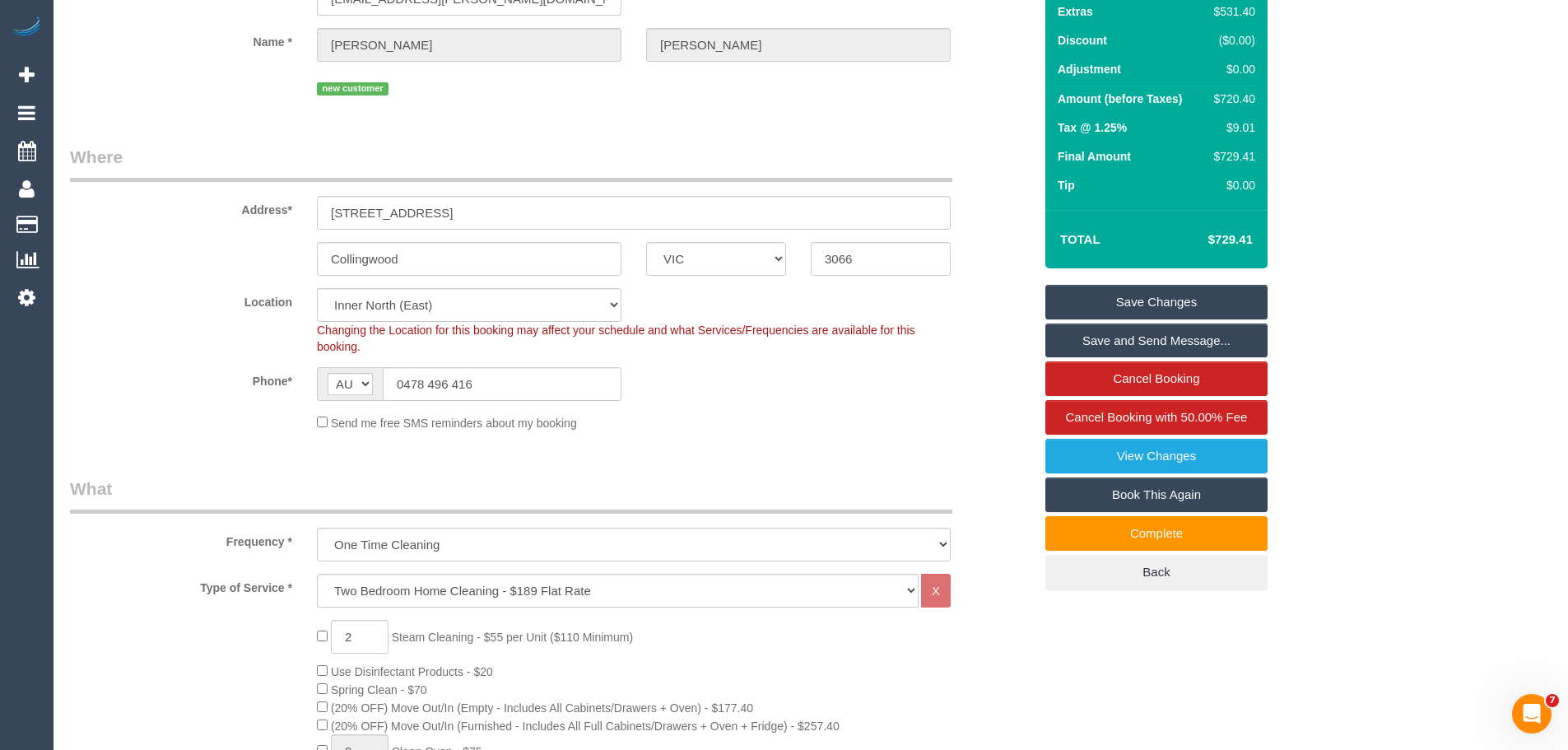
scroll to position [576, 0]
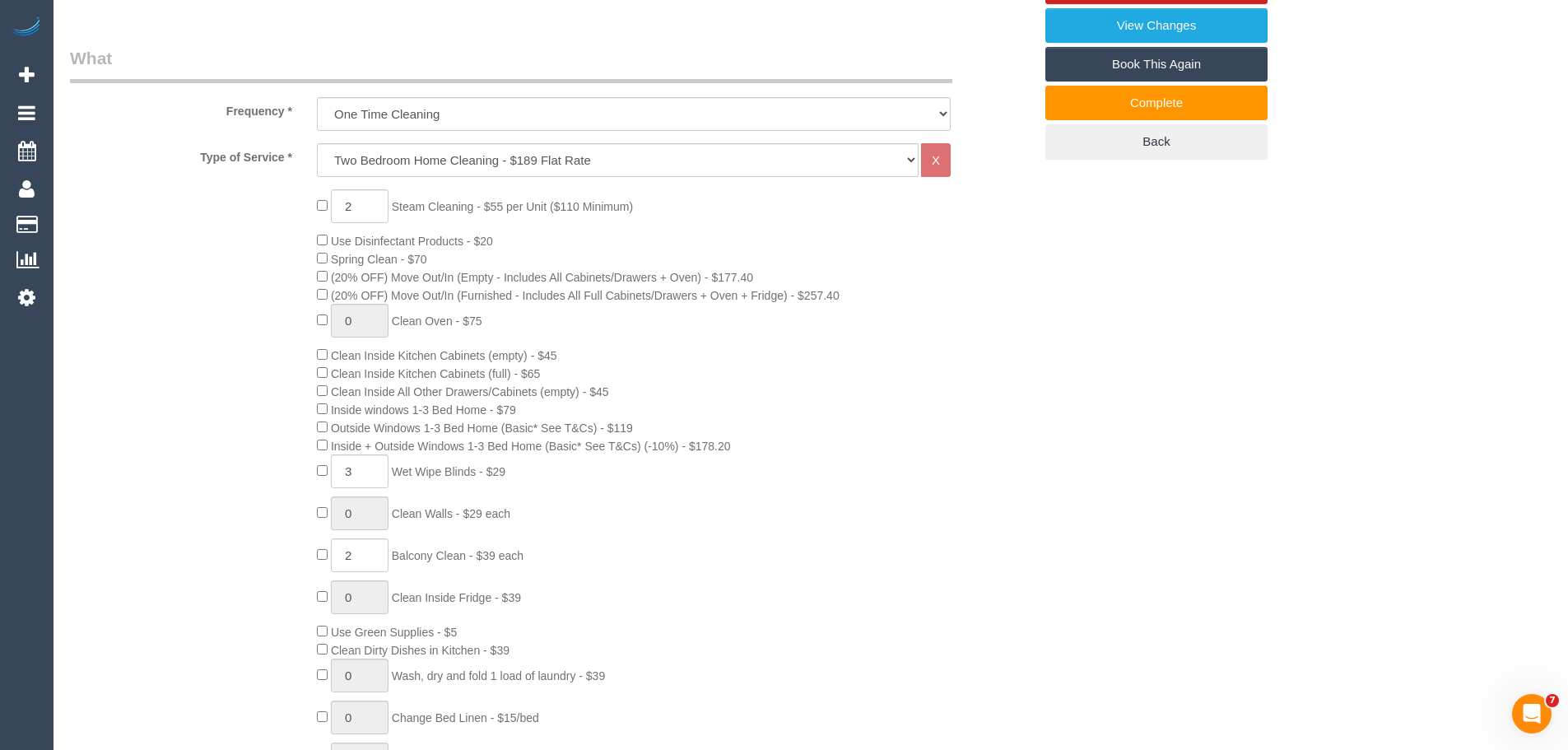
drag, startPoint x: 348, startPoint y: 412, endPoint x: 583, endPoint y: 413, distance: 235.0
click at [575, 414] on div "2 Steam Cleaning - $55 per Unit ($110 Minimum) Use Disinfectant Products - $20 …" at bounding box center [674, 496] width 741 height 614
click at [602, 405] on div "2 Steam Cleaning - $55 per Unit ($110 Minimum) Use Disinfectant Products - $20 …" at bounding box center [674, 496] width 741 height 614
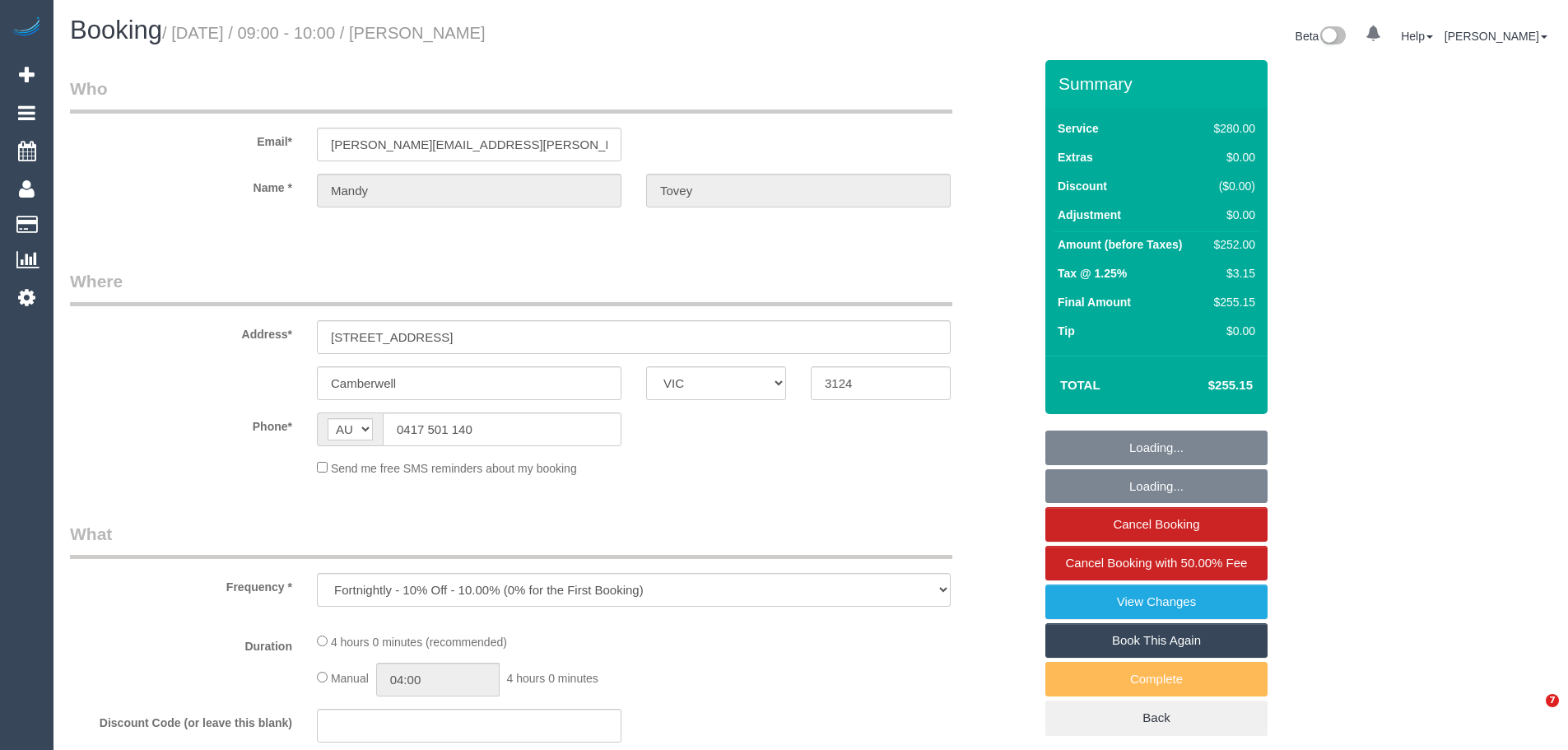
select select "VIC"
select select "string:stripe-pm_1QELK82GScqysDRVBaop8tF5"
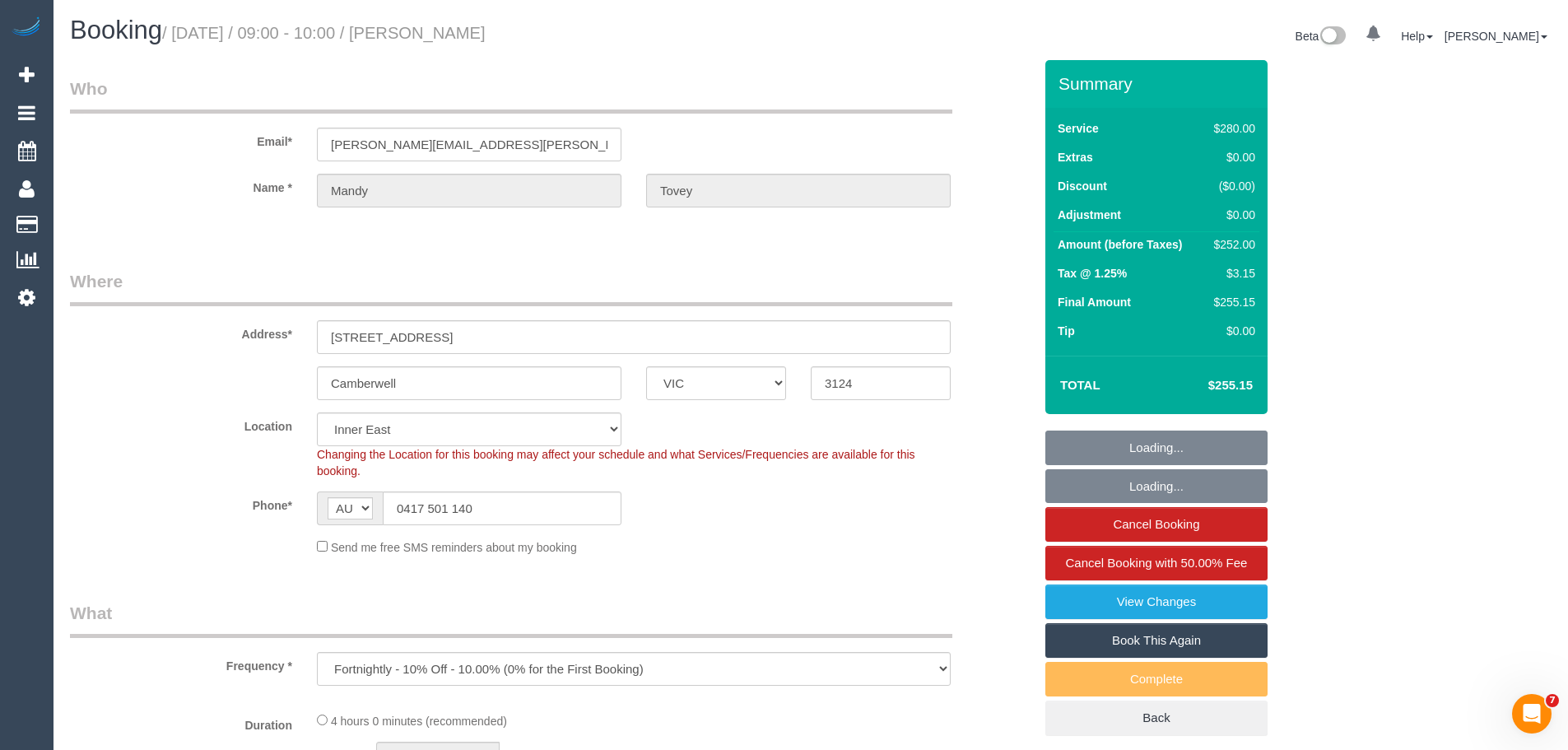
select select "240"
select select "object:1483"
select select "number:28"
select select "number:15"
select select "number:18"
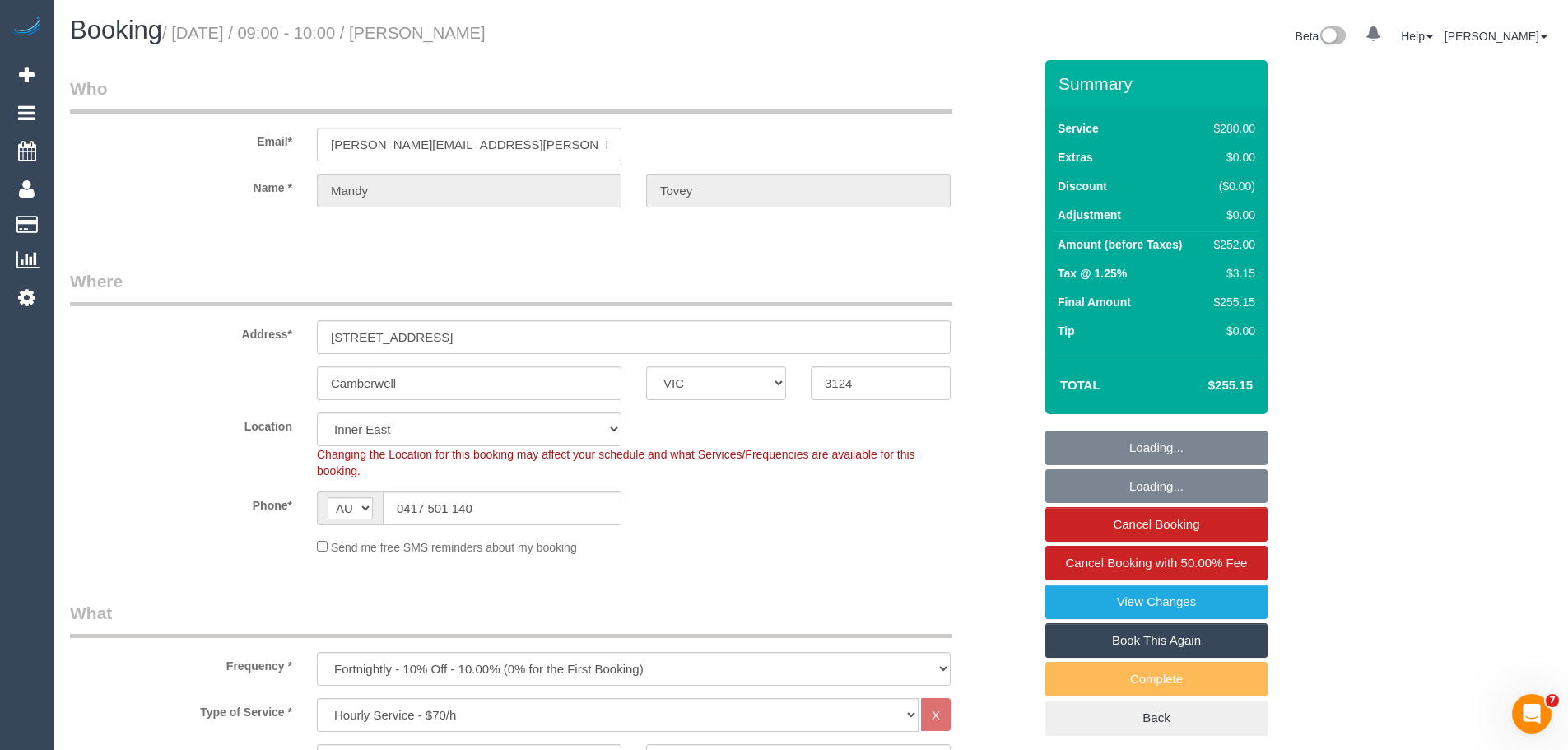
select select "number:22"
select select "number:35"
select select "number:13"
drag, startPoint x: 509, startPoint y: 511, endPoint x: 46, endPoint y: 500, distance: 463.1
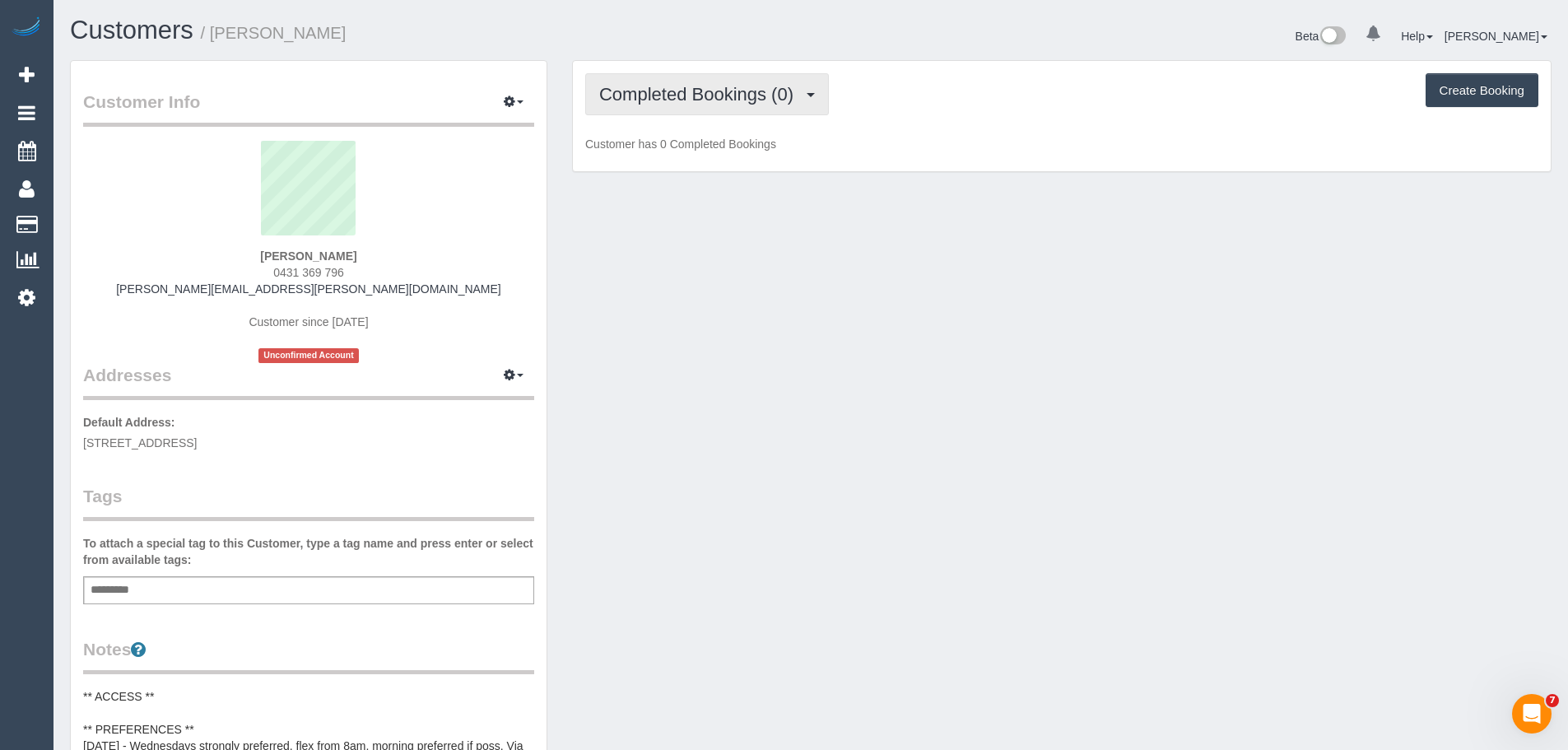
click at [654, 84] on span "Completed Bookings (0)" at bounding box center [701, 94] width 202 height 21
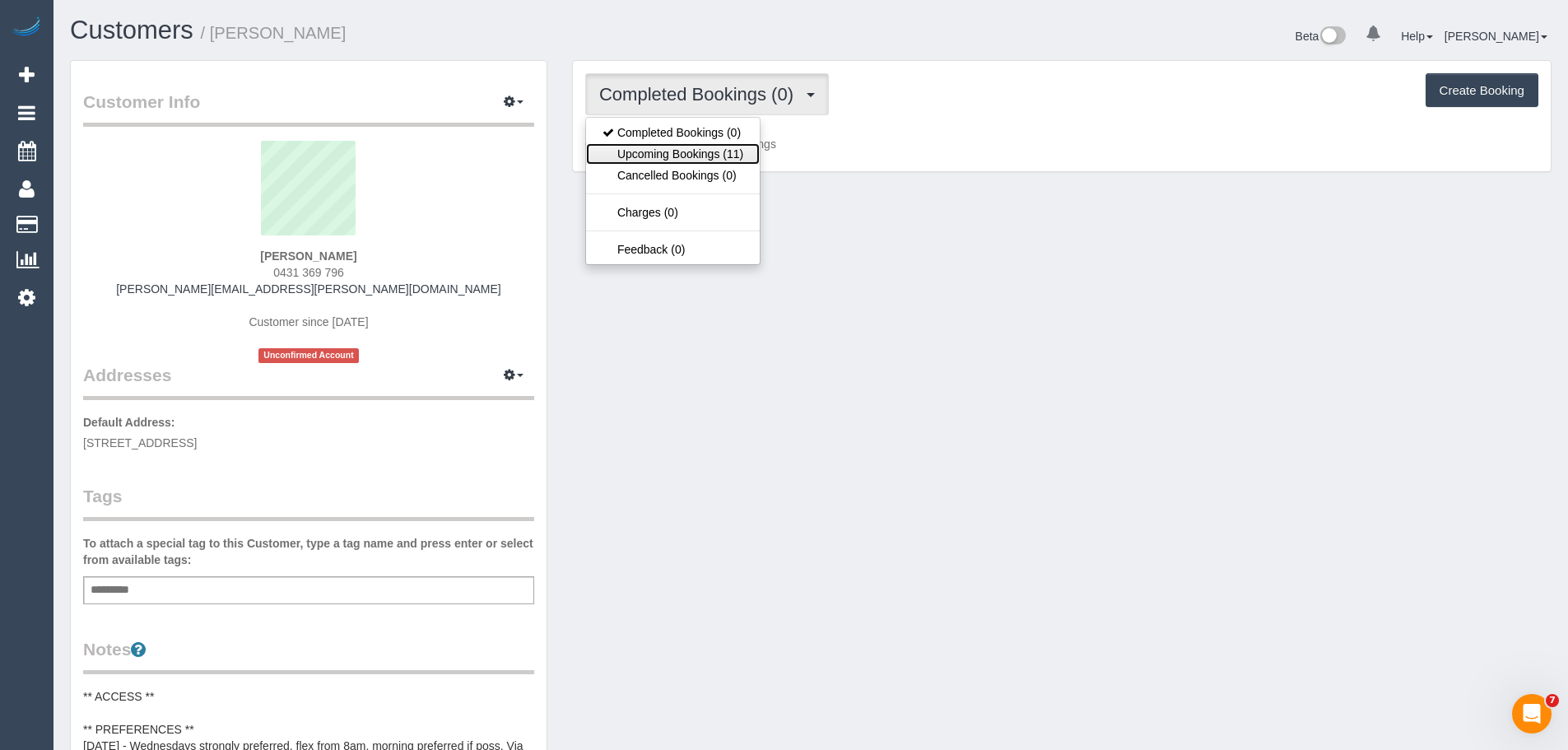
click at [686, 157] on link "Upcoming Bookings (11)" at bounding box center [672, 154] width 174 height 22
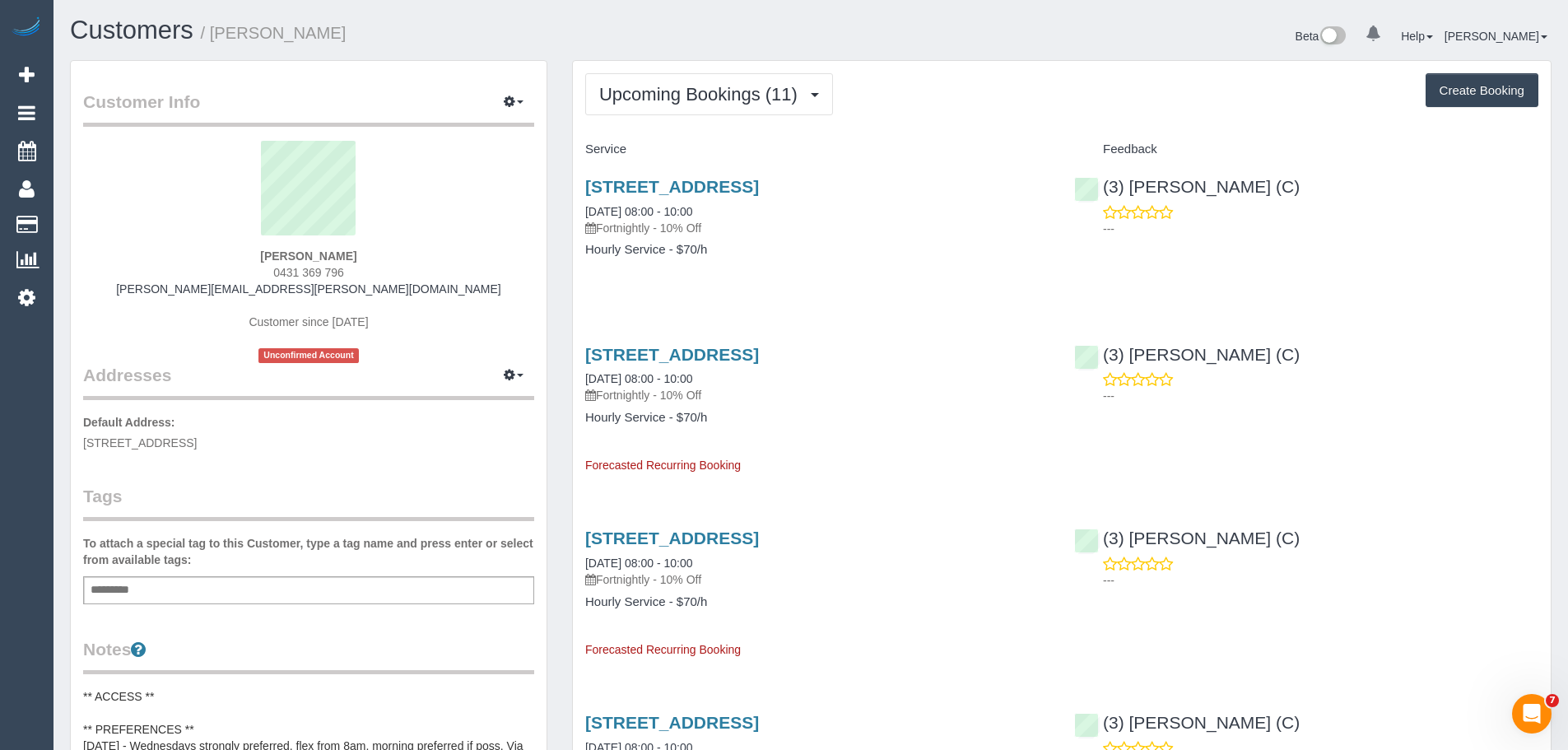
drag, startPoint x: 359, startPoint y: 253, endPoint x: 256, endPoint y: 253, distance: 103.0
click at [256, 253] on div "[PERSON_NAME] 0431 369 796 [PERSON_NAME][EMAIL_ADDRESS][PERSON_NAME][DOMAIN_NAM…" at bounding box center [309, 251] width 451 height 223
copy strong "[PERSON_NAME]"
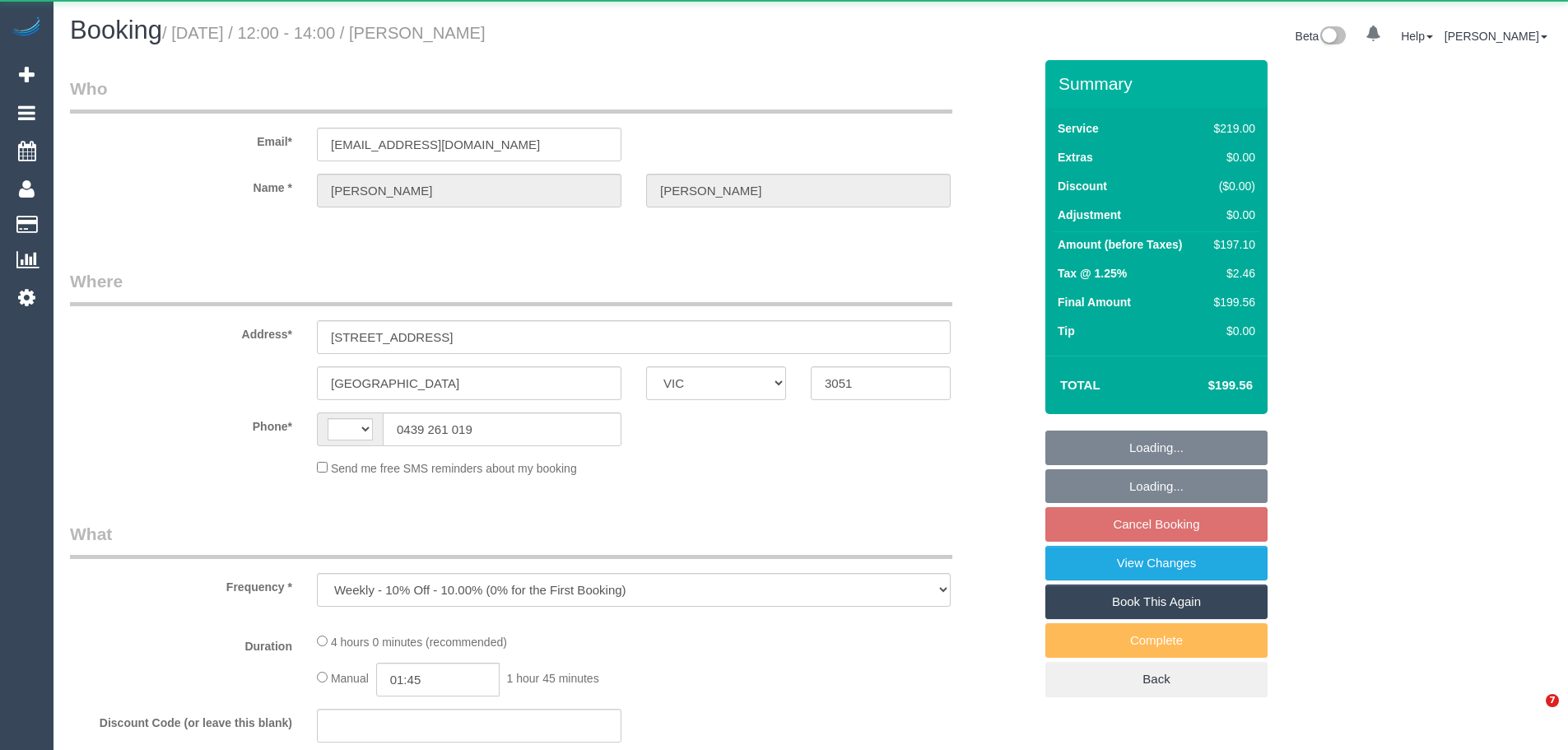
select select "VIC"
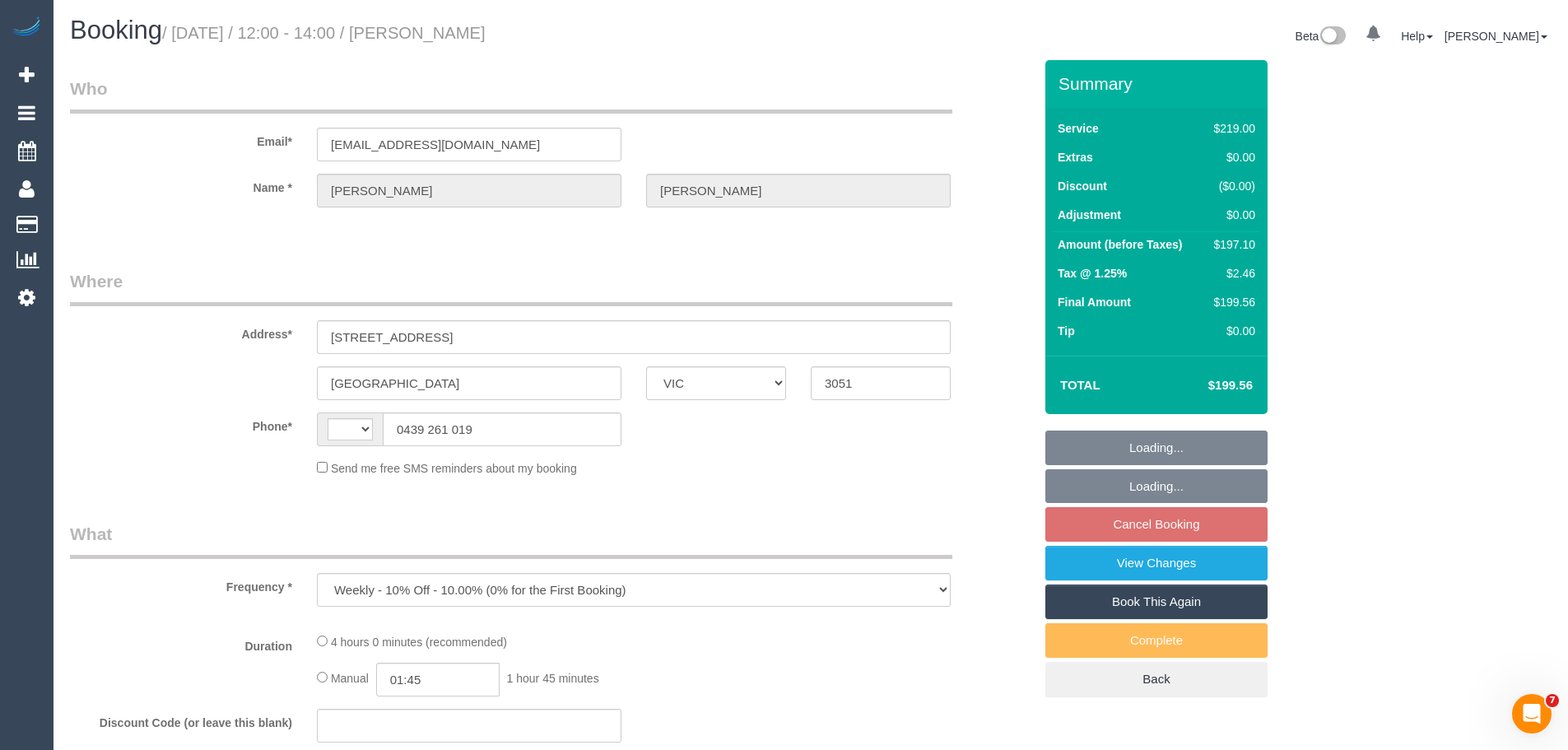
select select "string:AU"
select select "string:stripe-pm_1NQ1Cu2GScqysDRV65MZnUrf"
select select "26471"
select select "number:27"
select select "number:14"
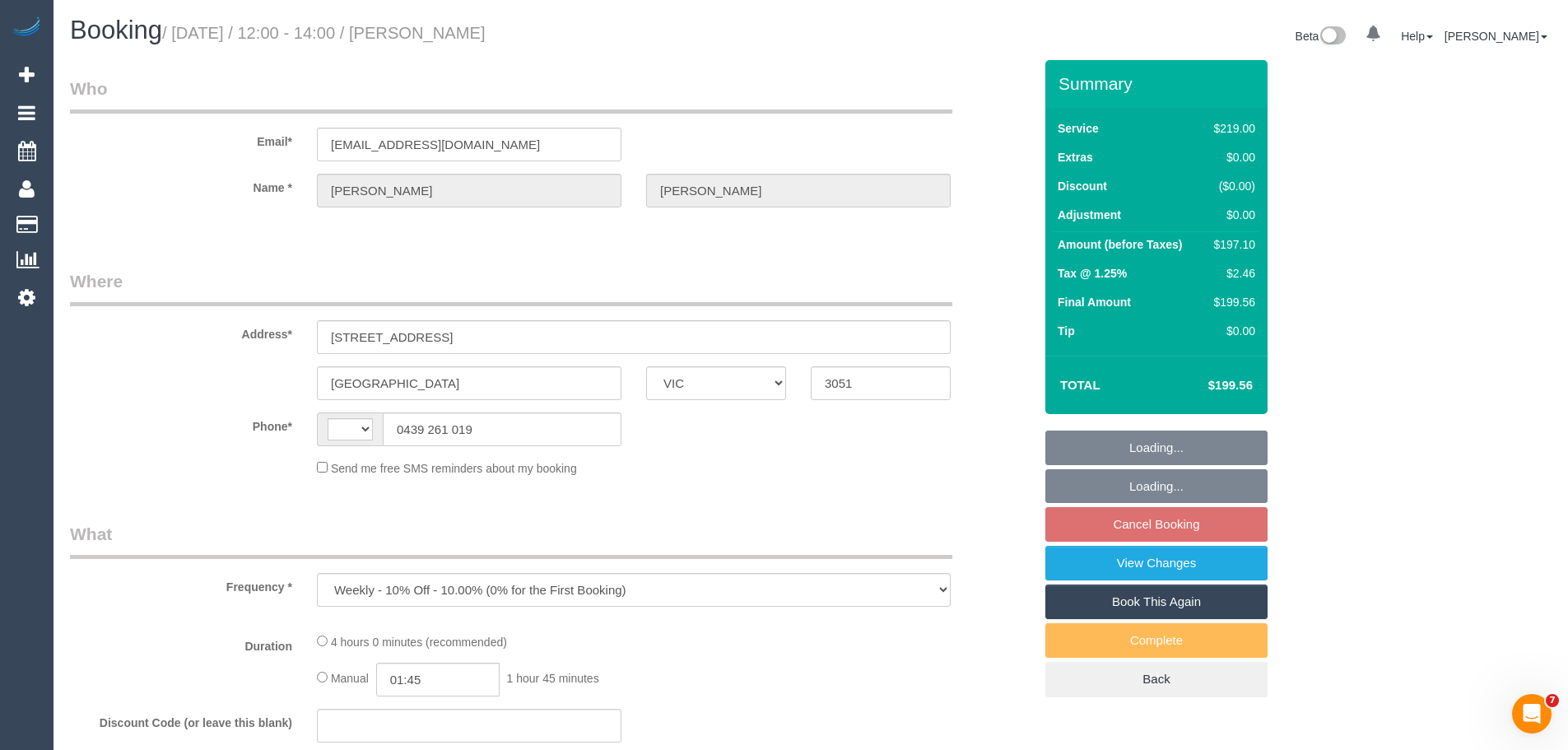
select select "number:19"
select select "number:36"
select select "number:35"
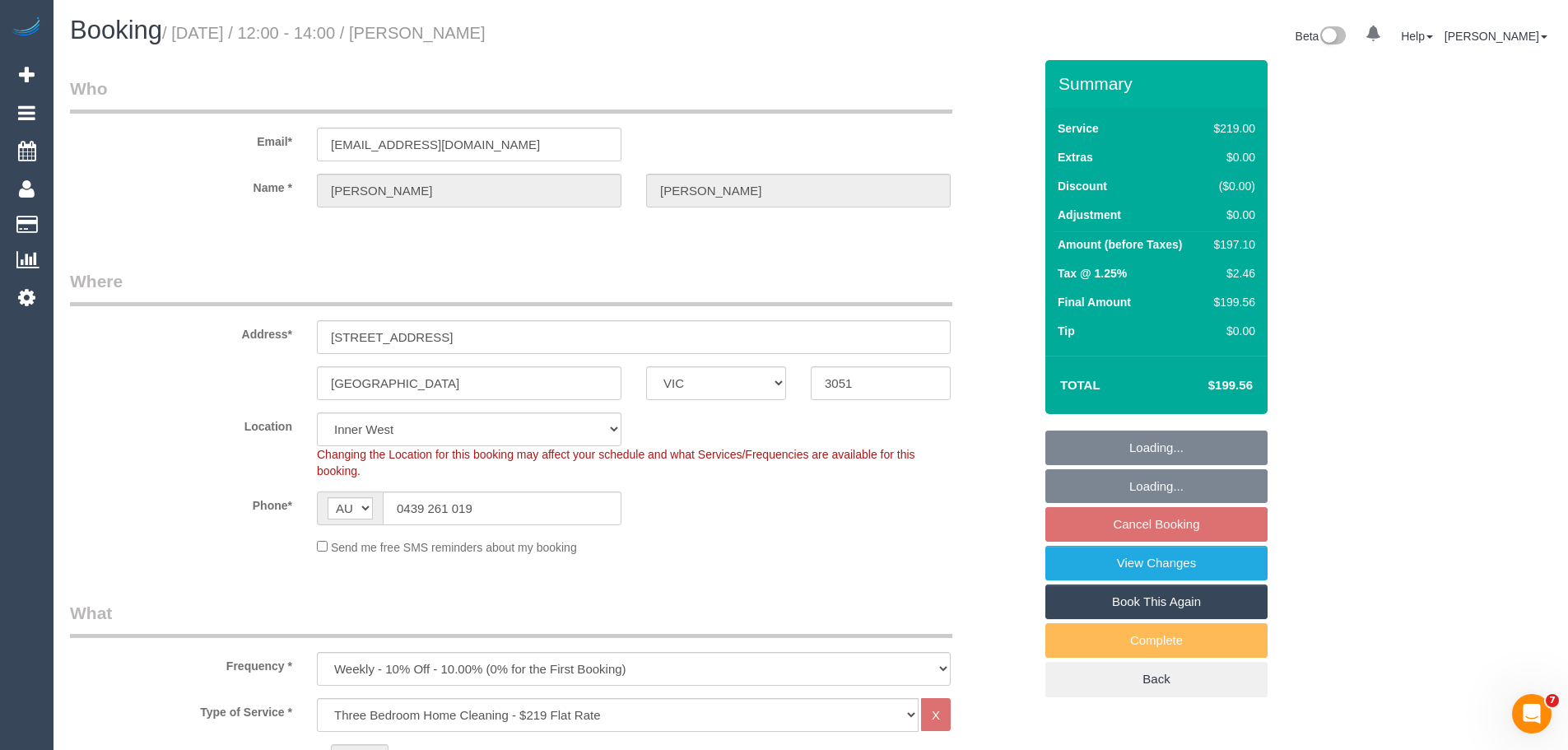
select select "object:1480"
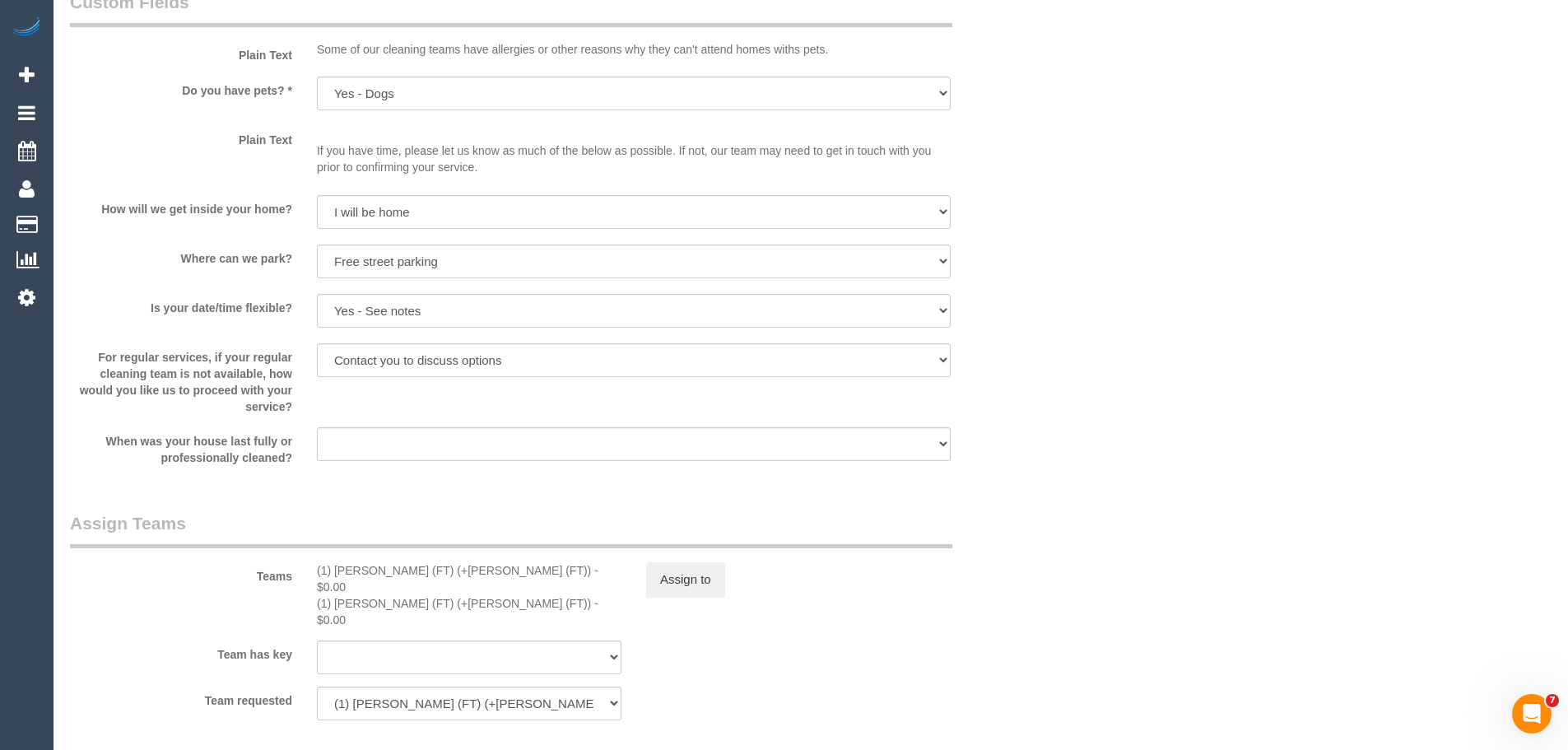
scroll to position [2718, 0]
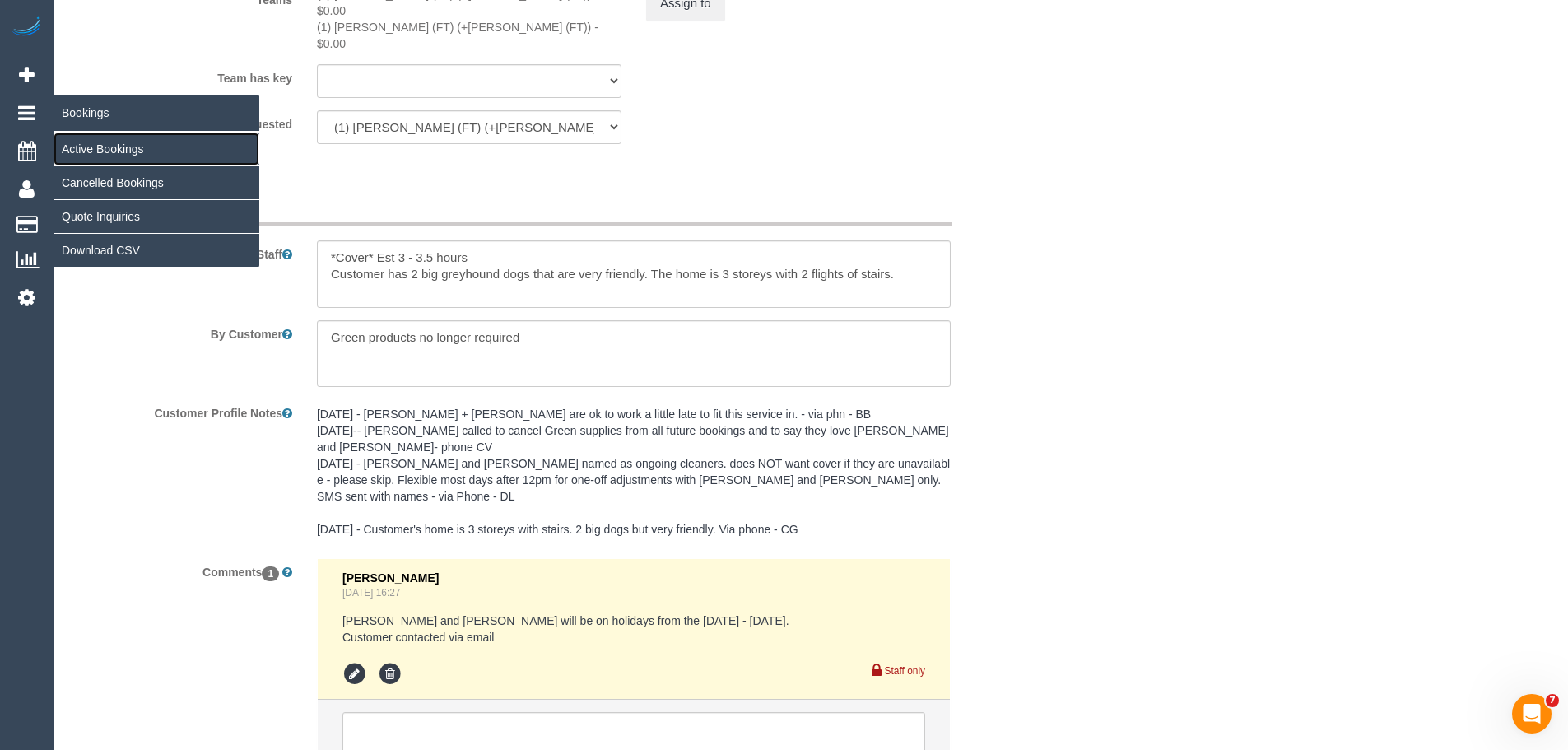
click at [98, 149] on link "Active Bookings" at bounding box center [157, 149] width 206 height 33
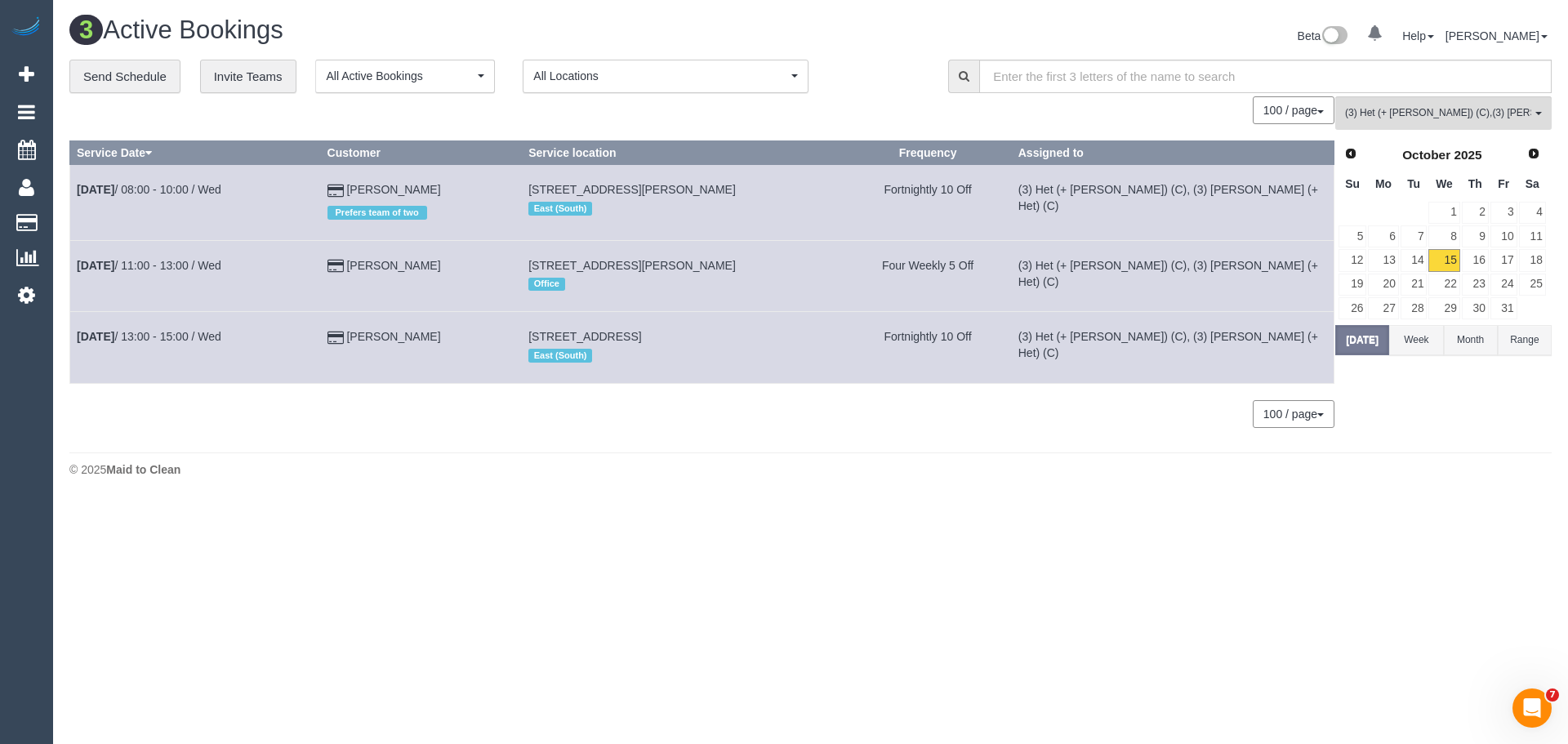
click at [1500, 510] on body "0 Beta Your Notifications You have 0 alerts Add Booking Bookings Active Booking…" at bounding box center [784, 372] width 1568 height 744
click at [1387, 120] on span "(3) Het (+ [PERSON_NAME]) (C) , (3) [PERSON_NAME] (+ Het) (C)" at bounding box center [1438, 113] width 186 height 14
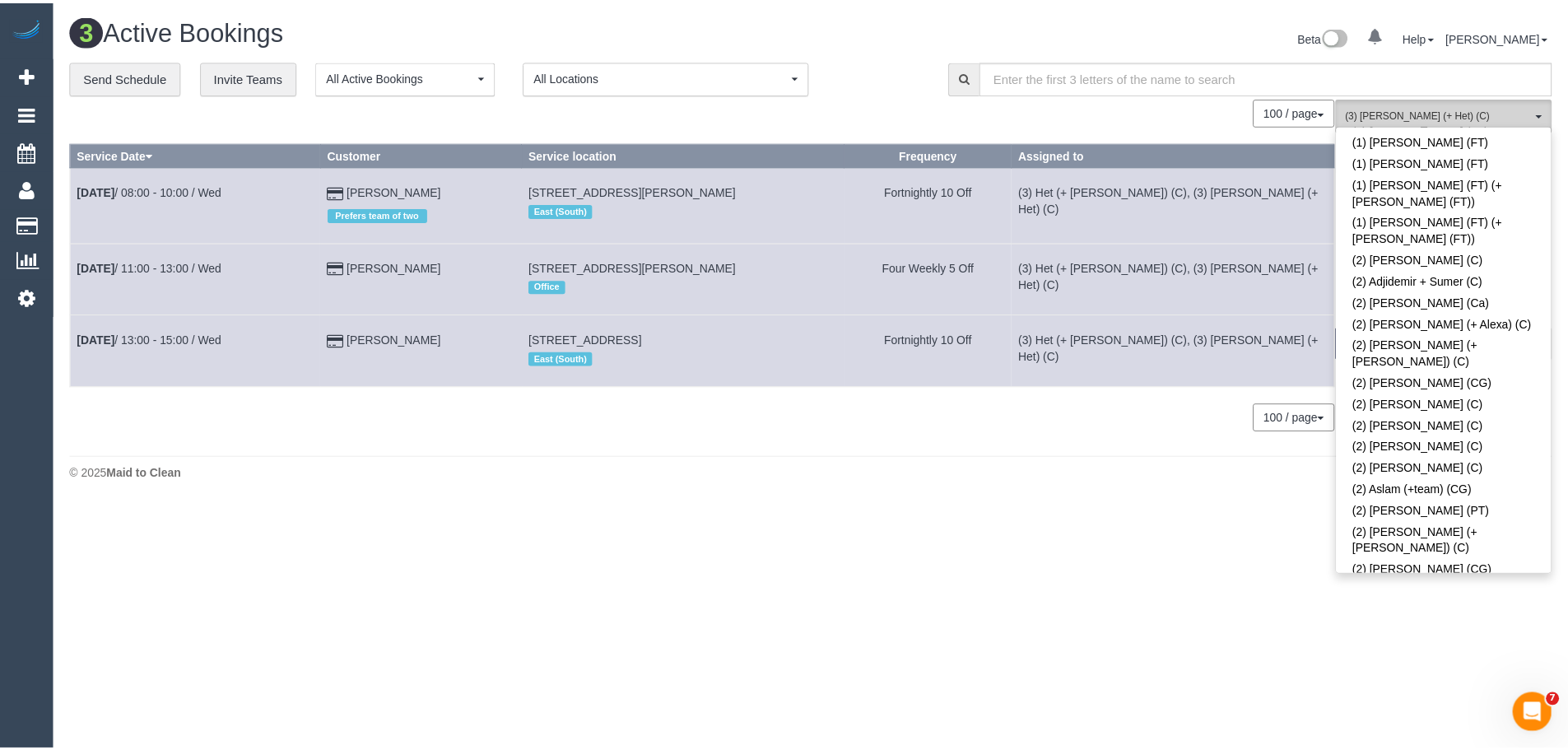
scroll to position [0, 0]
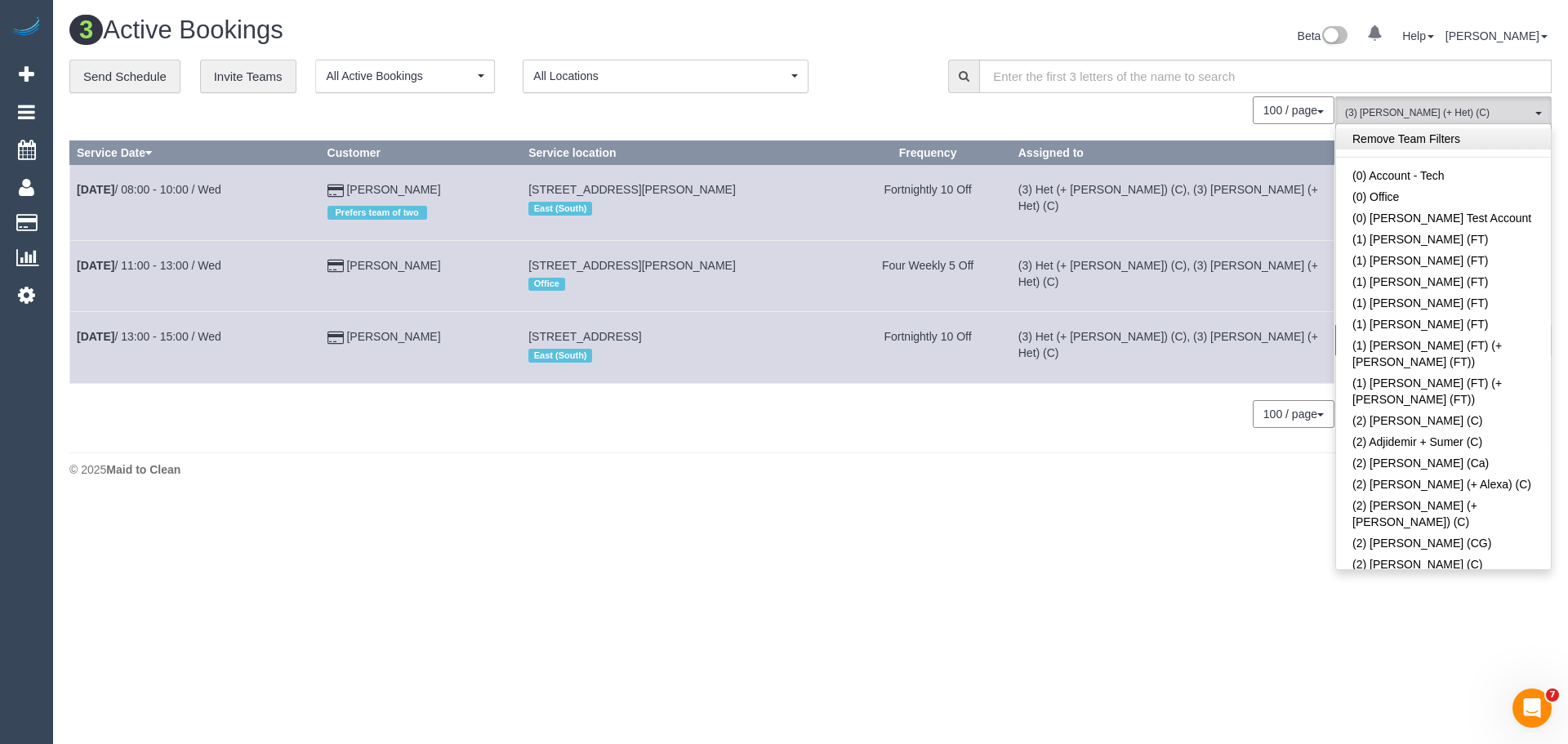
click at [1421, 139] on link "Remove Team Filters" at bounding box center [1443, 139] width 215 height 21
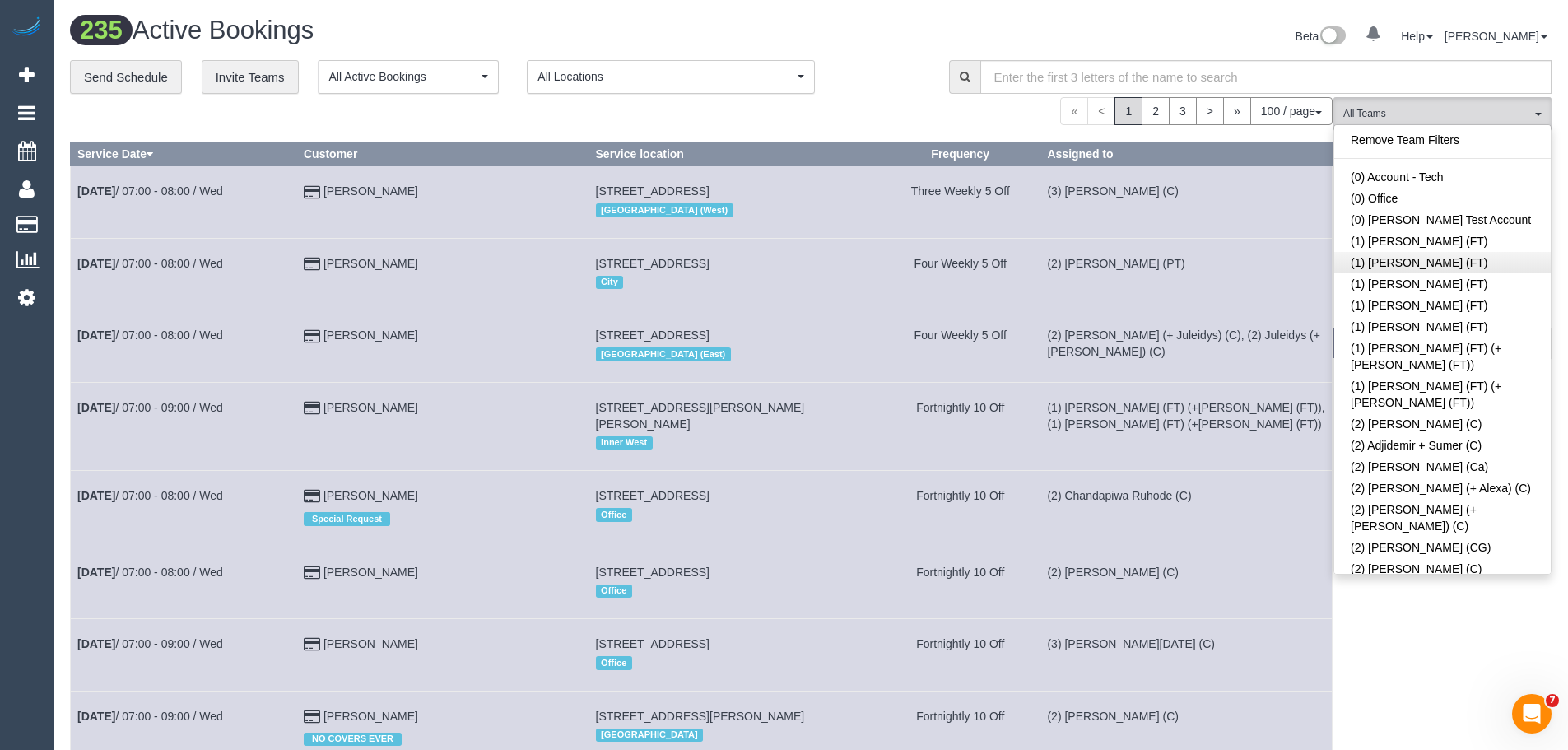
scroll to position [2355, 0]
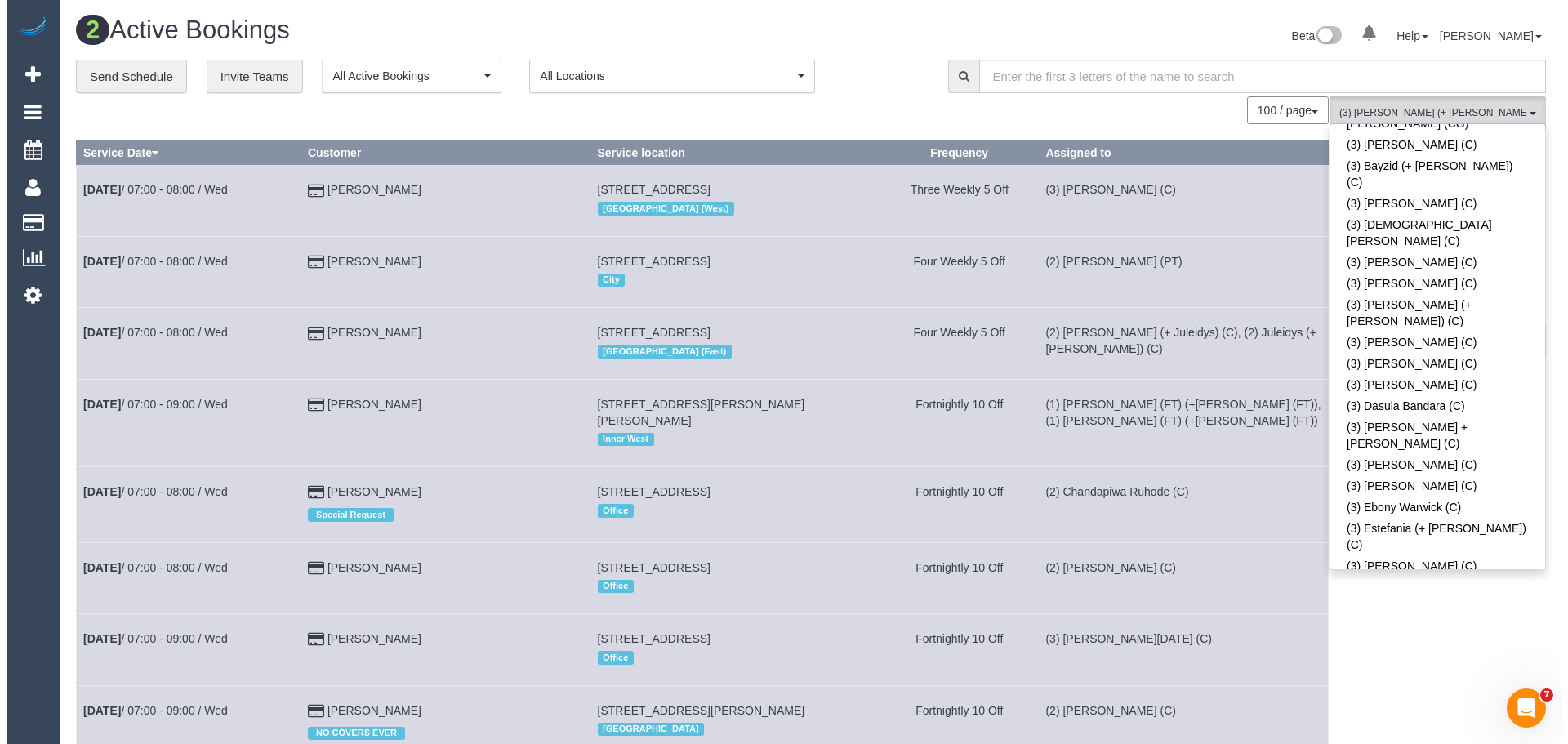
scroll to position [2826, 0]
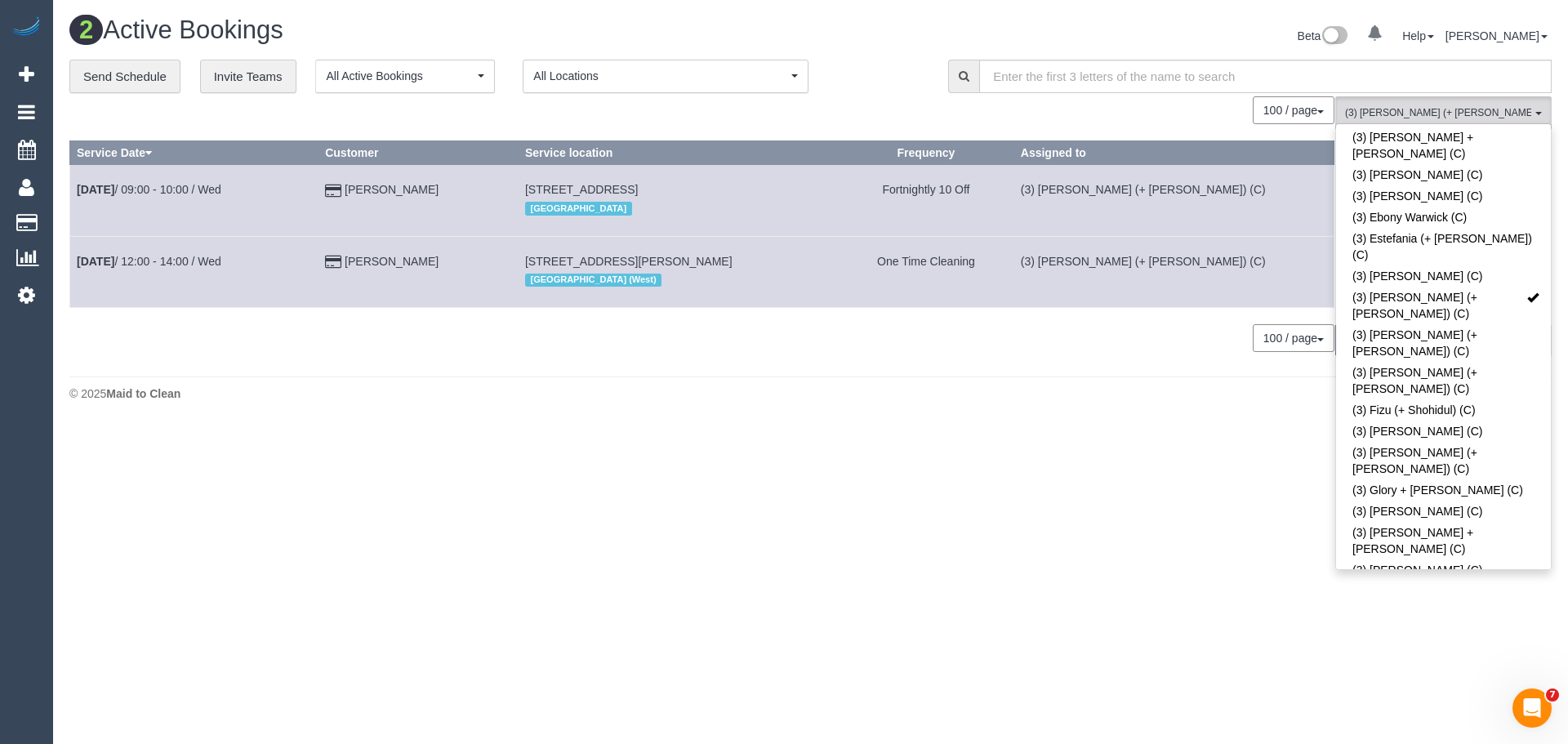
click at [1418, 725] on link "(3) [PERSON_NAME] (+ [PERSON_NAME]) (C)" at bounding box center [1443, 743] width 215 height 38
click at [1466, 98] on button "(3) Farhan (+ Intisar) (C) , (3) Intisar (+ Farhan) (C) All Teams" at bounding box center [1443, 113] width 216 height 33
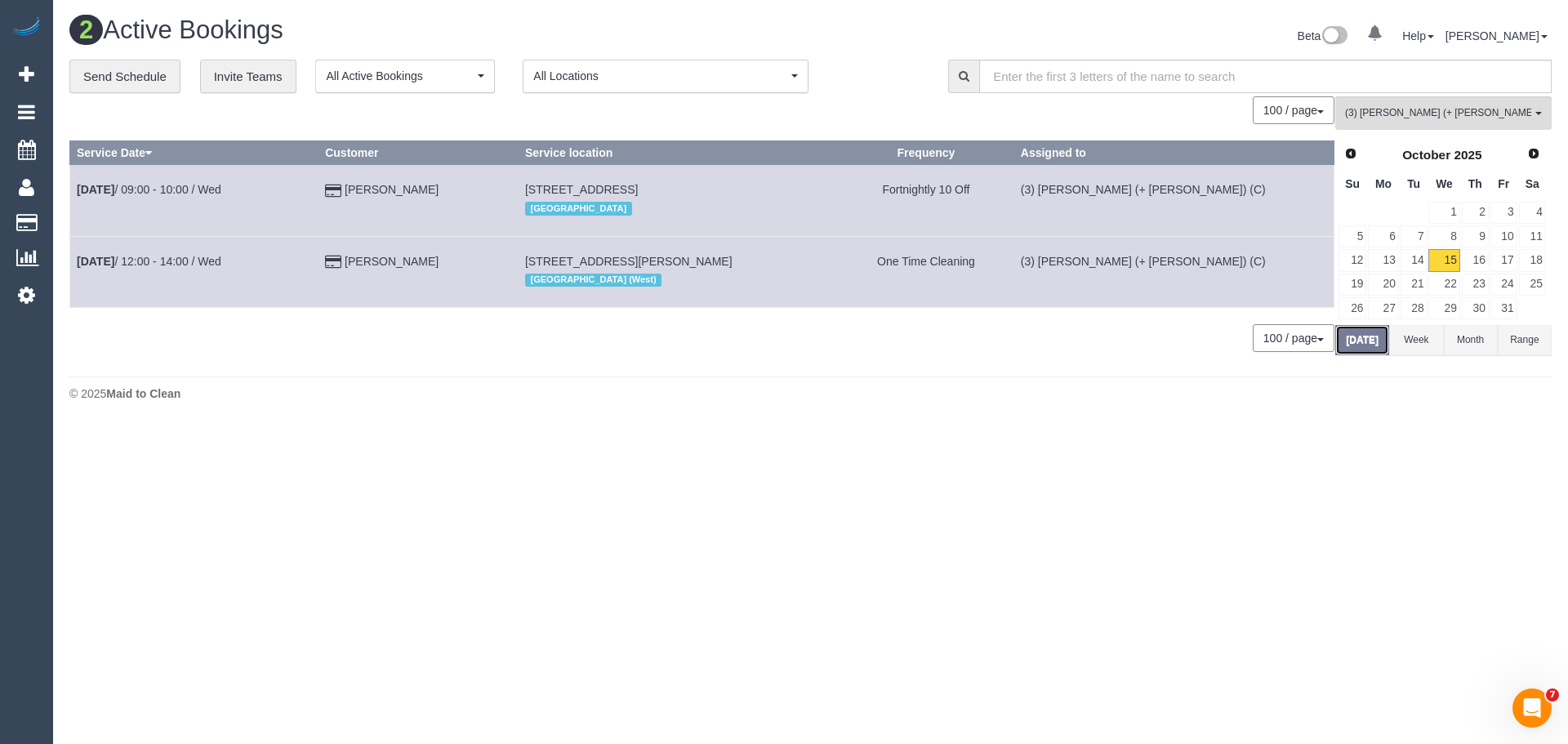
click at [1367, 343] on button "Today" at bounding box center [1362, 340] width 54 height 30
click at [1402, 109] on span "(3) Farhan (+ Intisar) (C) , (3) Intisar (+ Farhan) (C)" at bounding box center [1438, 113] width 186 height 14
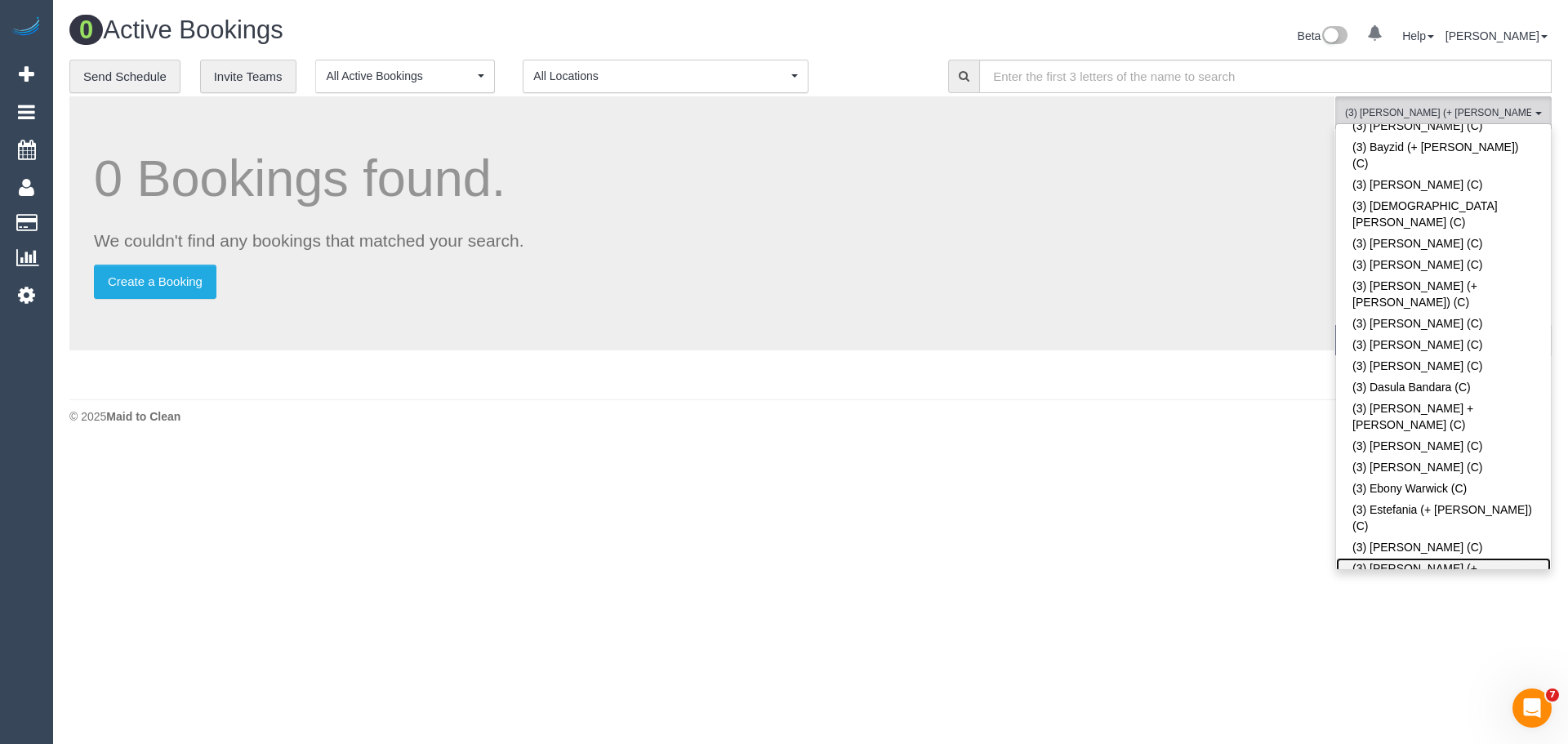
scroll to position [2826, 0]
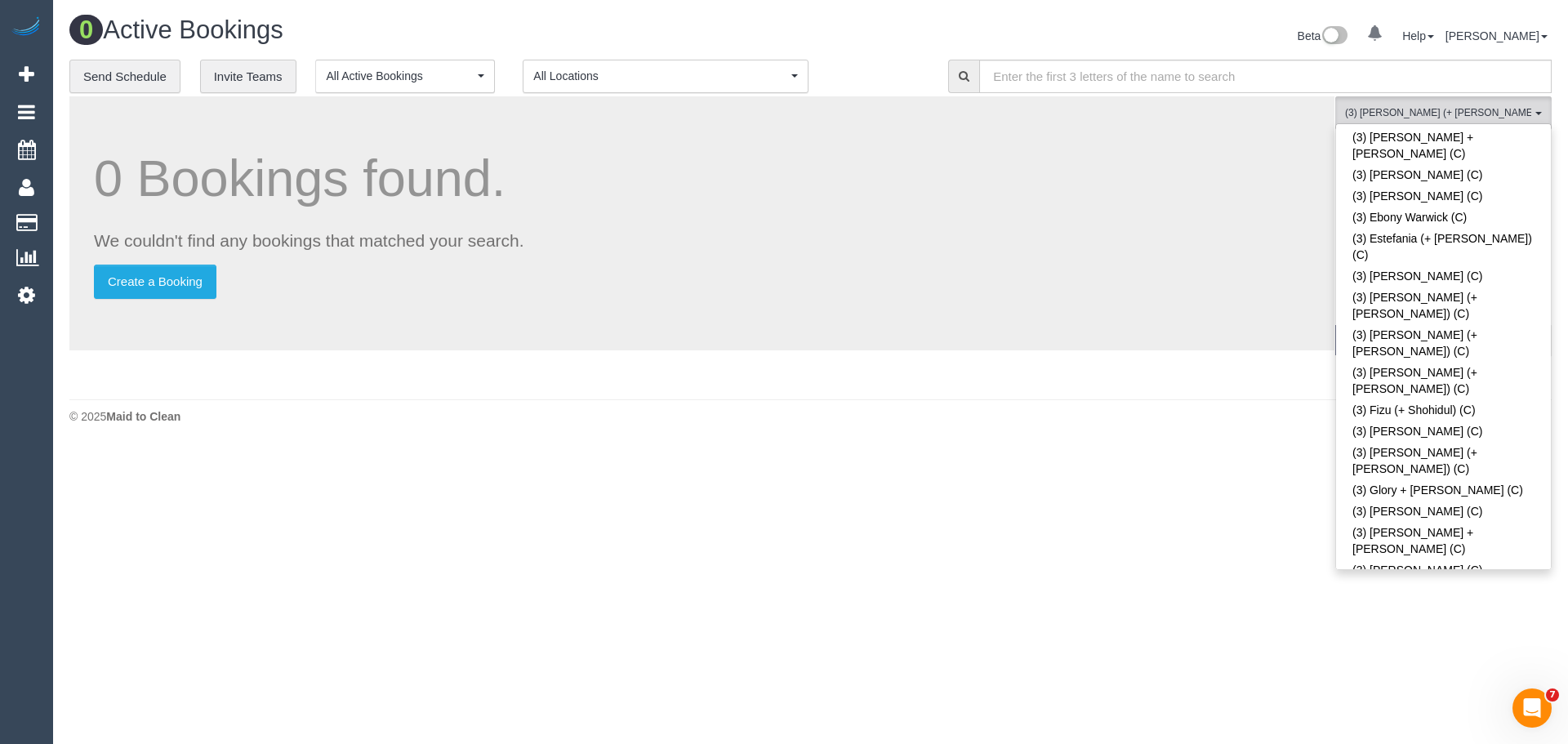
click at [1465, 725] on link "(3) [PERSON_NAME] (+ [PERSON_NAME]) (C)" at bounding box center [1443, 743] width 215 height 38
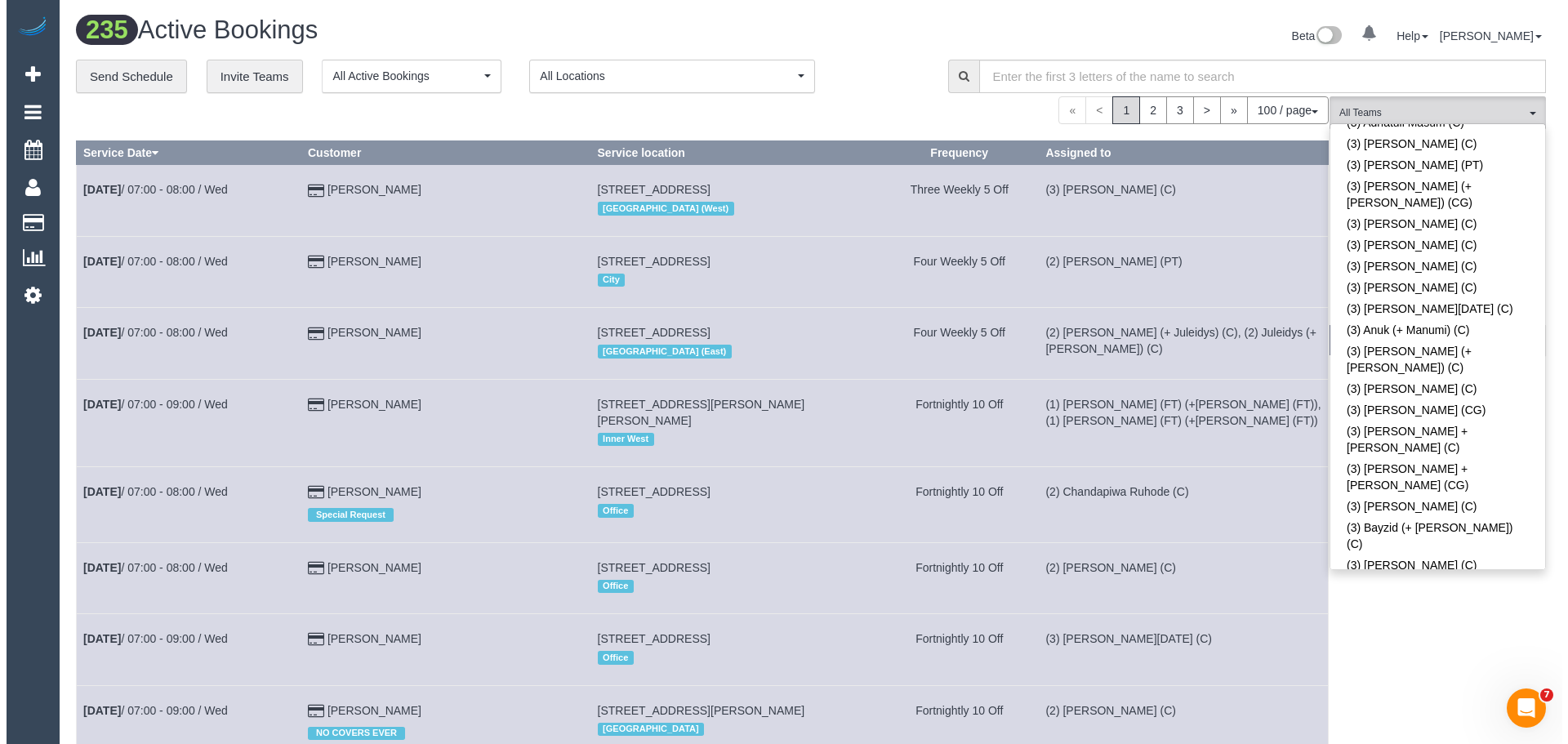
scroll to position [1845, 0]
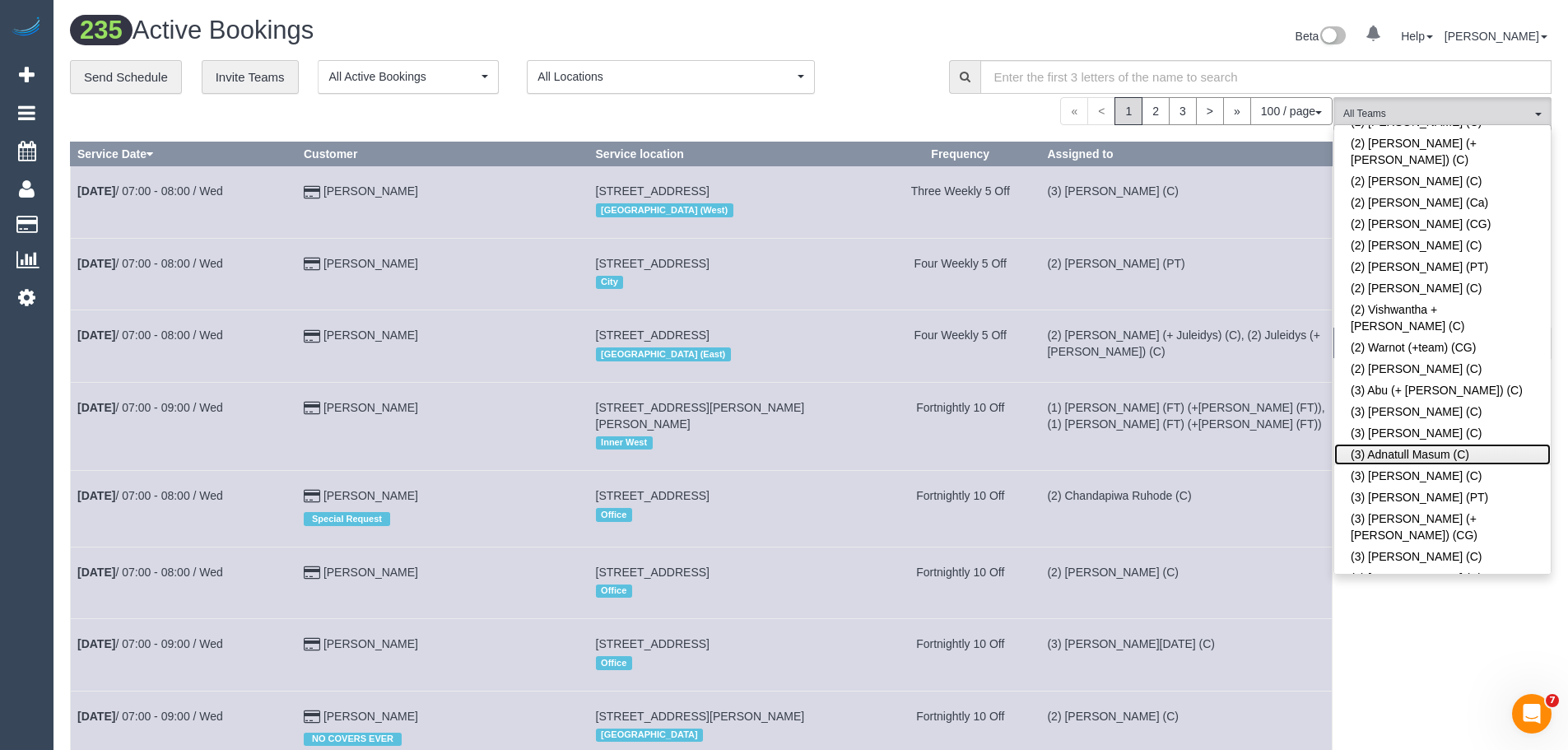
click at [1419, 444] on link "(3) Adnatull Masum (C)" at bounding box center [1442, 455] width 217 height 22
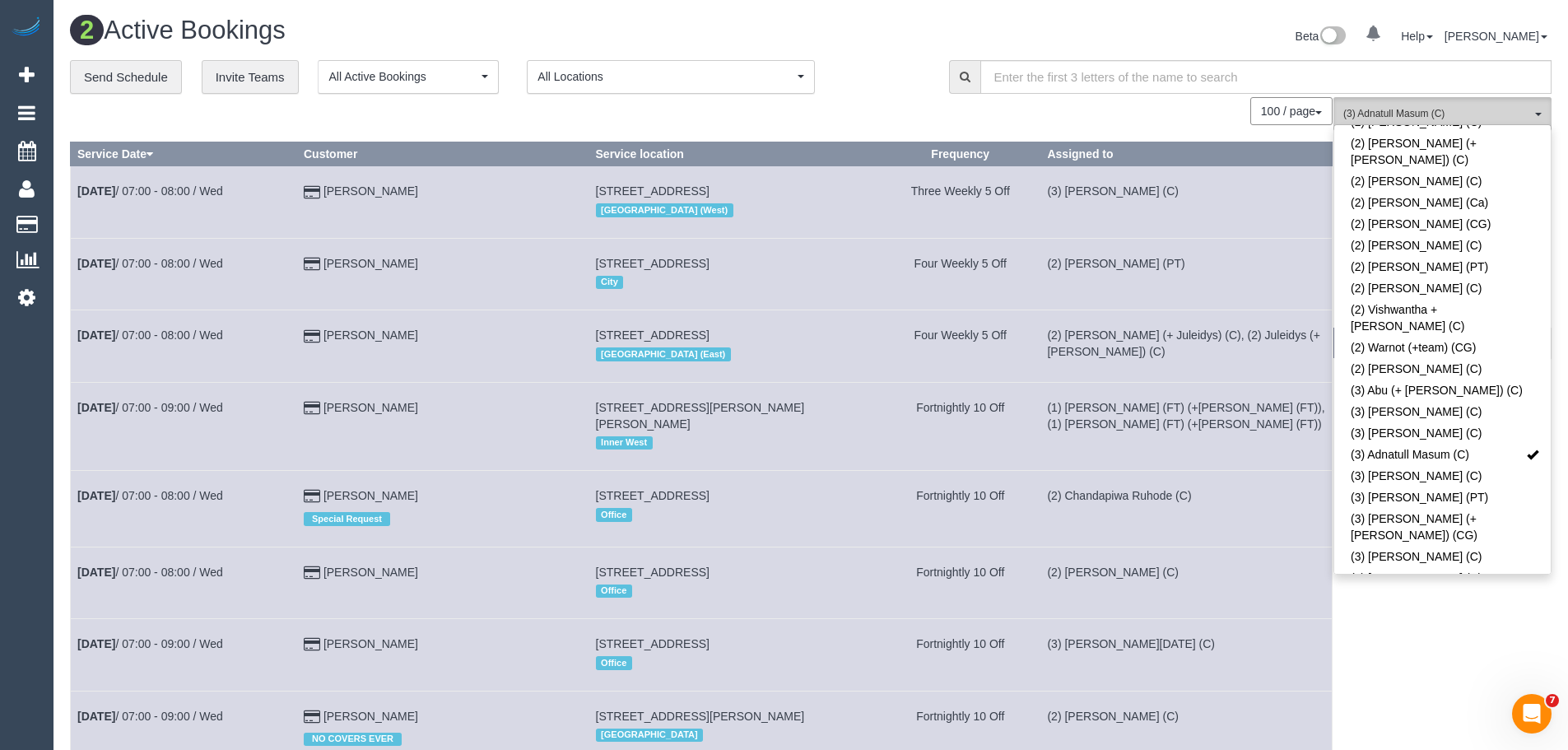
click at [1387, 103] on button "(3) Adnatull Masum (C) All Teams" at bounding box center [1442, 114] width 218 height 33
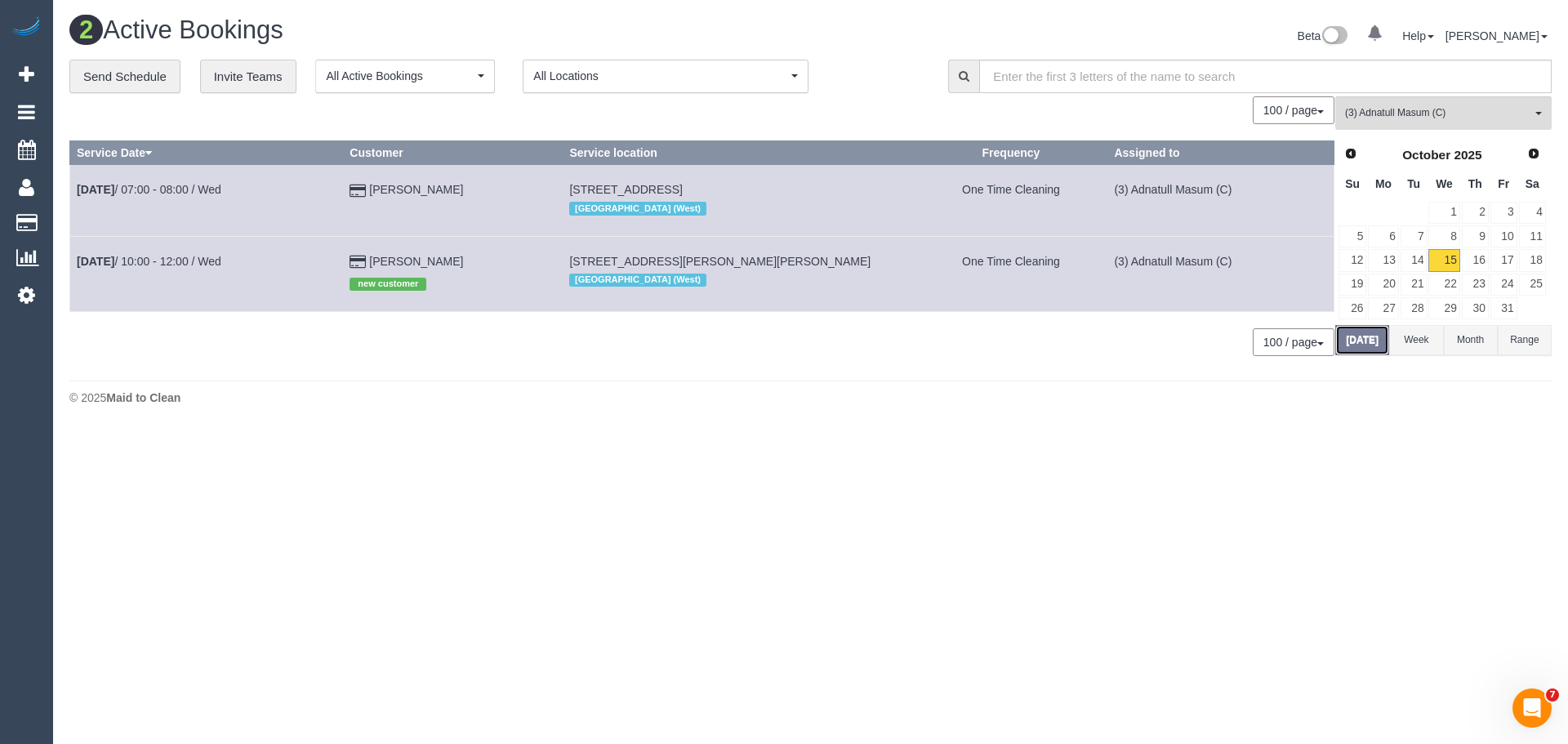
click at [1372, 347] on button "Today" at bounding box center [1362, 340] width 54 height 30
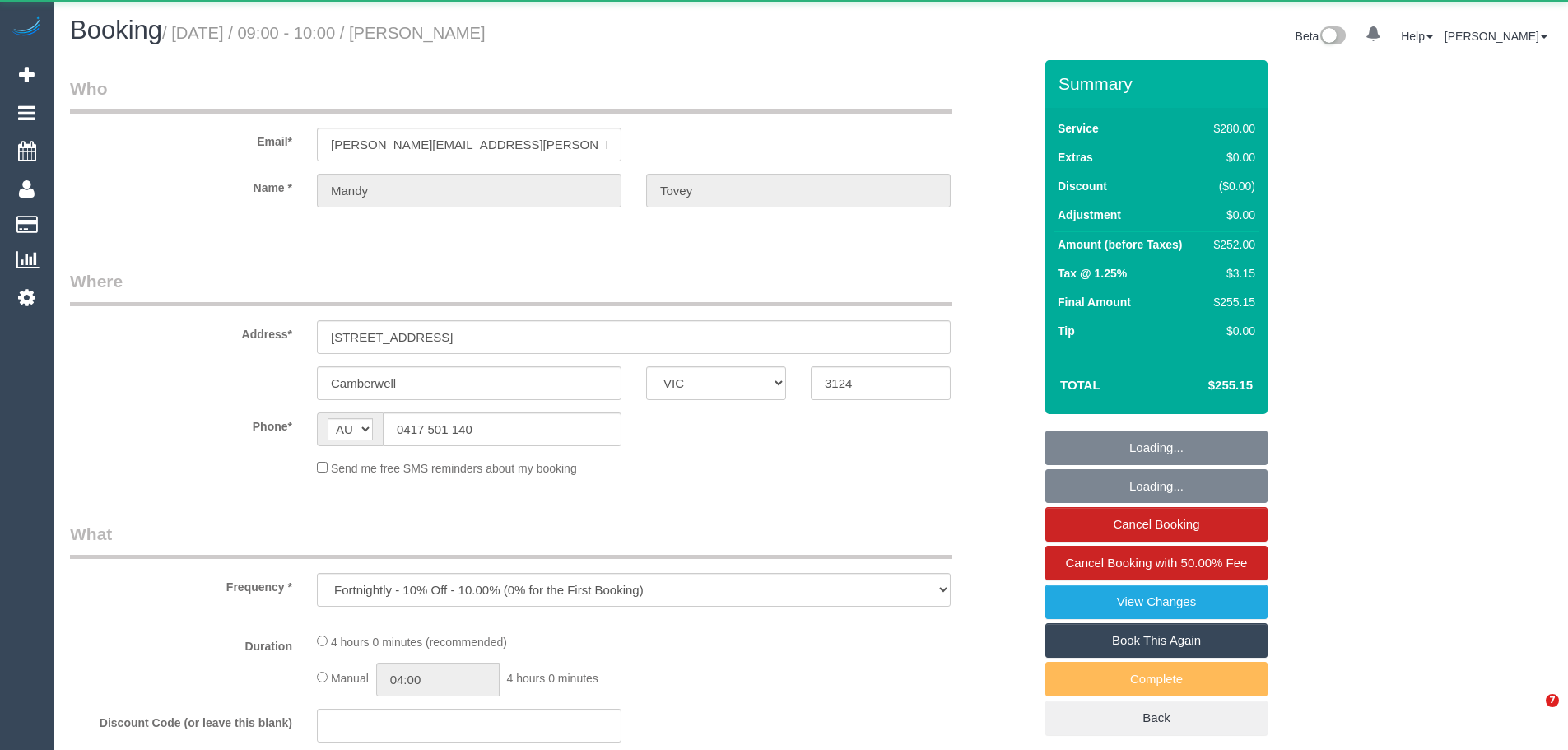
select select "VIC"
select select "240"
select select "number:28"
select select "number:15"
select select "number:18"
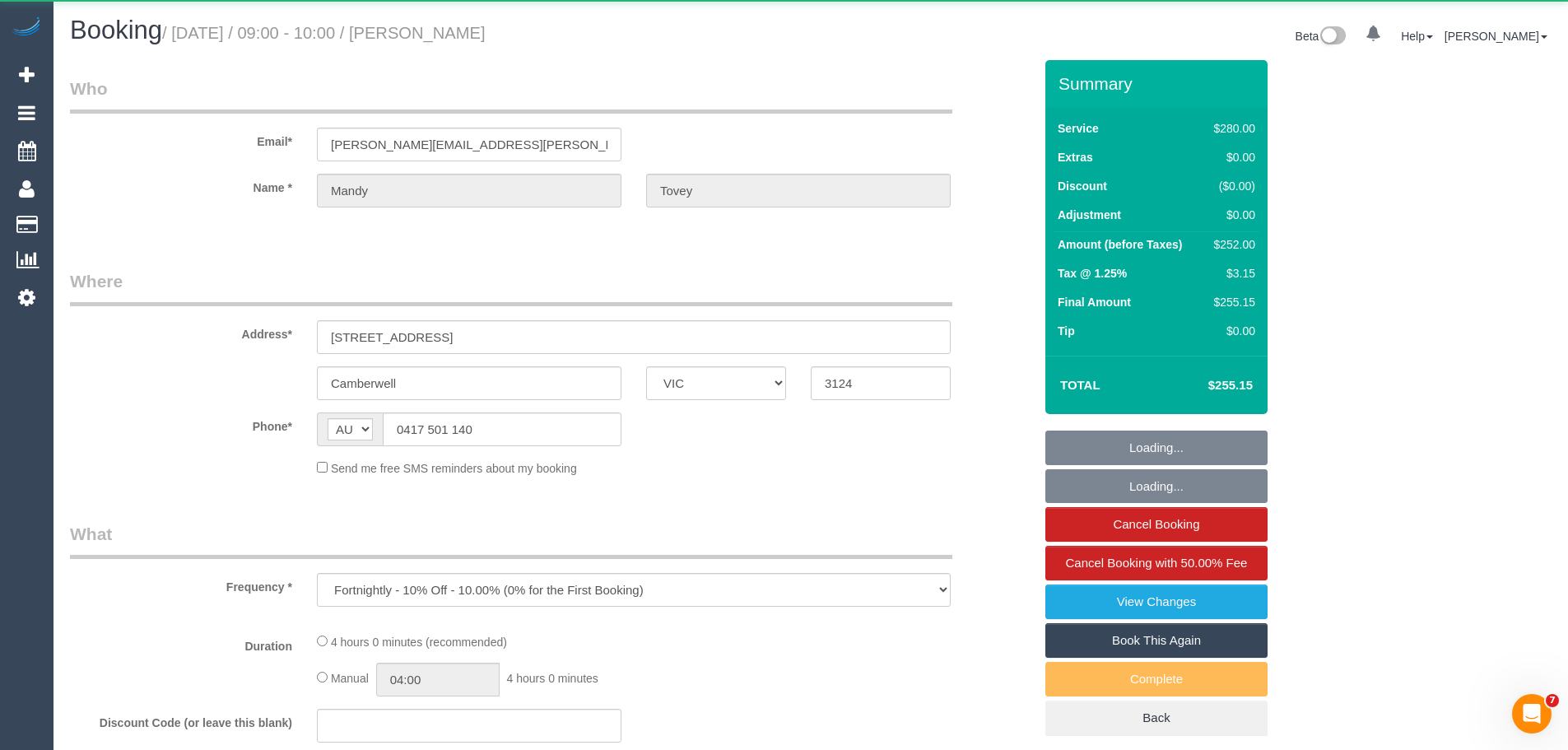
select select "number:22"
select select "number:35"
select select "number:13"
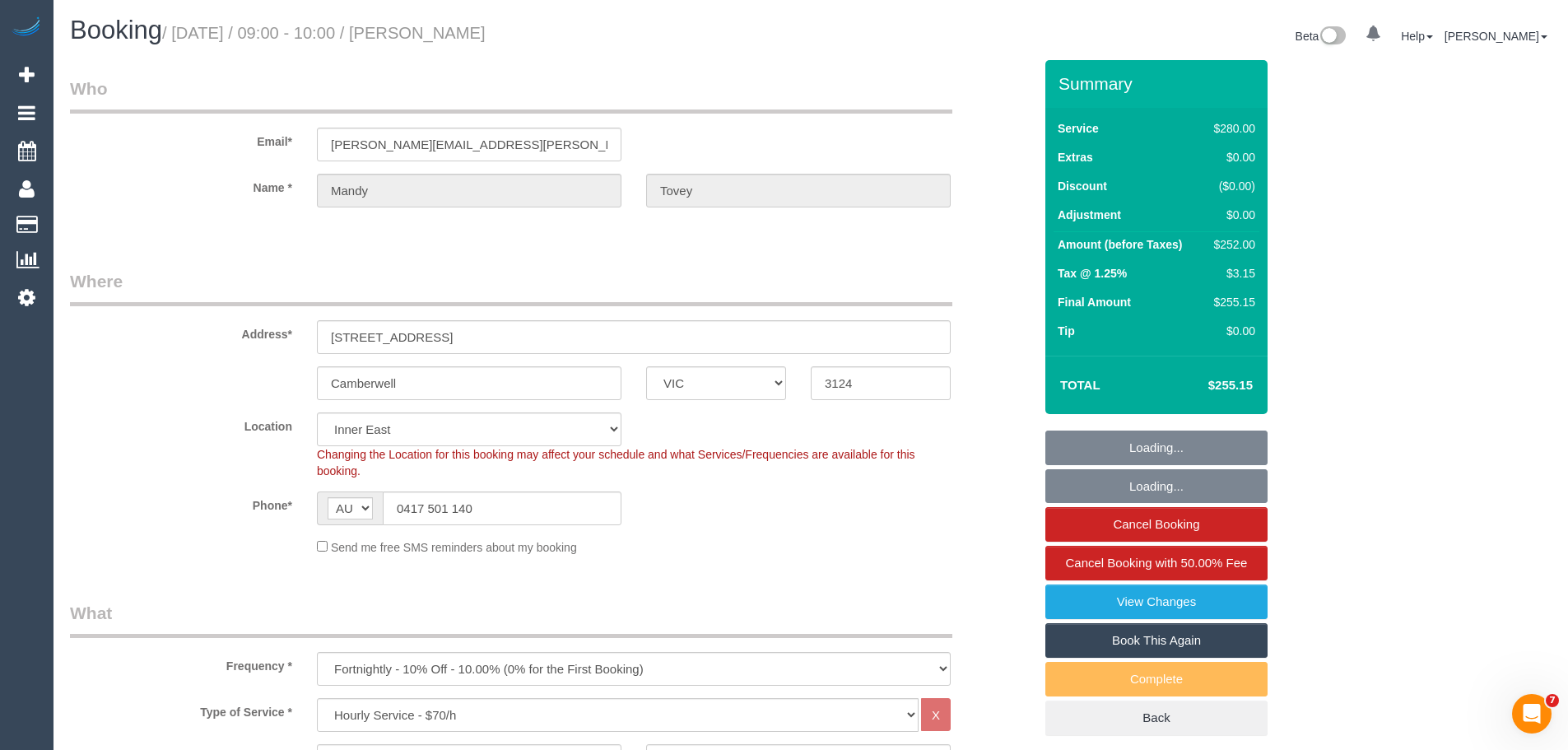
select select "string:stripe-pm_1QELK82GScqysDRVBaop8tF5"
select select "object:1615"
click at [483, 514] on input "0417 501 140" at bounding box center [501, 509] width 238 height 33
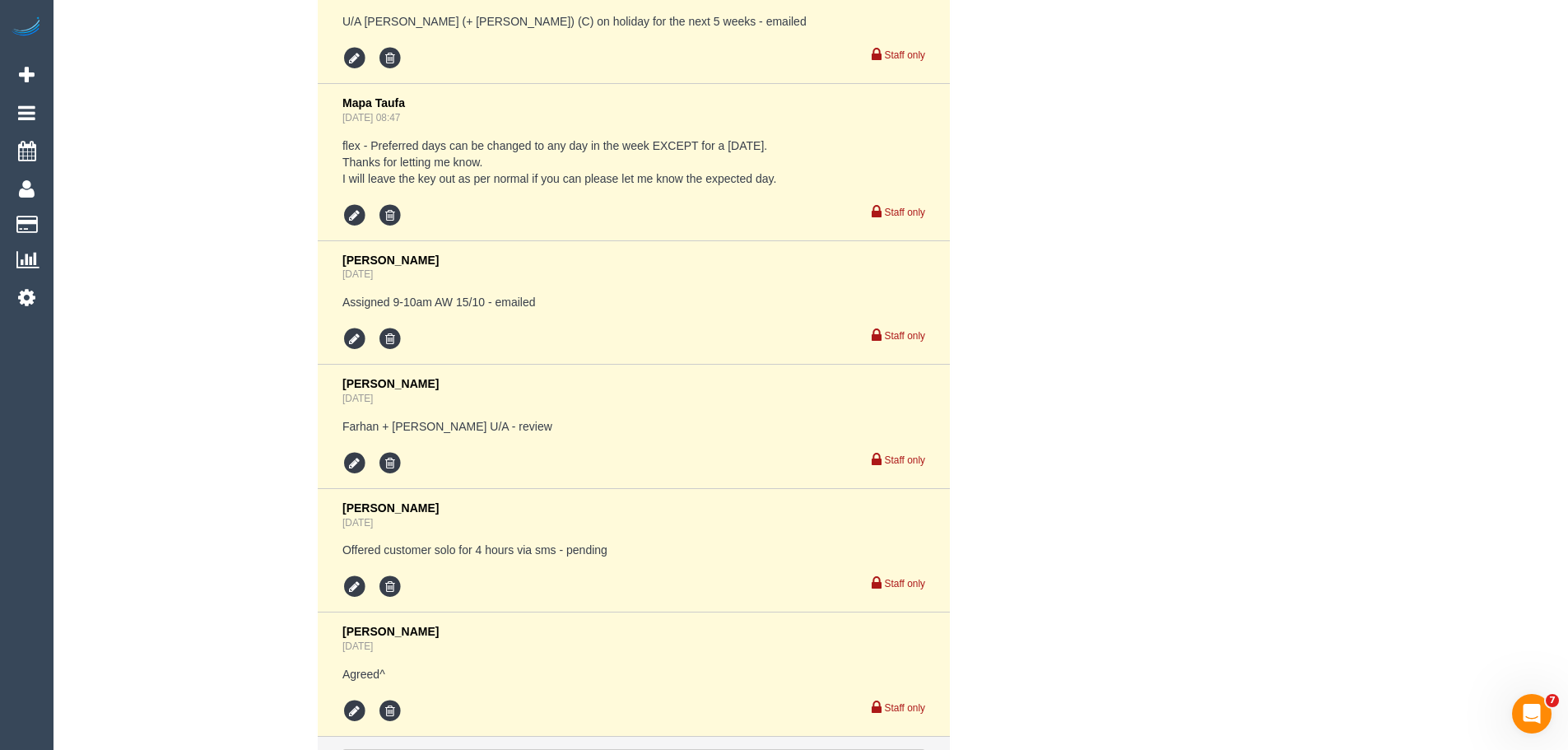
scroll to position [3477, 0]
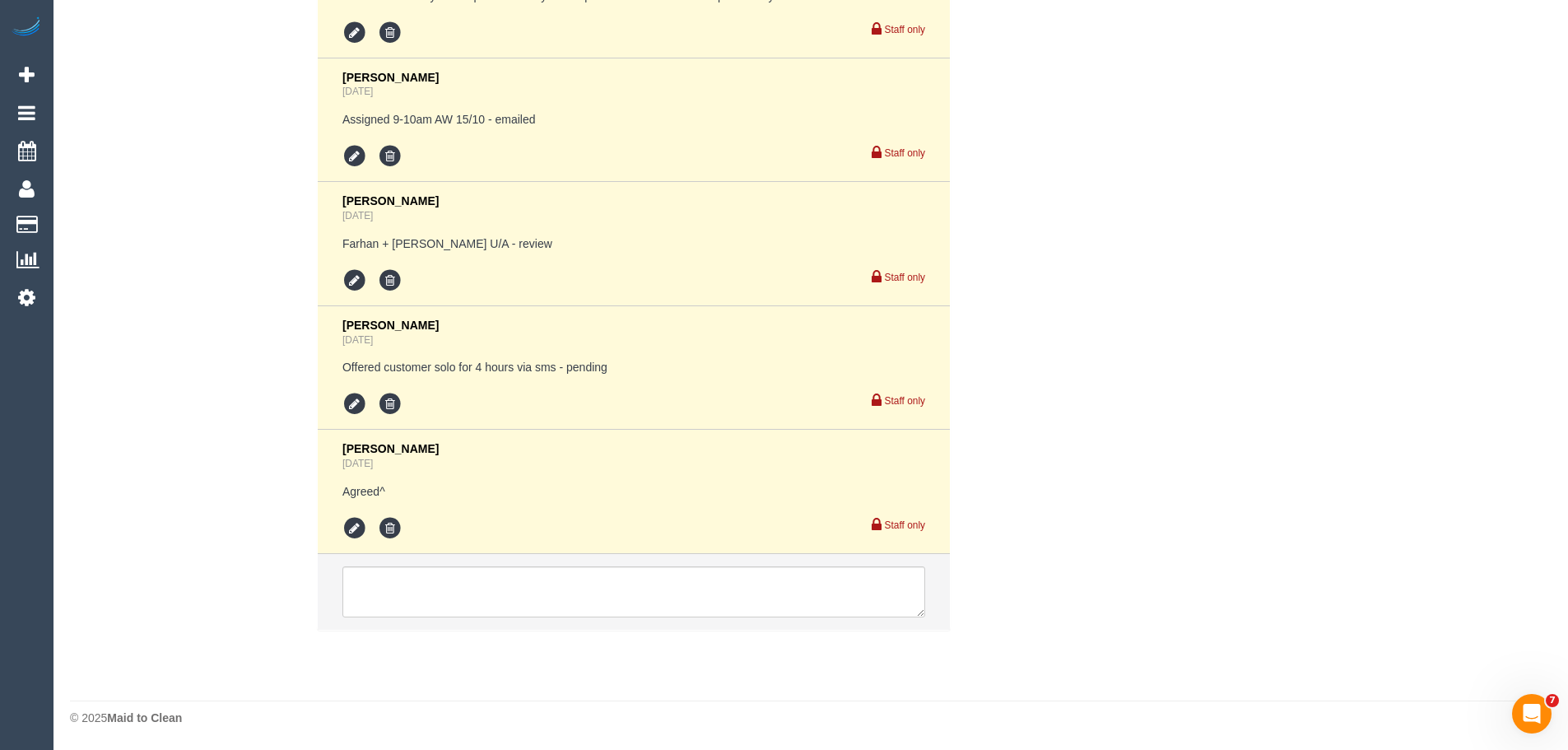
drag, startPoint x: 183, startPoint y: 114, endPoint x: 330, endPoint y: 210, distance: 175.6
click at [183, 114] on div "Comments 6 Mapa Taufa [DATE] 15:07 U/A [PERSON_NAME] (+ [PERSON_NAME]) (C) on h…" at bounding box center [551, 211] width 988 height 871
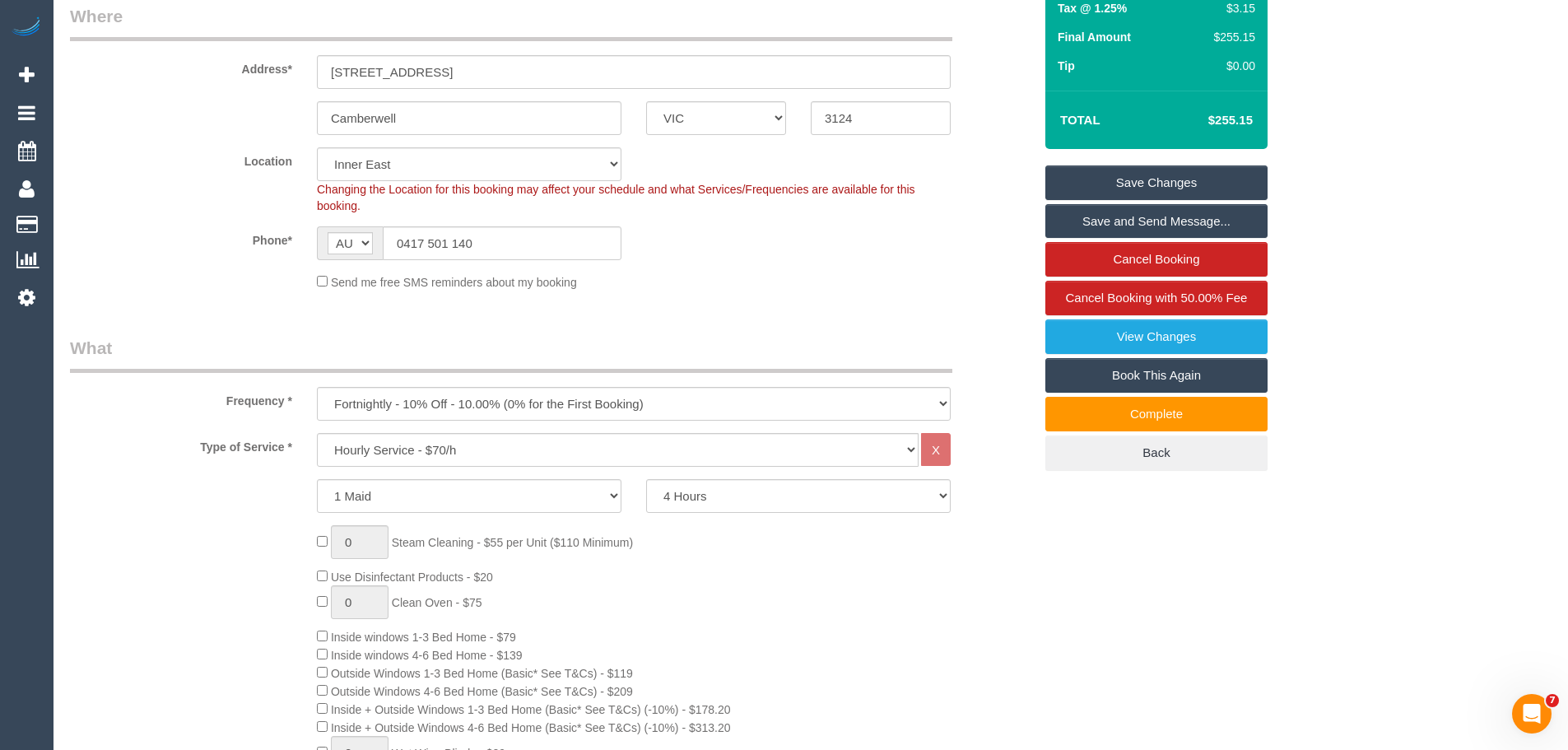
scroll to position [0, 0]
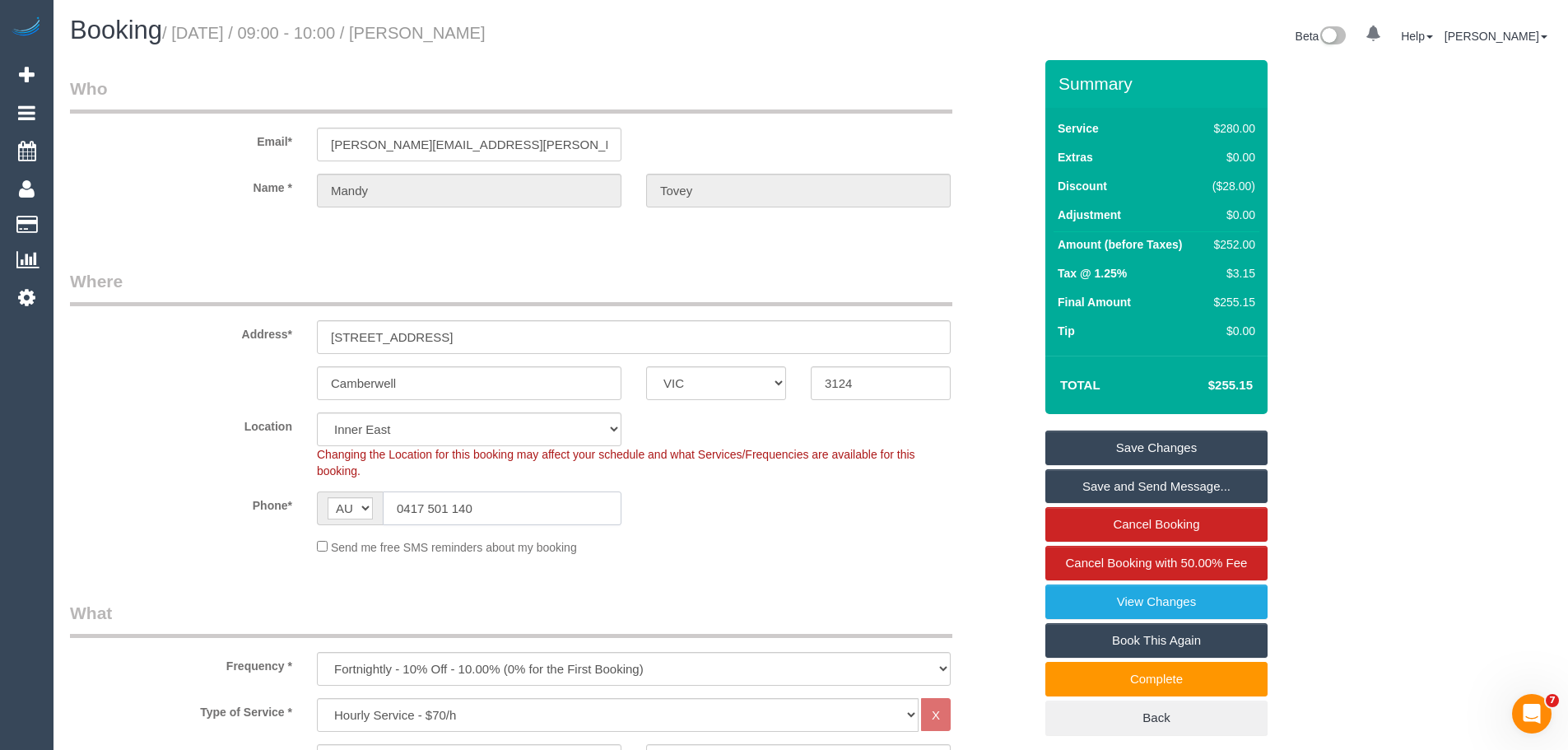
drag, startPoint x: 530, startPoint y: 511, endPoint x: 0, endPoint y: 470, distance: 531.6
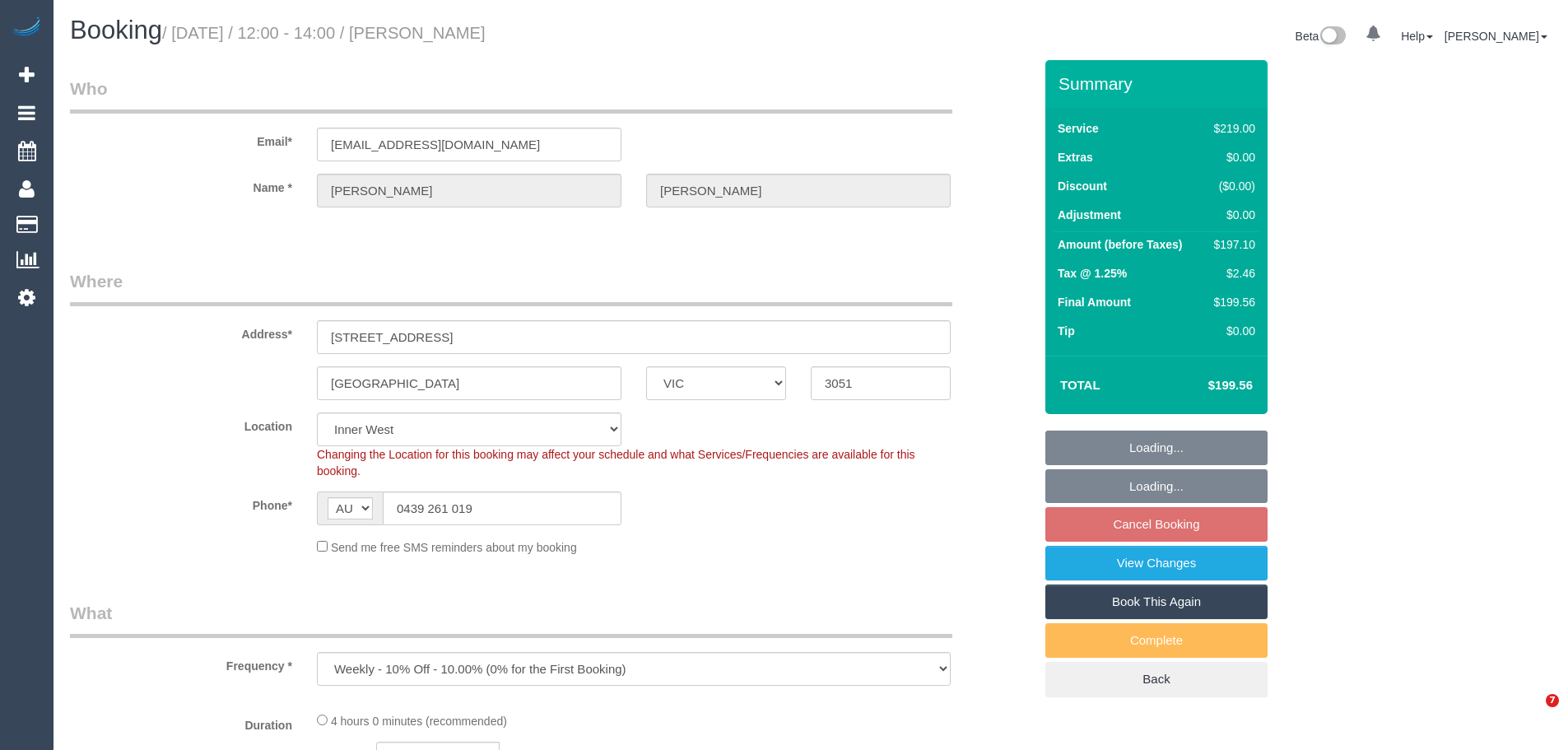
select select "VIC"
select select "string:stripe-pm_1NQ1Cu2GScqysDRV65MZnUrf"
select select "number:27"
select select "number:14"
select select "number:19"
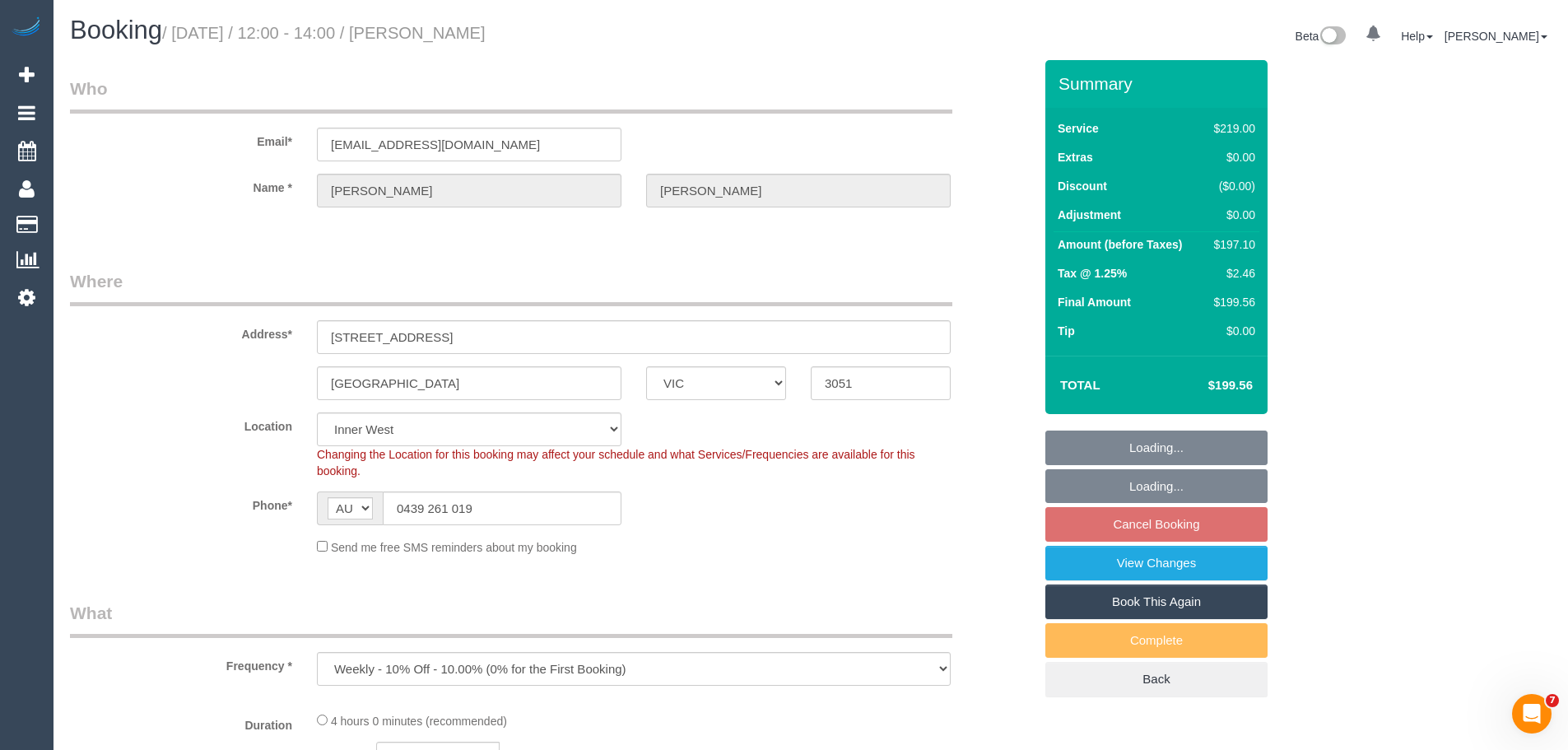
select select "number:36"
select select "number:35"
select select "object:711"
select select "26471"
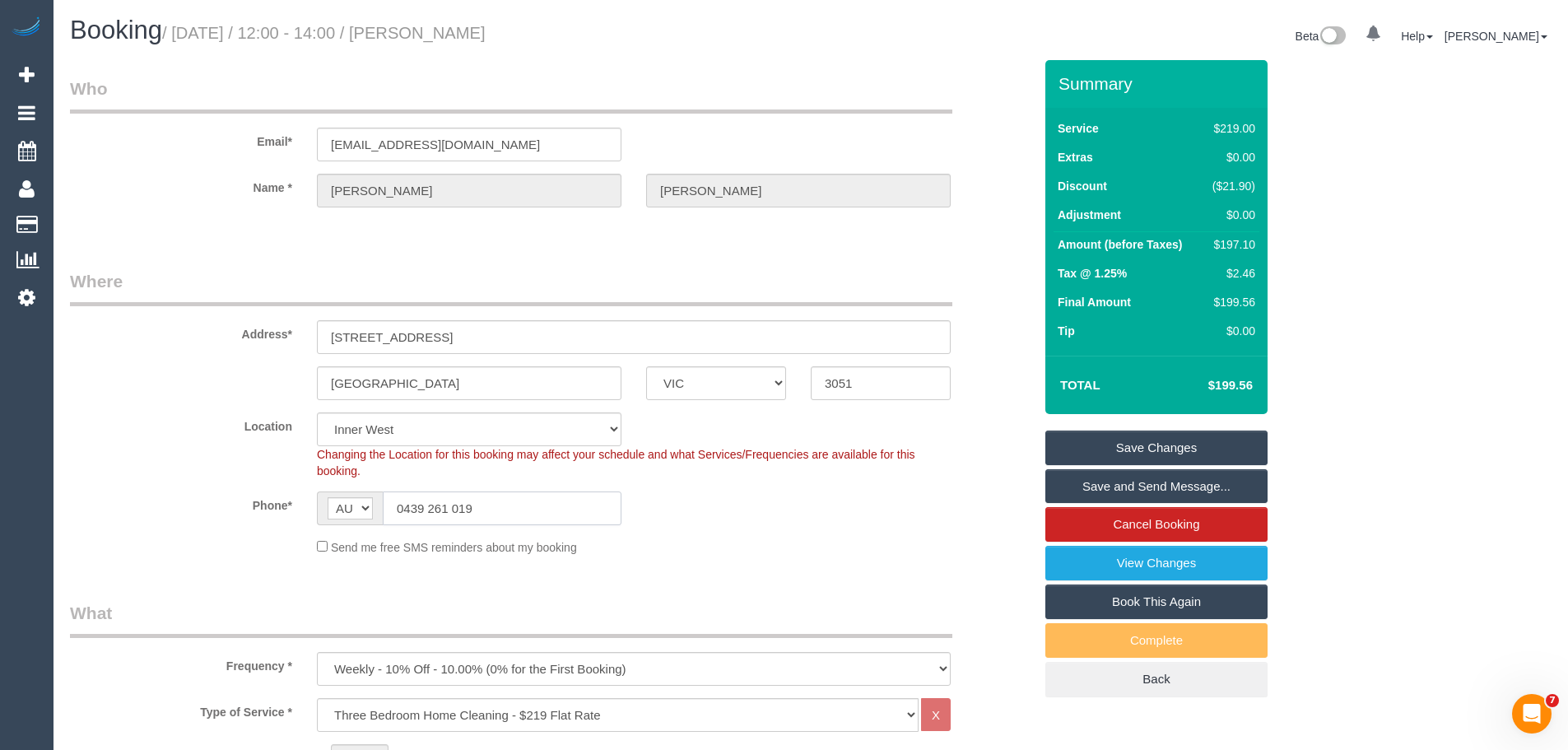
click at [502, 499] on input "0439 261 019" at bounding box center [501, 509] width 238 height 33
click at [729, 26] on h1 "Booking / October 16, 2025 / 12:00 - 14:00 / Jeff Laurie" at bounding box center [434, 30] width 729 height 28
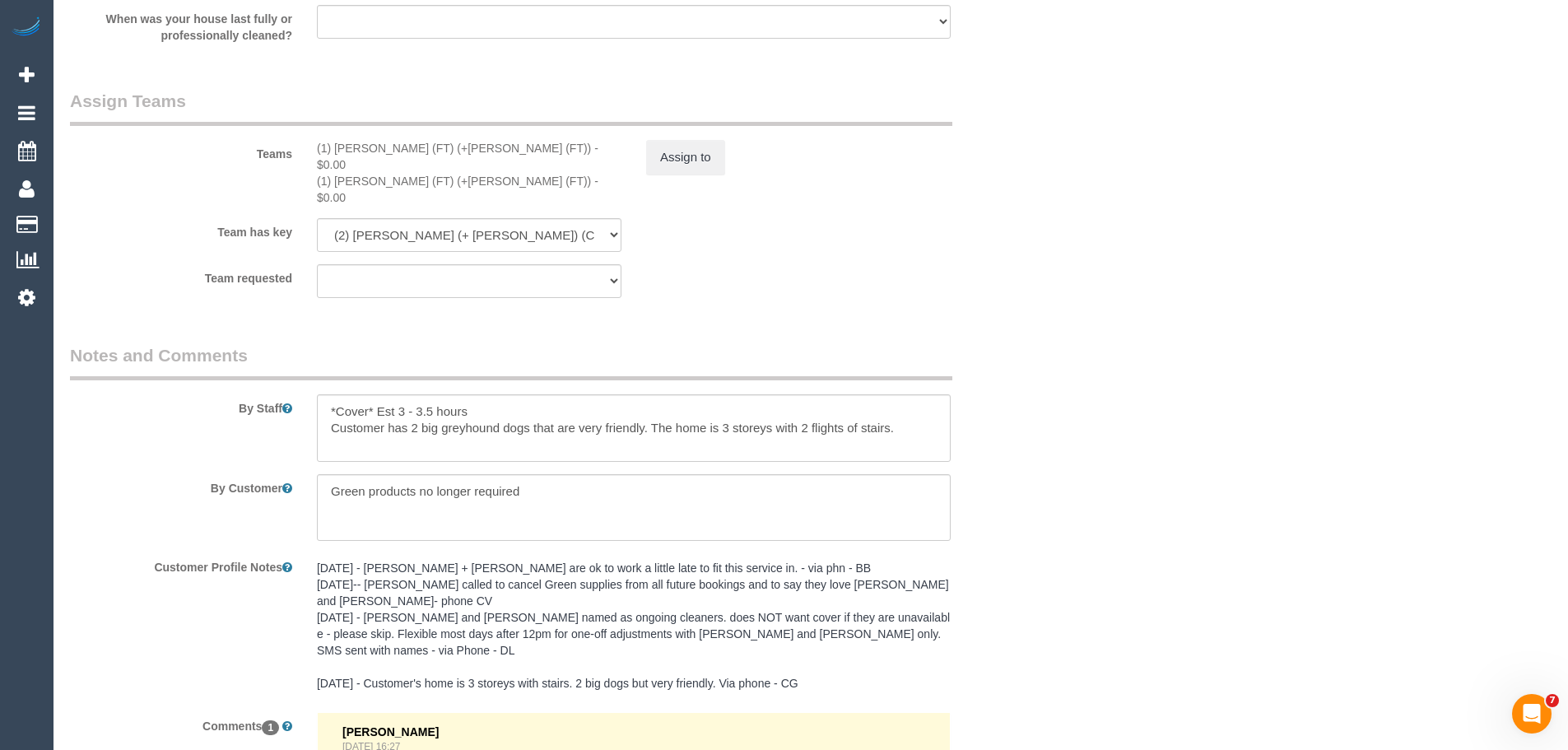
scroll to position [2636, 0]
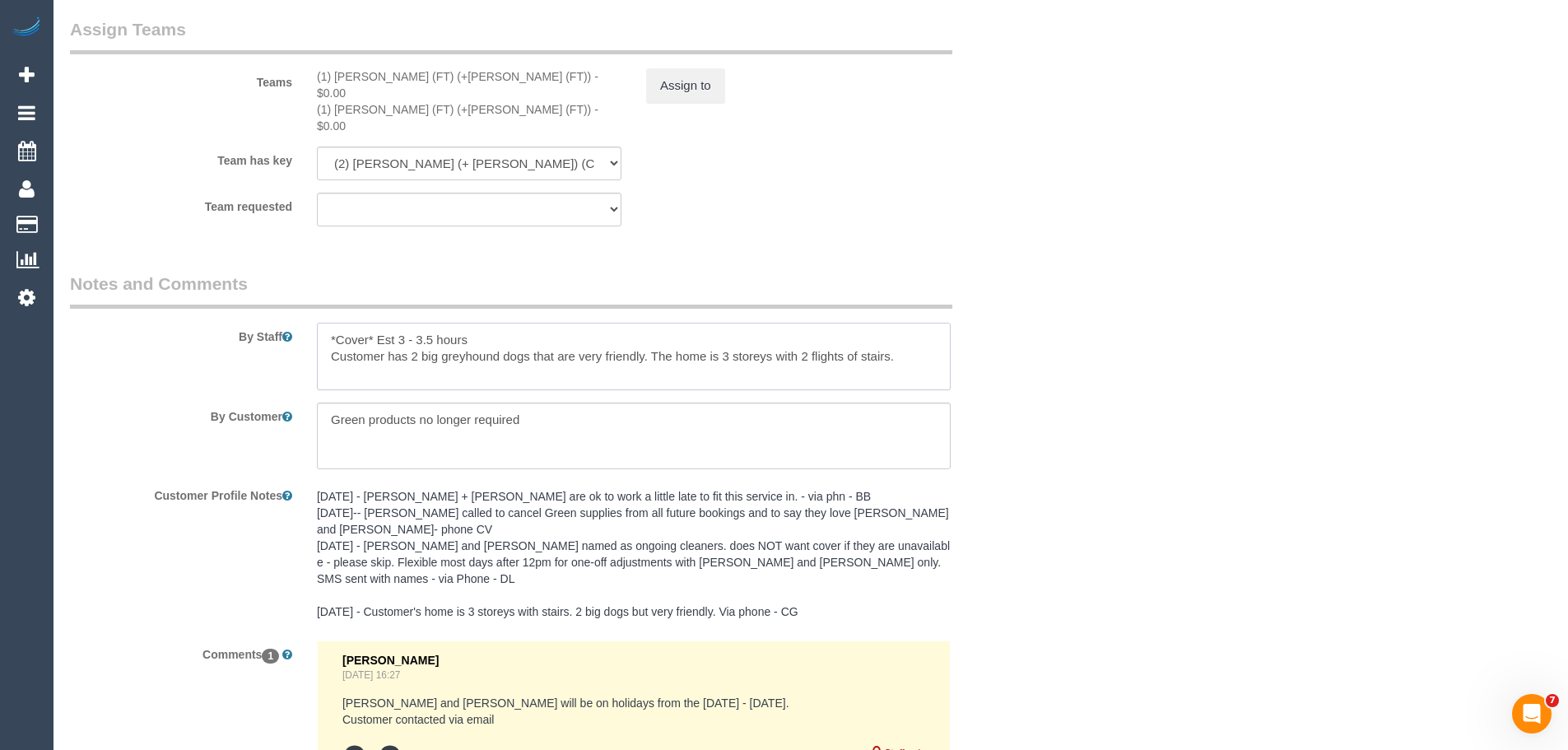
click at [417, 327] on textarea at bounding box center [634, 356] width 634 height 68
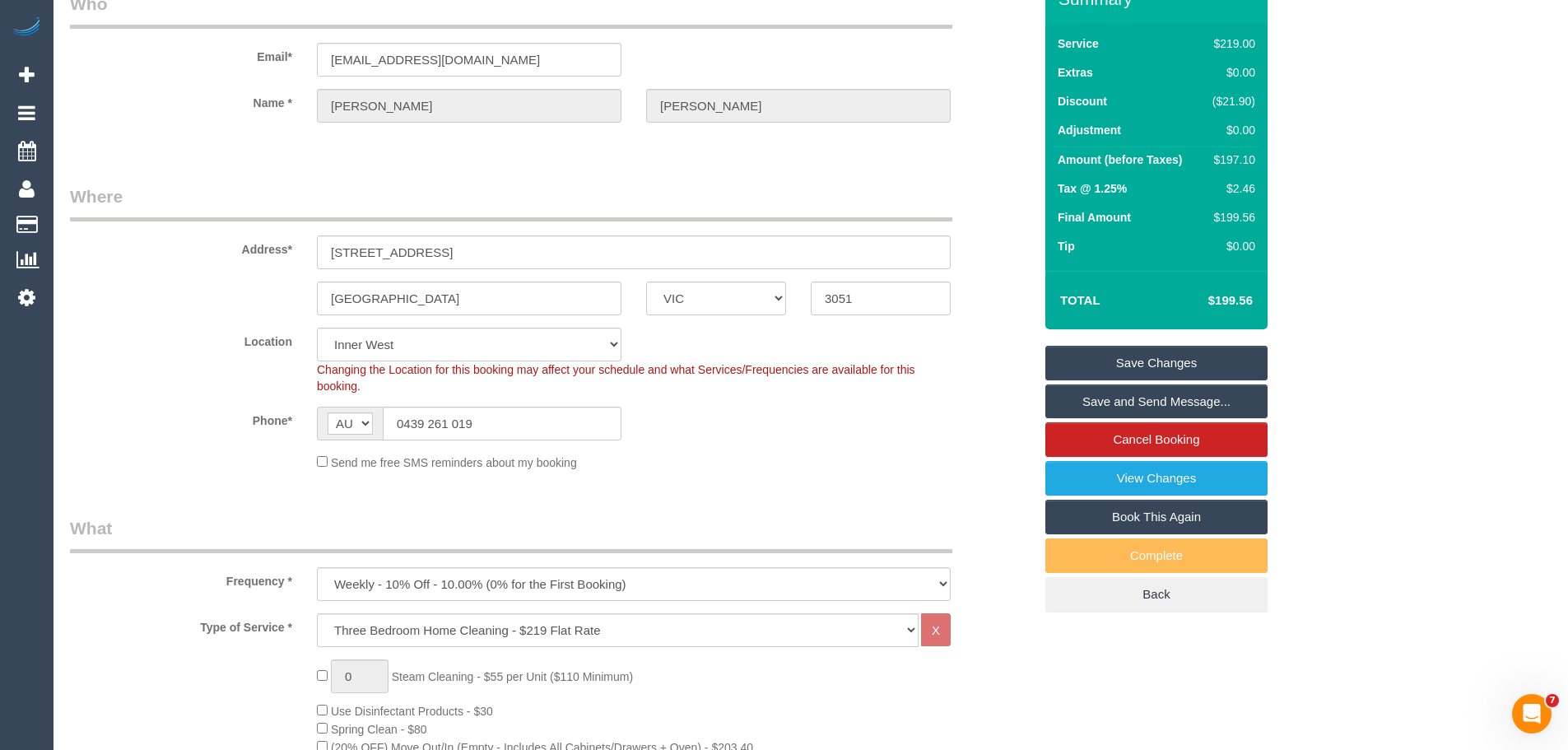
scroll to position [0, 0]
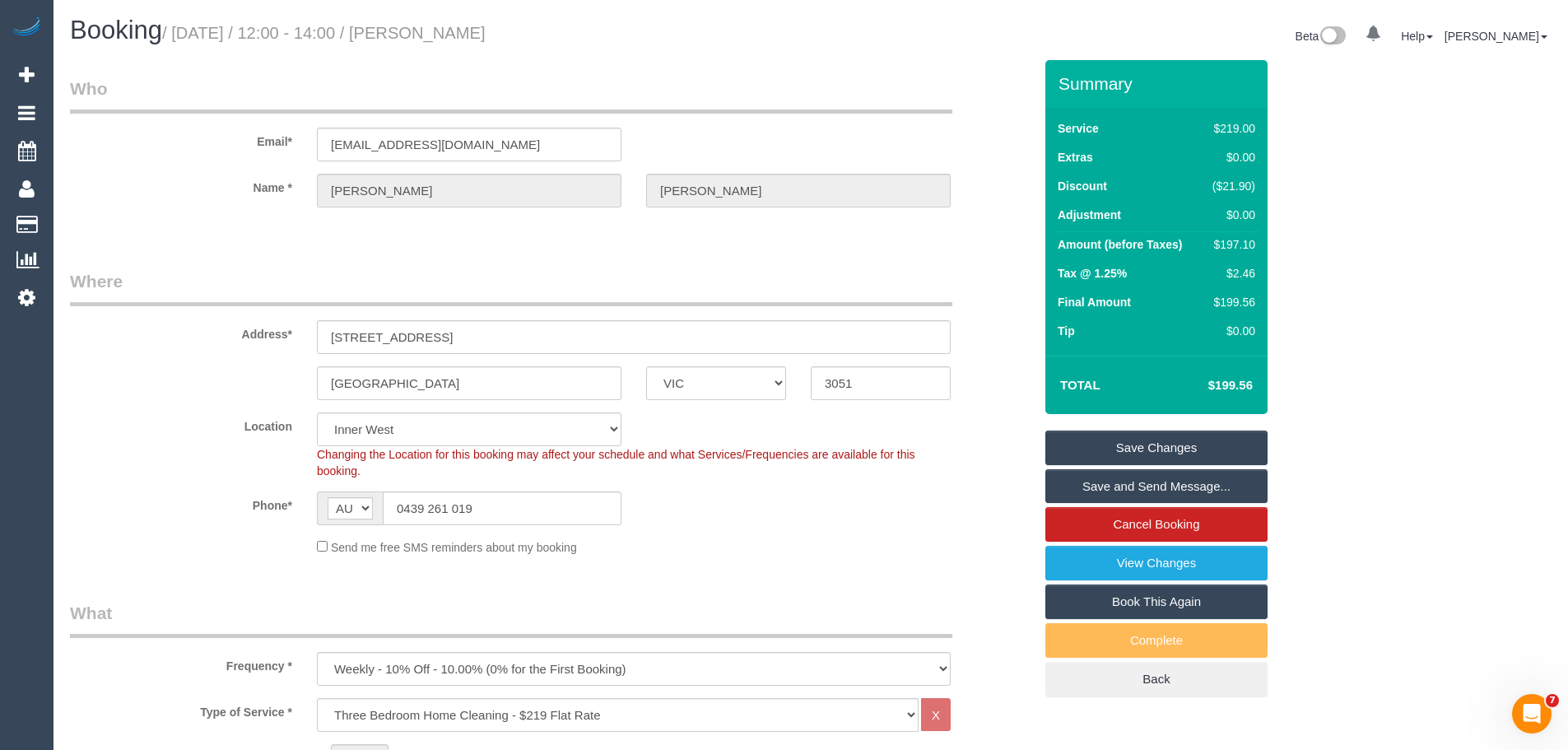
type textarea "*Cover* Est 3 - 3.5 hours Customer has 1 big greyhound dogs that are very frien…"
drag, startPoint x: 512, startPoint y: 140, endPoint x: 171, endPoint y: 163, distance: 341.8
click at [171, 169] on sui-booking-customer "Email* jeffjlaurie@gmail.com Name * Jeff Laurie" at bounding box center [551, 150] width 964 height 147
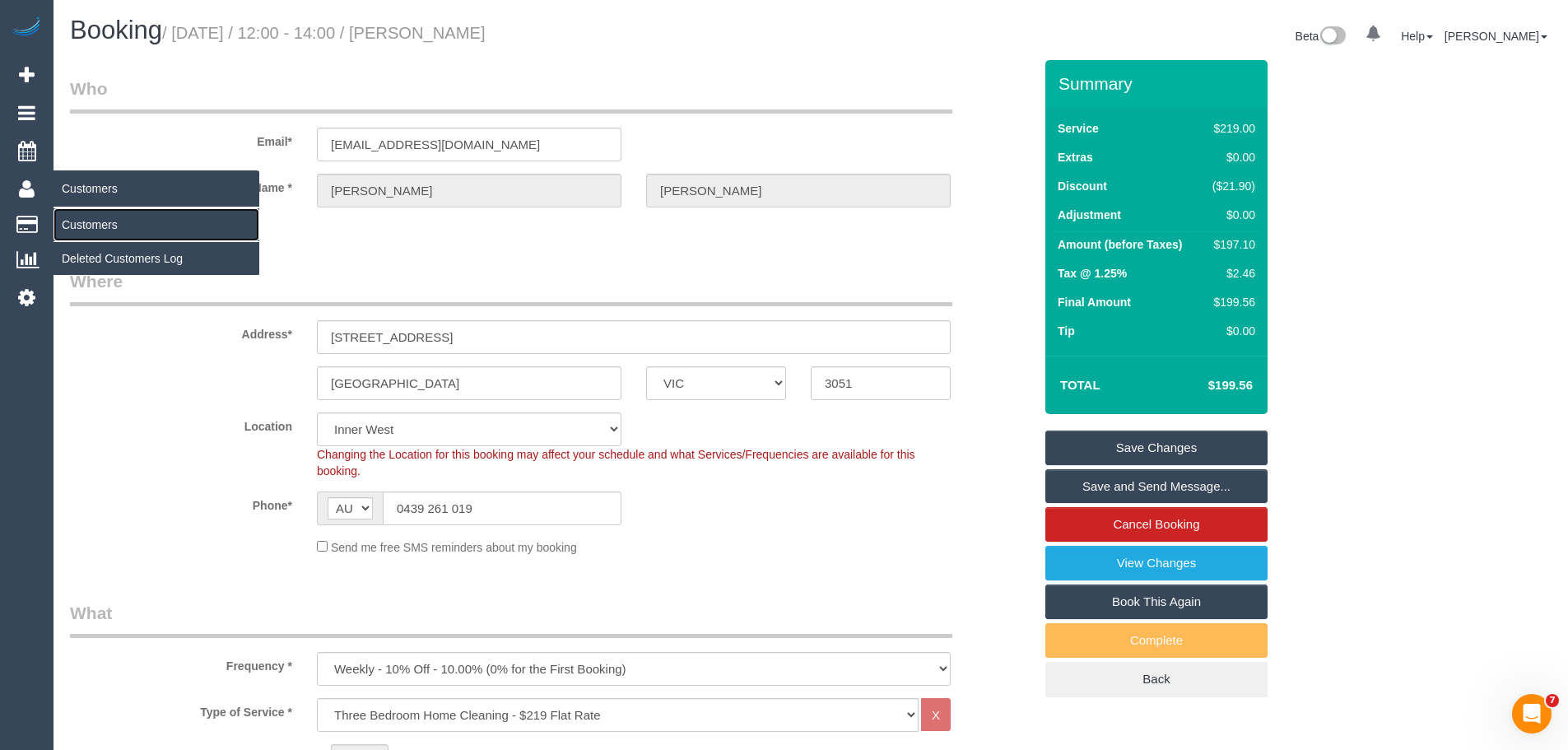
click at [87, 223] on link "Customers" at bounding box center [157, 225] width 206 height 33
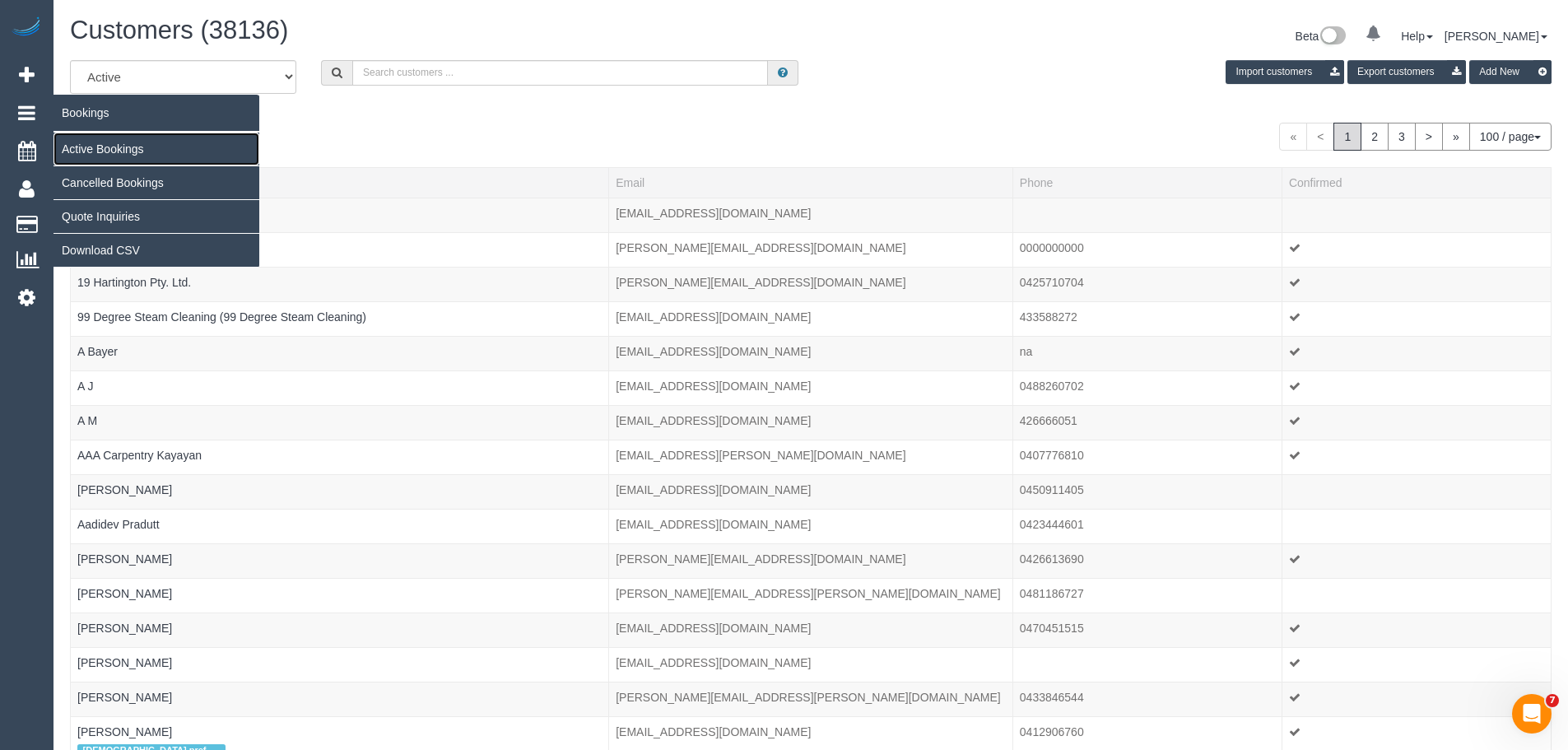
click at [79, 146] on link "Active Bookings" at bounding box center [157, 149] width 206 height 33
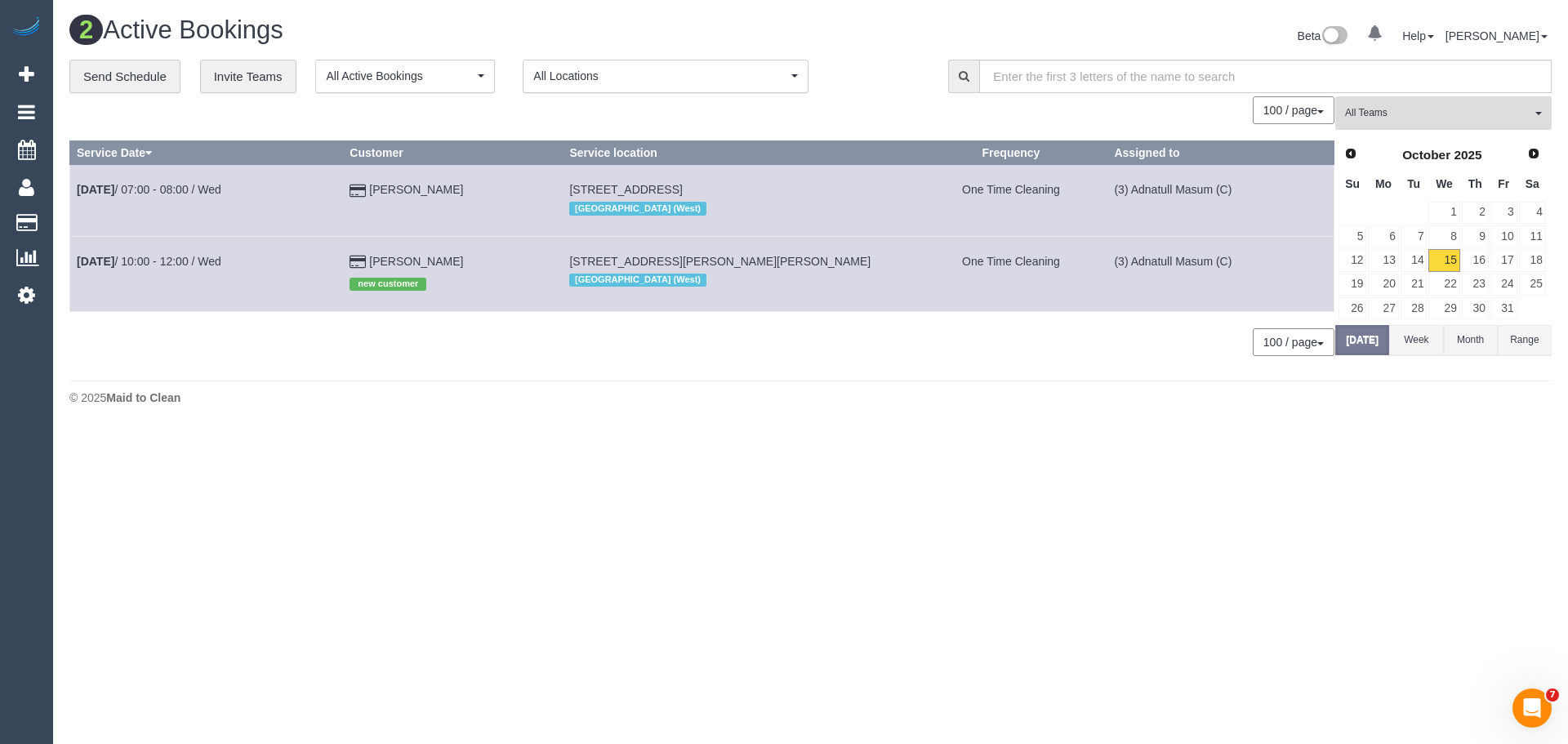
click at [1382, 114] on span "All Teams" at bounding box center [1438, 113] width 186 height 14
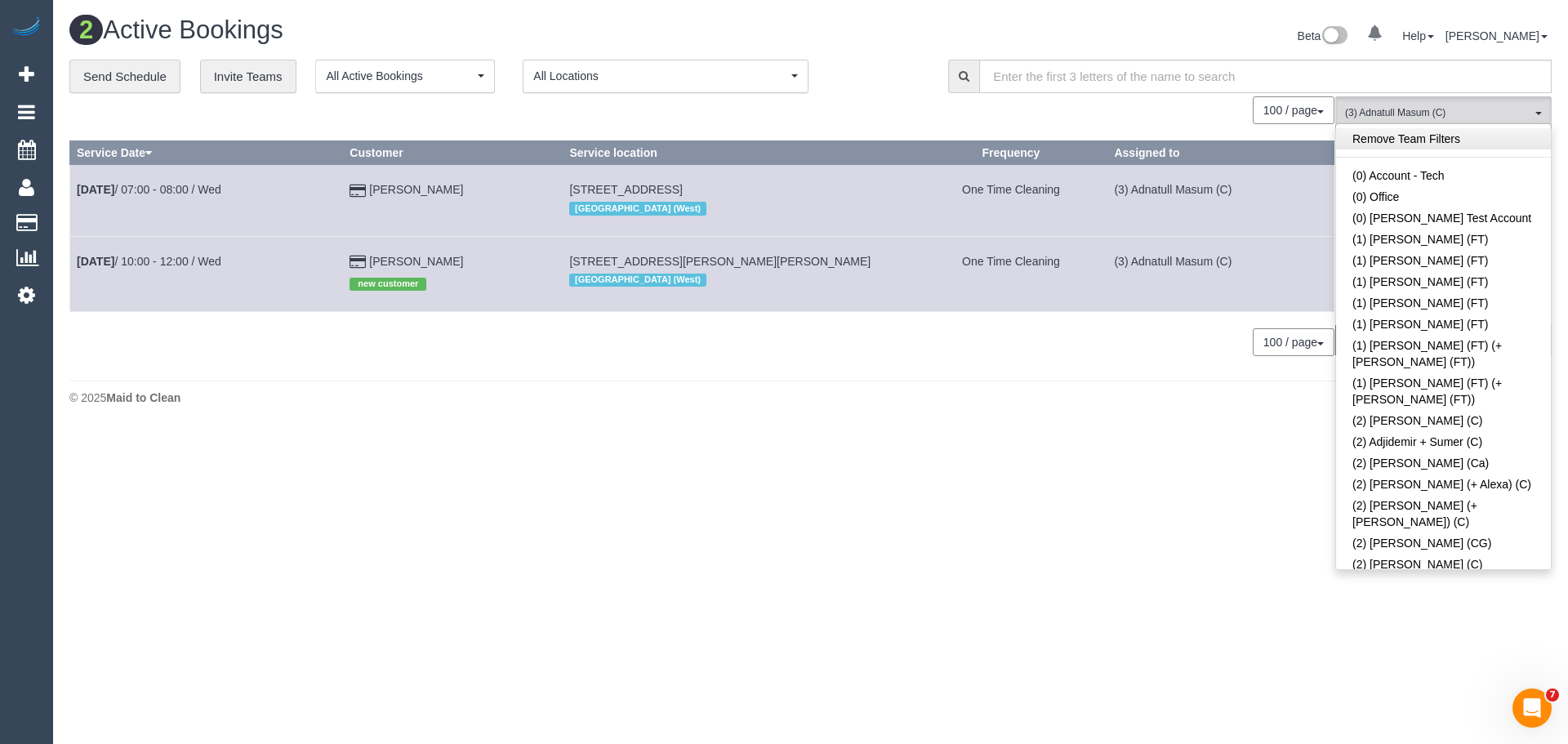
click at [1404, 141] on link "Remove Team Filters" at bounding box center [1443, 139] width 215 height 21
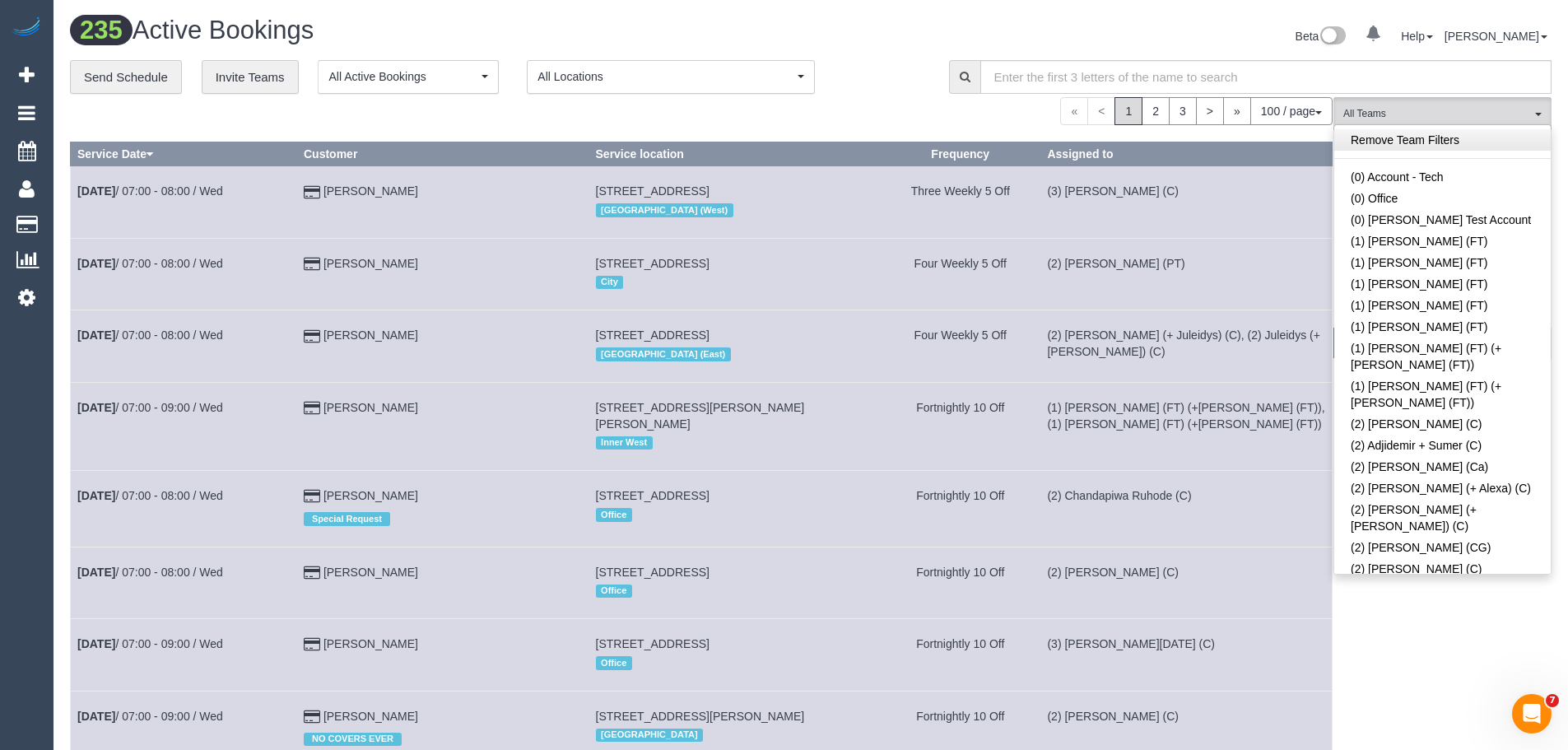
scroll to position [1841, 0]
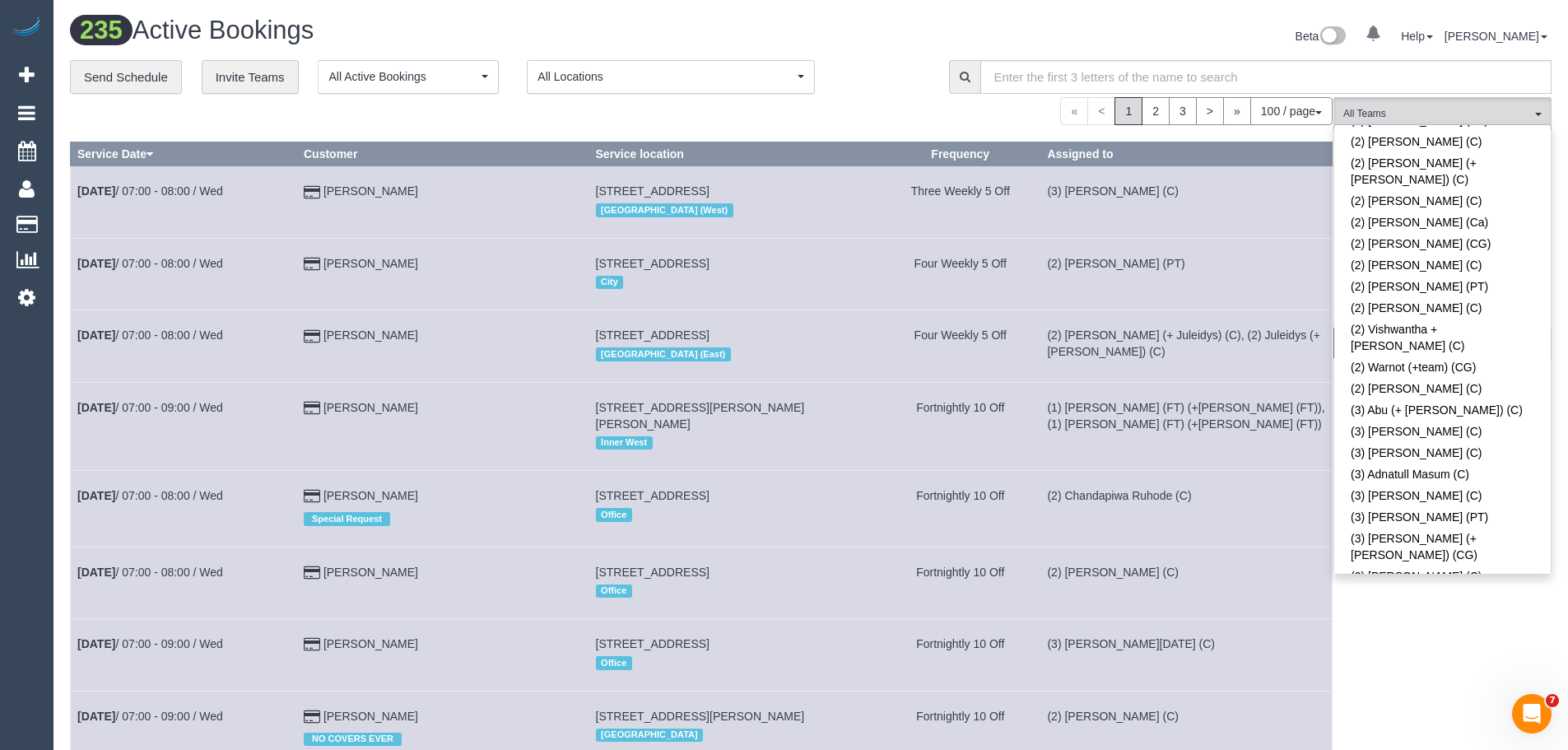
click at [1473, 652] on link "(3) [PERSON_NAME][DATE] (C)" at bounding box center [1442, 663] width 217 height 22
click at [1450, 110] on span "(3) Antony Silvester (C)" at bounding box center [1437, 114] width 187 height 14
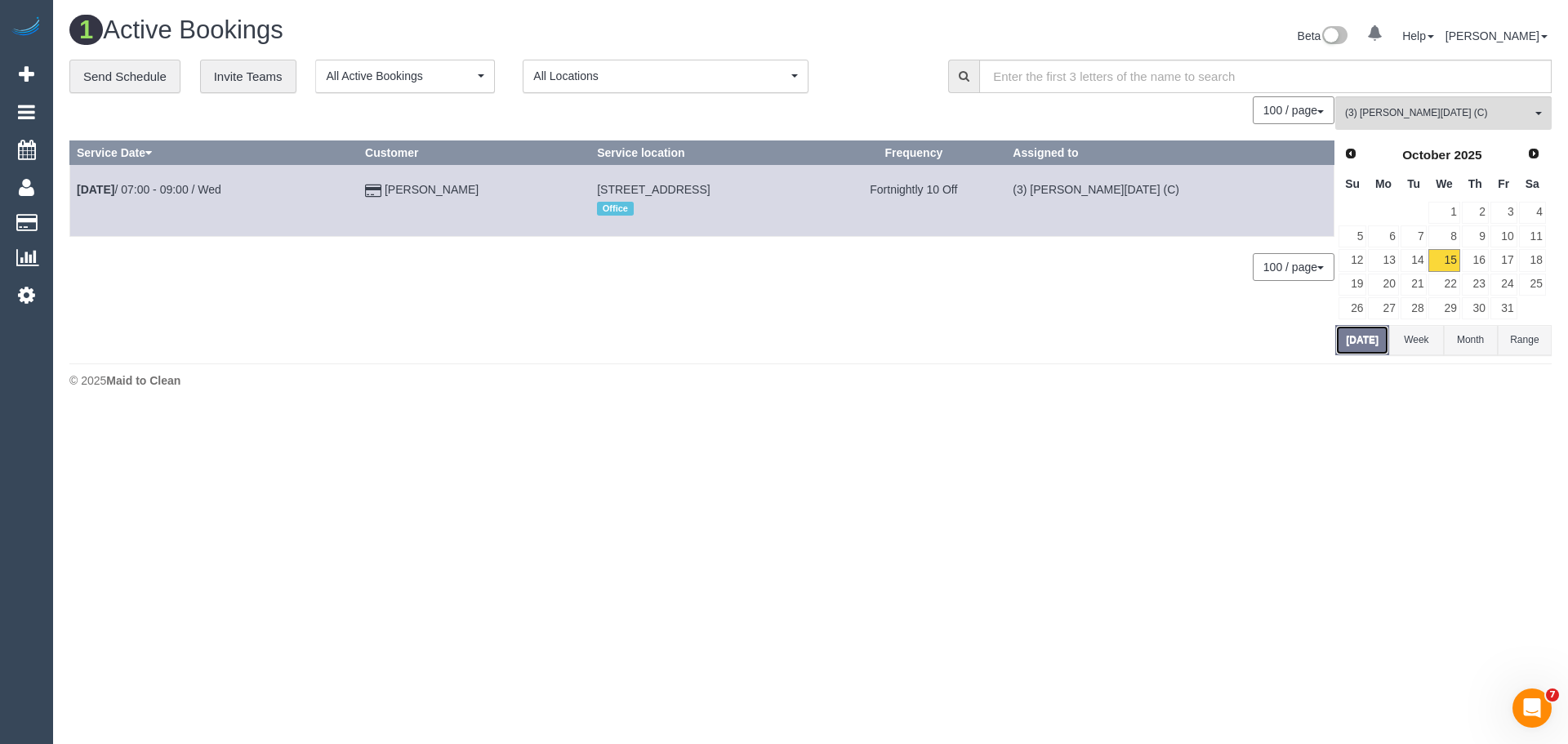
click at [1367, 345] on button "Today" at bounding box center [1362, 340] width 54 height 30
click at [1473, 258] on link "16" at bounding box center [1476, 260] width 27 height 22
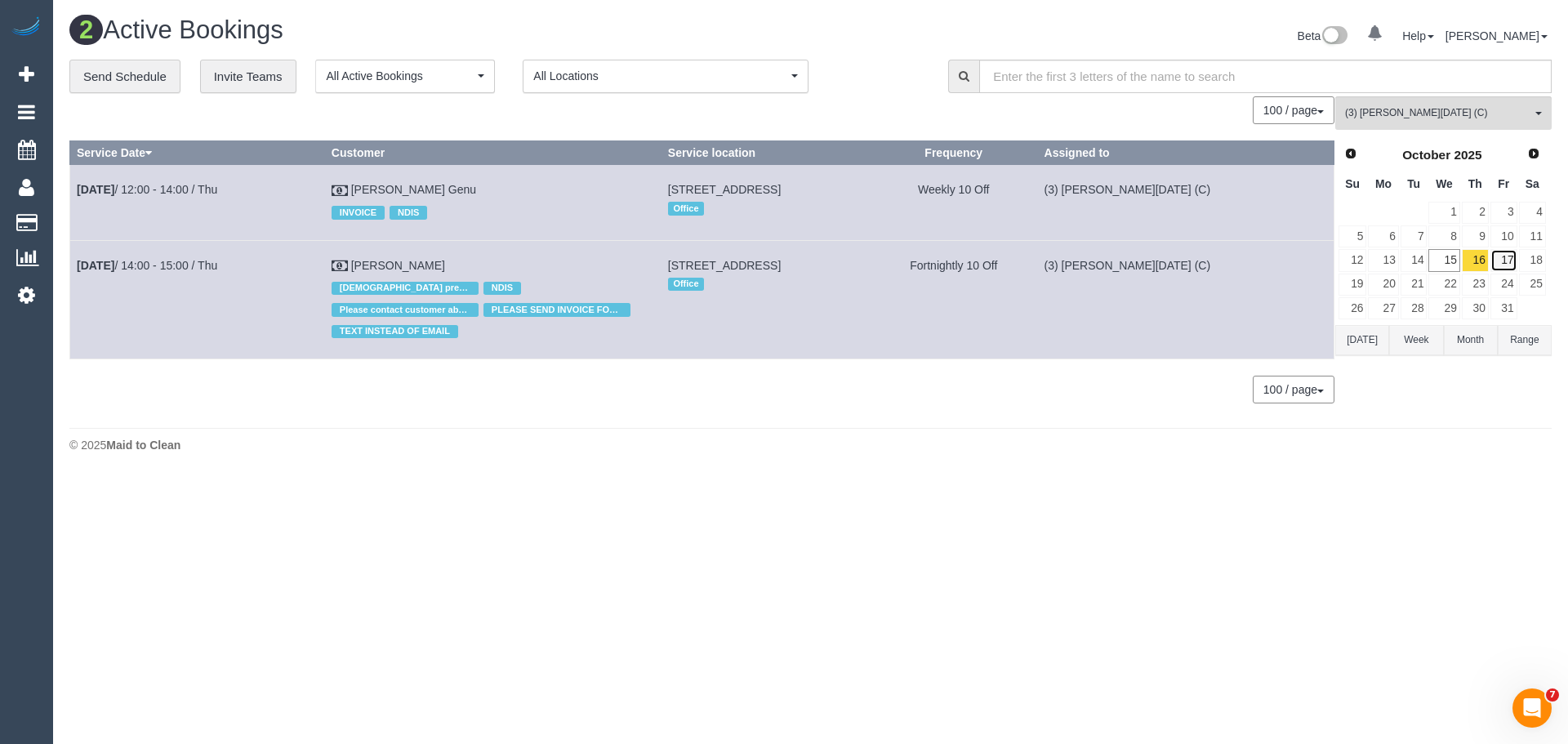
click at [1504, 264] on link "17" at bounding box center [1504, 260] width 27 height 22
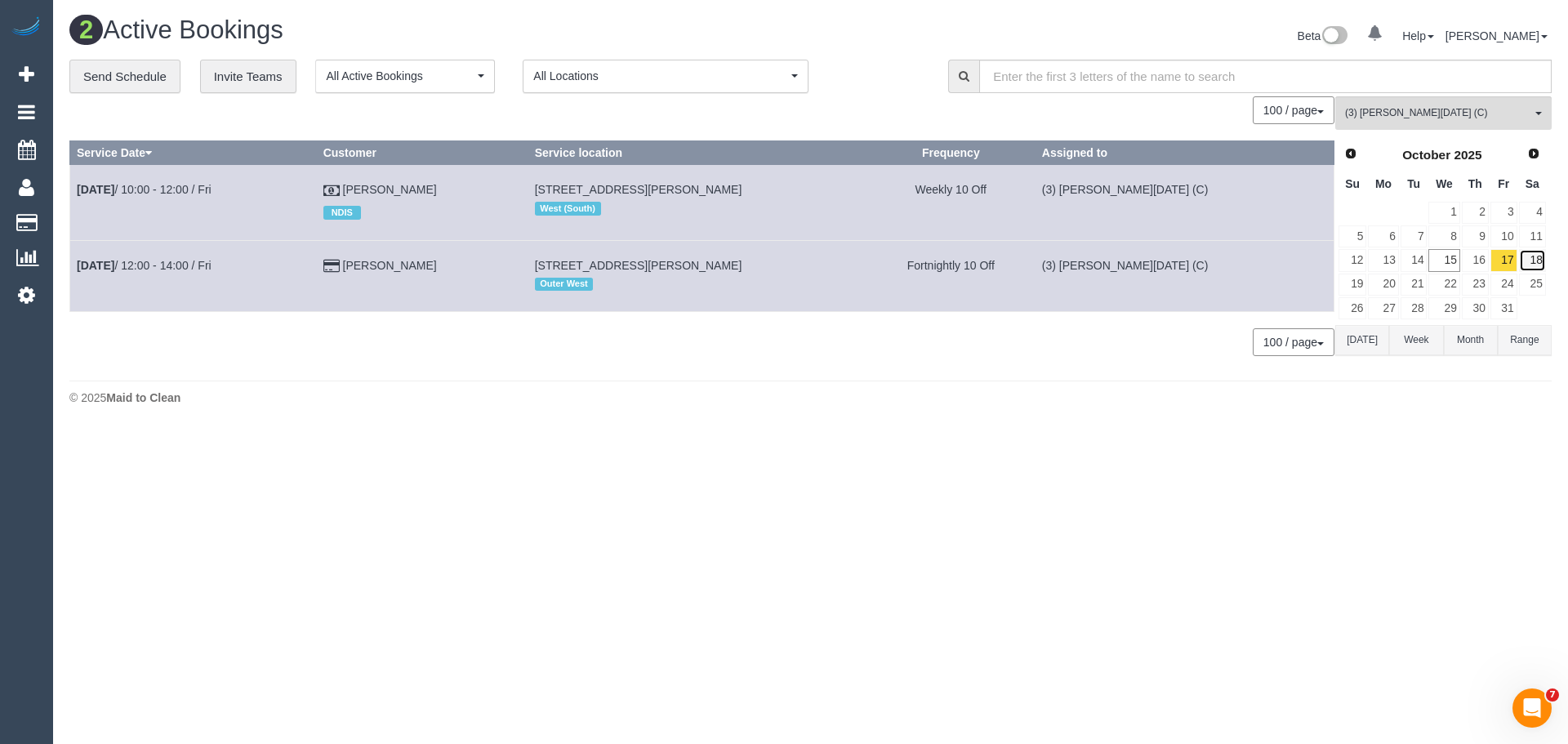
click at [1536, 264] on link "18" at bounding box center [1533, 260] width 27 height 22
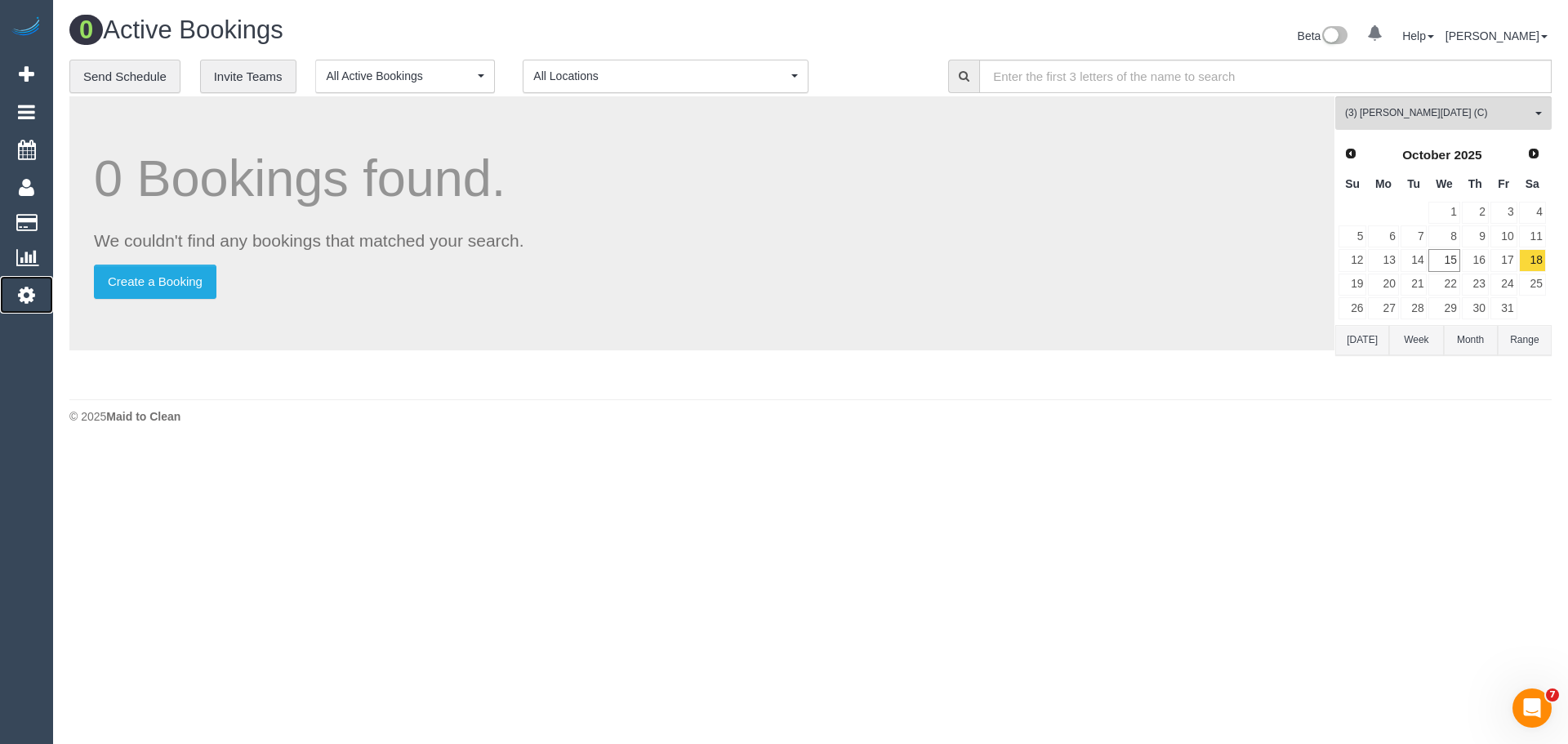
click at [25, 296] on icon at bounding box center [26, 295] width 18 height 19
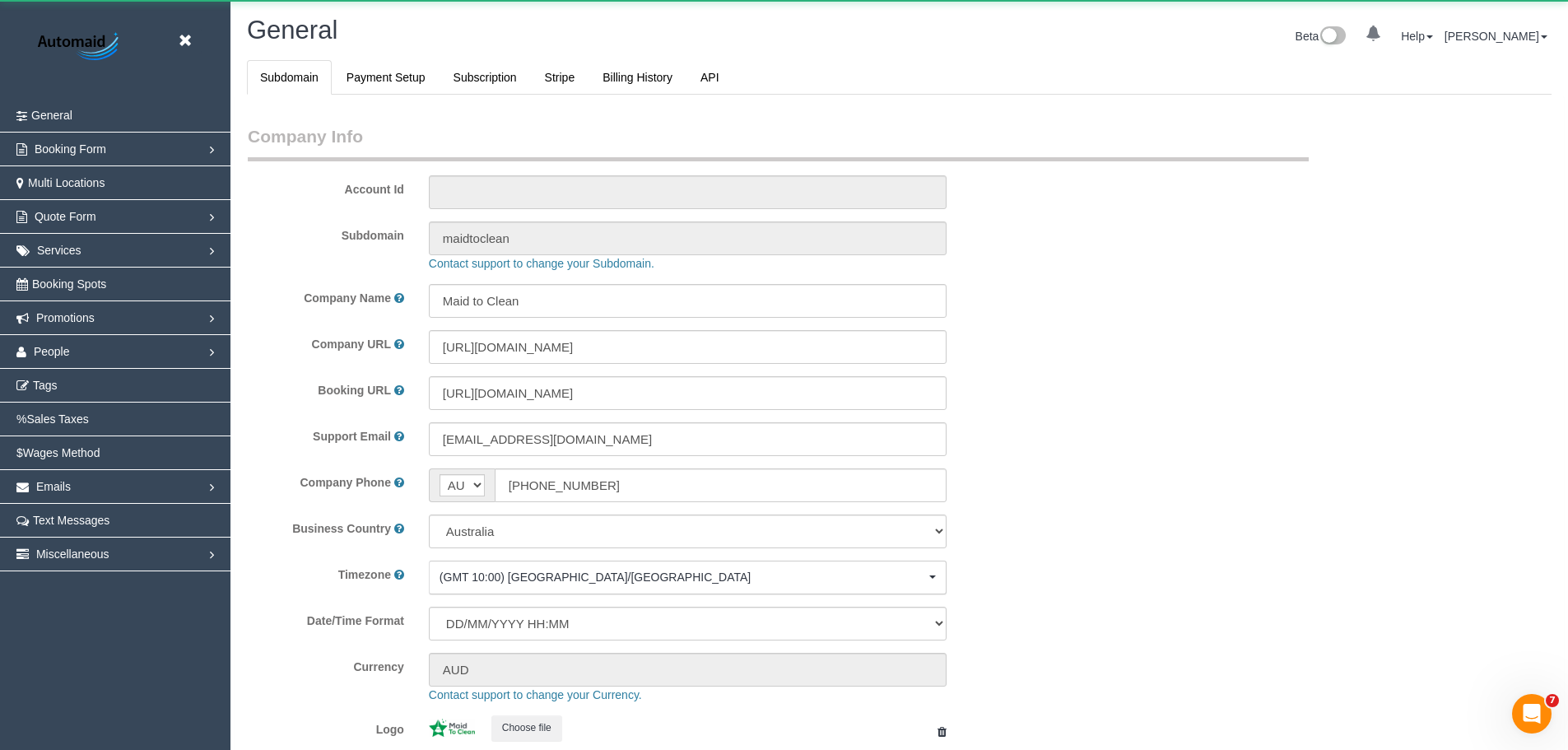
select select "1"
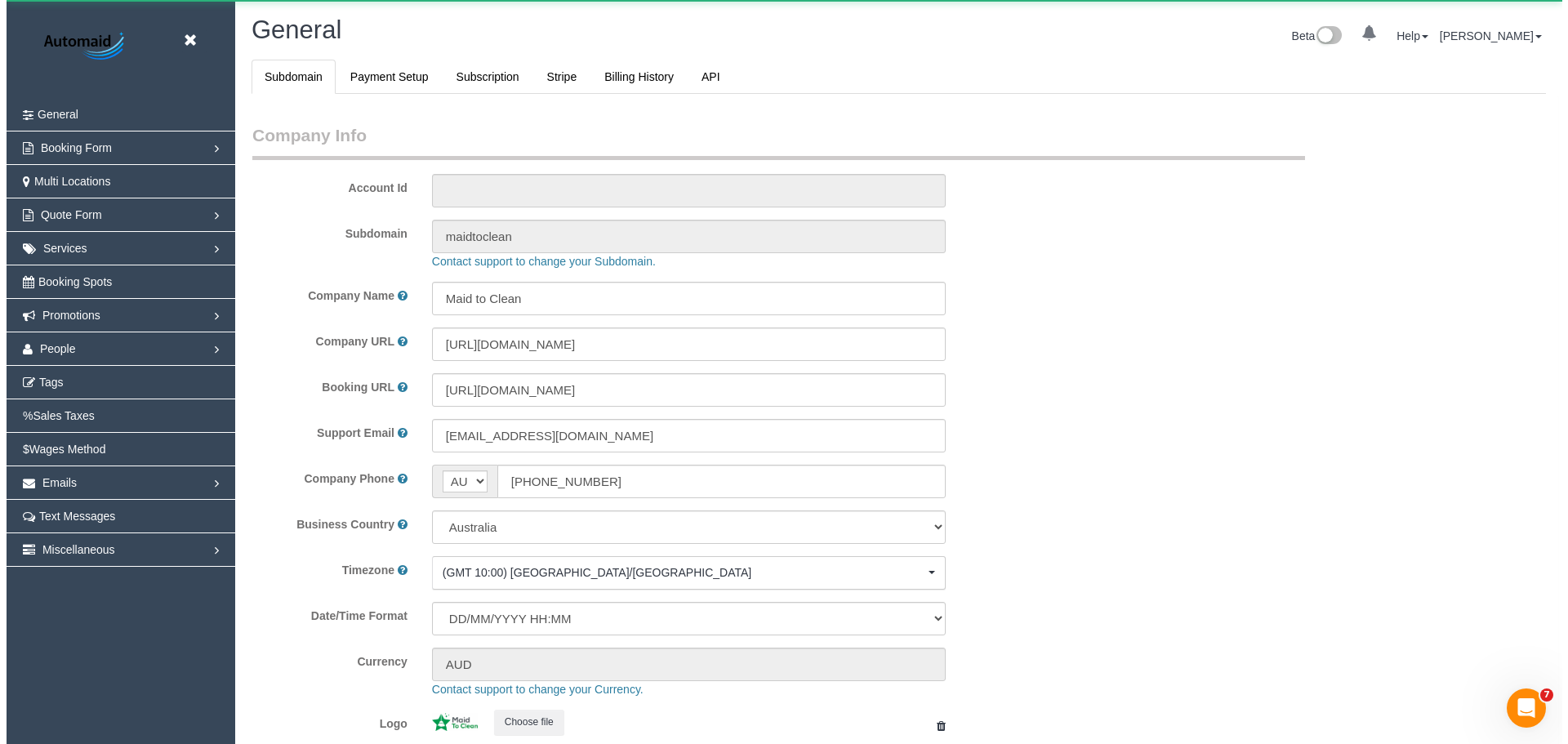
scroll to position [3702, 1555]
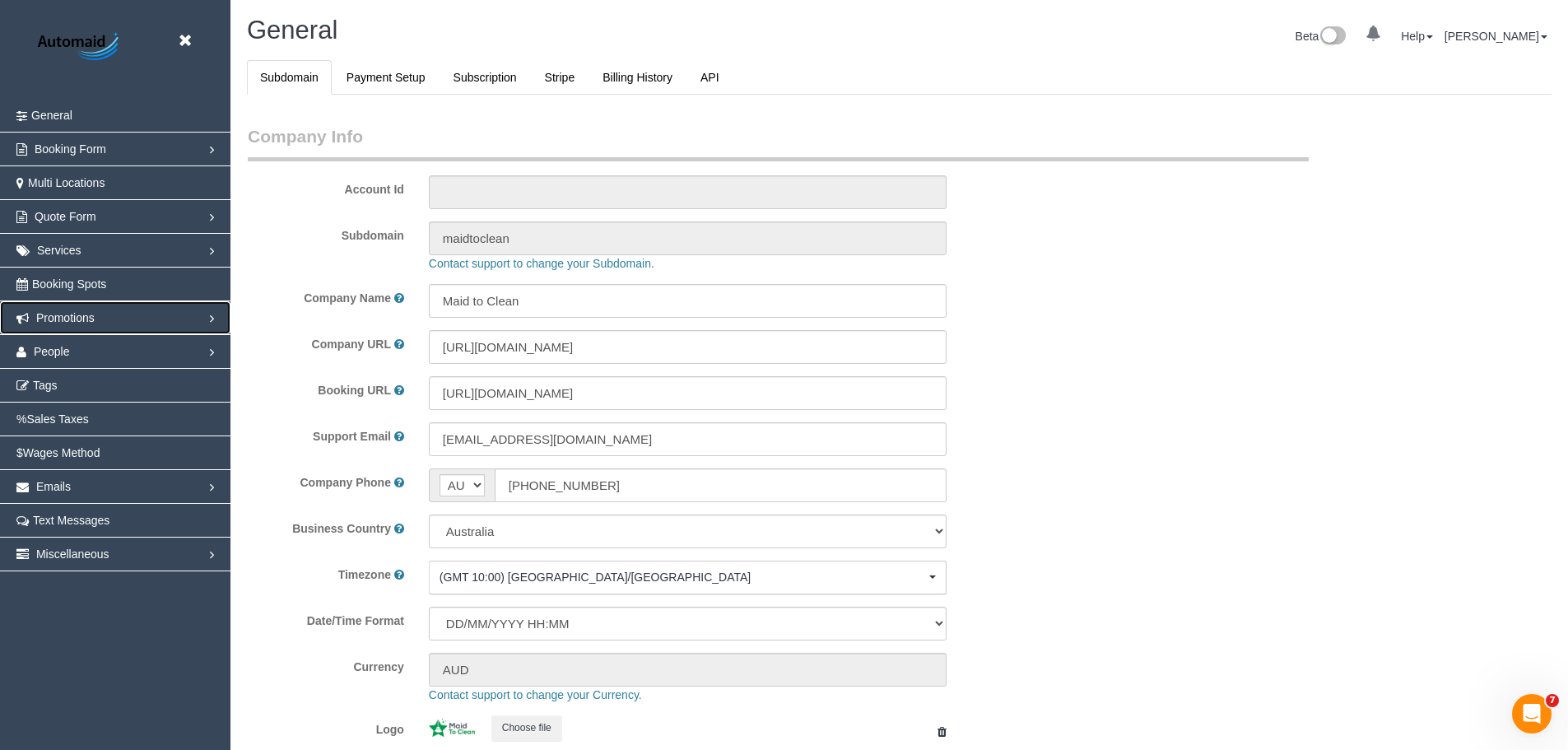
click at [152, 321] on link "Promotions" at bounding box center [115, 318] width 231 height 33
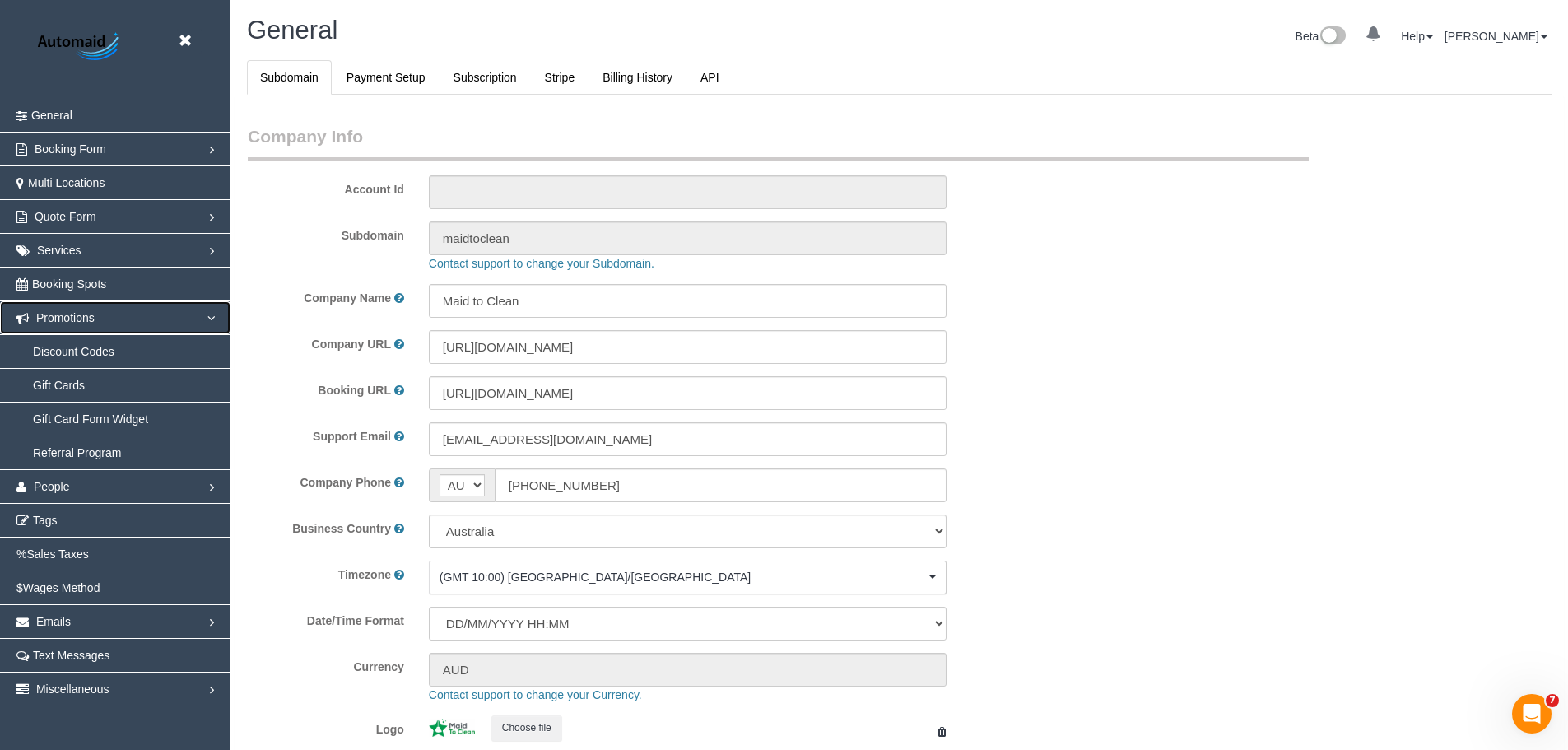
click at [162, 317] on link "Promotions" at bounding box center [115, 318] width 231 height 33
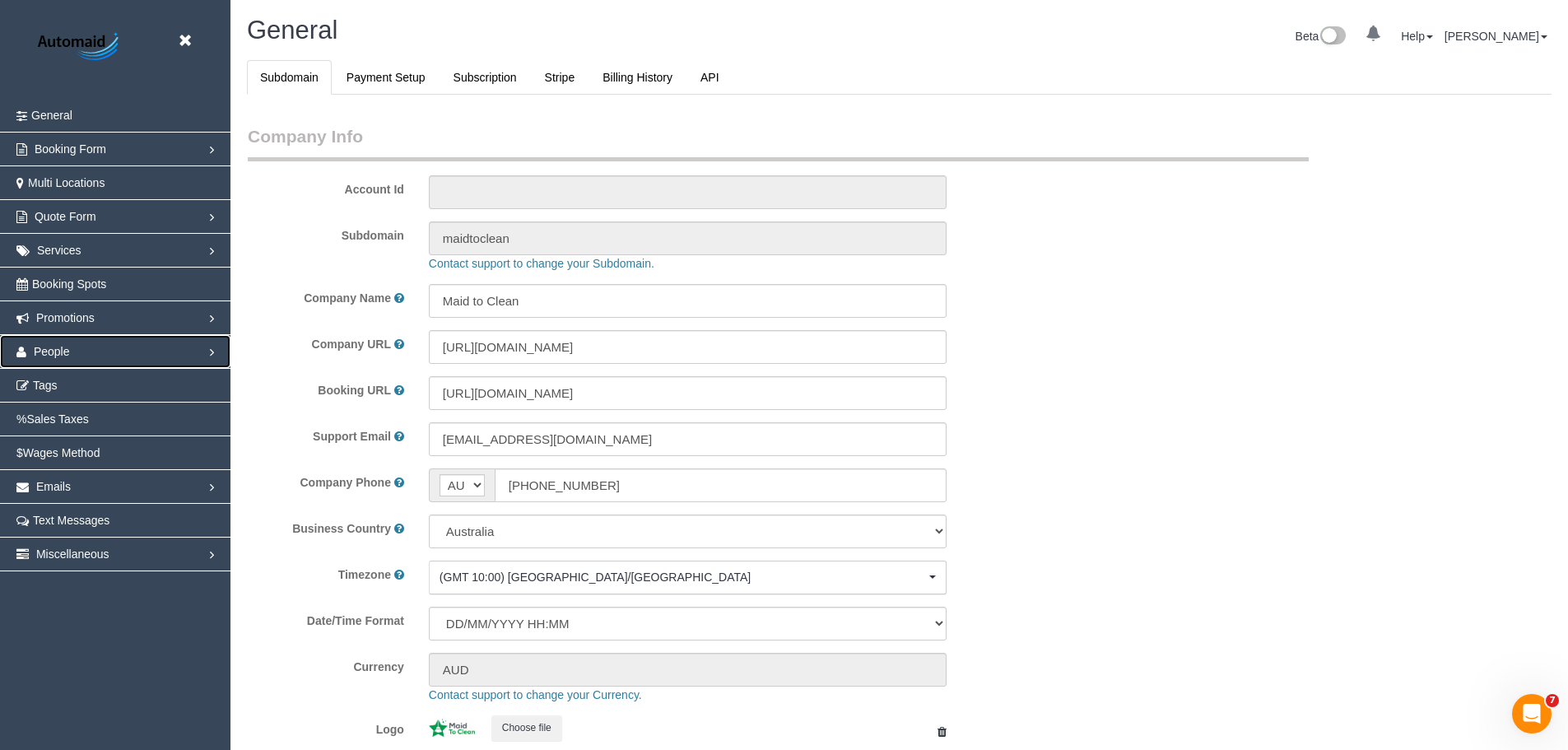
click at [136, 353] on link "People" at bounding box center [115, 351] width 231 height 33
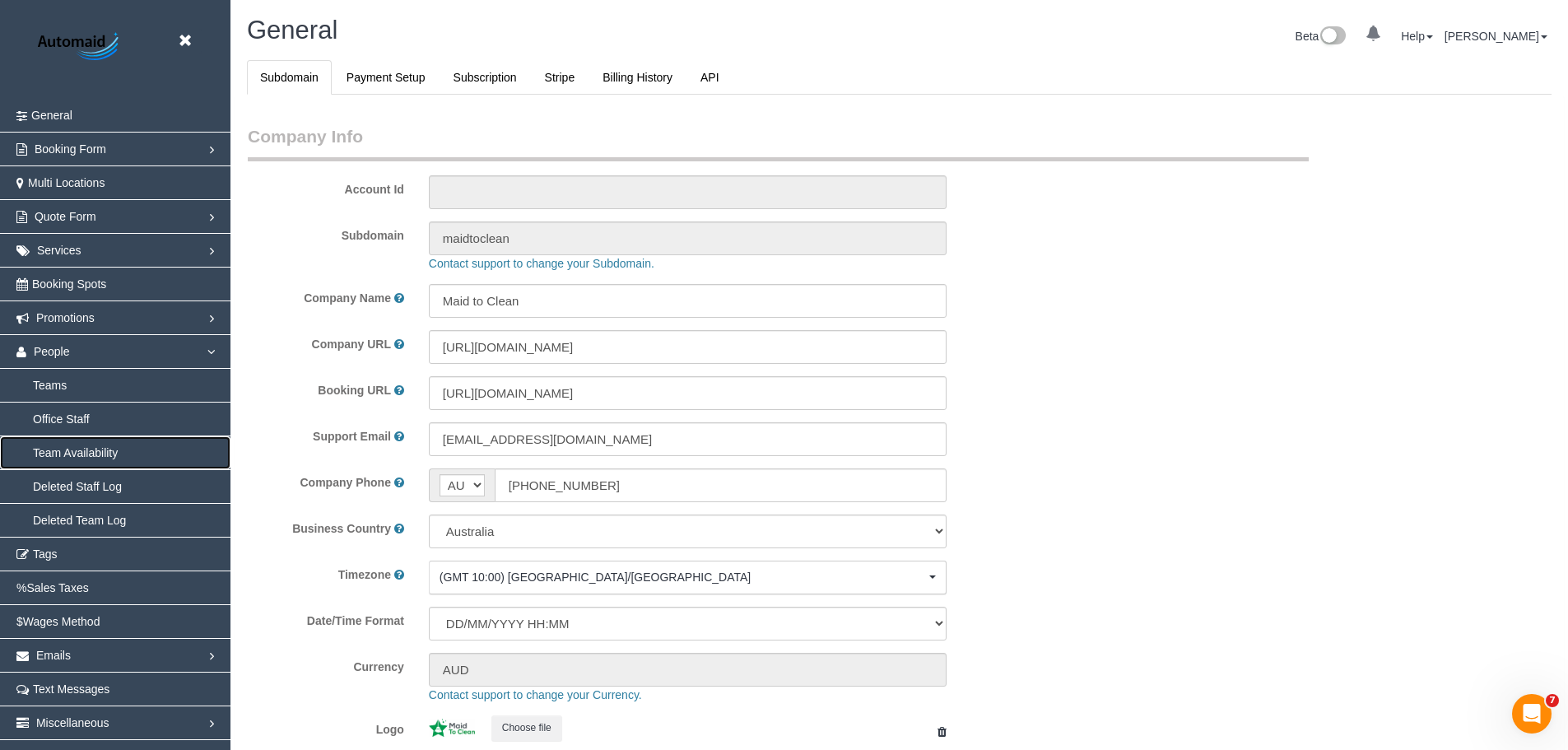
click at [67, 452] on link "Team Availability" at bounding box center [115, 454] width 231 height 33
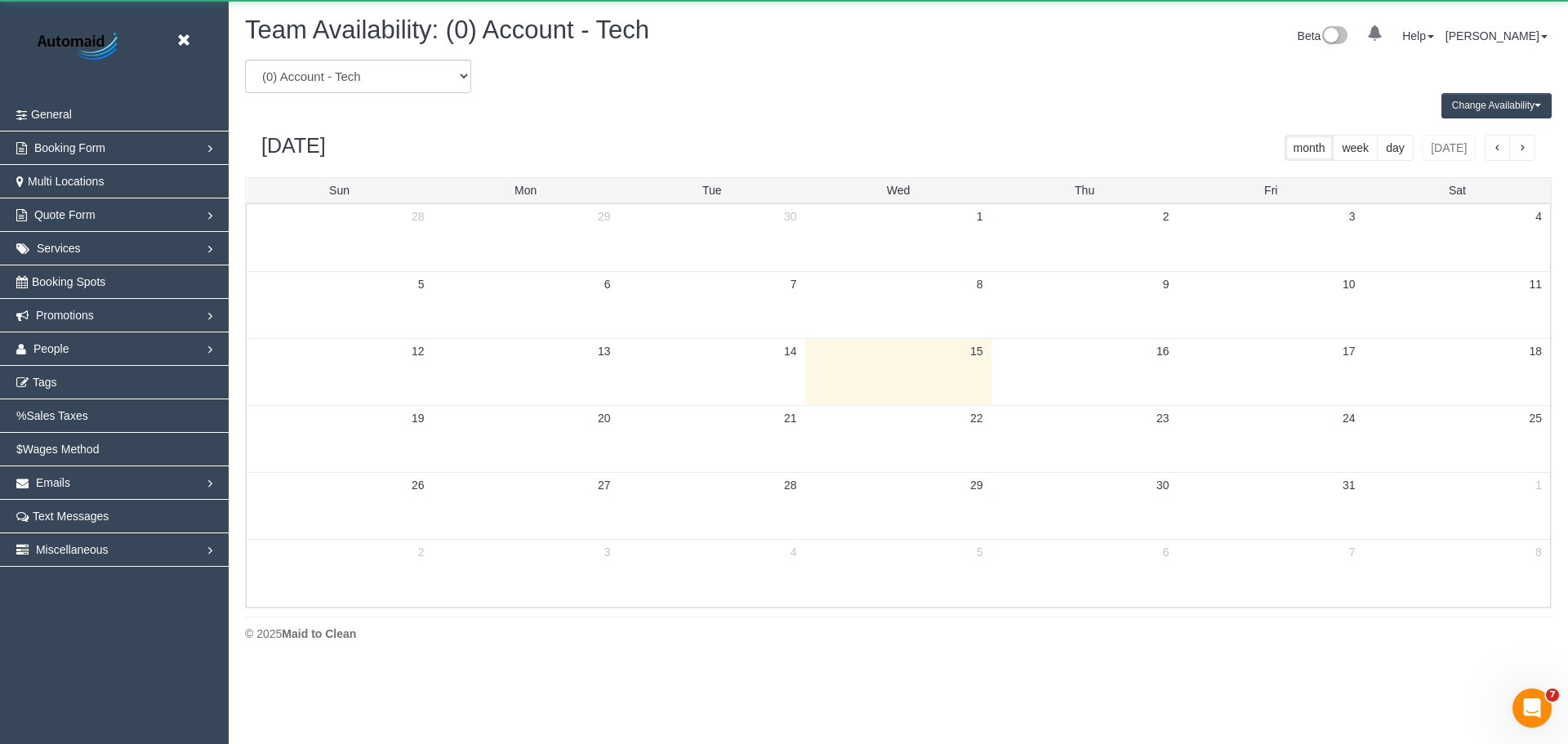
scroll to position [665, 1568]
click at [395, 77] on select "(0) Account - Tech (0) Office (0) Raunak Test Account (1) Debbie Brodjanac (FT)…" at bounding box center [358, 76] width 226 height 33
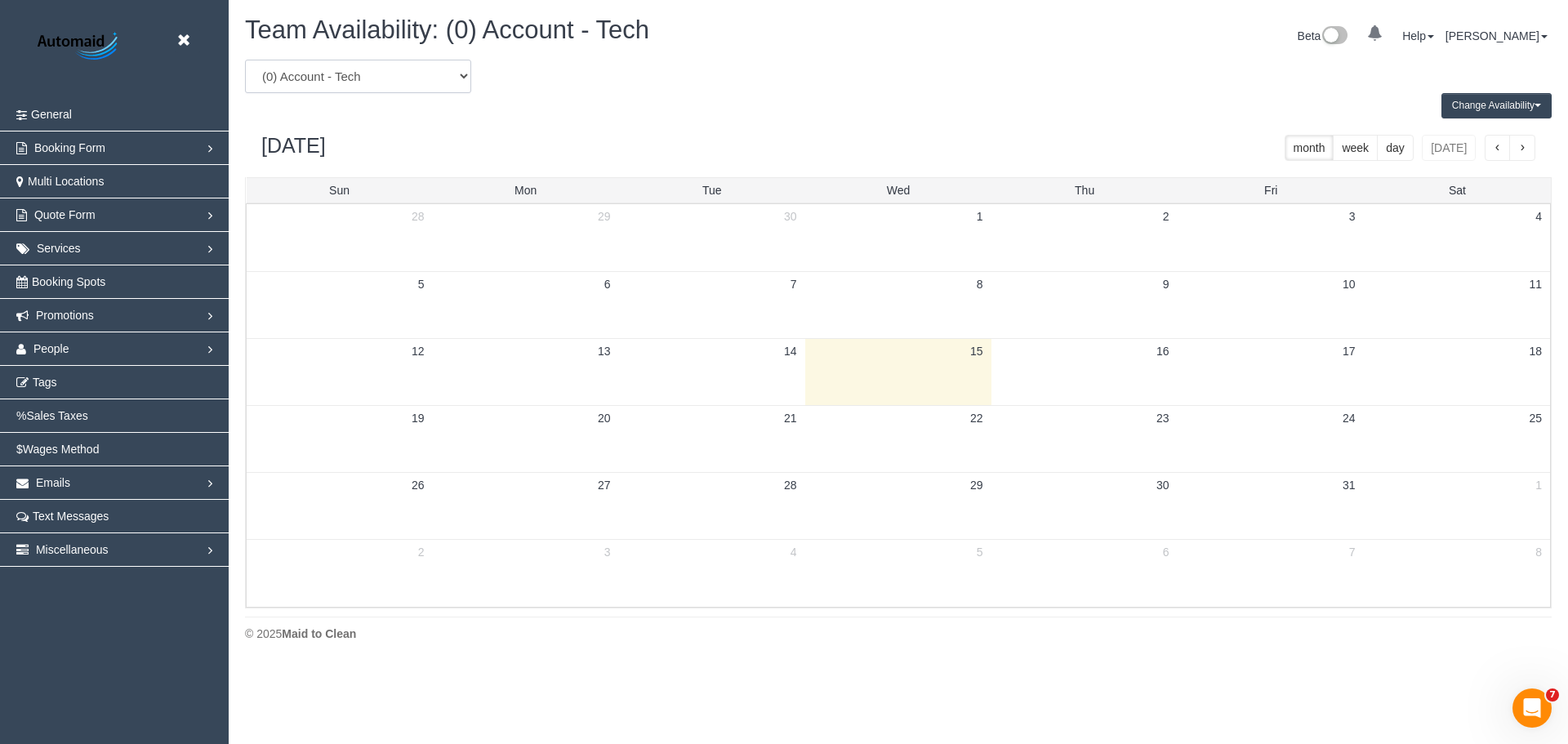
select select "number:119351"
click at [245, 59] on select "(0) Account - Tech (0) Office (0) Raunak Test Account (1) Debbie Brodjanac (FT)…" at bounding box center [358, 76] width 226 height 33
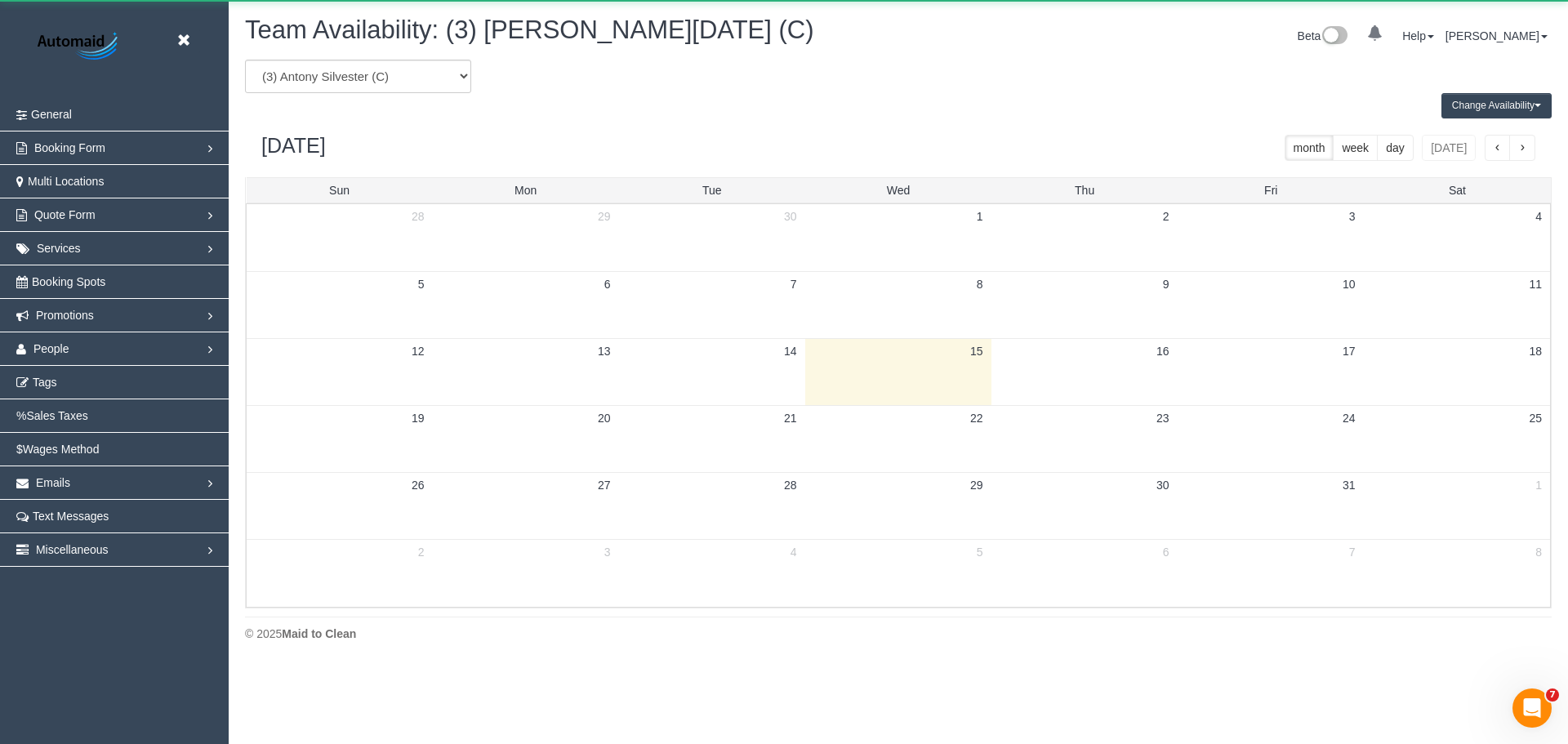
scroll to position [81041, 80096]
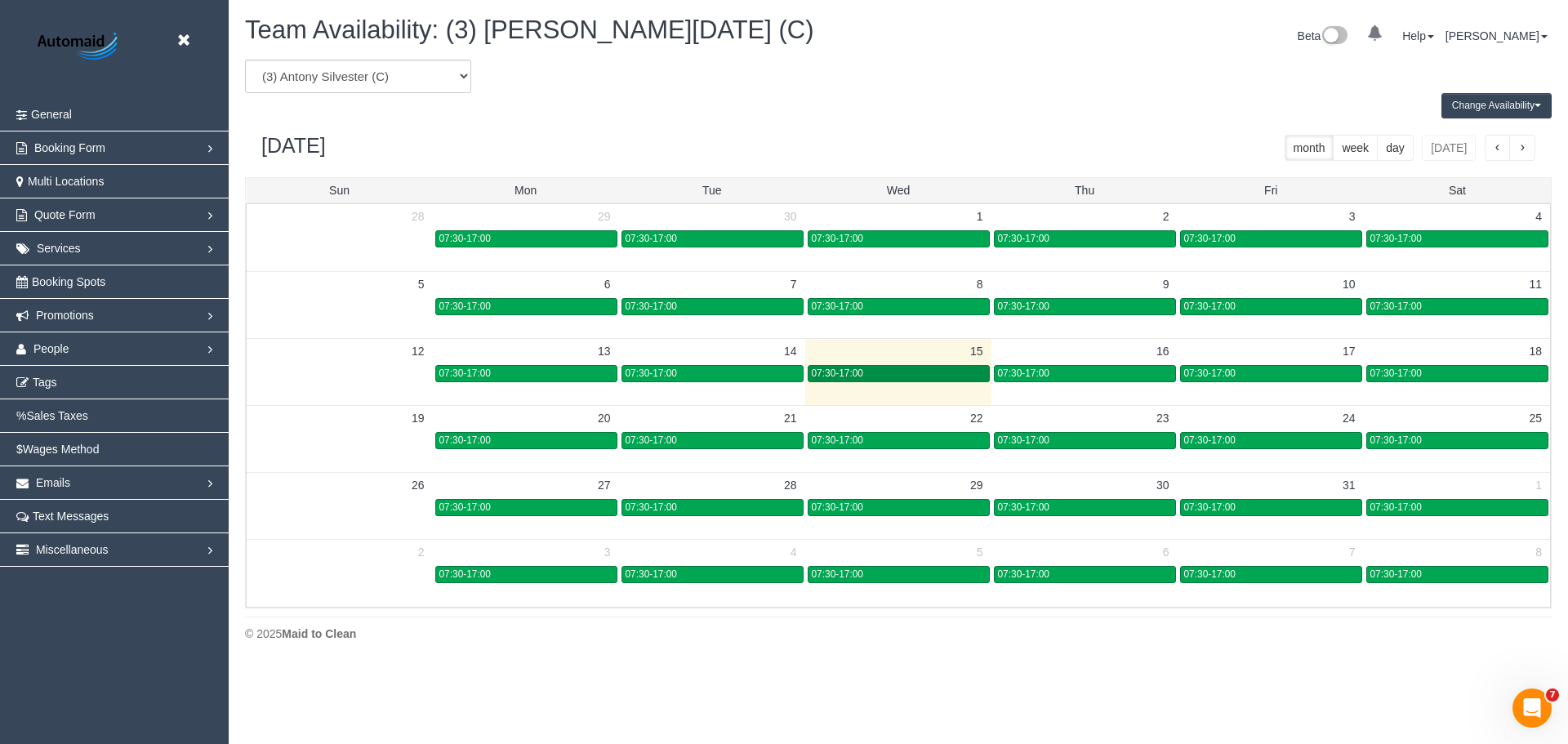
click at [870, 374] on div "07:30-17:00" at bounding box center [898, 374] width 174 height 13
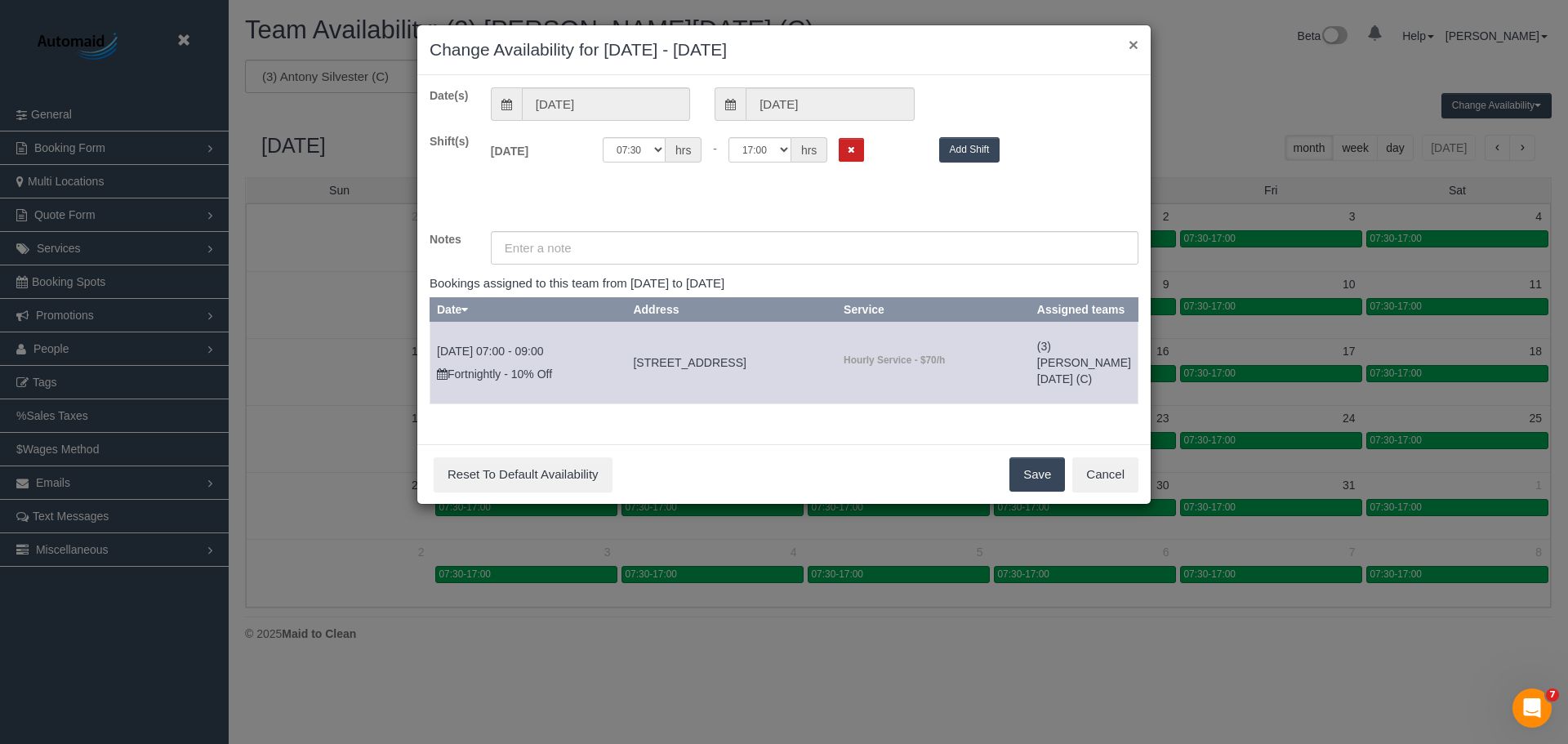
click at [1129, 49] on button "×" at bounding box center [1134, 45] width 10 height 18
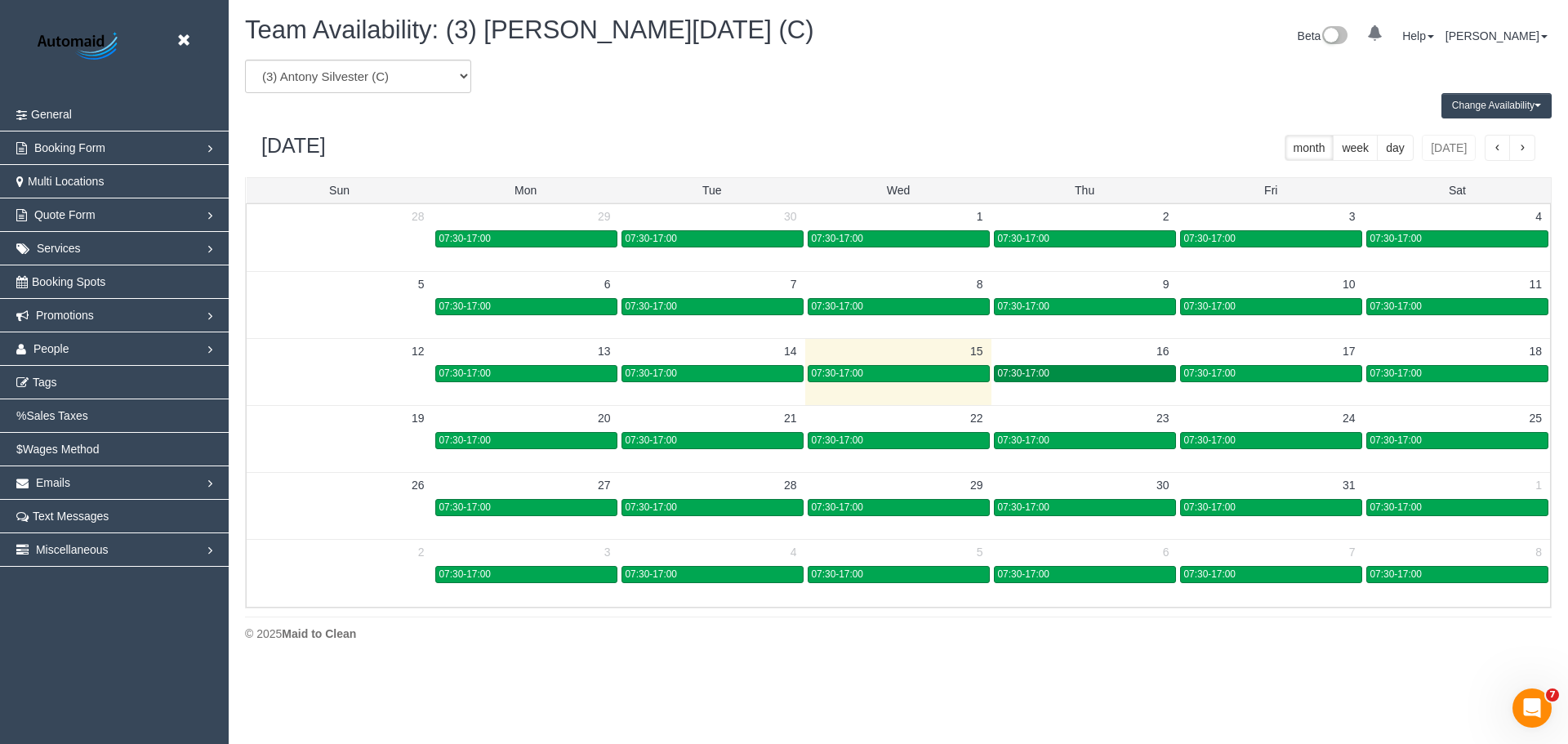
click at [1041, 371] on span "07:30-17:00" at bounding box center [1023, 374] width 52 height 12
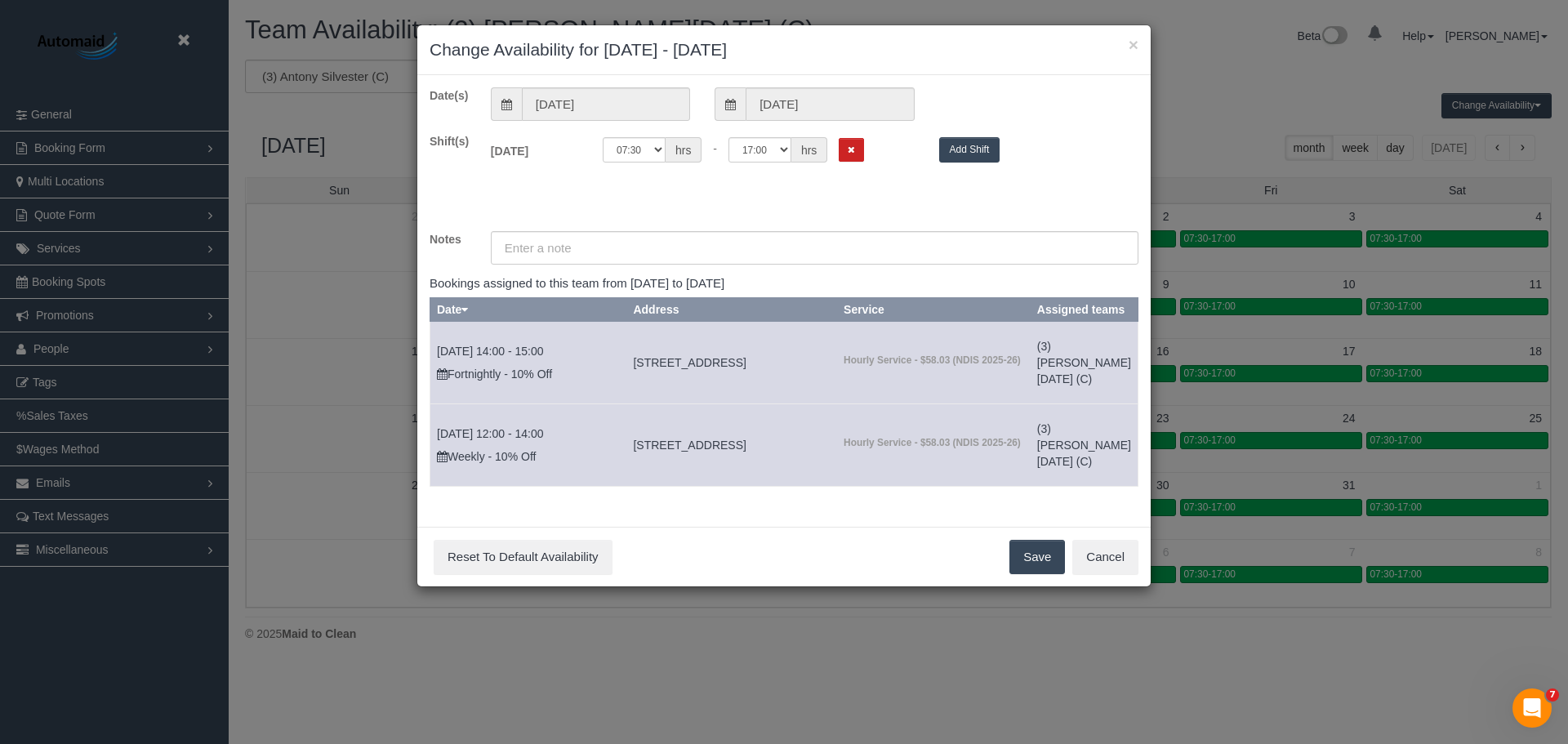
scroll to position [8, 0]
click at [1139, 53] on div "× Change Availability for 16/10/2025 - 16/10/2025" at bounding box center [784, 50] width 733 height 50
click at [1132, 43] on button "×" at bounding box center [1134, 45] width 10 height 18
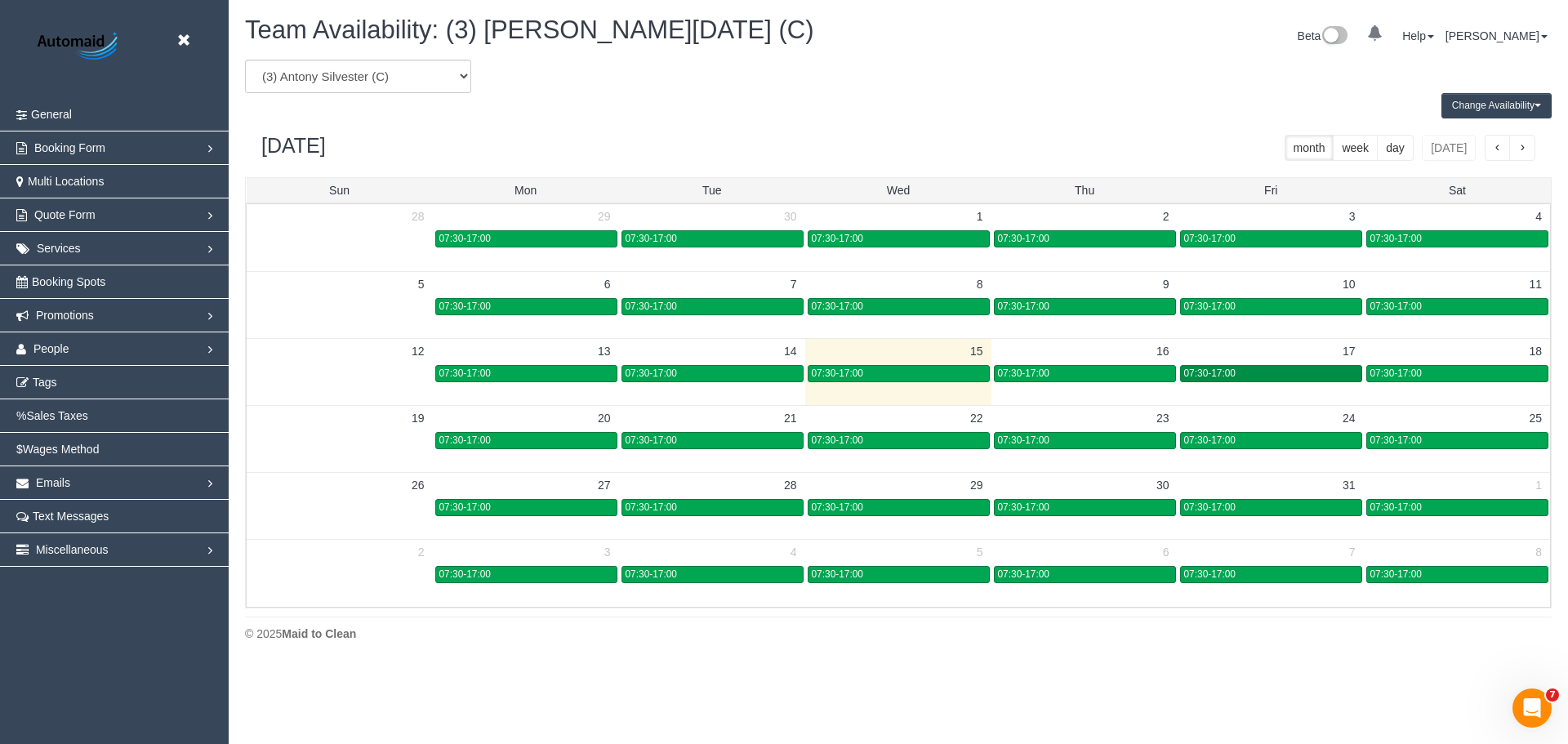
click at [1229, 378] on span "07:30-17:00" at bounding box center [1210, 374] width 52 height 12
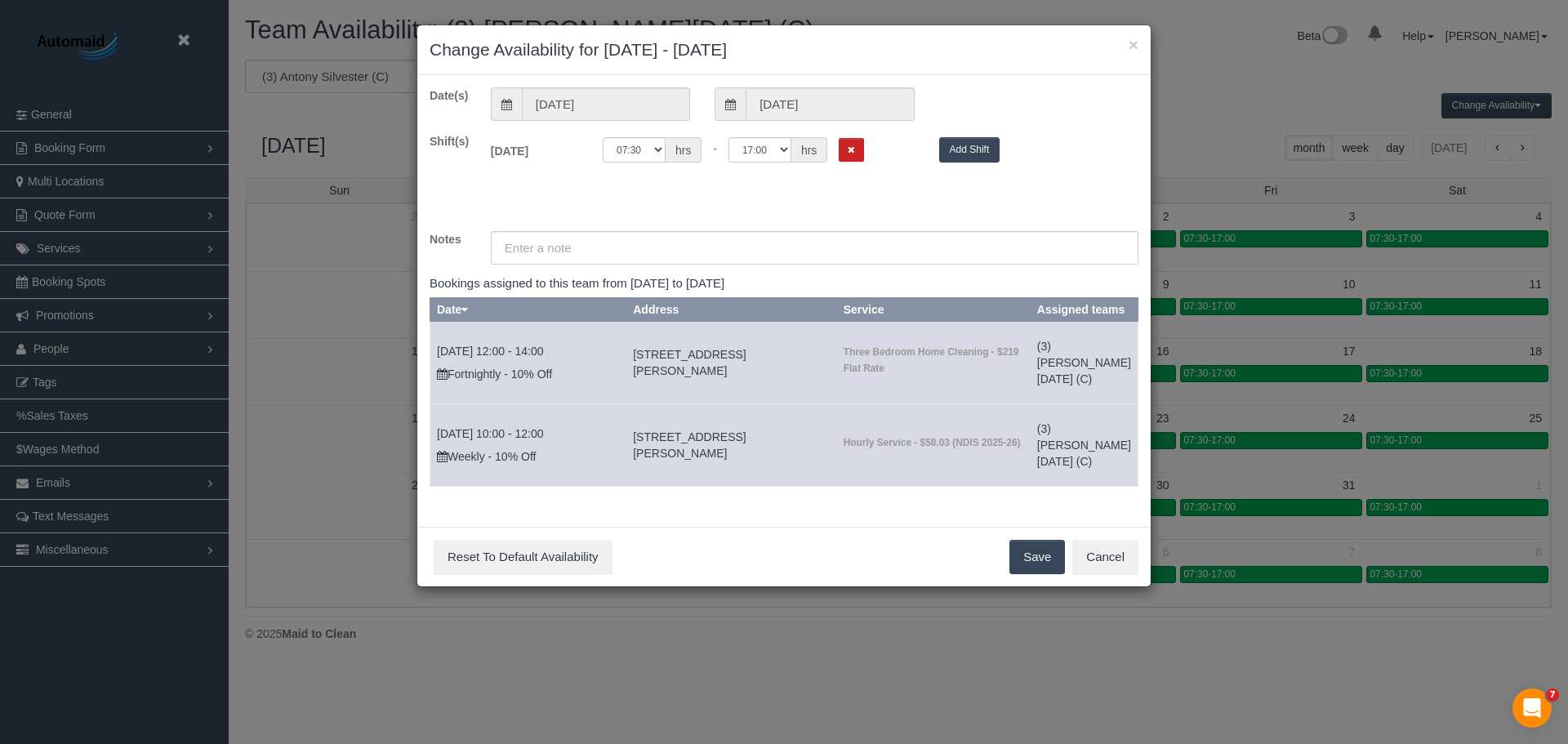
scroll to position [0, 0]
click at [1132, 38] on button "×" at bounding box center [1134, 45] width 10 height 18
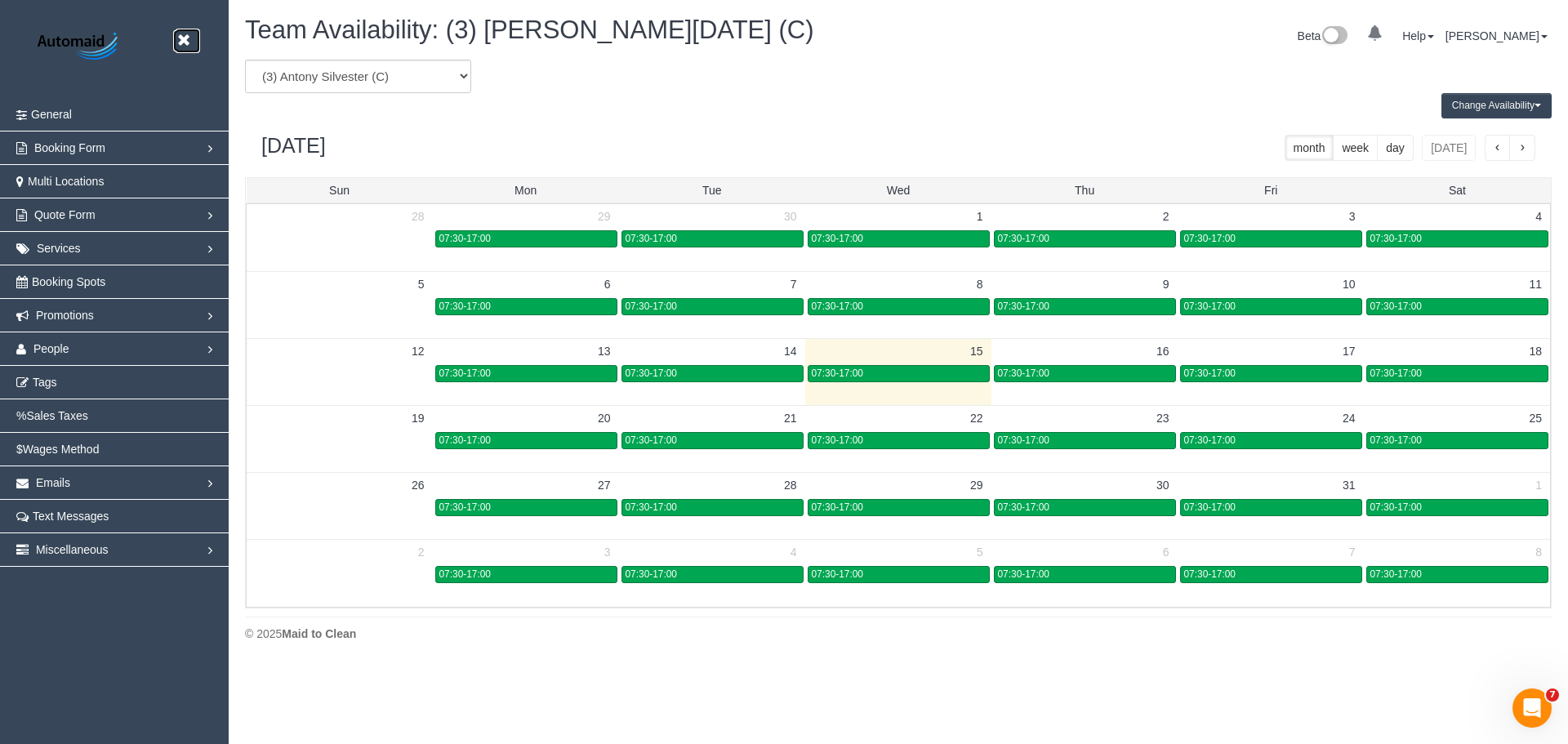
click at [188, 44] on icon at bounding box center [183, 40] width 20 height 20
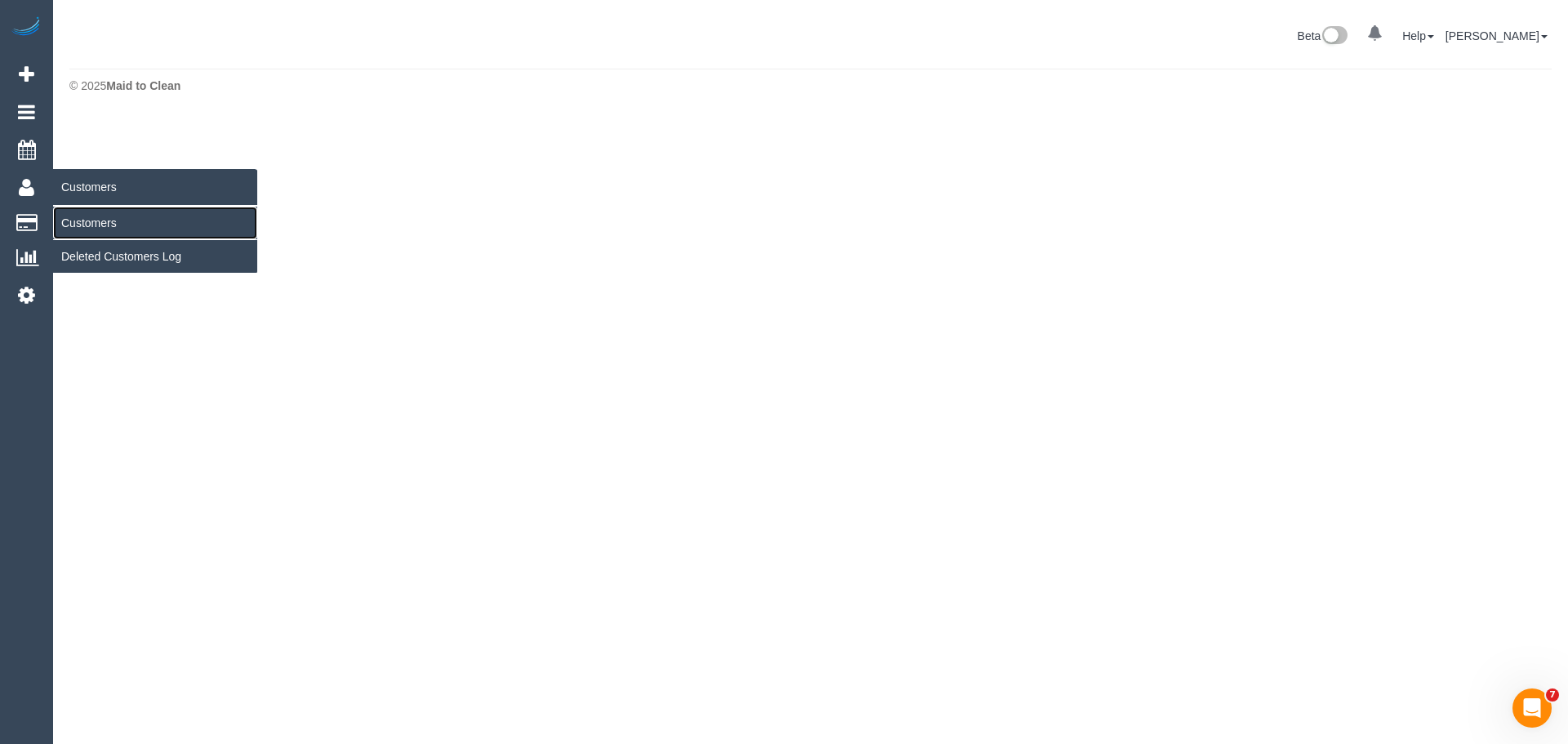
click at [92, 226] on link "Customers" at bounding box center [156, 223] width 204 height 33
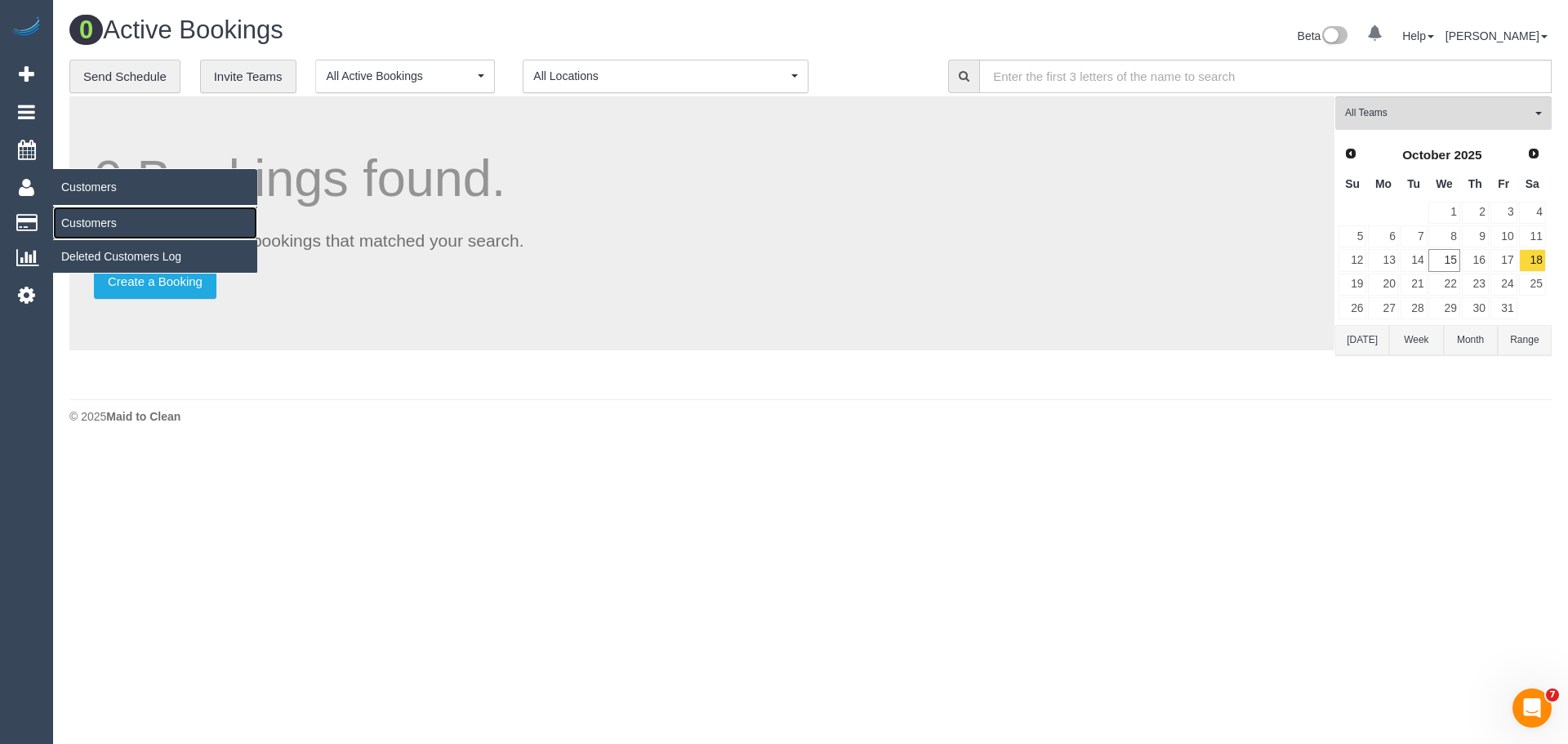
scroll to position [449, 1568]
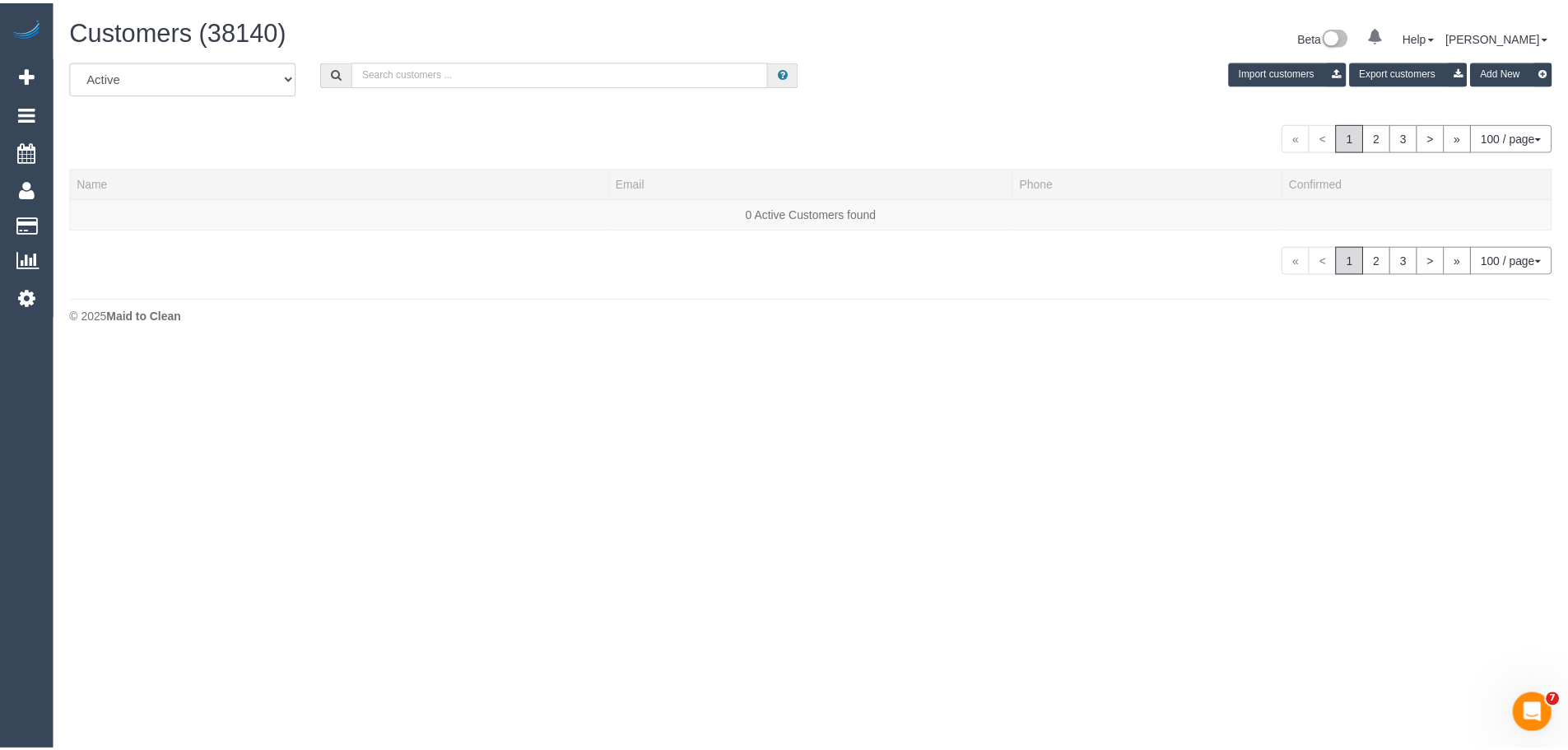
scroll to position [347, 1581]
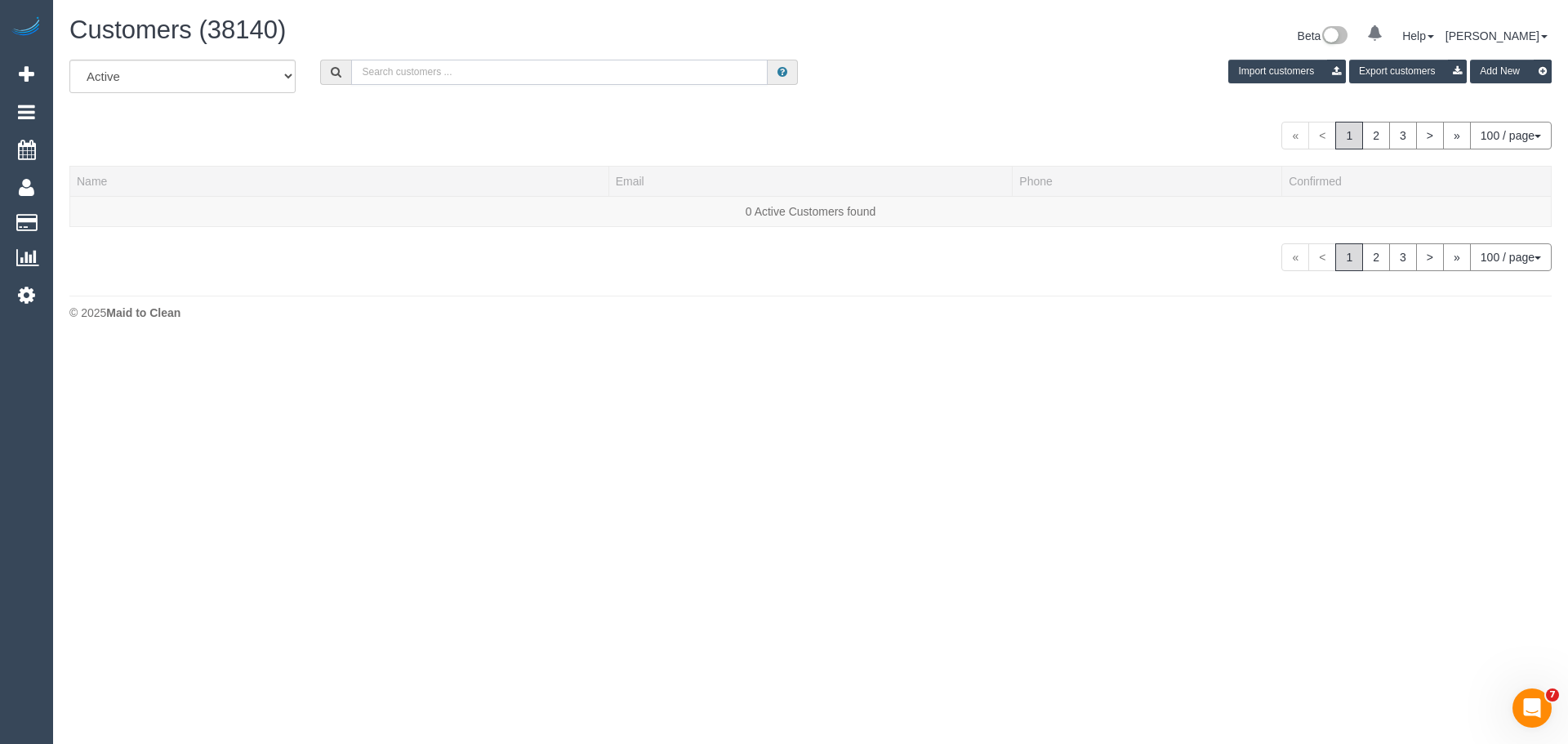
click at [580, 68] on input "text" at bounding box center [560, 72] width 417 height 25
paste input "arnadv@me.com"
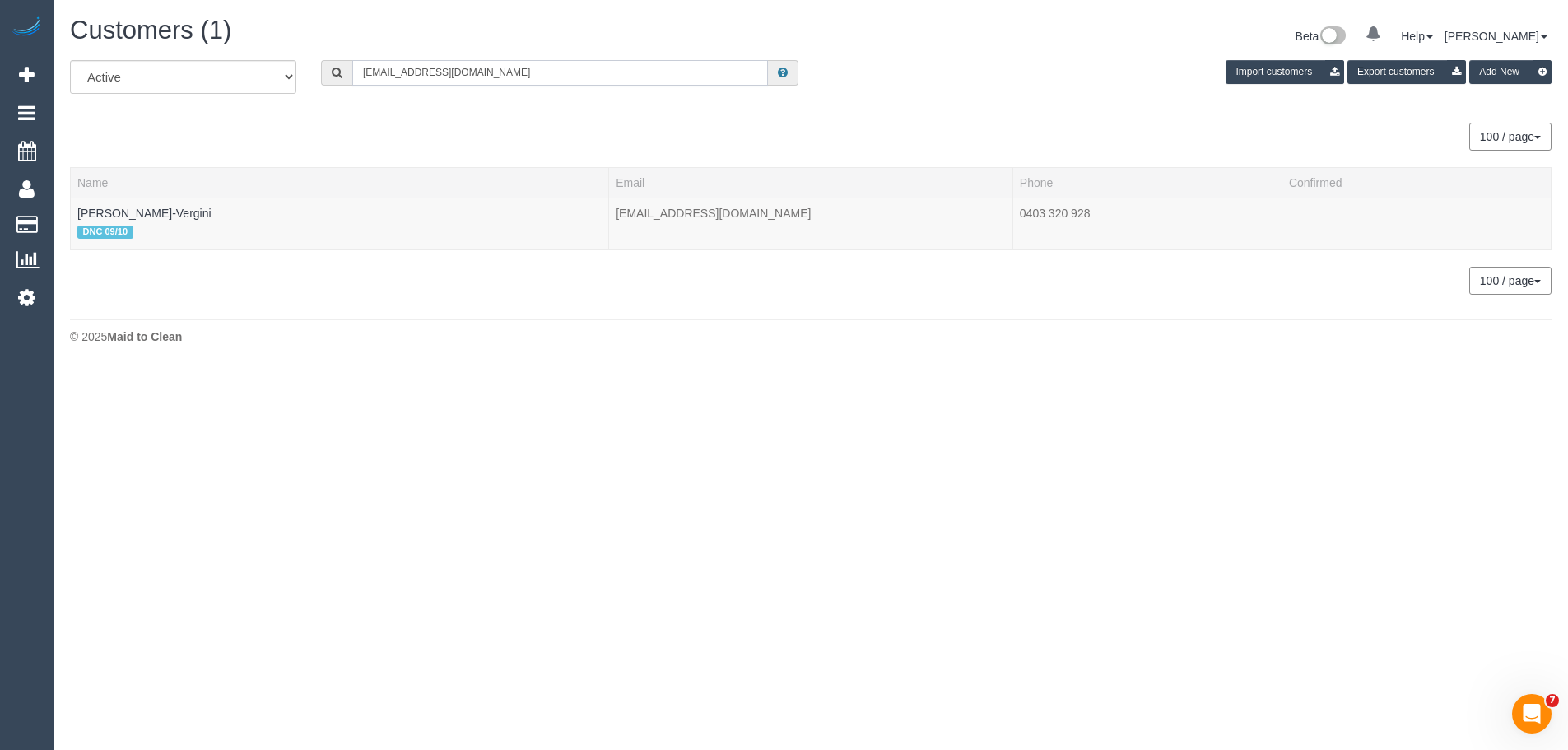
scroll to position [81997, 80748]
type input "arnadv@me.com"
click at [127, 214] on link "Arna Delle-Vergini" at bounding box center [144, 213] width 134 height 13
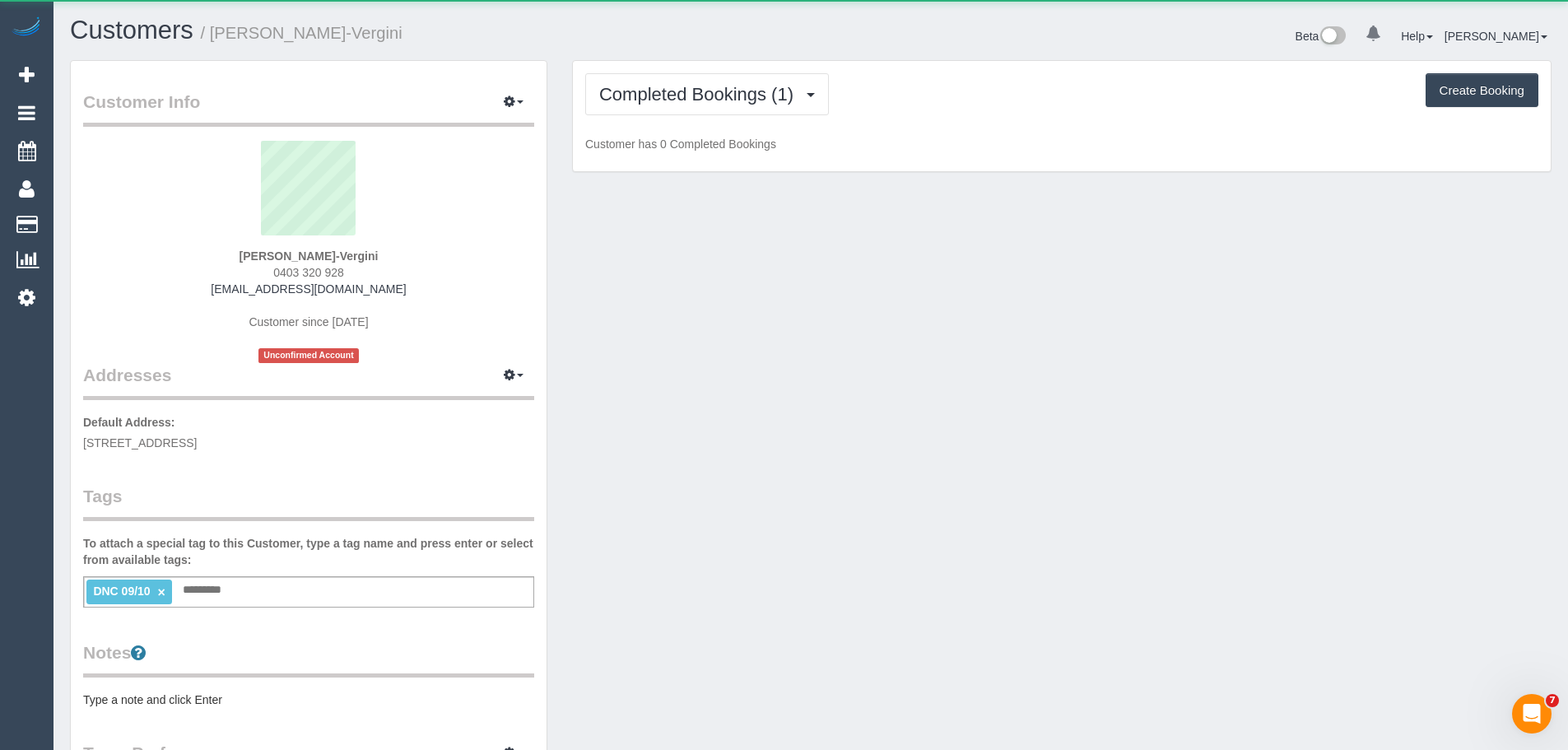
scroll to position [1225, 1568]
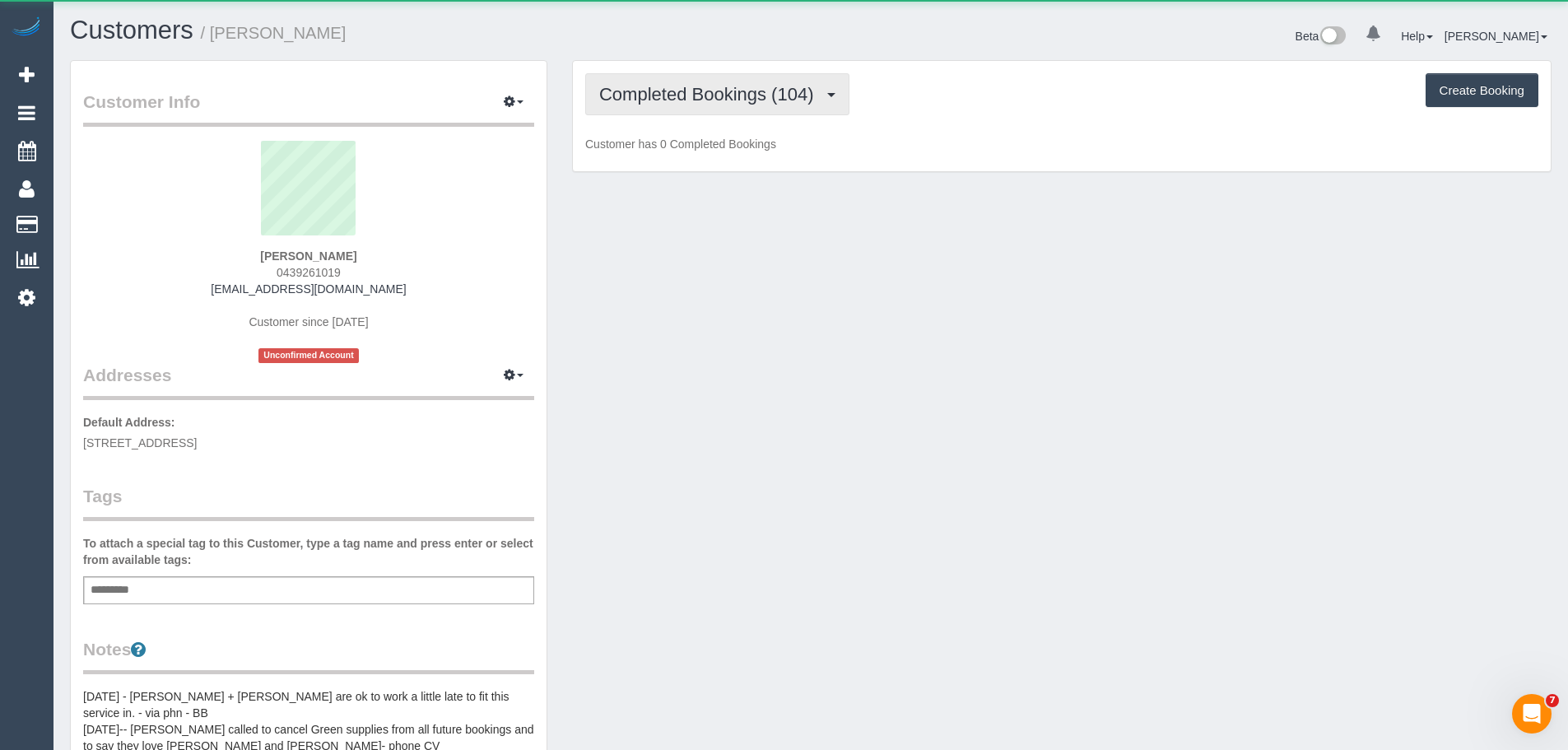
click at [686, 88] on span "Completed Bookings (104)" at bounding box center [710, 94] width 223 height 21
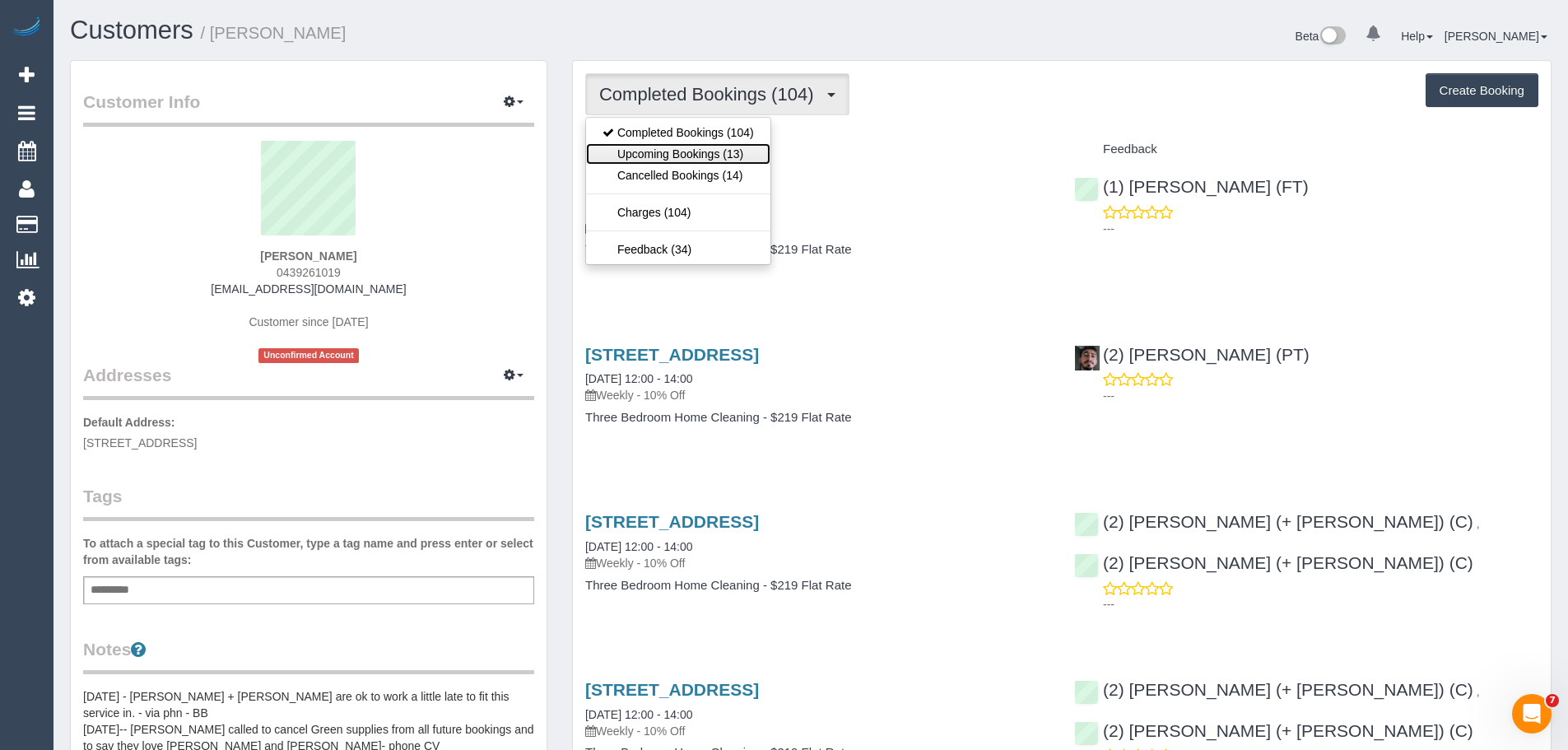
click at [701, 159] on link "Upcoming Bookings (13)" at bounding box center [678, 154] width 184 height 22
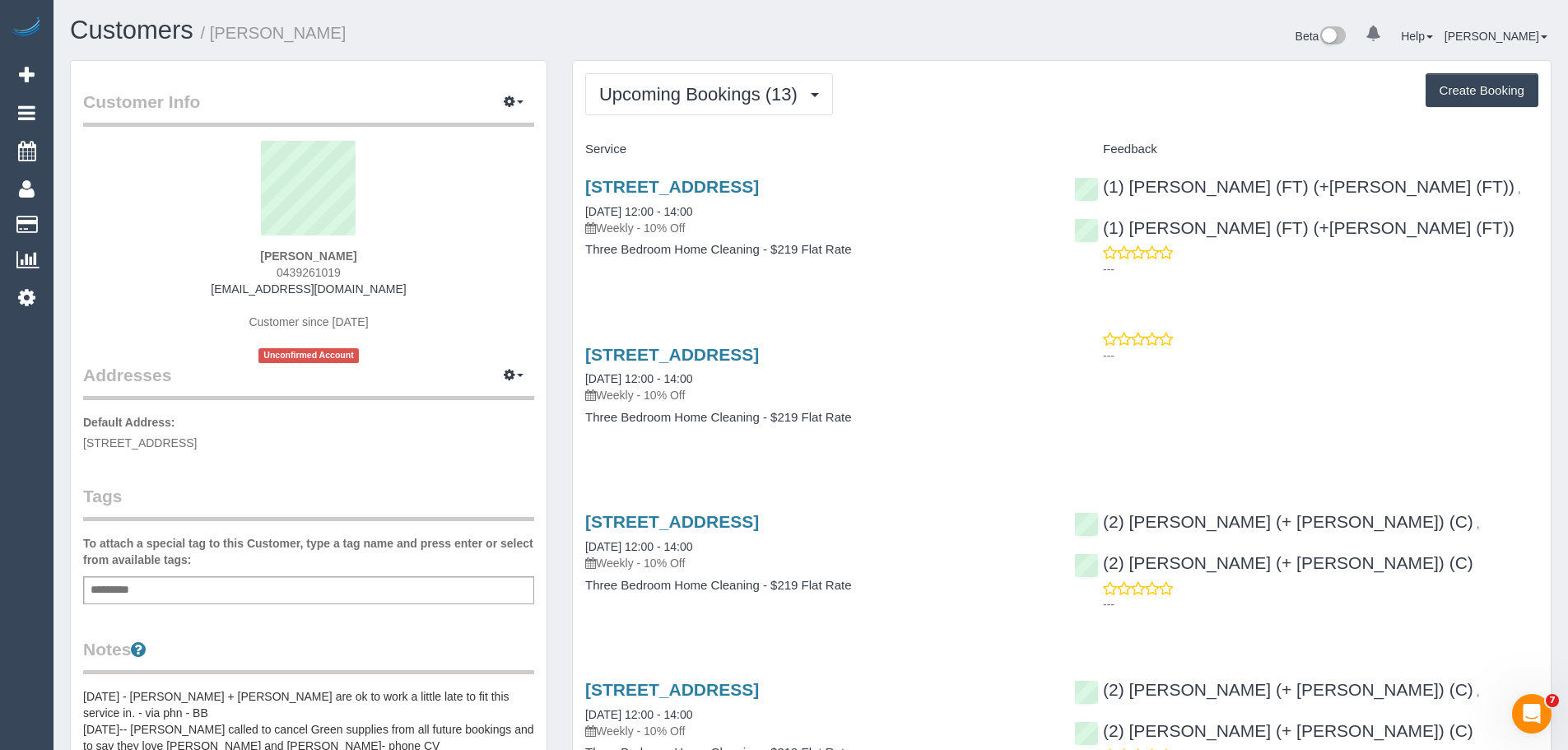
scroll to position [82, 0]
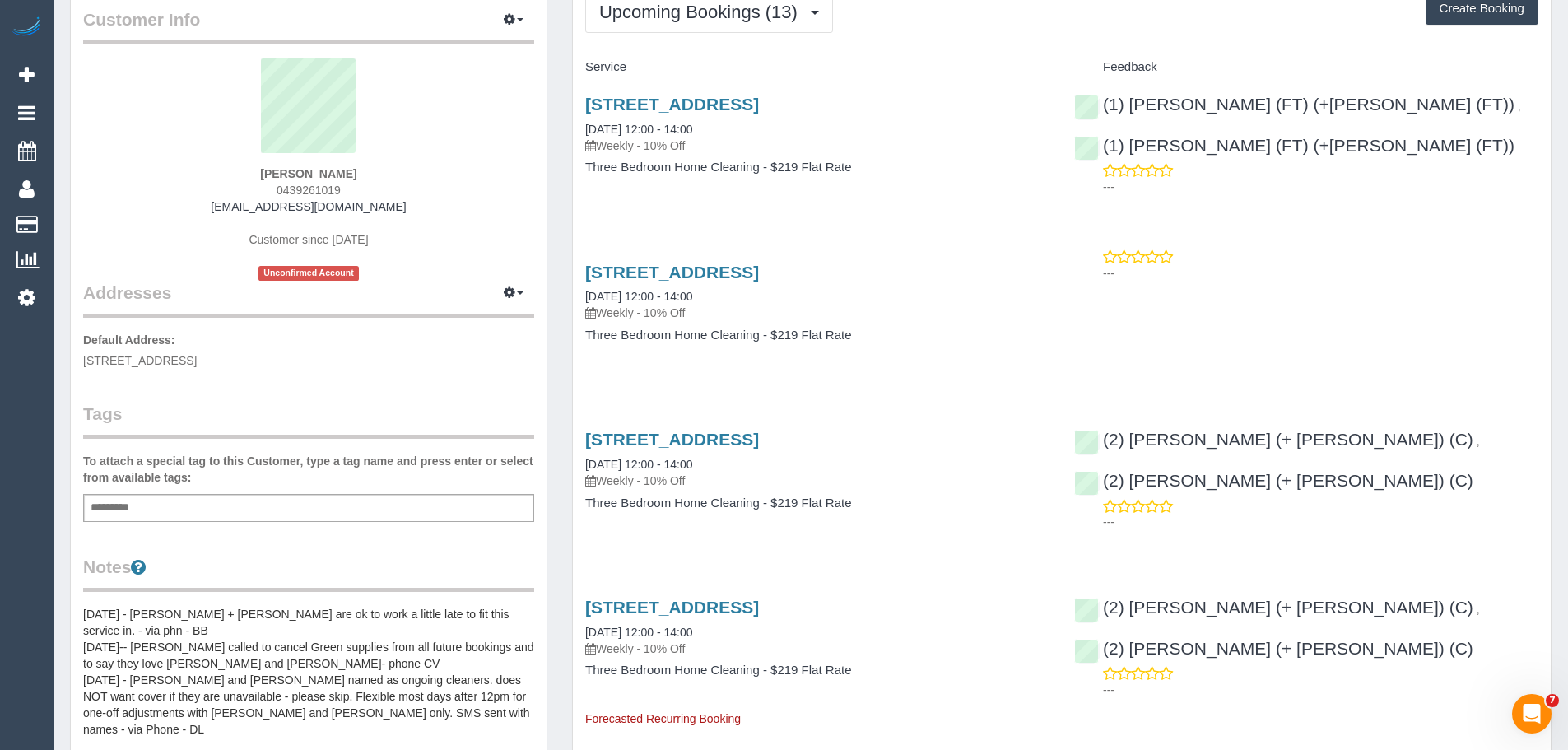
drag, startPoint x: 1057, startPoint y: 241, endPoint x: 1330, endPoint y: 327, distance: 286.2
click at [1331, 324] on div "11 Chetwynd Place, North Melbourne, VIC 3051 23/10/2025 12:00 - 14:00 Weekly - …" at bounding box center [1062, 311] width 978 height 127
drag, startPoint x: 1333, startPoint y: 315, endPoint x: 580, endPoint y: 313, distance: 753.0
click at [580, 313] on div "11 Chetwynd Place, North Melbourne, VIC 3051 23/10/2025 12:00 - 14:00 Weekly - …" at bounding box center [1062, 311] width 978 height 127
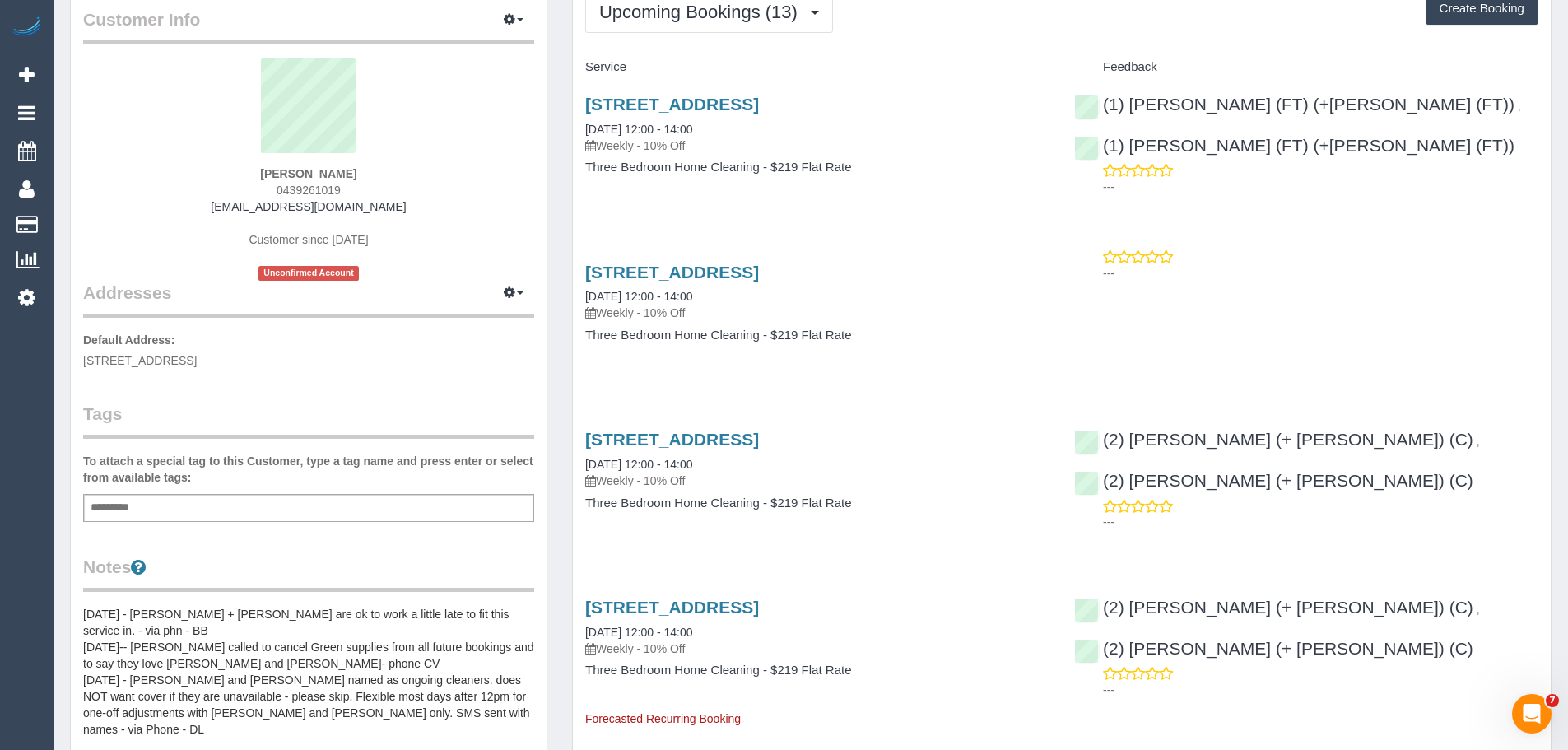
click at [715, 23] on button "Upcoming Bookings (13)" at bounding box center [709, 12] width 248 height 42
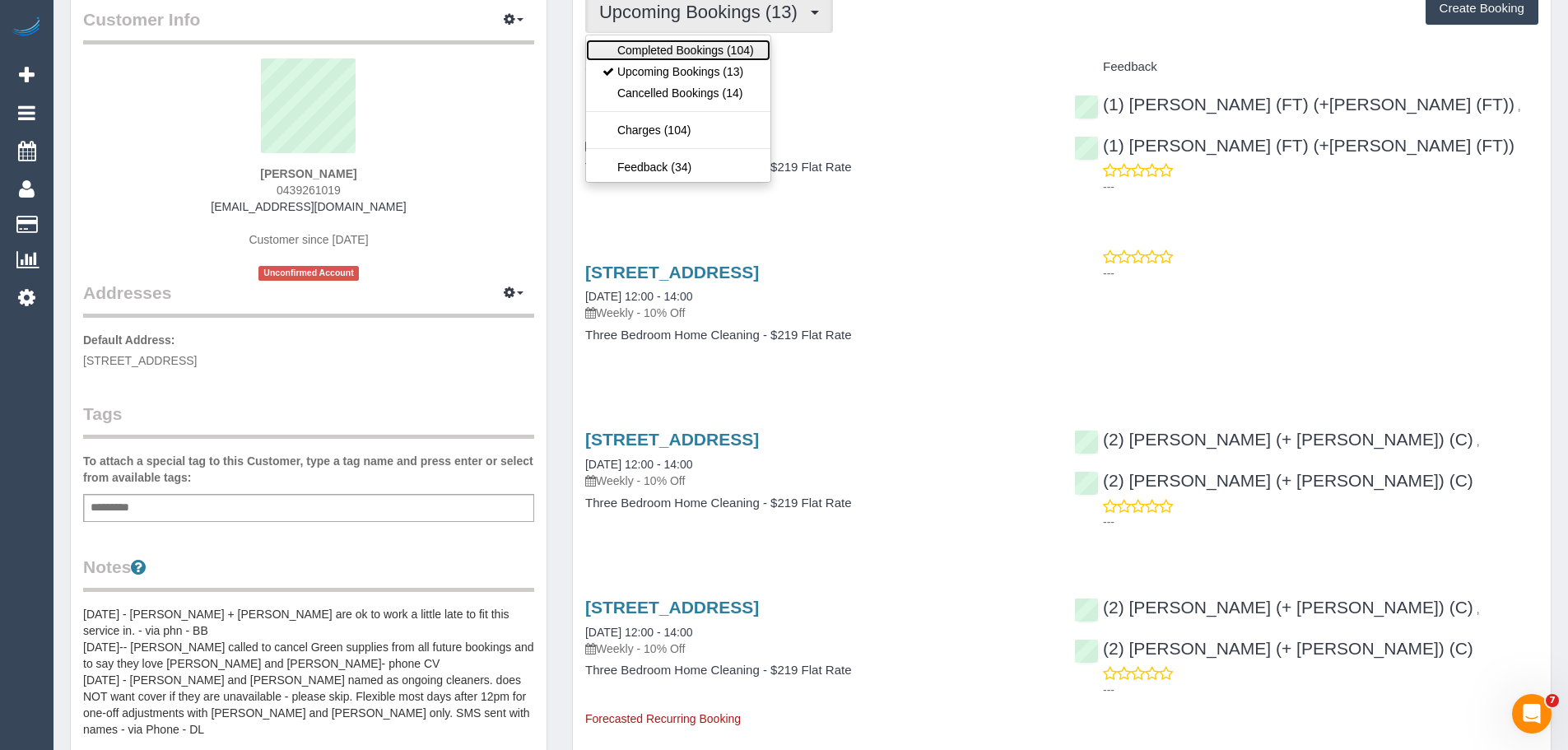
click at [713, 45] on link "Completed Bookings (104)" at bounding box center [678, 50] width 184 height 22
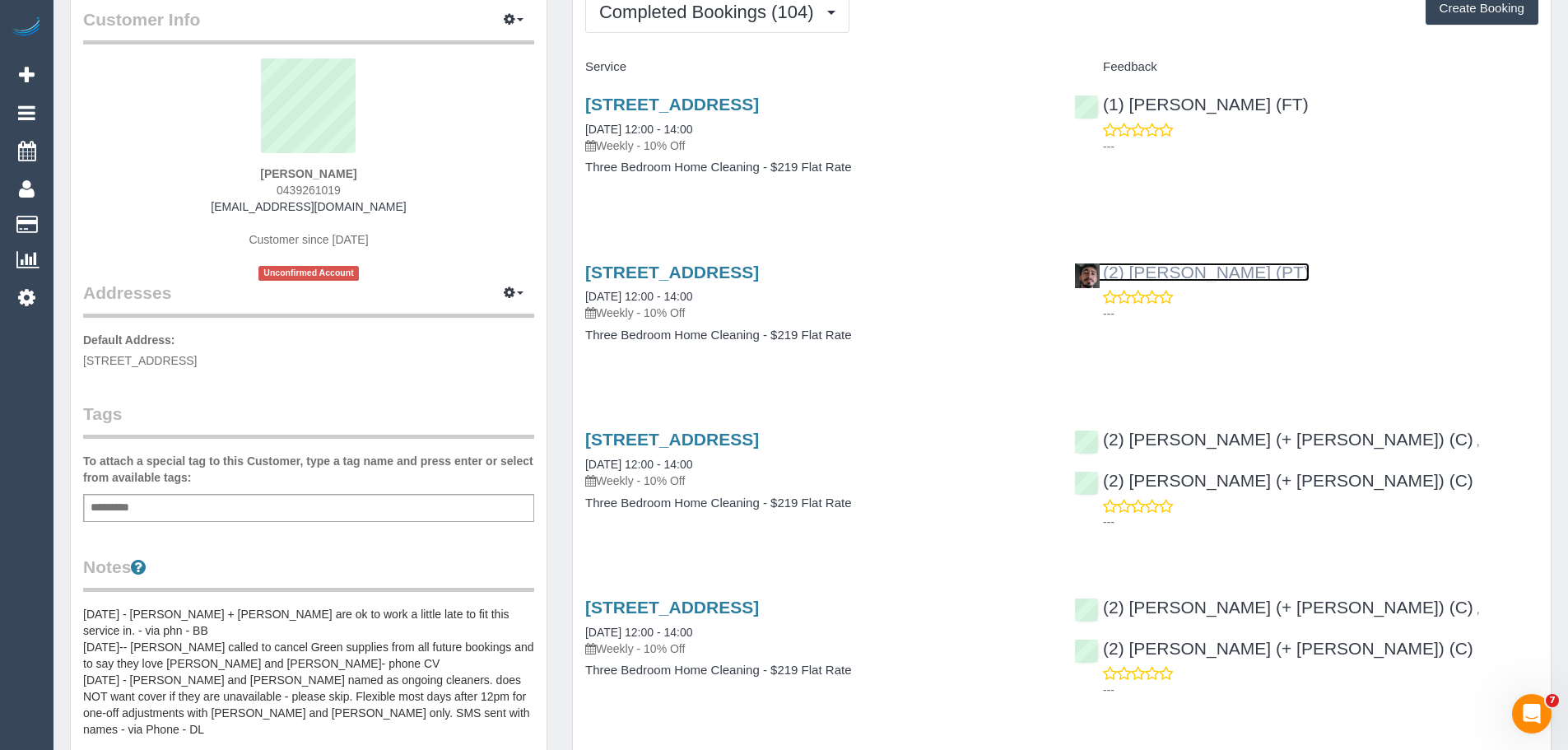
drag, startPoint x: 1160, startPoint y: 279, endPoint x: 1026, endPoint y: 358, distance: 155.6
drag, startPoint x: 1026, startPoint y: 358, endPoint x: 983, endPoint y: 306, distance: 67.5
click at [983, 306] on p "Weekly - 10% Off" at bounding box center [817, 312] width 464 height 17
drag, startPoint x: 1302, startPoint y: 263, endPoint x: 563, endPoint y: 254, distance: 739.1
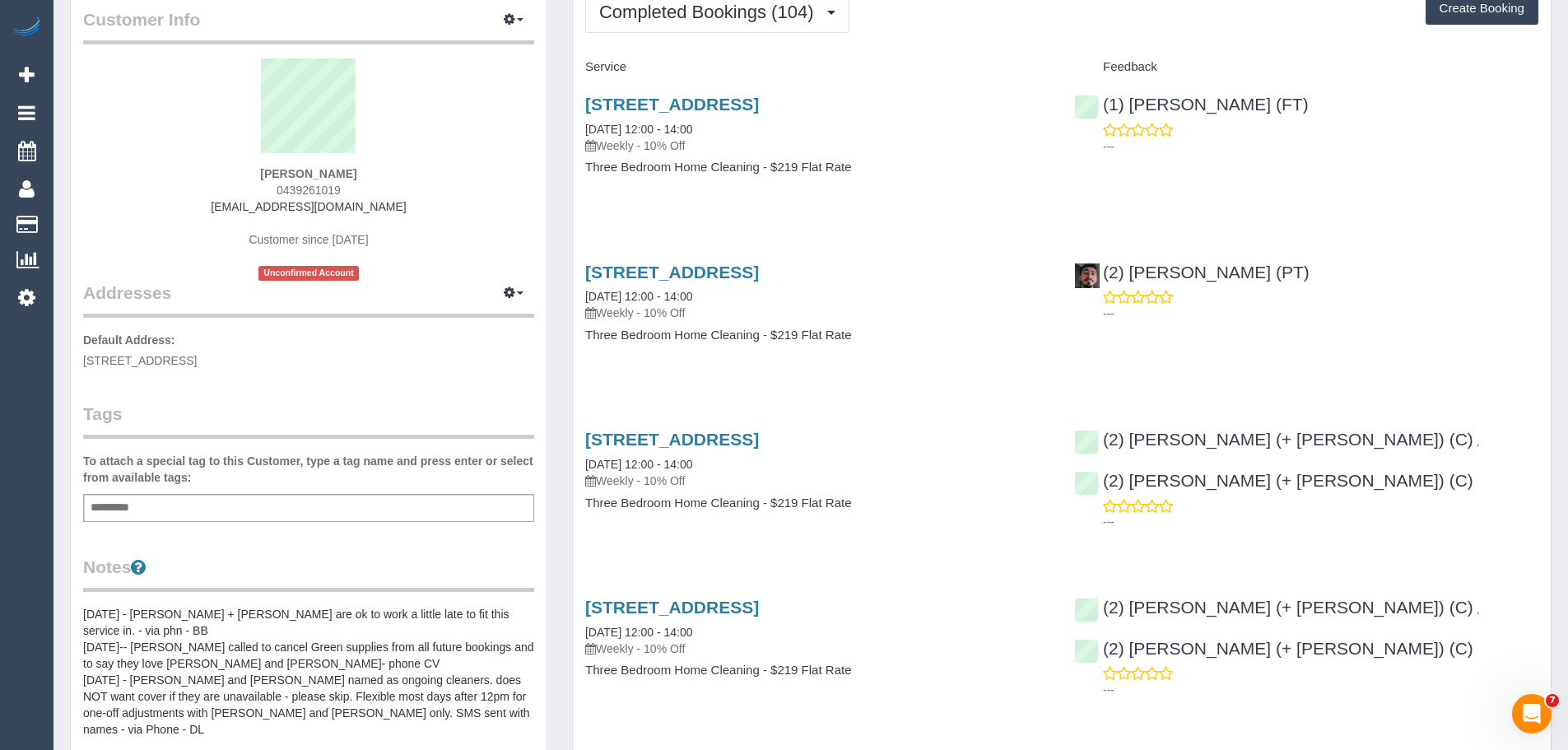
drag, startPoint x: 1040, startPoint y: 263, endPoint x: 1402, endPoint y: 350, distance: 372.3
click at [1402, 350] on div "11 Chetwynd Place, North Melbourne, VIC 3051 02/10/2025 12:00 - 14:00 Weekly - …" at bounding box center [1062, 311] width 978 height 127
click at [958, 355] on div "11 Chetwynd Place, North Melbourne, VIC 3051 02/10/2025 12:00 - 14:00 Weekly - …" at bounding box center [817, 311] width 489 height 127
drag, startPoint x: 1265, startPoint y: 360, endPoint x: 571, endPoint y: 92, distance: 743.9
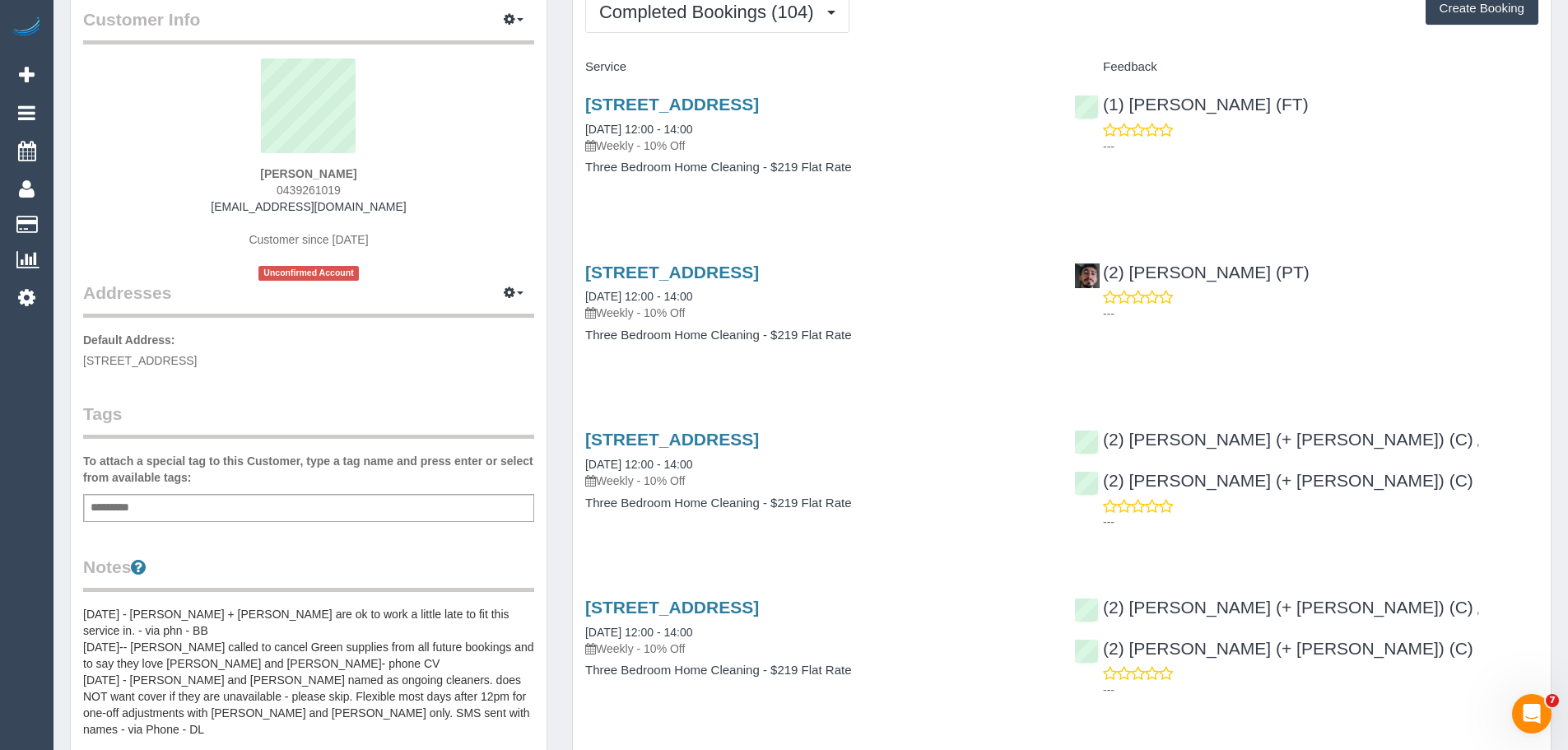
click at [653, 202] on div "11 Chetwynd Place, North Melbourne, VIC 3051 09/10/2025 12:00 - 14:00 Weekly - …" at bounding box center [817, 143] width 489 height 127
drag, startPoint x: 1321, startPoint y: 273, endPoint x: 583, endPoint y: 241, distance: 738.7
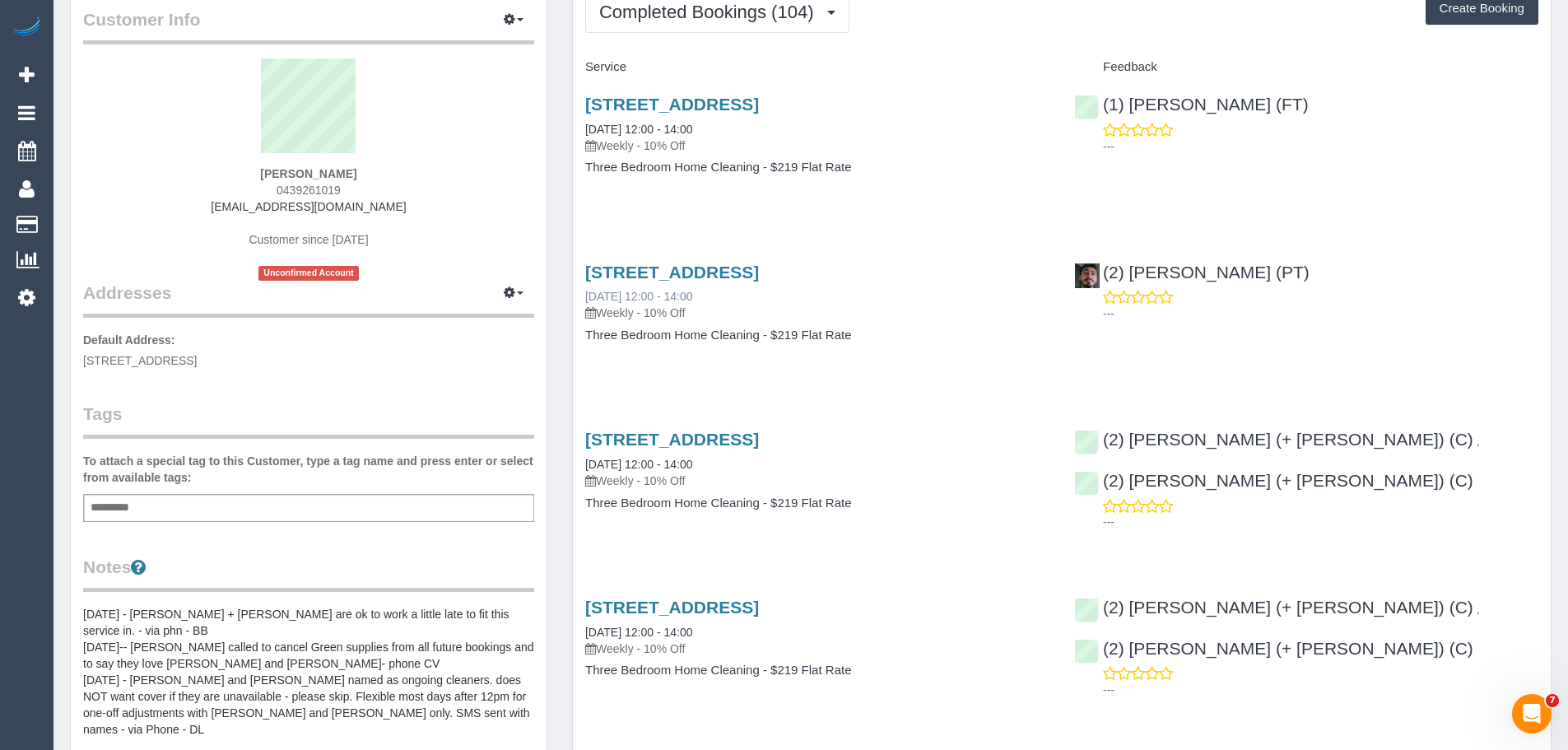
scroll to position [0, 0]
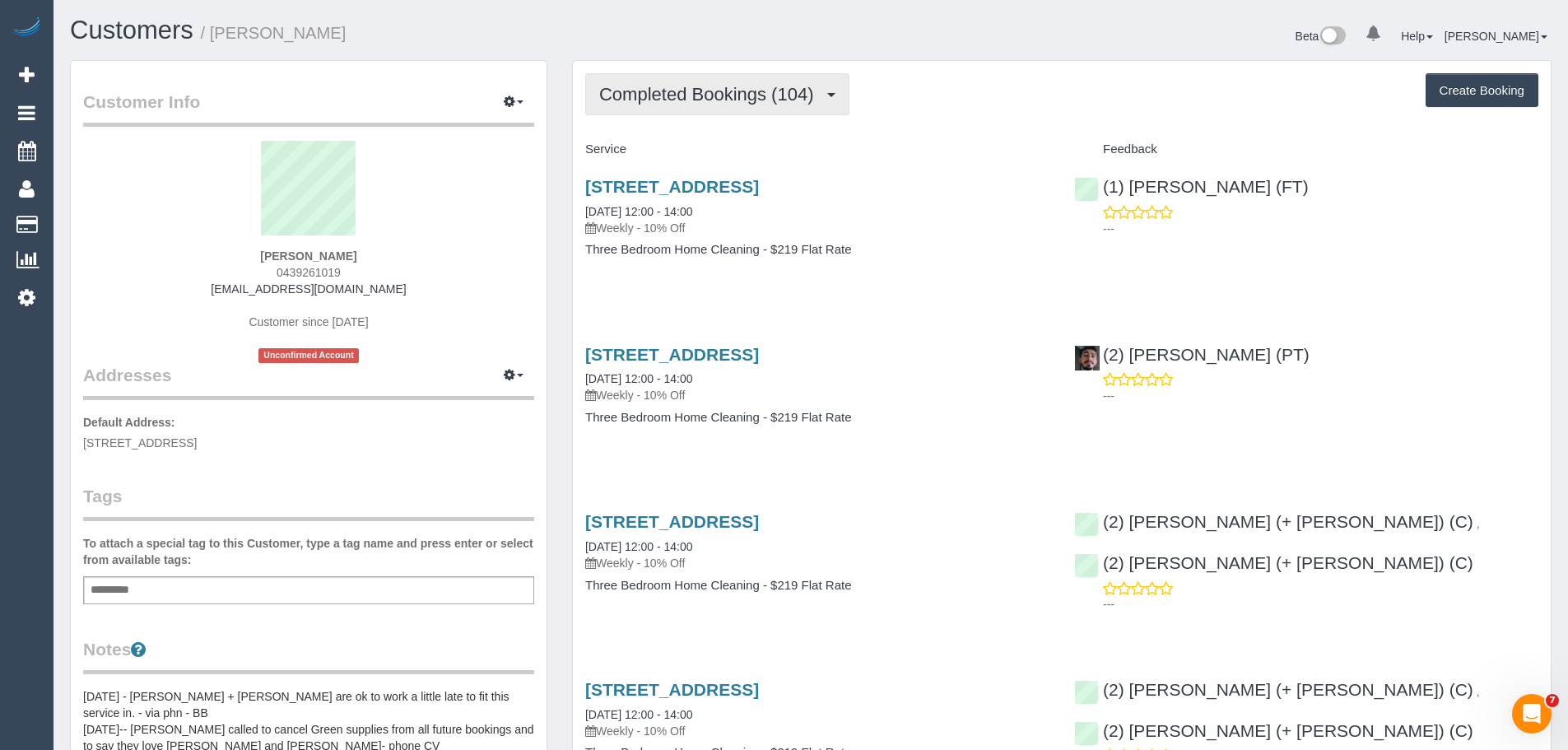
click at [703, 87] on span "Completed Bookings (104)" at bounding box center [710, 94] width 223 height 21
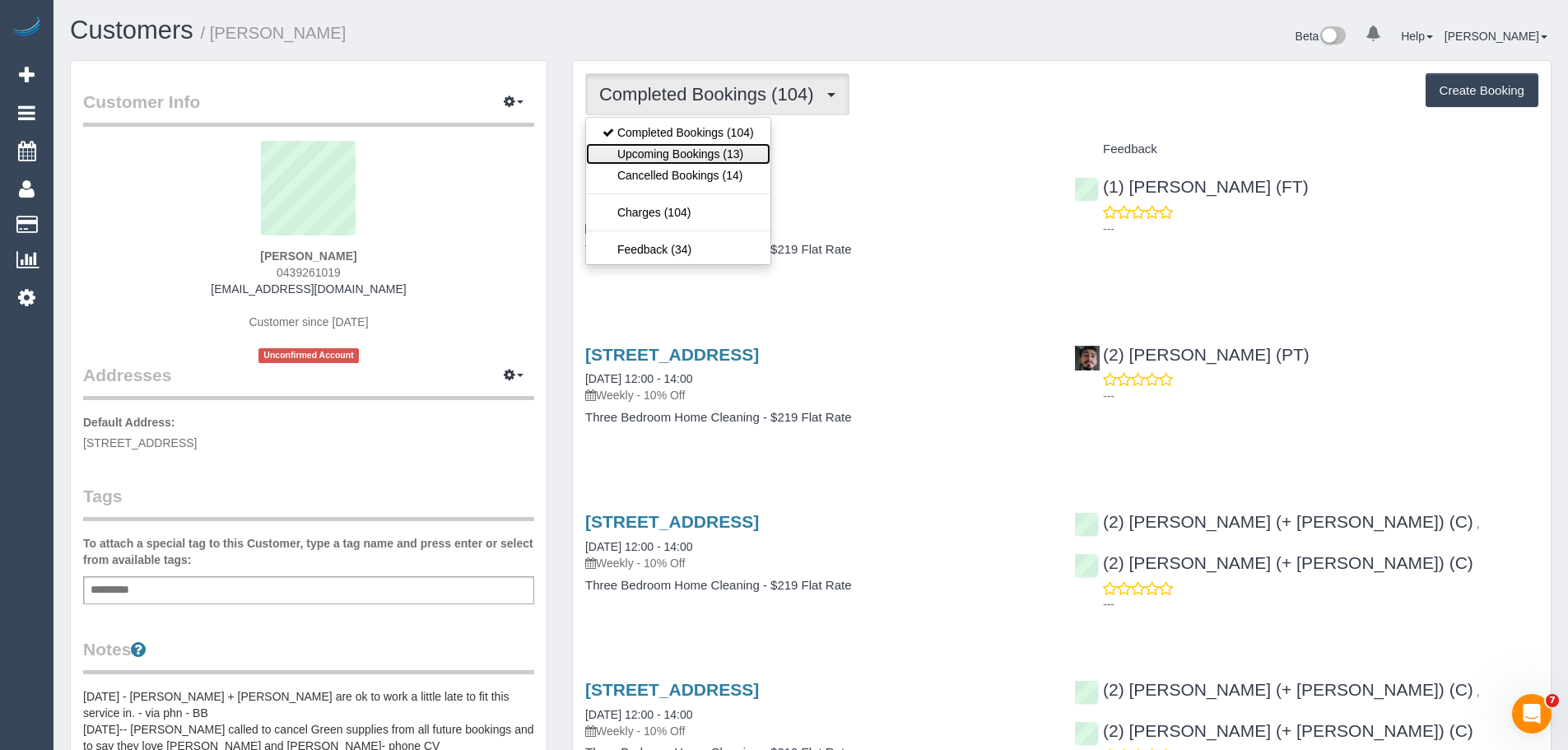
click at [700, 151] on link "Upcoming Bookings (13)" at bounding box center [678, 154] width 184 height 22
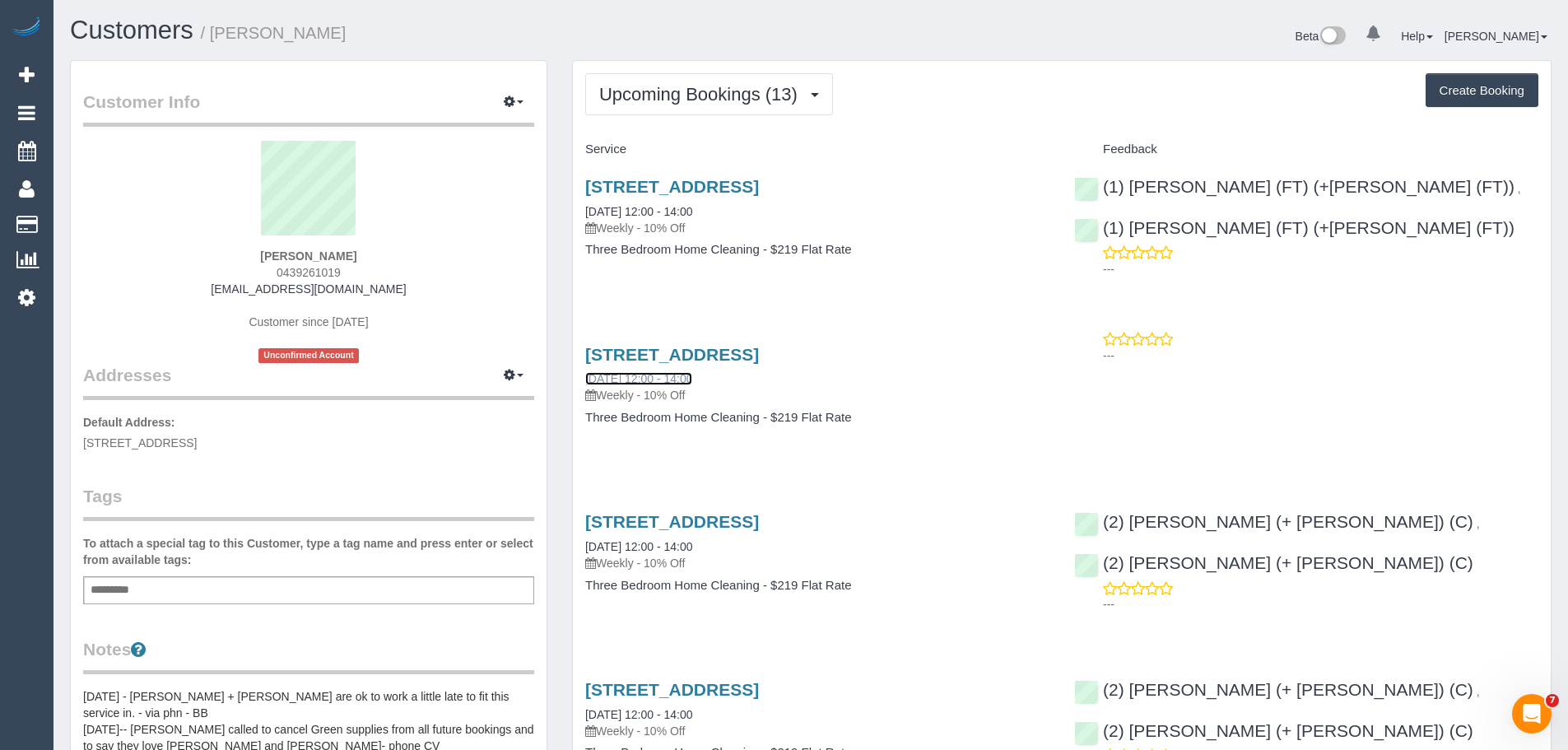
click at [683, 376] on link "23/10/2025 12:00 - 14:00" at bounding box center [639, 378] width 107 height 13
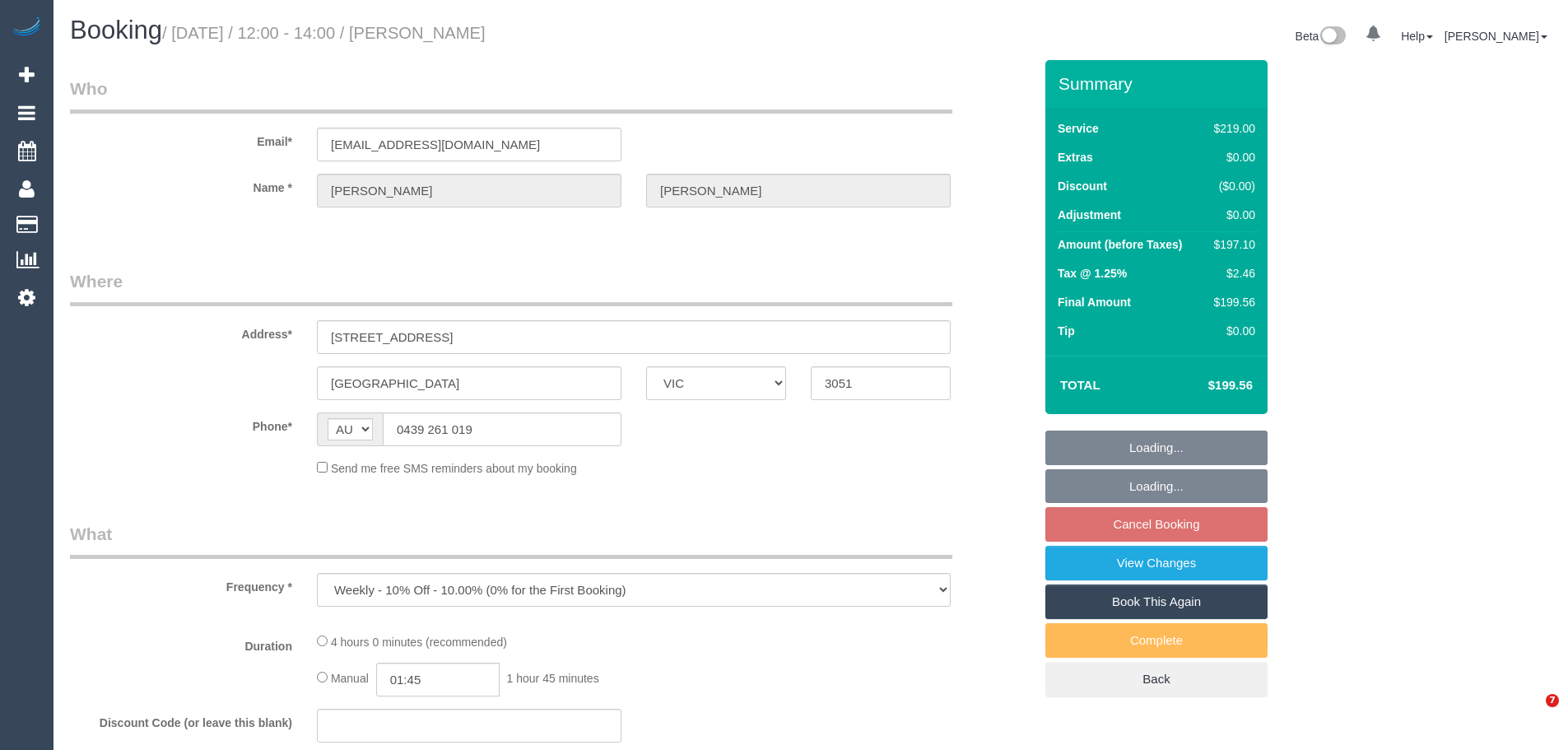
select select "VIC"
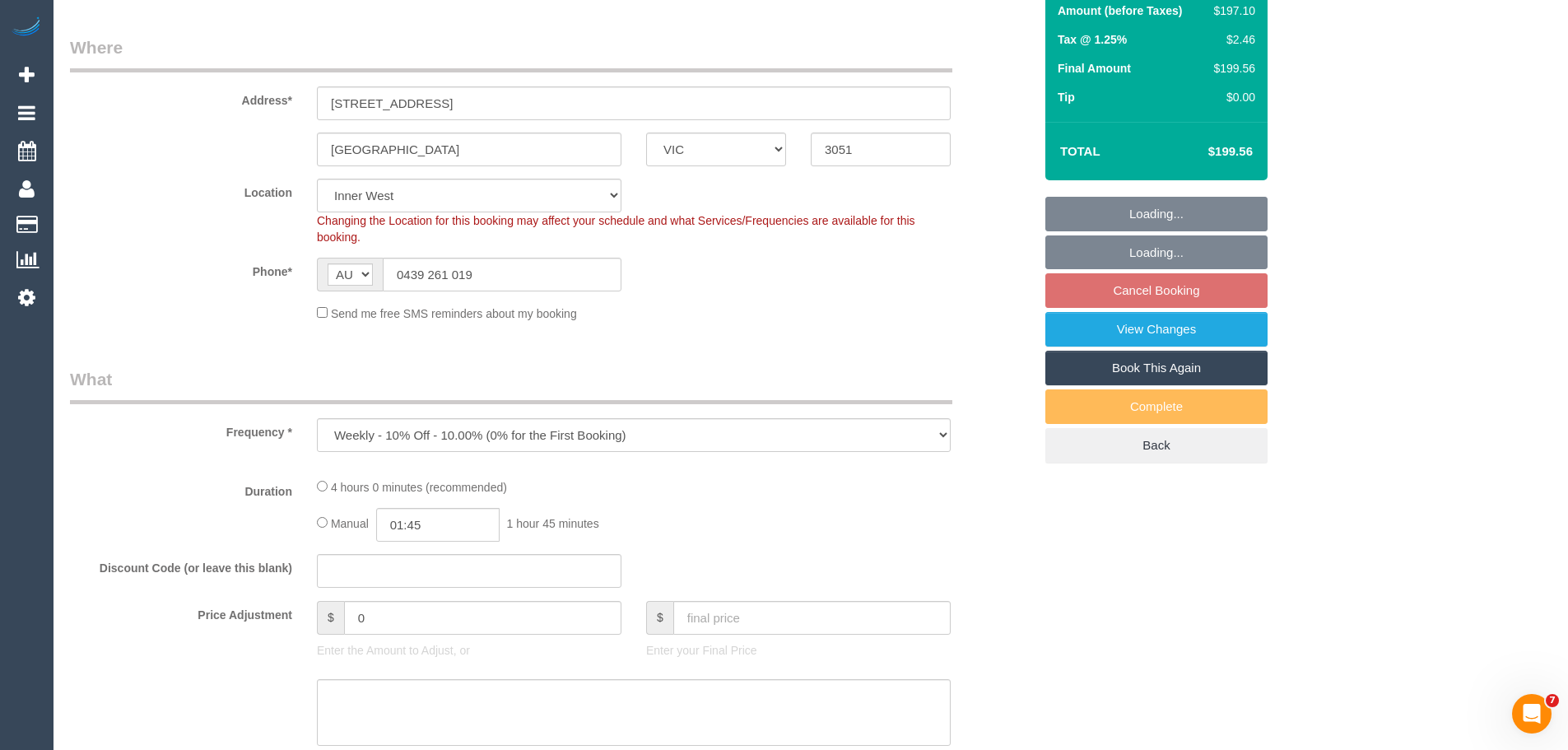
select select "object:555"
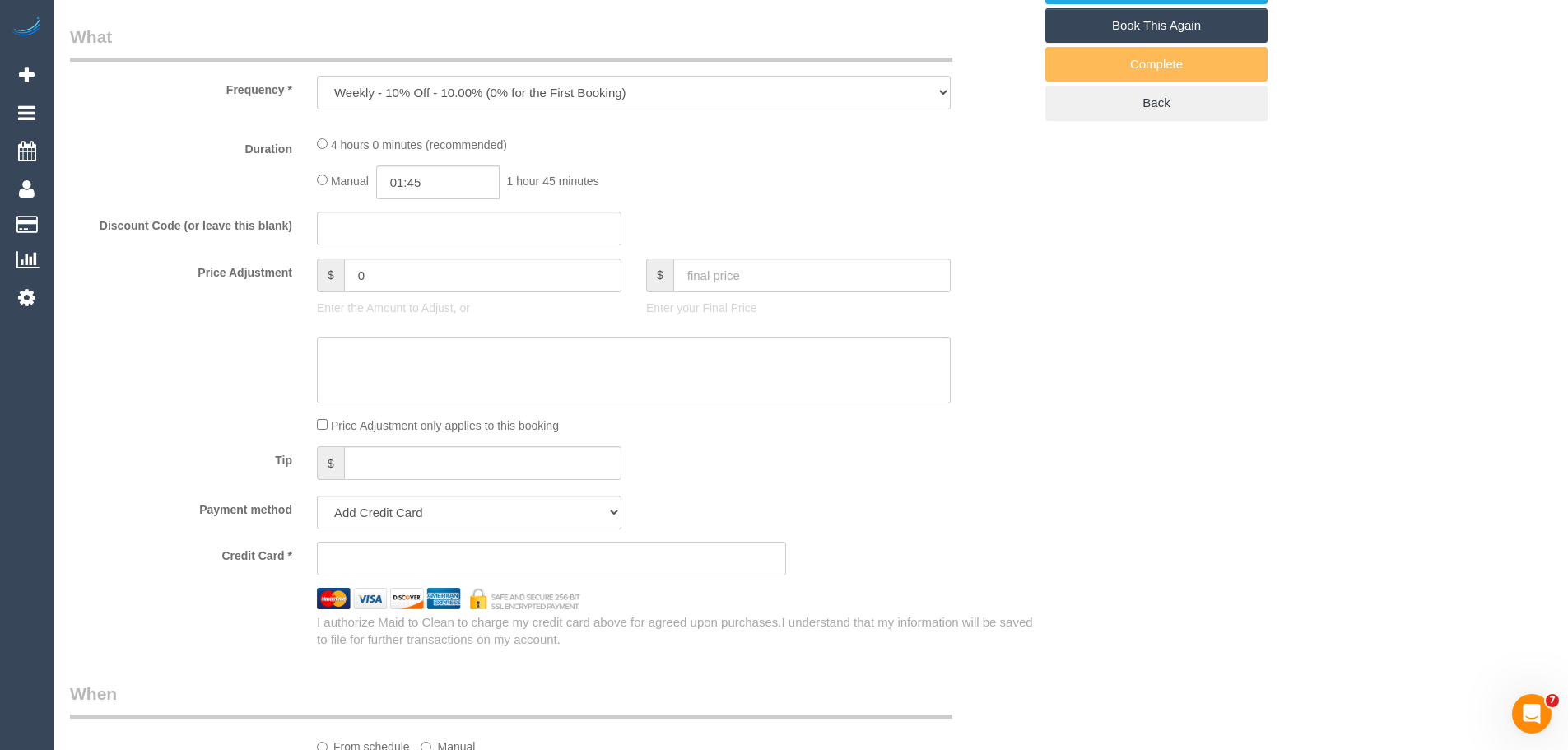
select select "string:stripe-pm_1NQ1Cu2GScqysDRV65MZnUrf"
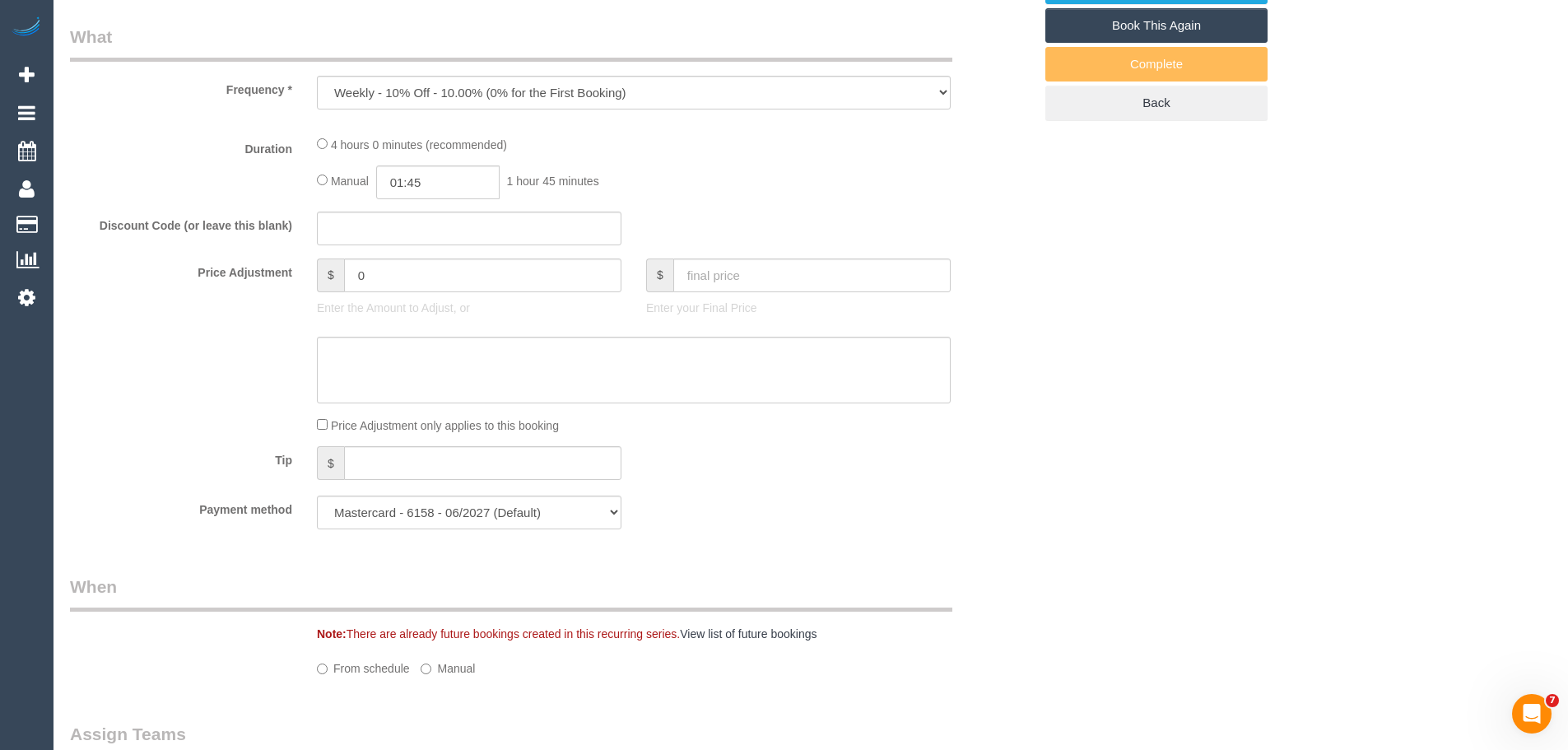
select select "26471"
select select "number:27"
select select "number:14"
select select "number:19"
select select "number:36"
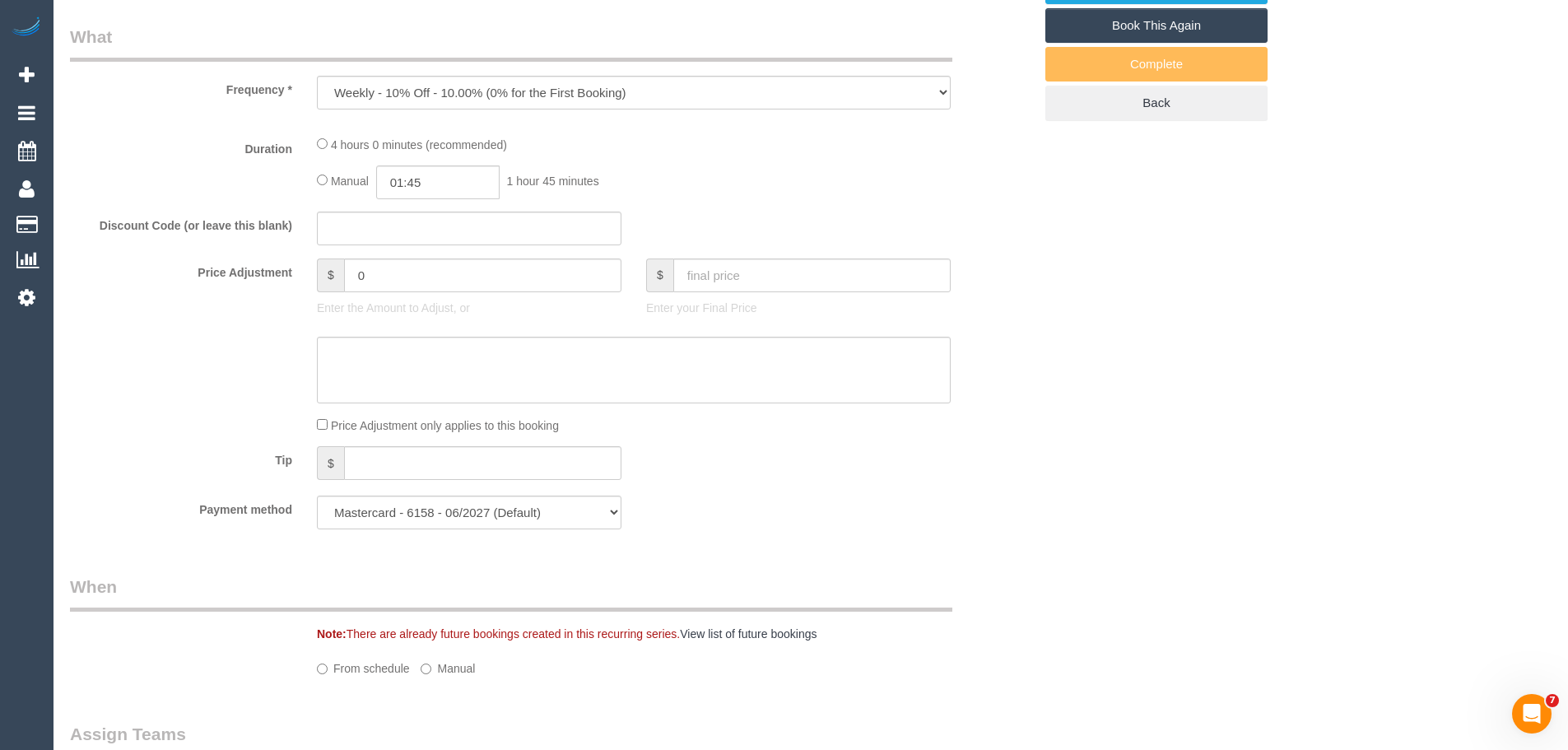
select select "number:35"
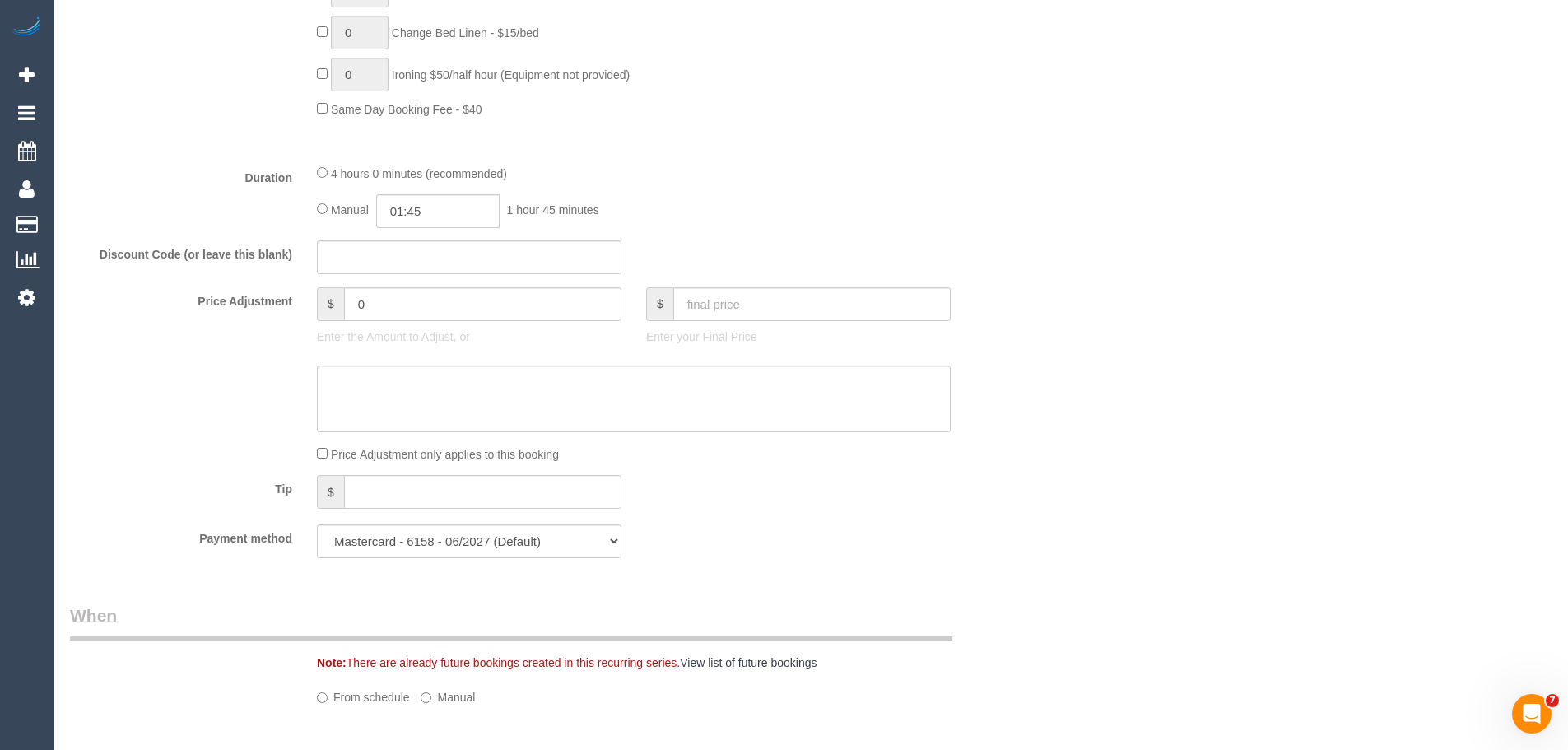
select select "spot4"
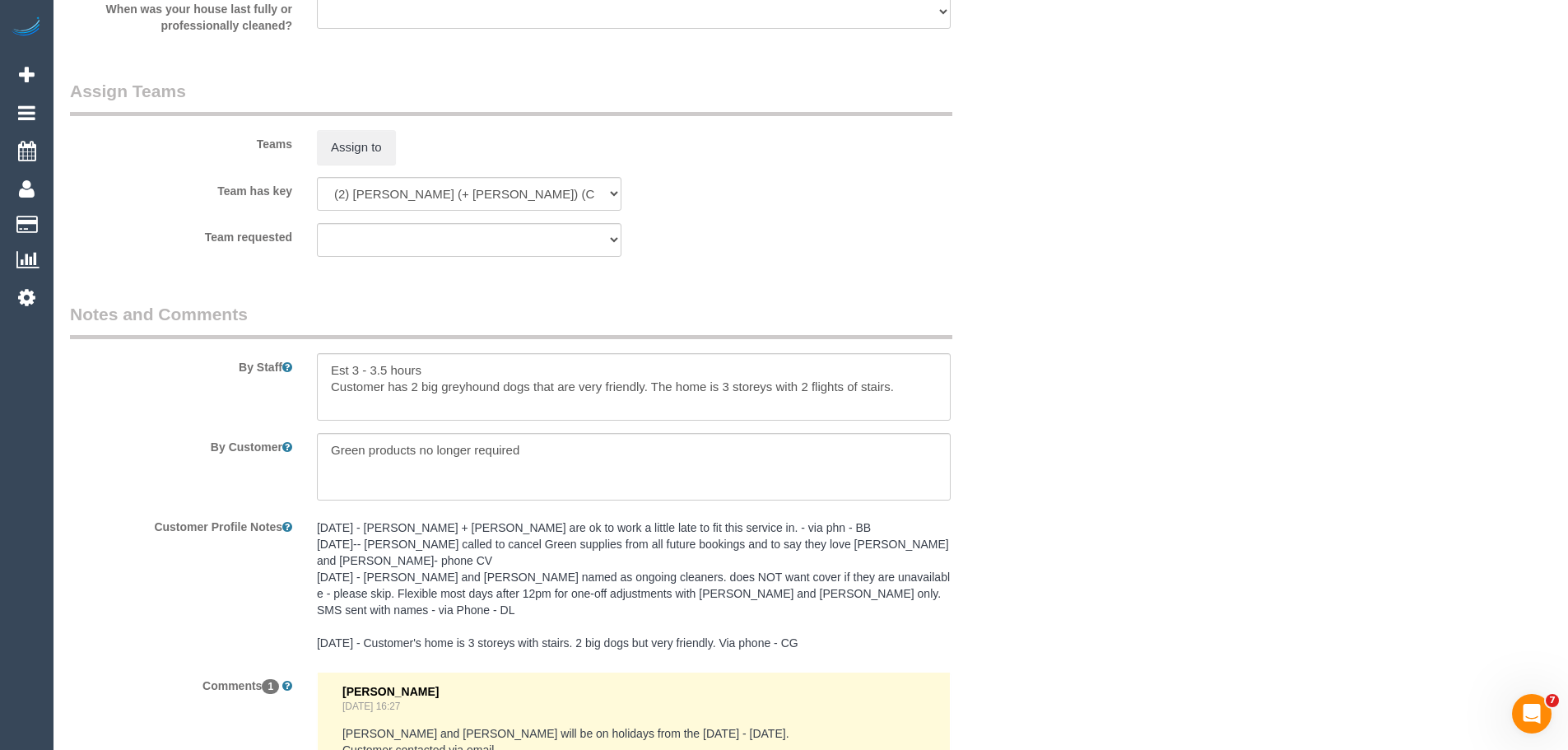
scroll to position [2553, 0]
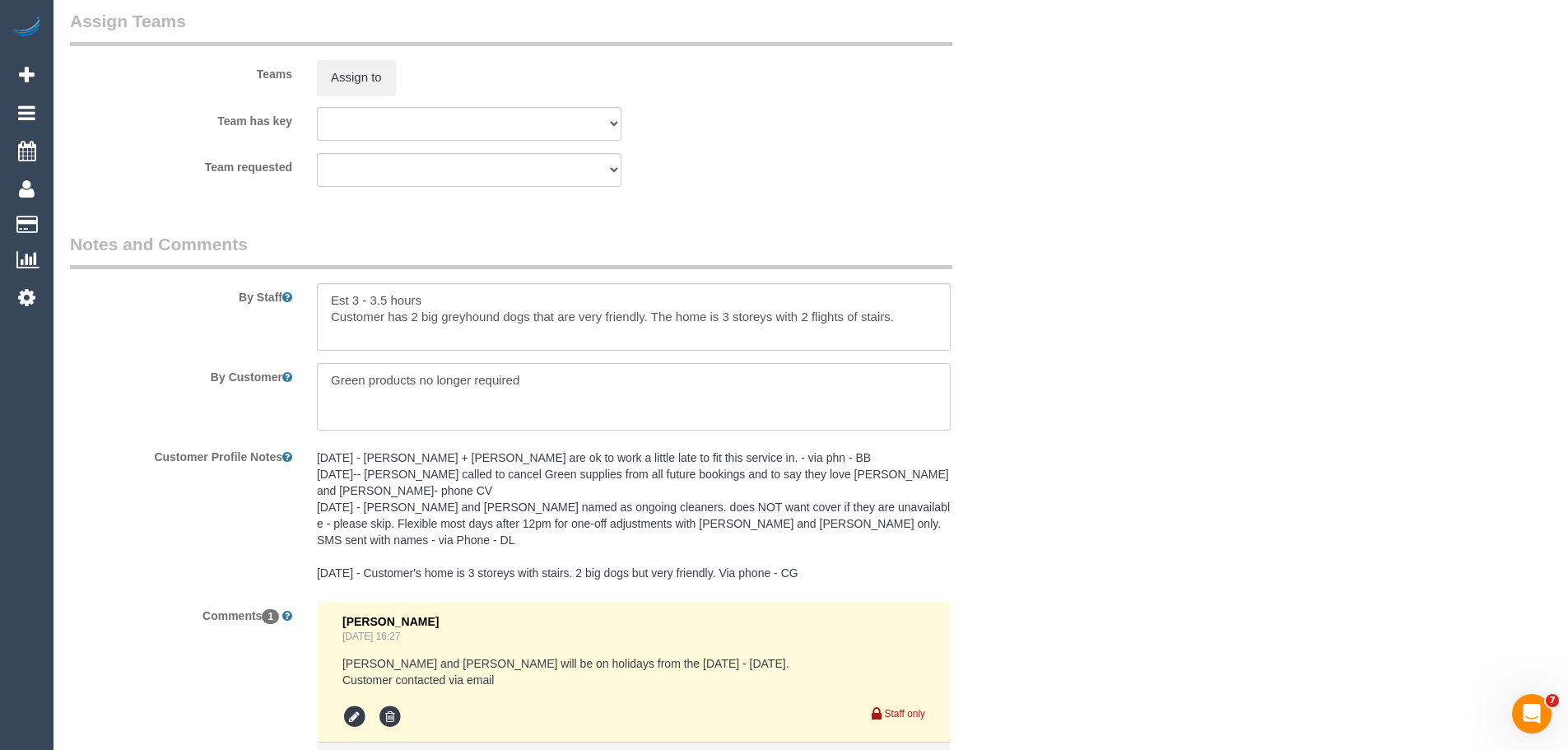
click at [581, 389] on textarea at bounding box center [634, 397] width 634 height 68
click at [417, 318] on textarea at bounding box center [634, 317] width 634 height 68
click at [325, 317] on textarea at bounding box center [634, 317] width 634 height 68
type textarea "Est 3 - 3.5 hours Customer wont be home but they have a couple house sitting at…"
click at [743, 380] on textarea at bounding box center [634, 397] width 634 height 68
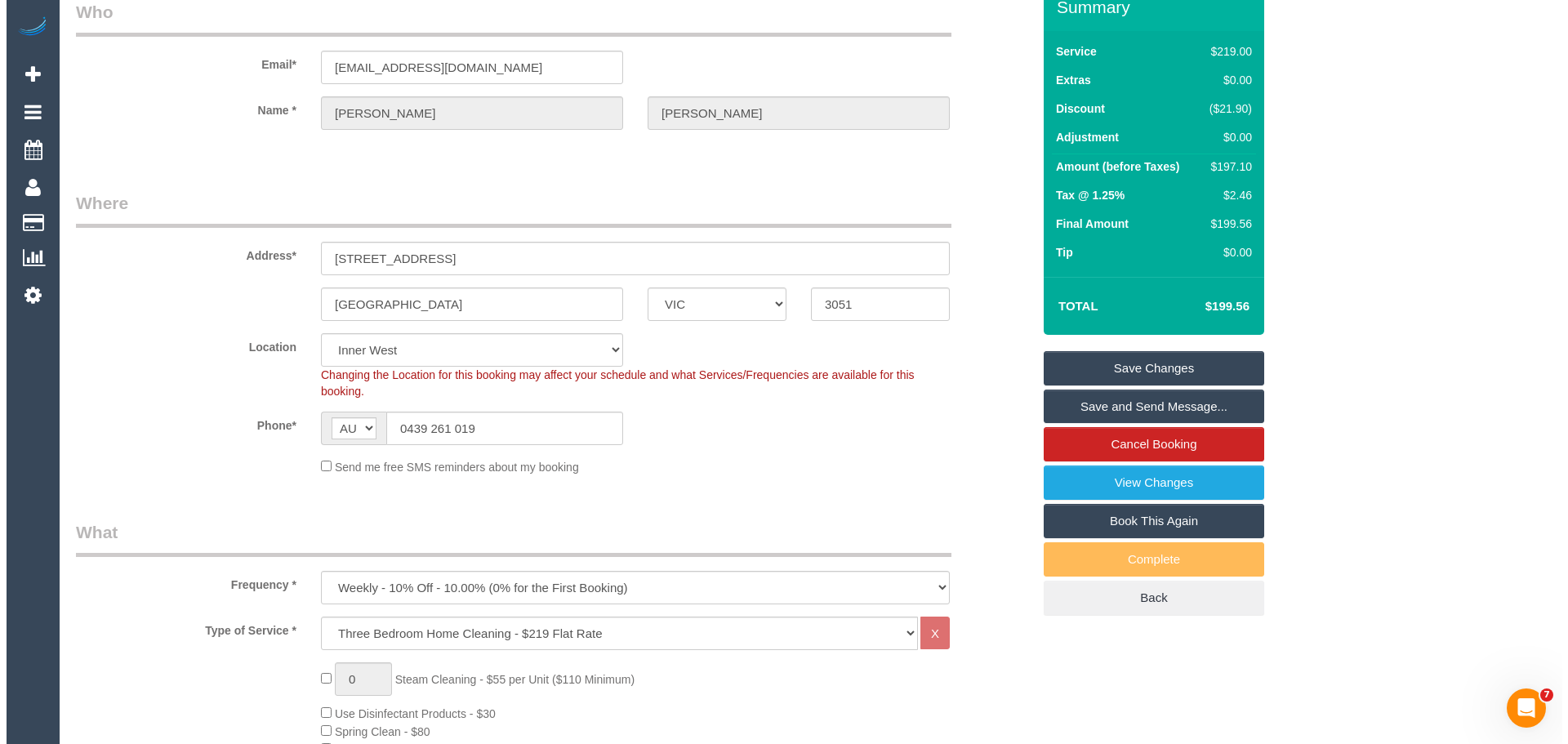
scroll to position [0, 0]
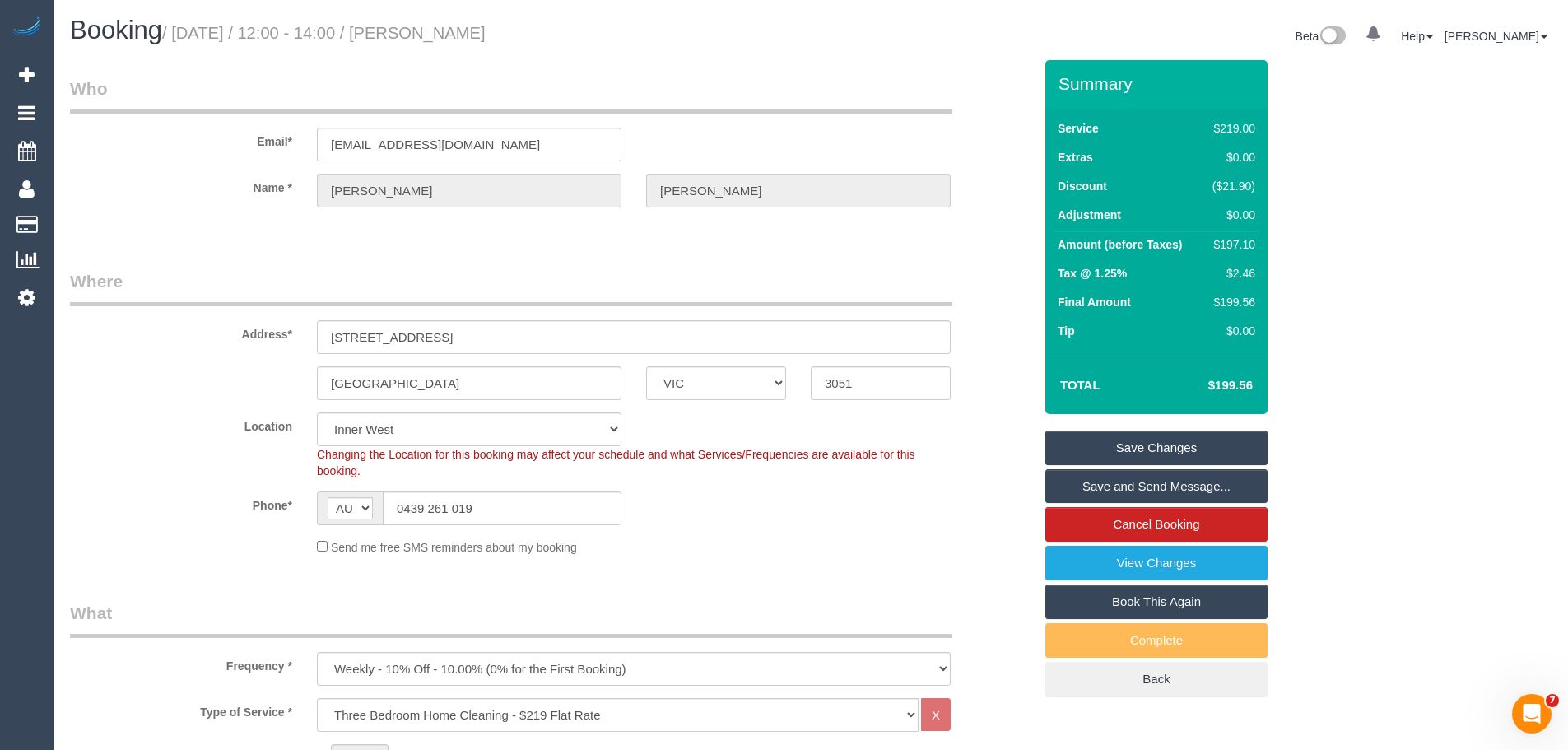
click at [1153, 437] on link "Save Changes" at bounding box center [1157, 448] width 223 height 34
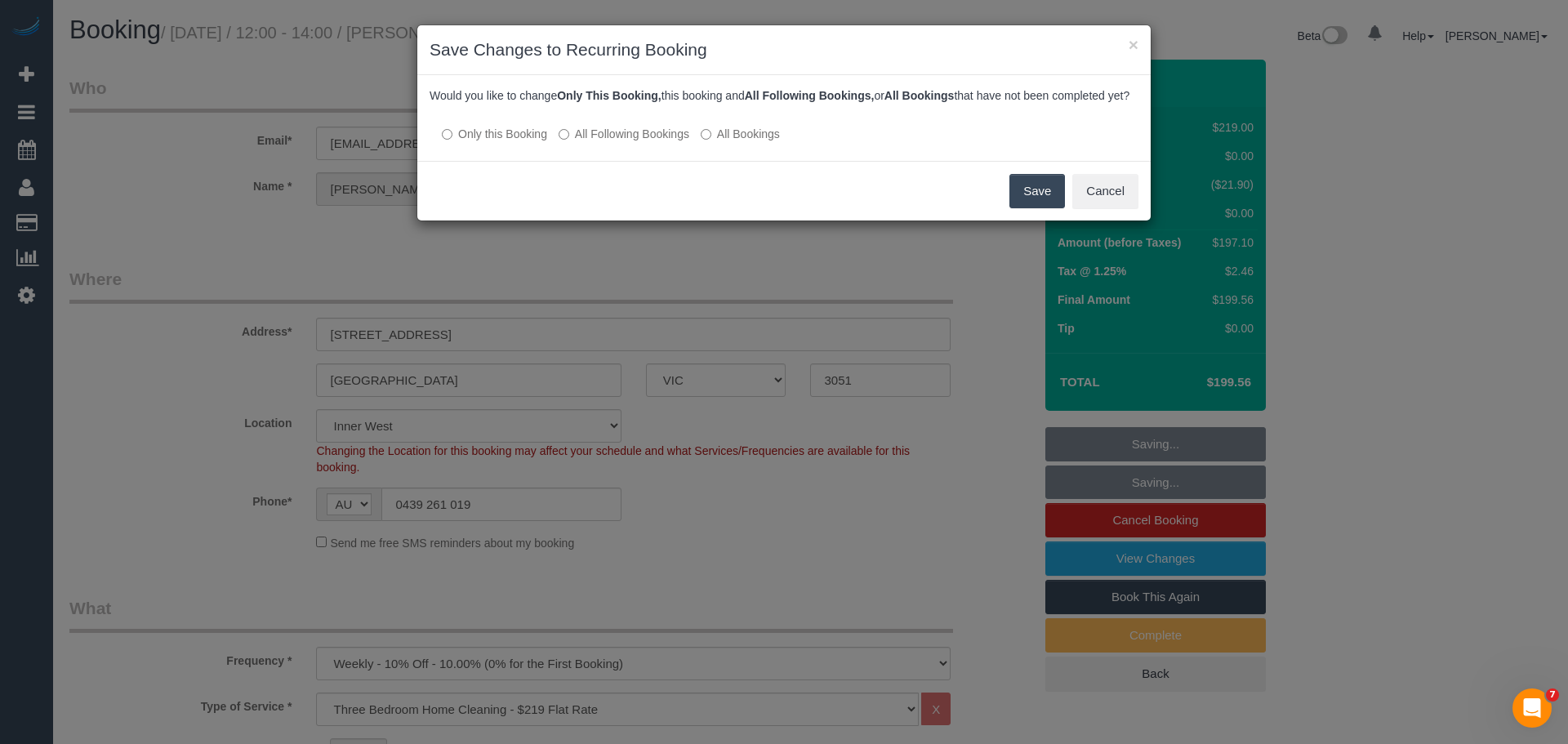
click at [1033, 205] on button "Save" at bounding box center [1037, 191] width 55 height 34
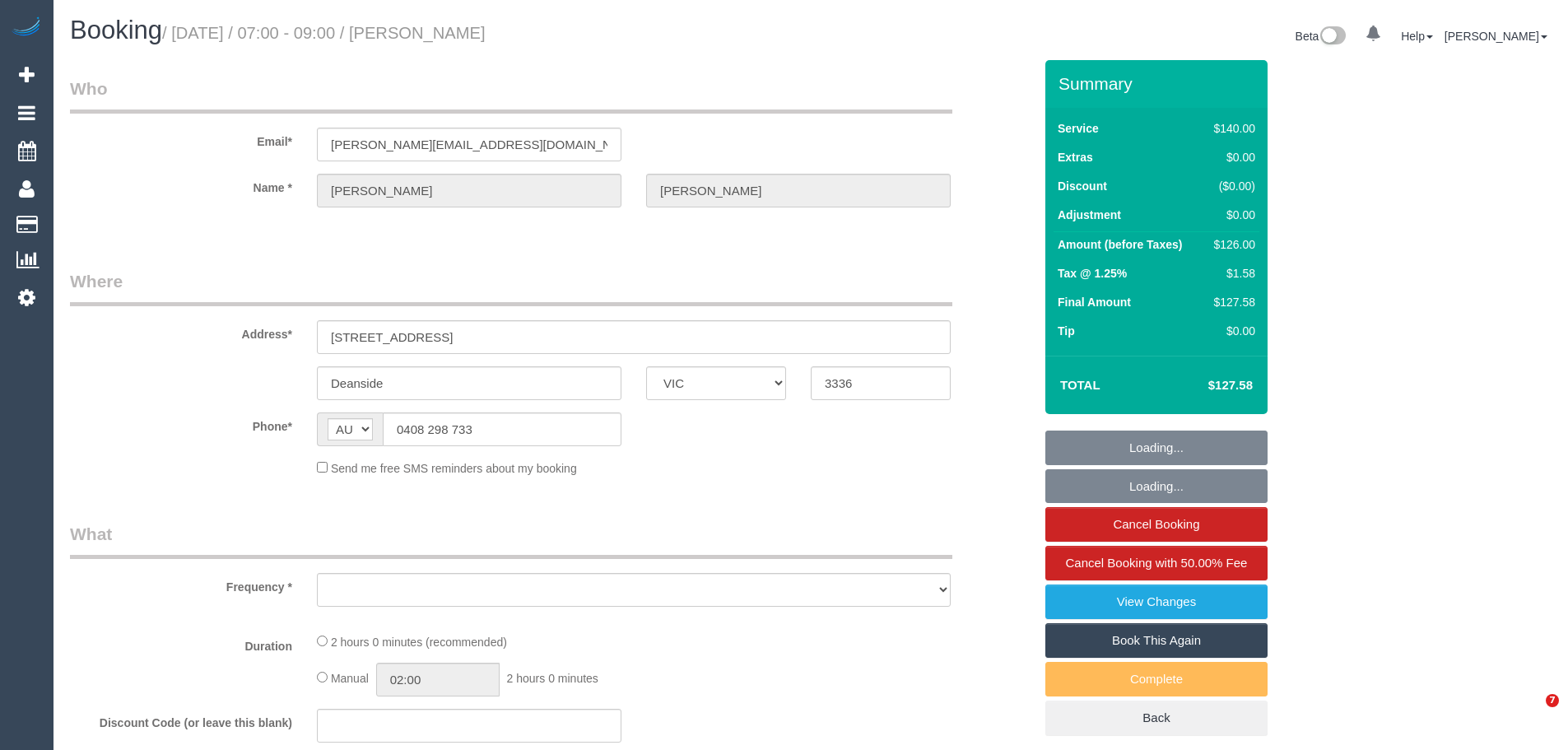
select select "VIC"
select select "object:710"
select select "string:stripe-pm_1Rtirs2GScqysDRVX7B13LOd"
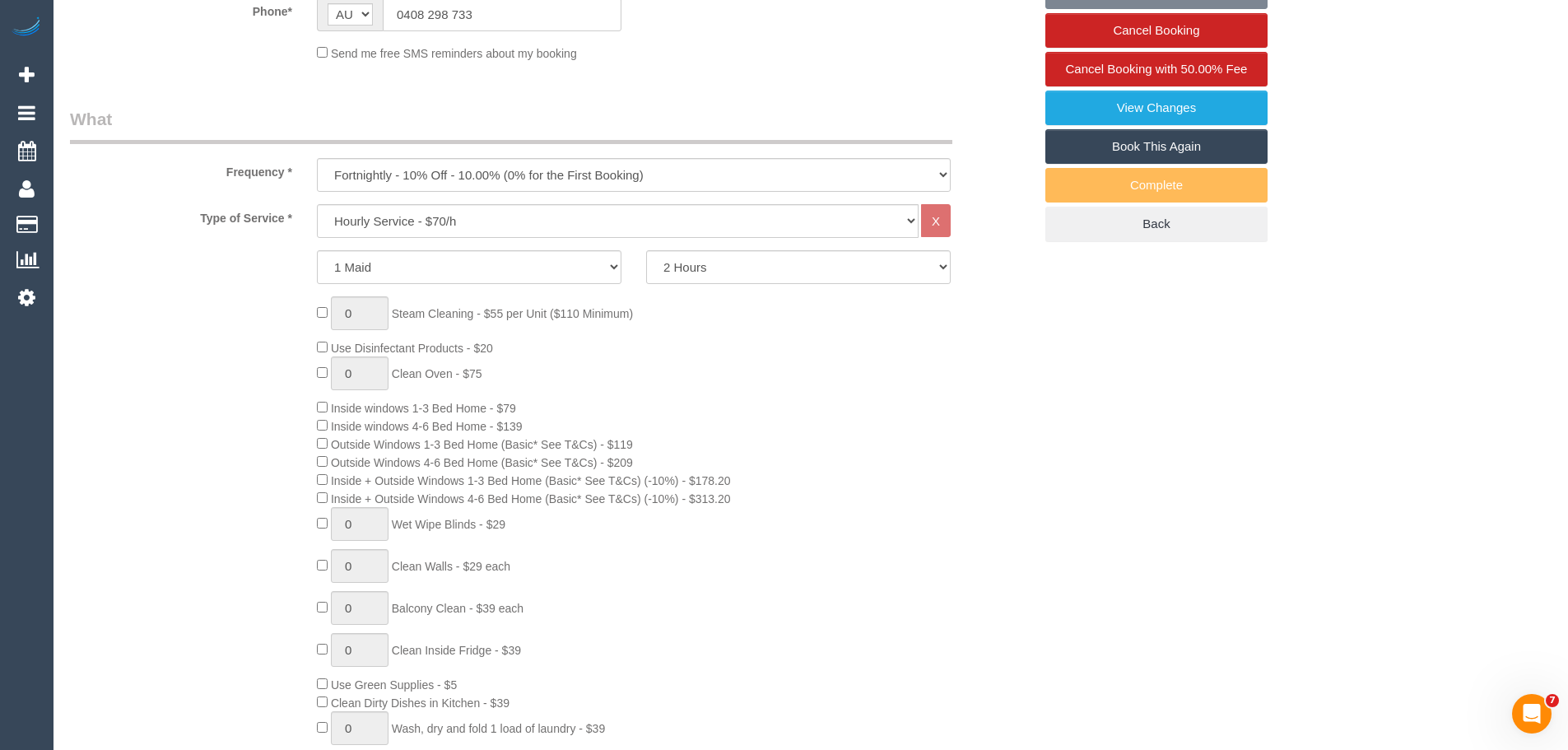
select select "object:715"
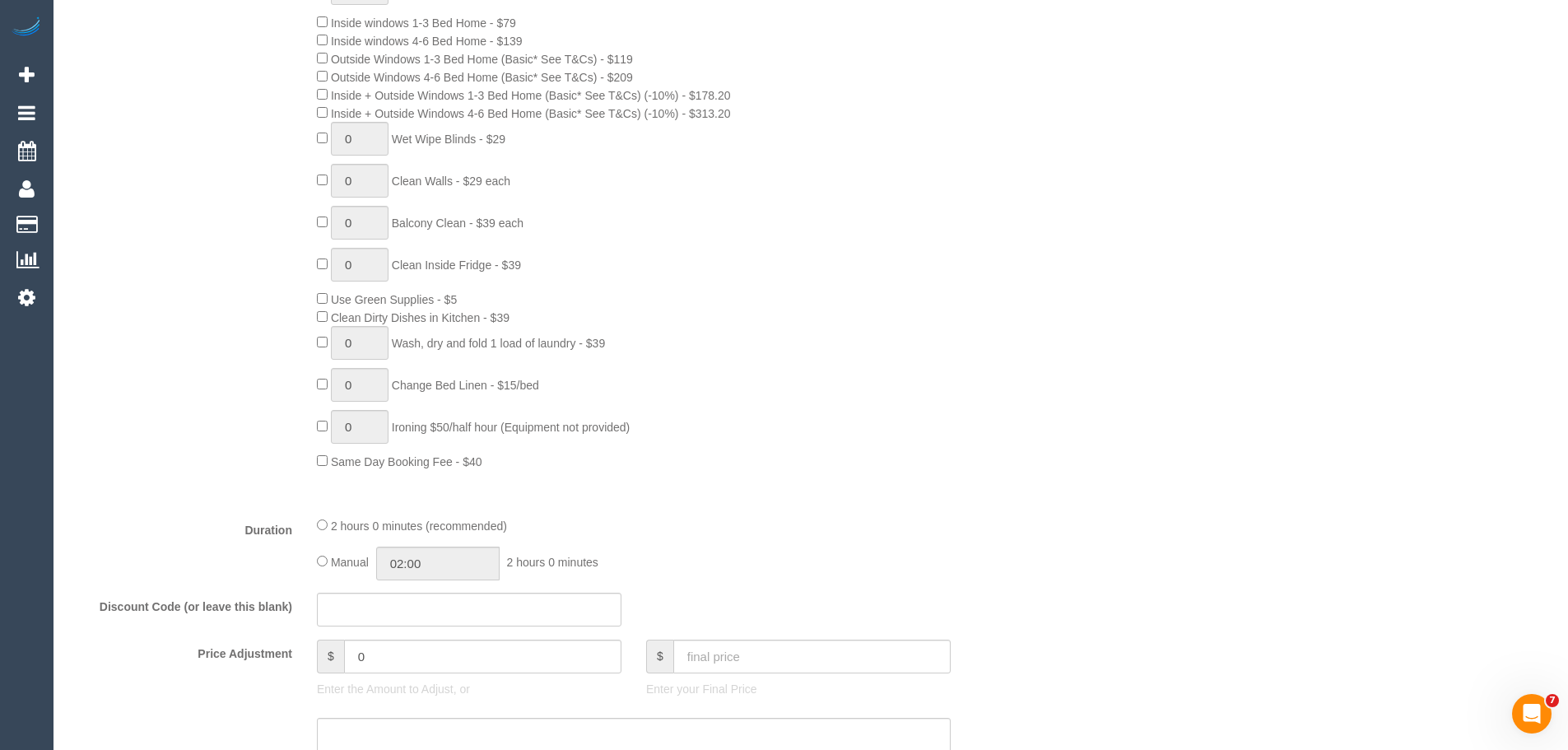
select select "number:27"
select select "number:14"
select select "number:18"
select select "number:25"
select select "number:34"
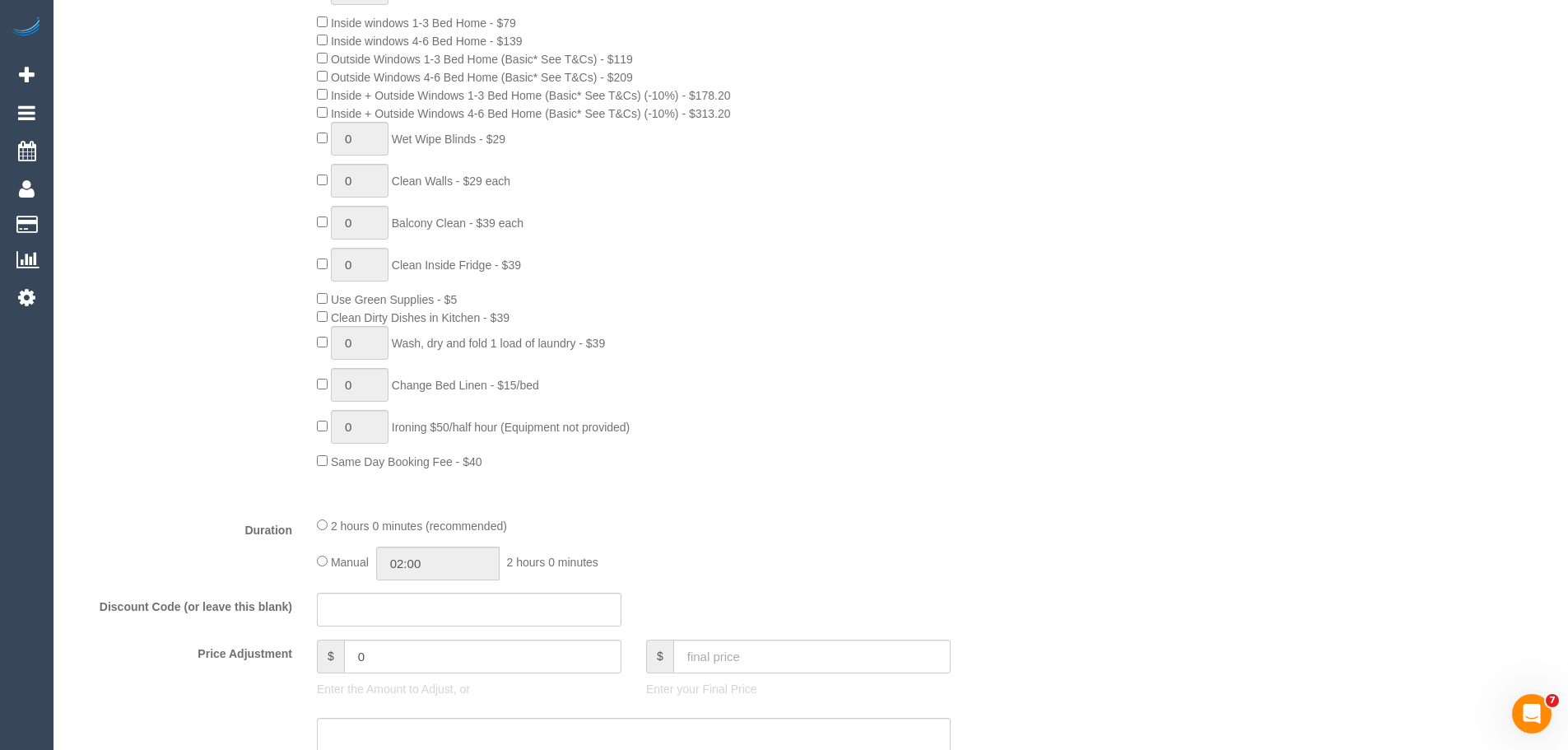
select select "number:13"
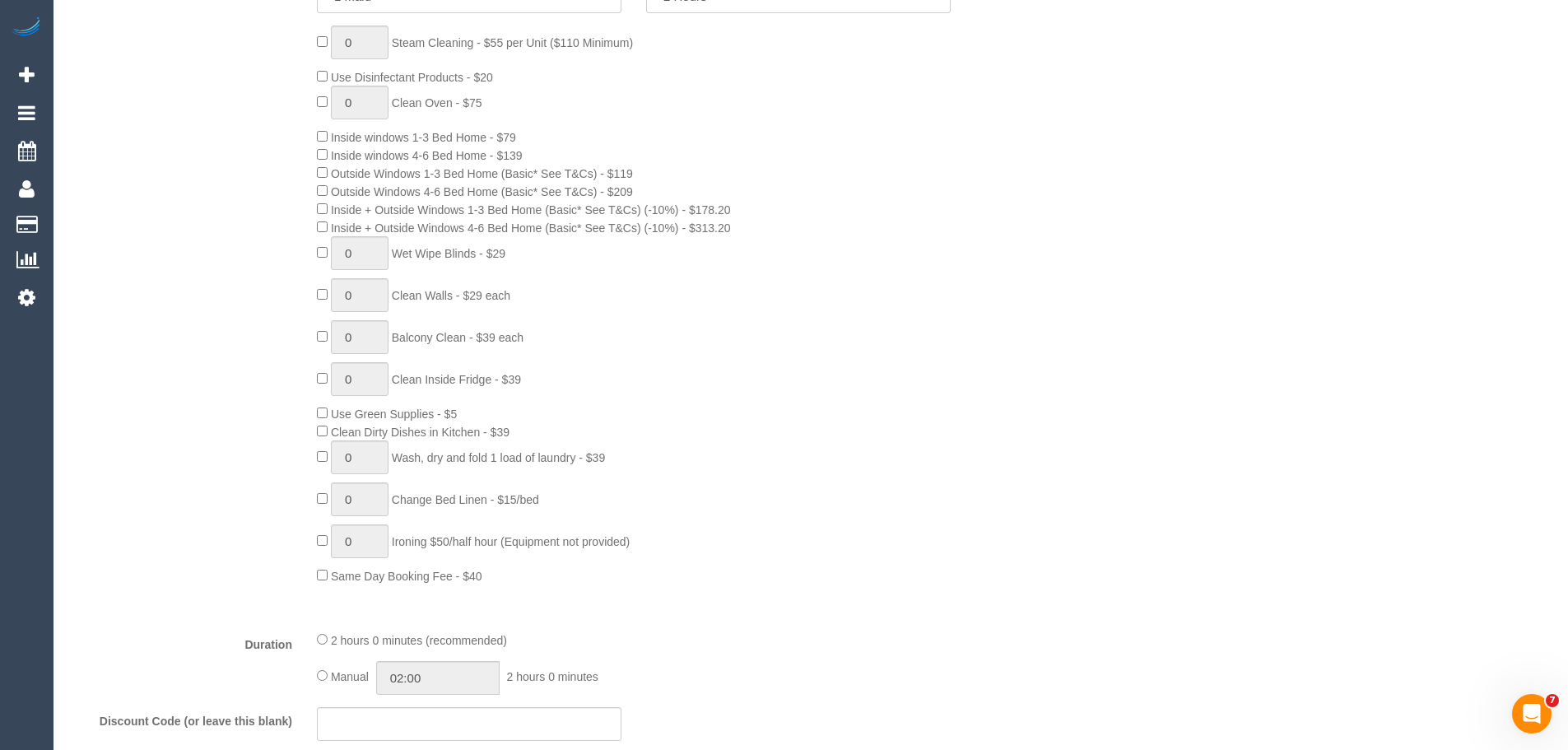
scroll to position [494, 0]
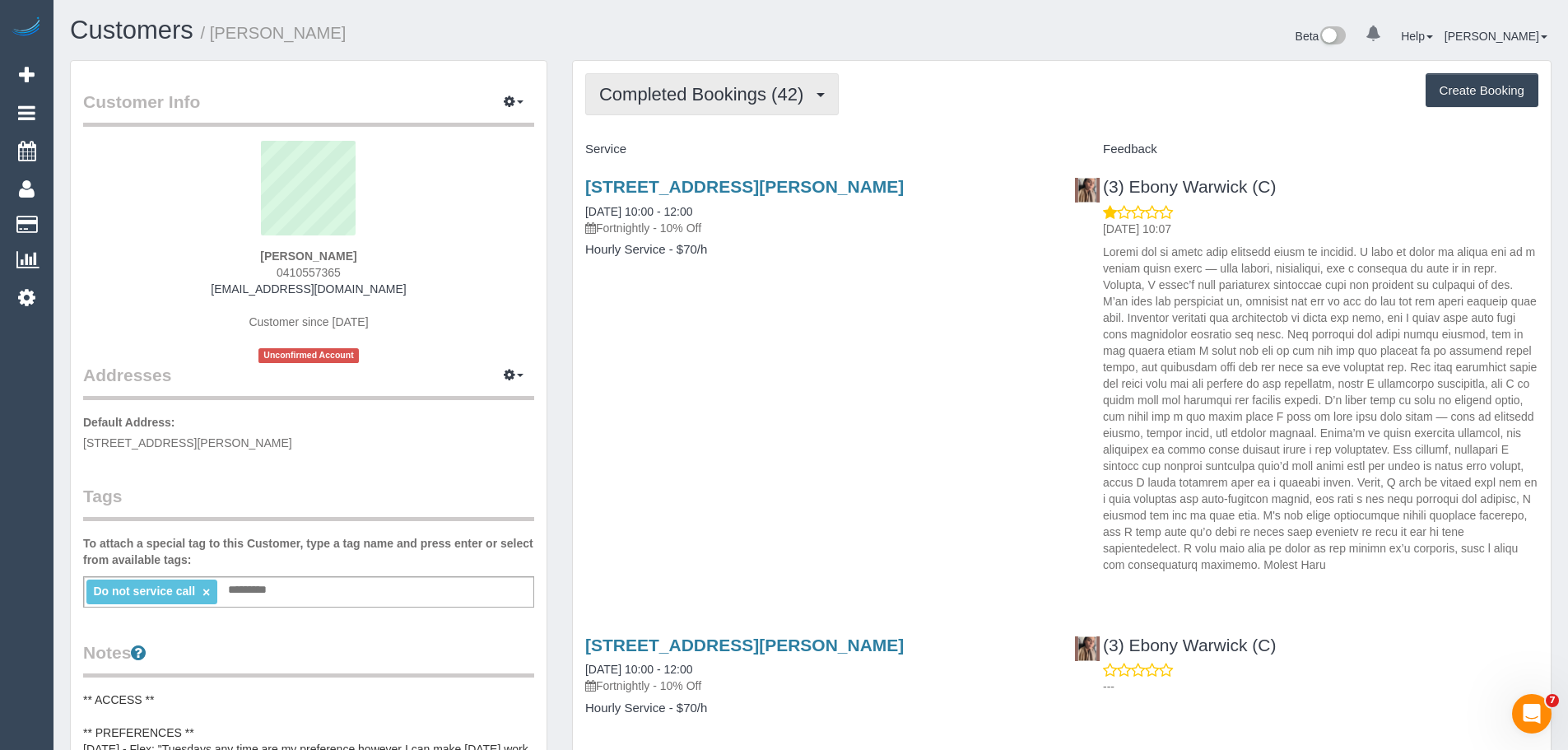
click at [667, 96] on span "Completed Bookings (42)" at bounding box center [706, 94] width 212 height 21
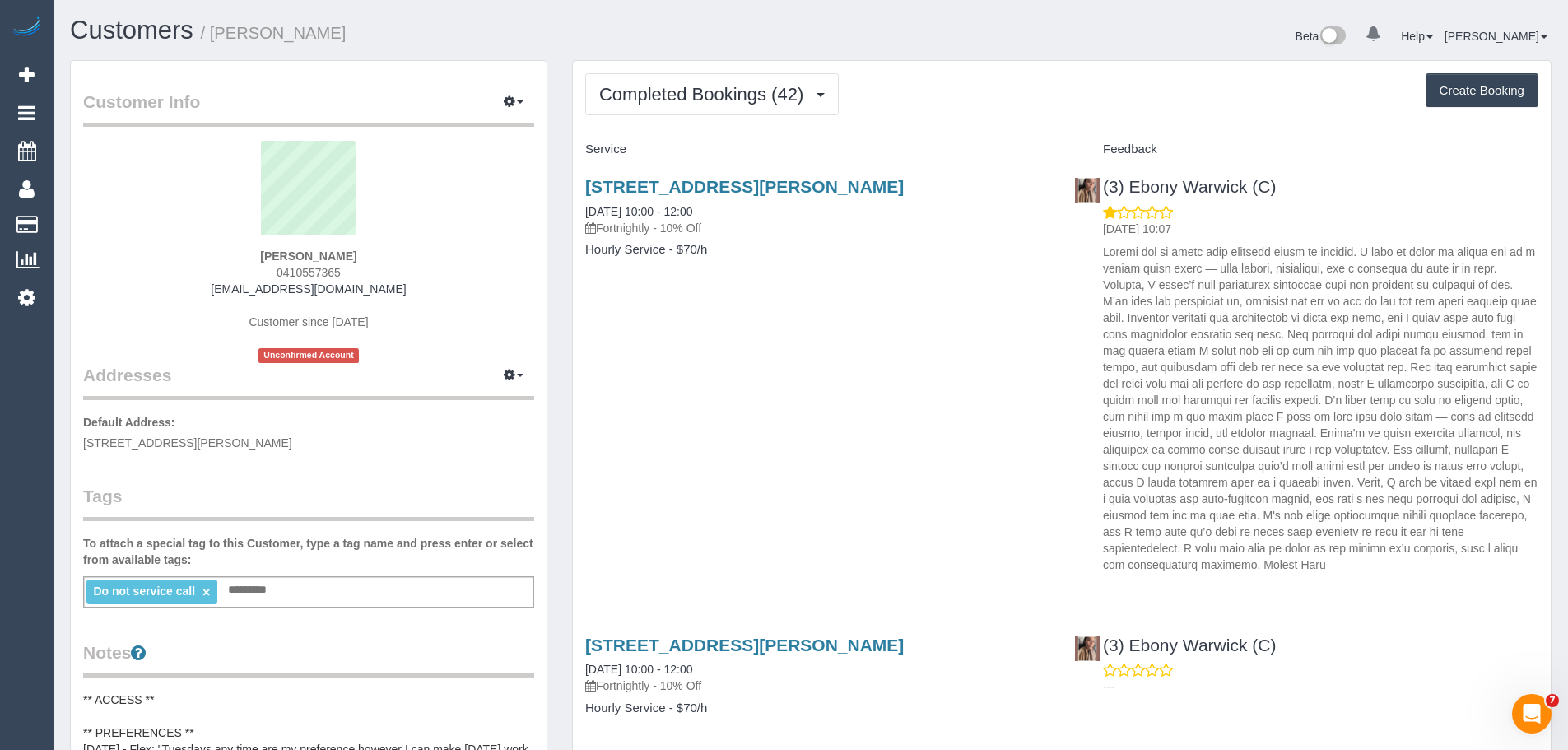
drag, startPoint x: 574, startPoint y: 187, endPoint x: 763, endPoint y: 262, distance: 203.3
click at [763, 262] on div "25 Tribeca Drive, Point Cook, VIC 3030 14/10/2025 10:00 - 12:00 Fortnightly - 1…" at bounding box center [817, 226] width 489 height 127
copy div "25 Tribeca Drive, Point Cook, VIC 3030 14/10/2025 10:00 - 12:00 Fortnightly - 1…"
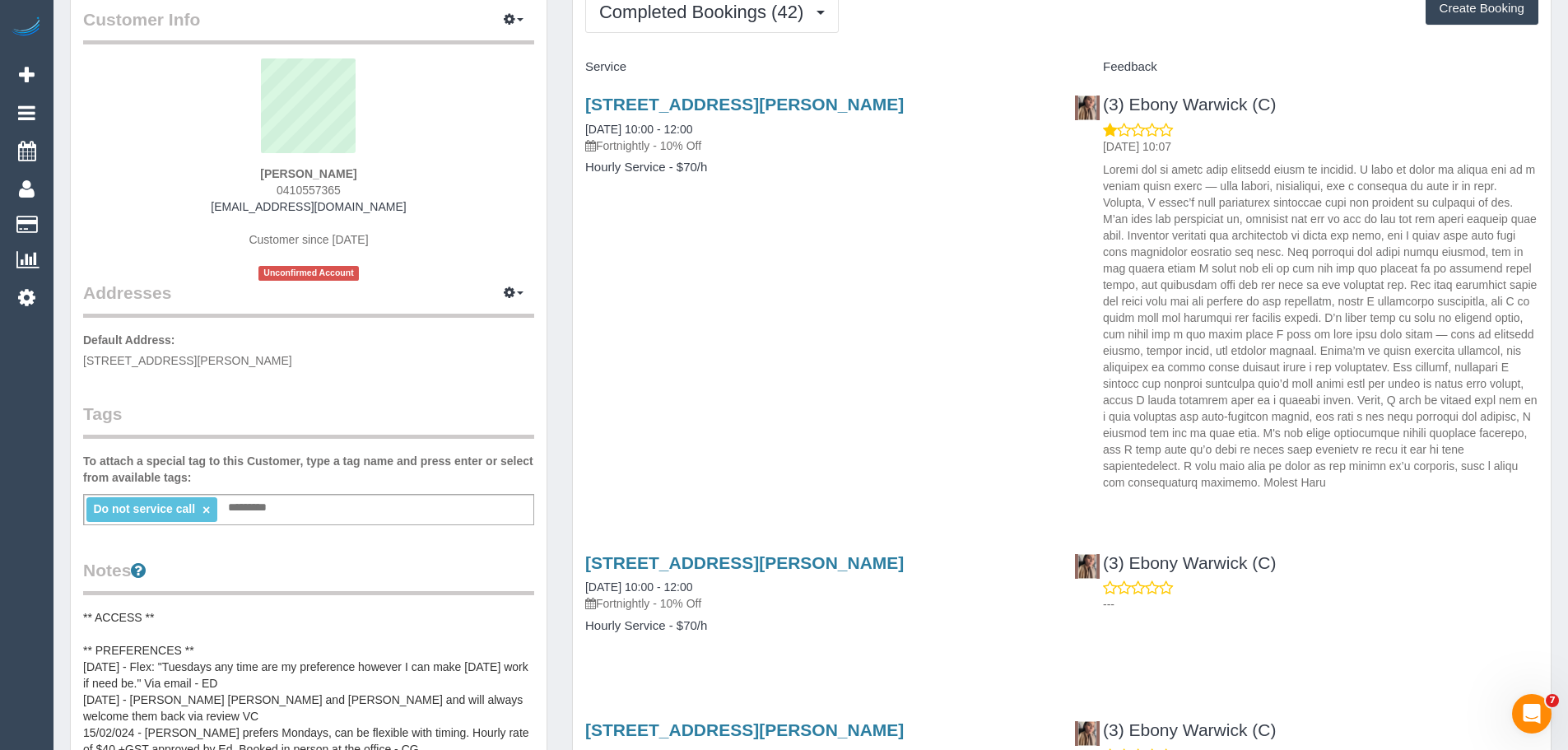
scroll to position [165, 0]
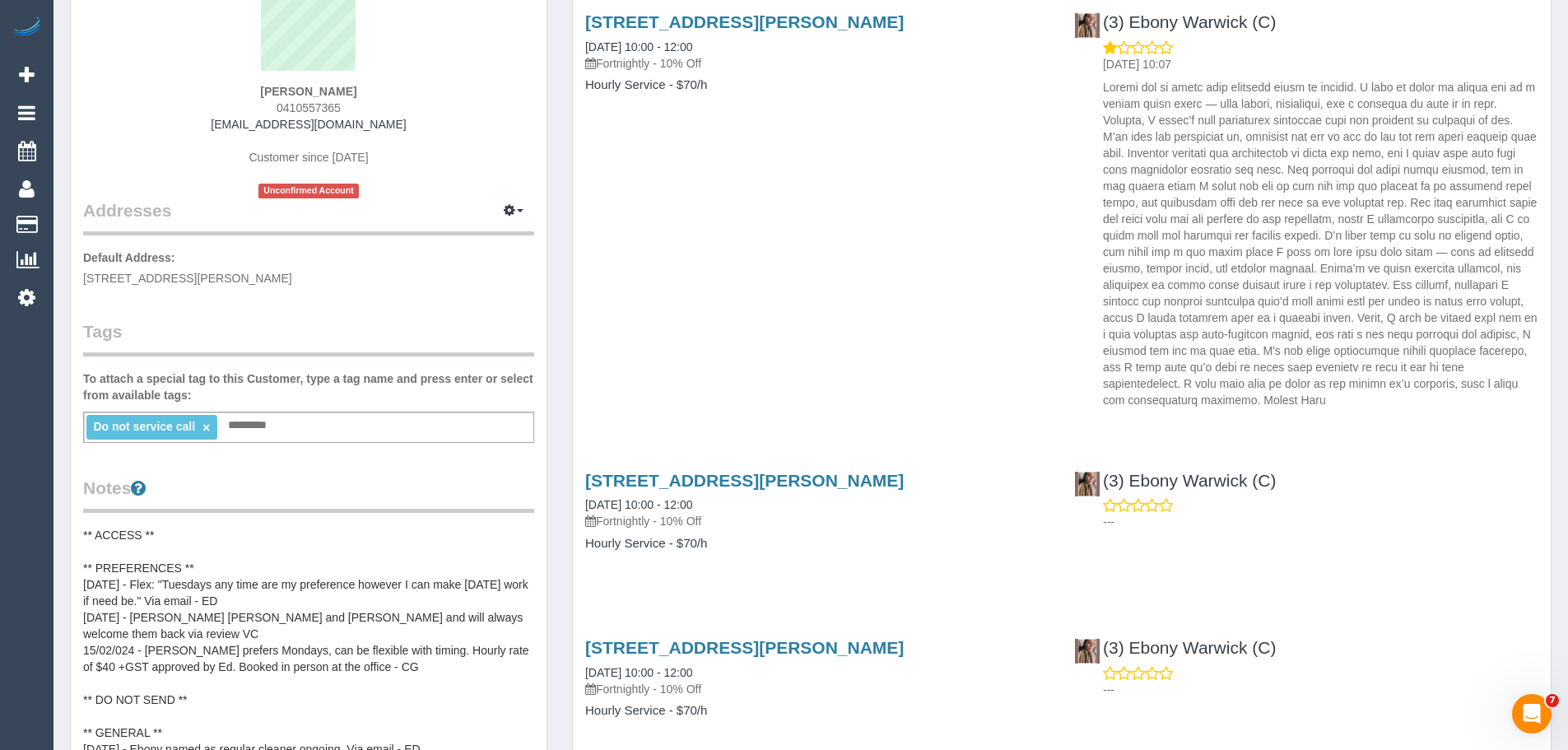
click at [392, 432] on div "Do not service call × Add a tag" at bounding box center [309, 428] width 451 height 31
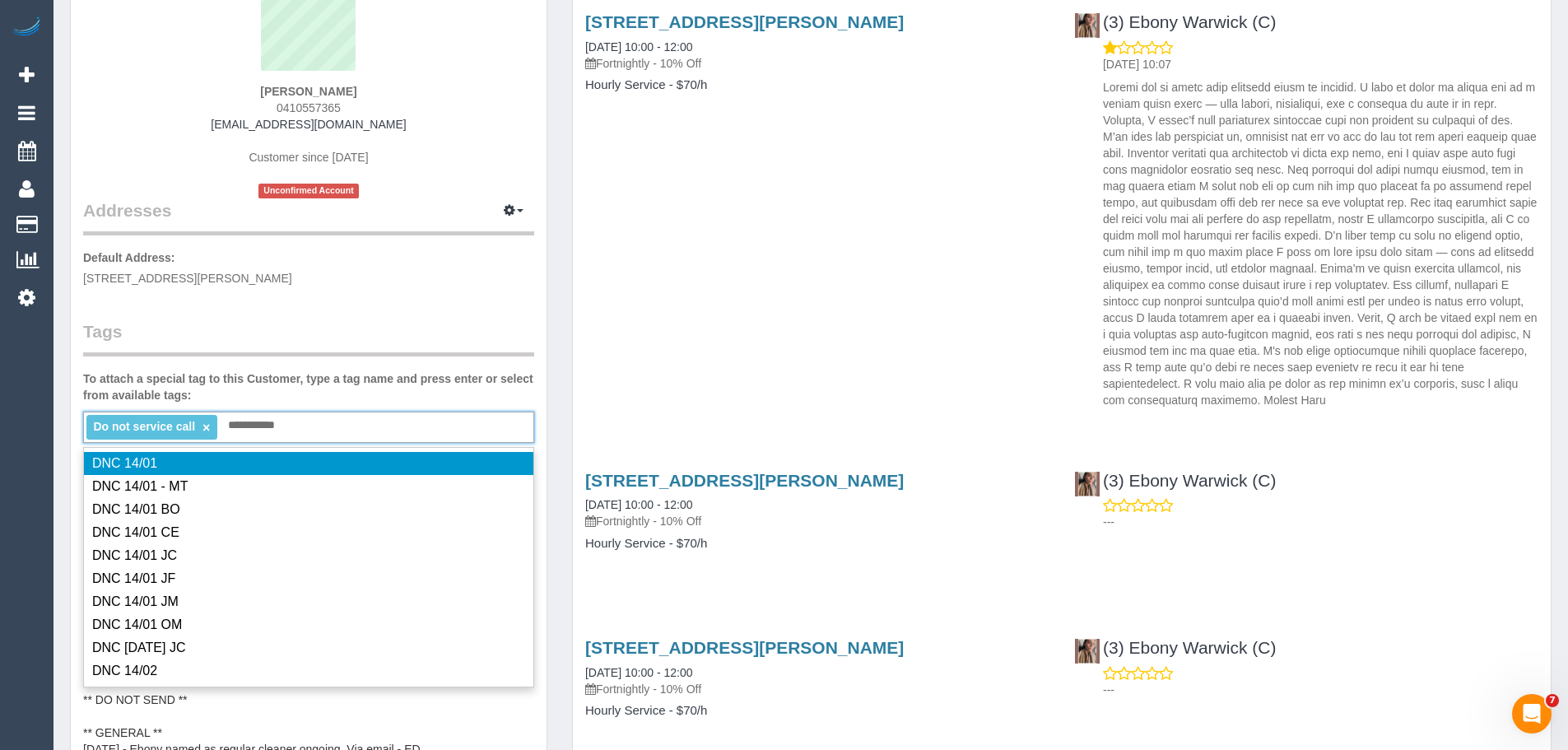
type input "**********"
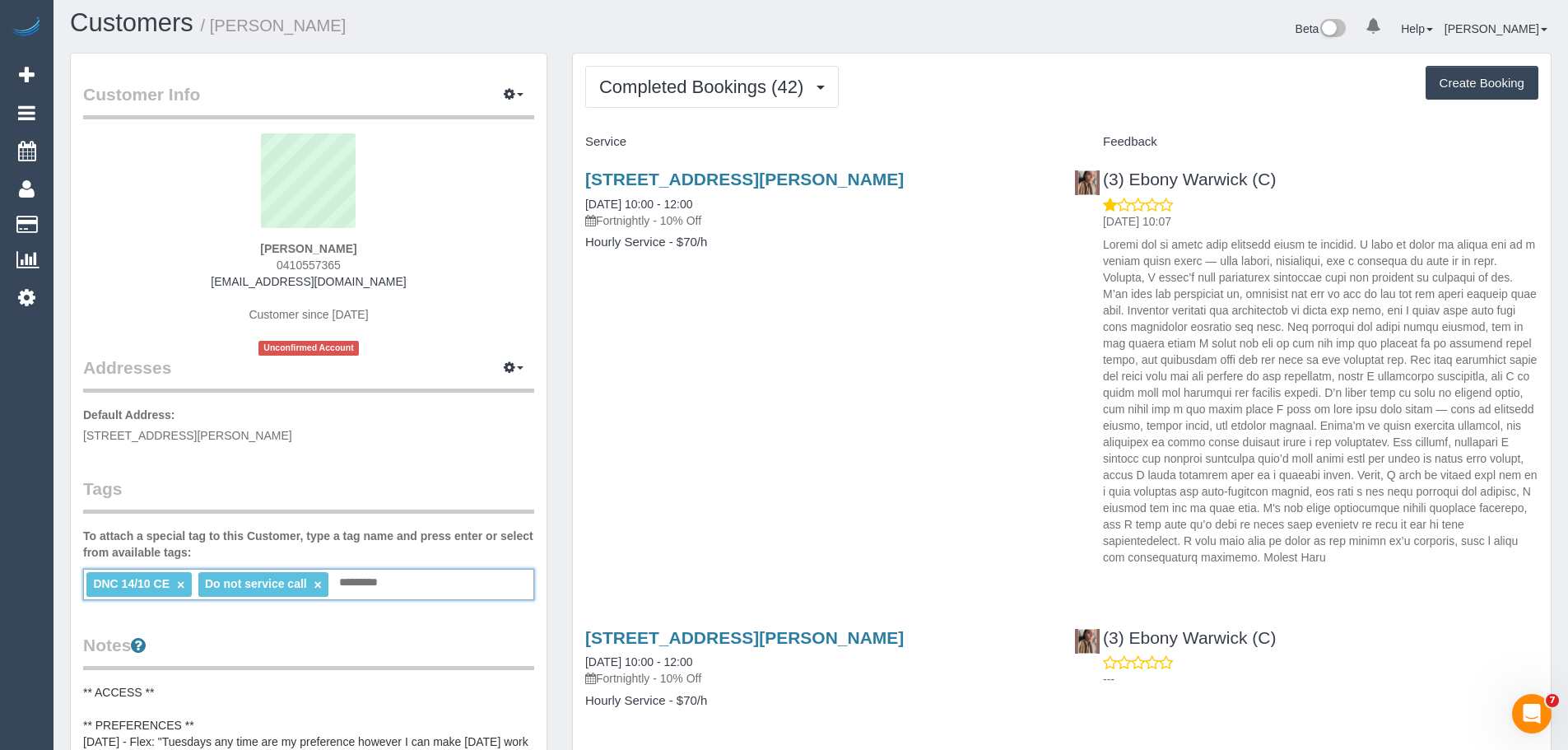
scroll to position [0, 0]
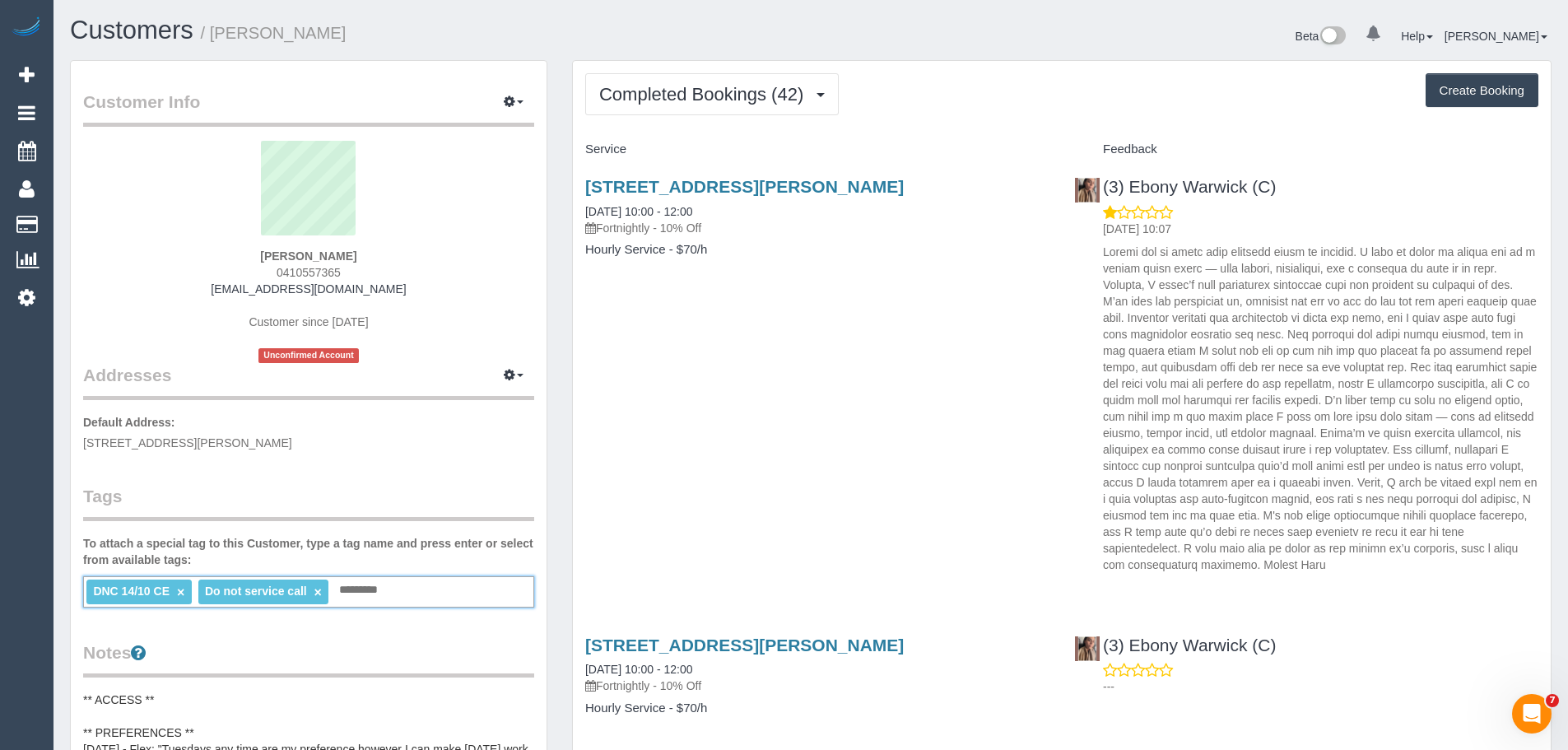
drag, startPoint x: 376, startPoint y: 255, endPoint x: 263, endPoint y: 253, distance: 113.0
click at [263, 255] on div "Lisa McHenry 0410557365 lisamchenry@bigpond.com Customer since 2024 Unconfirmed…" at bounding box center [309, 251] width 451 height 223
copy strong "Lisa McHenry"
drag, startPoint x: 1334, startPoint y: 179, endPoint x: 1100, endPoint y: 188, distance: 234.2
click at [1100, 188] on div "(3) Ebony Warwick (C) 15/10/2025 10:07" at bounding box center [1306, 371] width 489 height 417
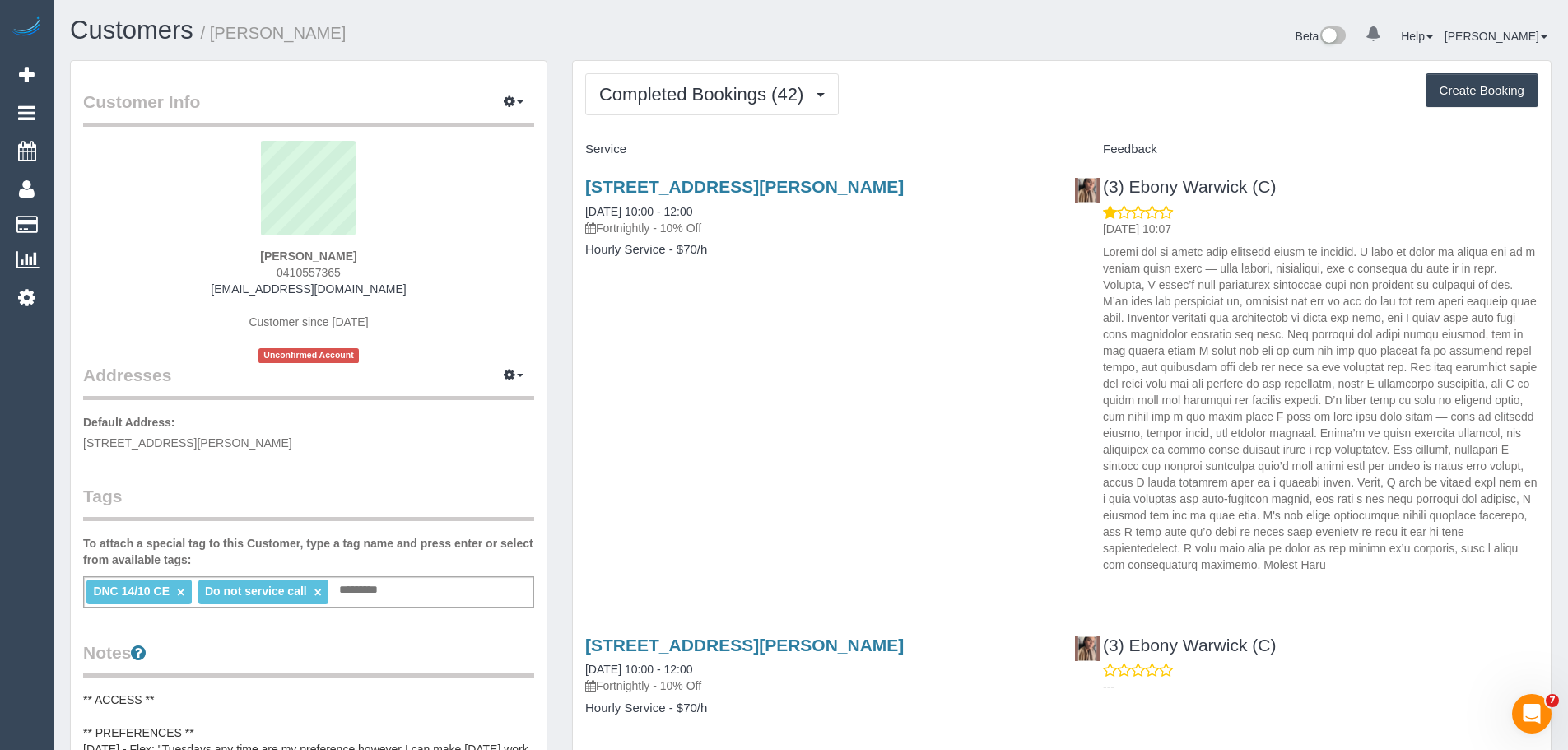
copy link "(3) Ebony Warwick (C)"
drag, startPoint x: 349, startPoint y: 245, endPoint x: 166, endPoint y: 255, distance: 183.3
click at [166, 255] on div "Lisa McHenry 0410557365 lisamchenry@bigpond.com Customer since 2024 Unconfirmed…" at bounding box center [309, 251] width 451 height 223
drag, startPoint x: 373, startPoint y: 259, endPoint x: 126, endPoint y: 258, distance: 247.0
click at [126, 258] on div "Lisa McHenry 0410557365 lisamchenry@bigpond.com Customer since 2024 Unconfirmed…" at bounding box center [309, 251] width 451 height 223
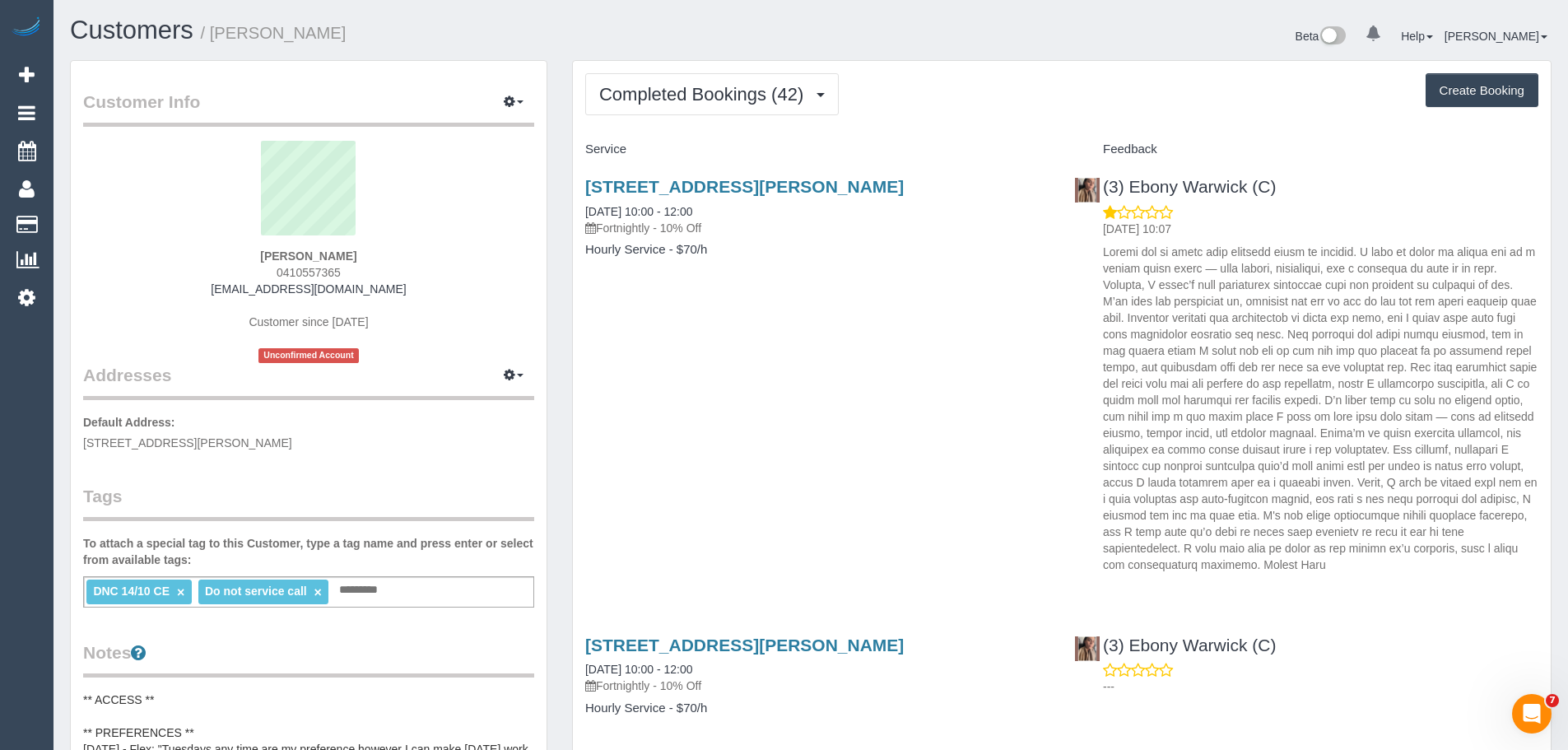
copy strong "Lisa McHenry"
drag, startPoint x: 740, startPoint y: 215, endPoint x: 559, endPoint y: 212, distance: 181.0
copy link "14/10/2025 10:00 - 12:00"
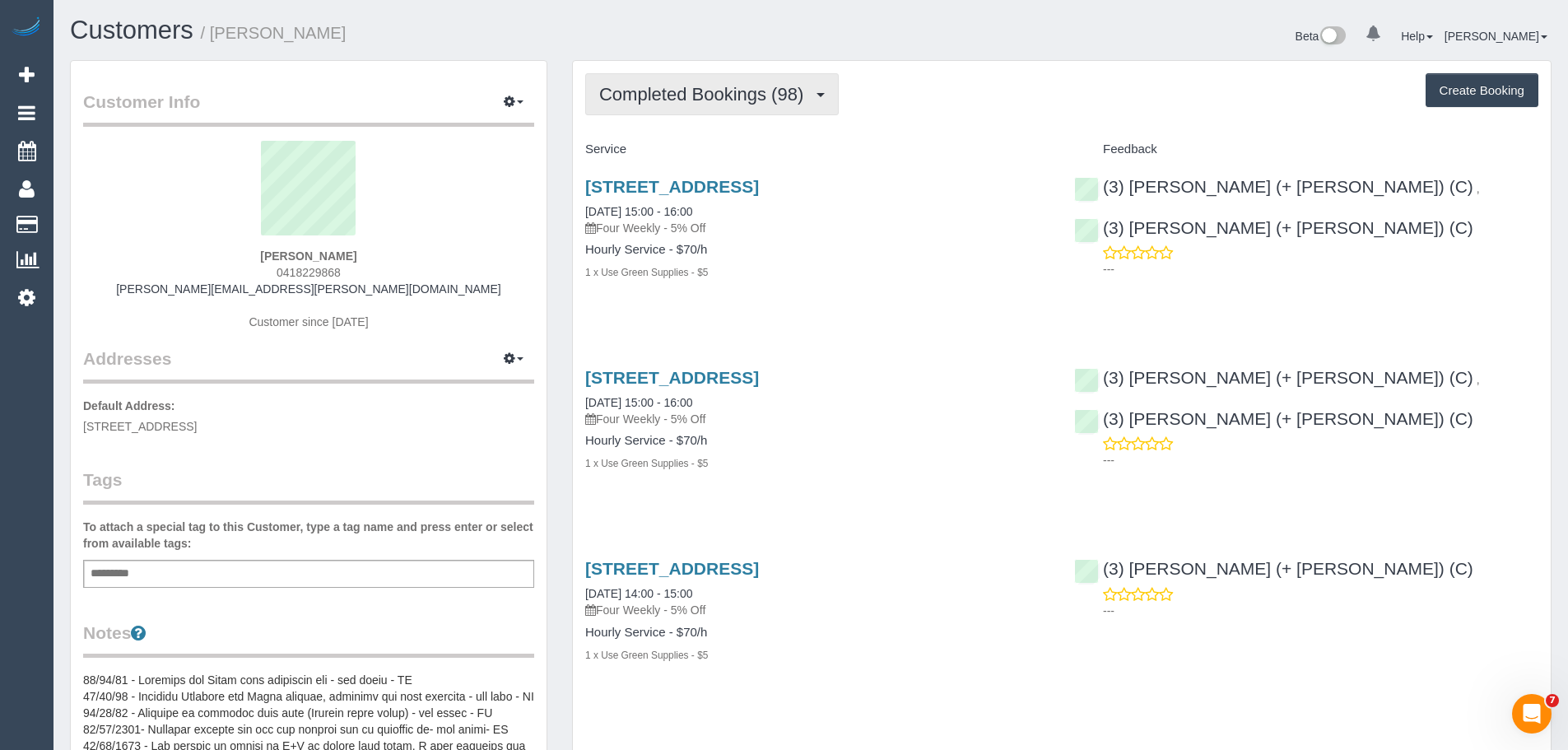
click at [646, 104] on span "Completed Bookings (98)" at bounding box center [706, 94] width 212 height 21
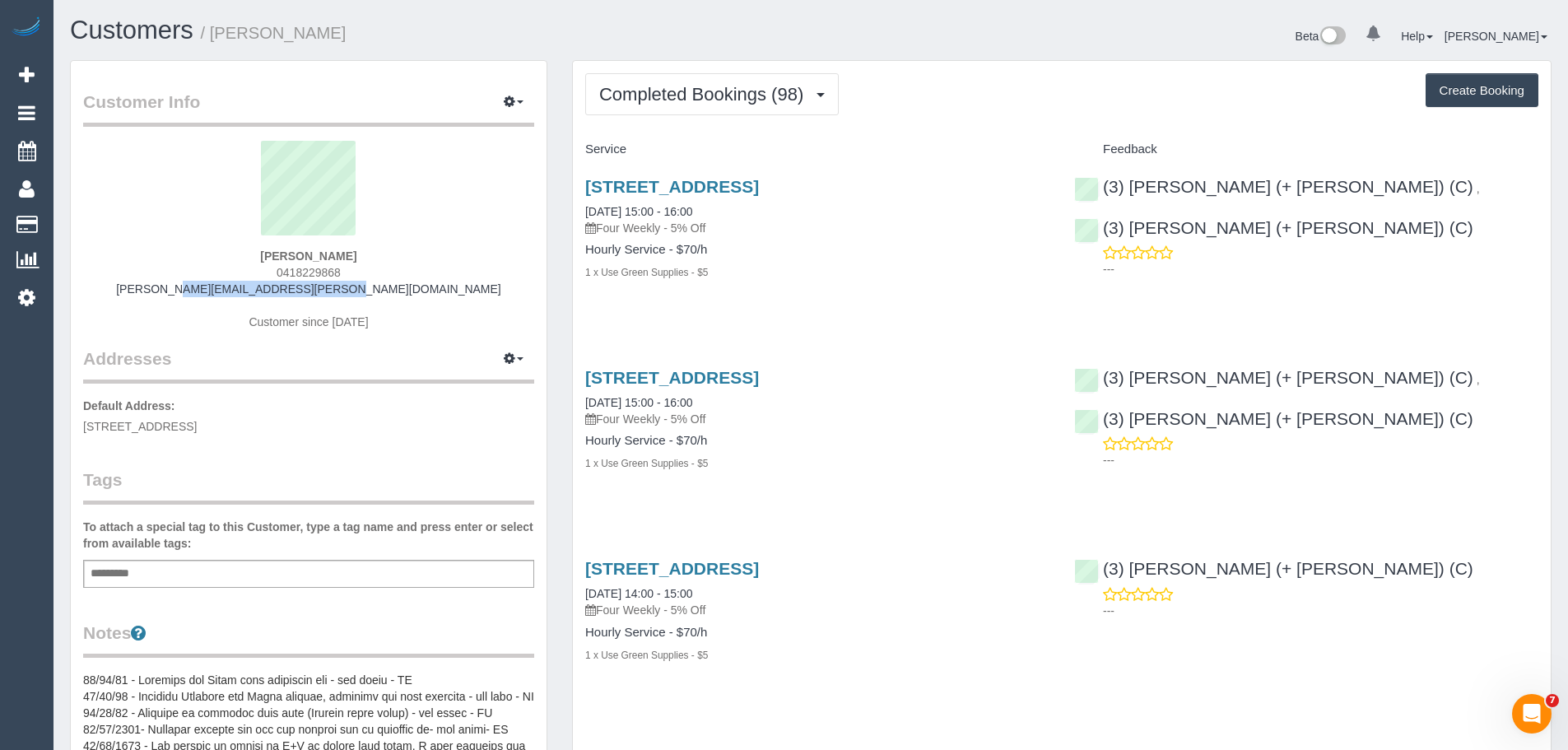
drag, startPoint x: 414, startPoint y: 288, endPoint x: 196, endPoint y: 286, distance: 218.0
click at [196, 286] on div "[PERSON_NAME] 0418229868 [PERSON_NAME][EMAIL_ADDRESS][PERSON_NAME][DOMAIN_NAME]…" at bounding box center [309, 243] width 451 height 206
copy link "[PERSON_NAME][EMAIL_ADDRESS][PERSON_NAME][DOMAIN_NAME]"
click at [271, 581] on div "Add a tag" at bounding box center [309, 574] width 451 height 28
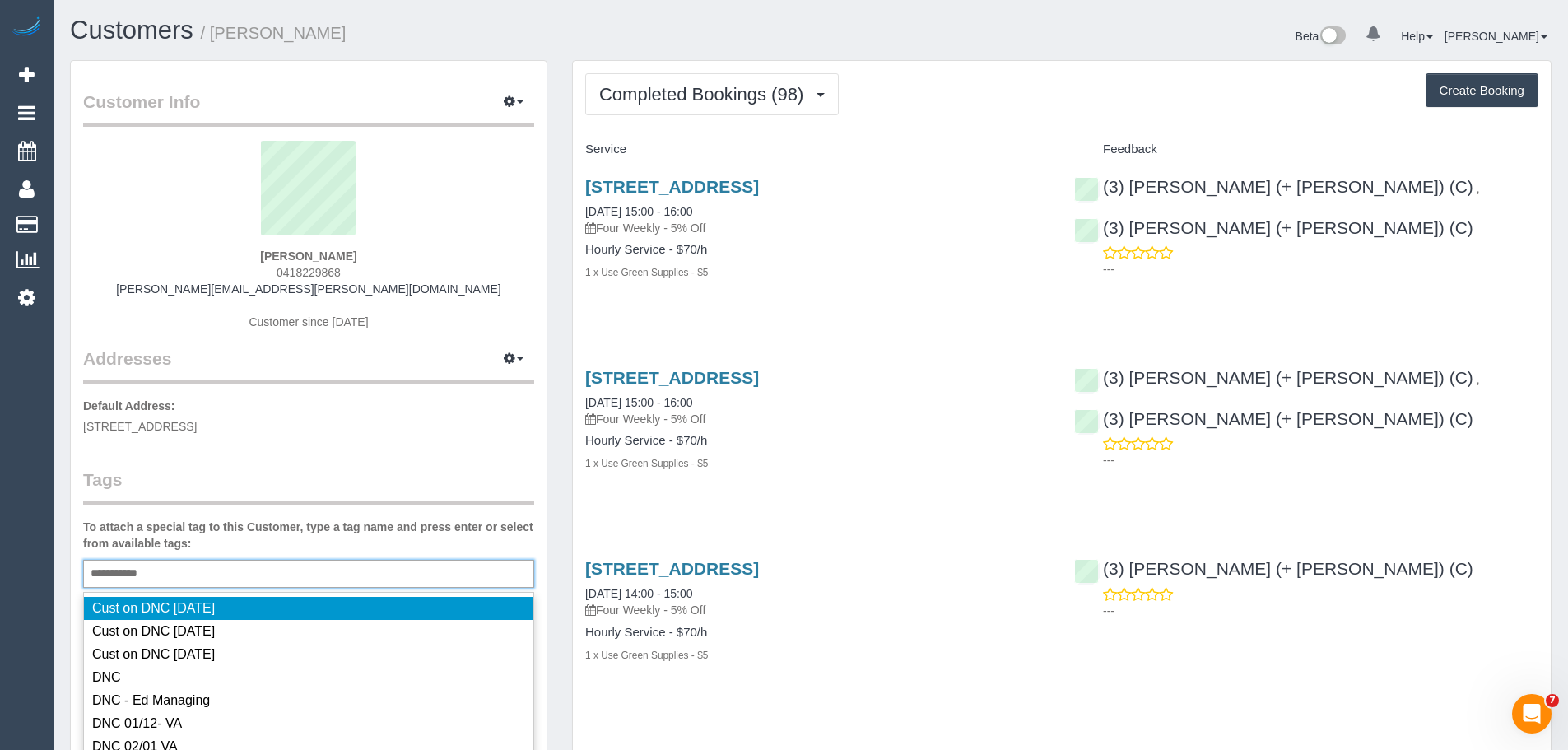
type input "**********"
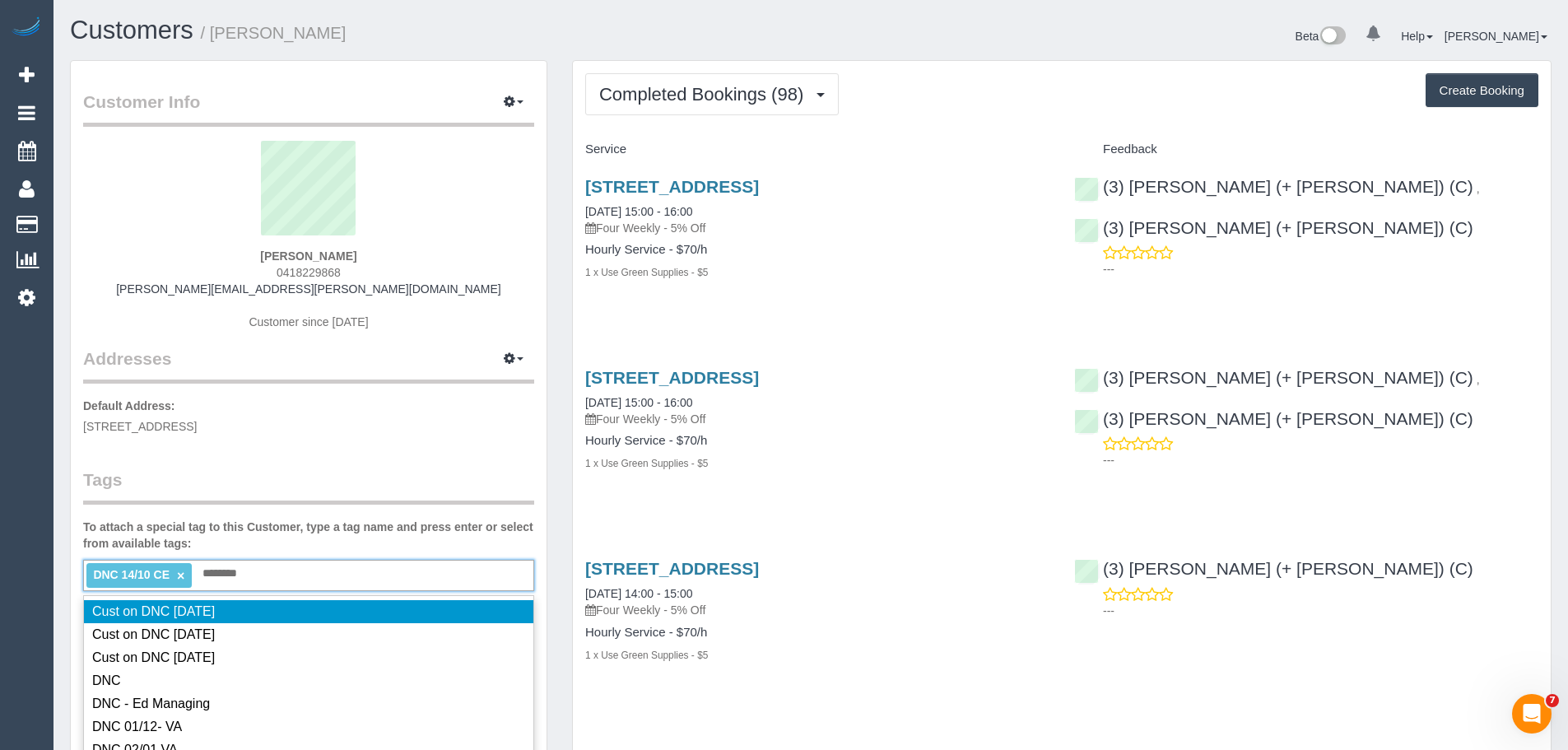
type input "*********"
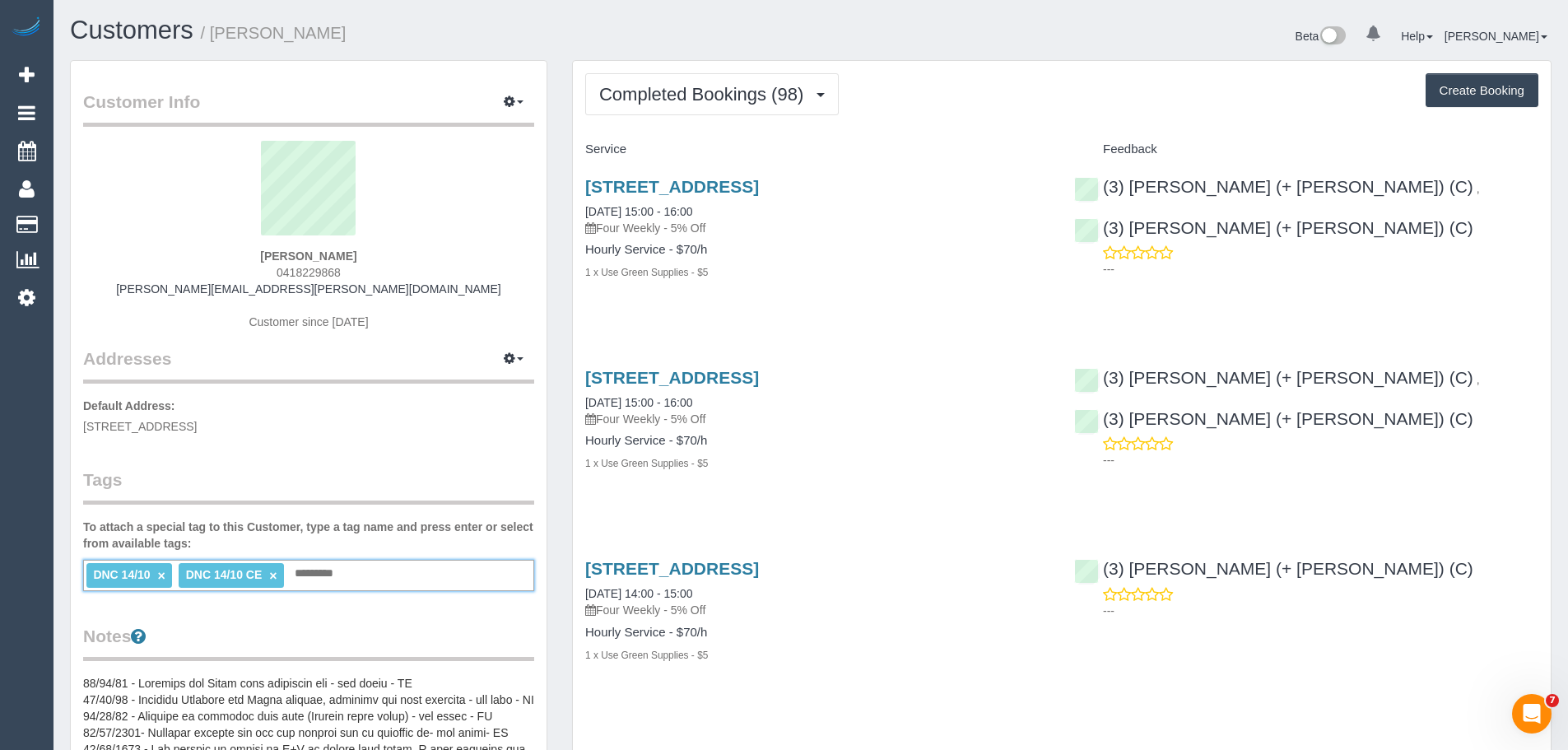
click at [275, 576] on link "×" at bounding box center [273, 576] width 8 height 14
drag, startPoint x: 393, startPoint y: 248, endPoint x: 235, endPoint y: 243, distance: 158.1
click at [235, 243] on div "Sandra Capponi 0418229868 sandra.c.capponi@gmail.com Customer since 2016" at bounding box center [309, 243] width 451 height 206
copy div "Sandra Capponi"
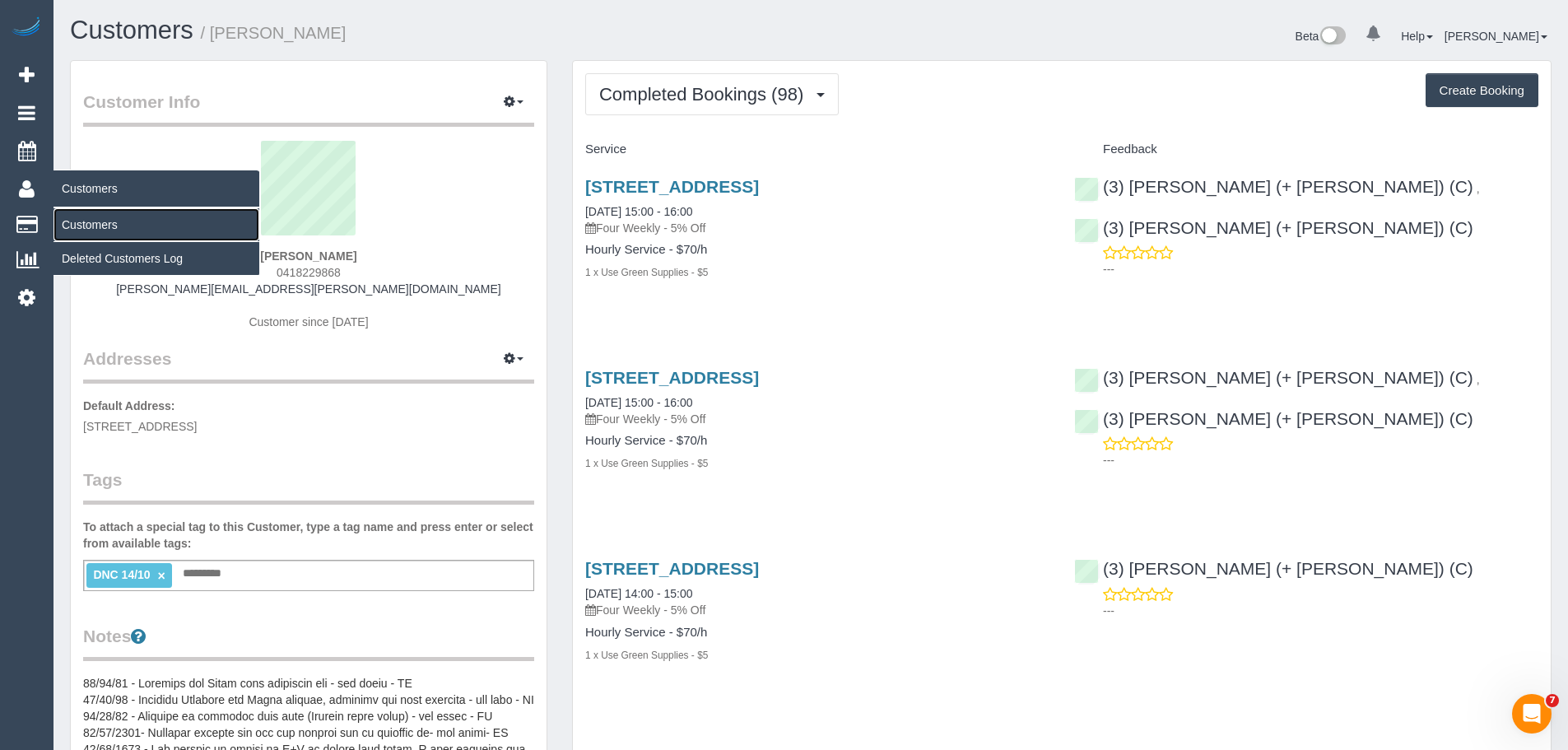
click at [109, 227] on link "Customers" at bounding box center [157, 225] width 206 height 33
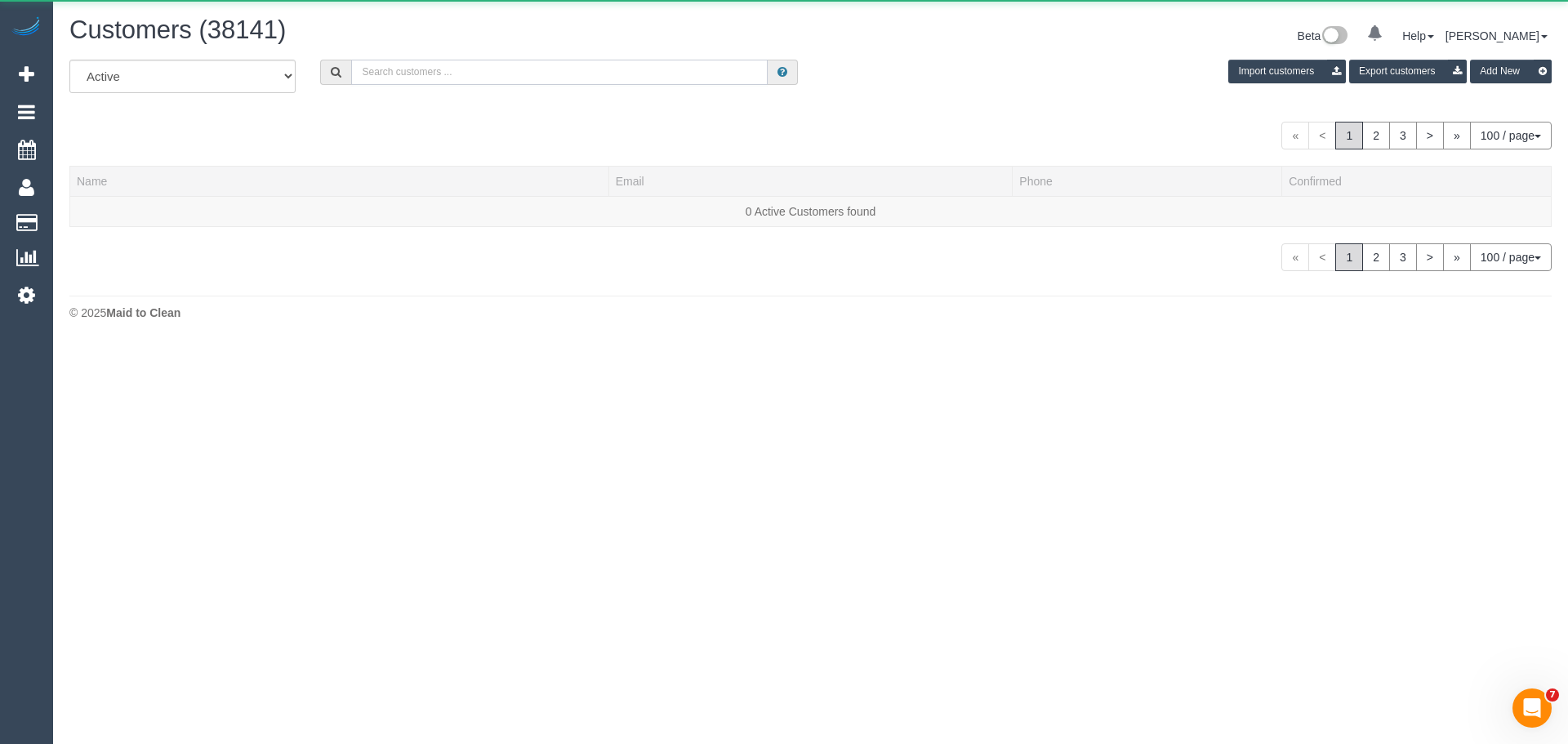
click at [515, 77] on input "text" at bounding box center [560, 72] width 417 height 25
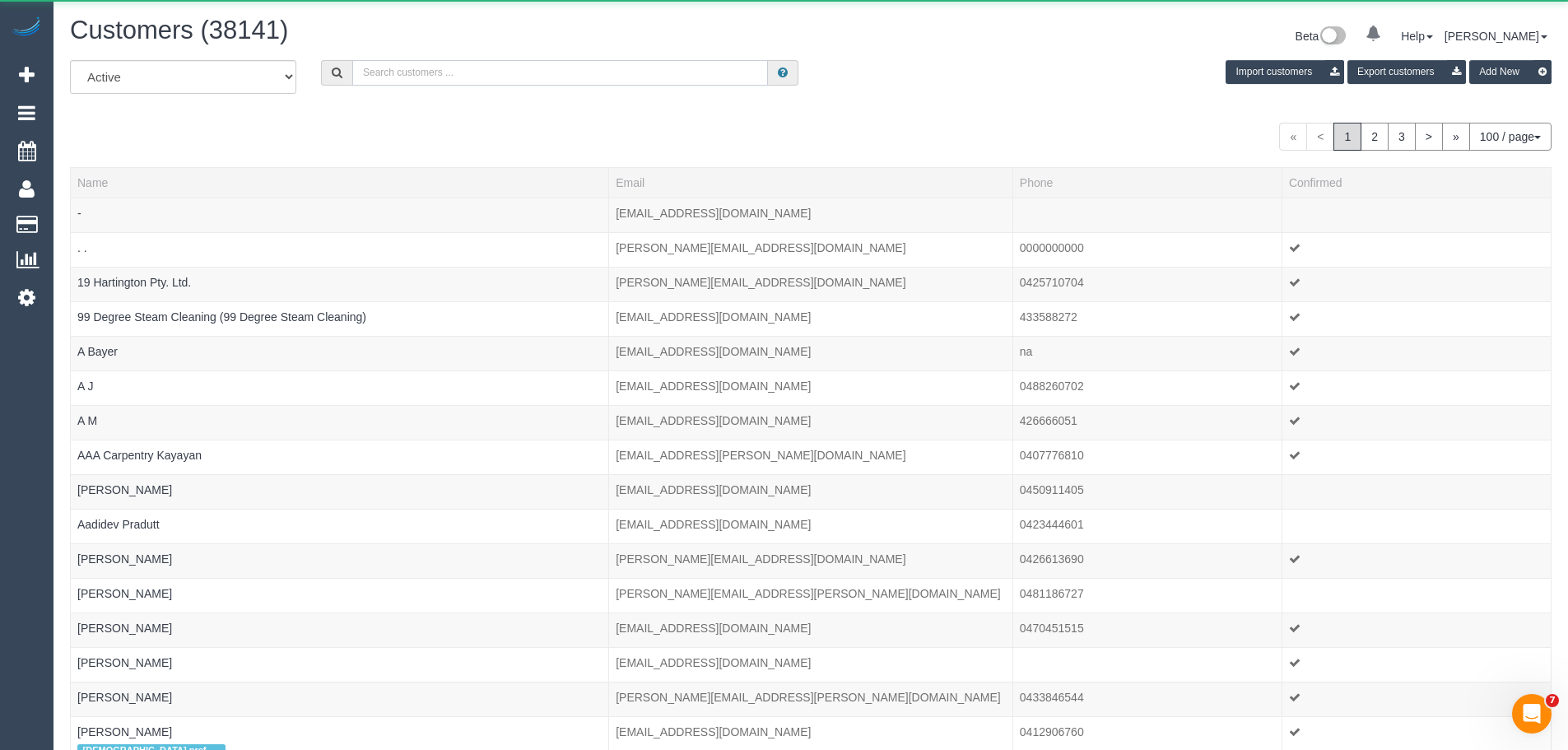
paste input "Sandra Capponi"
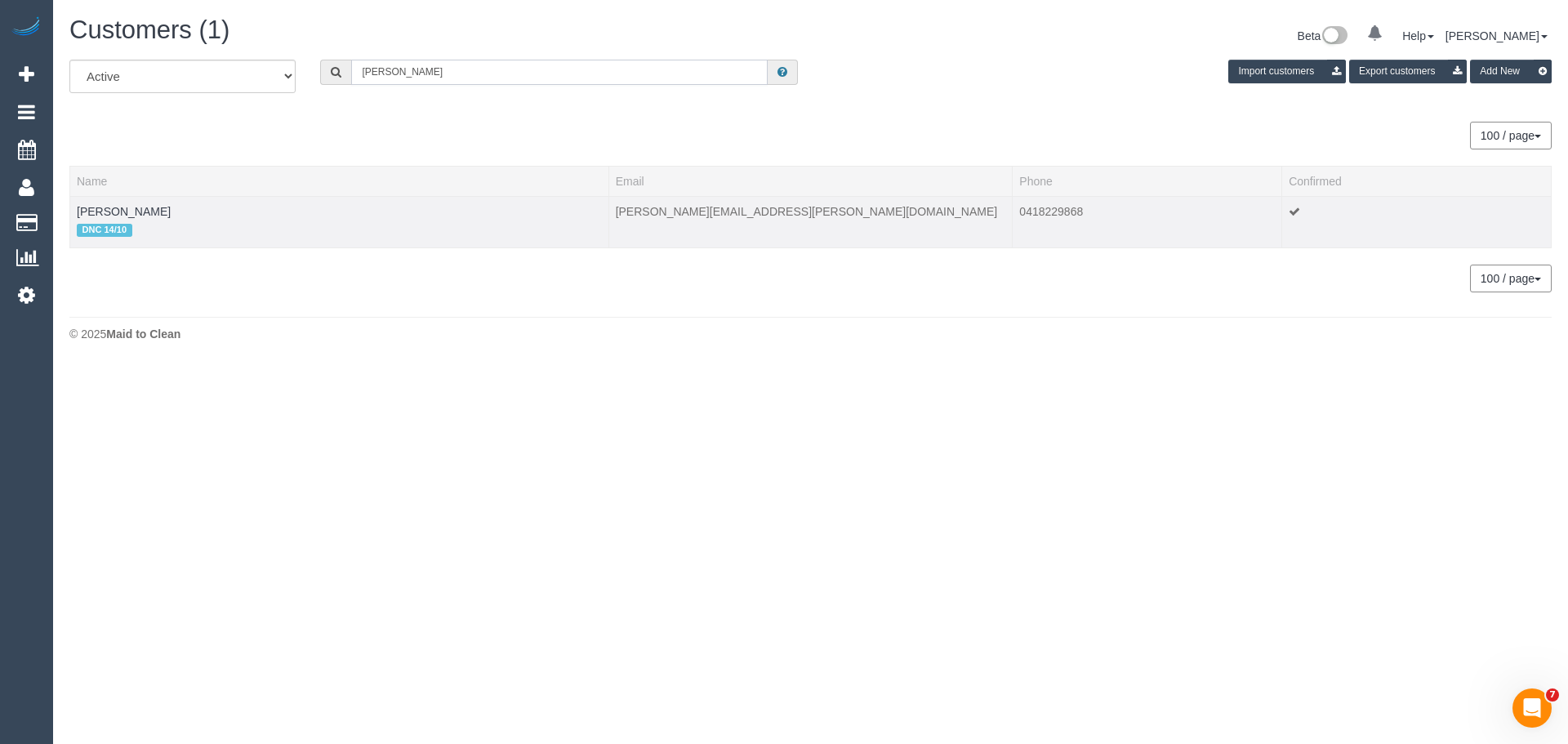
type input "Sandra Capponi"
drag, startPoint x: 199, startPoint y: 227, endPoint x: 175, endPoint y: 213, distance: 27.8
click at [175, 213] on td "Sandra Capponi DNC 14/10" at bounding box center [340, 221] width 539 height 52
click at [176, 213] on td "Sandra Capponi DNC 14/10" at bounding box center [340, 221] width 539 height 52
drag, startPoint x: 176, startPoint y: 210, endPoint x: 71, endPoint y: 210, distance: 105.0
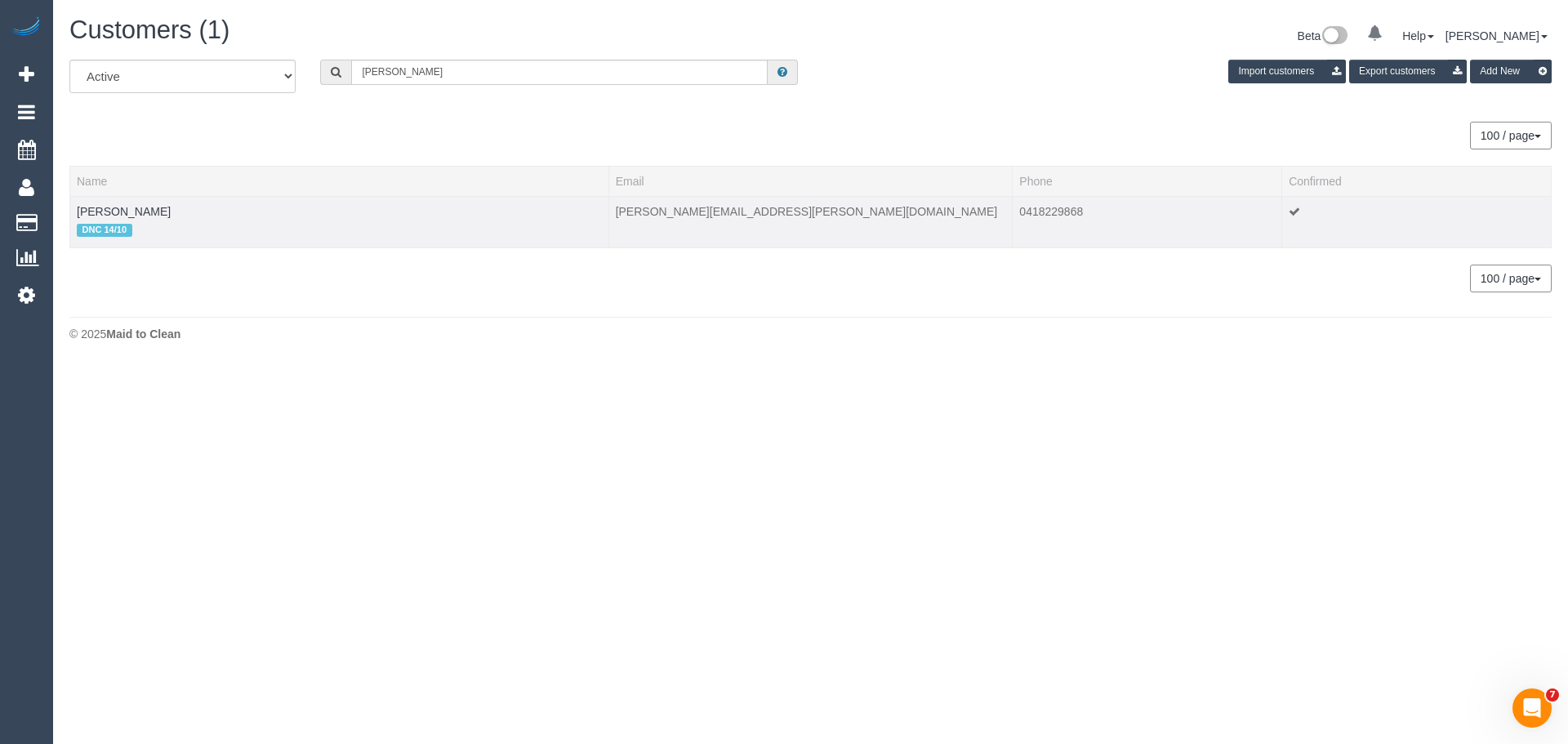
click at [71, 210] on td "Sandra Capponi DNC 14/10" at bounding box center [340, 221] width 539 height 52
copy link "Sandra Capponi"
click at [104, 210] on link "Sandra Capponi" at bounding box center [124, 211] width 93 height 13
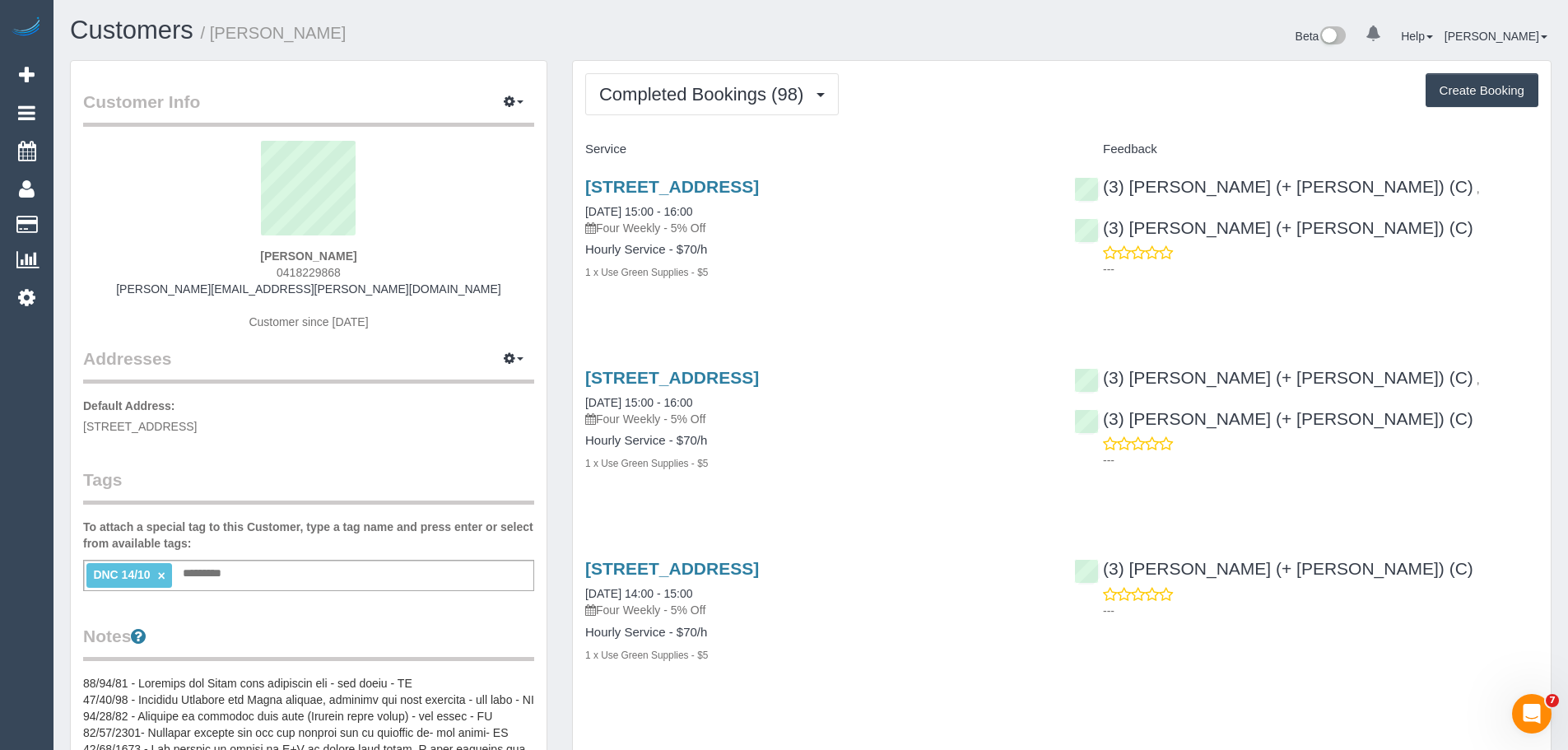
drag, startPoint x: 579, startPoint y: 183, endPoint x: 765, endPoint y: 295, distance: 217.1
click at [765, 295] on div "41 Park St, Abbotsford, VIC 3067 14/10/2025 15:00 - 16:00 Four Weekly - 5% Off …" at bounding box center [817, 238] width 489 height 150
copy div "41 Park St, Abbotsford, VIC 3067 14/10/2025 15:00 - 16:00 Four Weekly - 5% Off …"
drag, startPoint x: 1532, startPoint y: 193, endPoint x: 1333, endPoint y: 190, distance: 199.0
click at [1333, 190] on div "(3) Cristian (+ Tania) (C) , (3) Tania (+ Cristian) (C) ---" at bounding box center [1306, 224] width 489 height 122
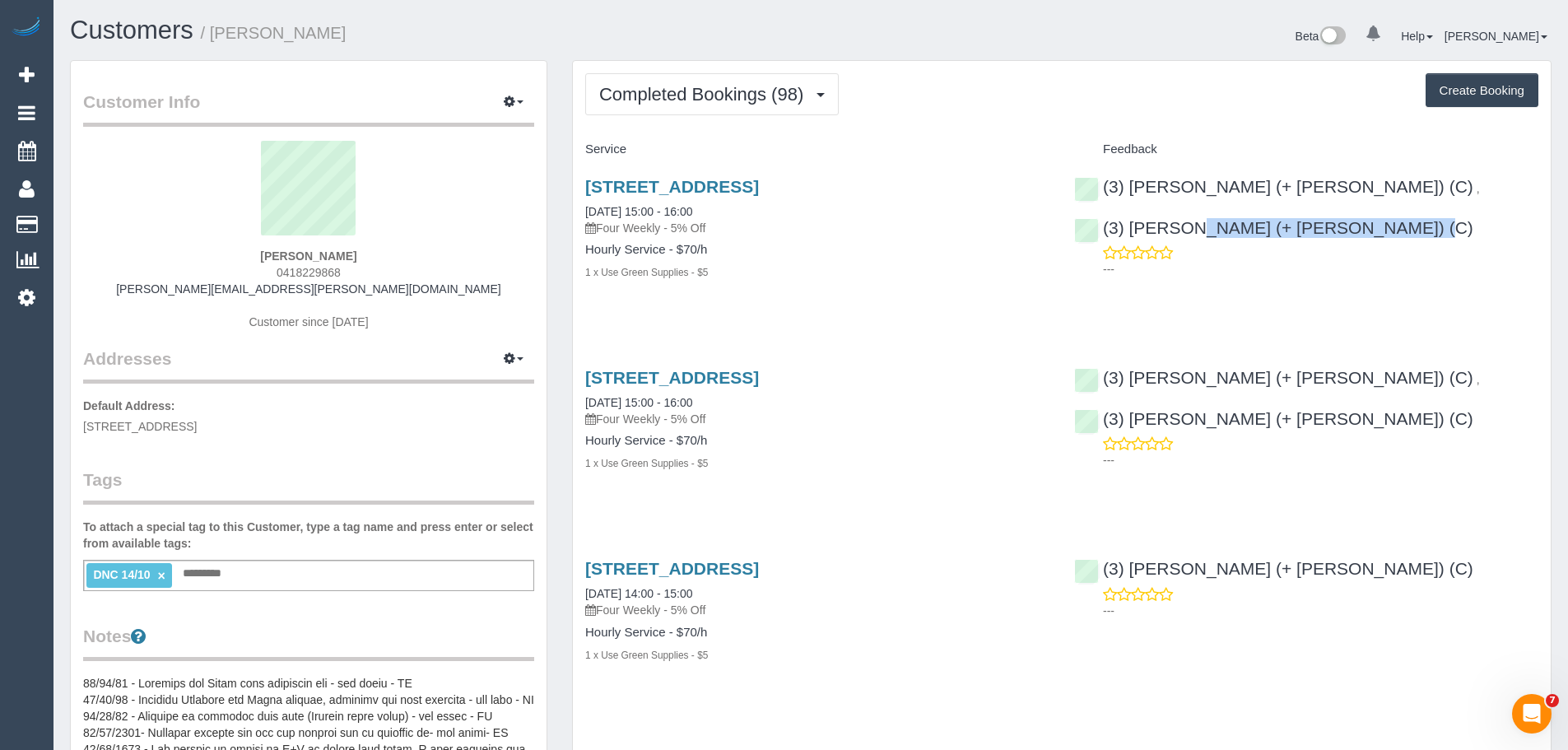
copy link "(3) [PERSON_NAME] (+ [PERSON_NAME]) (C)"
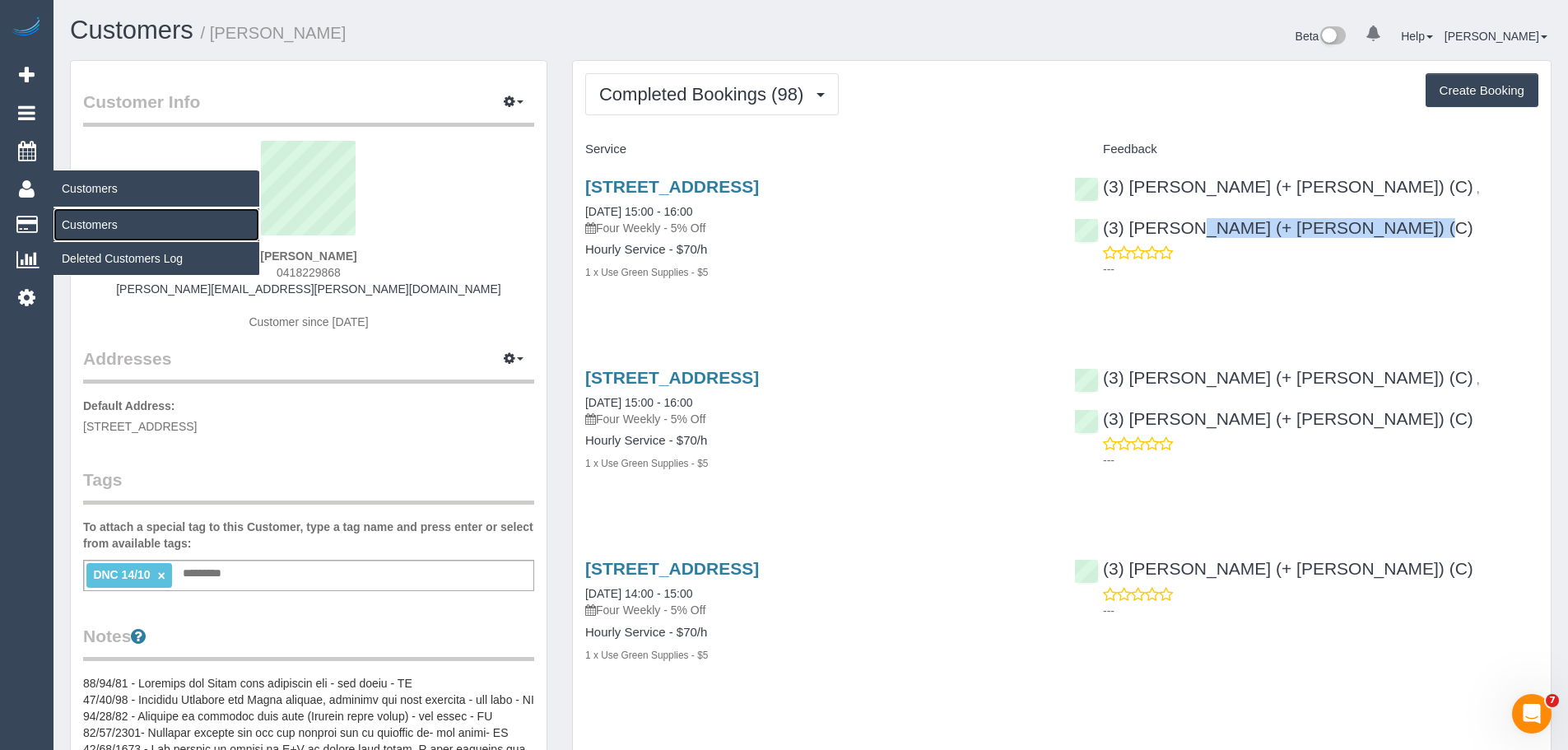
click at [105, 224] on link "Customers" at bounding box center [157, 225] width 206 height 33
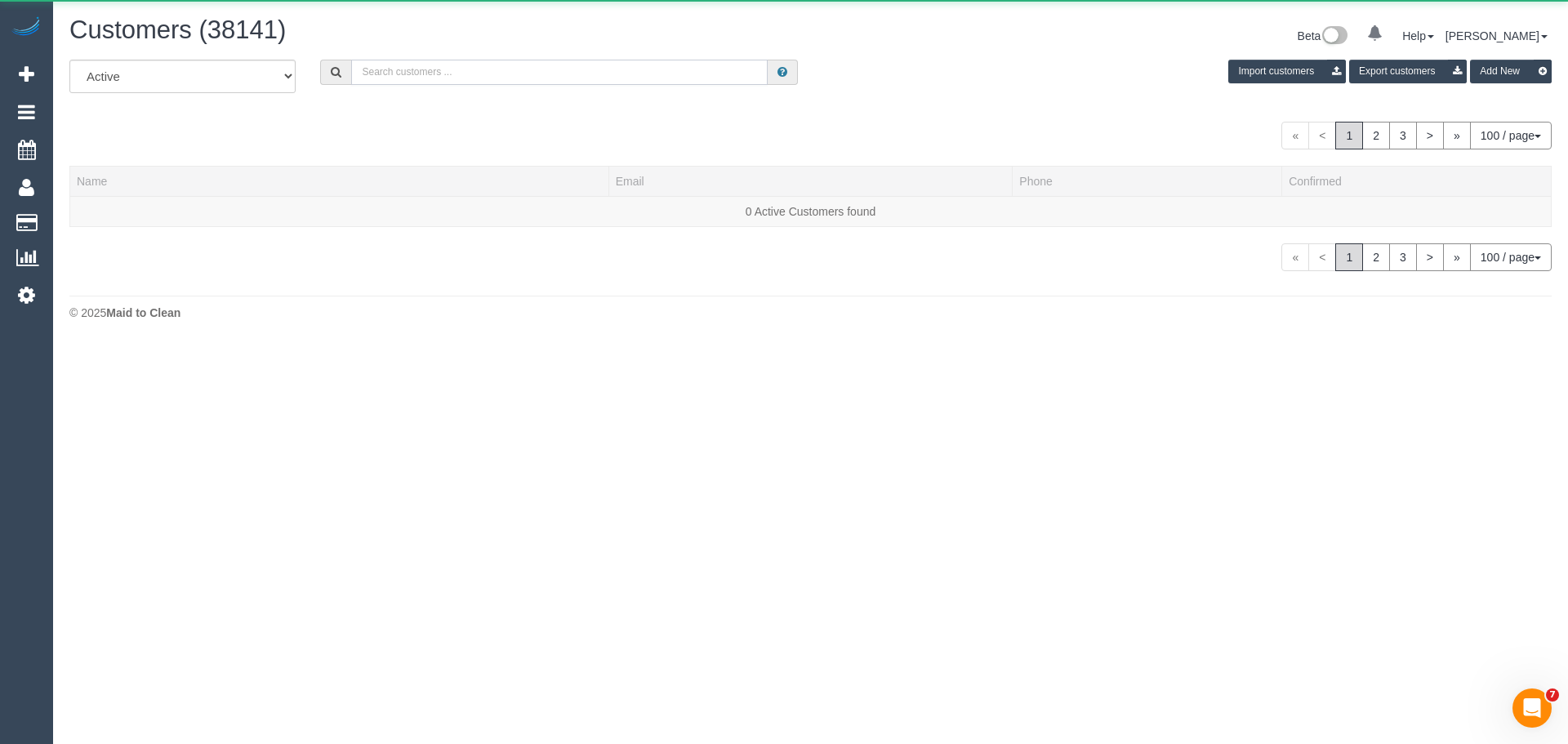
click at [509, 80] on input "text" at bounding box center [560, 72] width 417 height 25
paste input "61451506426"
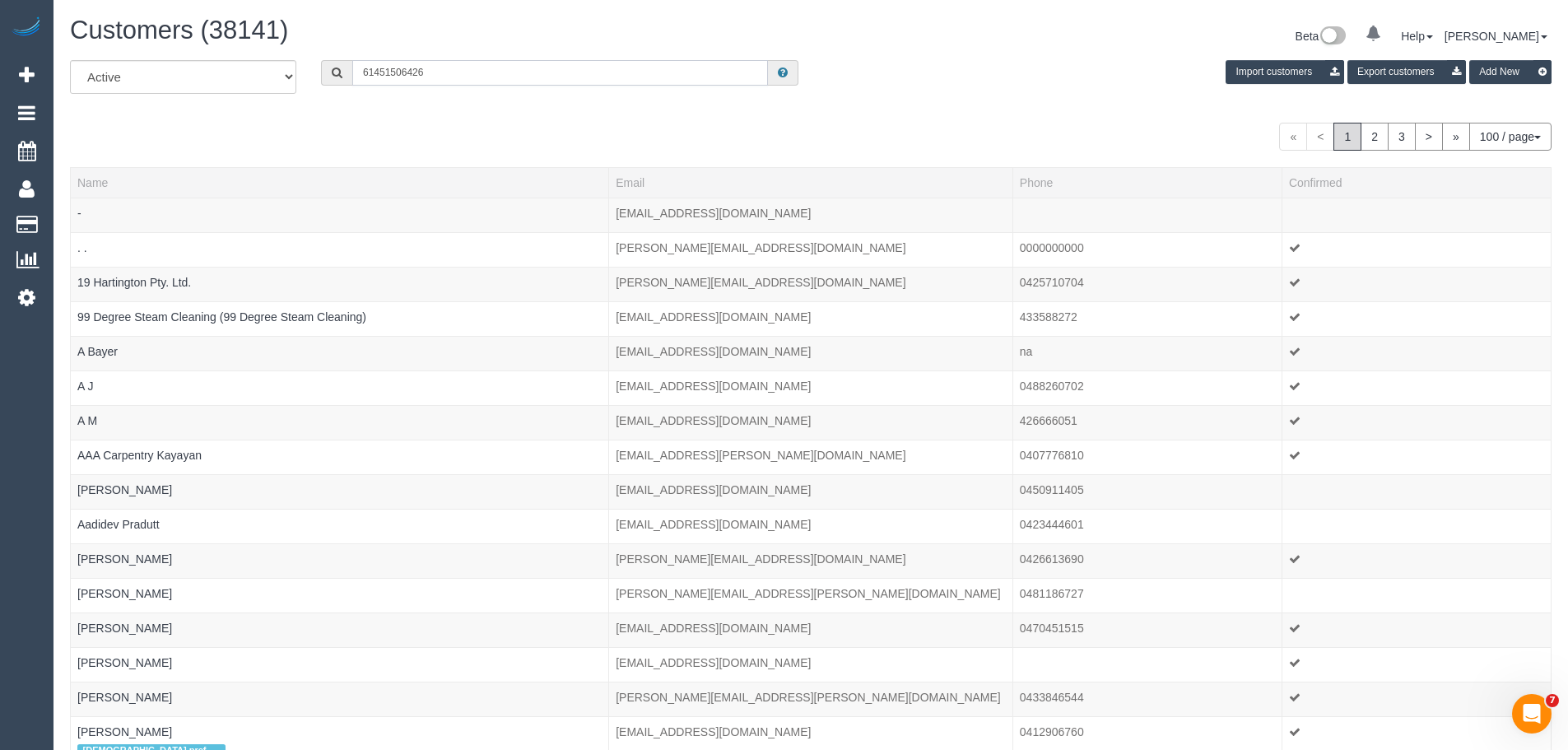
drag, startPoint x: 376, startPoint y: 77, endPoint x: 324, endPoint y: 75, distance: 52.0
click at [324, 75] on div "61451506426" at bounding box center [559, 73] width 478 height 26
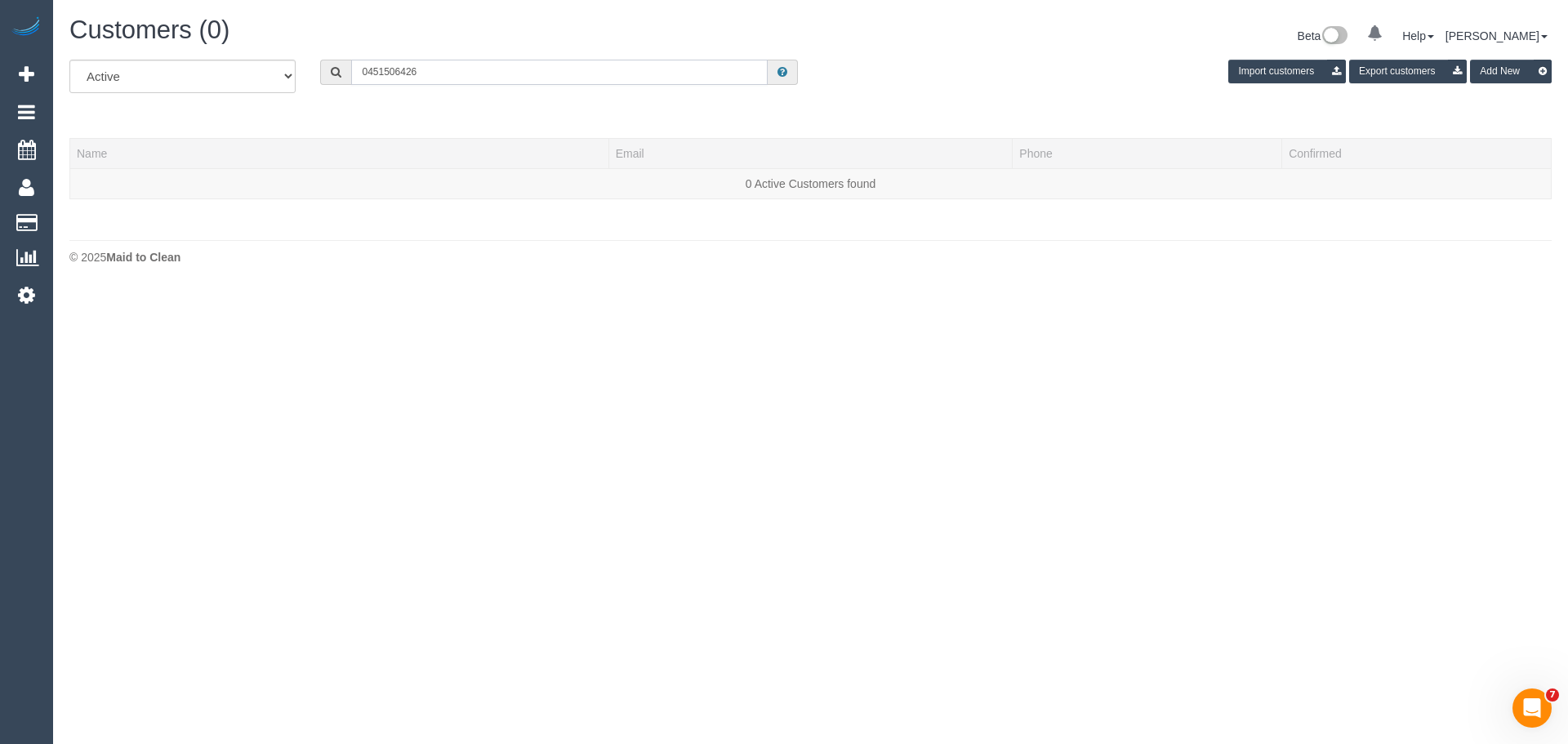
click at [383, 73] on input "0451506426" at bounding box center [560, 72] width 417 height 25
click at [398, 70] on input "0451 506426" at bounding box center [560, 72] width 417 height 25
click at [400, 71] on input "0451 506426" at bounding box center [560, 72] width 417 height 25
click at [403, 70] on input "0451 506426" at bounding box center [560, 72] width 417 height 25
click at [453, 68] on input "0451 506 426" at bounding box center [560, 72] width 417 height 25
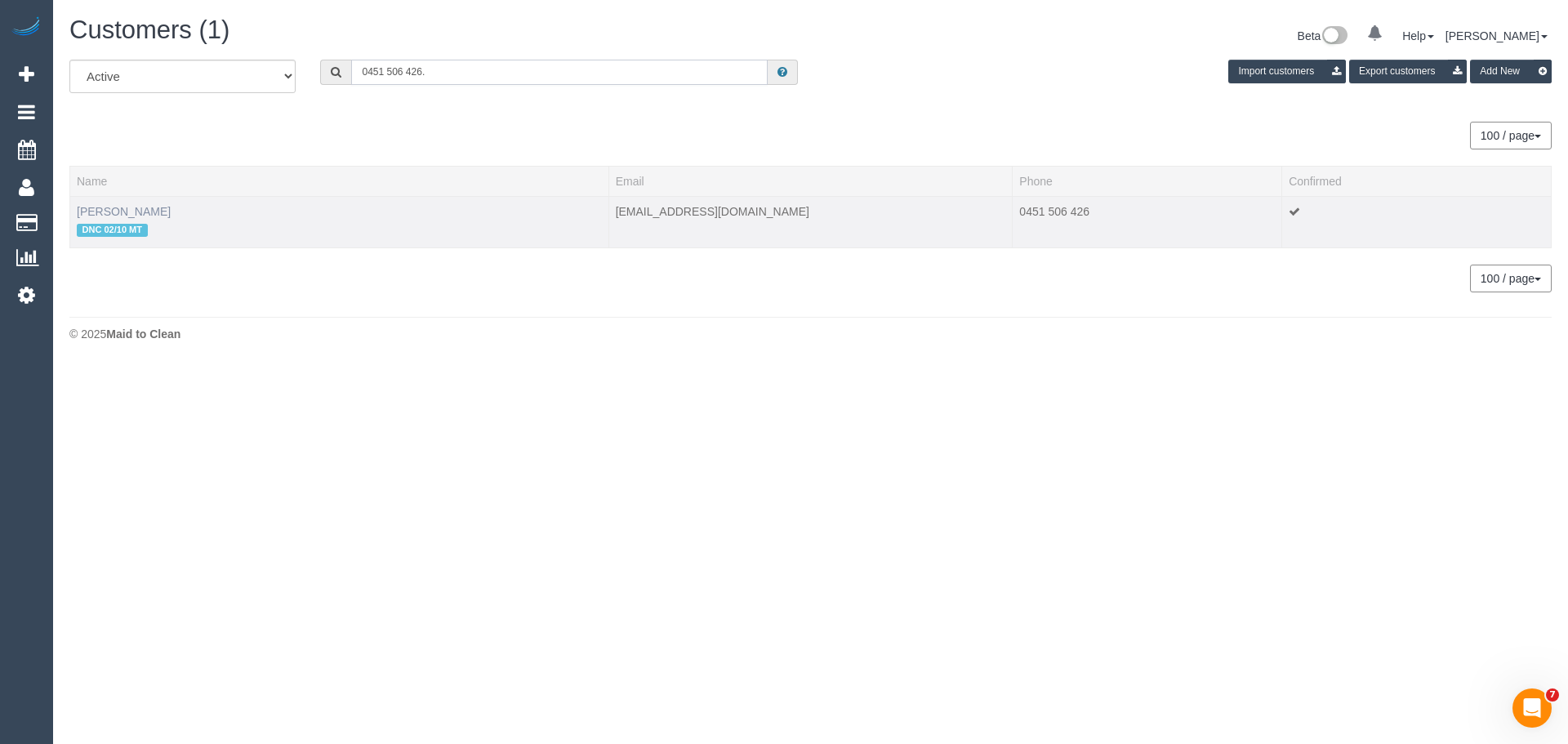
type input "0451 506 426."
click at [118, 210] on link "Kat Lambert" at bounding box center [124, 211] width 93 height 13
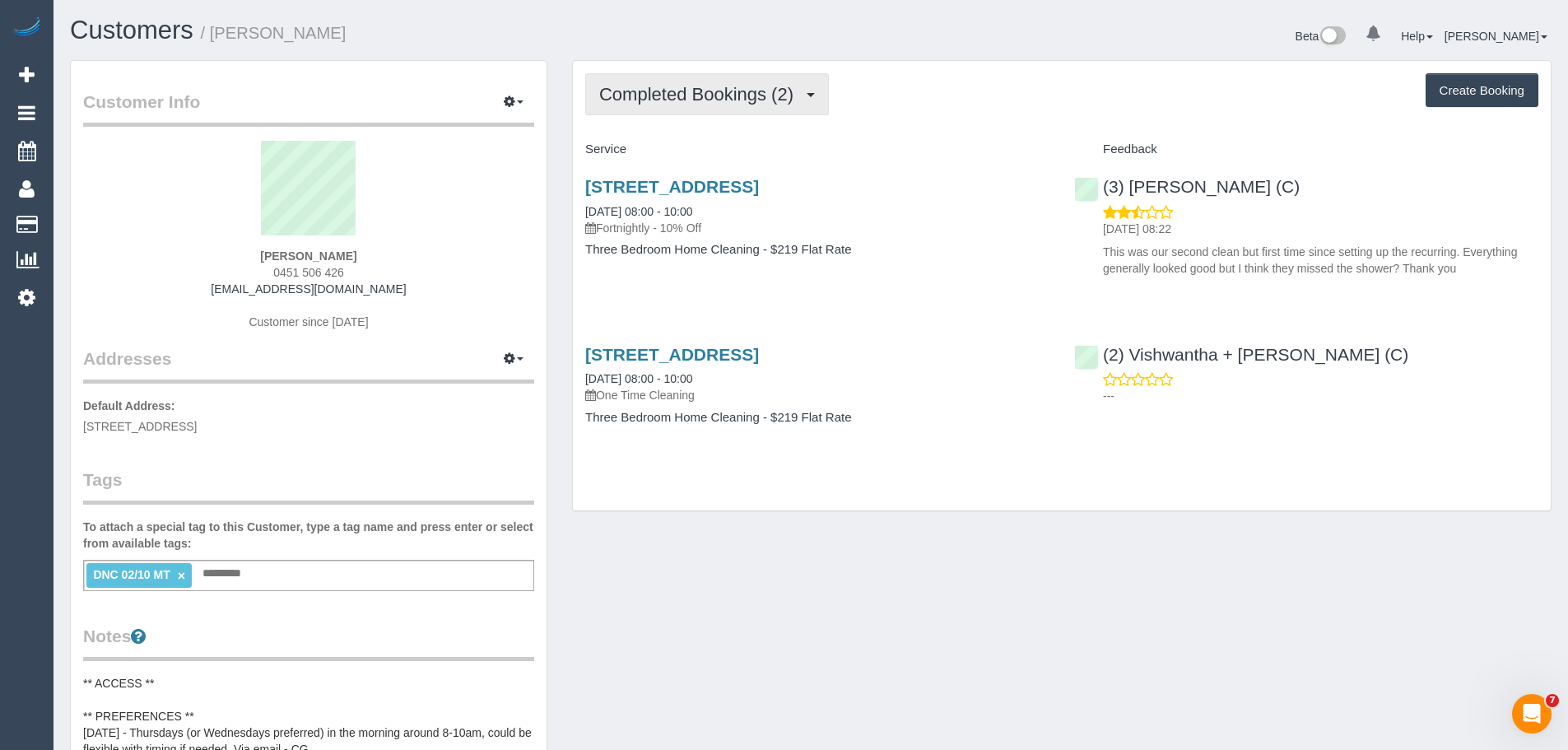
click at [637, 96] on span "Completed Bookings (2)" at bounding box center [701, 94] width 202 height 21
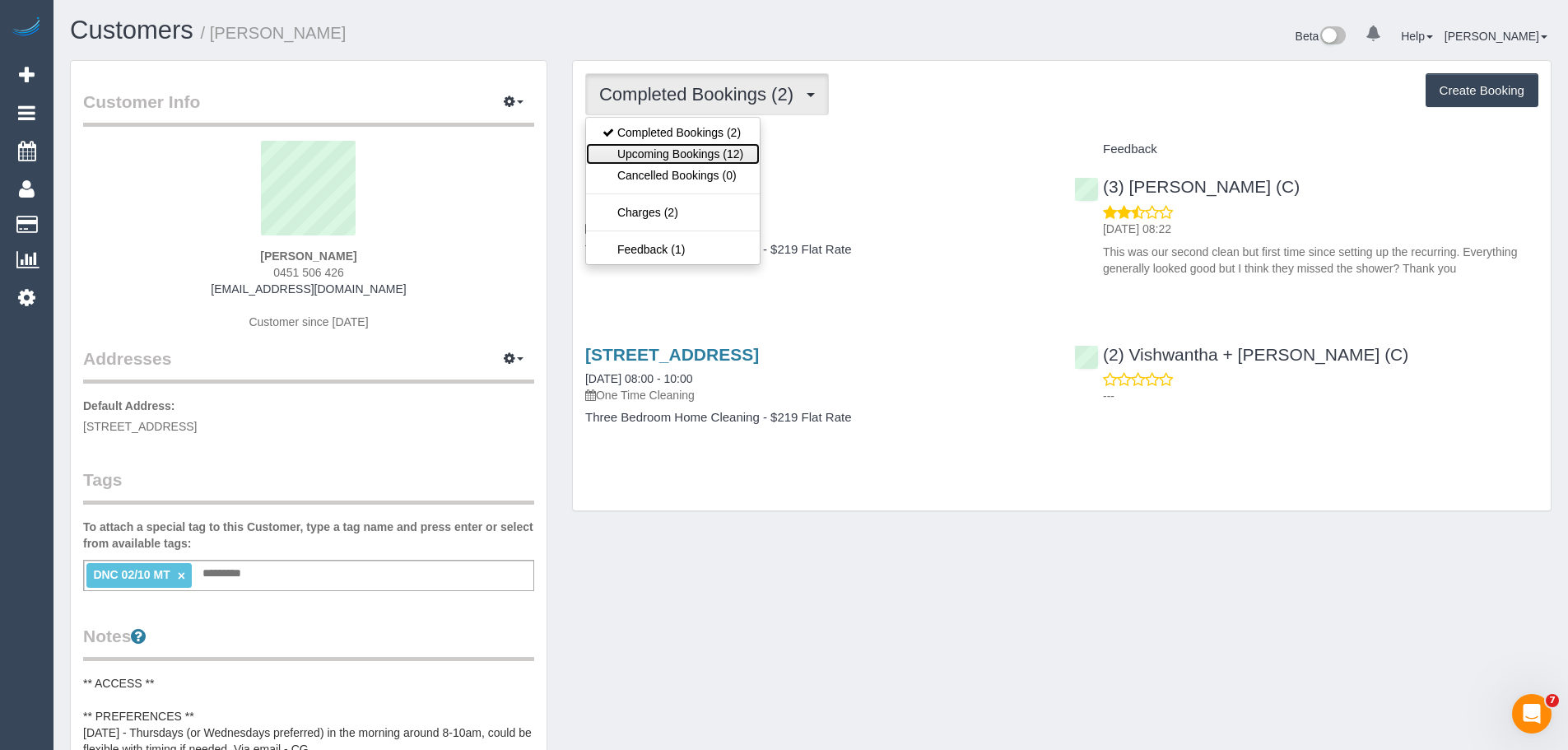
click at [655, 148] on link "Upcoming Bookings (12)" at bounding box center [672, 154] width 174 height 22
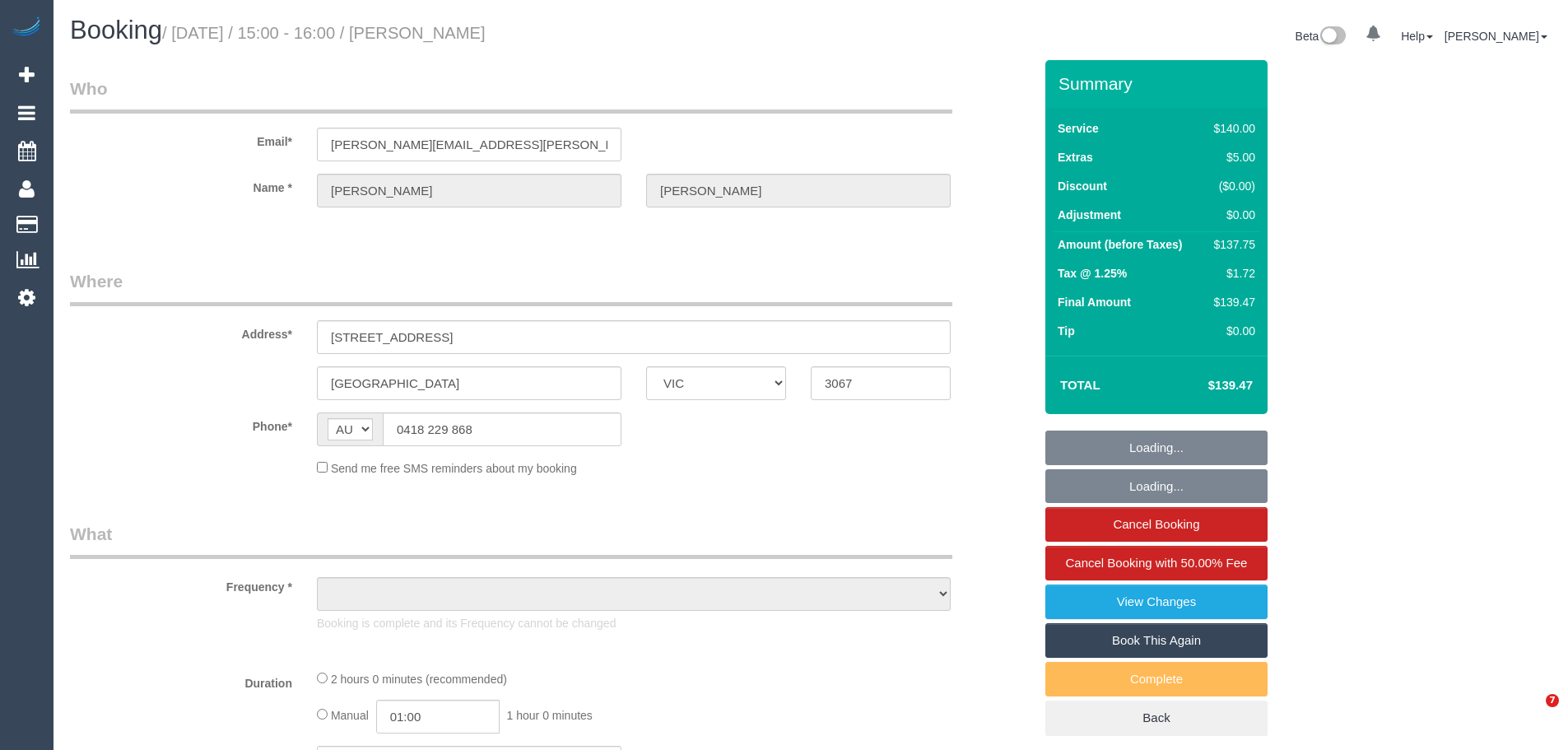
select select "VIC"
select select "string:stripe-pm_1NDipM2GScqysDRV3hj5l3xT"
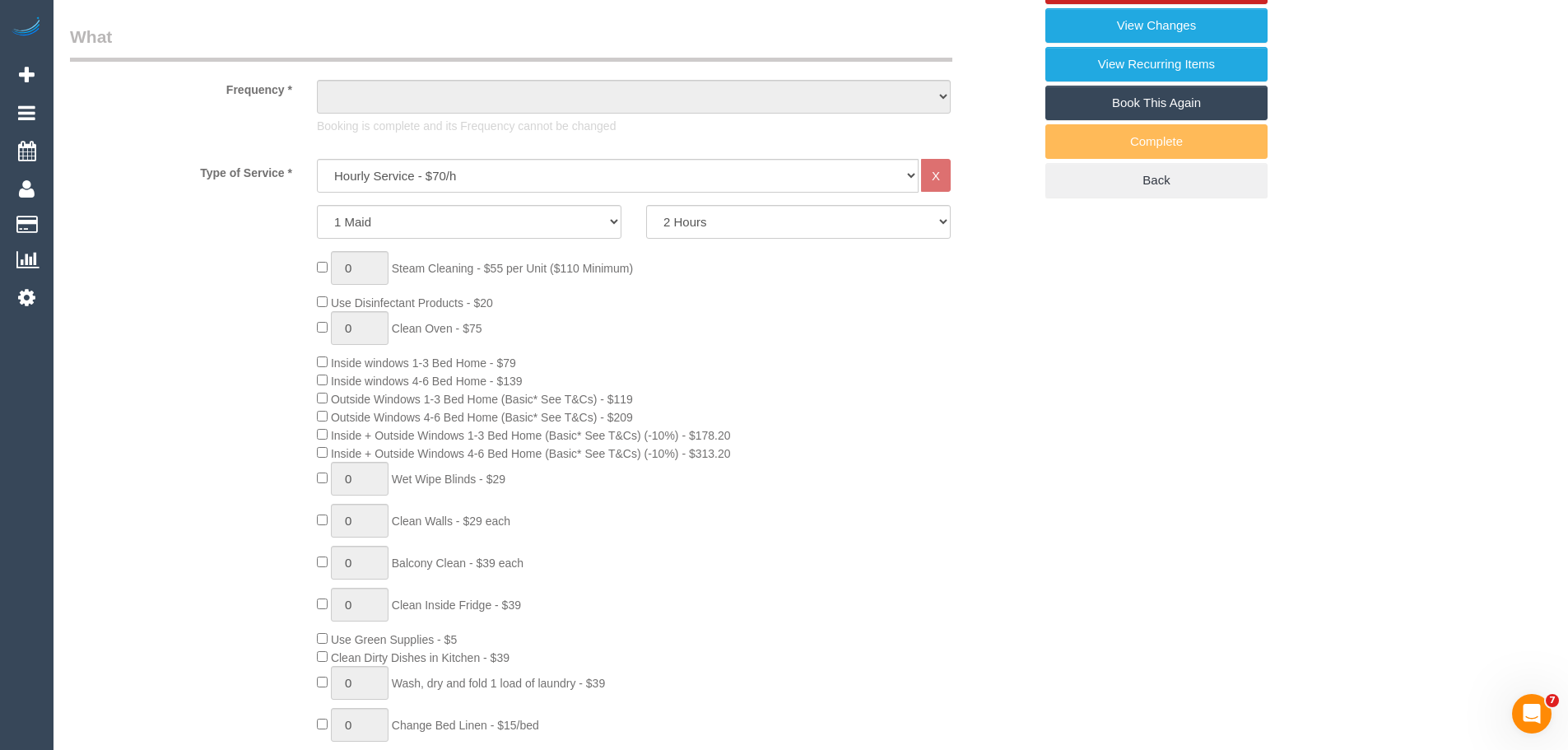
select select "number:32"
select select "number:19"
select select "number:35"
select select "object:1649"
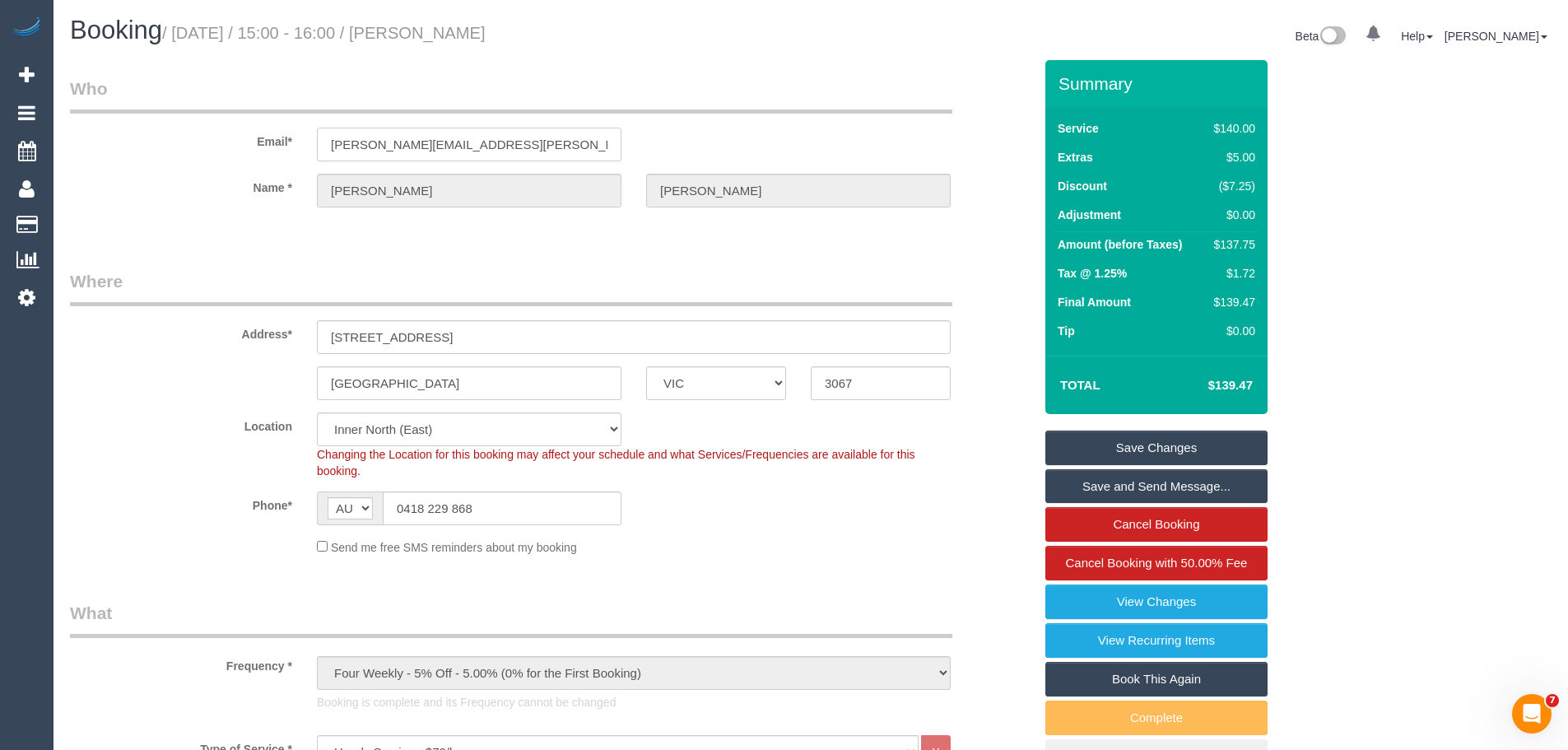
drag, startPoint x: 325, startPoint y: 145, endPoint x: 556, endPoint y: 138, distance: 231.1
click at [556, 138] on input "[PERSON_NAME][EMAIL_ADDRESS][PERSON_NAME][DOMAIN_NAME]" at bounding box center [469, 144] width 304 height 33
click at [557, 138] on input "[PERSON_NAME][EMAIL_ADDRESS][PERSON_NAME][DOMAIN_NAME]" at bounding box center [469, 144] width 304 height 33
drag, startPoint x: 506, startPoint y: 144, endPoint x: 130, endPoint y: 126, distance: 376.4
click at [130, 126] on div "Email* [PERSON_NAME][EMAIL_ADDRESS][PERSON_NAME][DOMAIN_NAME]" at bounding box center [551, 119] width 988 height 84
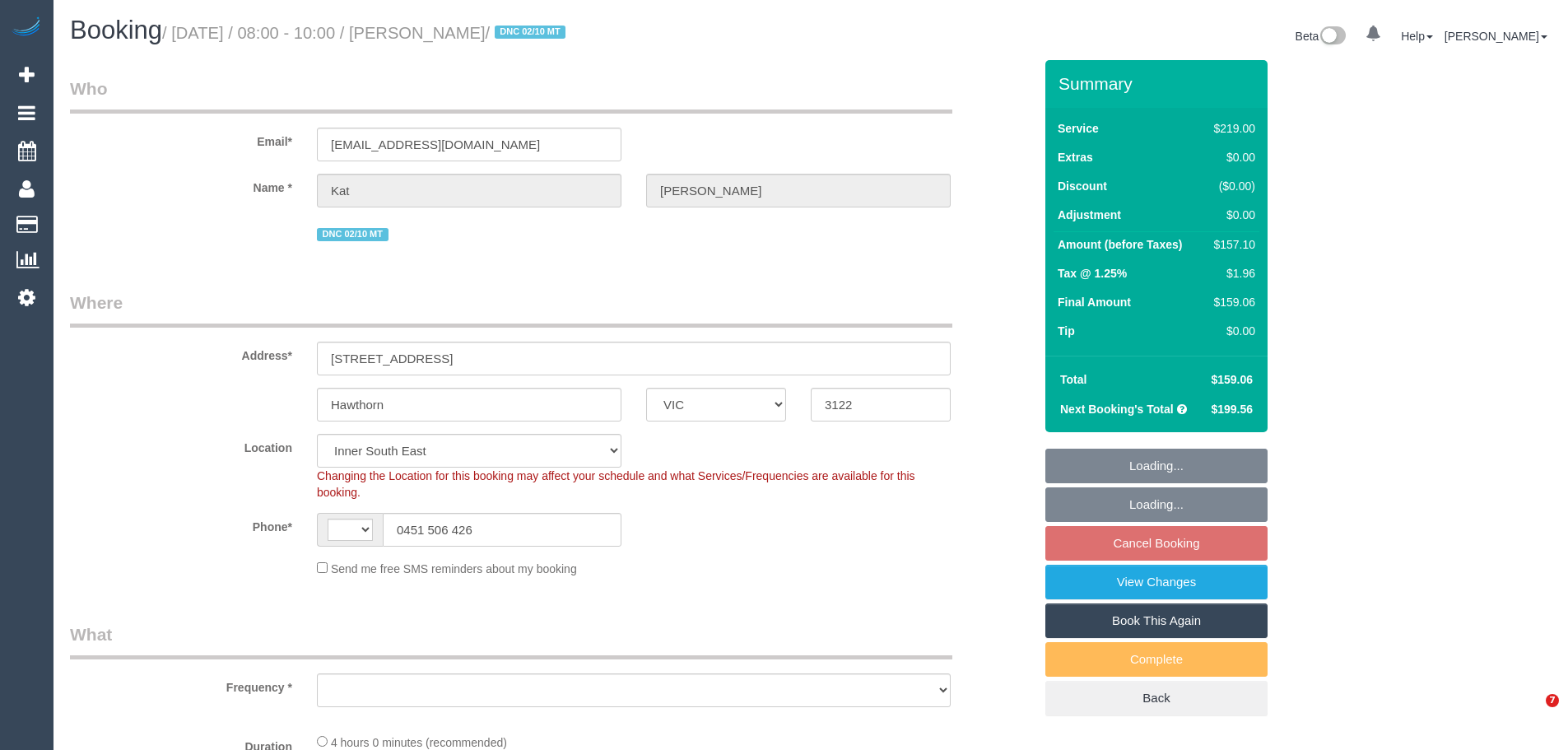
select select "VIC"
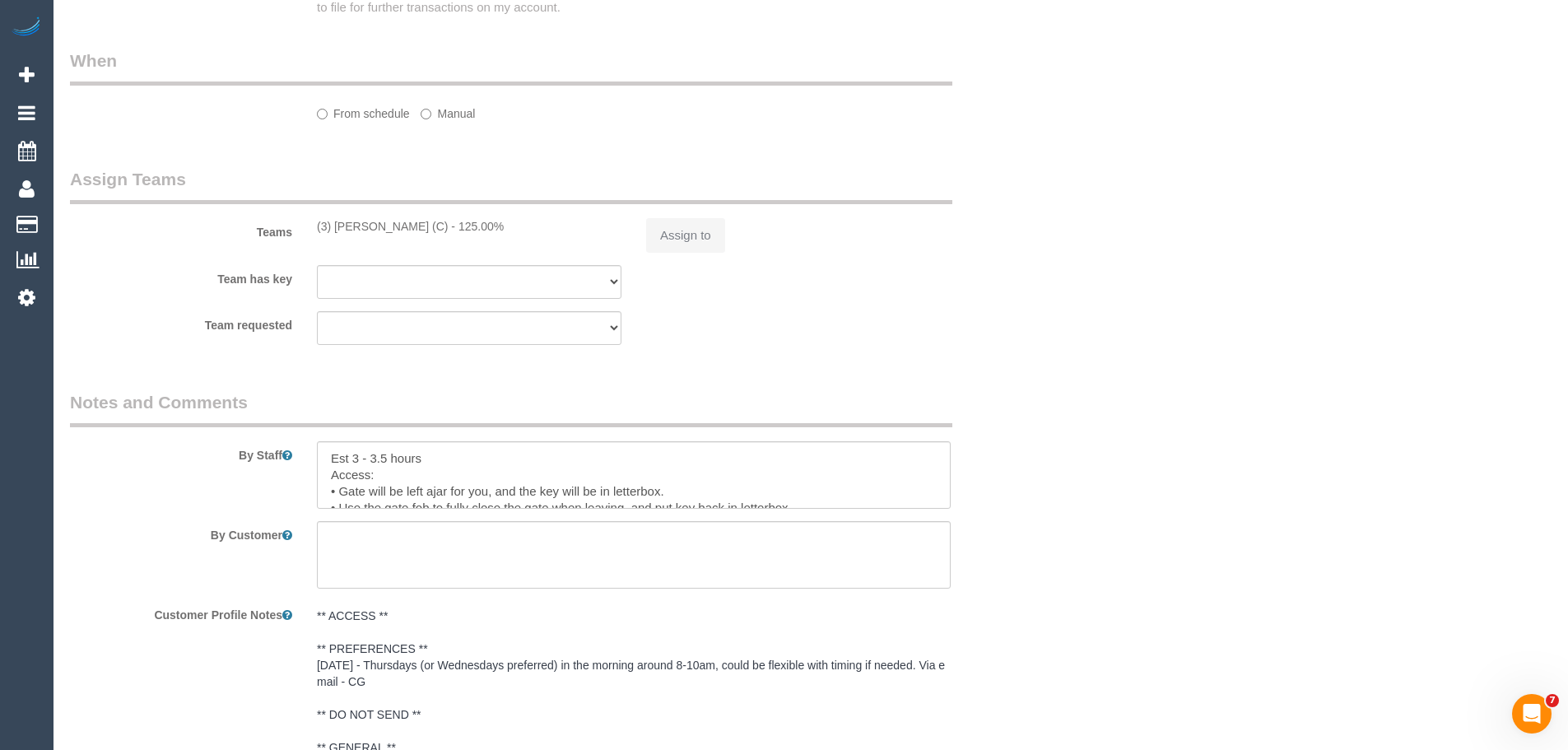
select select "string:stripe-pm_1RvSDt2GScqysDRVQCnpcIoG"
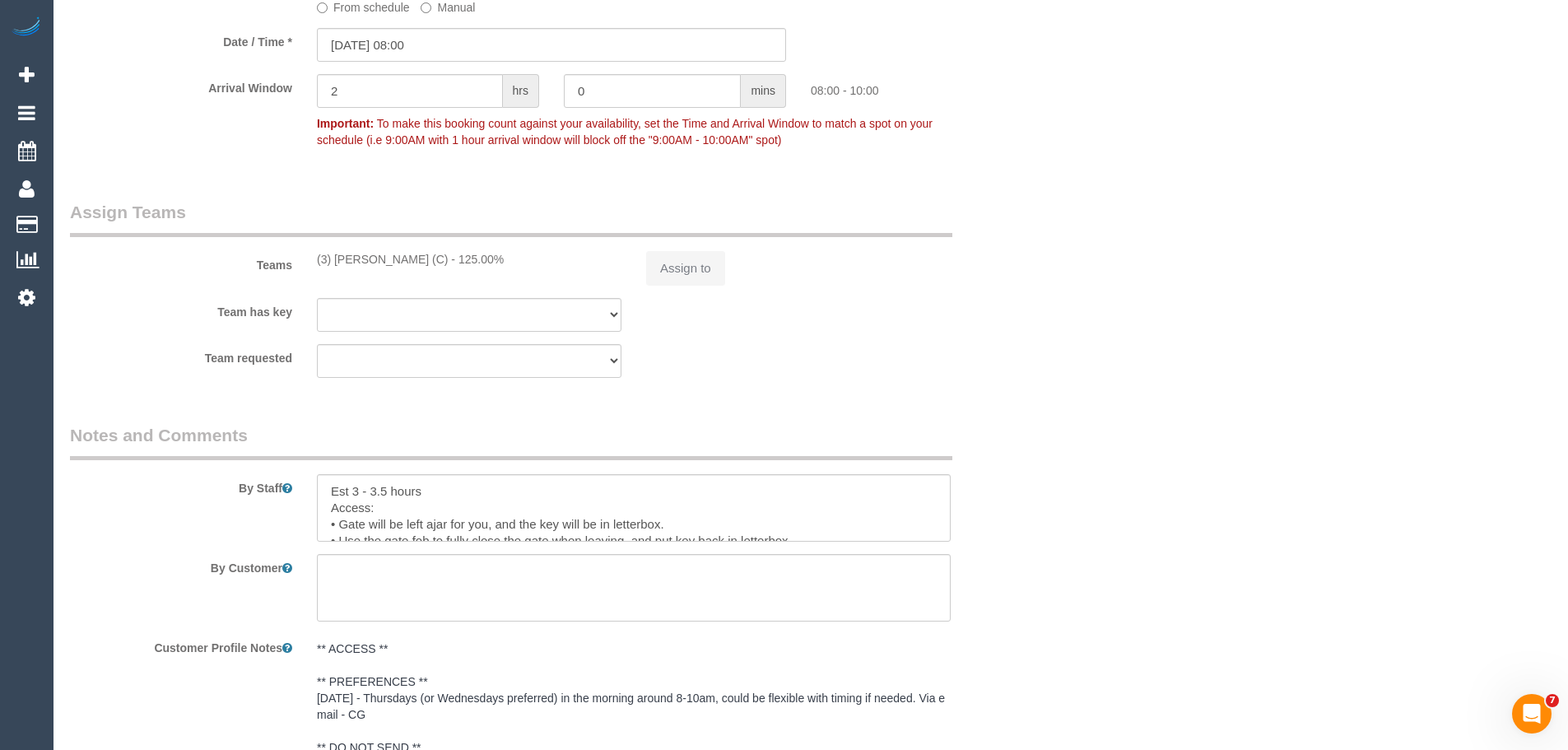
select select "string:AU"
select select "number:28"
select select "number:14"
select select "number:19"
select select "number:36"
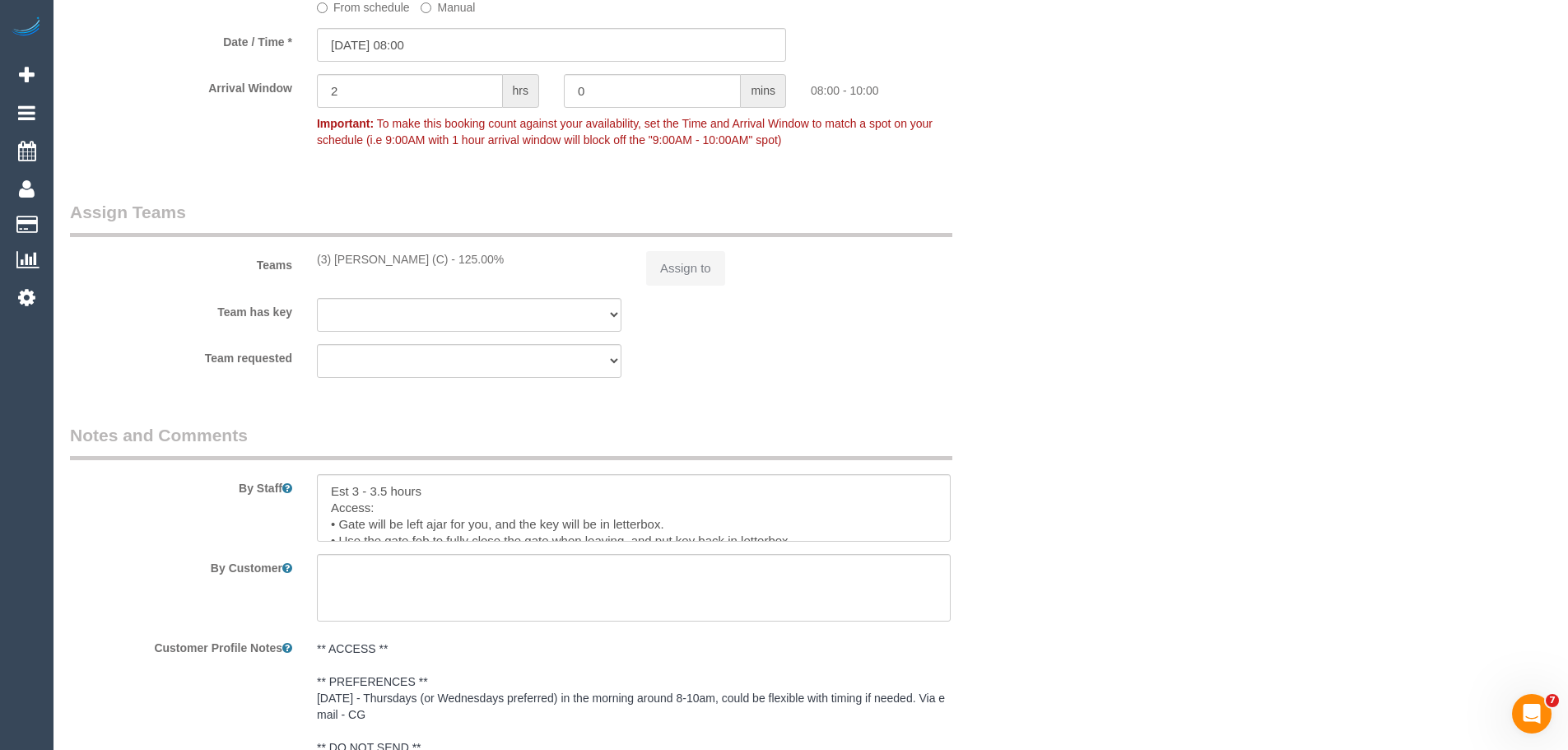
select select "number:34"
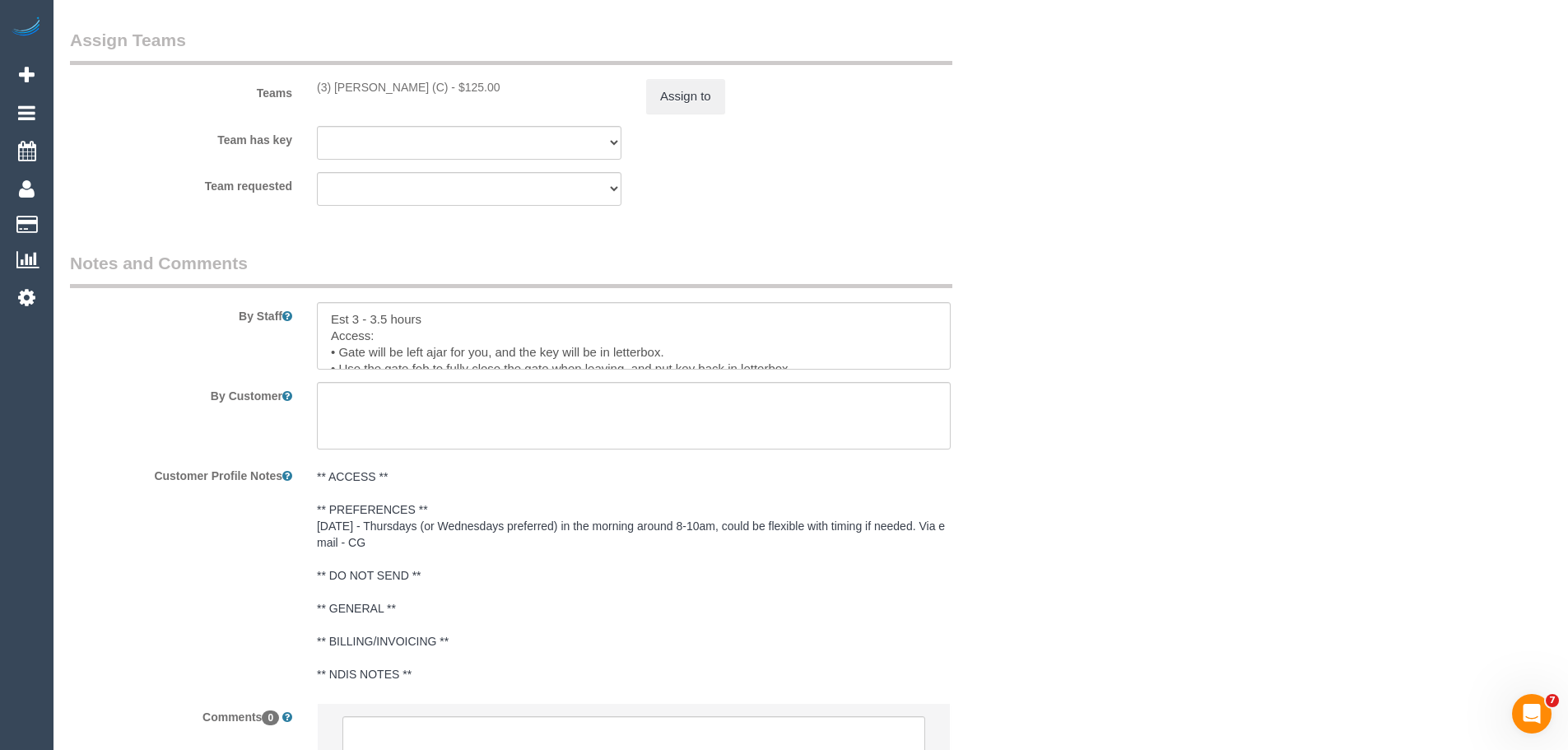
select select "object:1435"
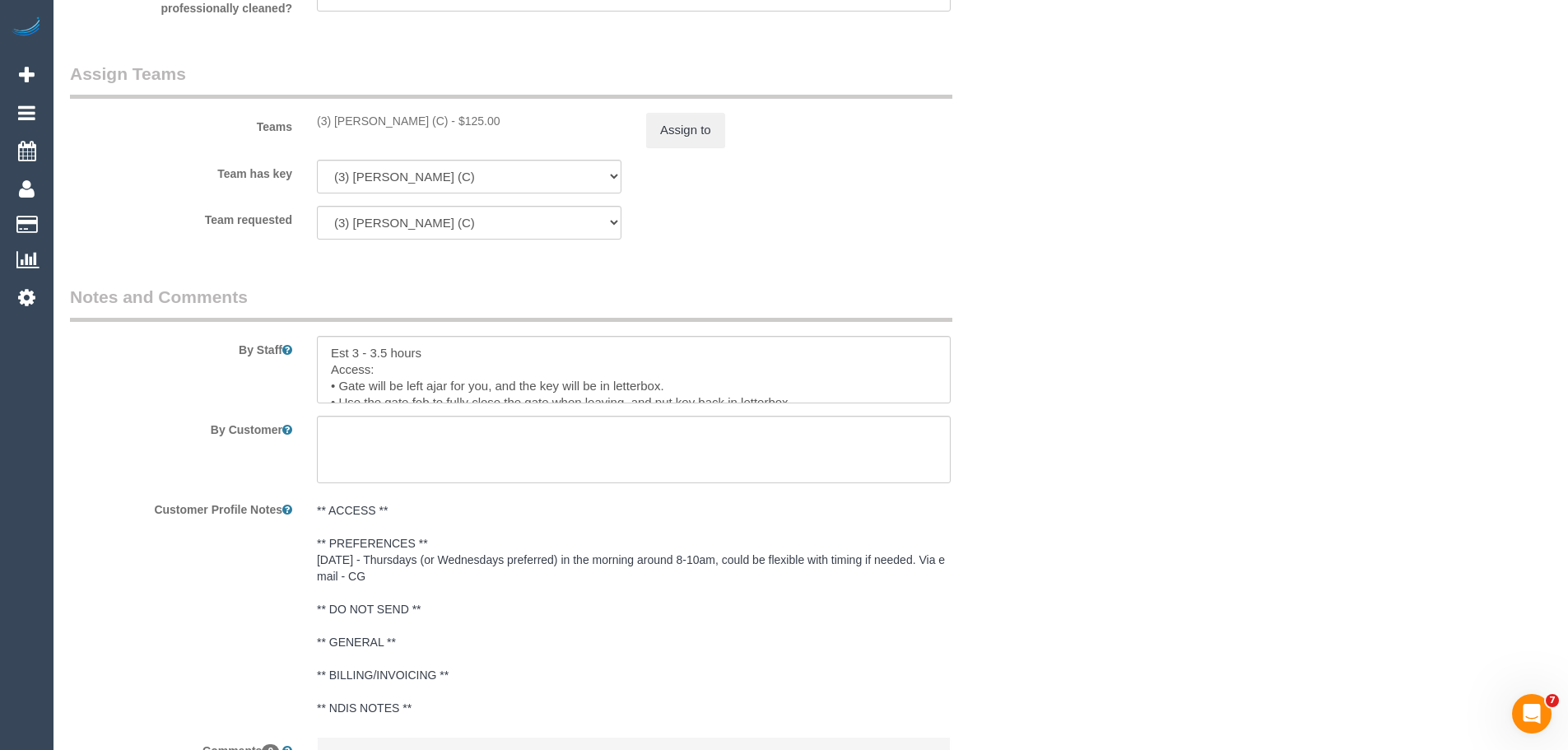
scroll to position [17, 0]
drag, startPoint x: 340, startPoint y: 371, endPoint x: 682, endPoint y: 370, distance: 342.0
click at [681, 370] on textarea at bounding box center [634, 369] width 634 height 68
click at [689, 368] on textarea at bounding box center [634, 369] width 634 height 68
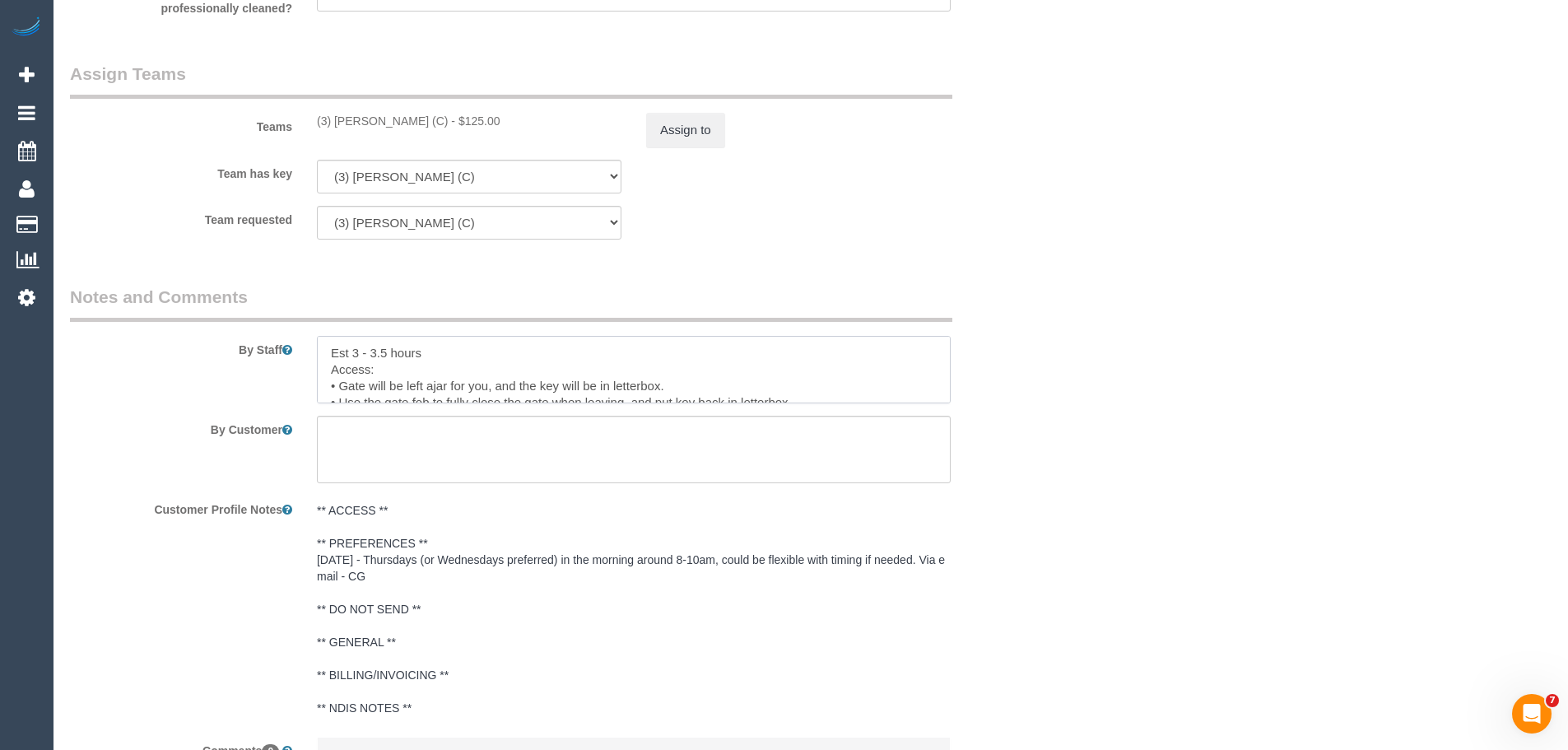
drag, startPoint x: 821, startPoint y: 391, endPoint x: 302, endPoint y: 366, distance: 519.6
click at [302, 366] on div "By Staff" at bounding box center [551, 344] width 988 height 119
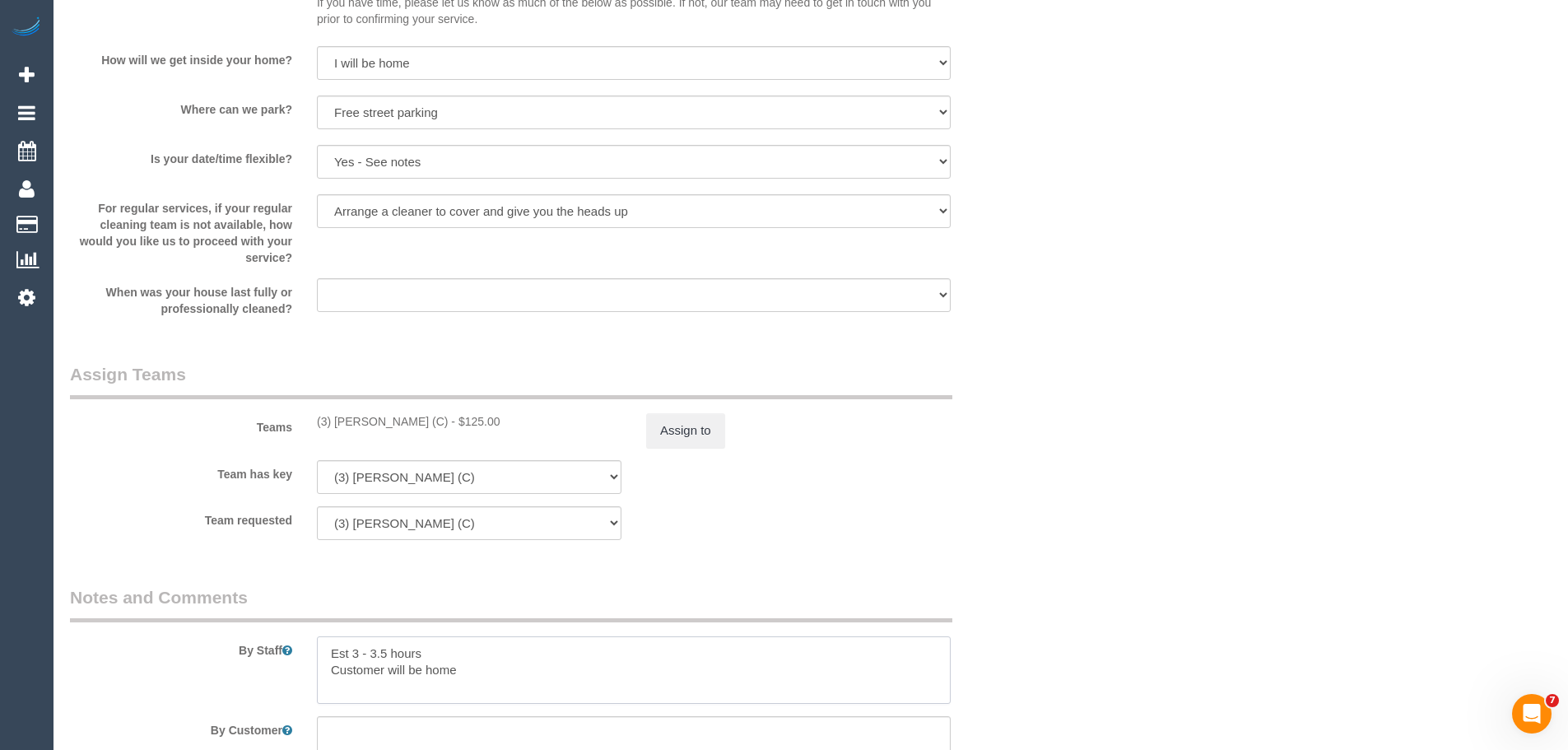
scroll to position [2531, 0]
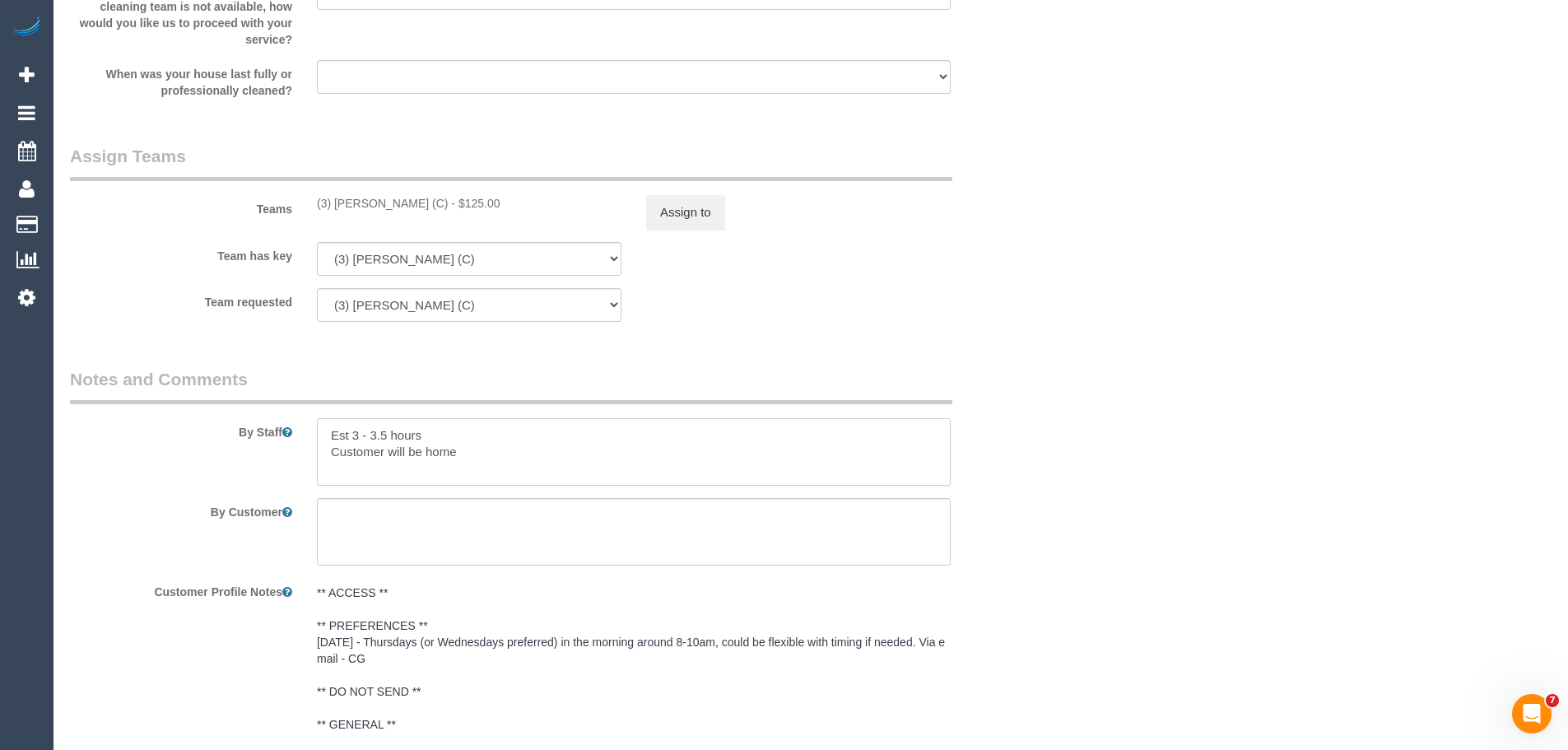
click at [495, 451] on textarea at bounding box center [634, 452] width 634 height 68
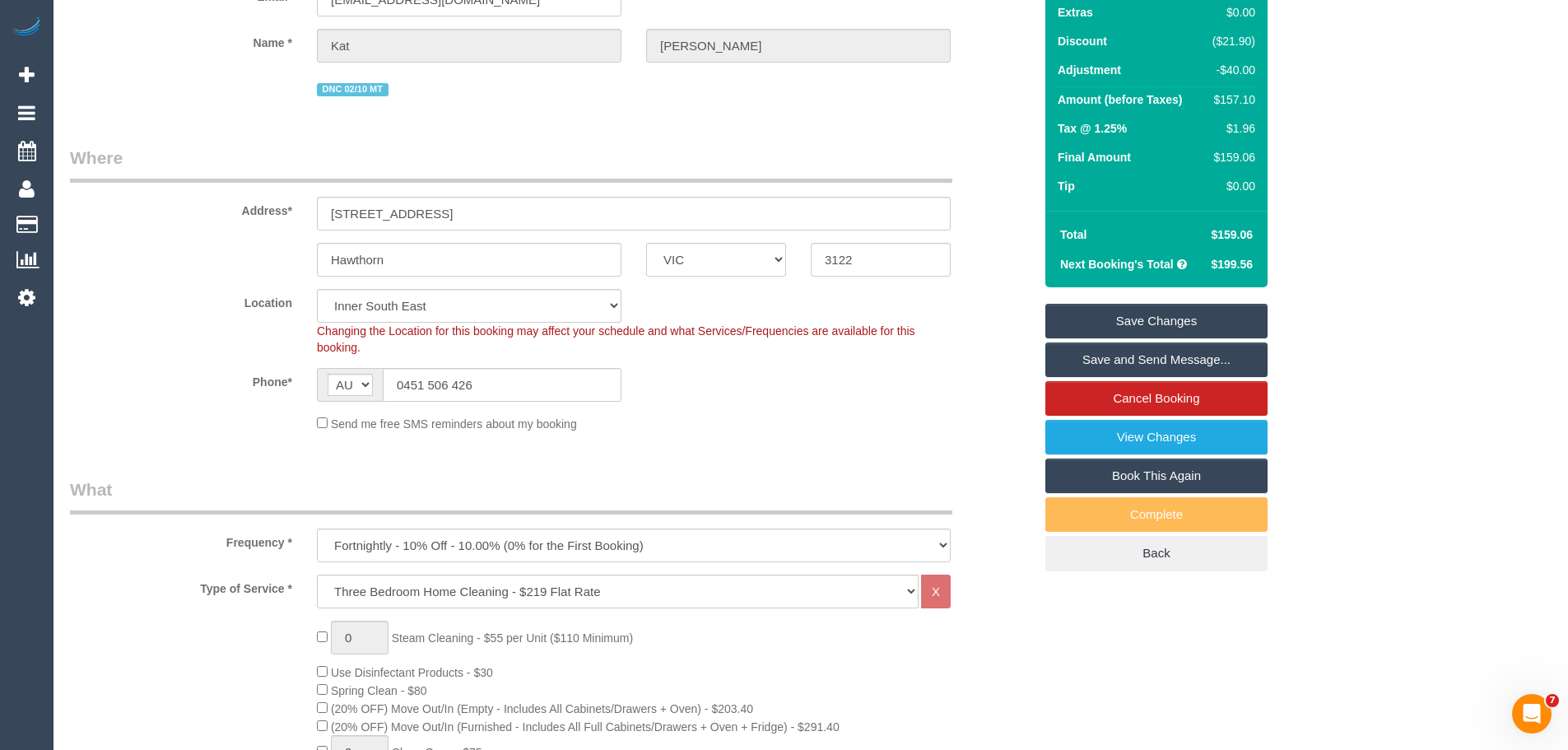
scroll to position [59, 0]
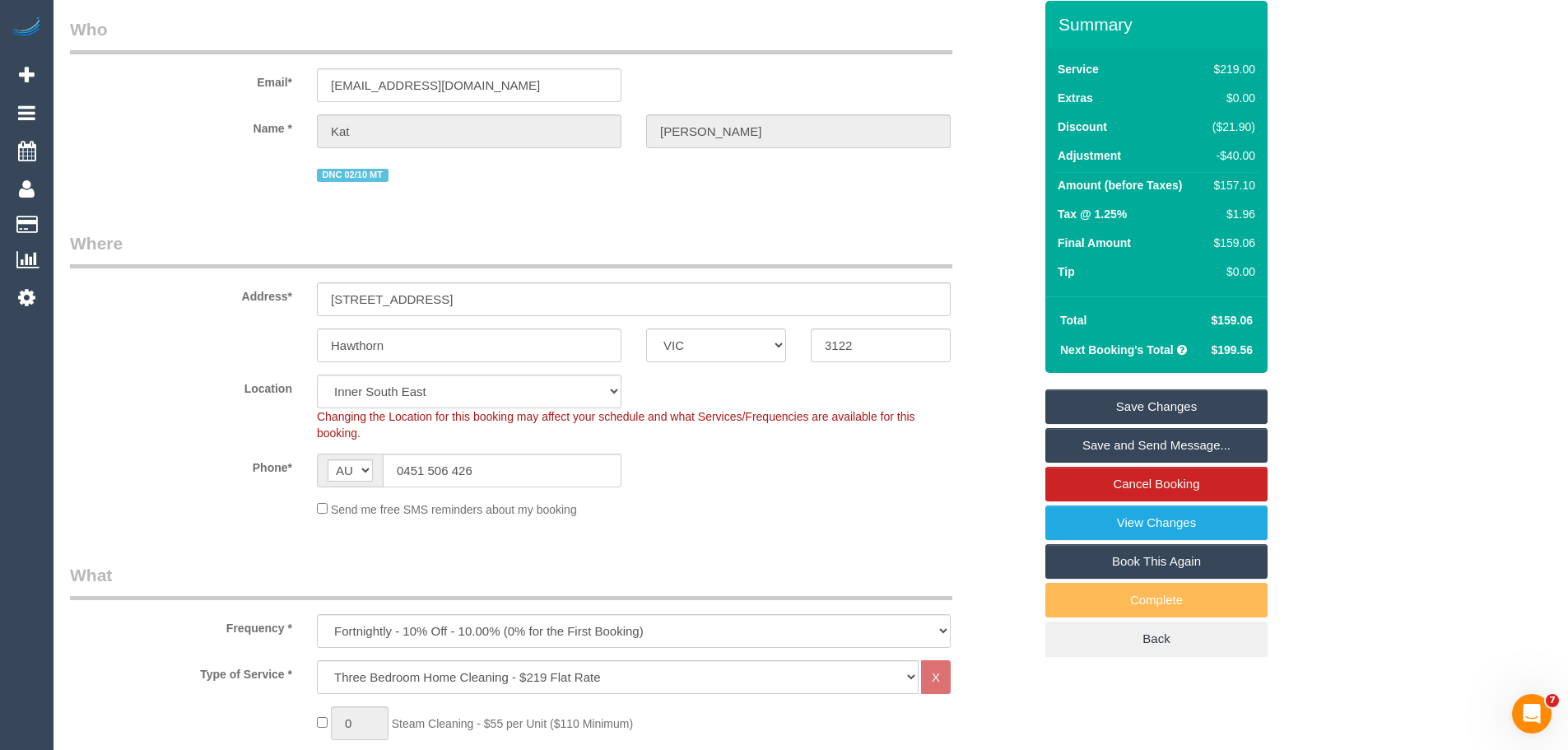
type textarea "Est 3 - 3.5 hours Customer will be home, dog sitting so there will be a dog pre…"
click at [1134, 402] on link "Save Changes" at bounding box center [1157, 406] width 223 height 34
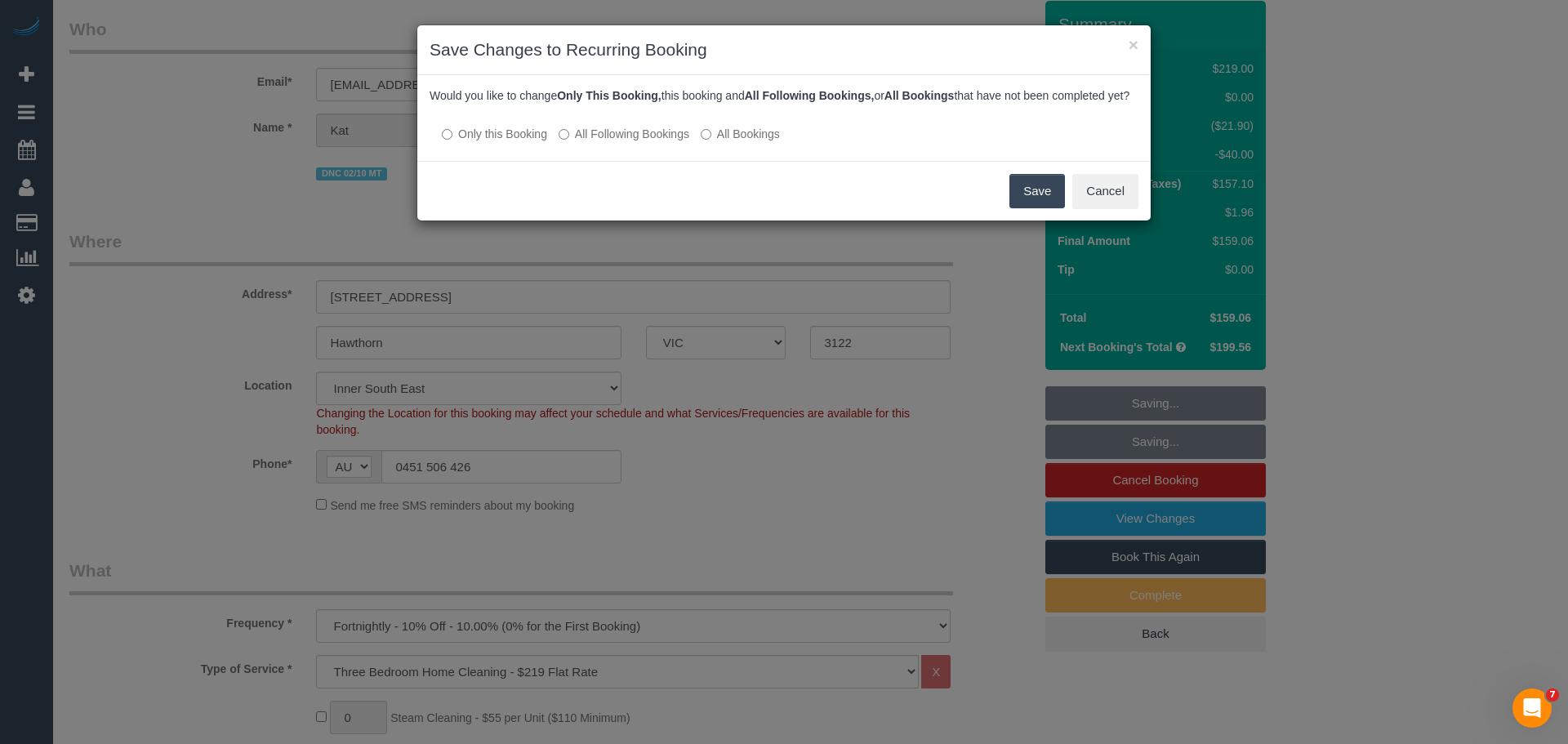
click at [1033, 208] on button "Save" at bounding box center [1037, 191] width 55 height 34
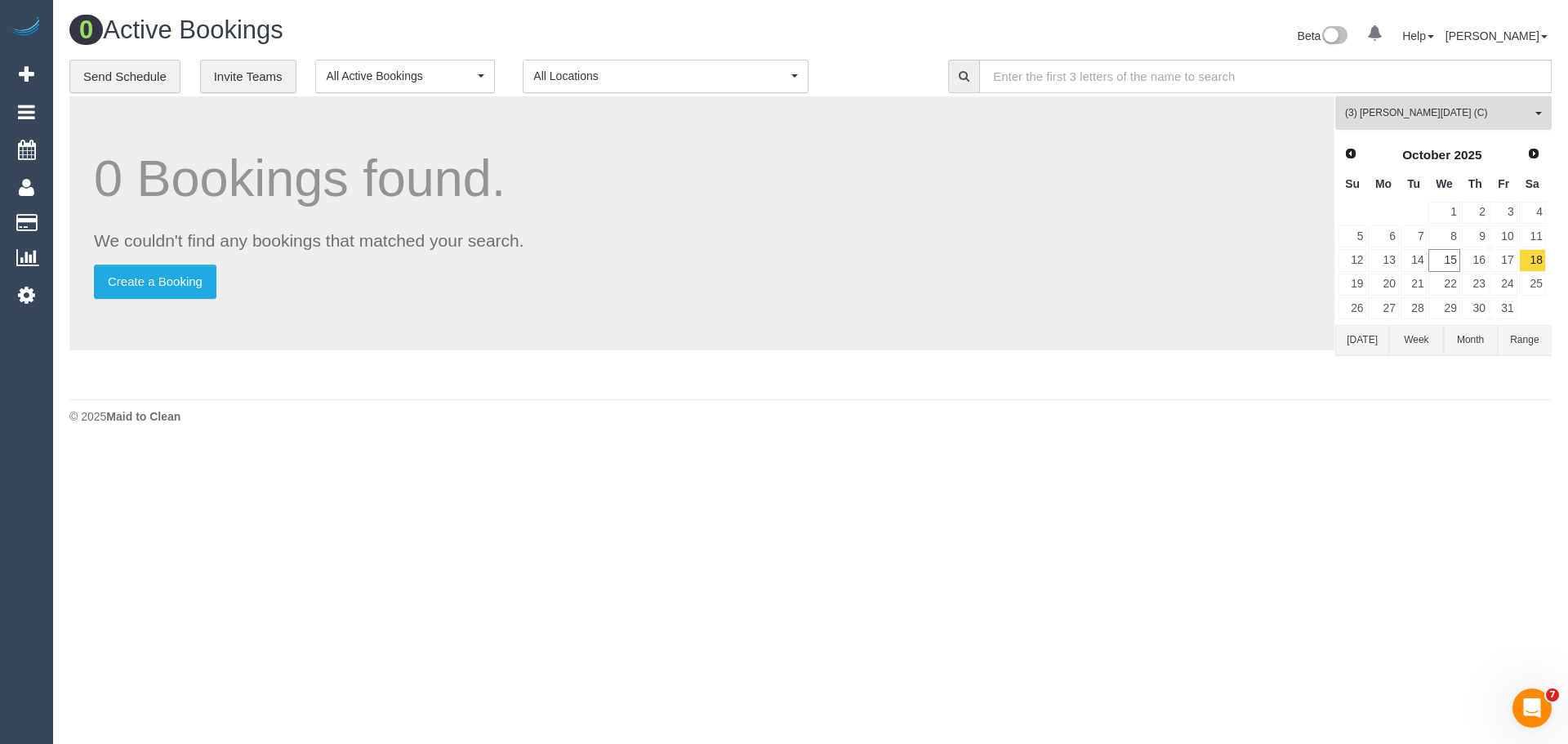
click at [1440, 101] on button "(3) Antony Silvester (C) All Teams" at bounding box center [1443, 113] width 216 height 33
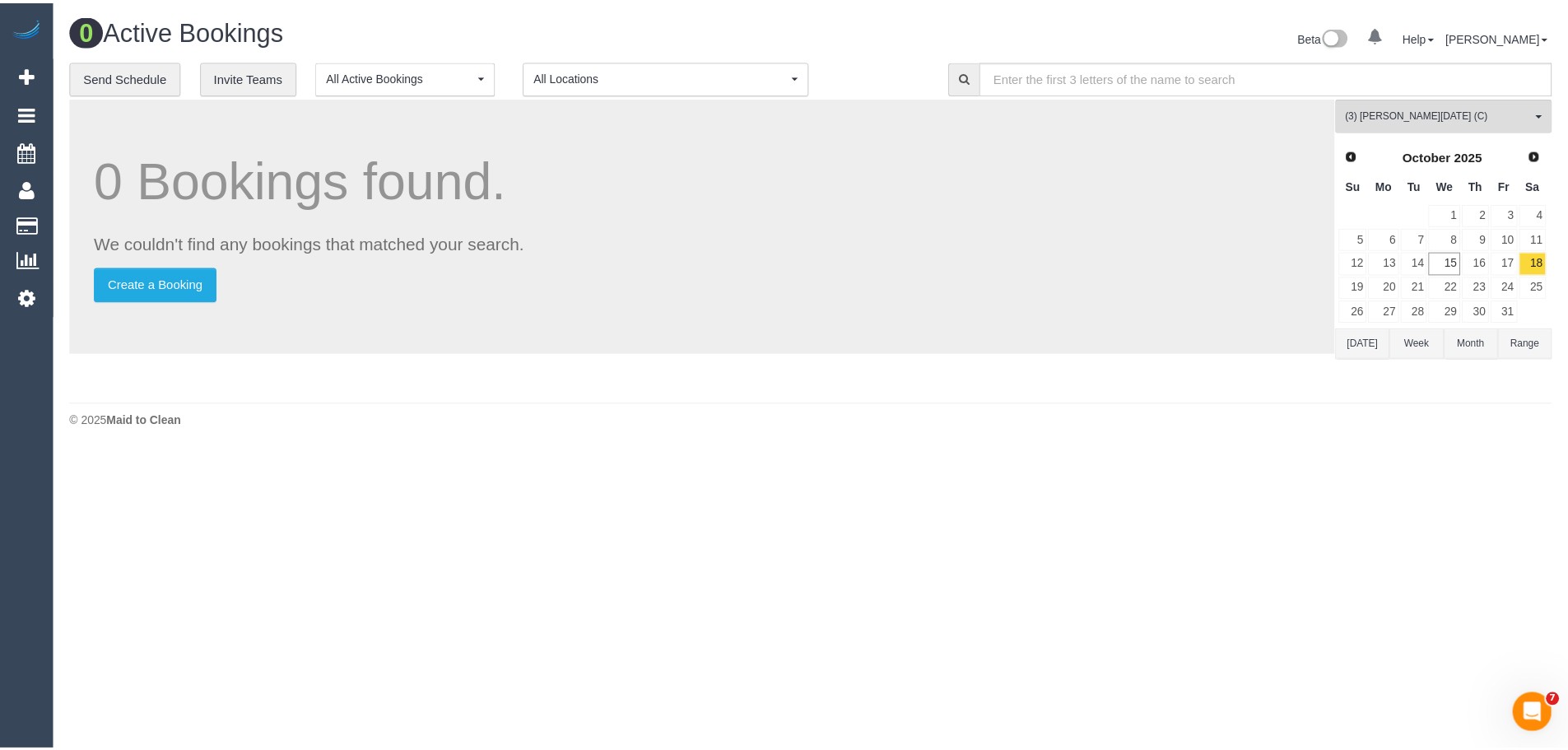
scroll to position [1841, 0]
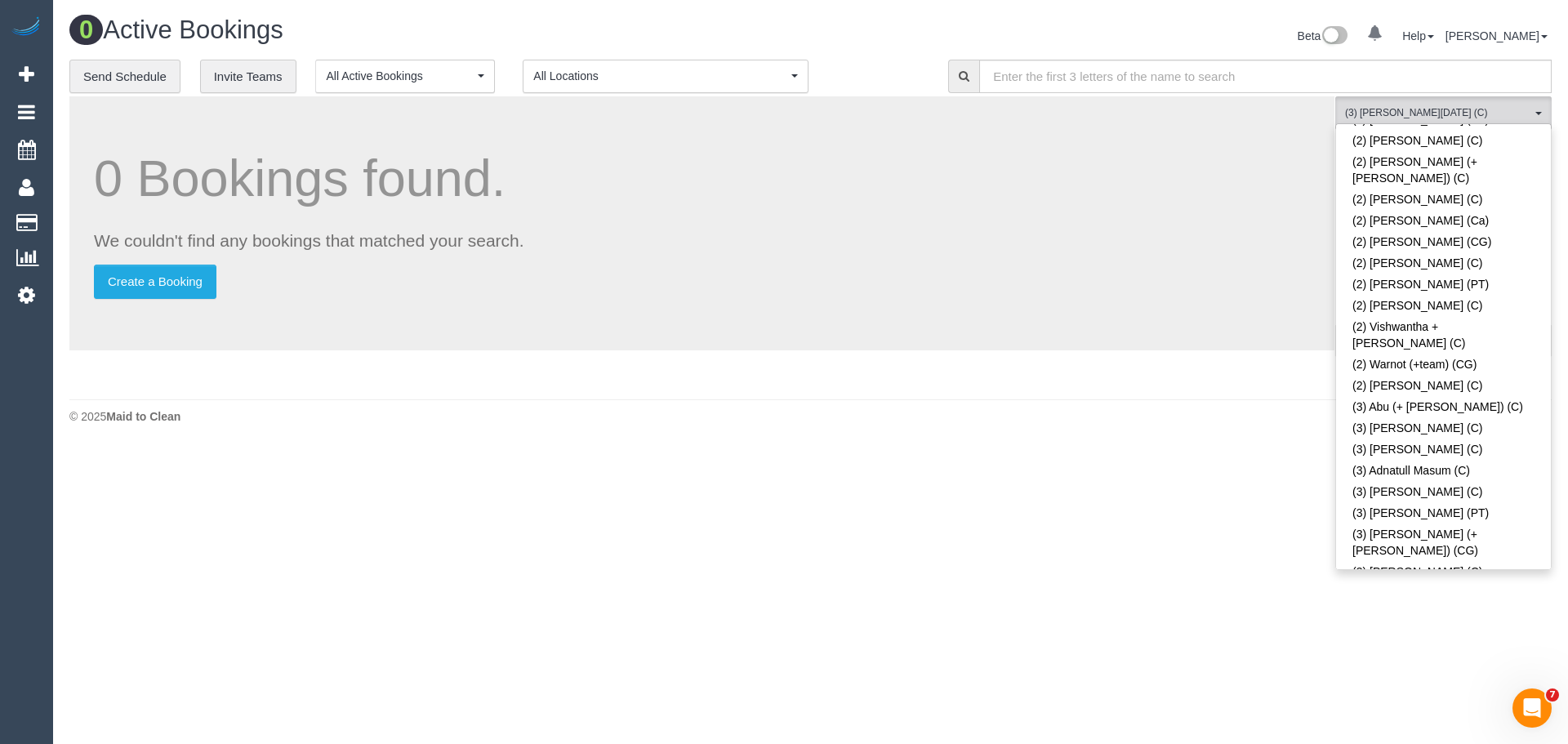
click at [1439, 647] on link "(3) Antony Silvester (C)" at bounding box center [1443, 657] width 215 height 21
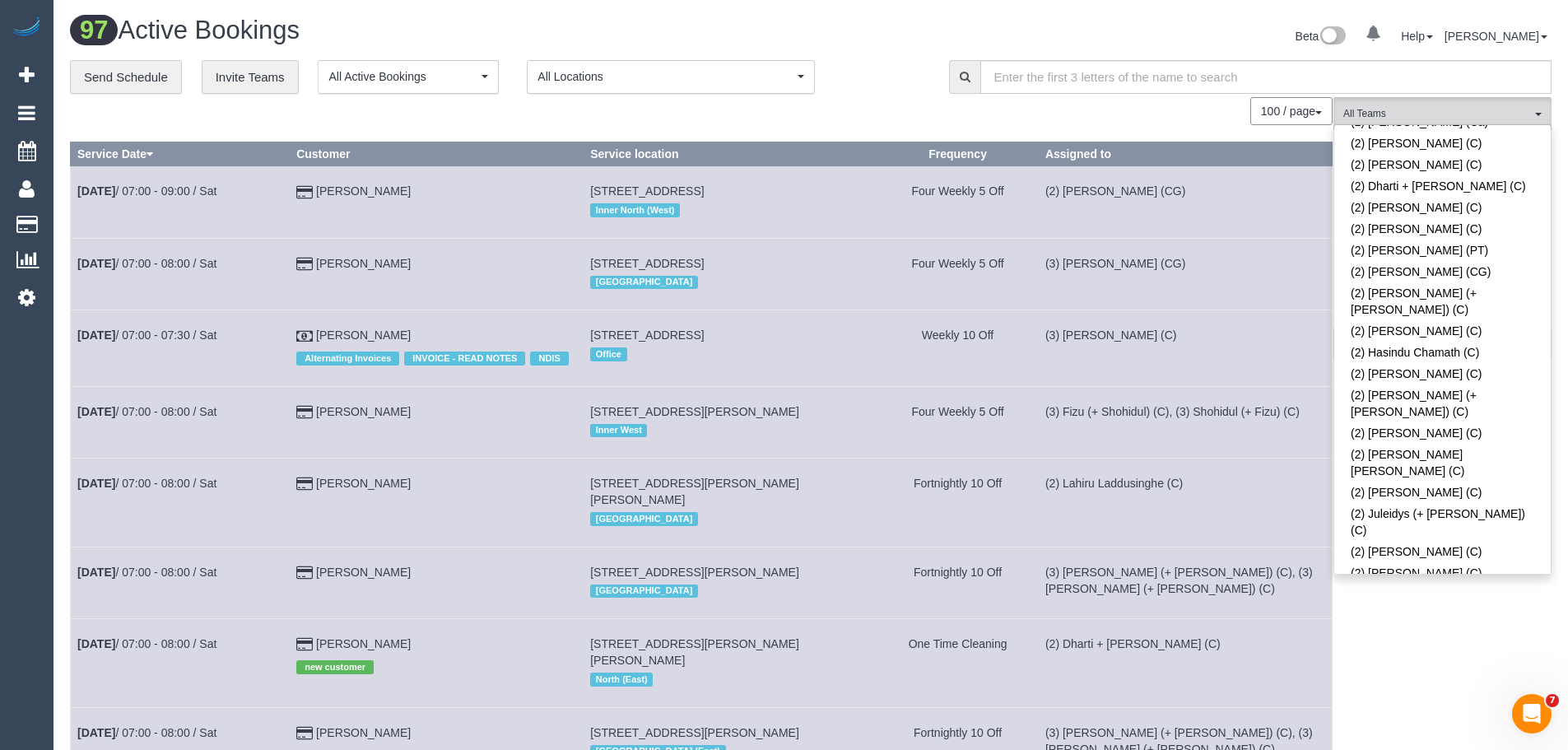
scroll to position [650, 0]
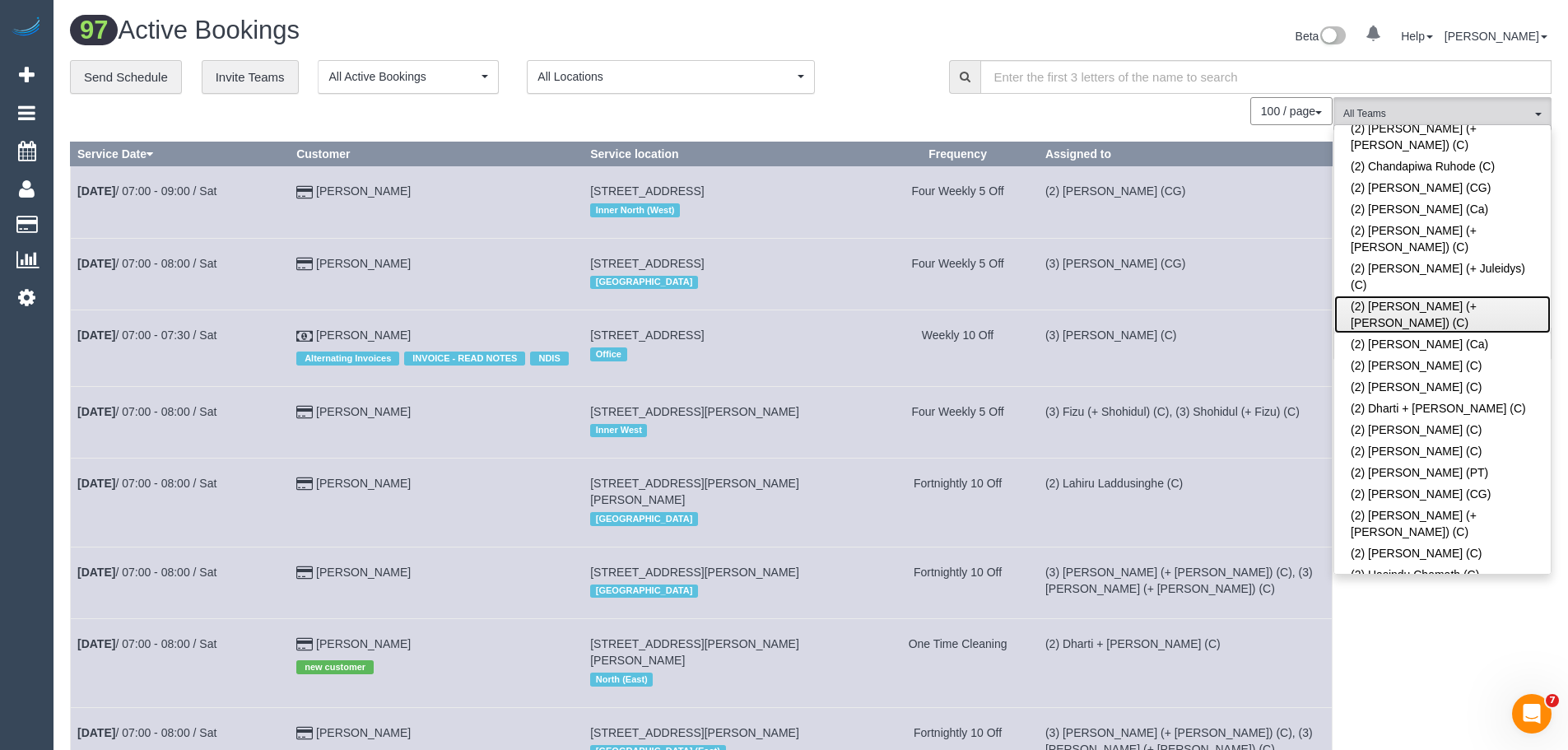
click at [1437, 295] on link "(2) [PERSON_NAME] (+ [PERSON_NAME]) (C)" at bounding box center [1442, 314] width 217 height 38
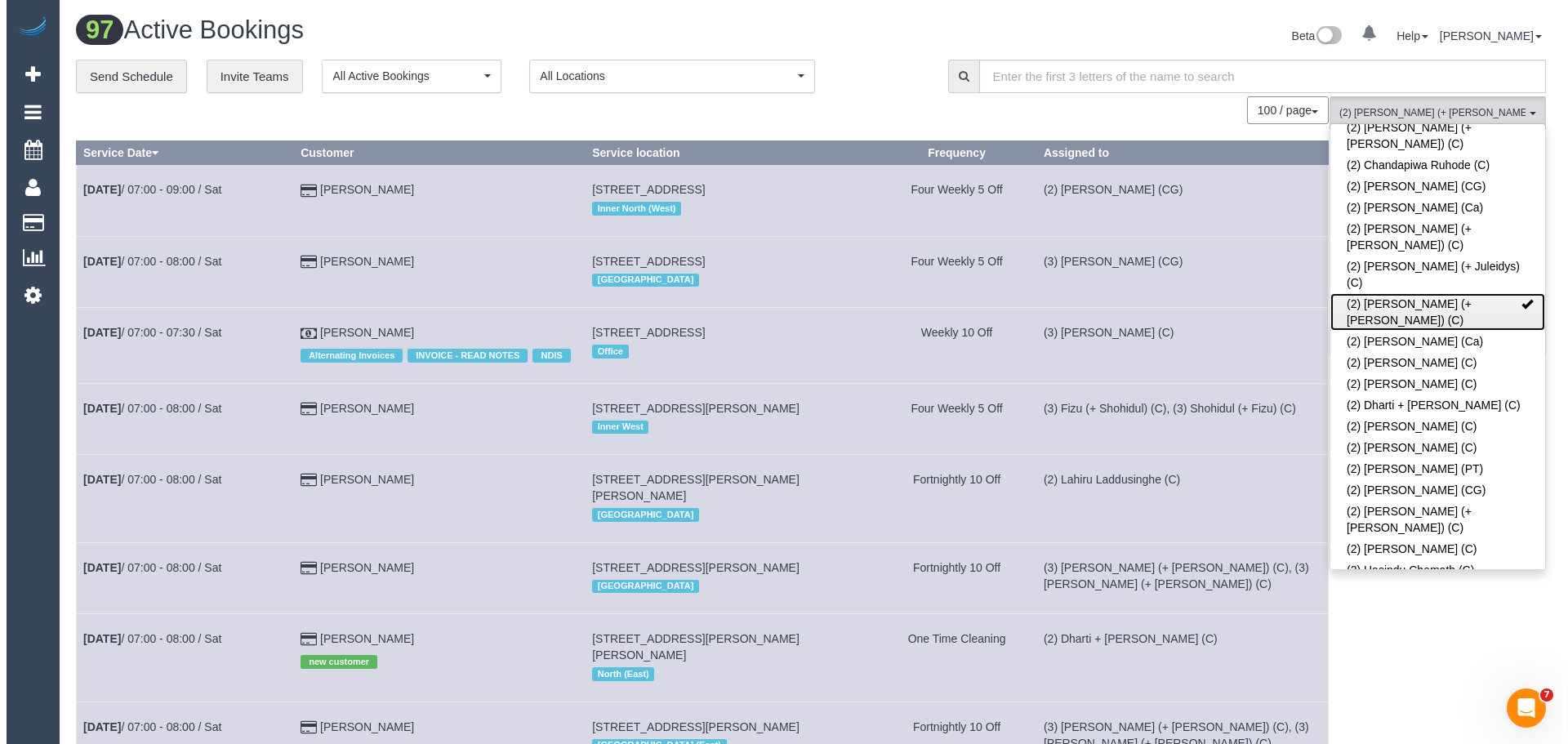
scroll to position [972, 0]
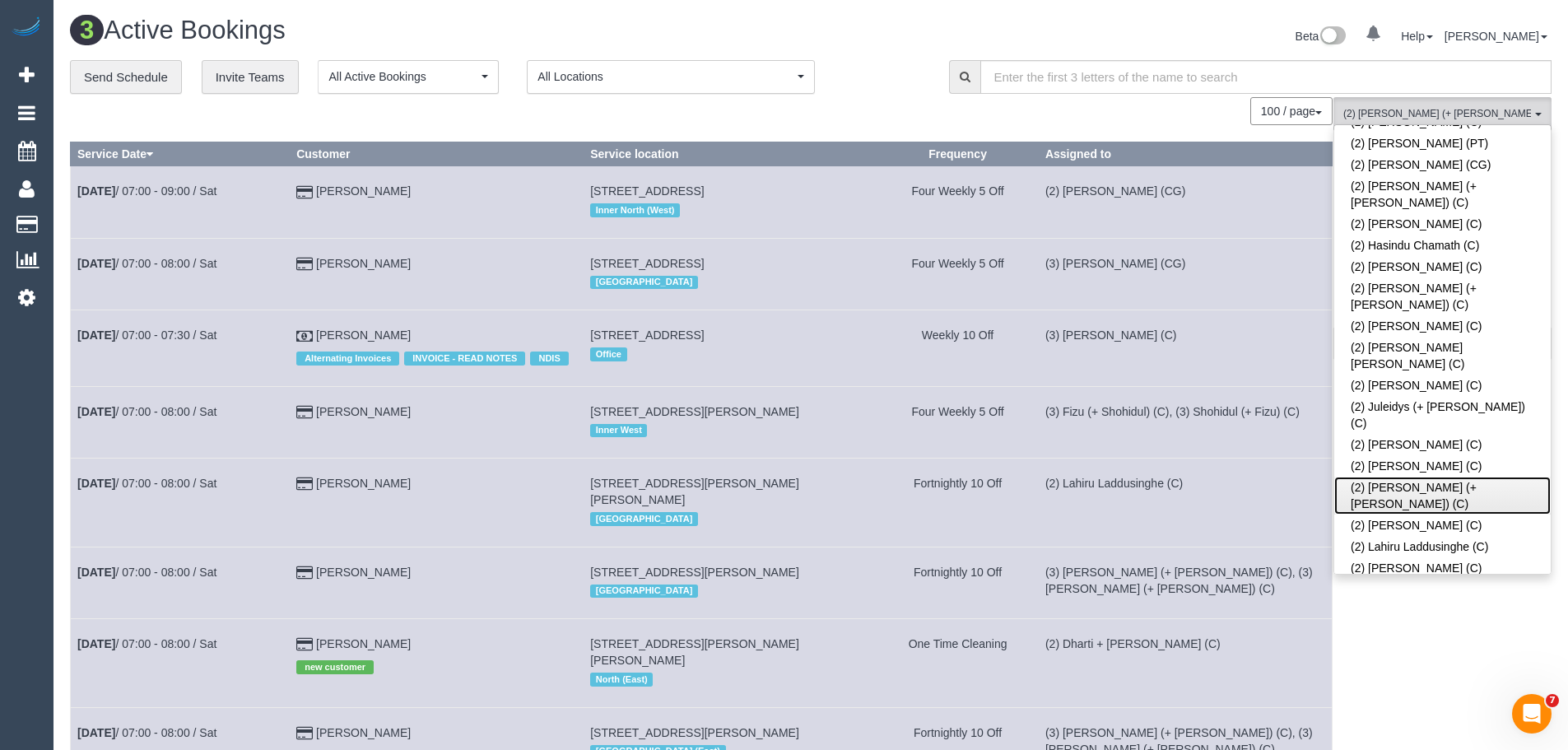
click at [1455, 477] on link "(2) [PERSON_NAME] (+ [PERSON_NAME]) (C)" at bounding box center [1442, 496] width 217 height 38
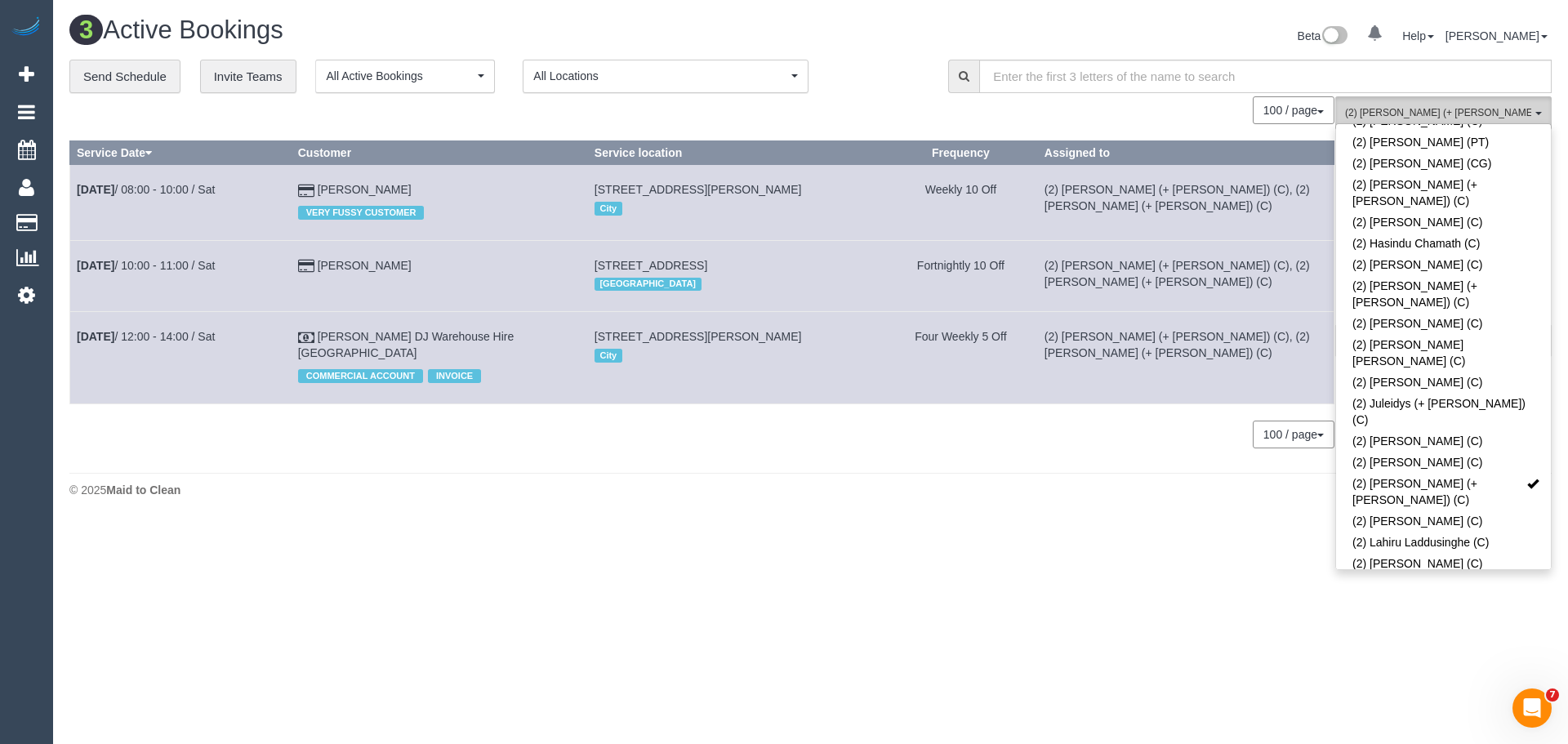
click at [1432, 103] on button "(2) Daniela (+ Kevin) (C) , (2) Kevin (+ Daniela) (C) All Teams" at bounding box center [1443, 113] width 216 height 33
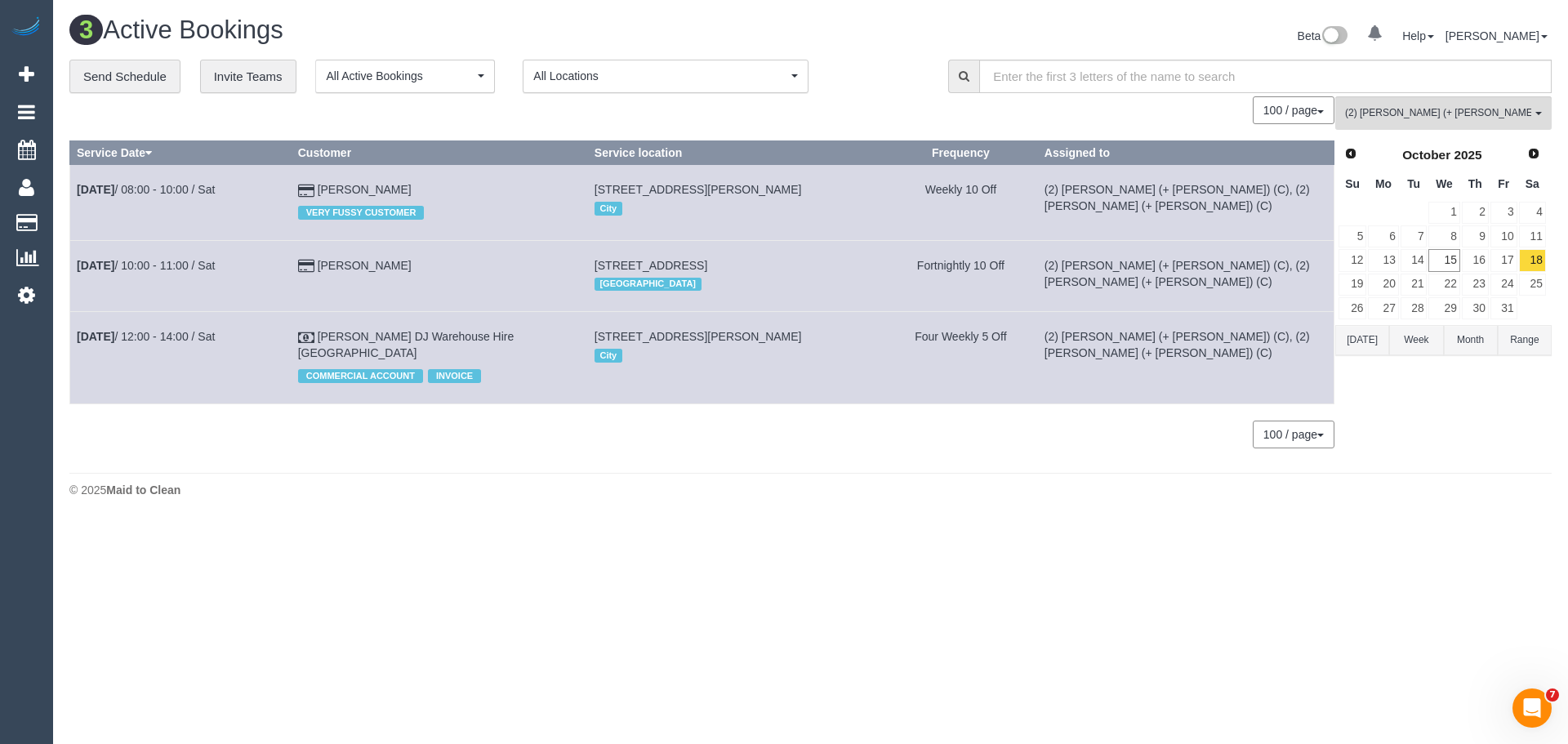
click at [1375, 343] on button "[DATE]" at bounding box center [1362, 340] width 54 height 30
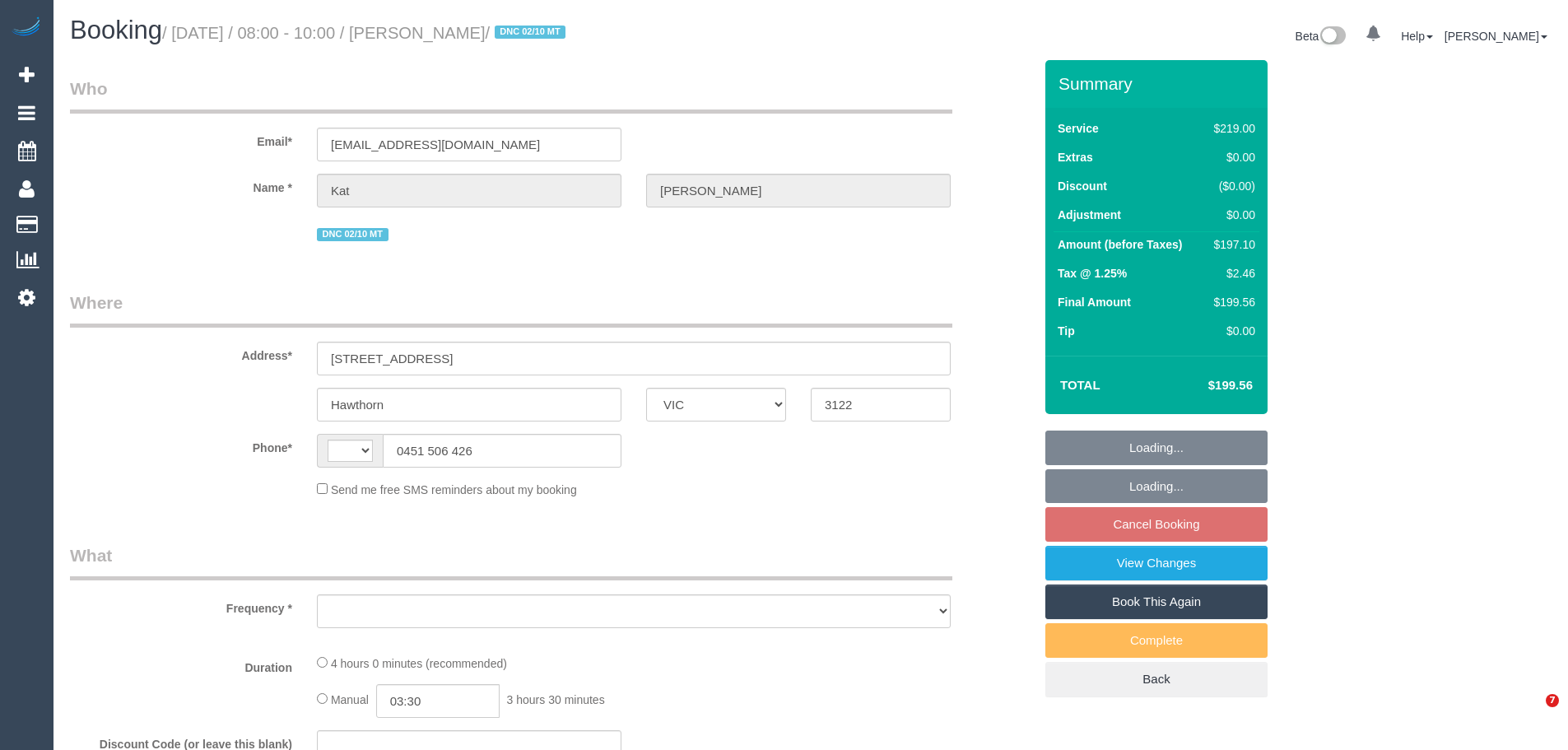
select select "VIC"
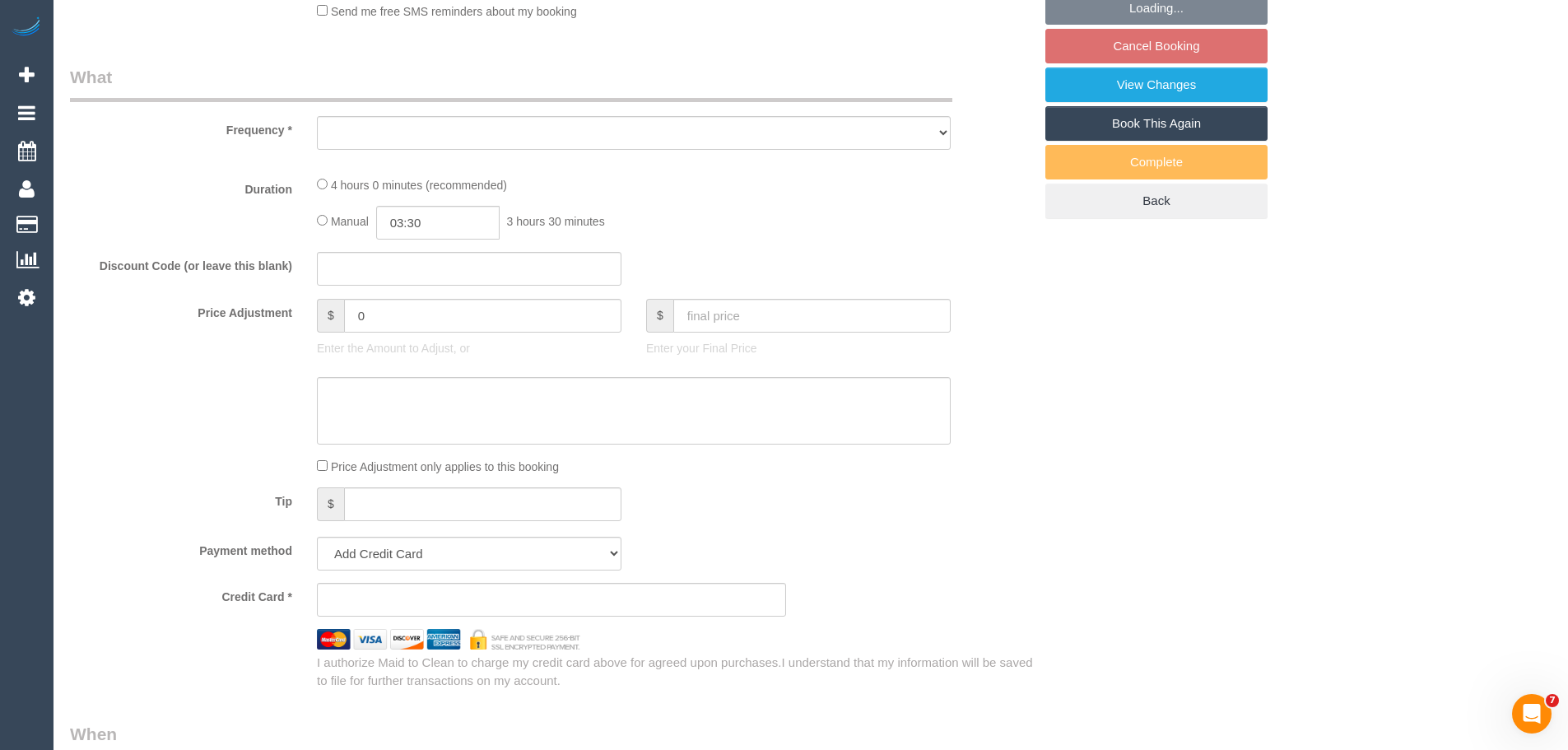
select select "string:AU"
select select "string:stripe-pm_1RvSDt2GScqysDRVQCnpcIoG"
select select "number:28"
select select "number:14"
select select "number:19"
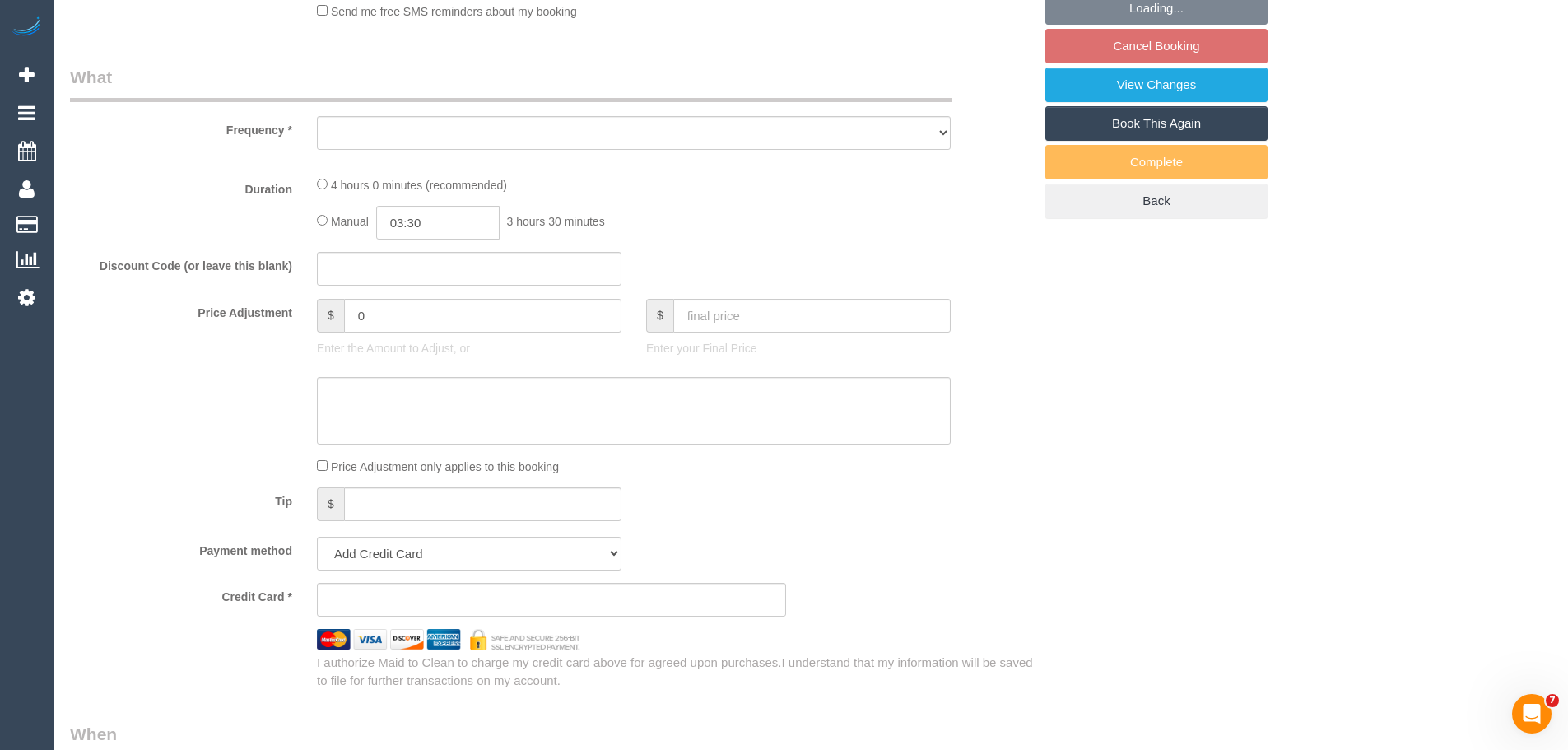
select select "number:36"
select select "number:34"
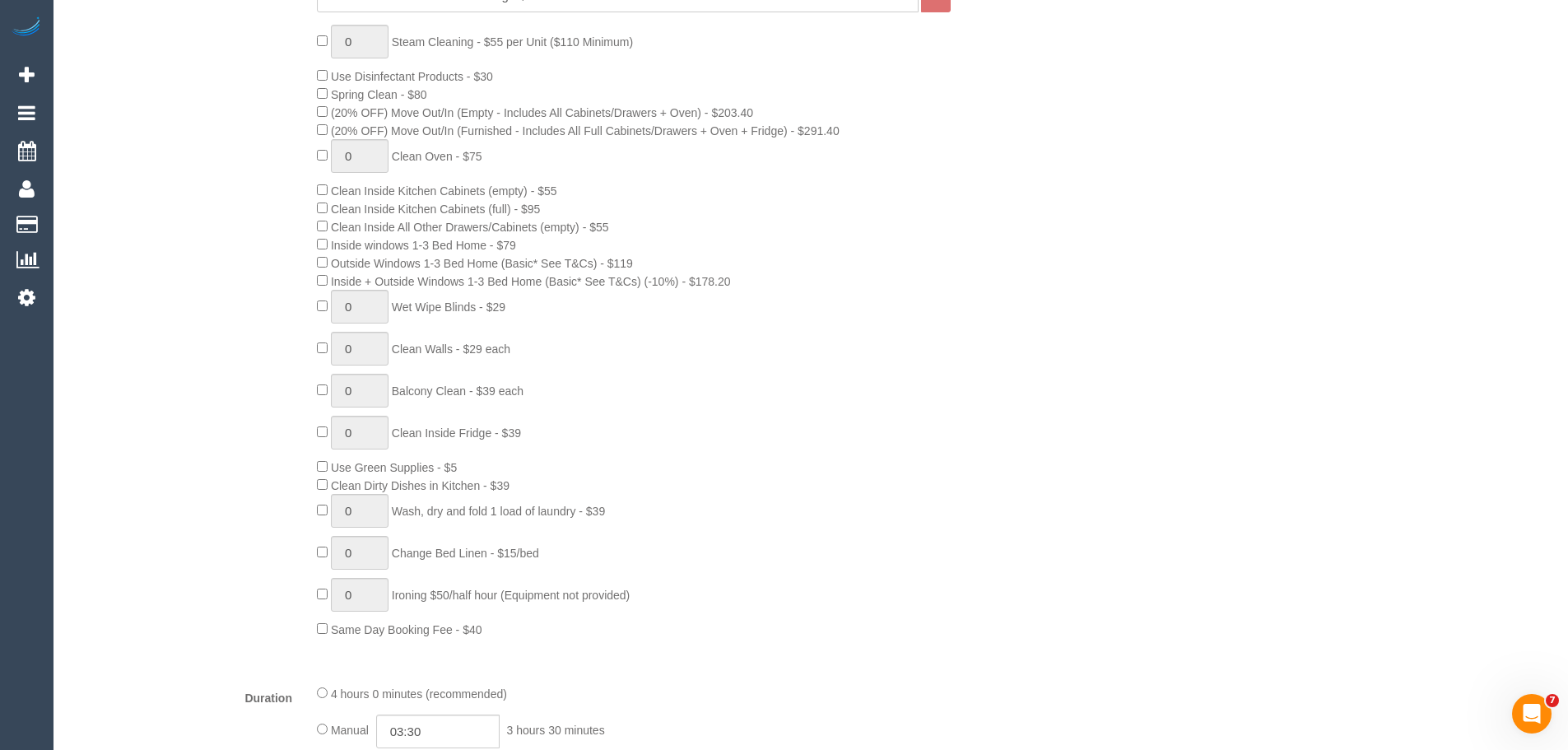
select select "object:792"
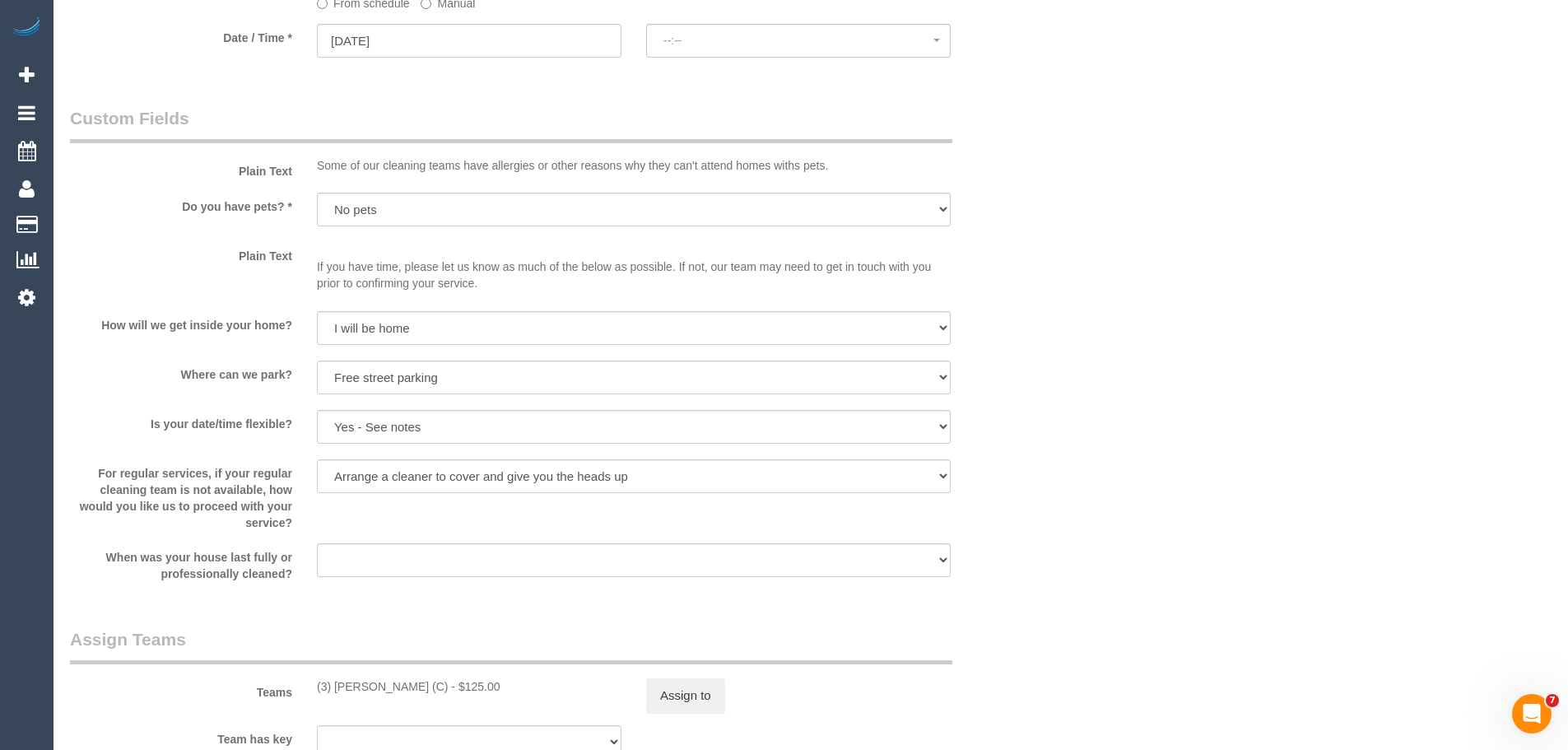
select select "spot2"
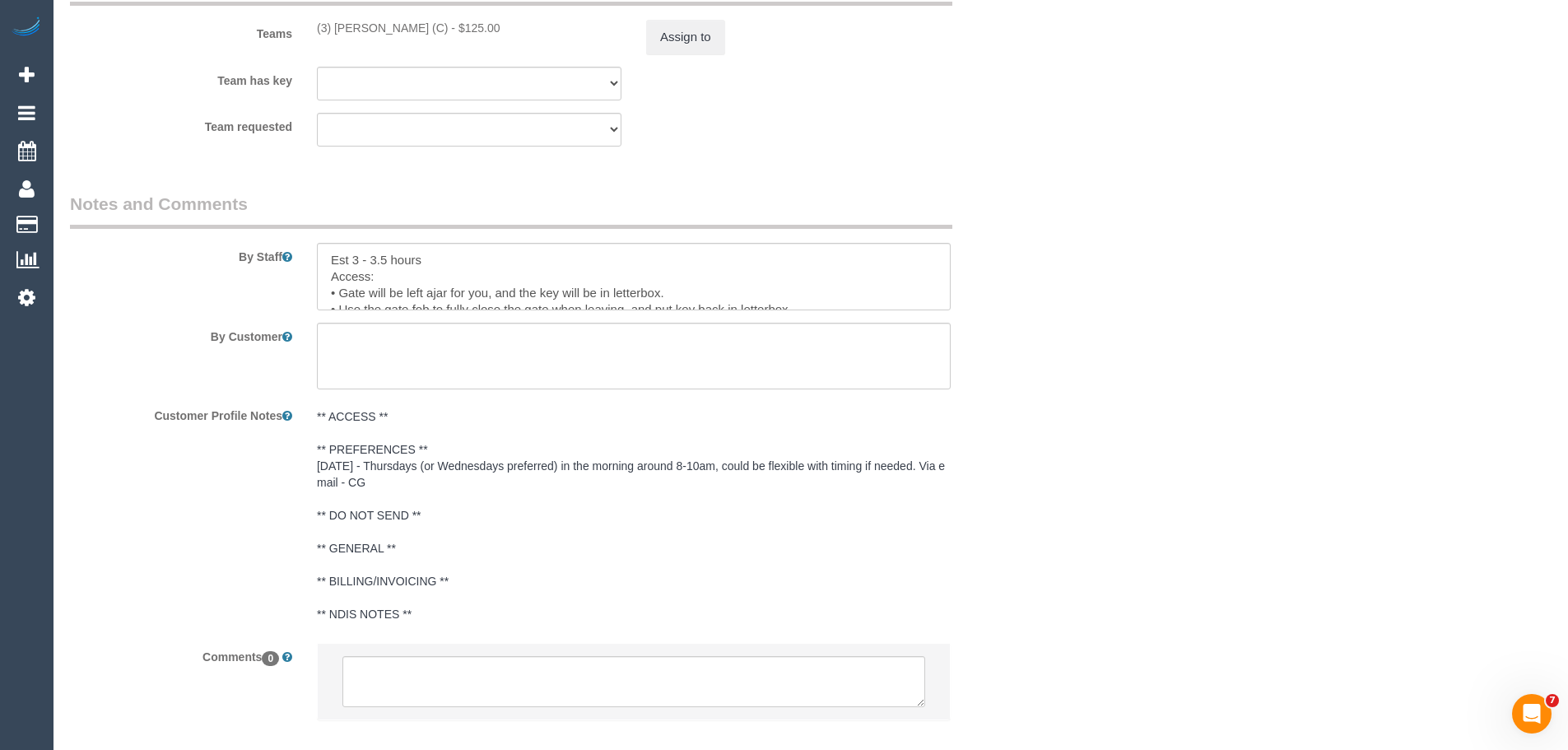
scroll to position [16, 0]
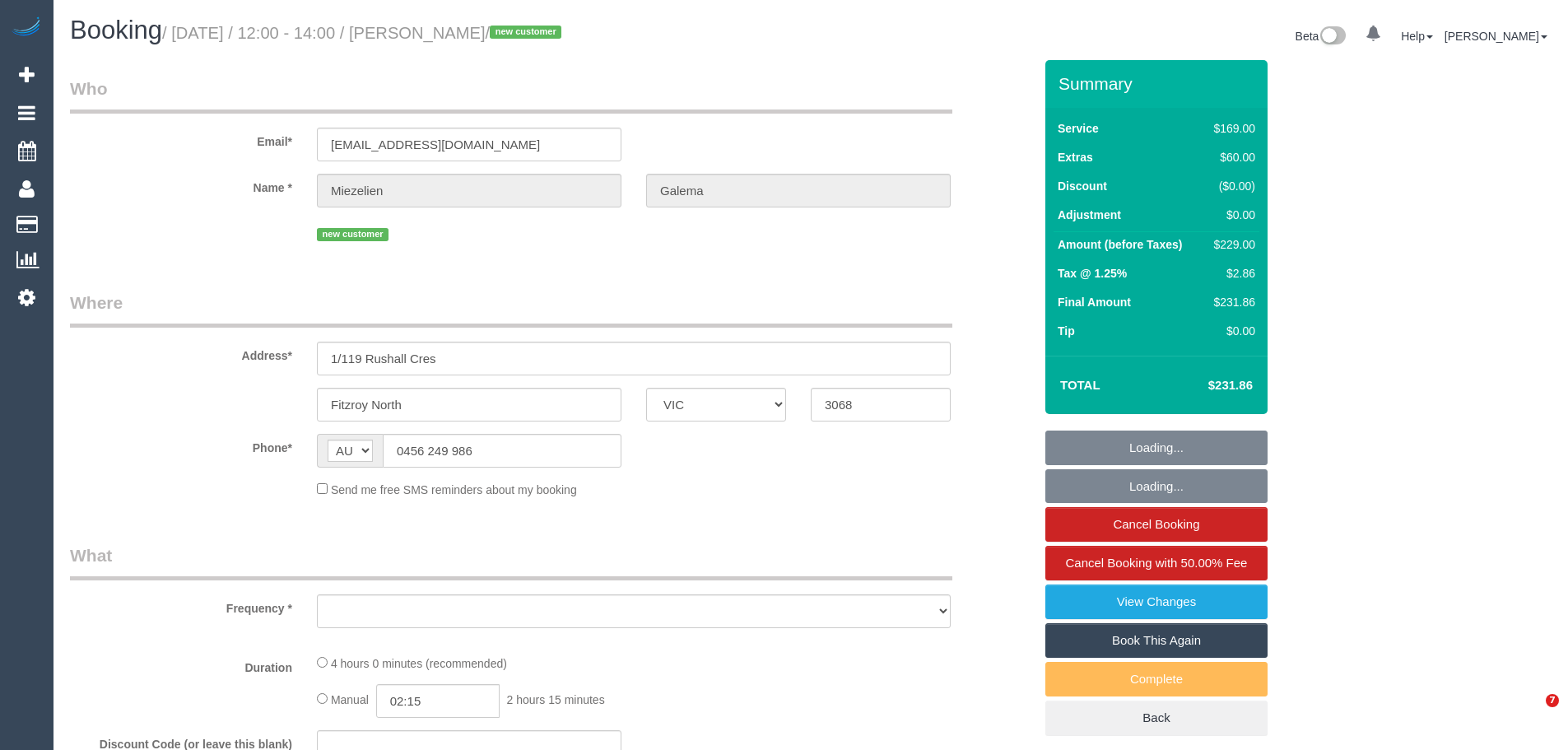
select select "VIC"
select select "string:stripe-pm_1SFjS62GScqysDRVMGci9t7U"
select select "number:28"
select select "number:14"
select select "number:19"
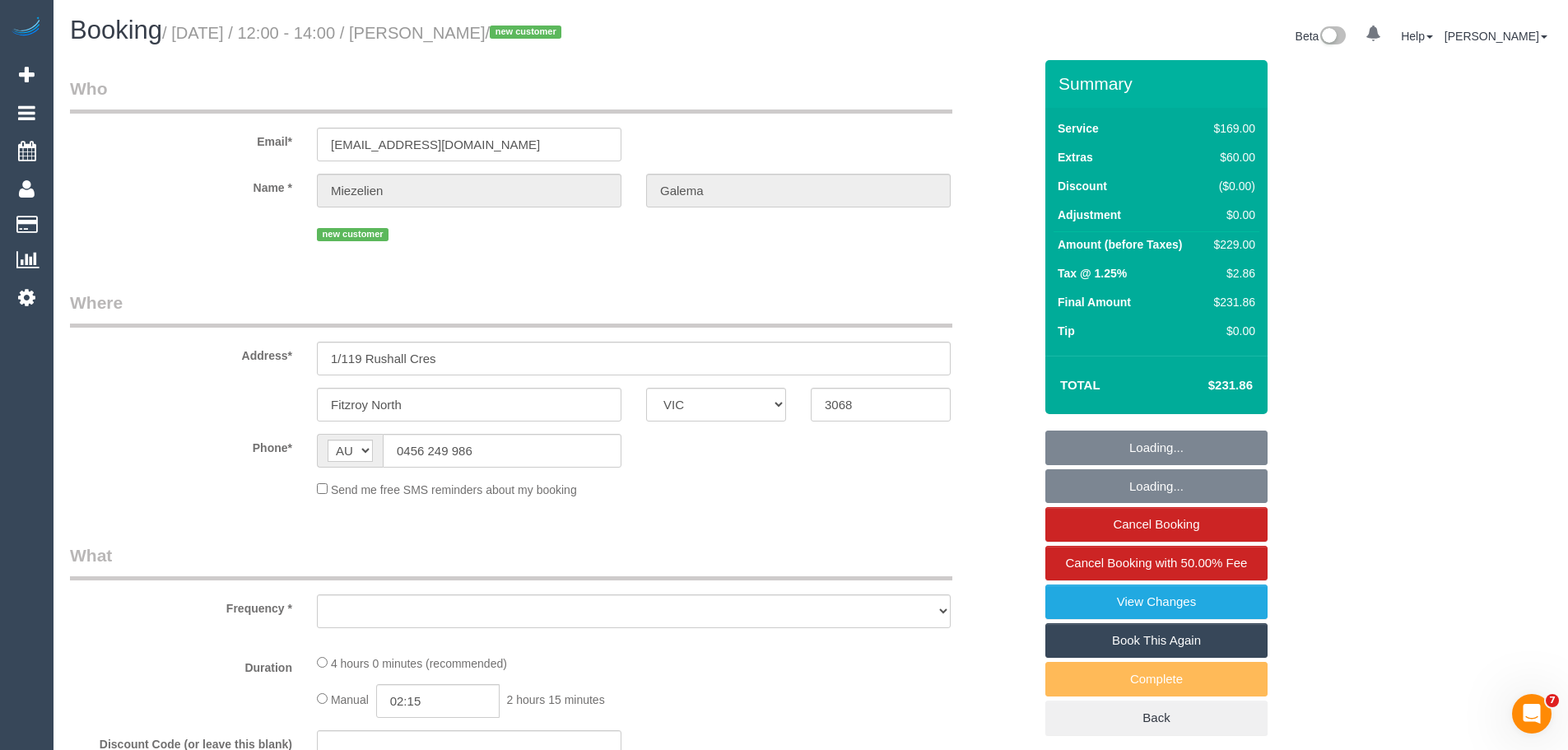
select select "number:22"
select select "number:34"
select select "number:26"
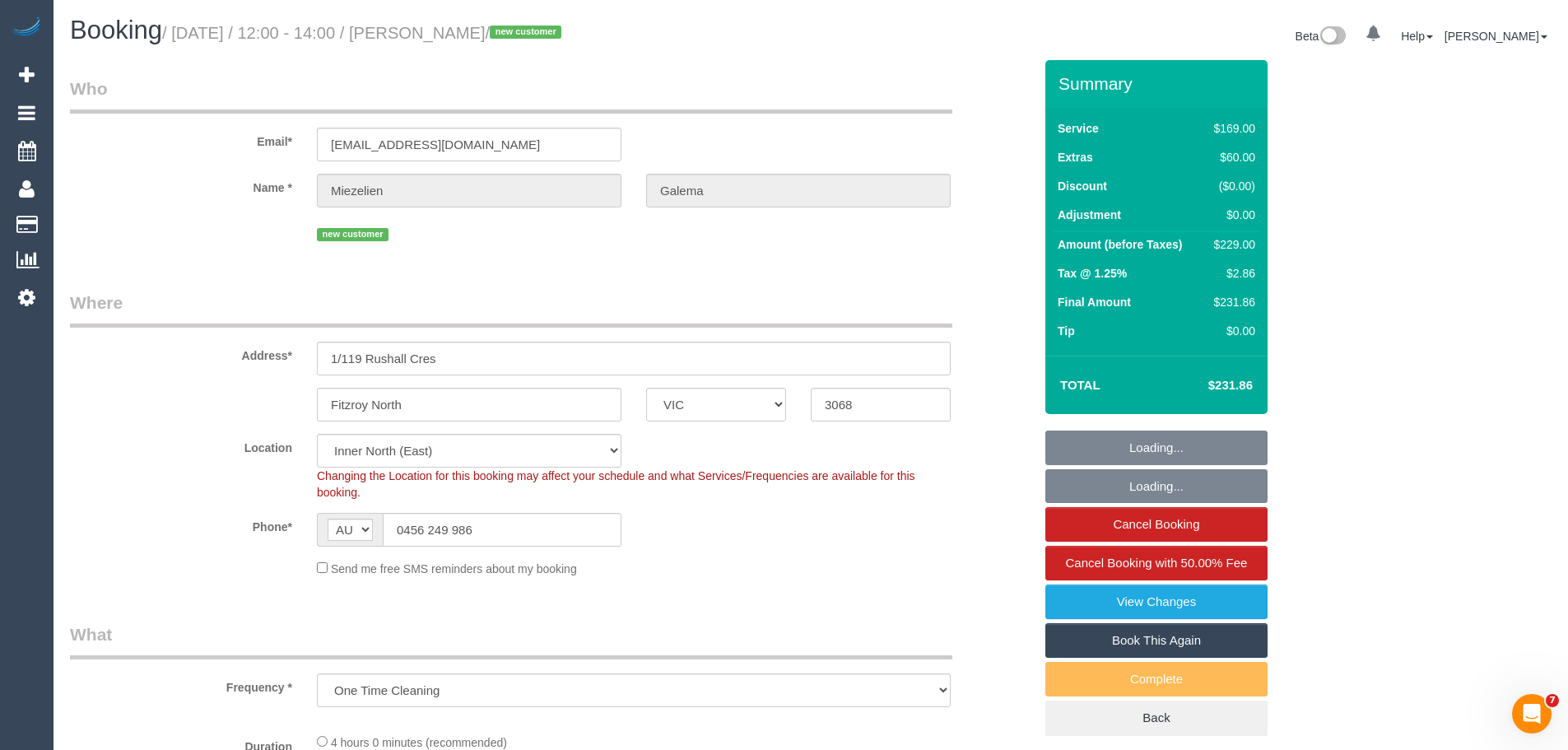
select select "object:896"
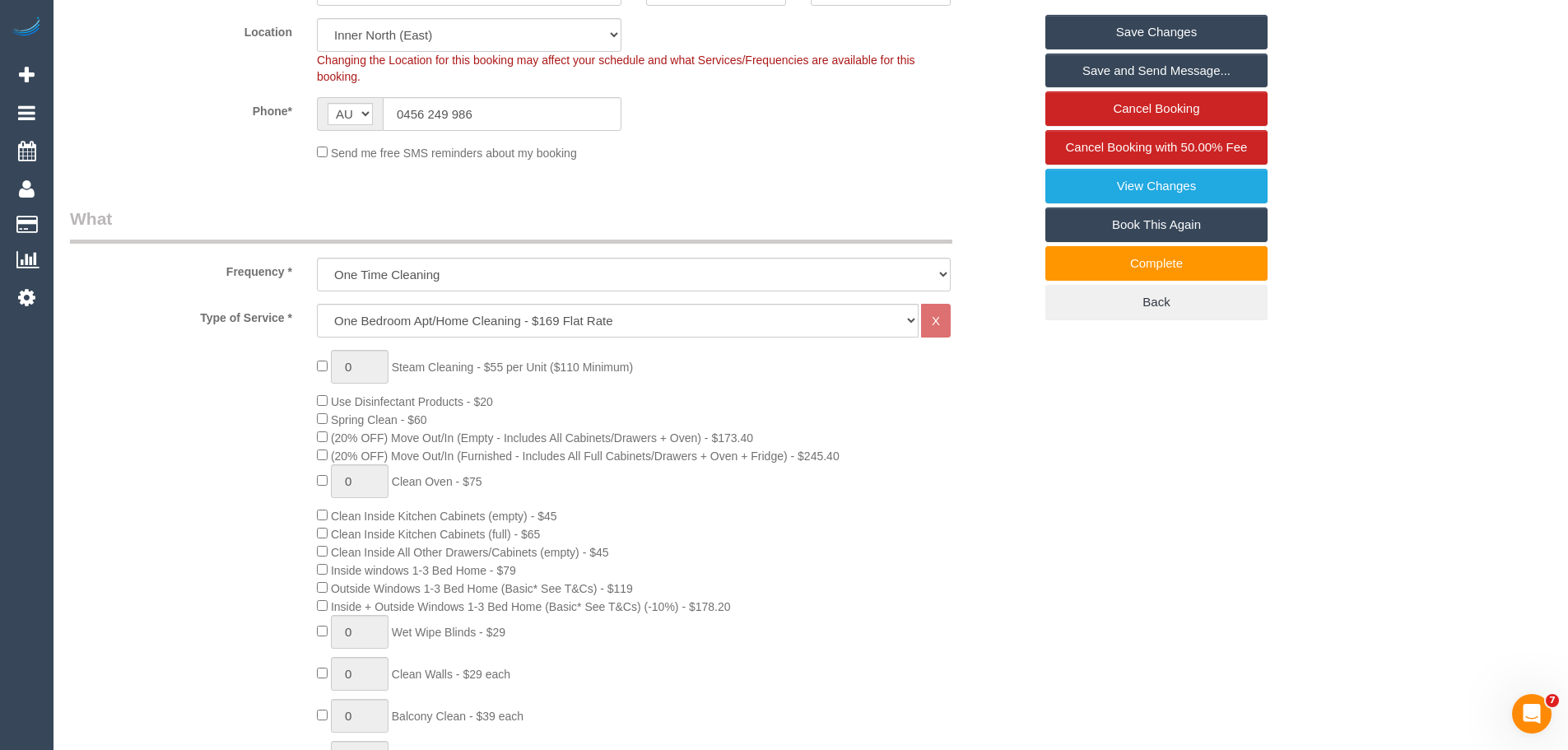
scroll to position [165, 0]
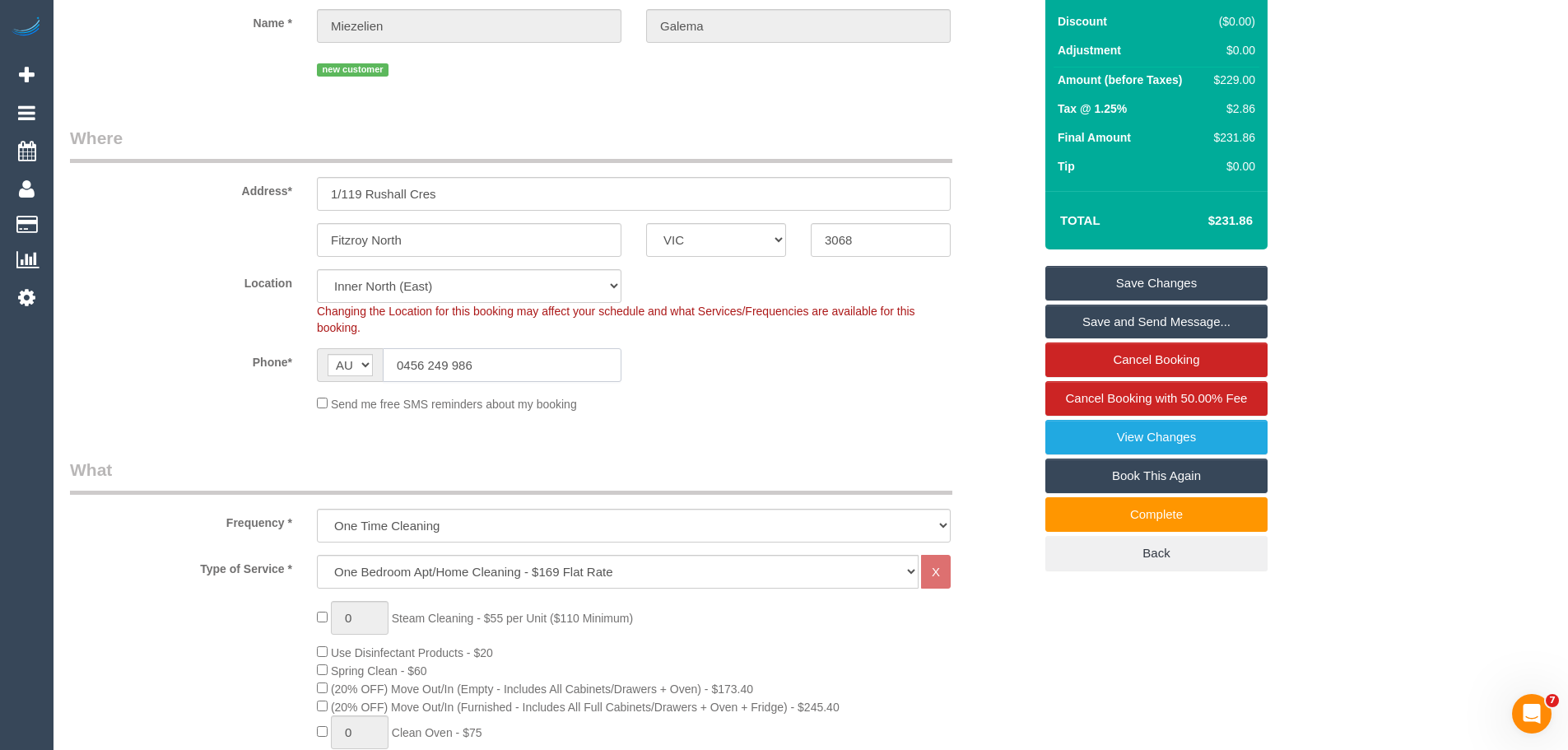
drag, startPoint x: 524, startPoint y: 366, endPoint x: 148, endPoint y: 371, distance: 376.0
click at [172, 371] on div "Phone* AF AL DZ AD AO AI AQ AG AR AM AW AU AT AZ BS BH BD BB BY BE BZ BJ BM BT …" at bounding box center [551, 365] width 988 height 33
drag, startPoint x: 517, startPoint y: 369, endPoint x: 117, endPoint y: 368, distance: 400.0
click at [117, 368] on div "Phone* AF AL DZ AD AO AI AQ AG AR AM AW AU AT AZ BS BH BD BB BY BE BZ BJ BM BT …" at bounding box center [551, 365] width 988 height 33
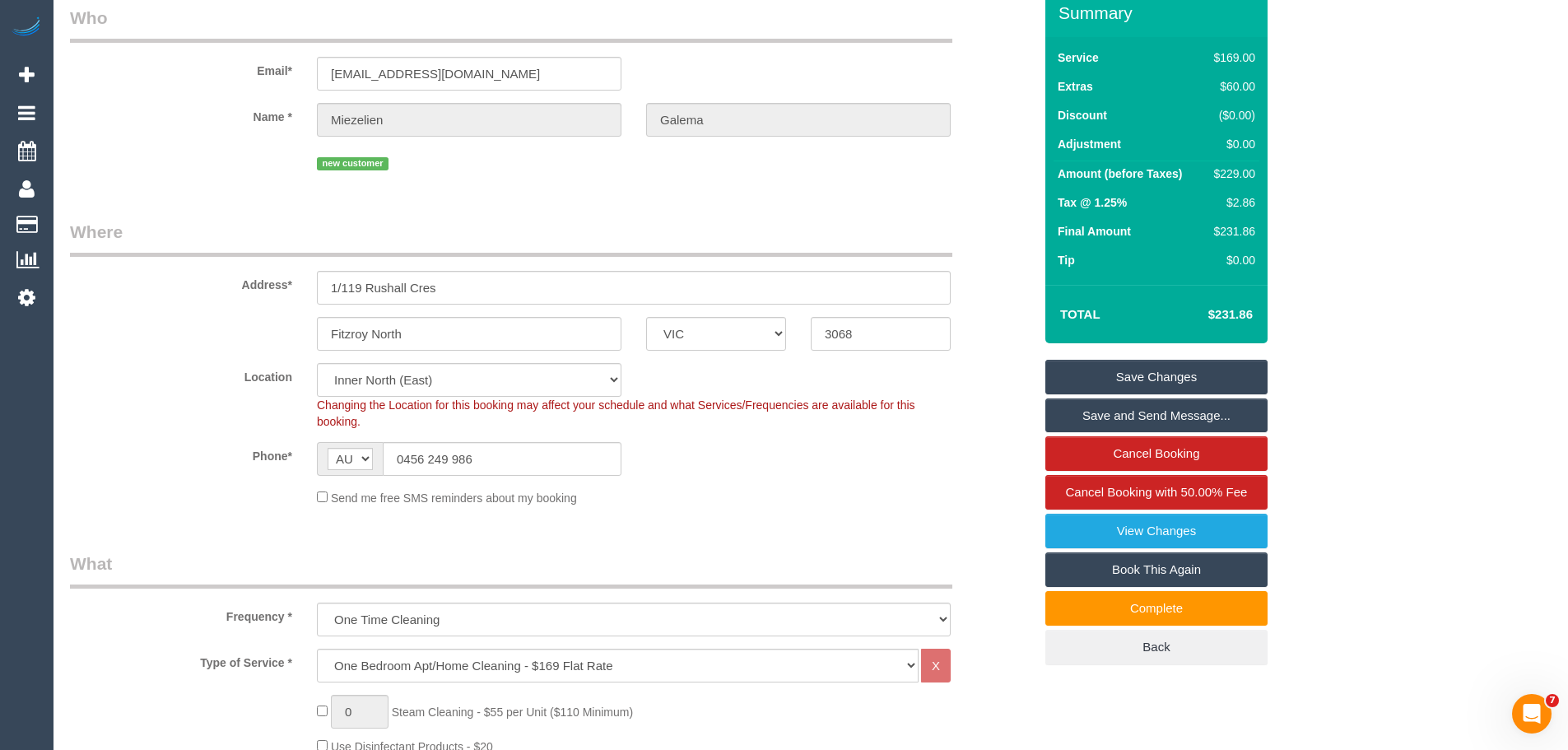
scroll to position [0, 0]
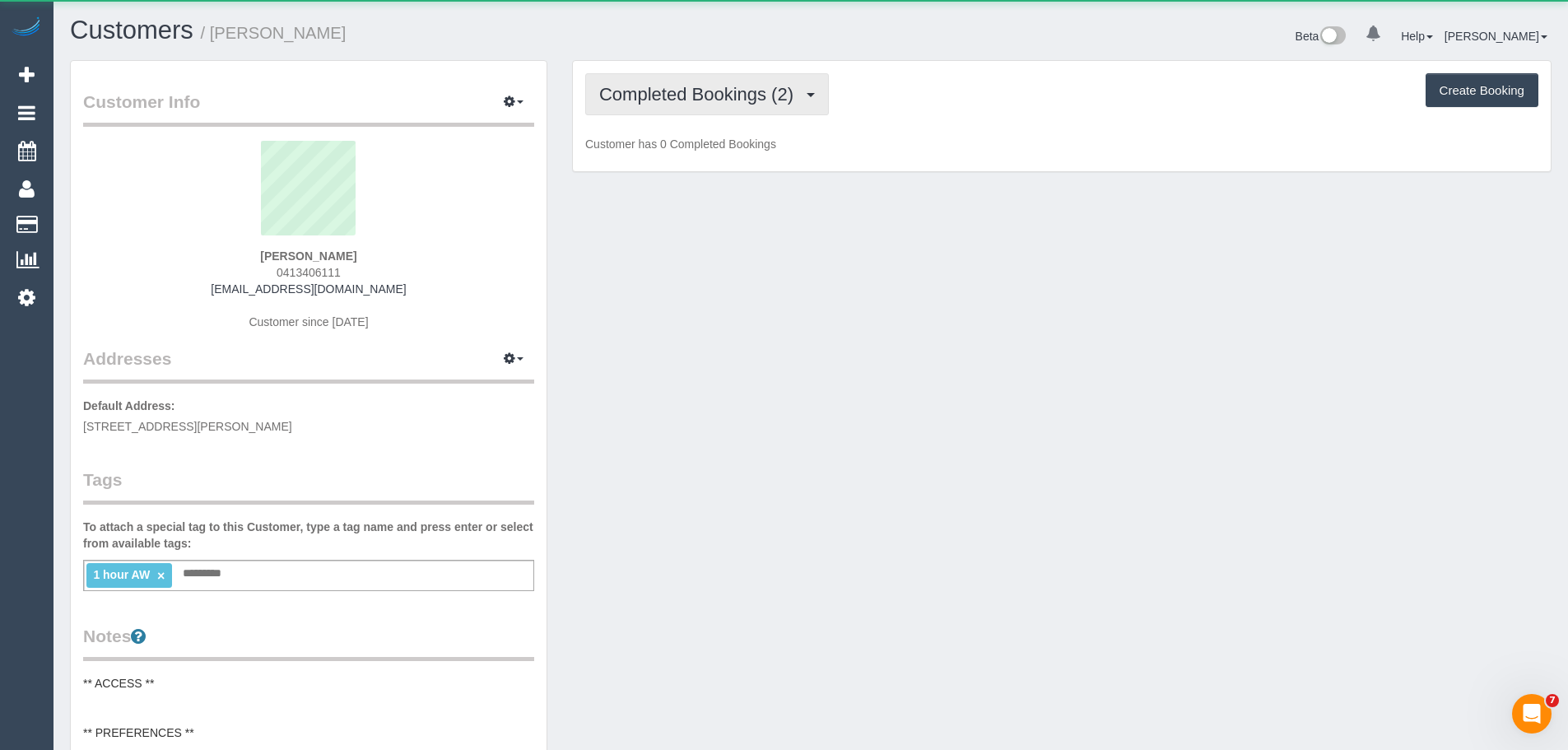
click at [732, 80] on button "Completed Bookings (2)" at bounding box center [707, 94] width 243 height 42
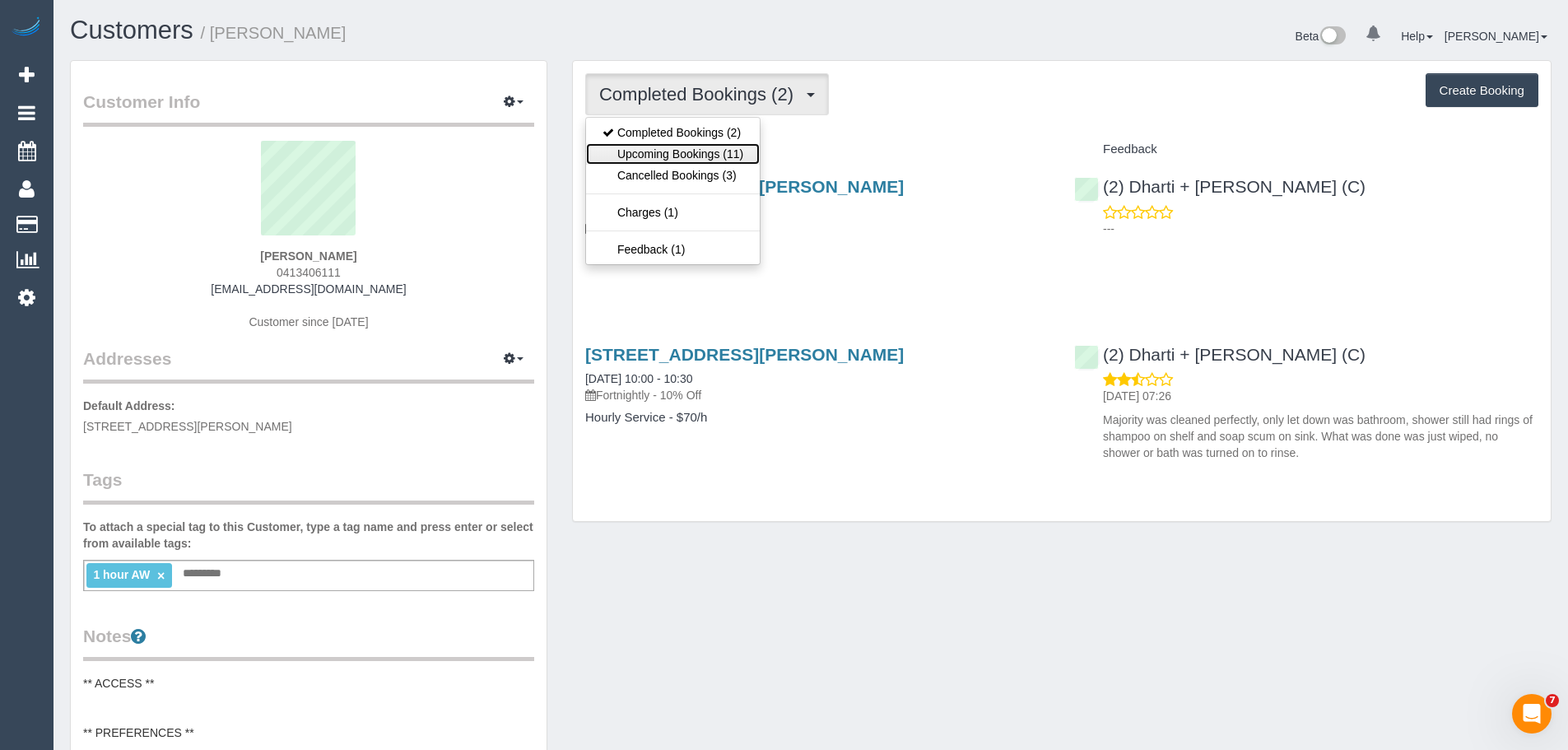
click at [715, 153] on link "Upcoming Bookings (11)" at bounding box center [672, 154] width 174 height 22
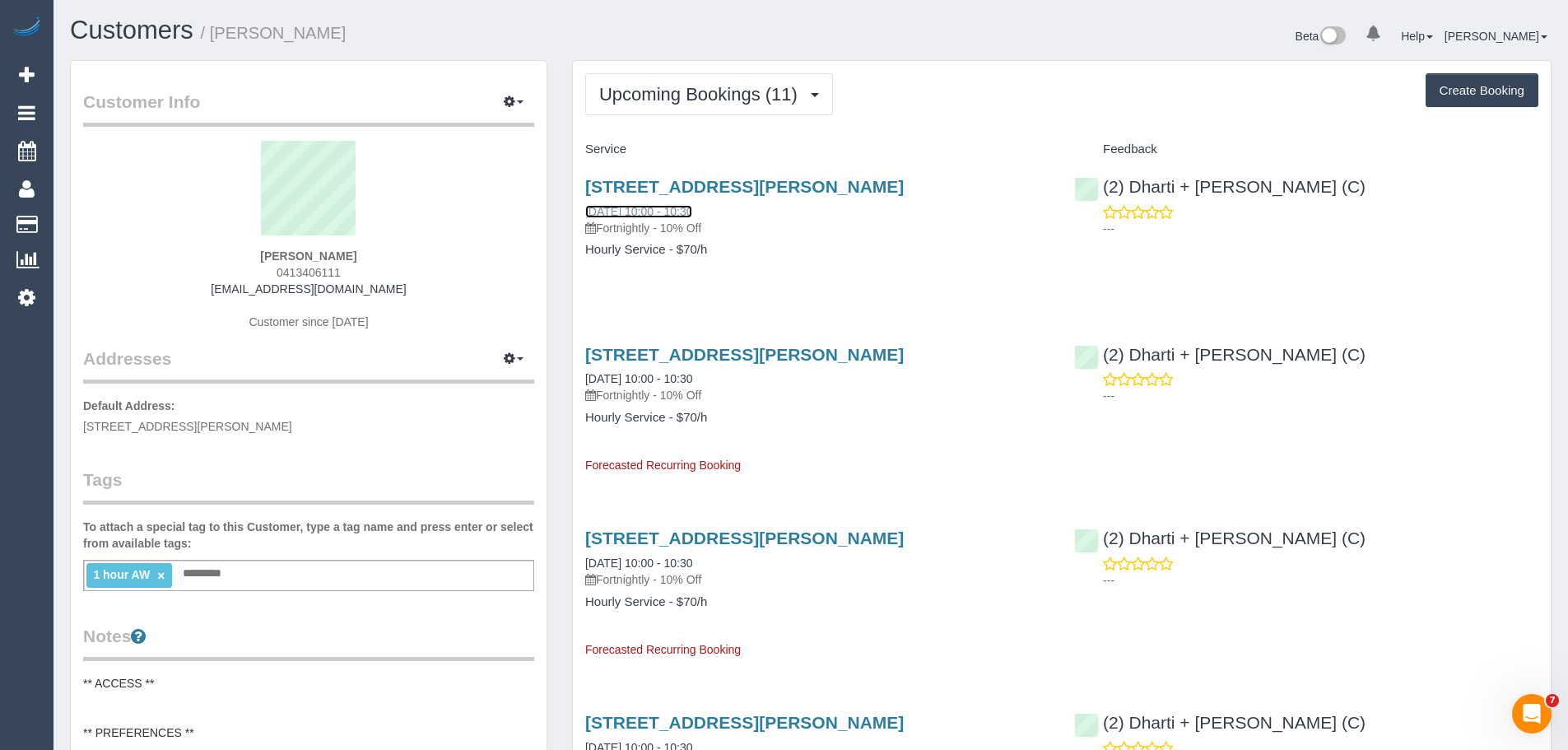
click at [637, 210] on link "06/11/2025 10:00 - 10:30" at bounding box center [639, 211] width 107 height 13
click at [651, 381] on link "20/11/2025 10:00 - 10:30" at bounding box center [639, 378] width 107 height 13
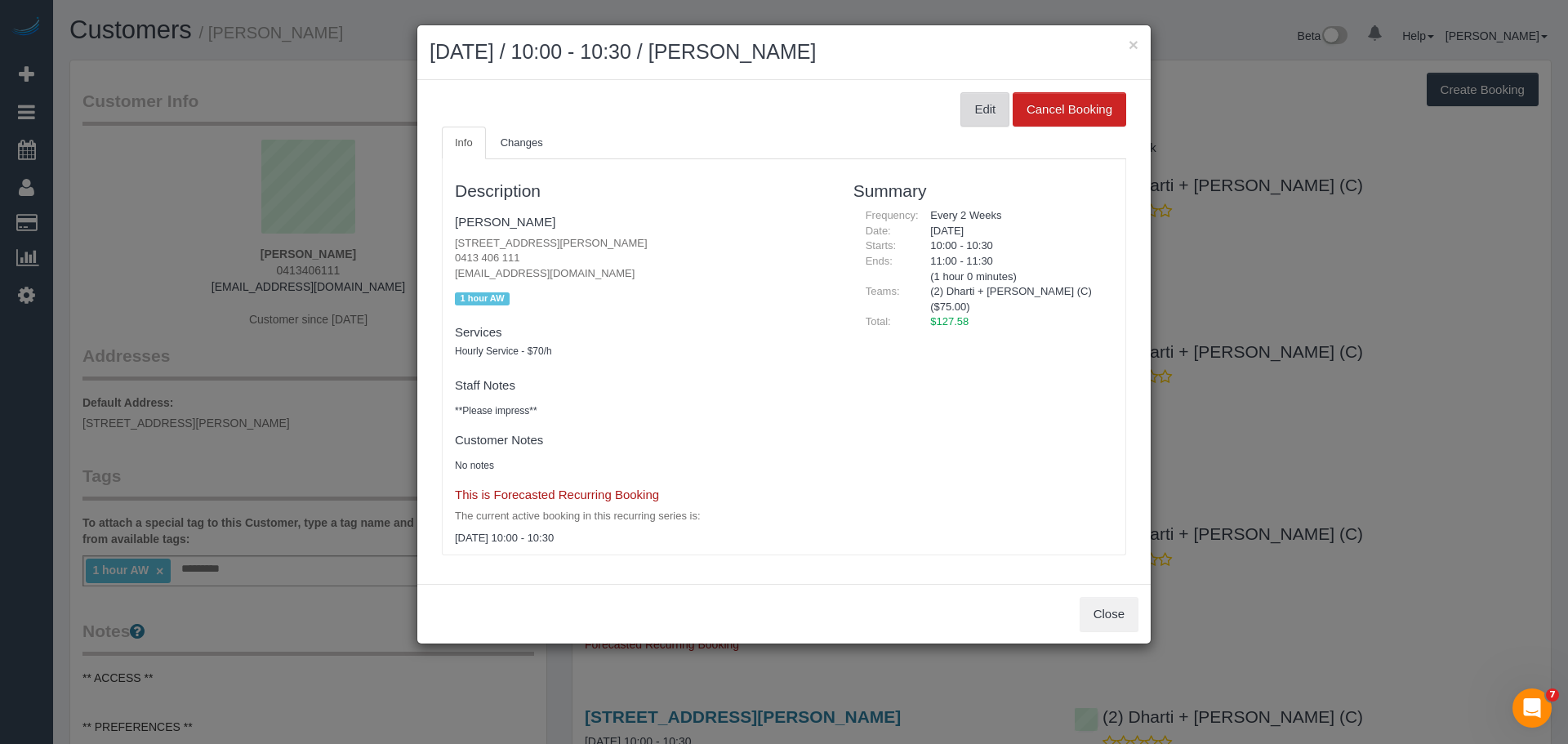
click at [973, 115] on button "Edit" at bounding box center [985, 109] width 49 height 34
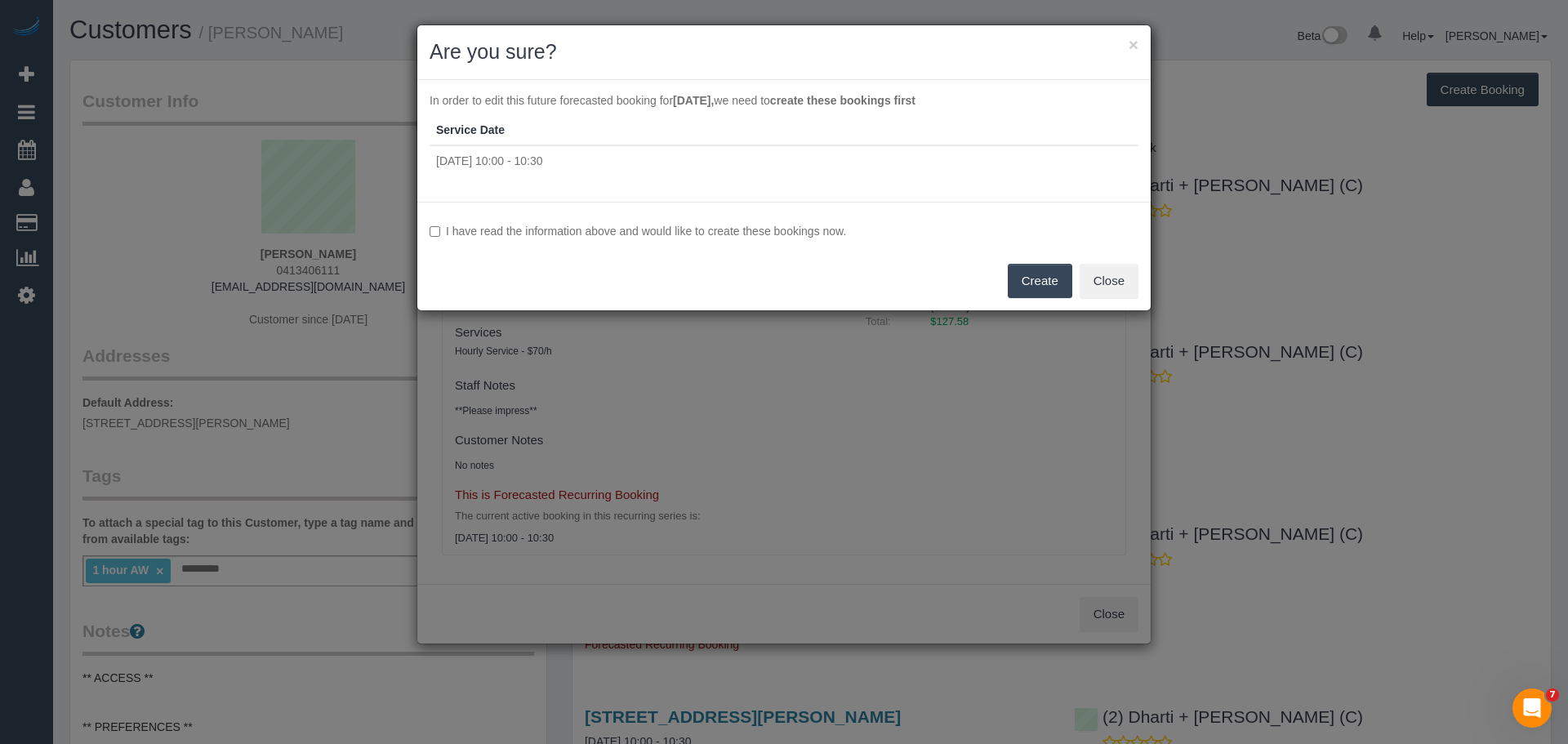
click at [543, 231] on label "I have read the information above and would like to create these bookings now." at bounding box center [784, 231] width 709 height 17
click at [1032, 261] on div "I have read the information above and would like to create these bookings now. …" at bounding box center [784, 256] width 733 height 109
click at [1028, 285] on button "Create" at bounding box center [1039, 280] width 64 height 34
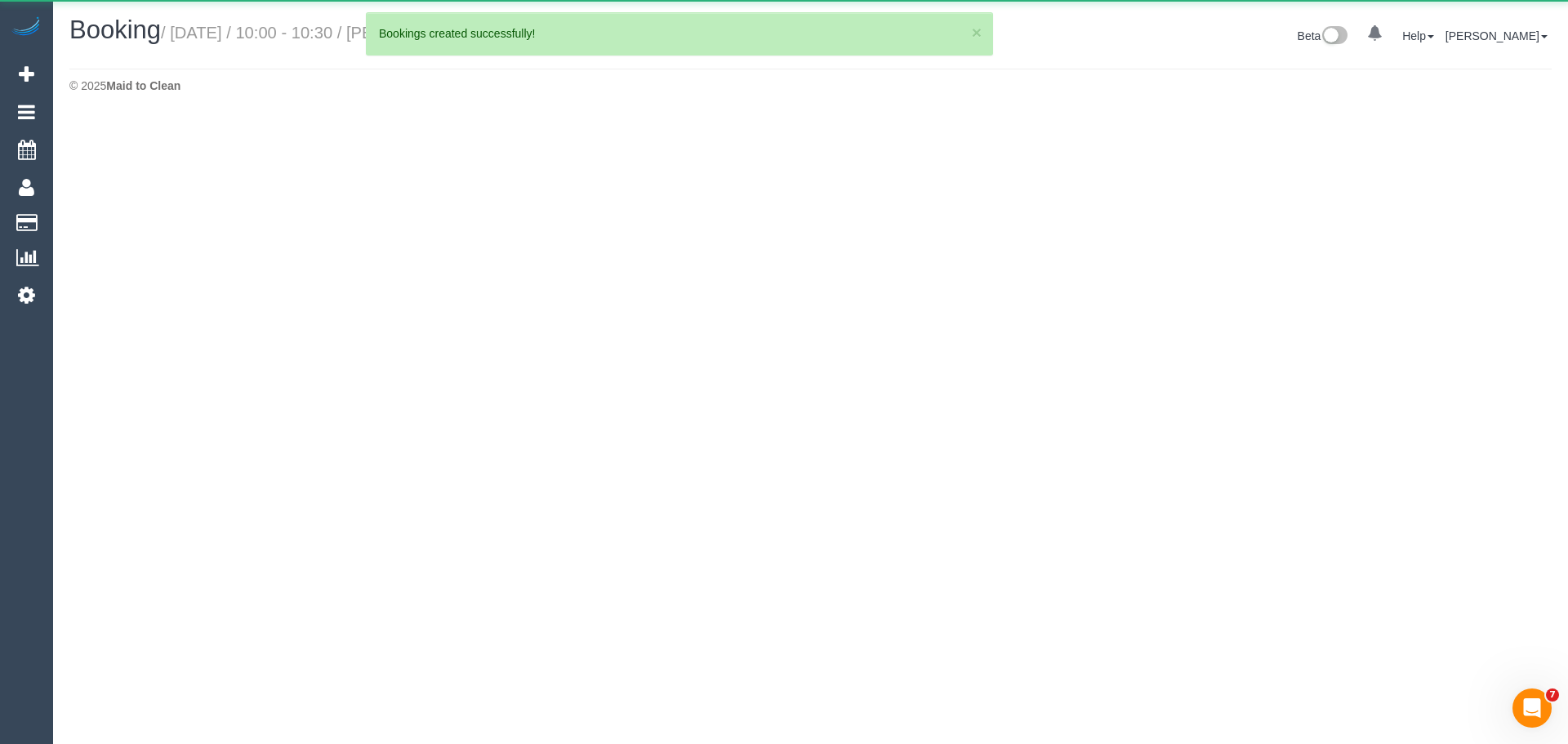
select select "VIC"
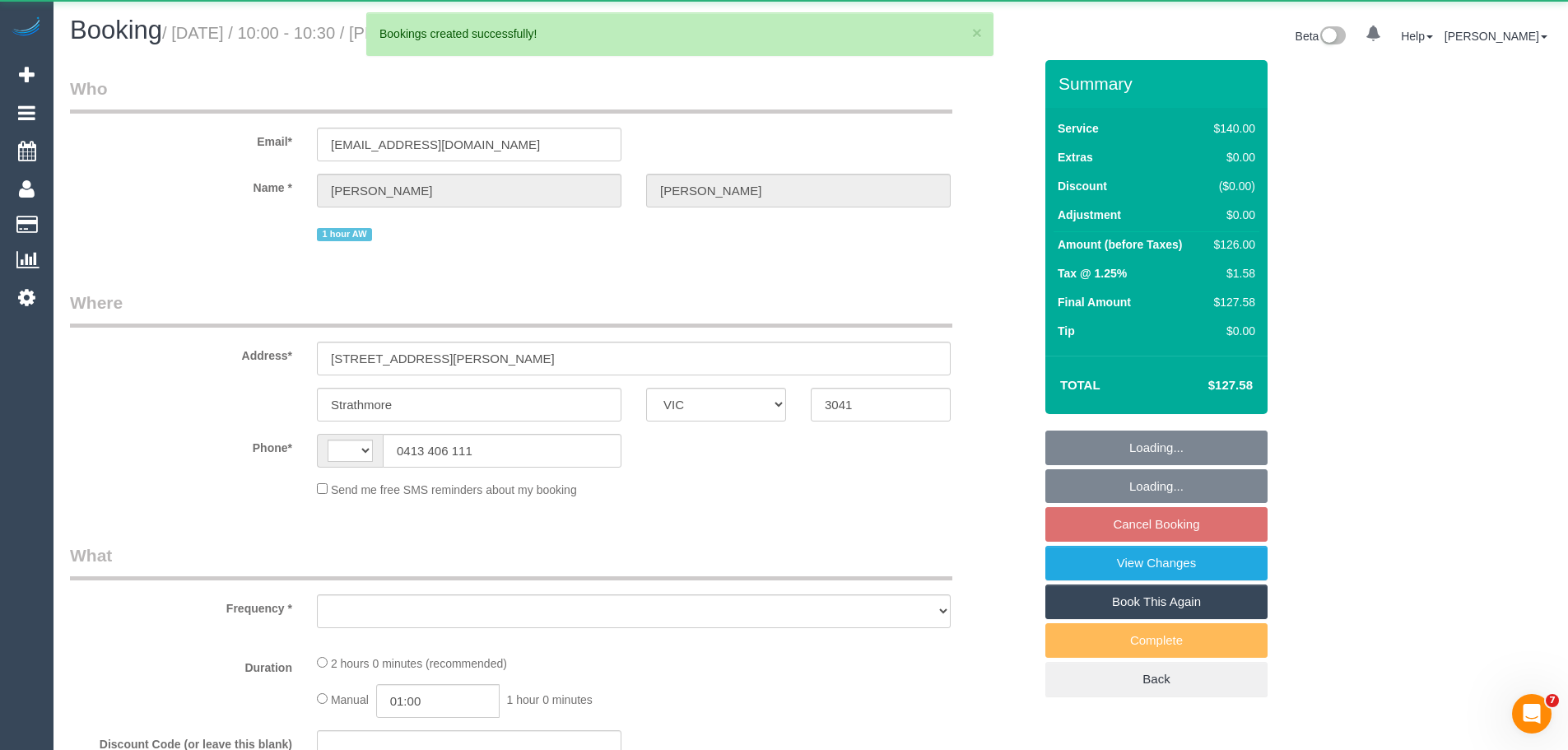
select select "string:AU"
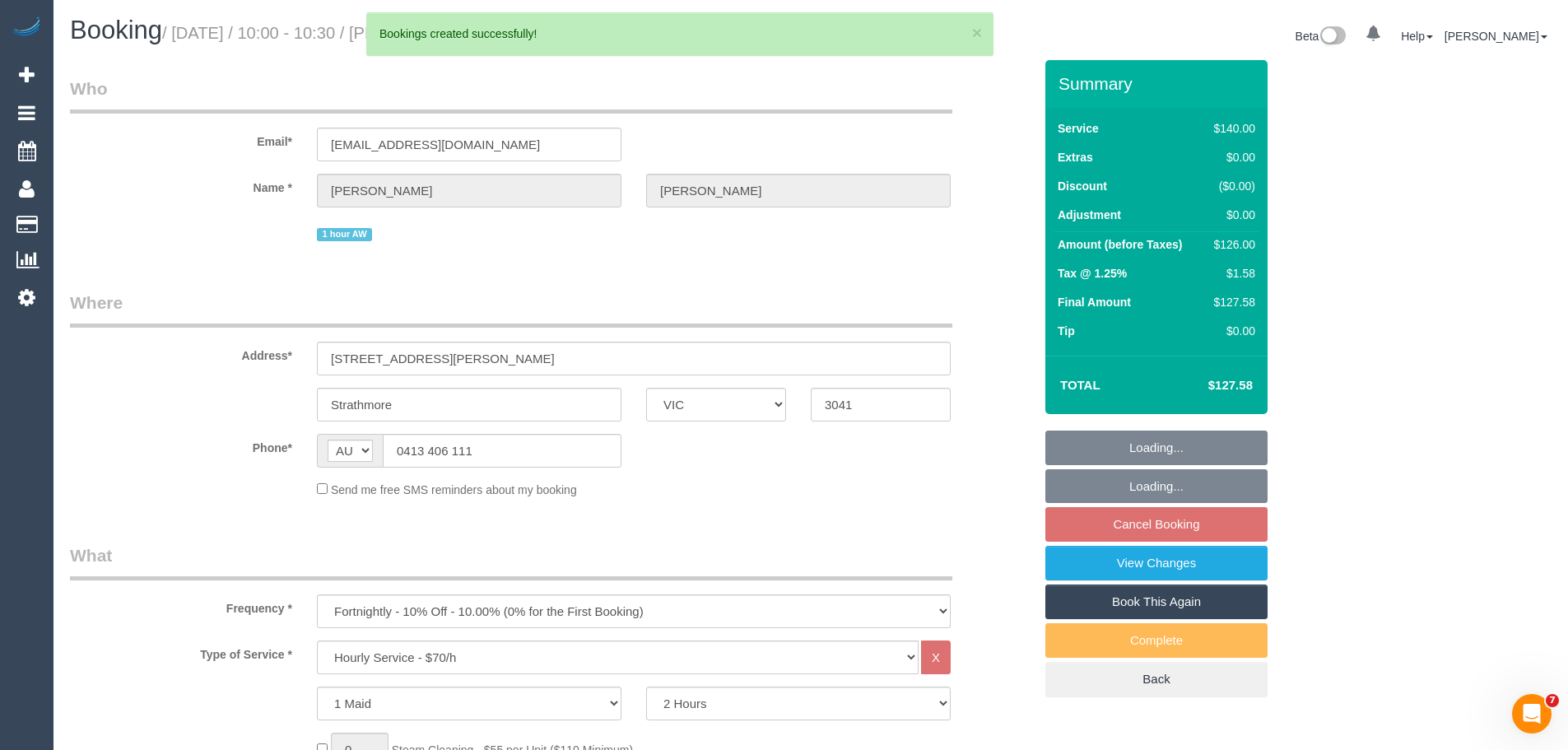
select select "object:2083"
select select "string:stripe-pm_1S2obR2GScqysDRVMk42kHuu"
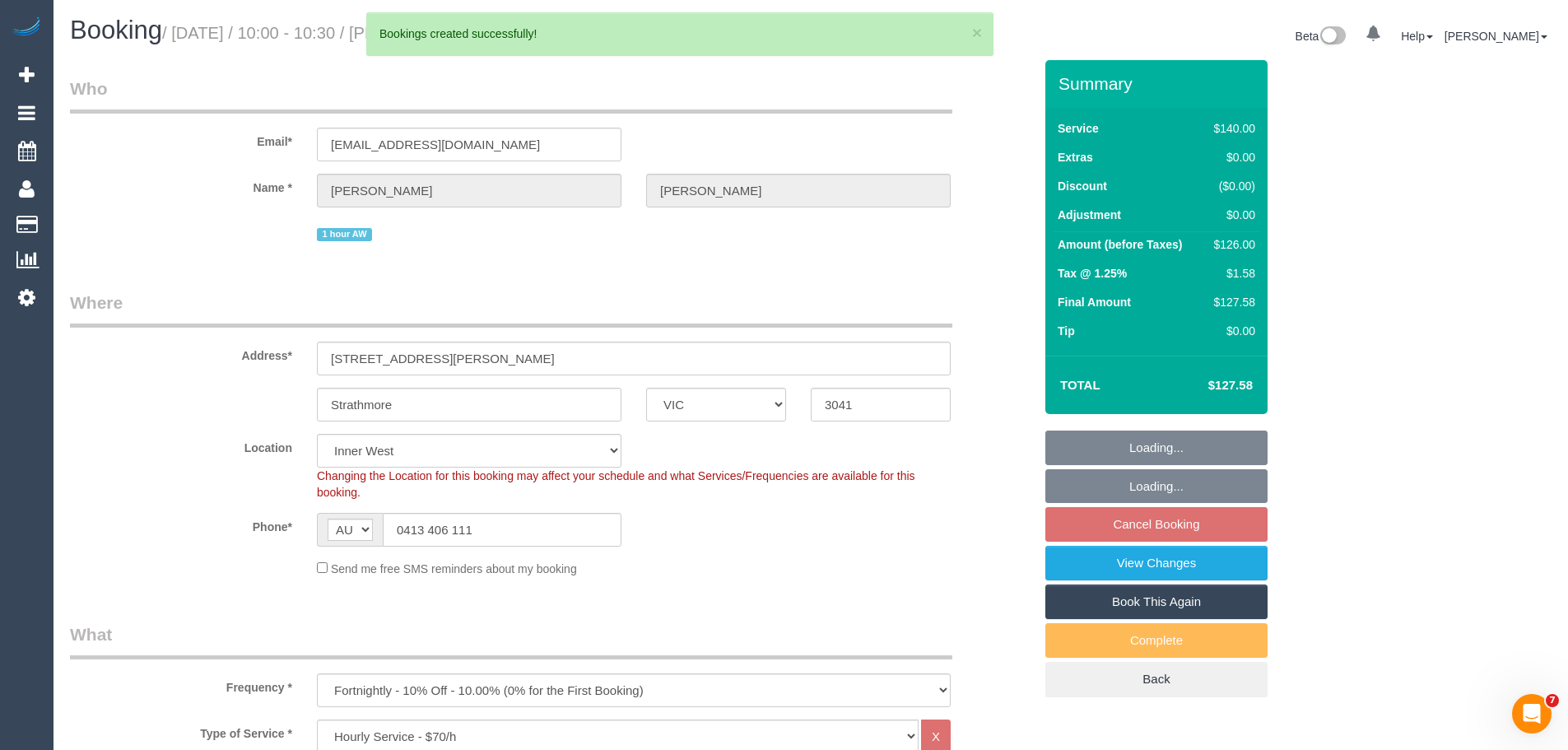
select select "object:2280"
select select "number:28"
select select "number:14"
select select "number:19"
select select "number:24"
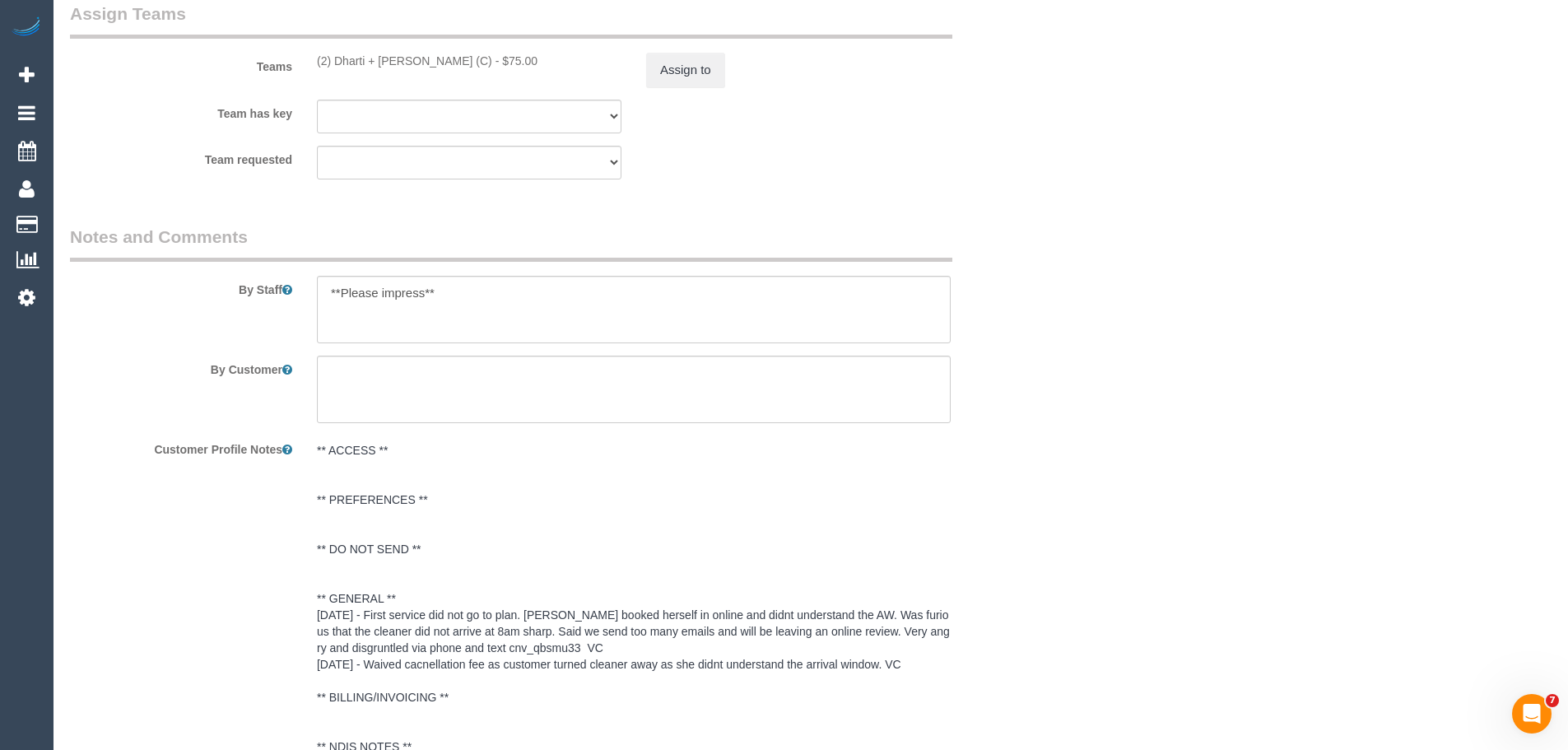
scroll to position [2858, 0]
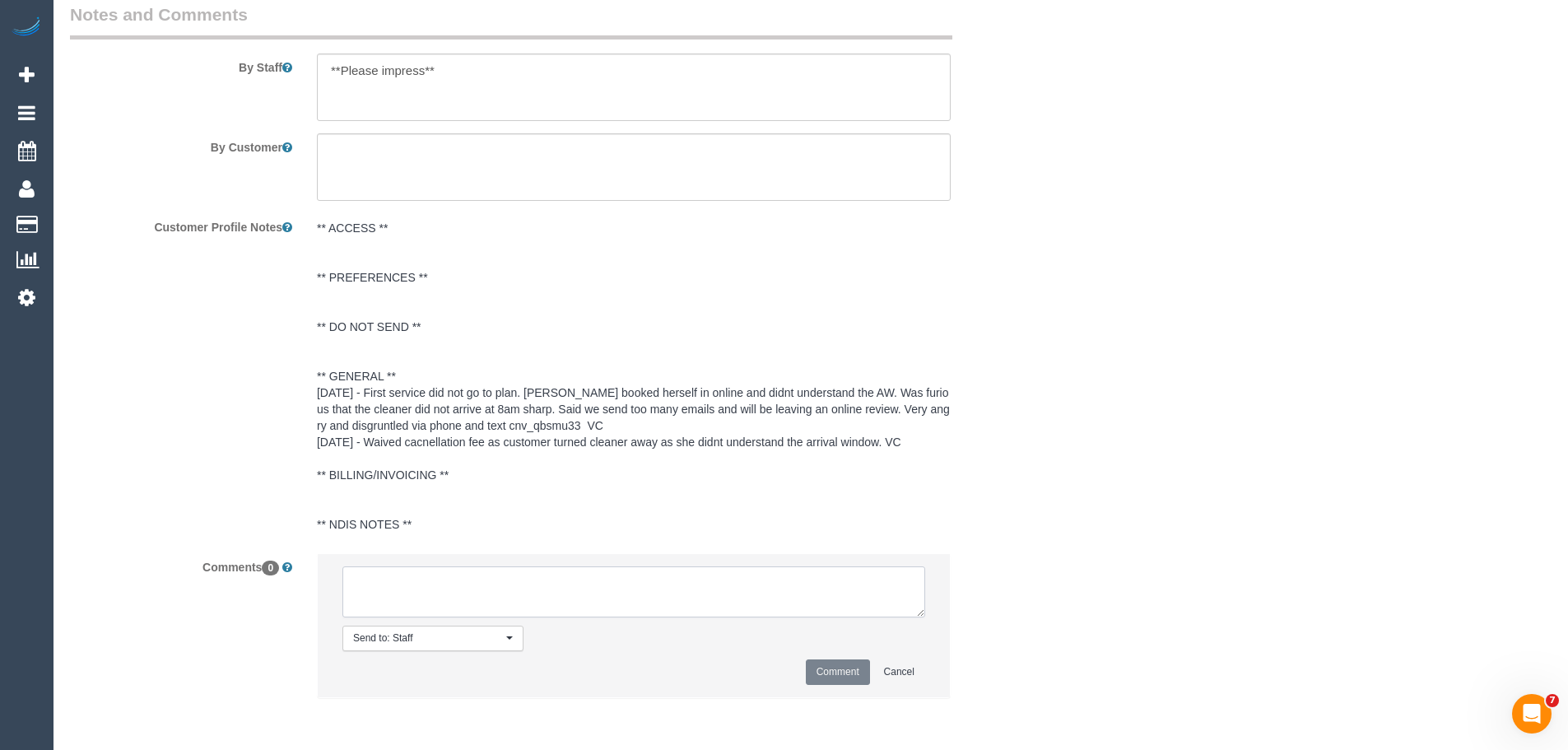
click at [450, 596] on textarea at bounding box center [634, 592] width 583 height 51
paste textarea "[PERSON_NAME] and [PERSON_NAME] told customer they are going away 03/11 - 04/12…"
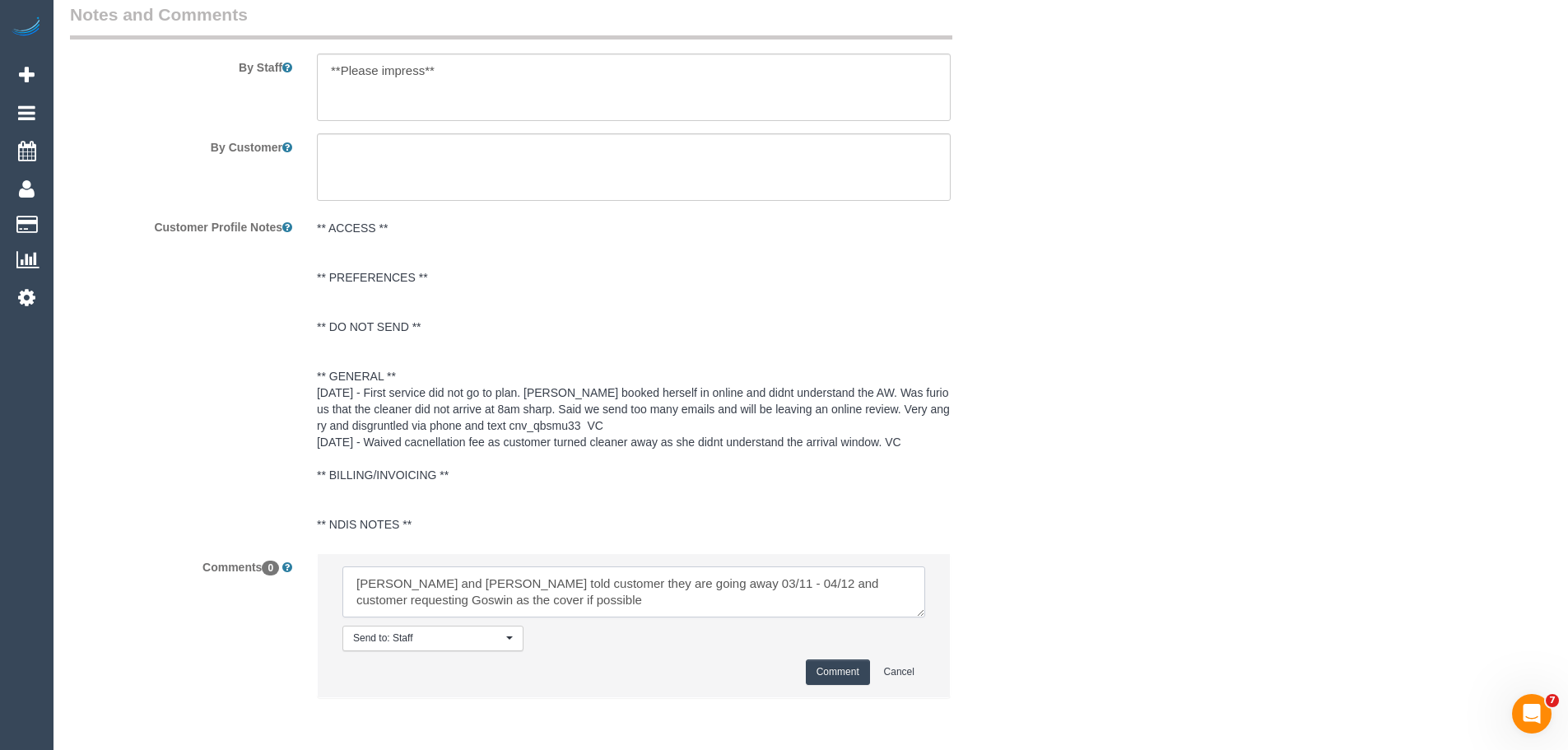
click at [555, 595] on textarea at bounding box center [634, 592] width 583 height 51
drag, startPoint x: 798, startPoint y: 607, endPoint x: 189, endPoint y: 539, distance: 612.8
click at [189, 539] on sui-booking-comments "By Staff By Customer Customer Profile Notes ** ACCESS ** ** PREFERENCES ** ** D…" at bounding box center [551, 359] width 964 height 713
type textarea "[PERSON_NAME] and [PERSON_NAME] told customer they are going away 03/11 - 04/12…"
click at [843, 673] on button "Comment" at bounding box center [837, 672] width 64 height 26
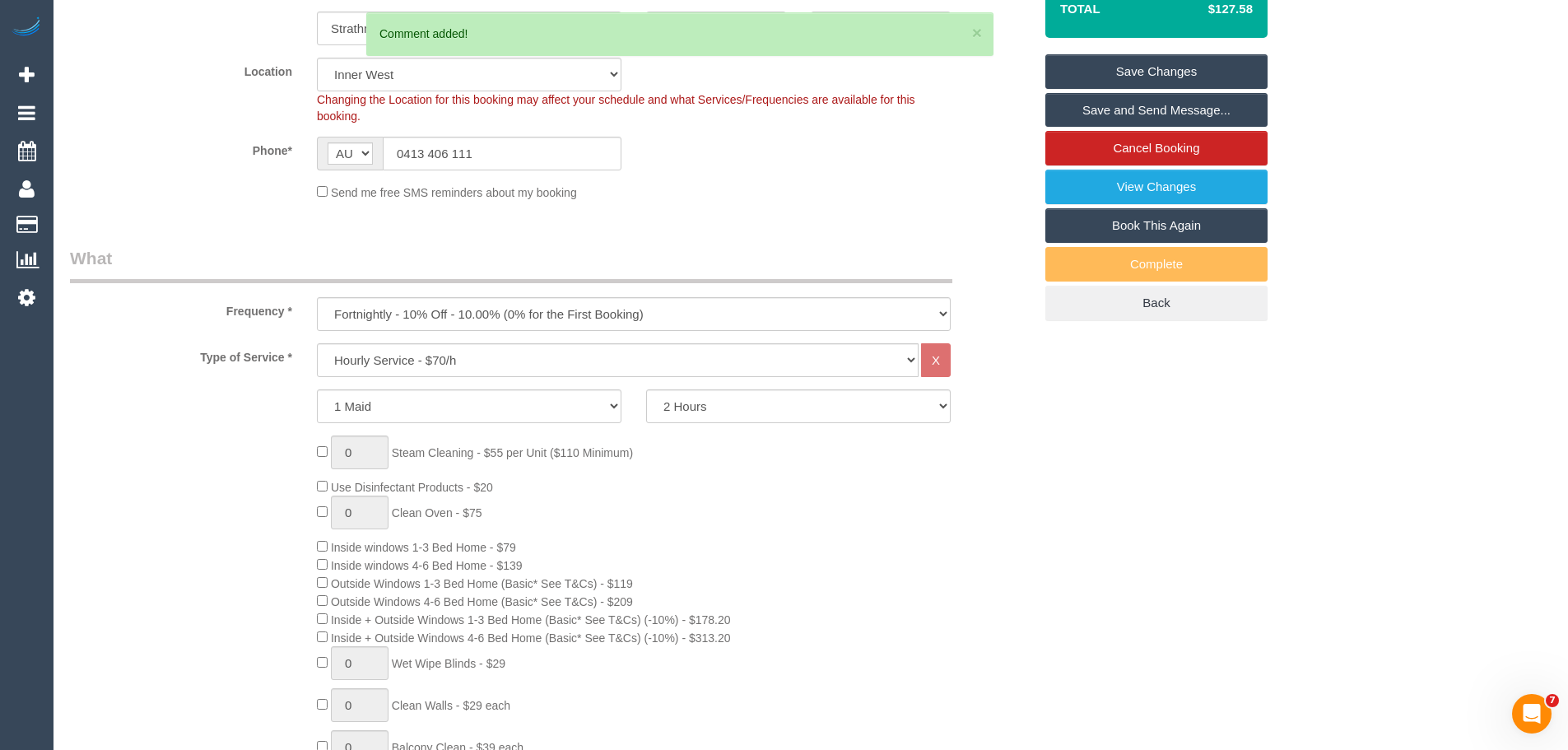
scroll to position [0, 0]
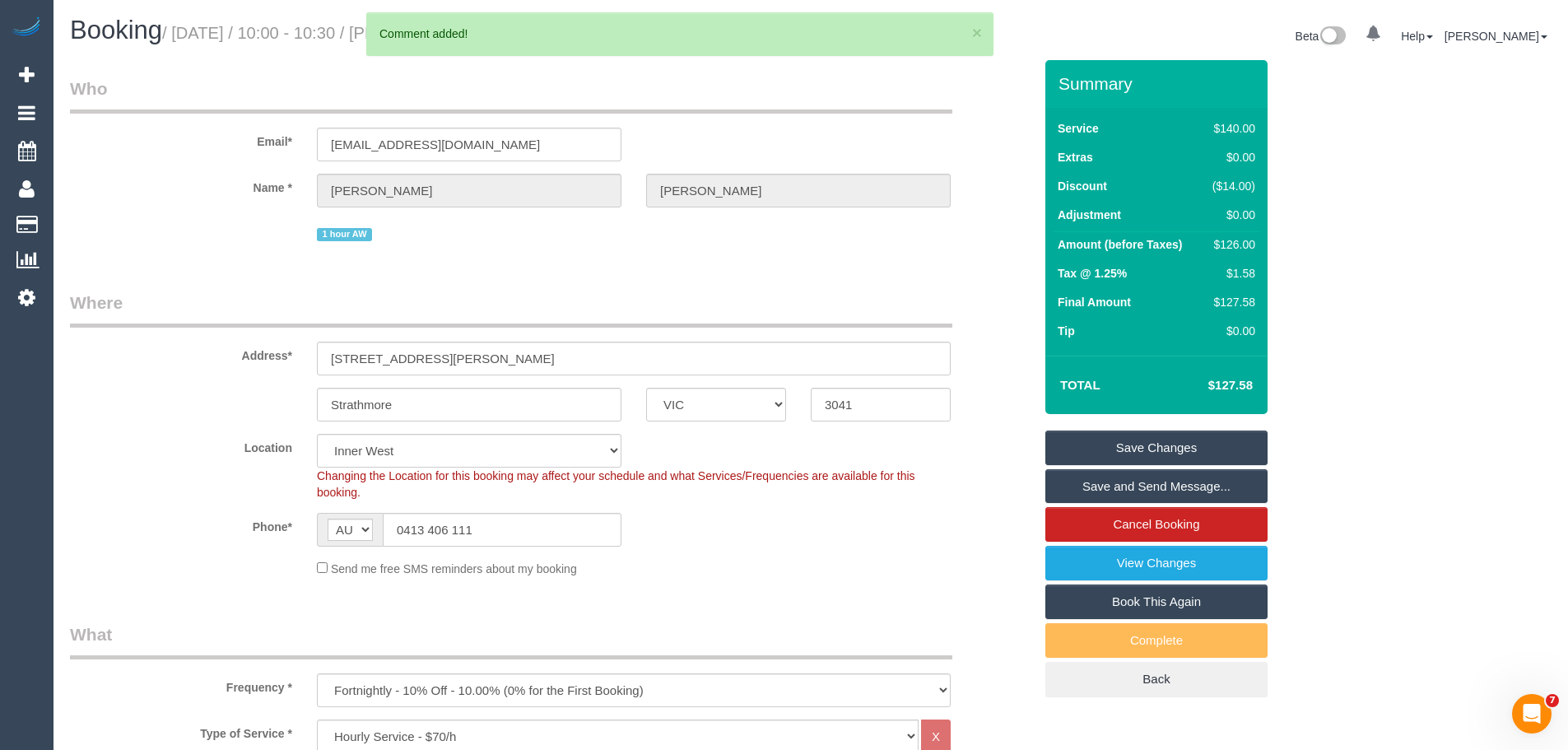
click at [1131, 448] on link "Save Changes" at bounding box center [1157, 448] width 223 height 34
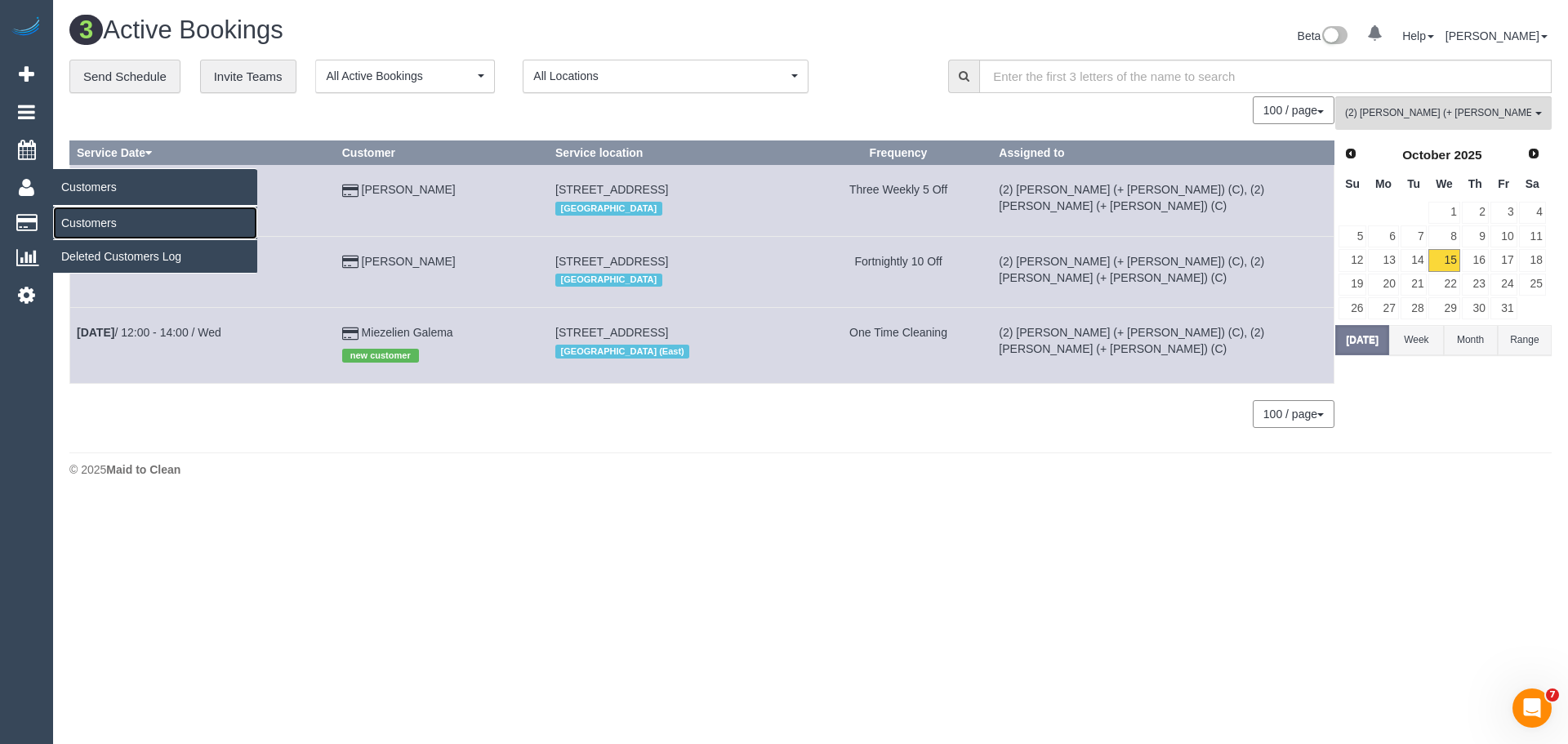
click at [91, 221] on link "Customers" at bounding box center [156, 223] width 204 height 33
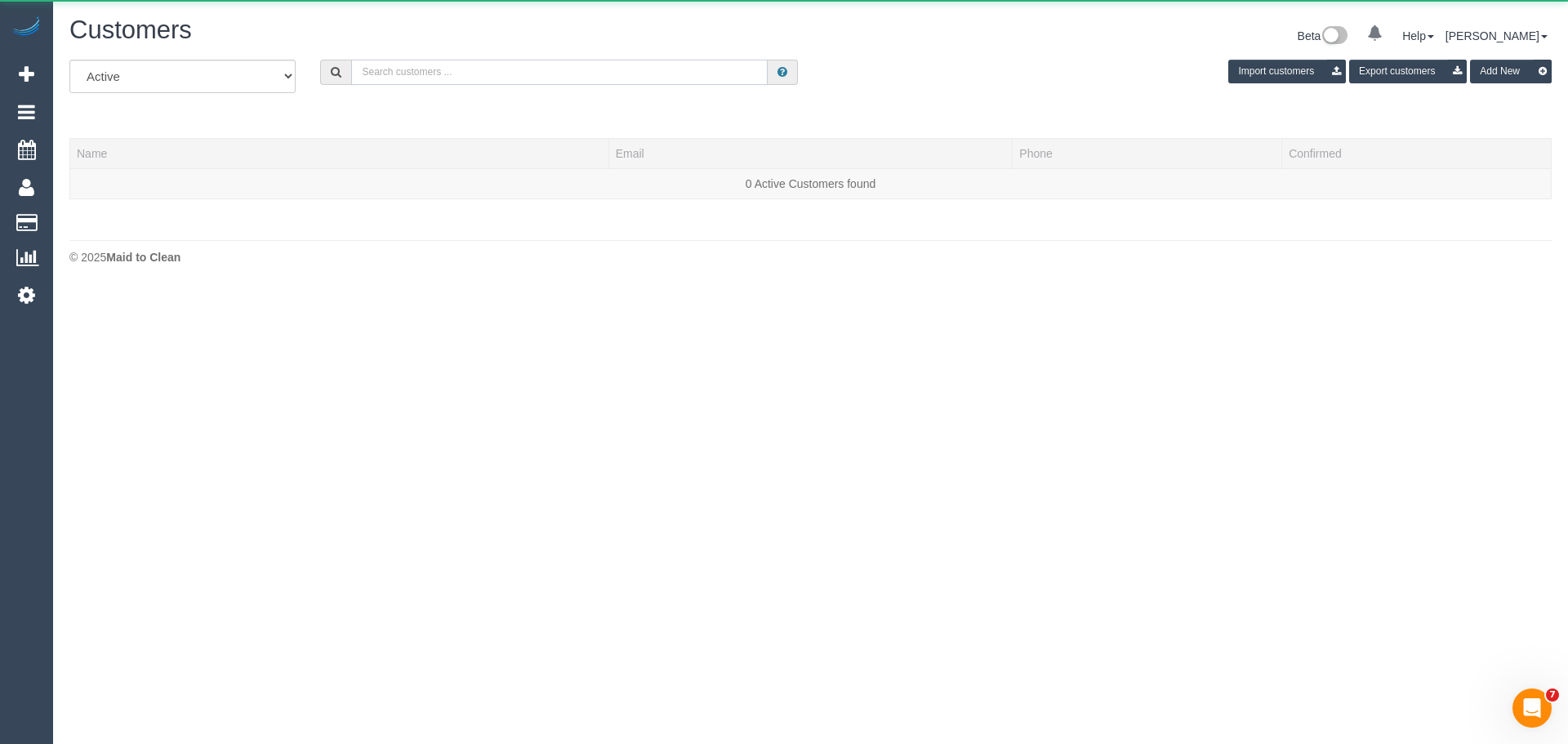
click at [492, 69] on input "text" at bounding box center [560, 72] width 417 height 25
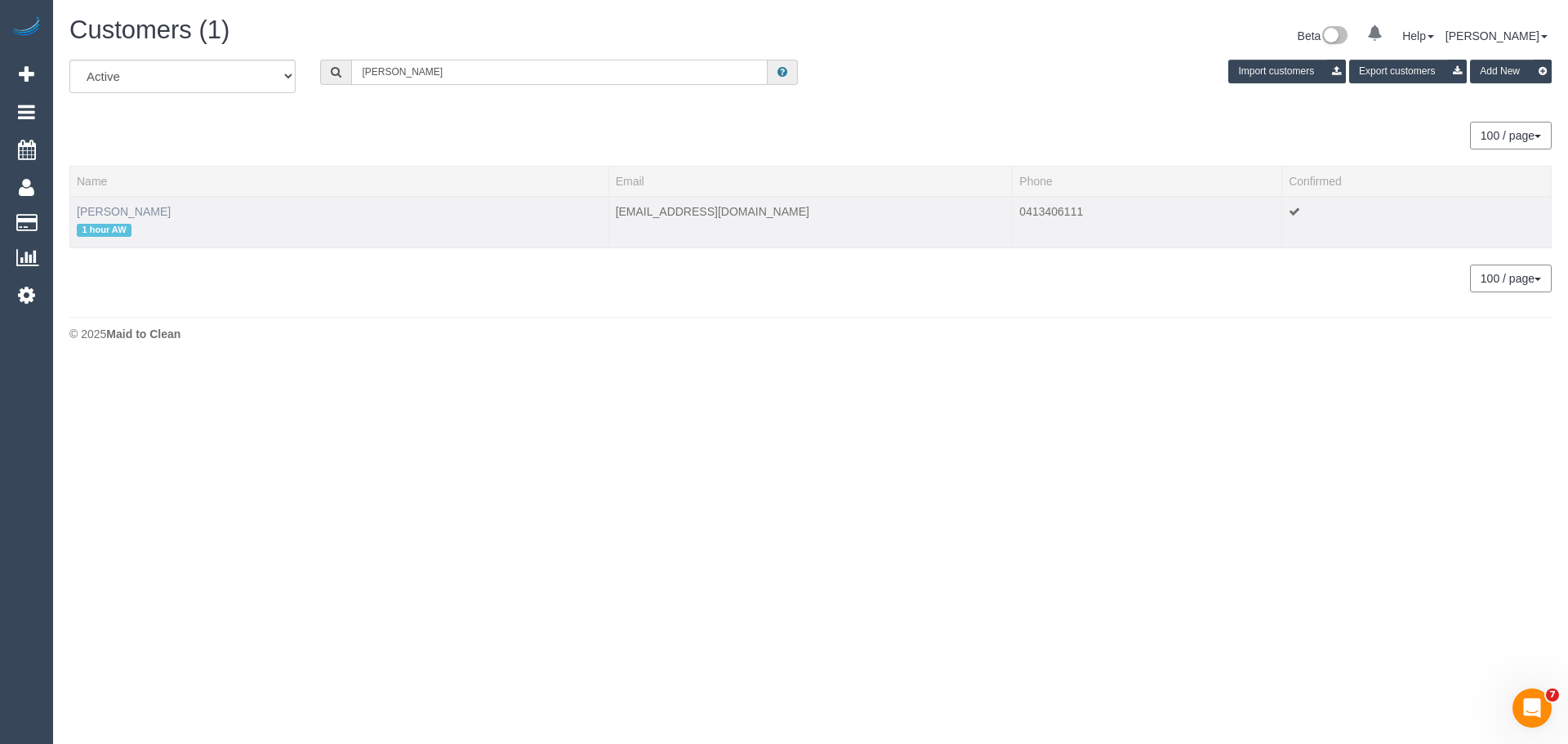
type input "heather snook"
click at [149, 215] on link "Heather Snook" at bounding box center [124, 211] width 93 height 13
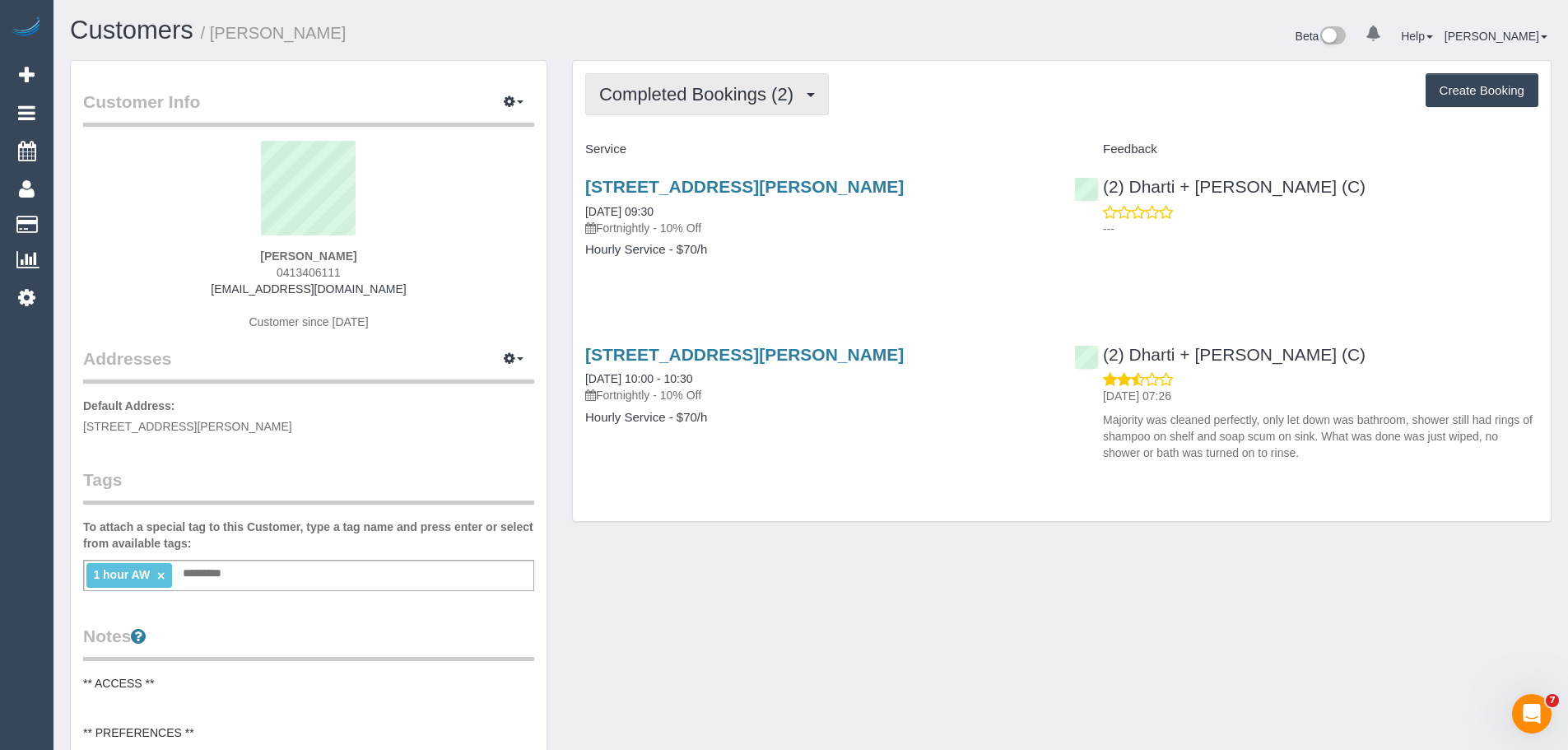
click at [679, 101] on span "Completed Bookings (2)" at bounding box center [701, 94] width 202 height 21
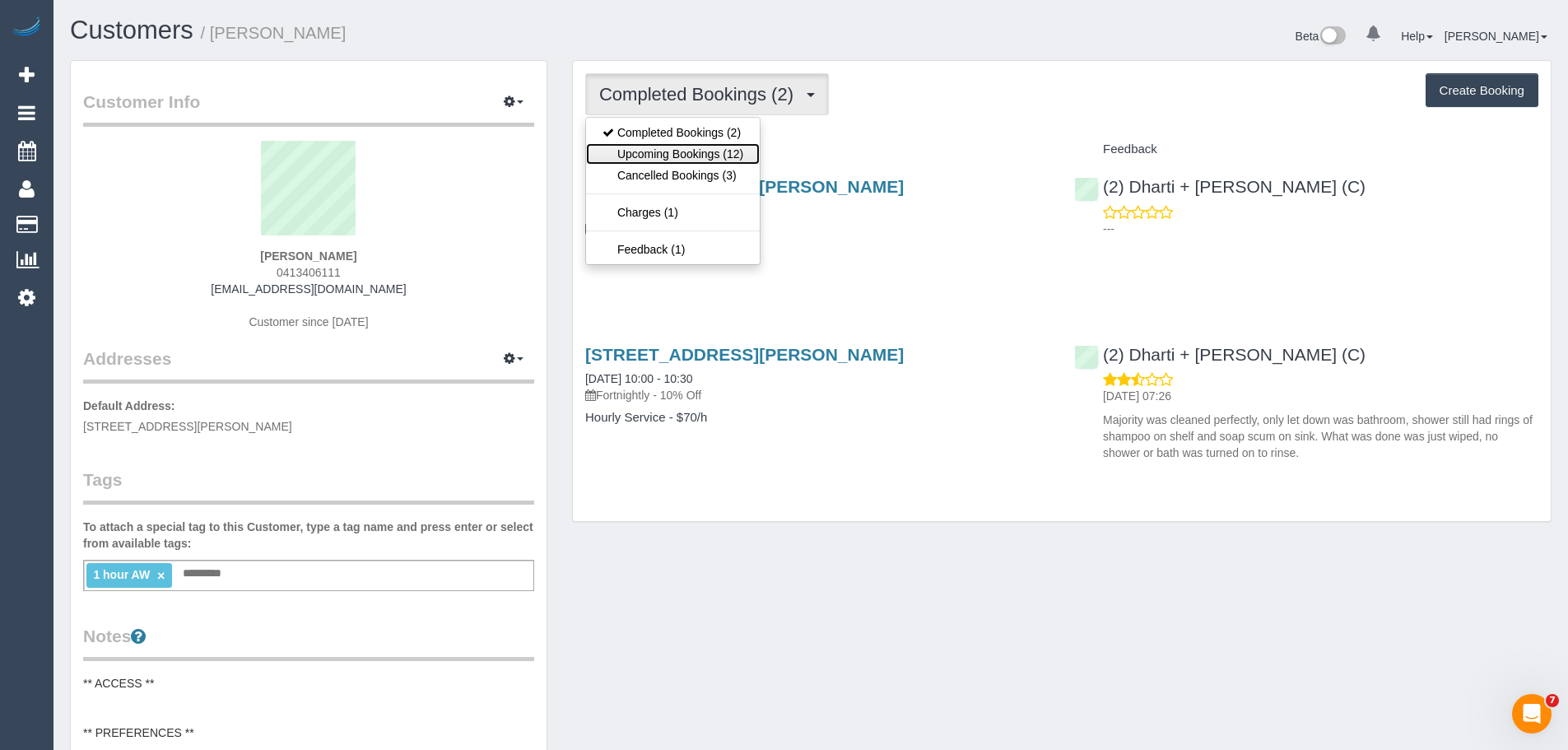
click at [671, 147] on link "Upcoming Bookings (12)" at bounding box center [672, 154] width 174 height 22
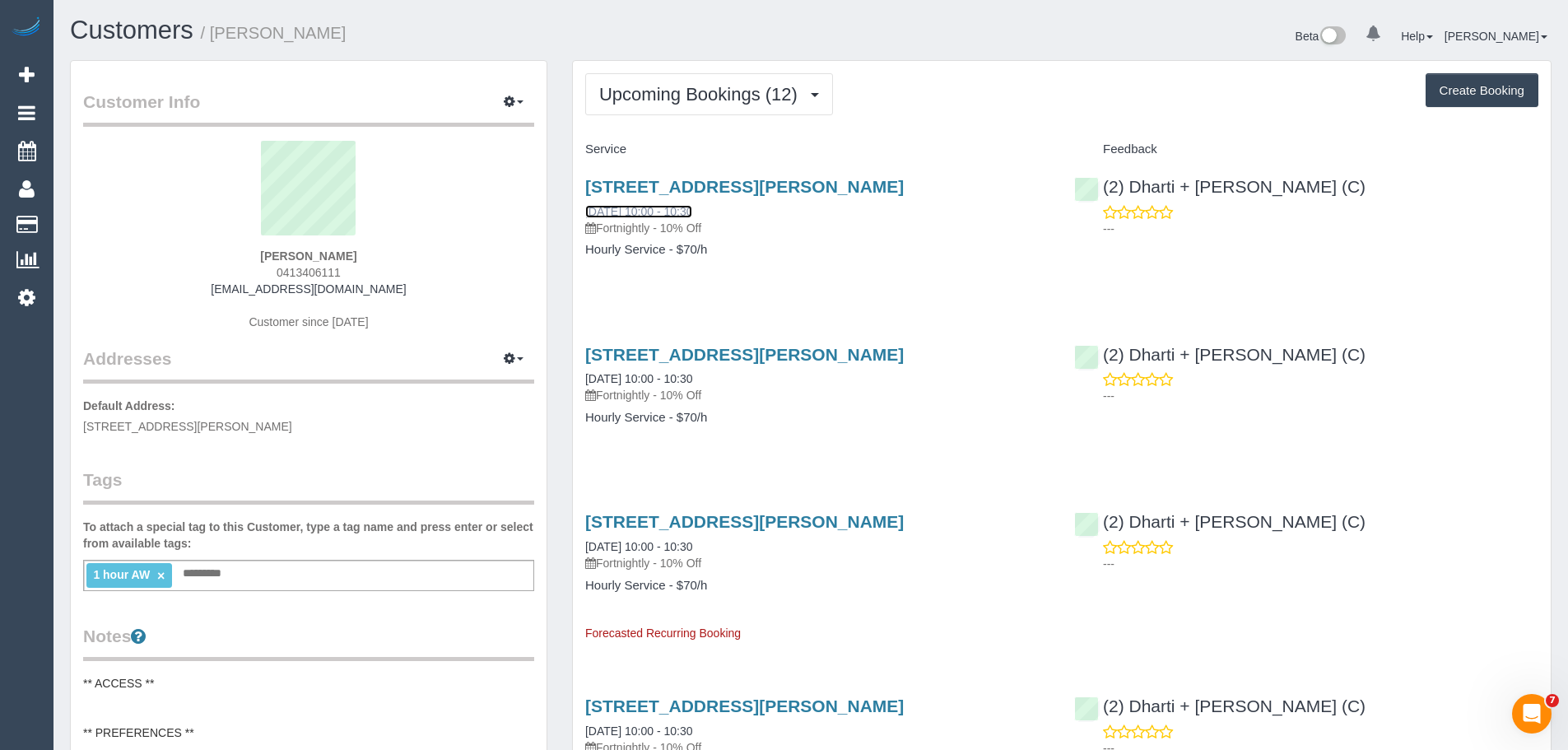
click at [642, 205] on link "06/11/2025 10:00 - 10:30" at bounding box center [639, 211] width 107 height 13
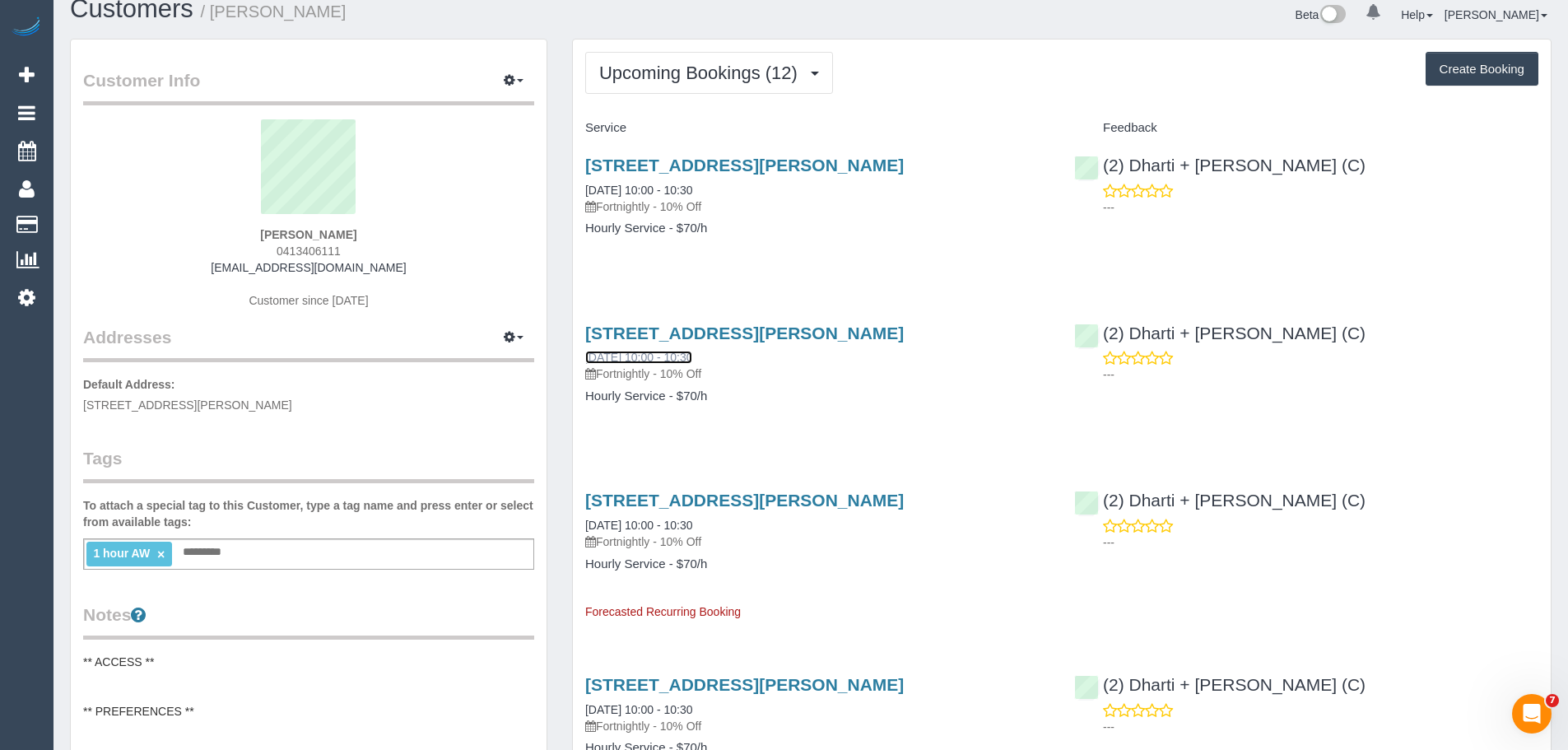
scroll to position [82, 0]
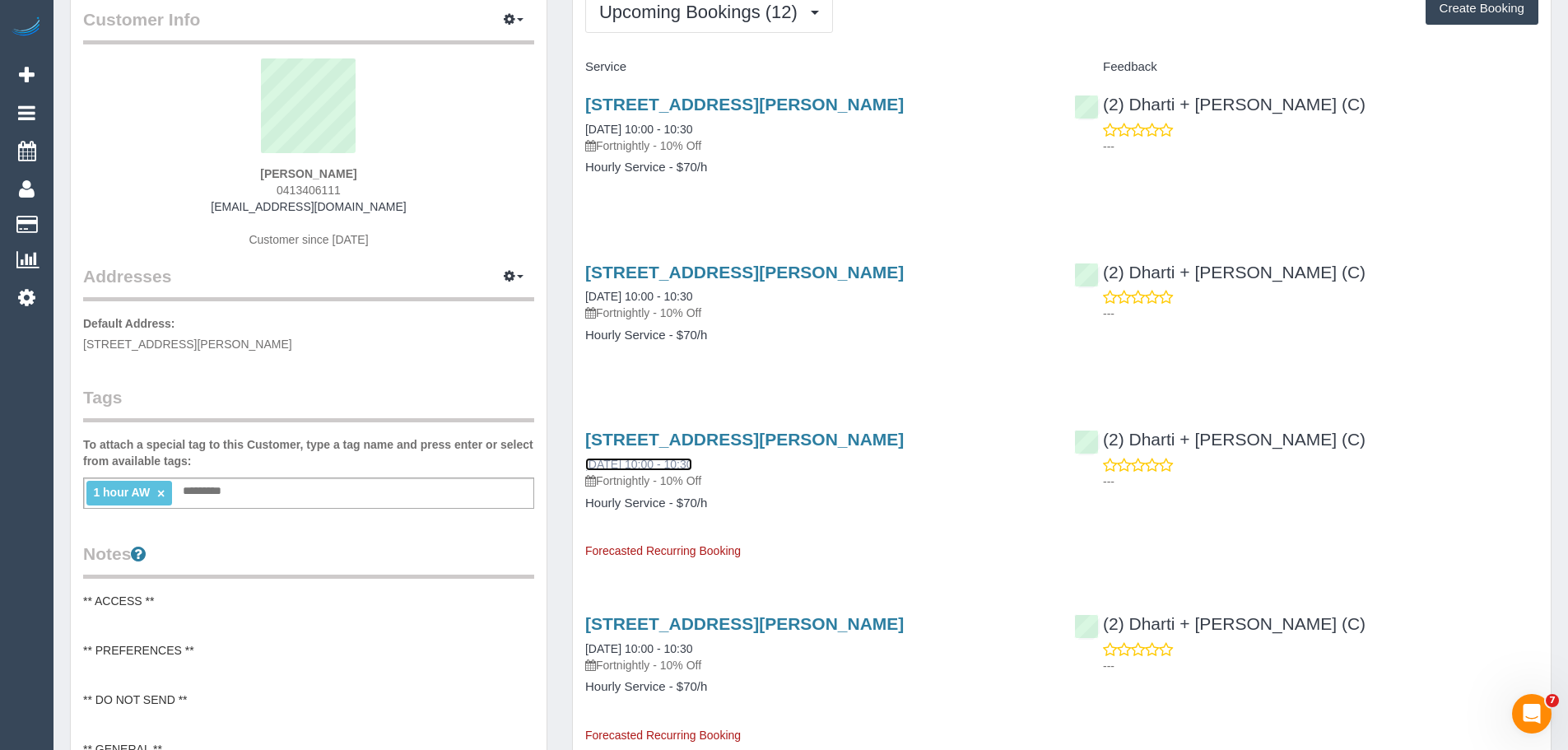
click at [650, 471] on link "04/12/2025 10:00 - 10:30" at bounding box center [639, 464] width 107 height 13
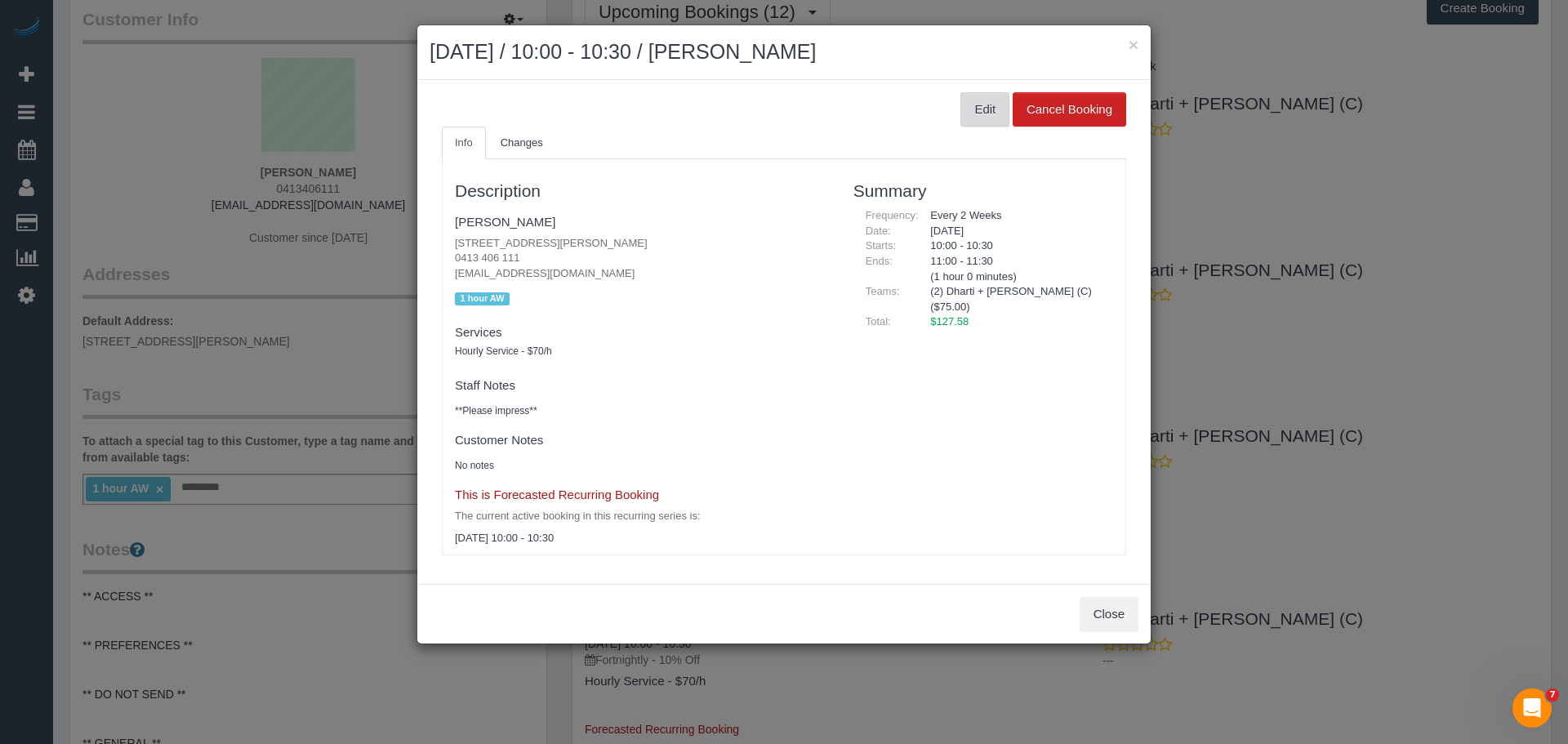
click at [984, 98] on button "Edit" at bounding box center [985, 109] width 49 height 34
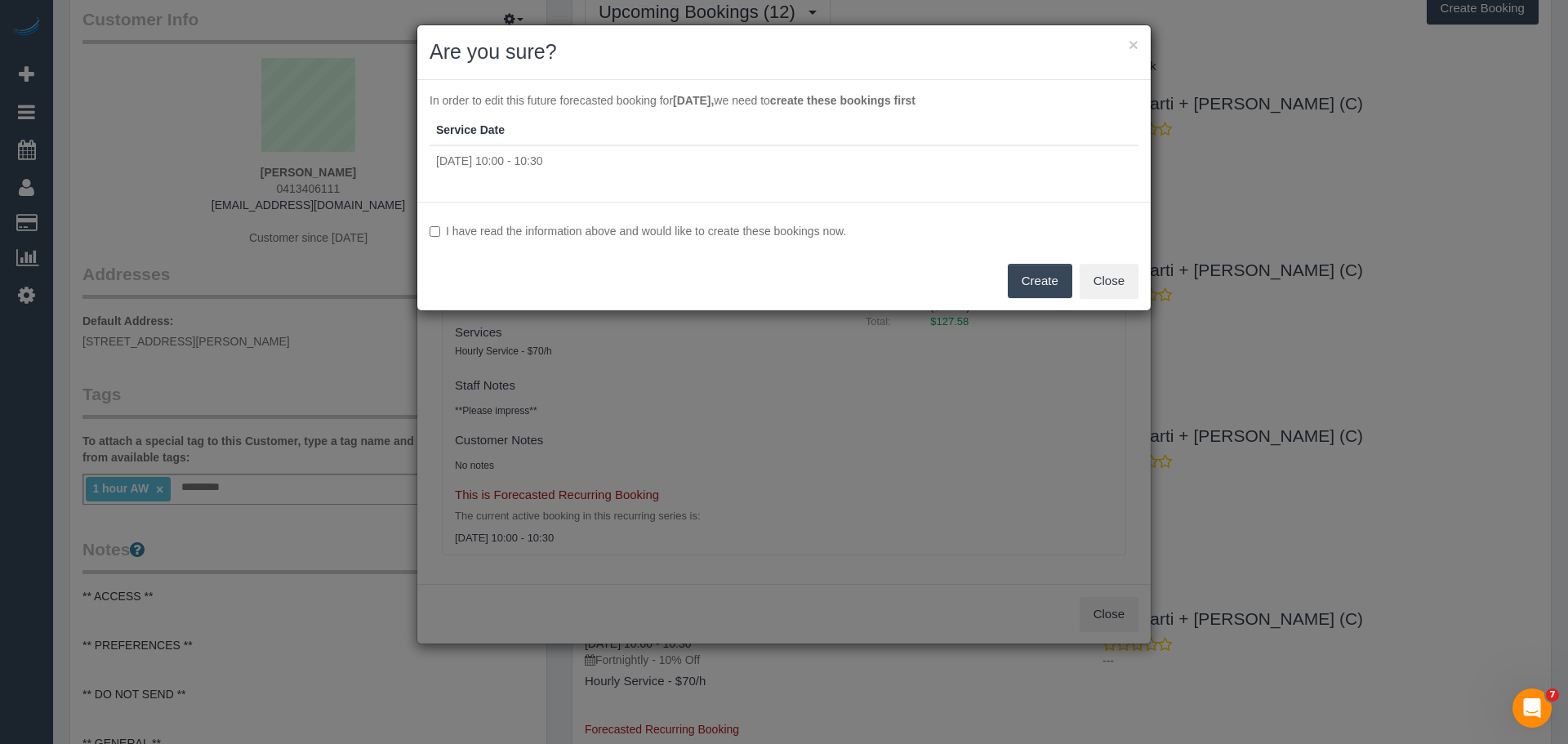
click at [461, 235] on label "I have read the information above and would like to create these bookings now." at bounding box center [784, 231] width 709 height 17
click at [1028, 277] on button "Create" at bounding box center [1039, 280] width 64 height 34
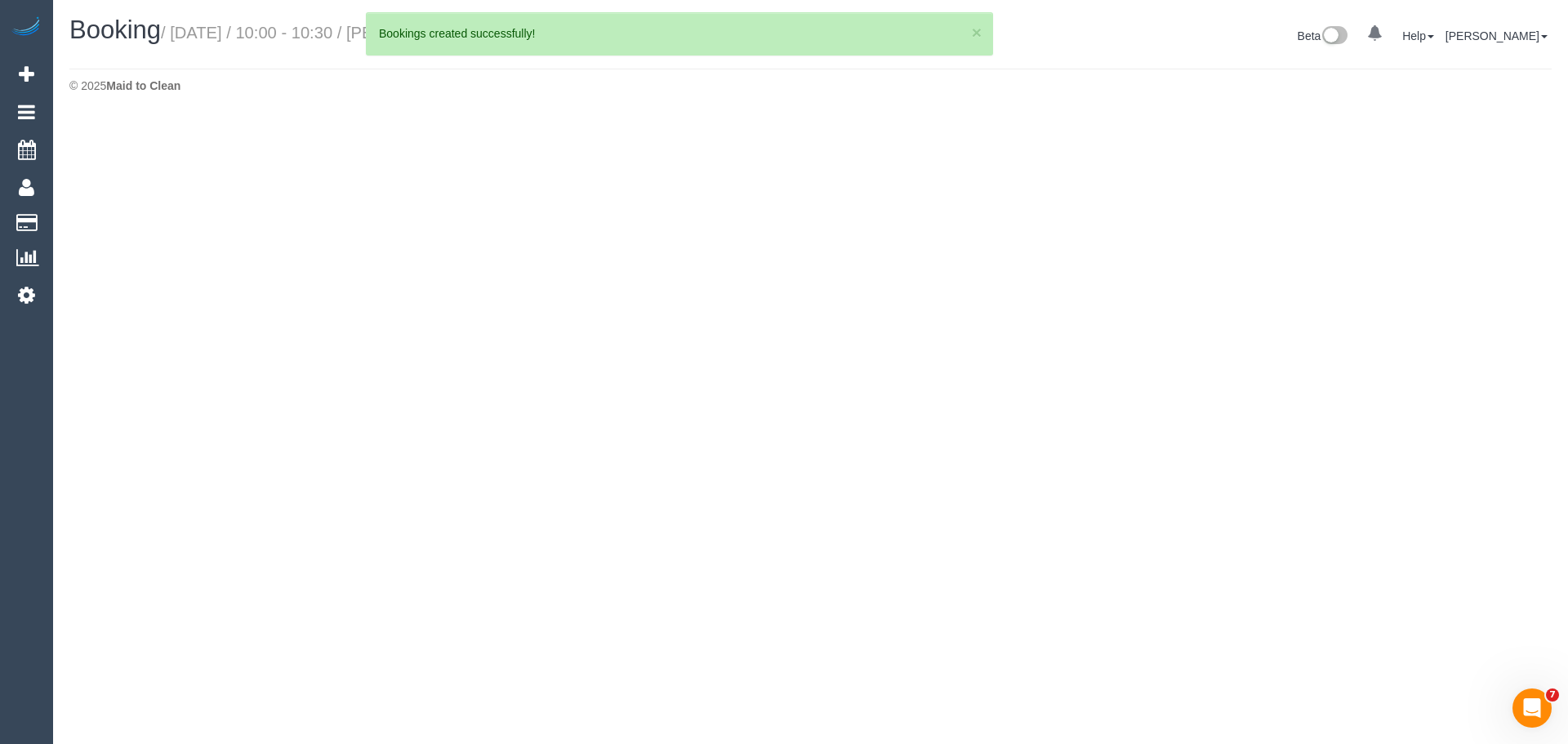
select select "VIC"
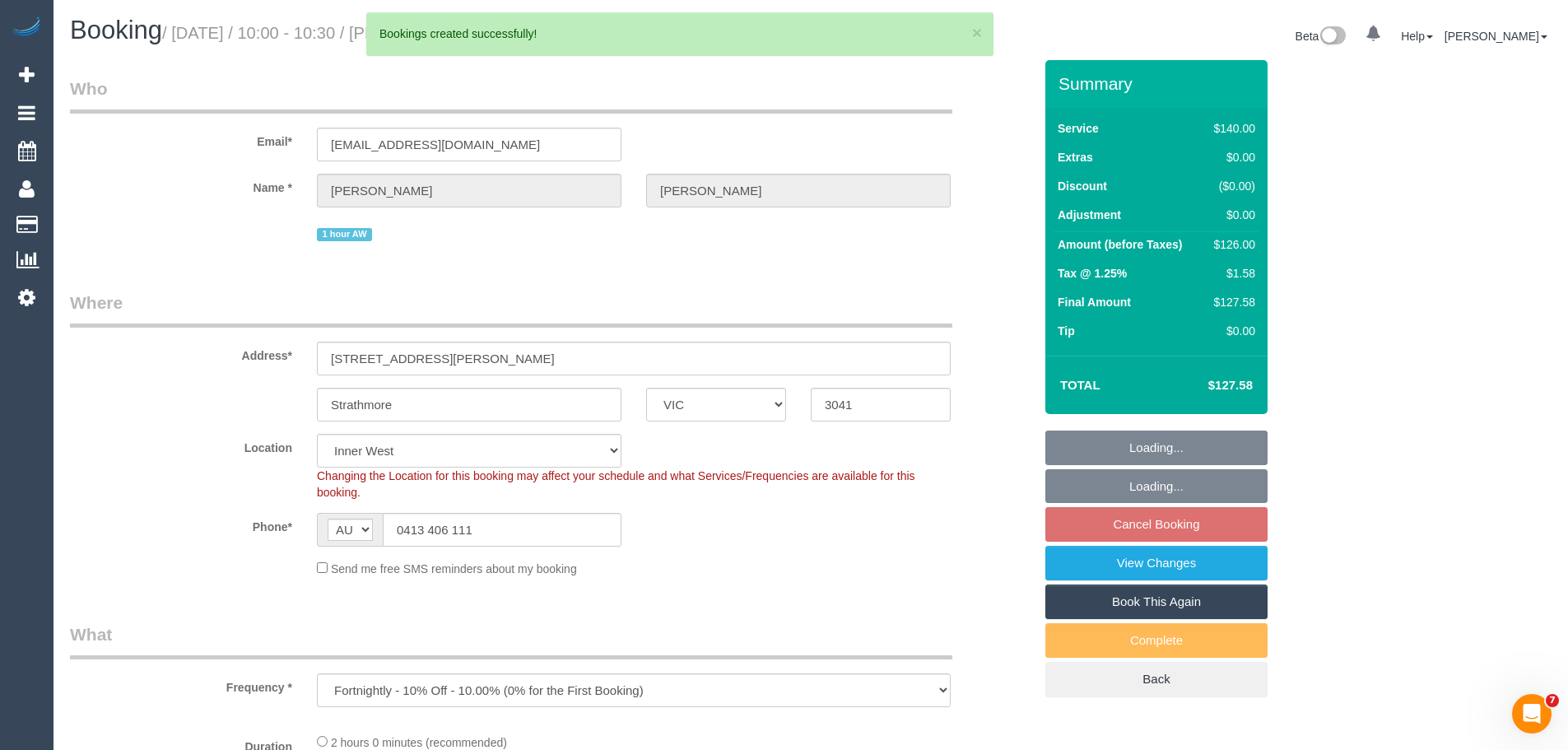
select select "object:5791"
select select "string:stripe-pm_1S2obR2GScqysDRVMk42kHuu"
select select "number:28"
select select "number:14"
select select "number:19"
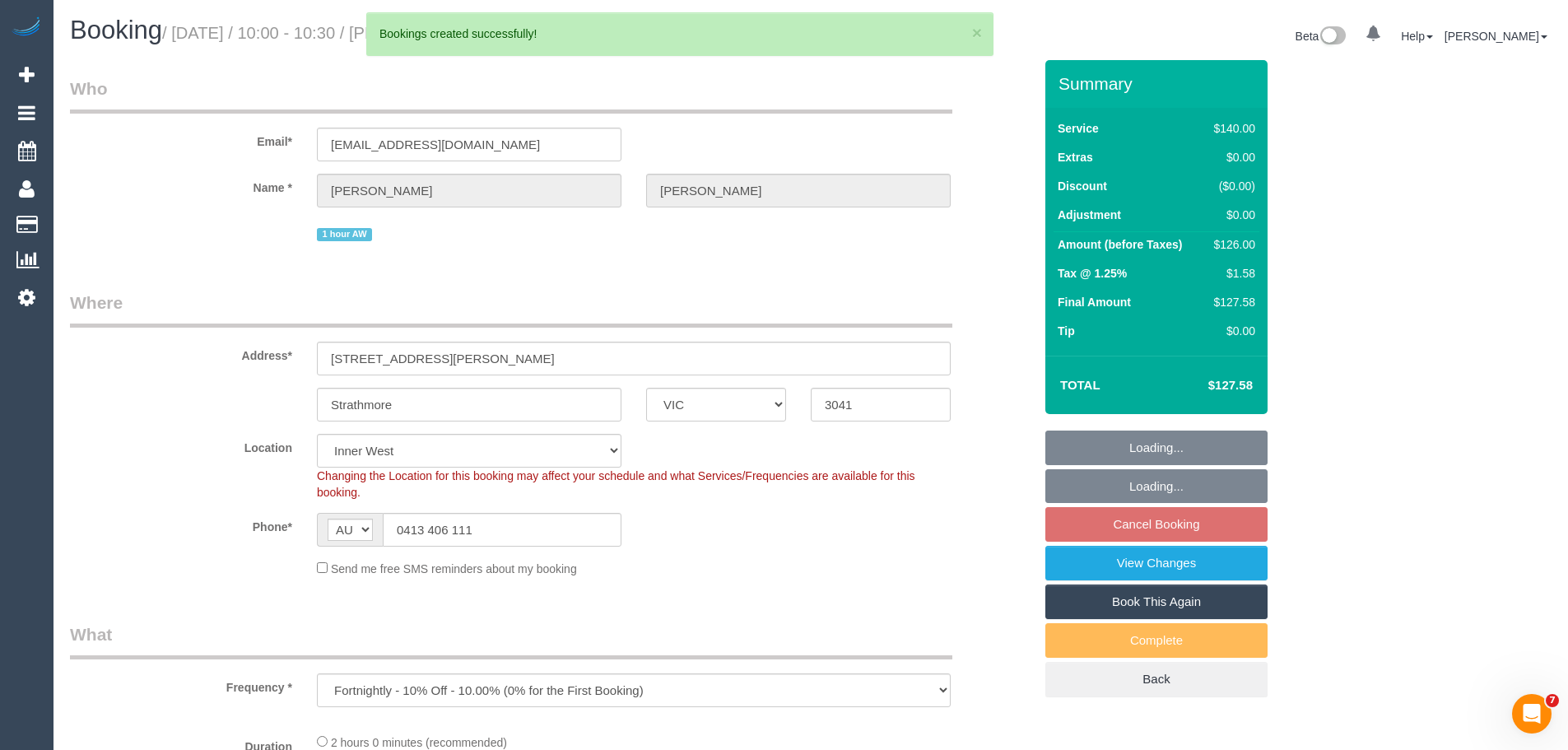
select select "number:24"
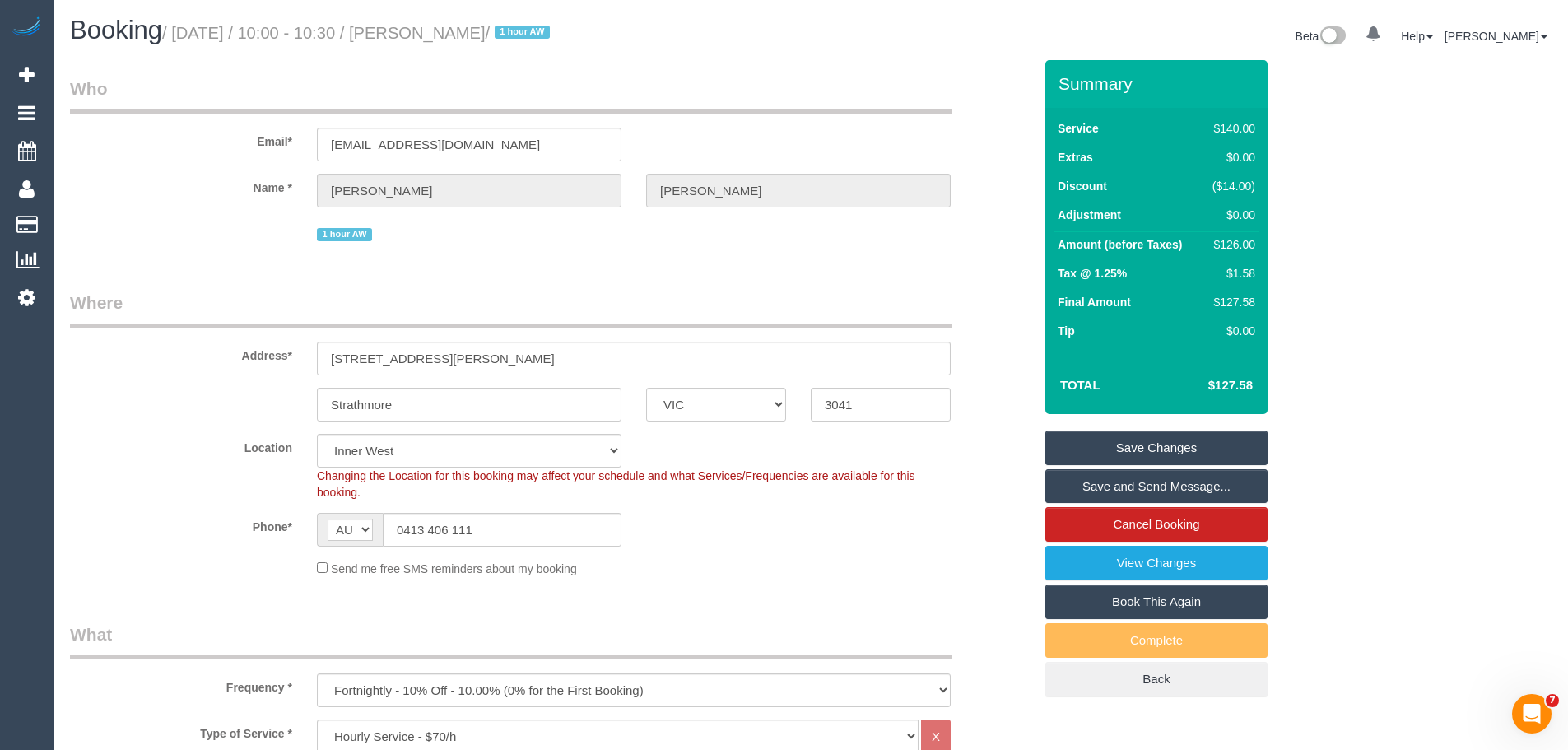
drag, startPoint x: 1036, startPoint y: 279, endPoint x: 615, endPoint y: 322, distance: 423.2
click at [652, 221] on div "1 hour AW" at bounding box center [634, 233] width 634 height 26
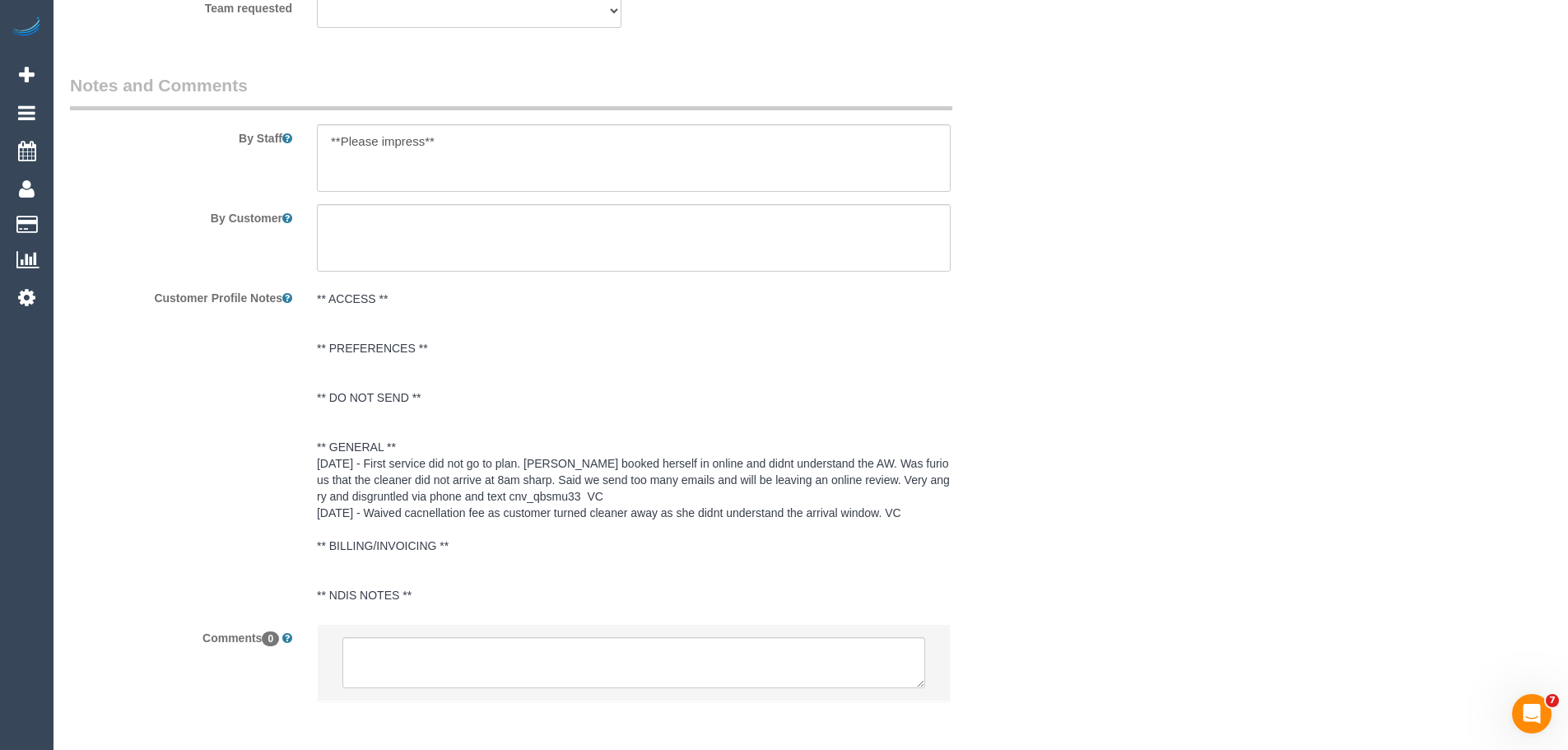
scroll to position [2858, 0]
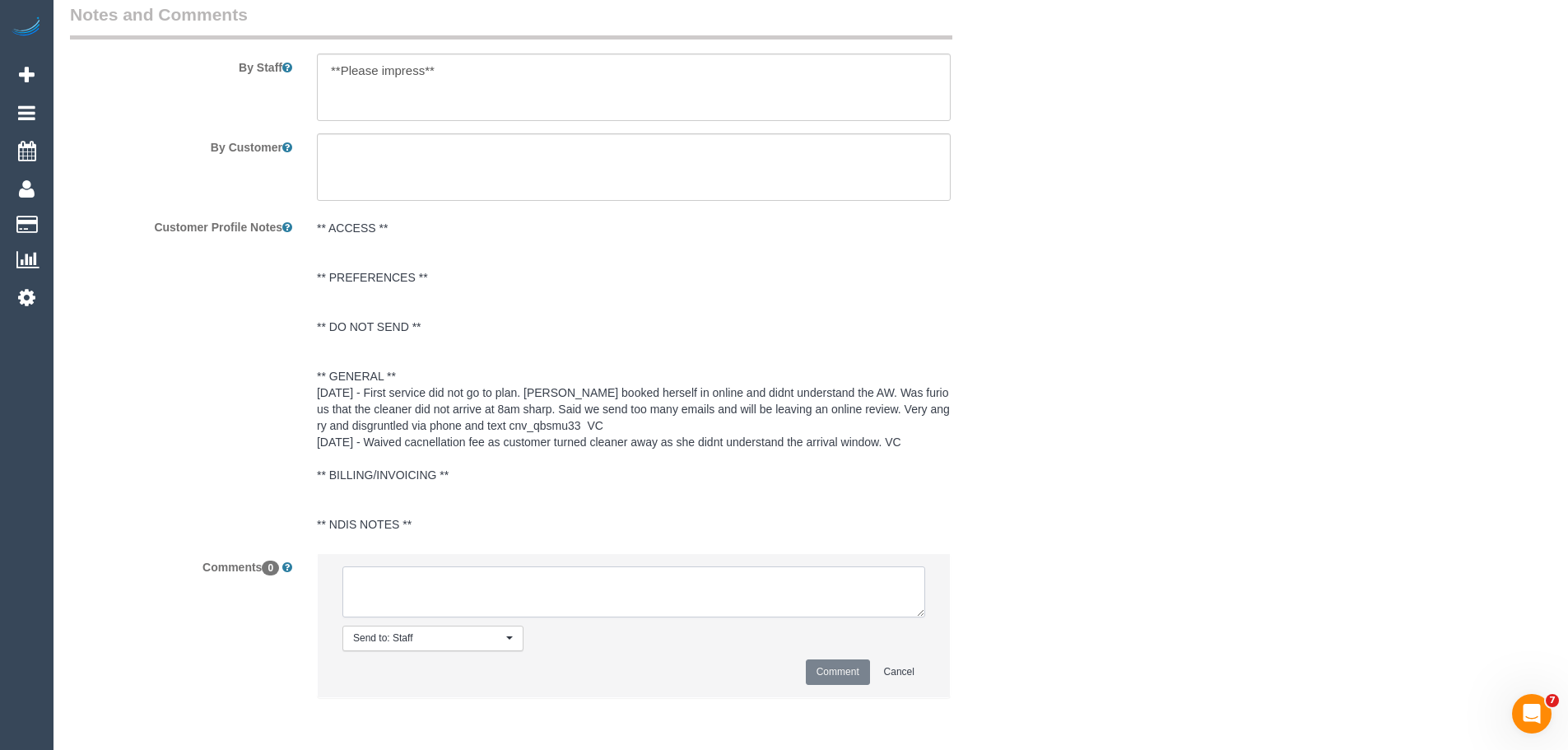
click at [452, 596] on textarea at bounding box center [634, 592] width 583 height 51
paste textarea "[PERSON_NAME] and [PERSON_NAME] told customer they are going away 03/11 - 04/12…"
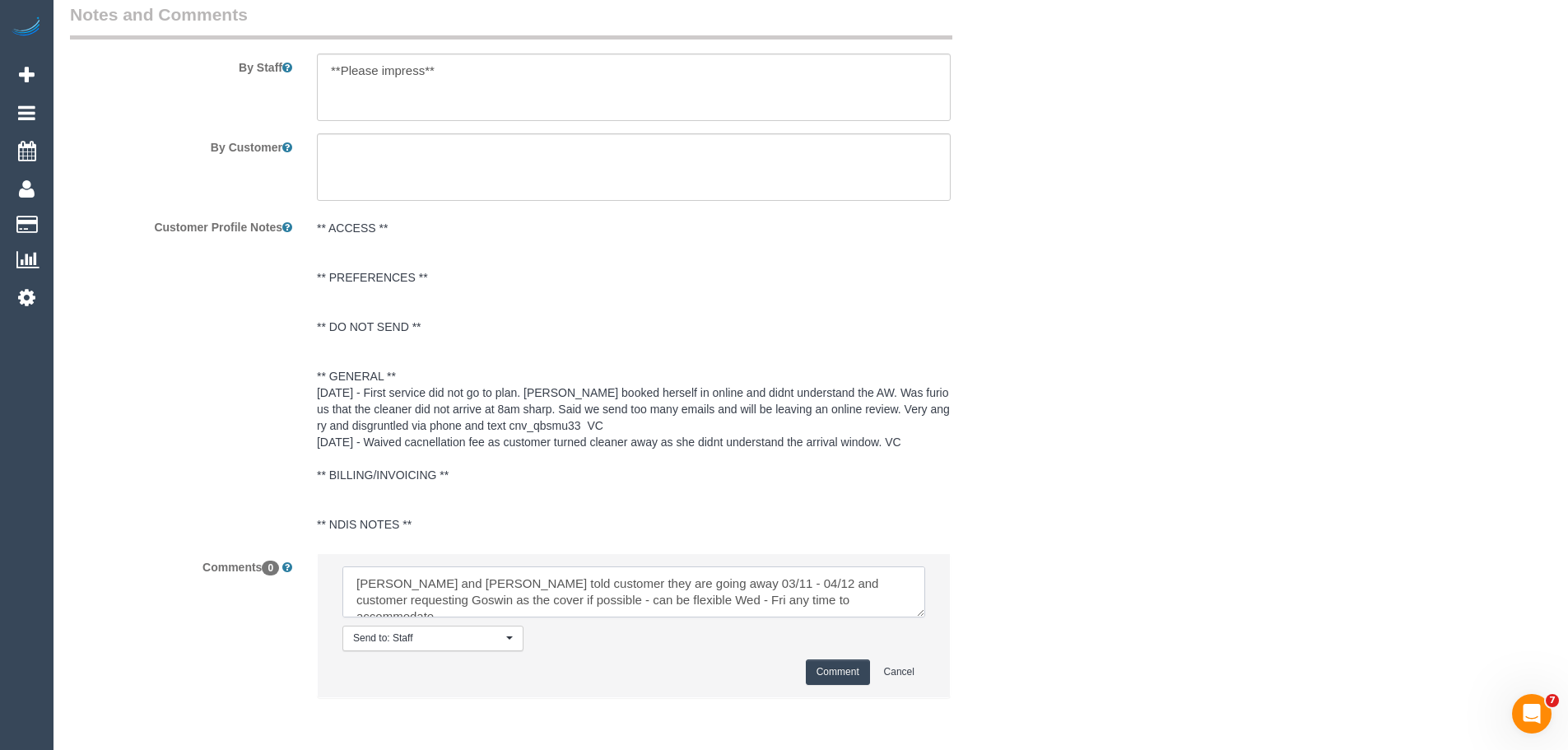
type textarea "[PERSON_NAME] and [PERSON_NAME] told customer they are going away 03/11 - 04/12…"
click at [852, 673] on button "Comment" at bounding box center [837, 672] width 64 height 26
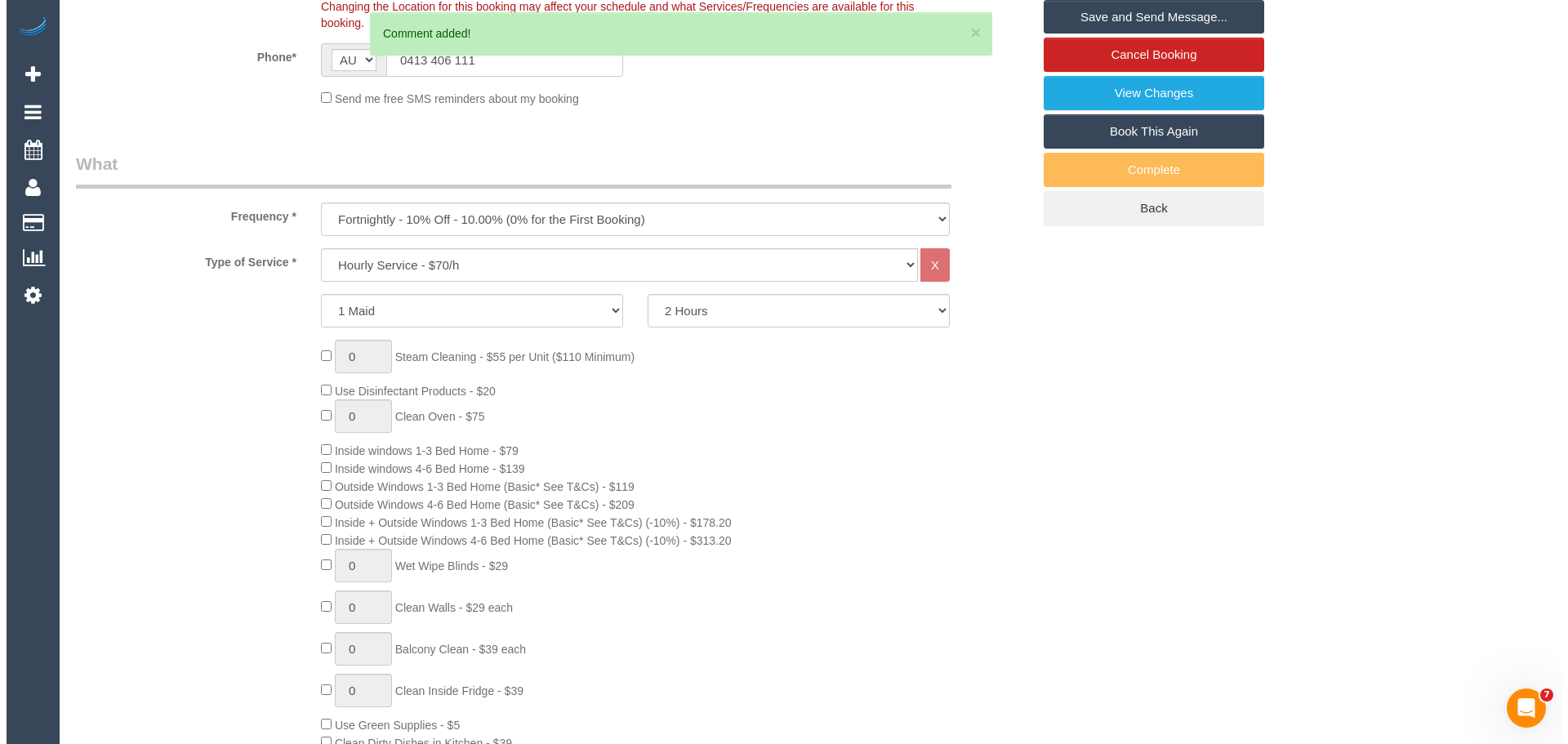
scroll to position [0, 0]
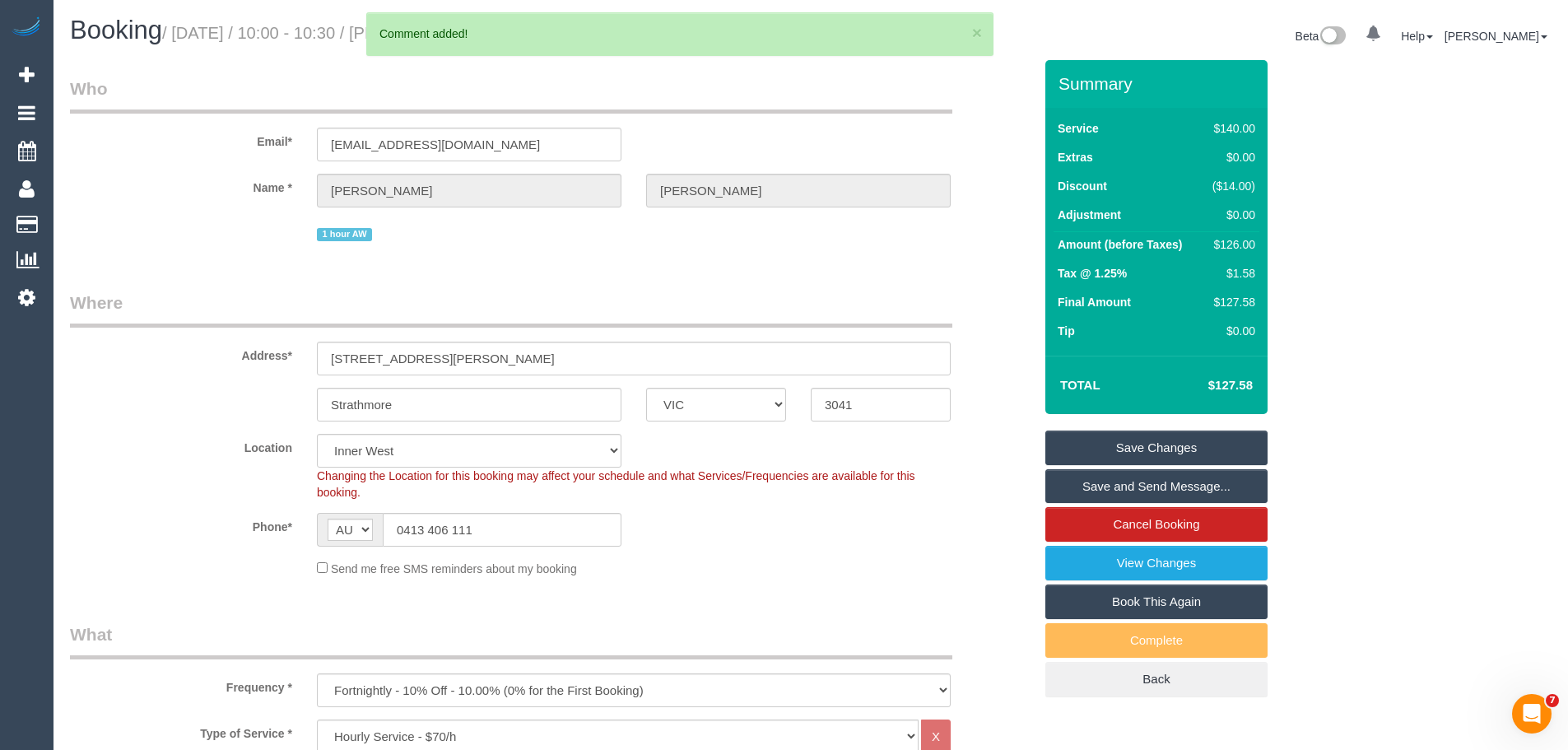
click at [1139, 455] on link "Save Changes" at bounding box center [1157, 448] width 223 height 34
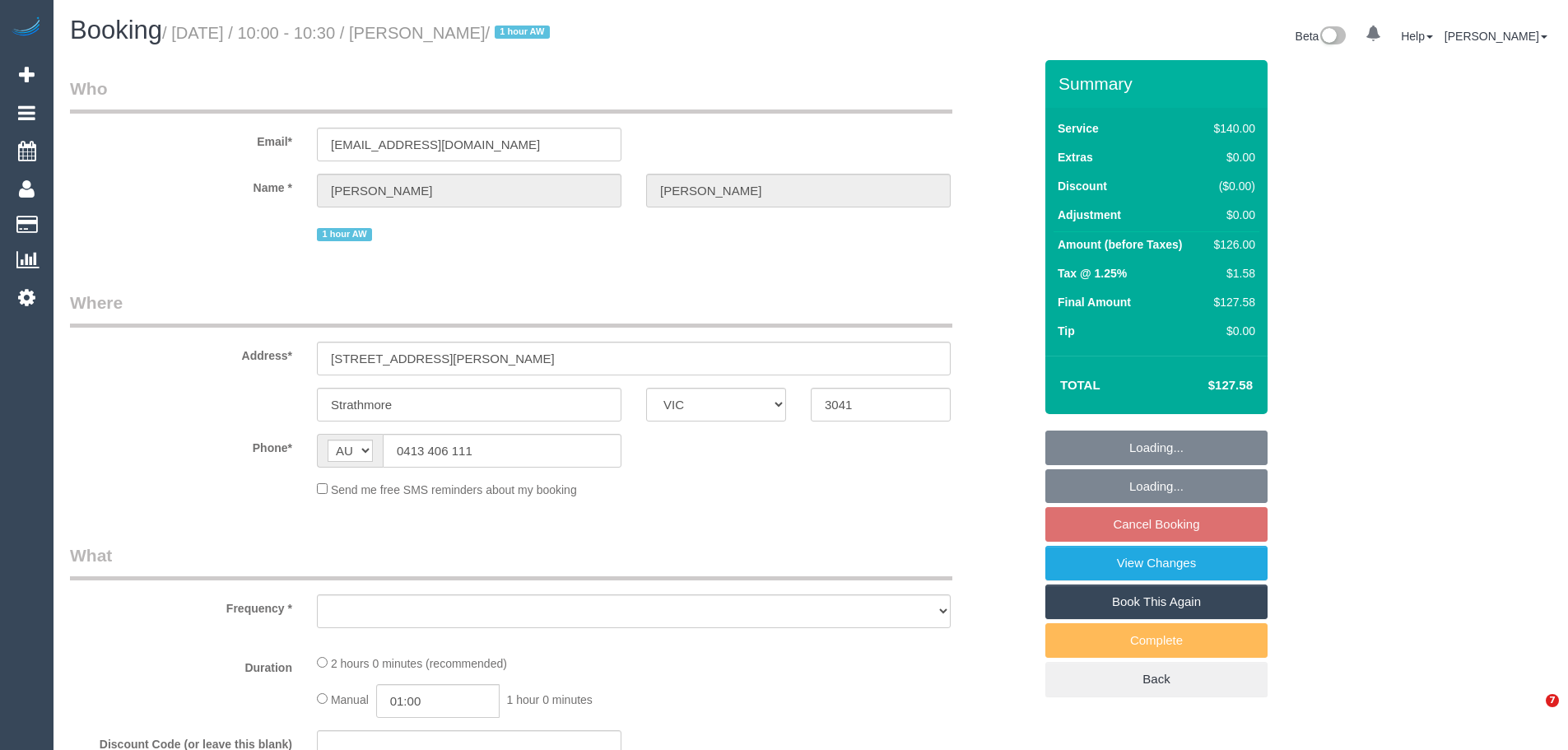
select select "VIC"
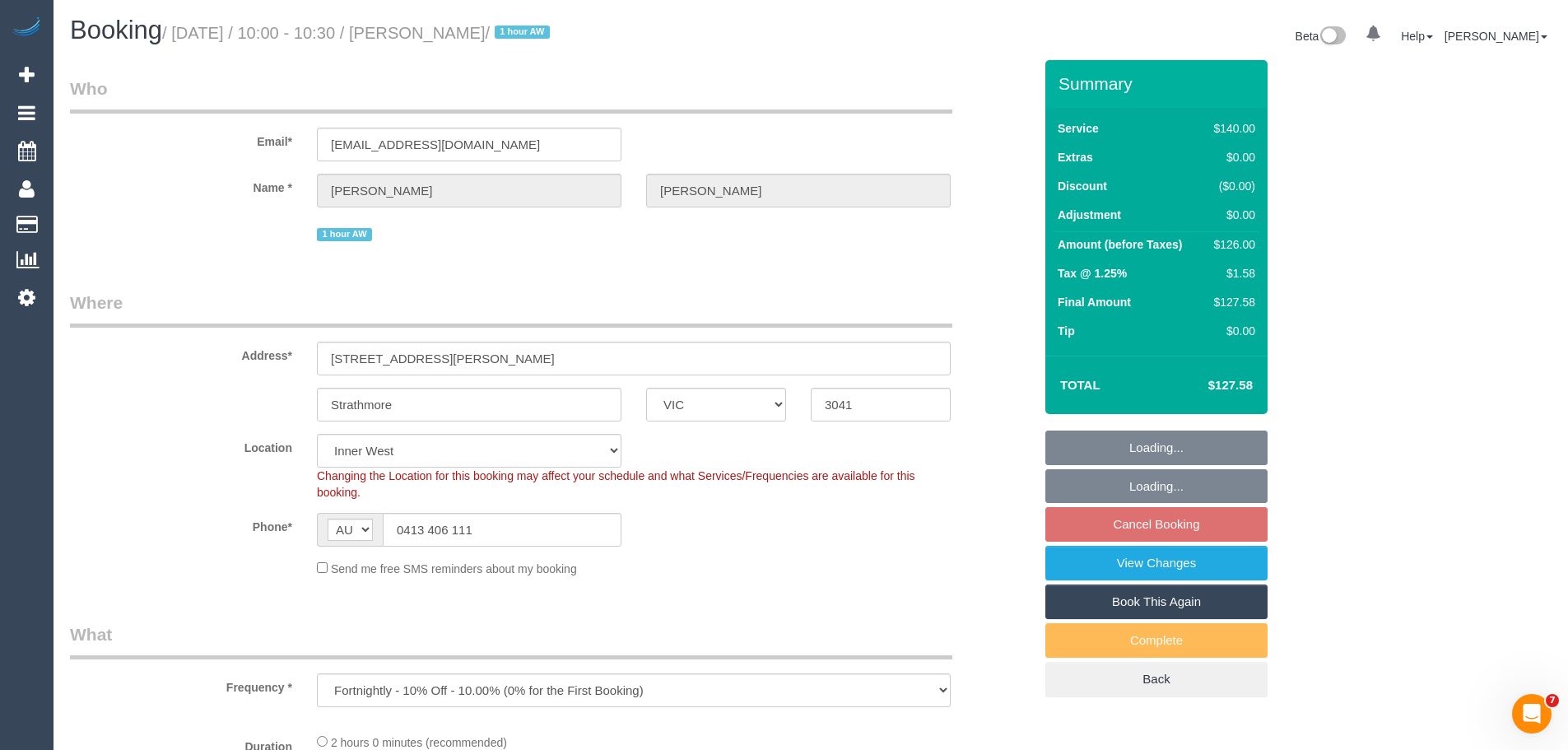
select select "object:690"
select select "string:stripe-pm_1S2obR2GScqysDRVMk42kHuu"
select select "number:28"
select select "number:14"
select select "number:19"
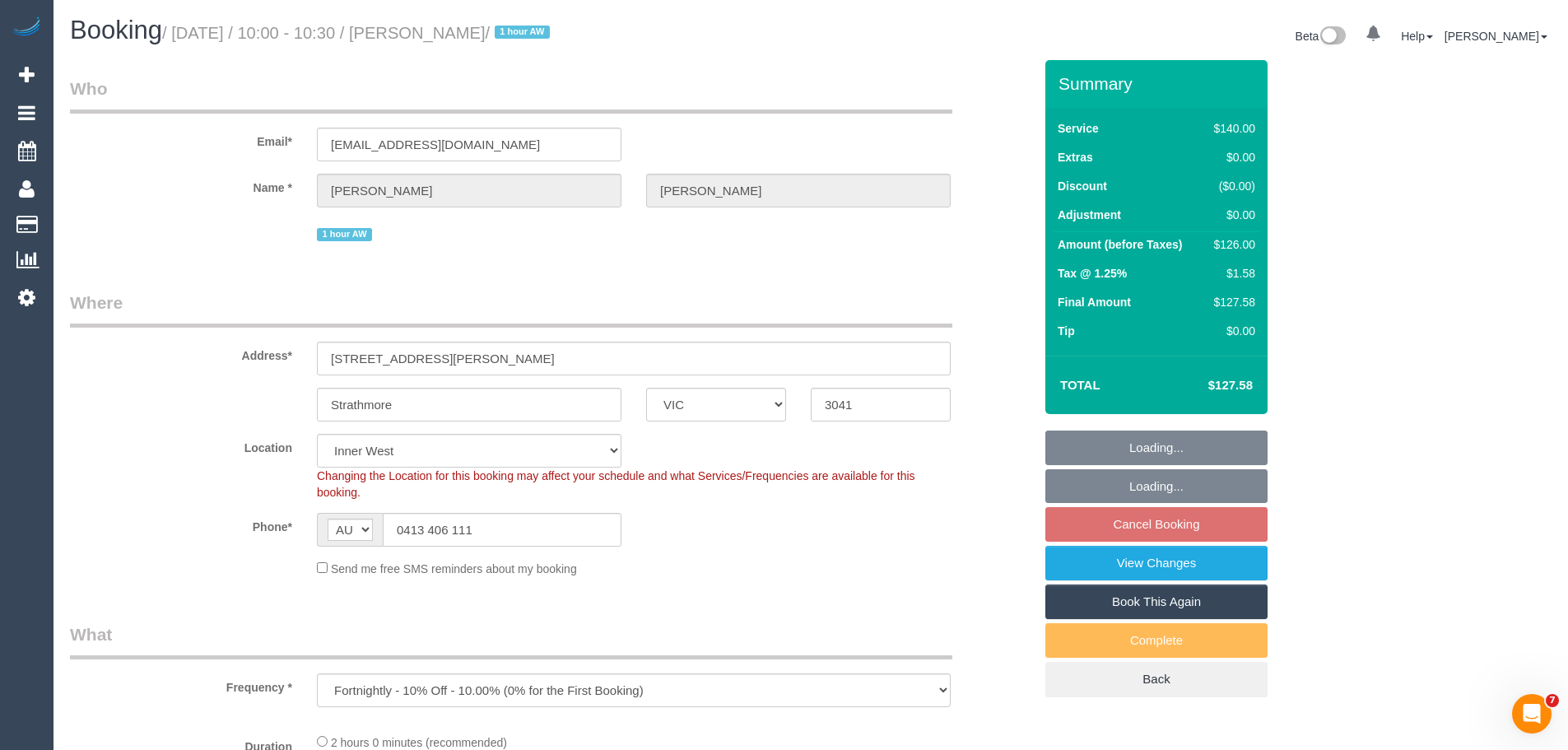
select select "number:24"
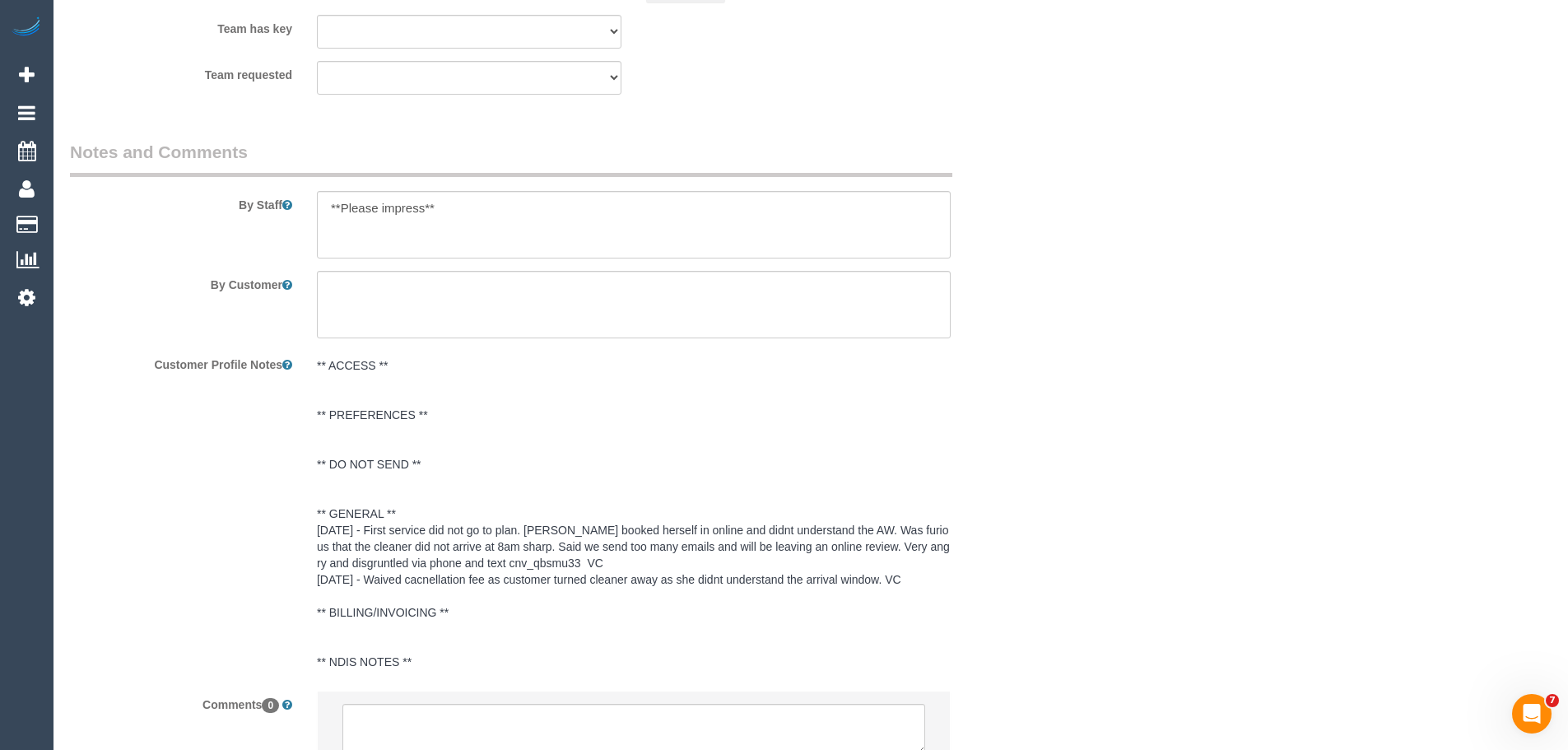
scroll to position [2858, 0]
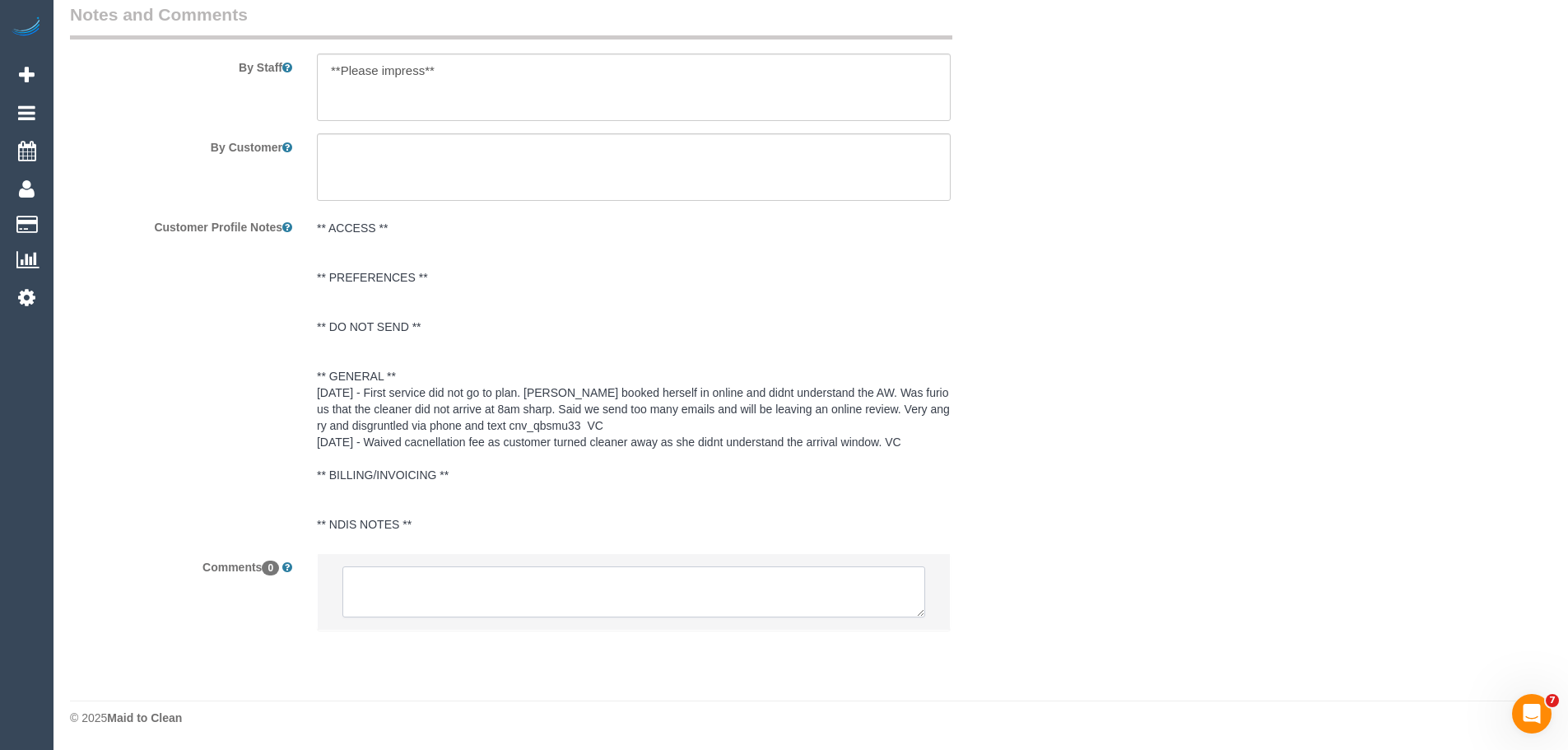
click at [440, 587] on textarea at bounding box center [634, 592] width 583 height 51
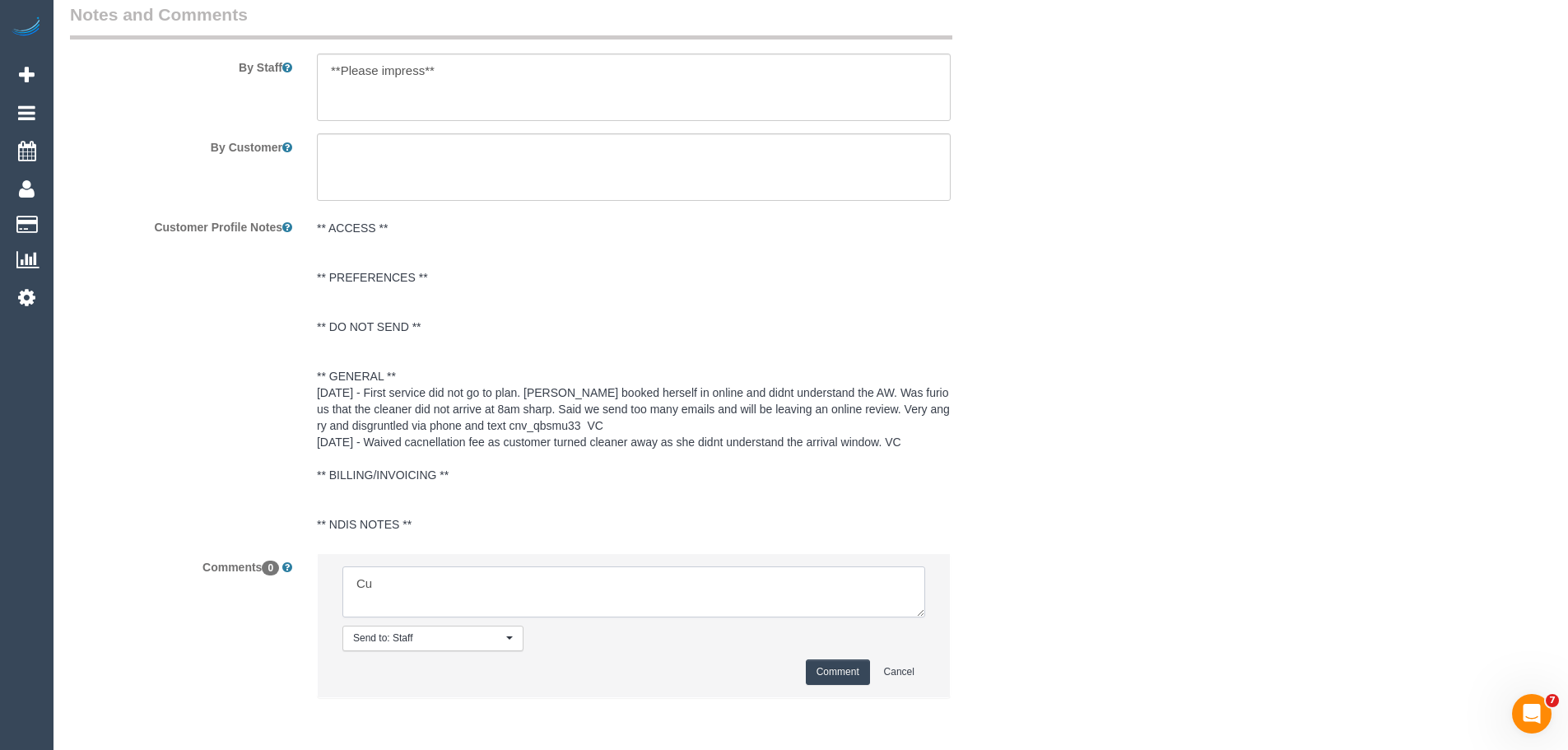
type textarea "C"
click at [545, 585] on textarea at bounding box center [634, 592] width 583 height 51
click at [728, 584] on textarea at bounding box center [634, 592] width 583 height 51
click at [911, 579] on textarea at bounding box center [634, 592] width 583 height 51
drag, startPoint x: 513, startPoint y: 610, endPoint x: 141, endPoint y: 545, distance: 377.6
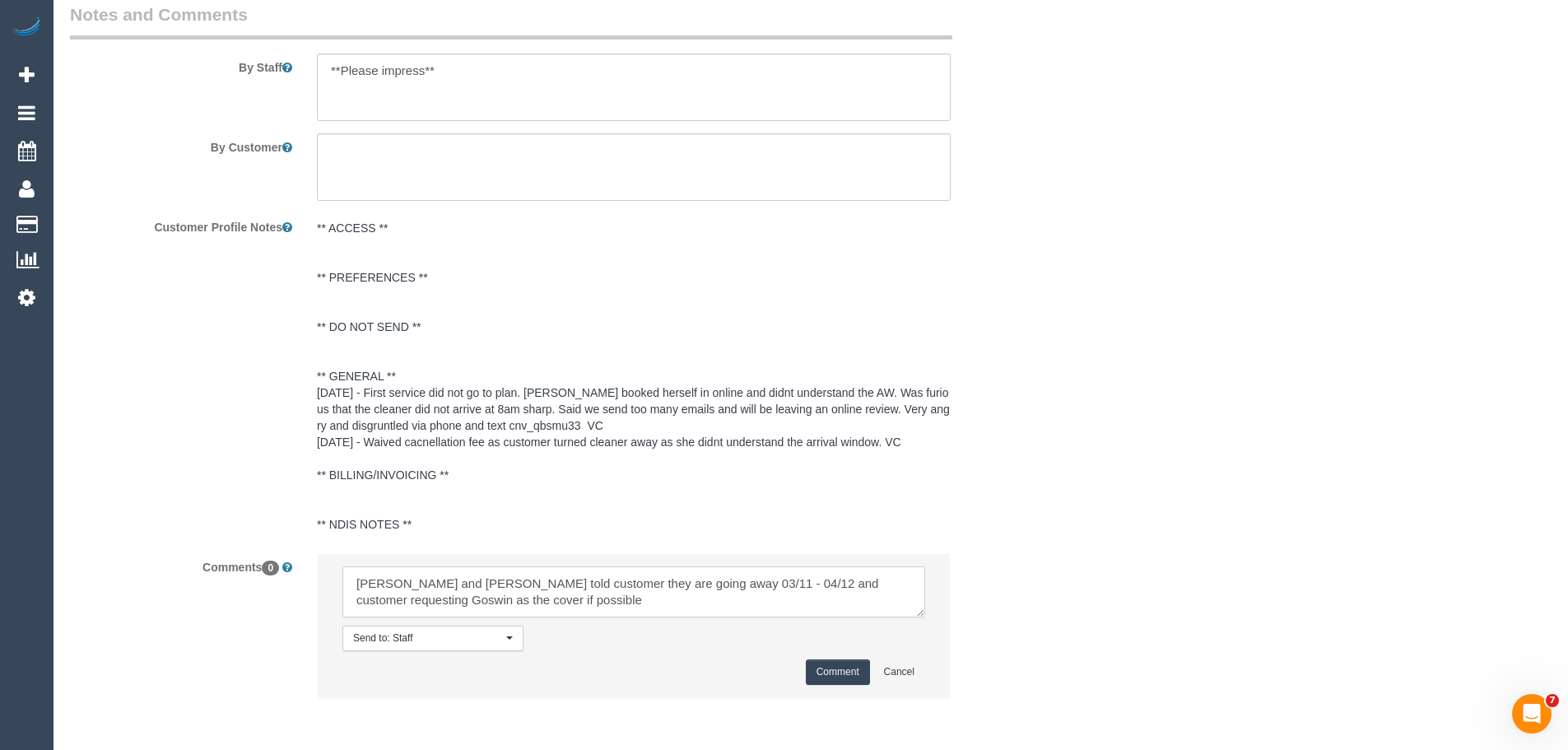
click at [141, 545] on sui-booking-comments "By Staff By Customer Customer Profile Notes ** ACCESS ** ** PREFERENCES ** ** D…" at bounding box center [551, 359] width 964 height 713
type textarea "[PERSON_NAME] and [PERSON_NAME] told customer they are going away 03/11 - 04/12…"
click at [820, 676] on button "Comment" at bounding box center [837, 672] width 64 height 26
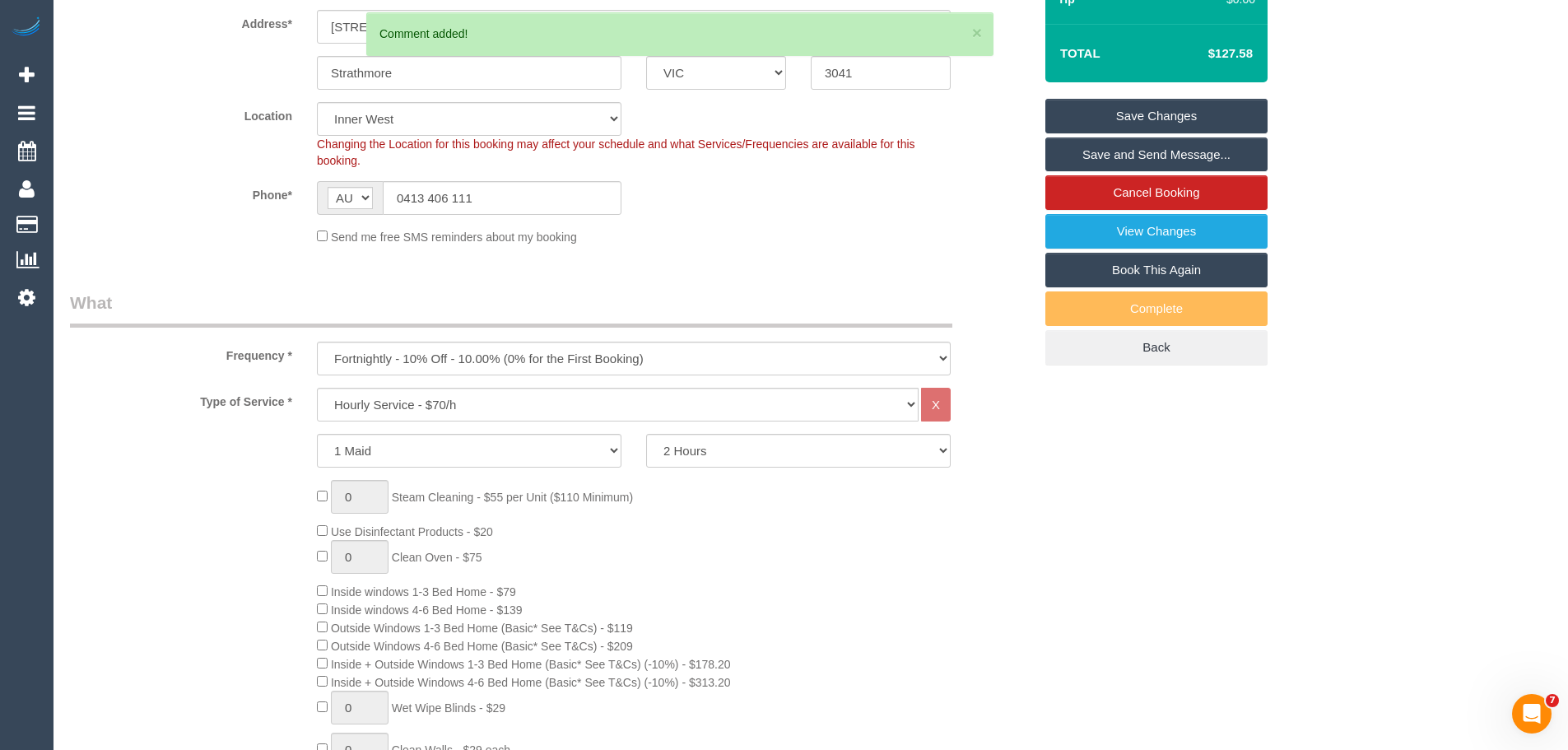
scroll to position [58, 0]
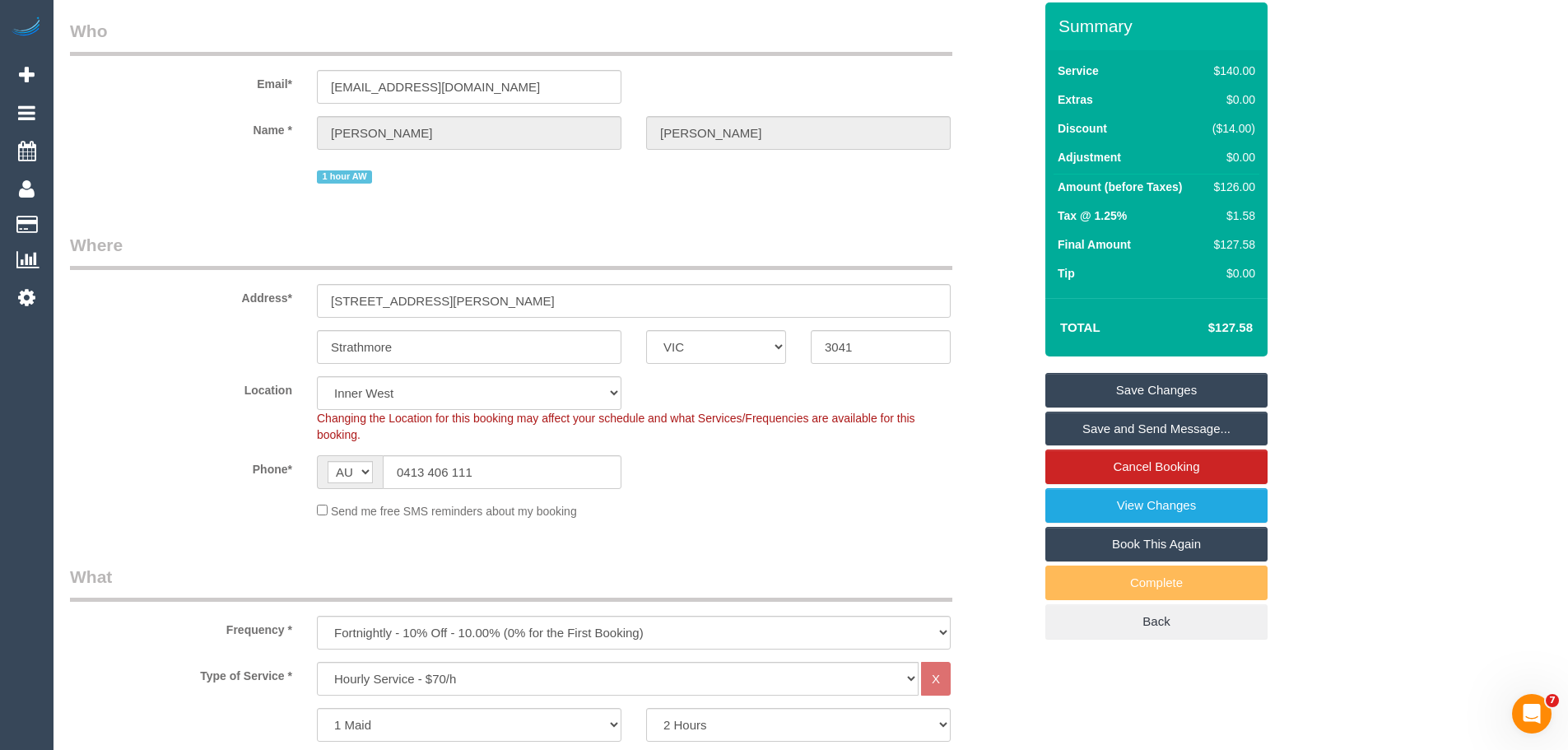
click at [1161, 379] on link "Save Changes" at bounding box center [1157, 390] width 223 height 34
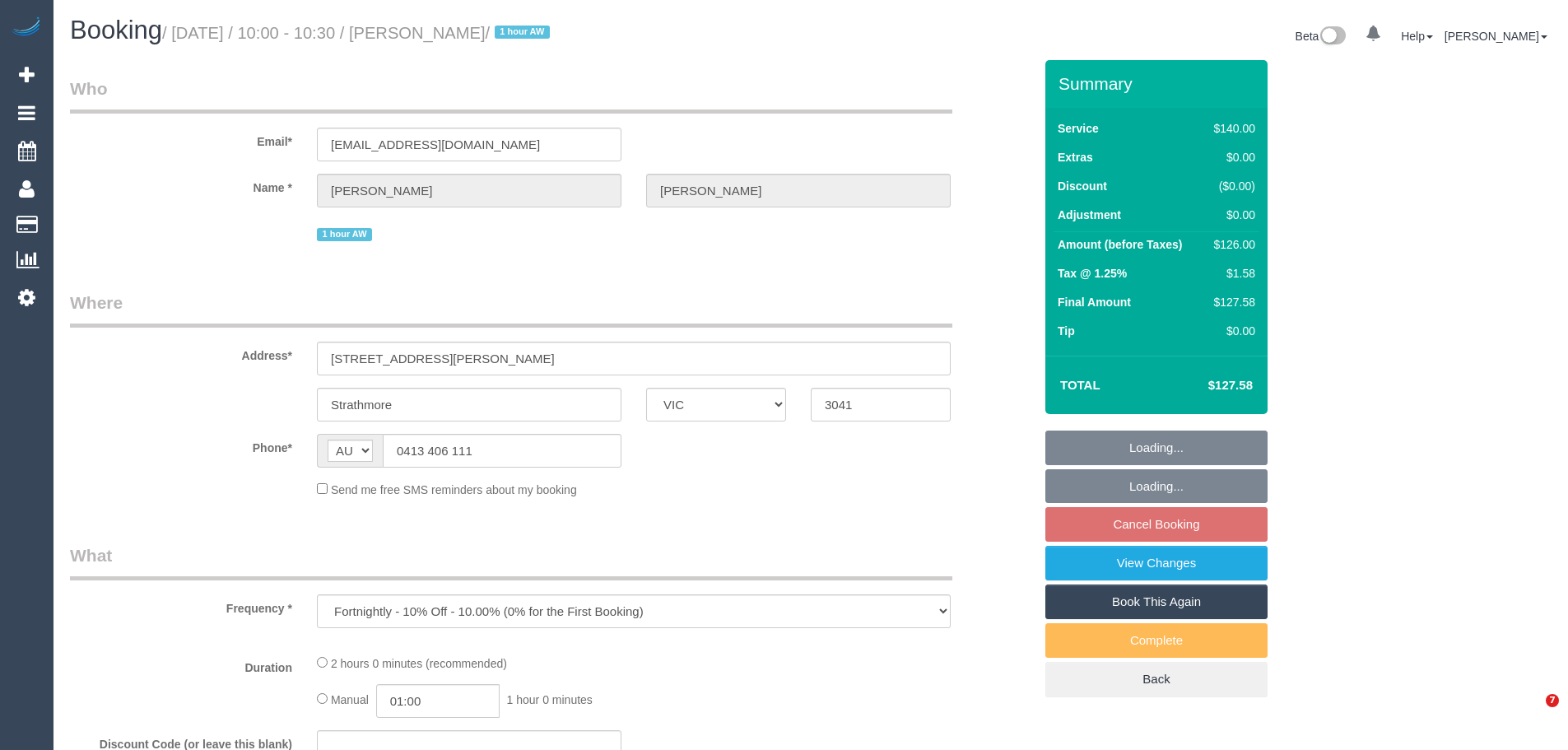
select select "VIC"
select select "string:stripe-pm_1S2obR2GScqysDRVMk42kHuu"
select select "number:28"
select select "number:14"
select select "number:19"
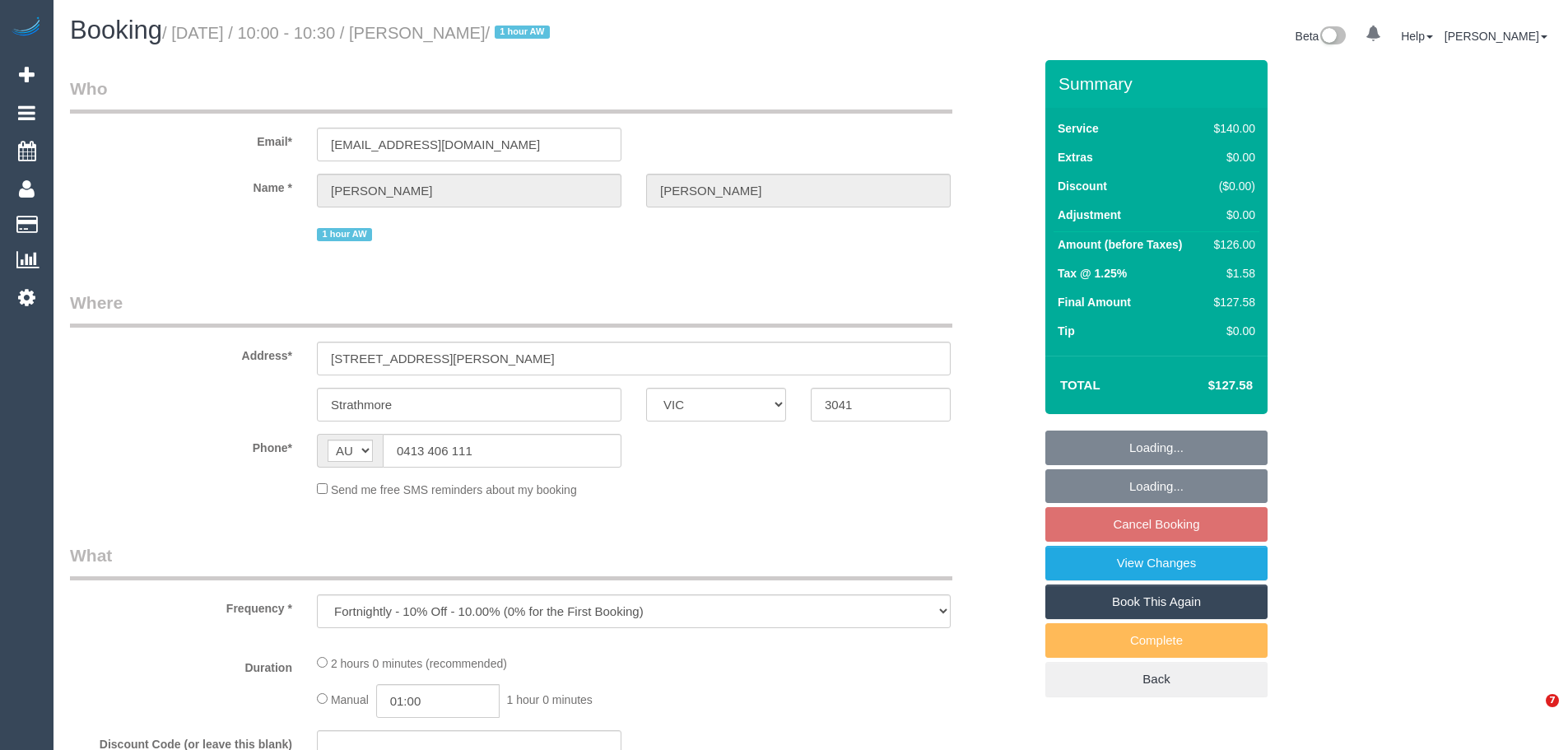
select select "number:24"
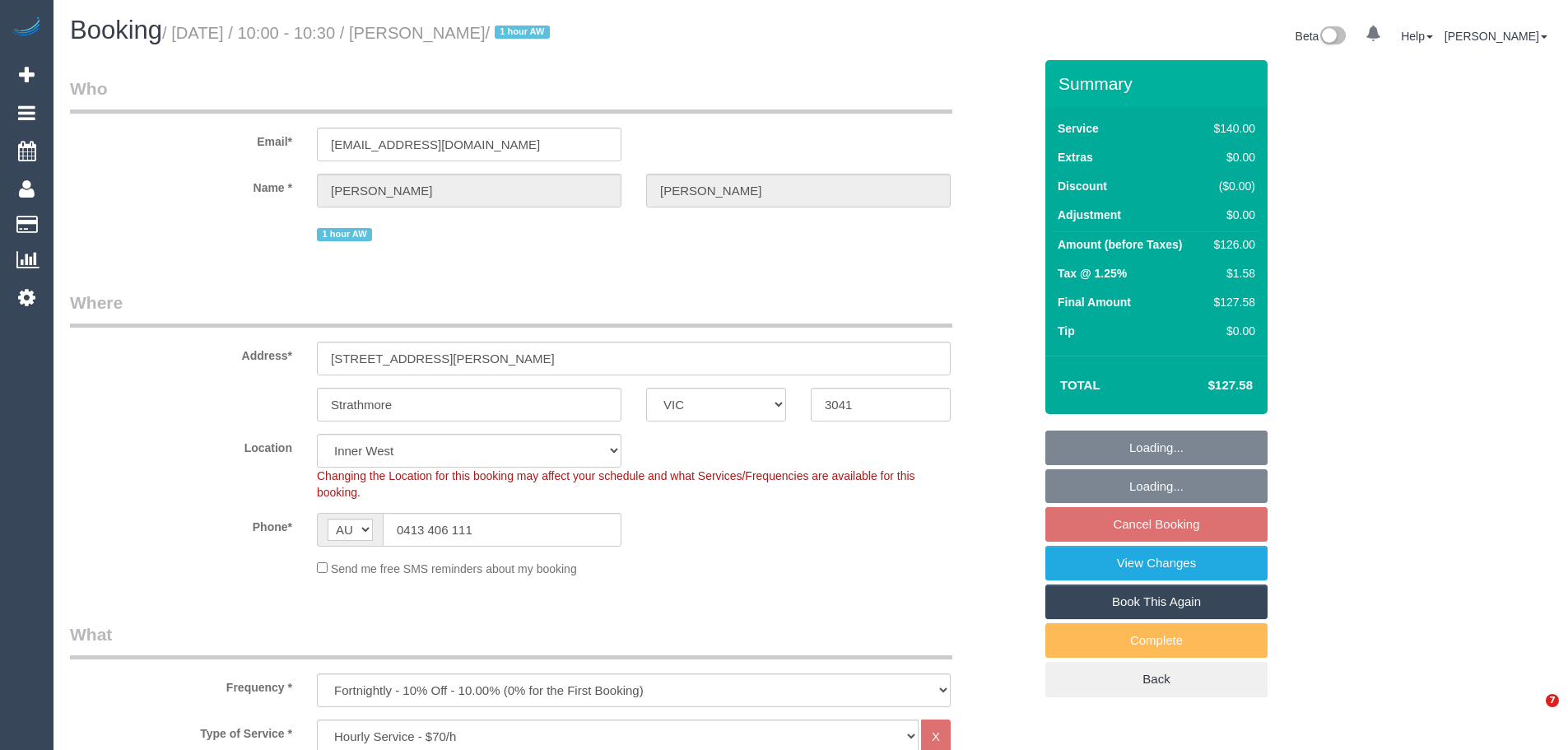
select select "object:1549"
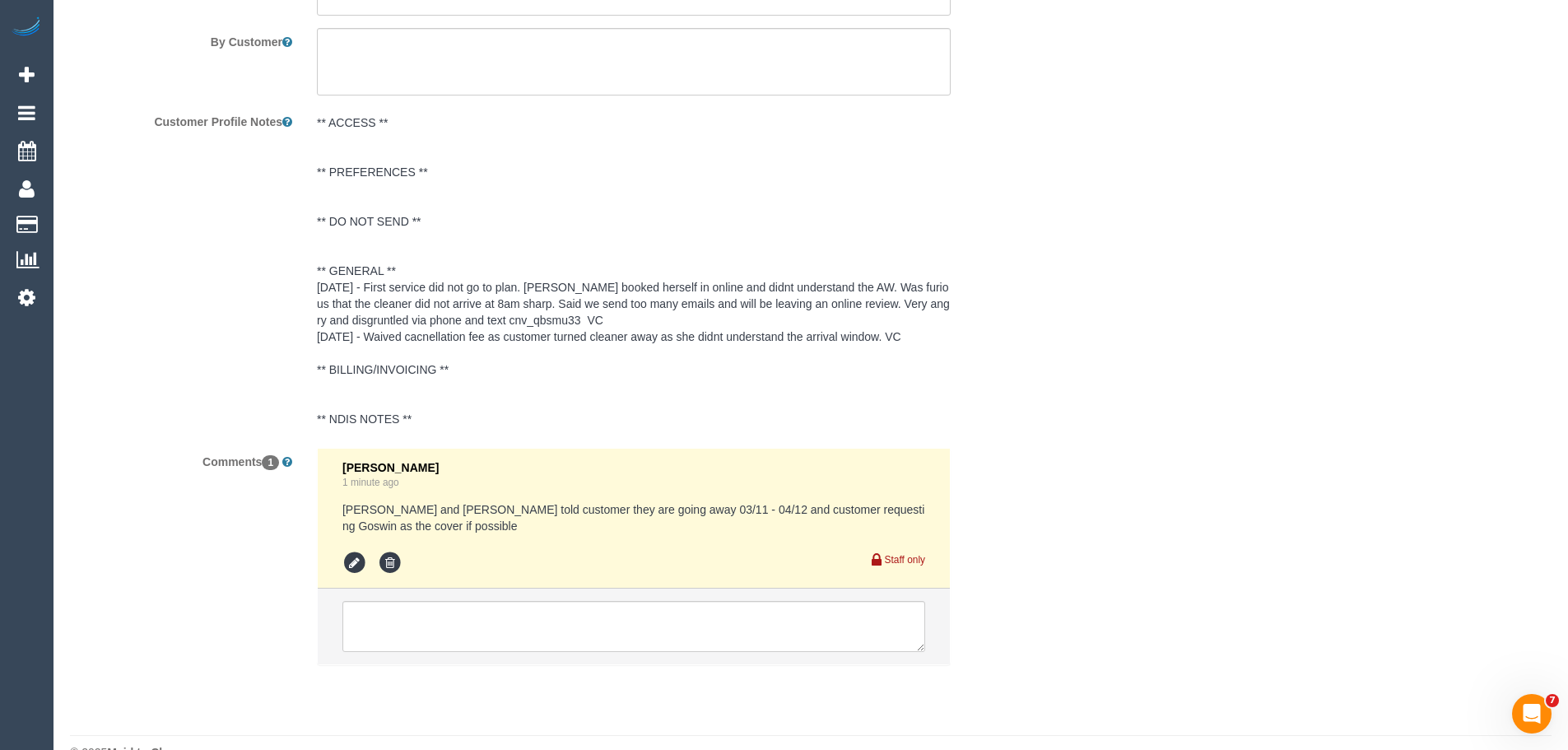
scroll to position [3027, 0]
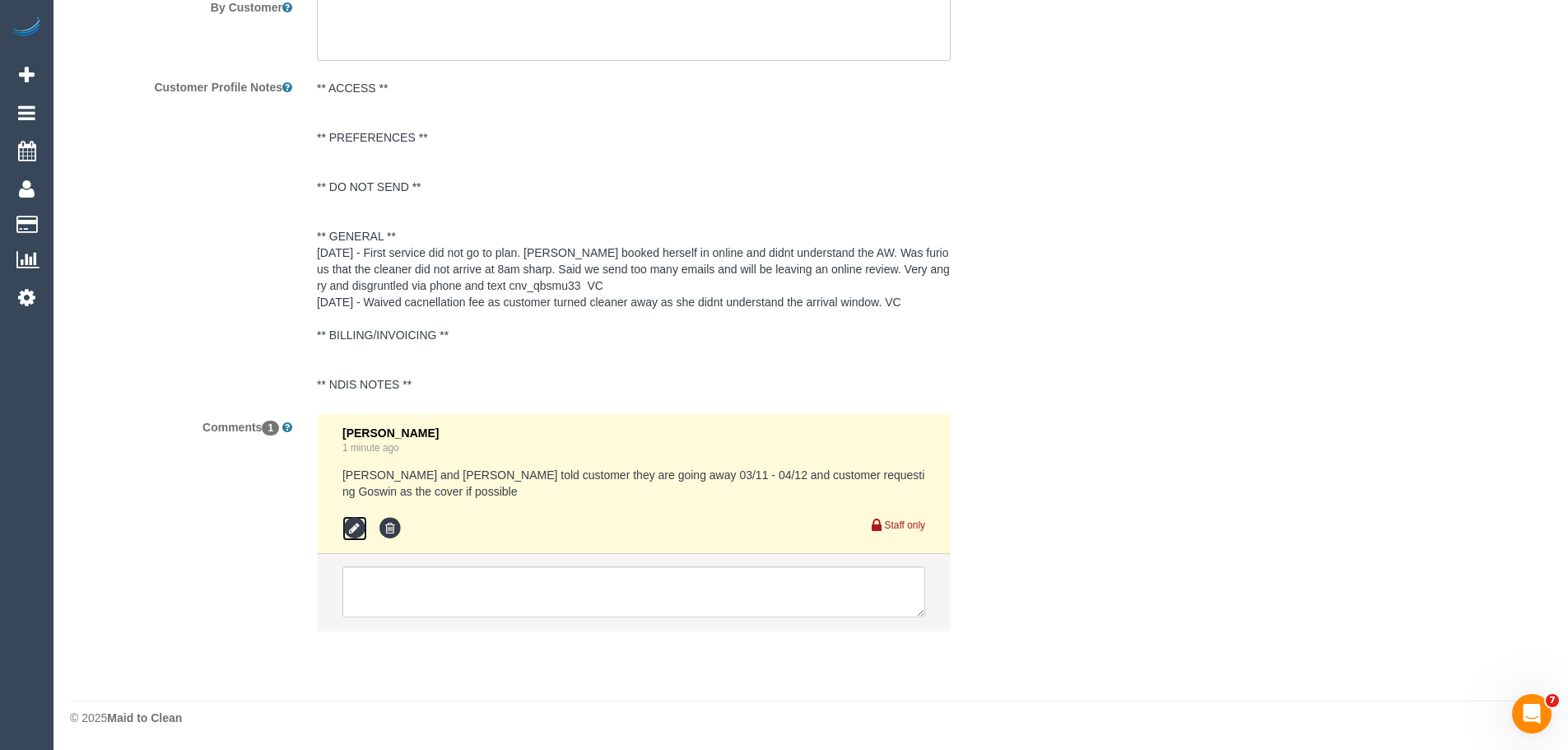
click at [356, 533] on icon at bounding box center [354, 528] width 25 height 25
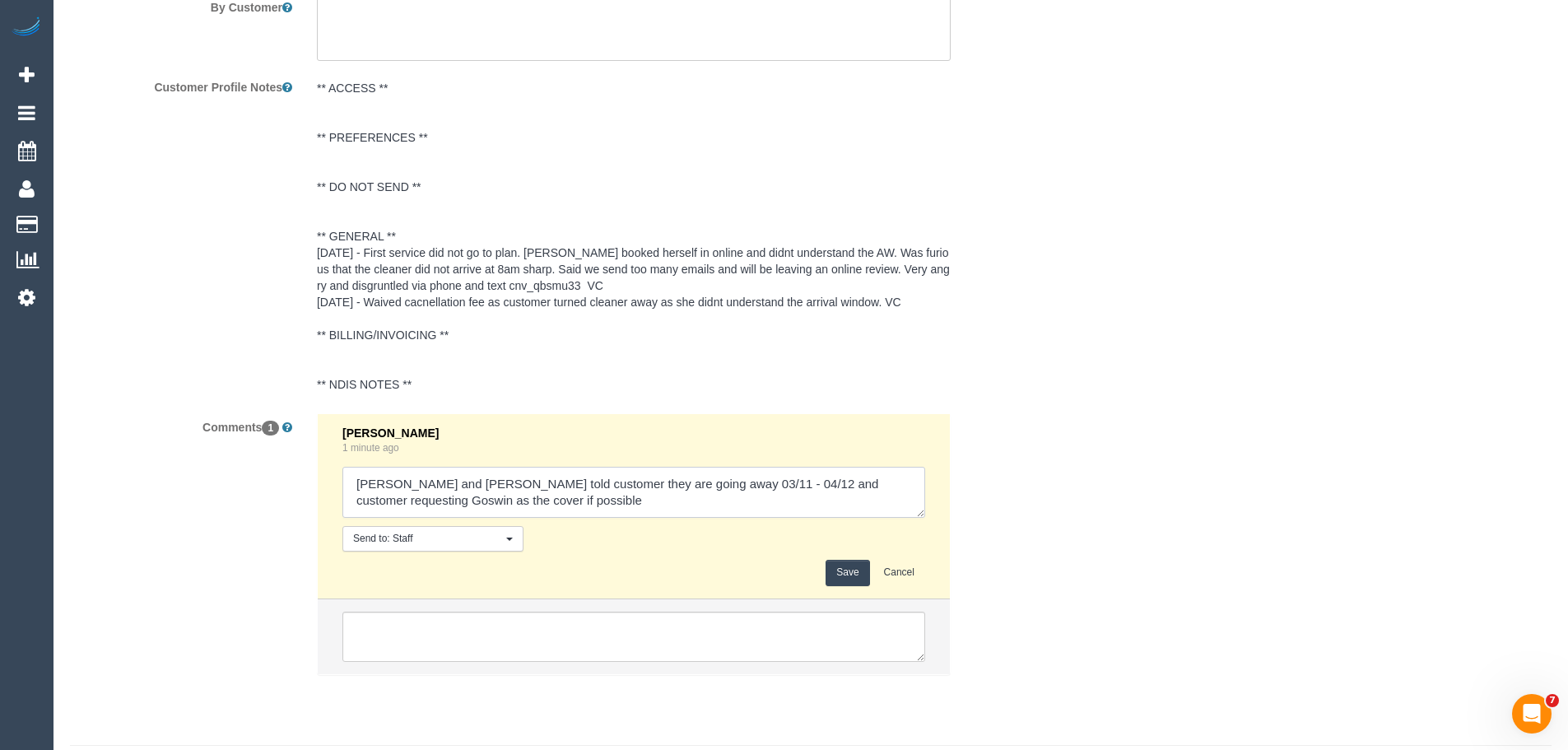
drag, startPoint x: 507, startPoint y: 499, endPoint x: 137, endPoint y: 430, distance: 376.4
click at [135, 438] on div "Comments 1 [PERSON_NAME] 1 minute ago Send to: Staff Nothing selected Send to: …" at bounding box center [551, 553] width 988 height 279
paste textarea "- can be flexible Wed - Fri any time to accommodate."
type textarea "[PERSON_NAME] and [PERSON_NAME] told customer they are going away 03/11 - 04/12…"
click at [835, 575] on button "Save" at bounding box center [848, 573] width 43 height 26
